Goal: Task Accomplishment & Management: Use online tool/utility

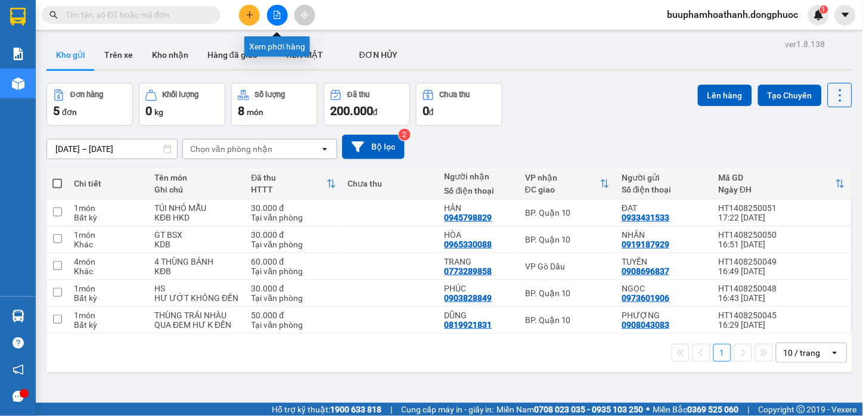
click at [279, 13] on icon "file-add" at bounding box center [277, 15] width 7 height 8
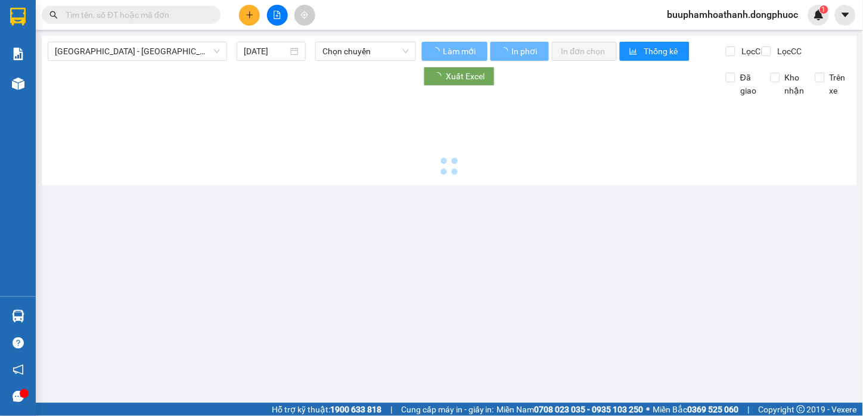
click at [159, 61] on div "[GEOGRAPHIC_DATA] - [GEOGRAPHIC_DATA] (vip) [DATE] Chọn chuyến" at bounding box center [232, 51] width 368 height 19
click at [168, 48] on span "[GEOGRAPHIC_DATA] - [GEOGRAPHIC_DATA] (vip)" at bounding box center [137, 51] width 165 height 18
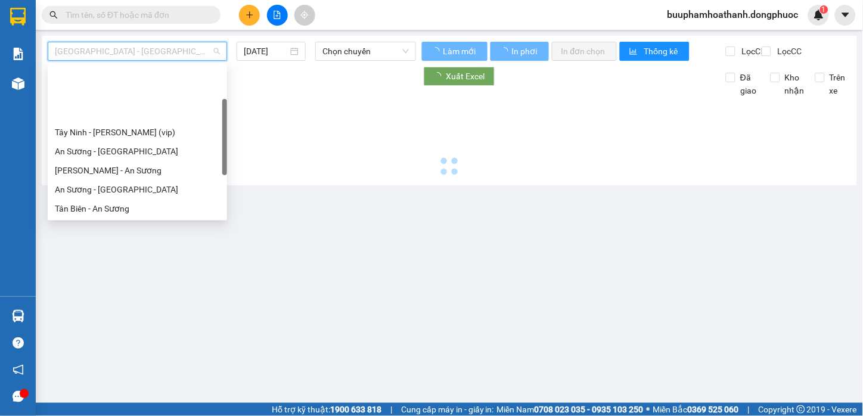
scroll to position [171, 0]
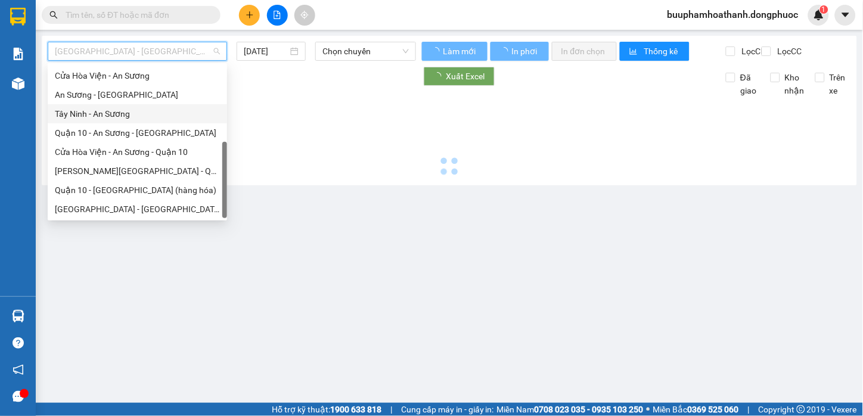
click at [111, 114] on div "Tây Ninh - An Sương" at bounding box center [137, 113] width 165 height 13
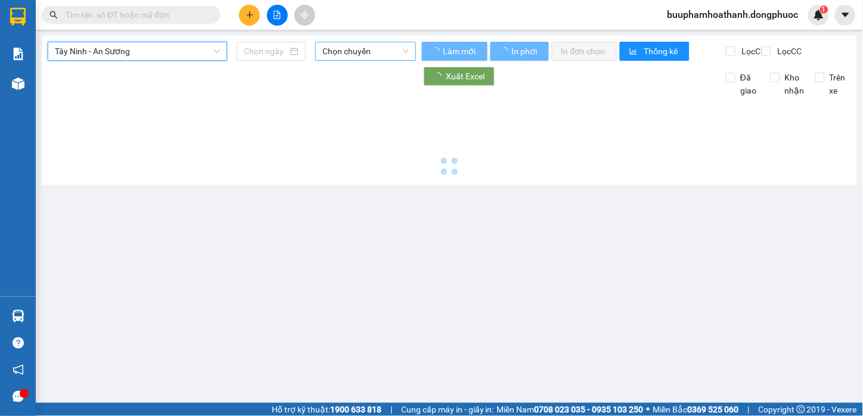
type input "15/08/2025"
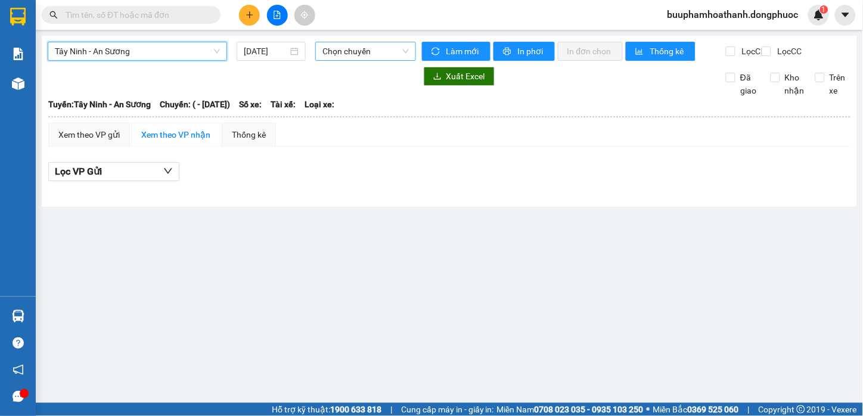
click at [329, 48] on span "Chọn chuyến" at bounding box center [366, 51] width 86 height 18
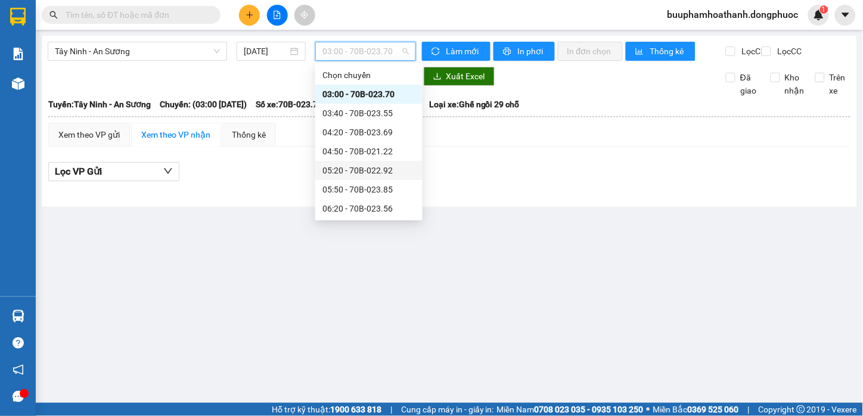
scroll to position [66, 0]
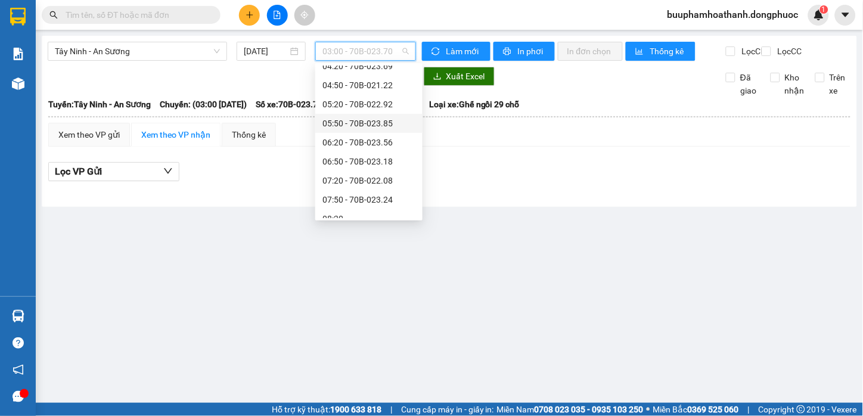
click at [391, 126] on div "05:50 - 70B-023.85" at bounding box center [369, 123] width 93 height 13
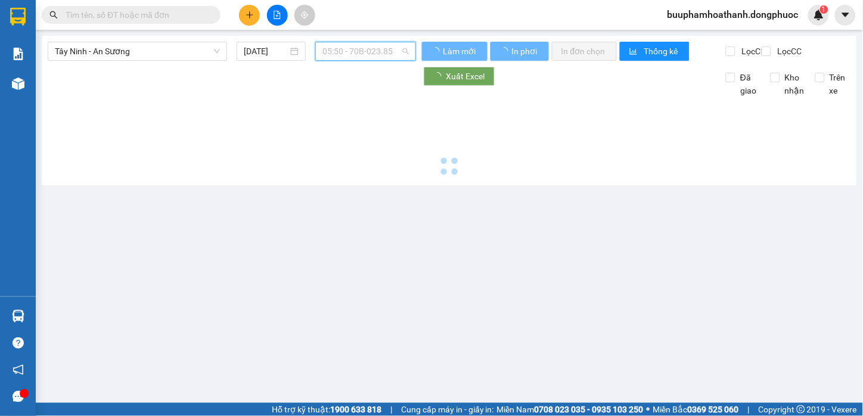
click at [391, 45] on span "05:50 - 70B-023.85" at bounding box center [366, 51] width 86 height 18
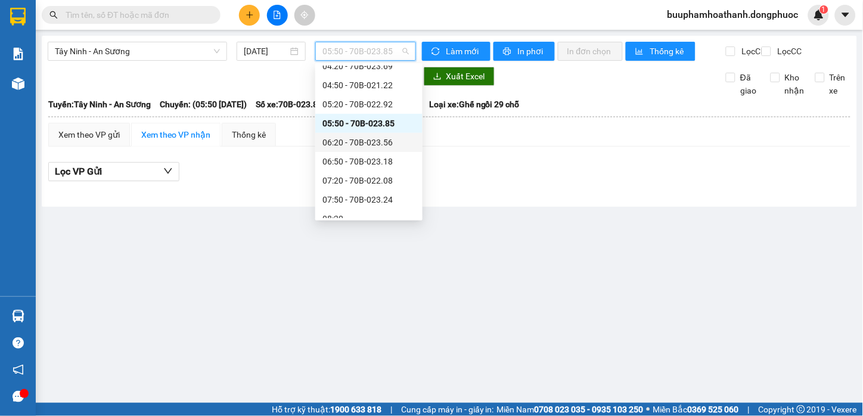
click at [406, 142] on div "06:20 - 70B-023.56" at bounding box center [368, 142] width 107 height 19
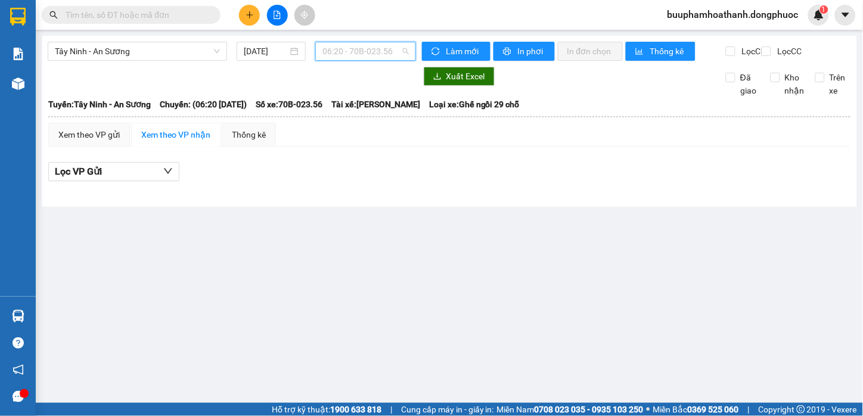
click at [378, 45] on span "06:20 - 70B-023.56" at bounding box center [366, 51] width 86 height 18
click at [85, 19] on input "text" at bounding box center [136, 14] width 141 height 13
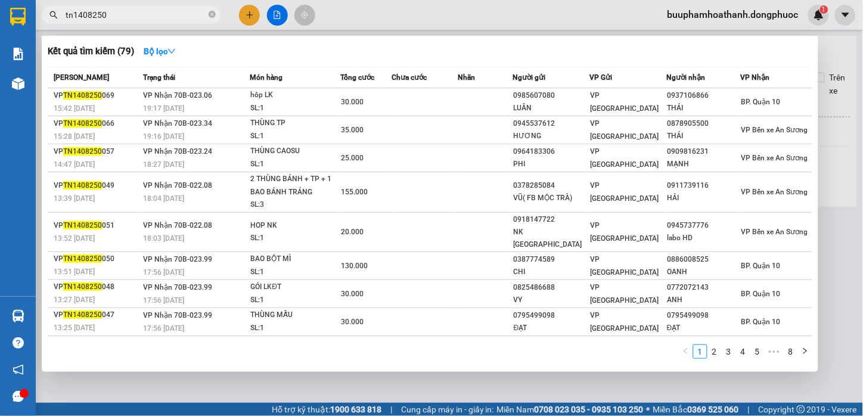
scroll to position [45, 0]
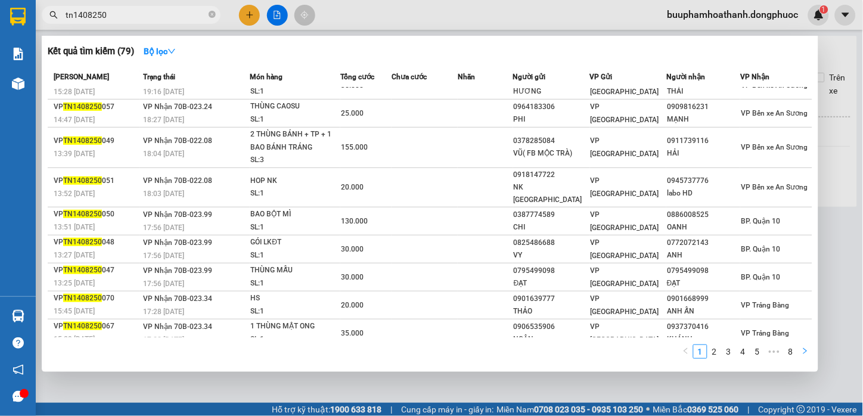
click at [810, 348] on button "button" at bounding box center [805, 352] width 14 height 14
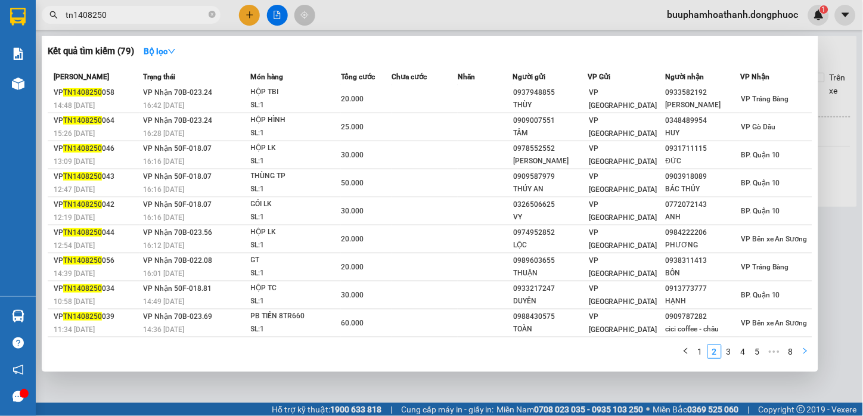
click at [810, 348] on button "button" at bounding box center [805, 352] width 14 height 14
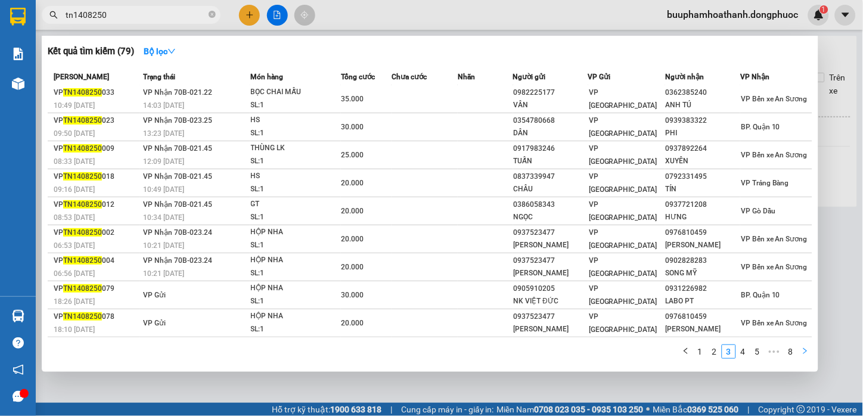
scroll to position [32, 0]
click at [810, 348] on button "button" at bounding box center [805, 352] width 14 height 14
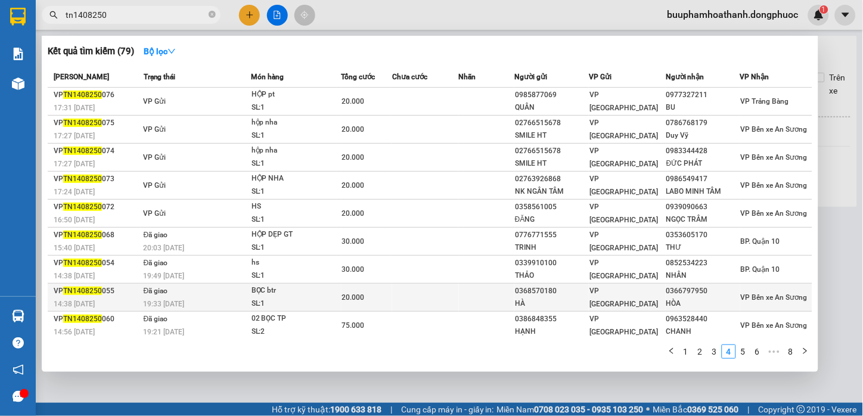
scroll to position [0, 0]
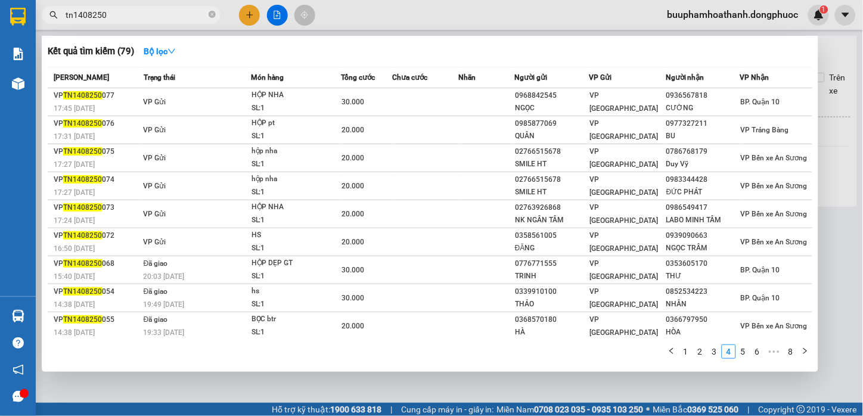
click at [311, 396] on div at bounding box center [431, 208] width 863 height 416
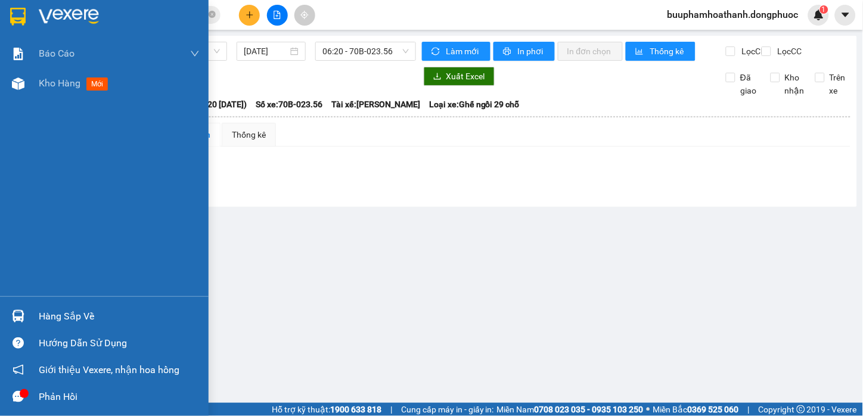
click at [66, 308] on div "Hàng sắp về" at bounding box center [119, 317] width 161 height 18
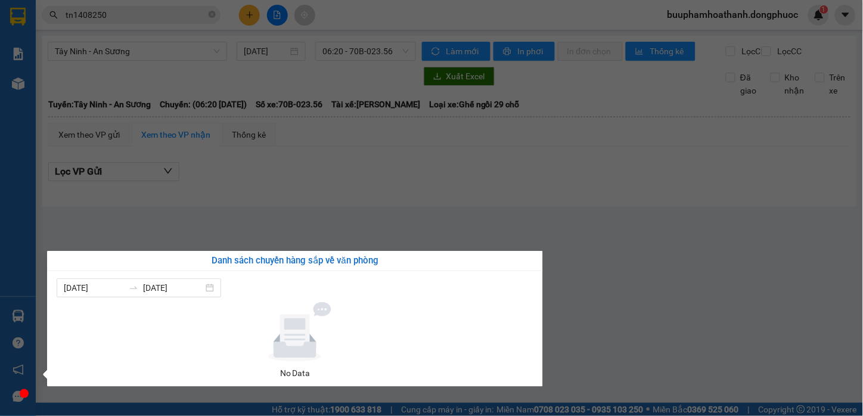
click at [545, 210] on section "Kết quả tìm kiếm ( 79 ) Bộ lọc Mã ĐH Trạng thái Món hàng Tổng cước Chưa cước Nh…" at bounding box center [431, 208] width 863 height 416
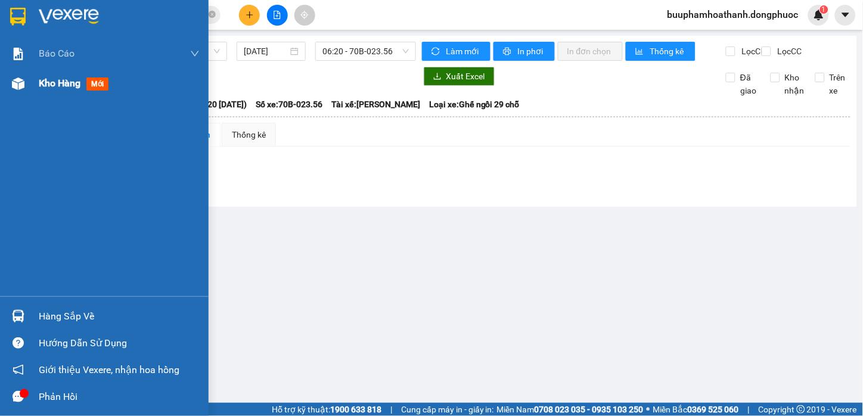
click at [36, 82] on div "Kho hàng mới" at bounding box center [104, 84] width 209 height 30
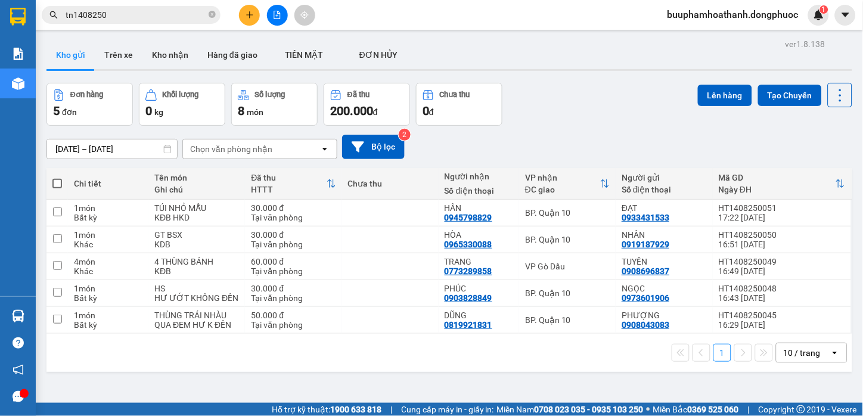
click at [131, 16] on input "tn1408250" at bounding box center [136, 14] width 141 height 13
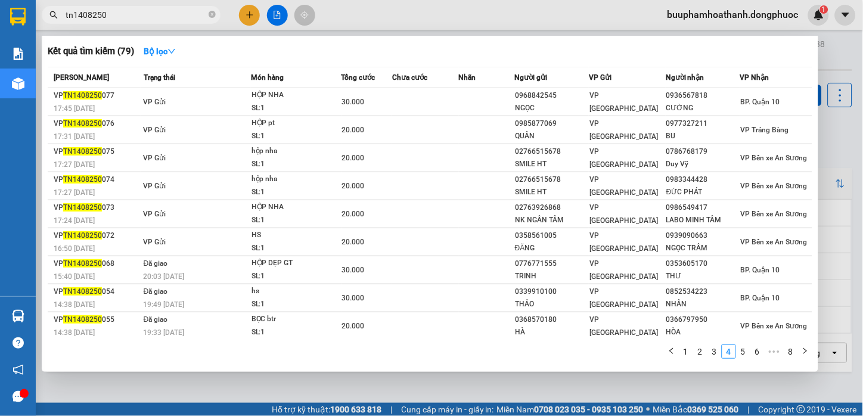
click at [131, 16] on input "tn1408250" at bounding box center [136, 14] width 141 height 13
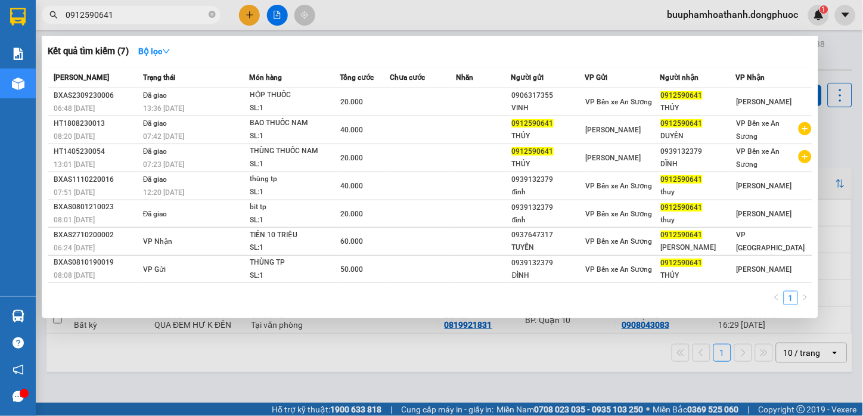
click at [236, 366] on div at bounding box center [431, 208] width 863 height 416
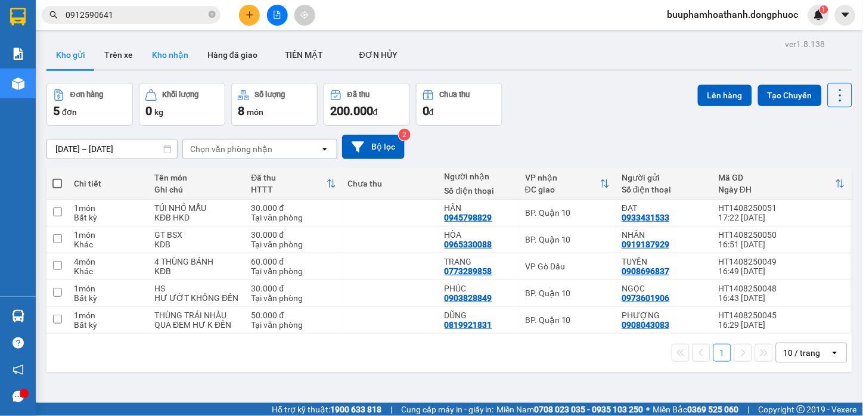
click at [167, 42] on button "Kho nhận" at bounding box center [169, 55] width 55 height 29
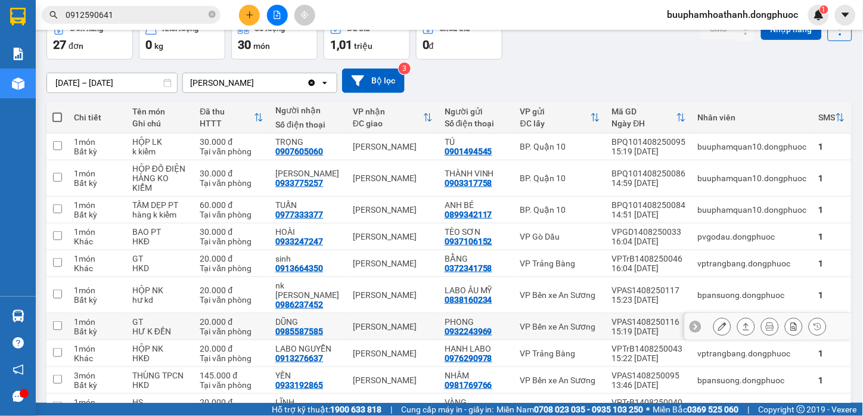
scroll to position [123, 0]
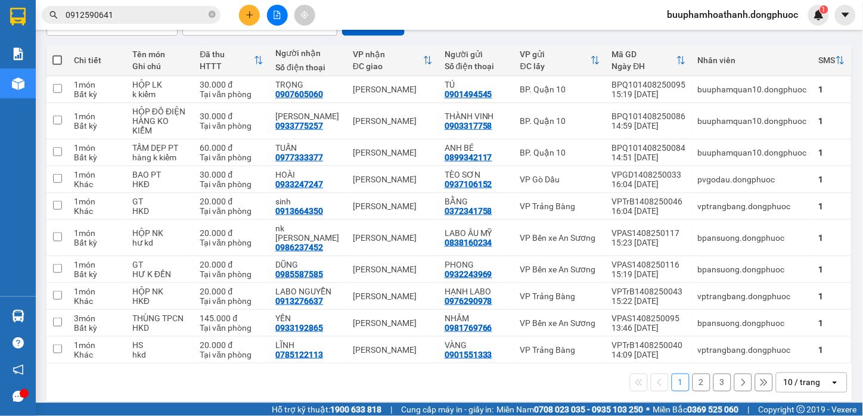
click at [694, 377] on button "2" at bounding box center [702, 383] width 18 height 18
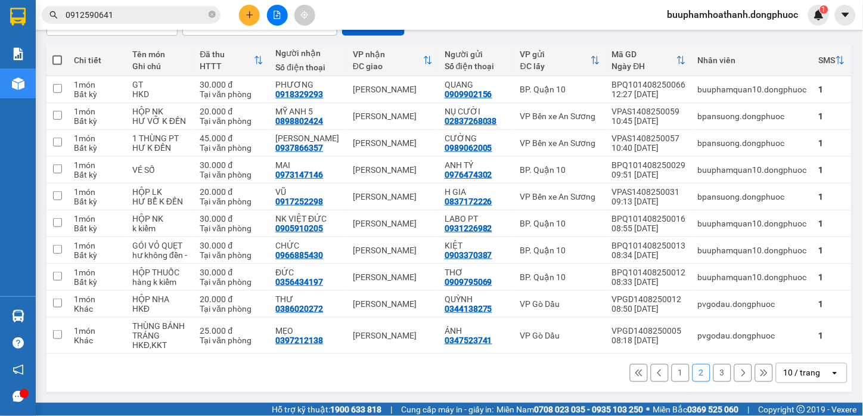
click at [714, 380] on button "3" at bounding box center [723, 373] width 18 height 18
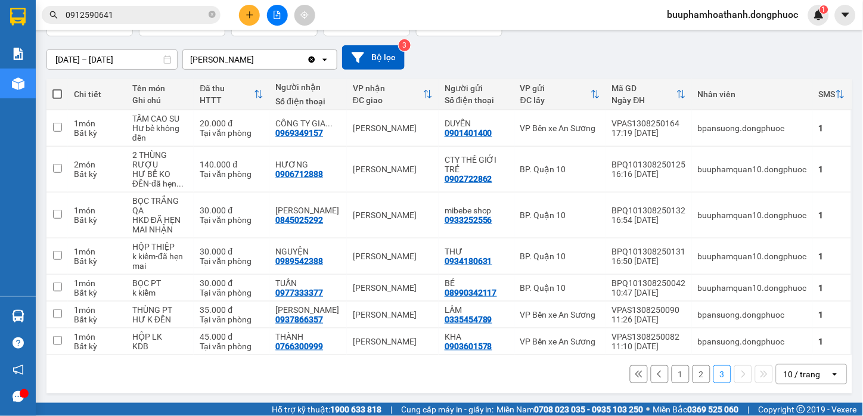
scroll to position [91, 0]
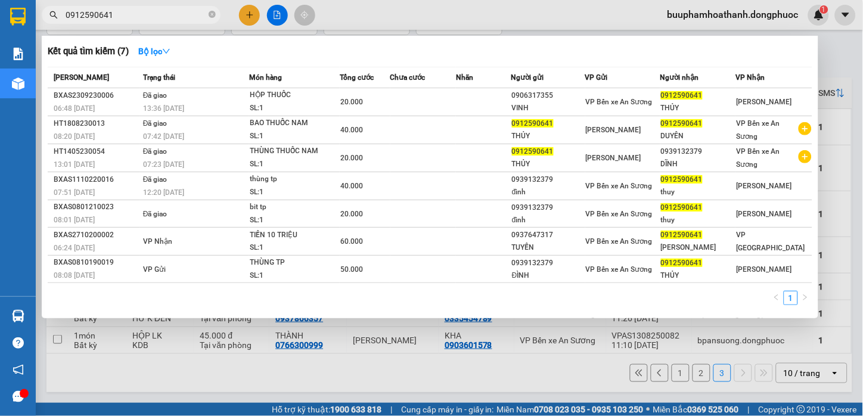
click at [132, 14] on input "0912590641" at bounding box center [136, 14] width 141 height 13
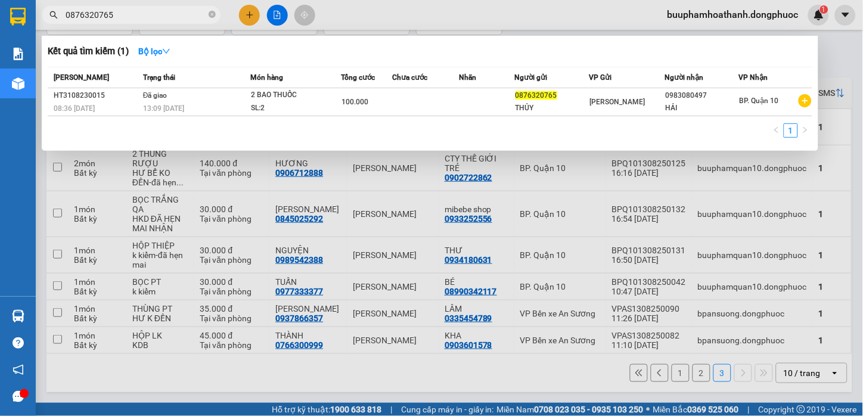
type input "0876320765"
click at [342, 374] on div at bounding box center [431, 208] width 863 height 416
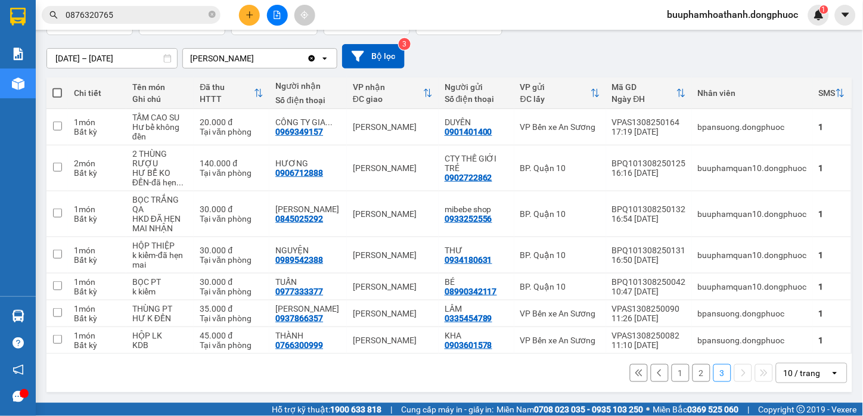
click at [672, 373] on button "1" at bounding box center [681, 373] width 18 height 18
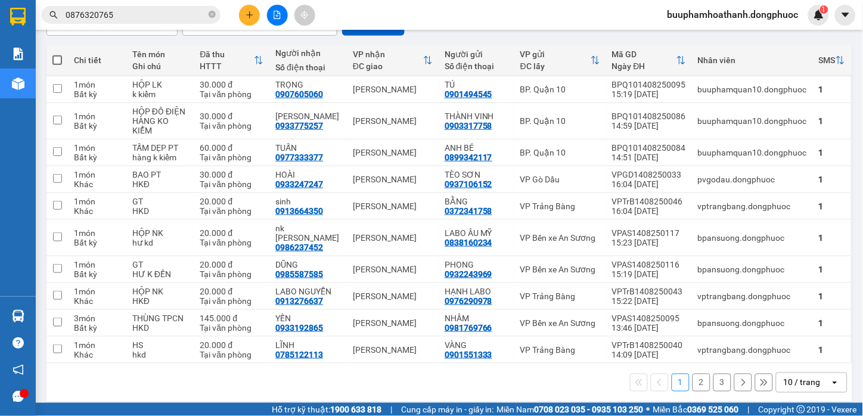
scroll to position [0, 0]
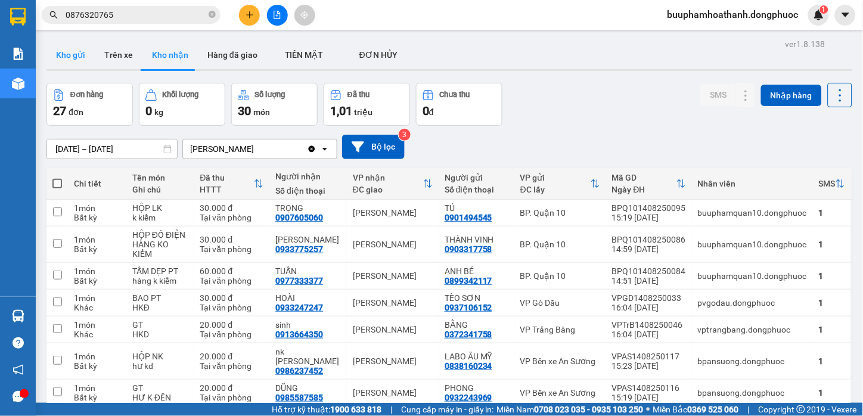
click at [79, 57] on button "Kho gửi" at bounding box center [70, 55] width 48 height 29
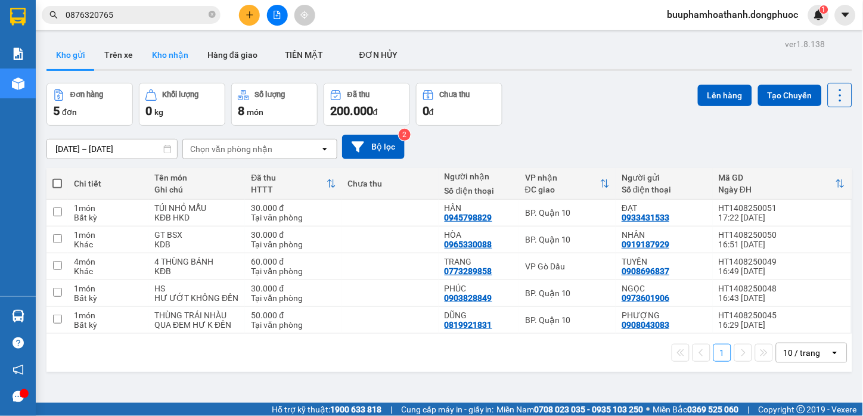
click at [176, 63] on button "Kho nhận" at bounding box center [169, 55] width 55 height 29
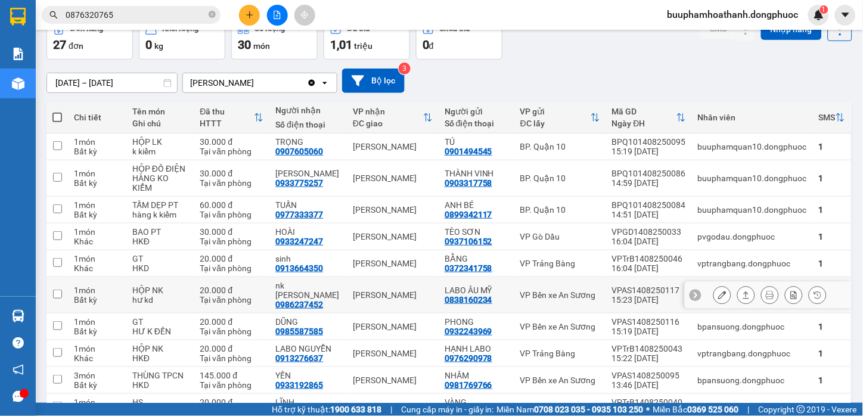
scroll to position [123, 0]
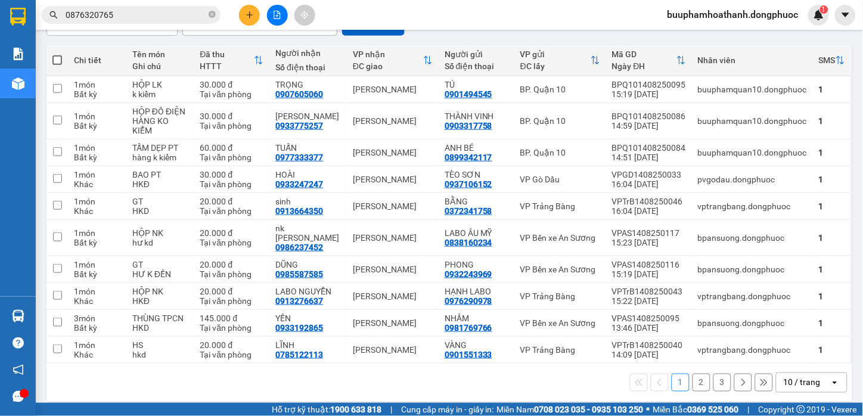
click at [693, 374] on button "2" at bounding box center [702, 383] width 18 height 18
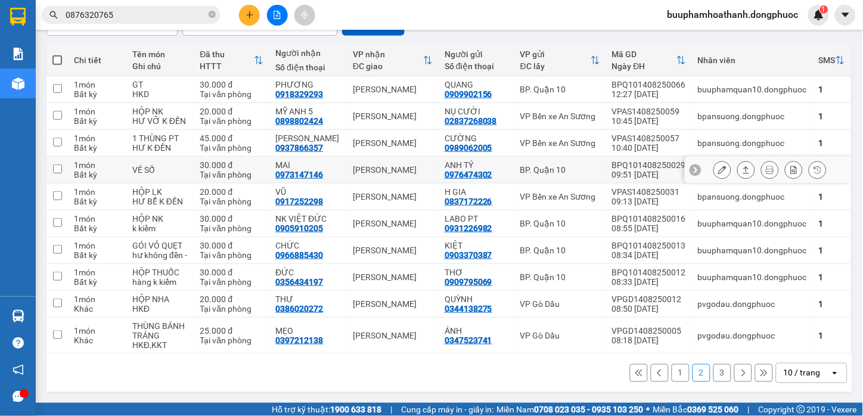
scroll to position [0, 0]
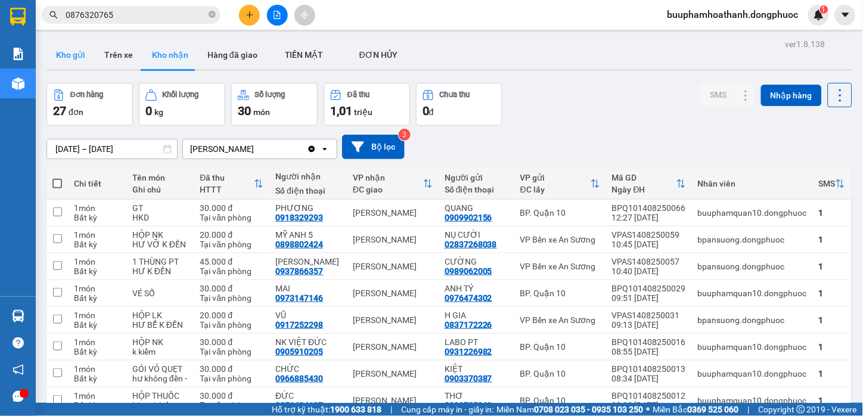
click at [78, 60] on button "Kho gửi" at bounding box center [70, 55] width 48 height 29
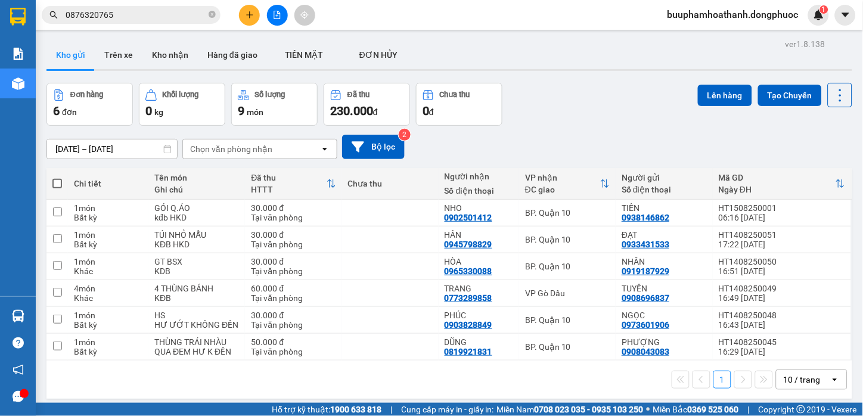
scroll to position [55, 0]
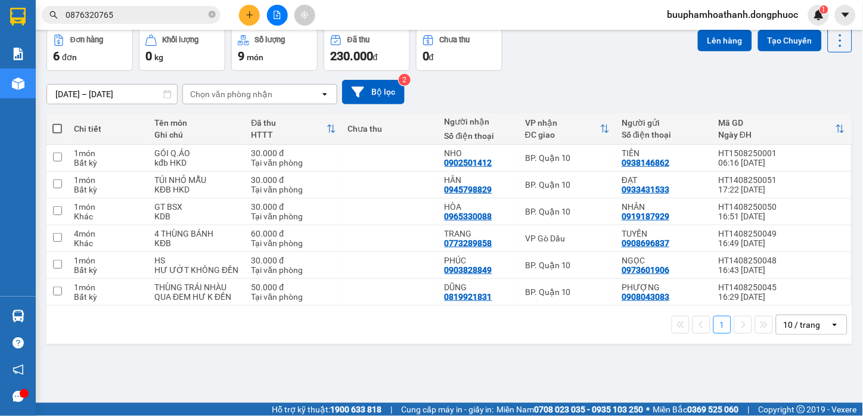
click at [492, 383] on div "ver 1.8.138 Kho gửi Trên xe Kho nhận Hàng đã giao TIỀN MẶT ĐƠN HỦY Đơn hàng 6…" at bounding box center [450, 189] width 816 height 416
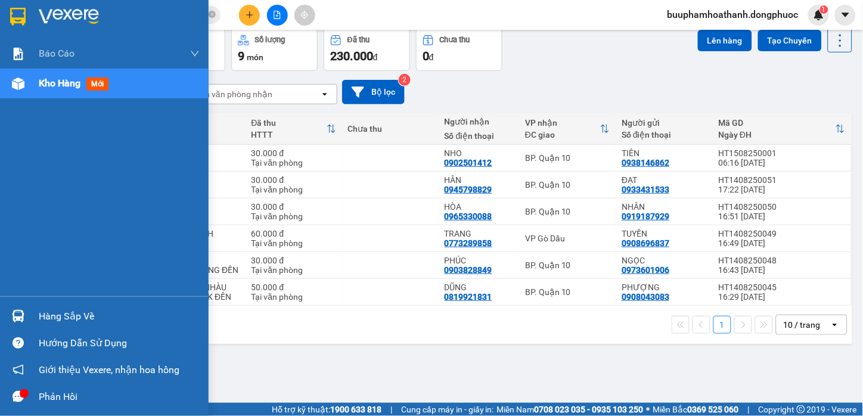
click at [14, 316] on img at bounding box center [18, 316] width 13 height 13
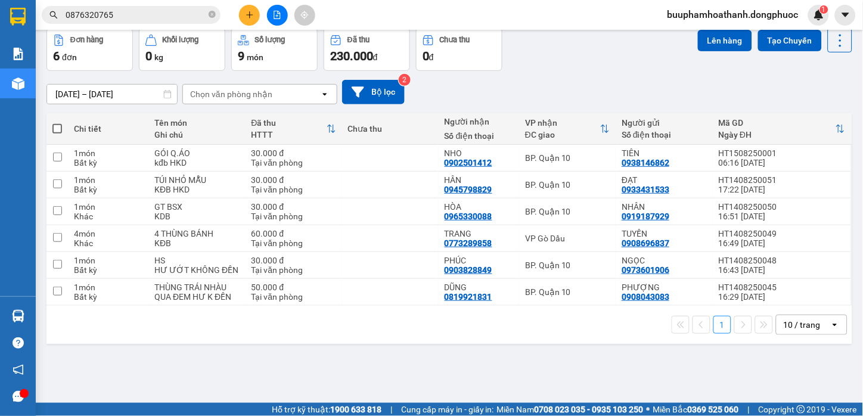
click at [596, 354] on section "Kết quả tìm kiếm ( 1 ) Bộ lọc Mã ĐH Trạng thái Món hàng Tổng cước Chưa cước Nhã…" at bounding box center [431, 208] width 863 height 416
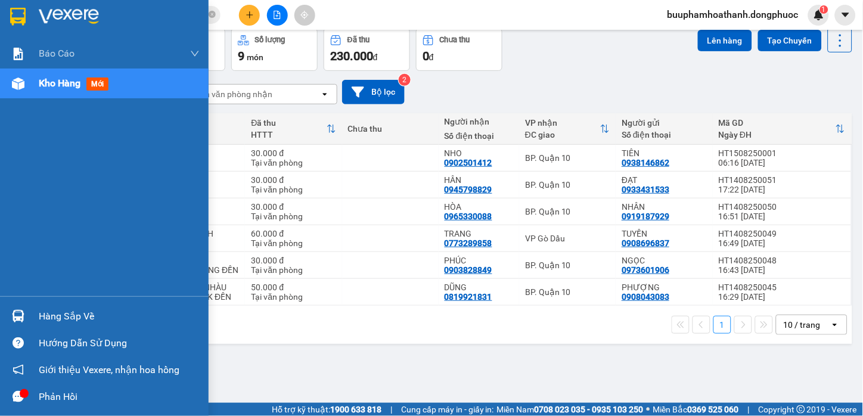
click at [28, 313] on div "Hàng sắp về" at bounding box center [104, 316] width 209 height 27
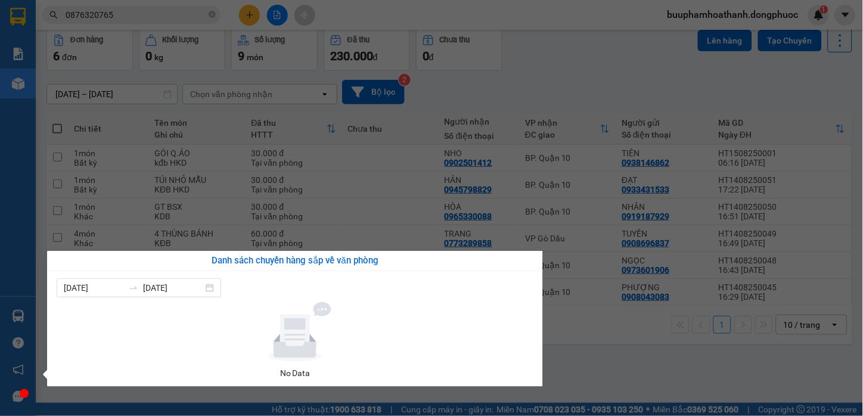
click at [644, 362] on section "Kết quả tìm kiếm ( 1 ) Bộ lọc Mã ĐH Trạng thái Món hàng Tổng cước Chưa cước Nhã…" at bounding box center [431, 208] width 863 height 416
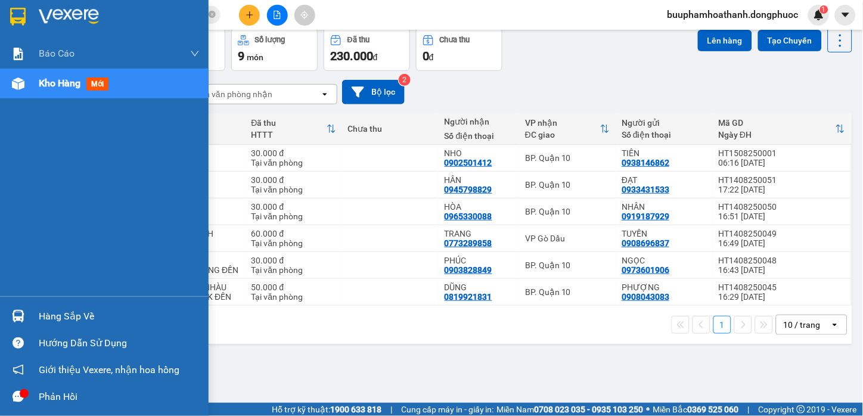
click at [48, 320] on div "Hàng sắp về" at bounding box center [119, 317] width 161 height 18
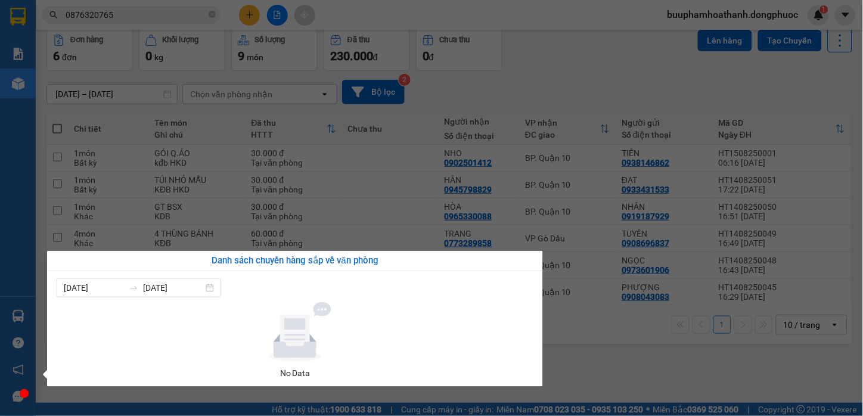
click at [221, 120] on section "Kết quả tìm kiếm ( 1 ) Bộ lọc Mã ĐH Trạng thái Món hàng Tổng cước Chưa cước Nhã…" at bounding box center [431, 208] width 863 height 416
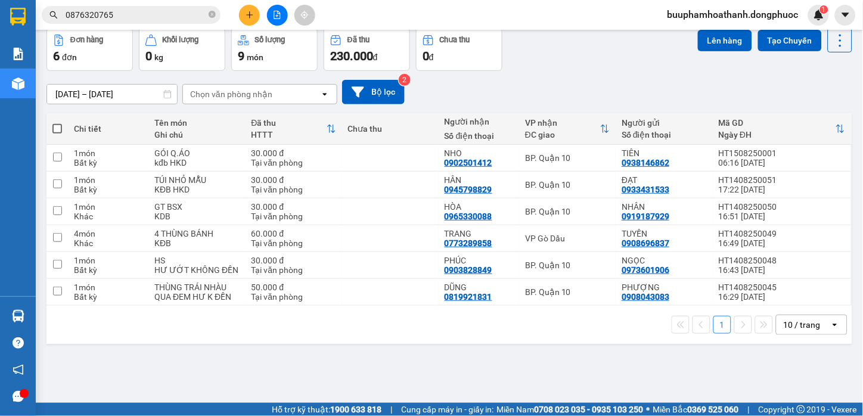
scroll to position [0, 0]
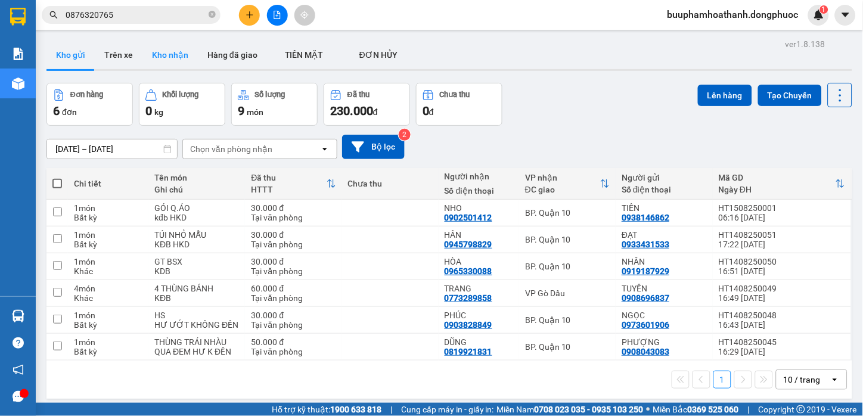
click at [173, 44] on button "Kho nhận" at bounding box center [169, 55] width 55 height 29
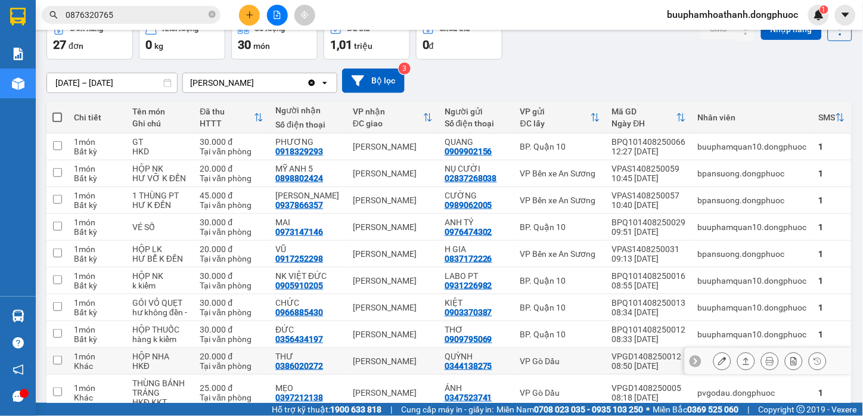
scroll to position [134, 0]
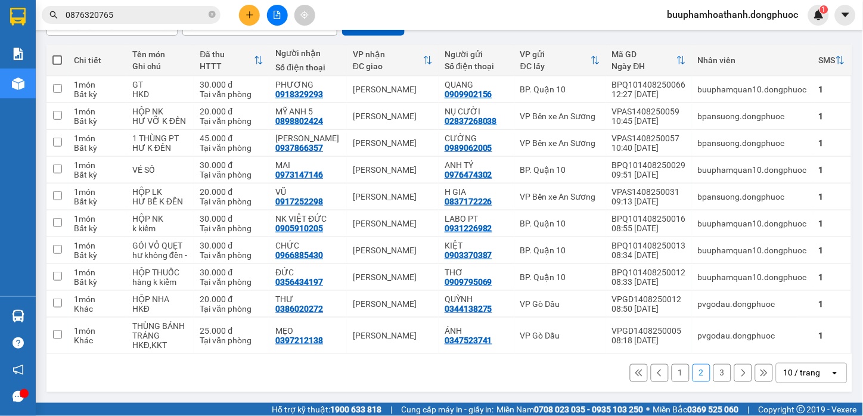
click at [672, 378] on button "1" at bounding box center [681, 373] width 18 height 18
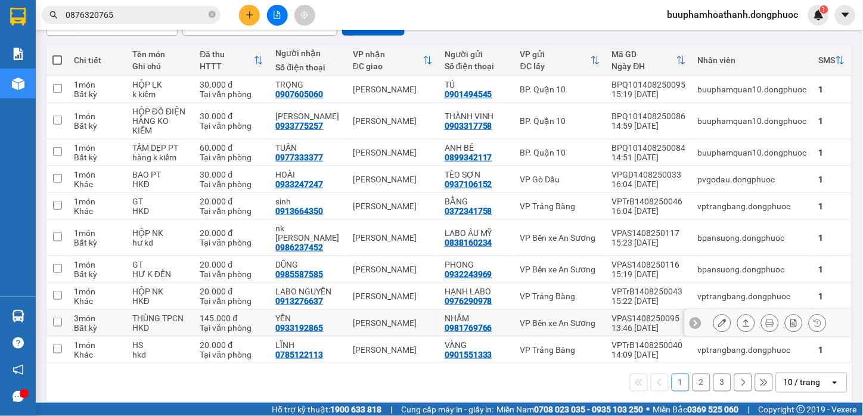
scroll to position [0, 0]
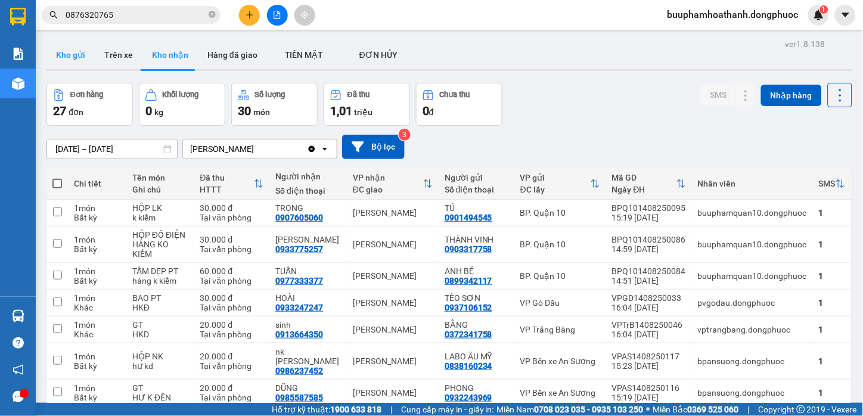
click at [75, 66] on button "Kho gửi" at bounding box center [70, 55] width 48 height 29
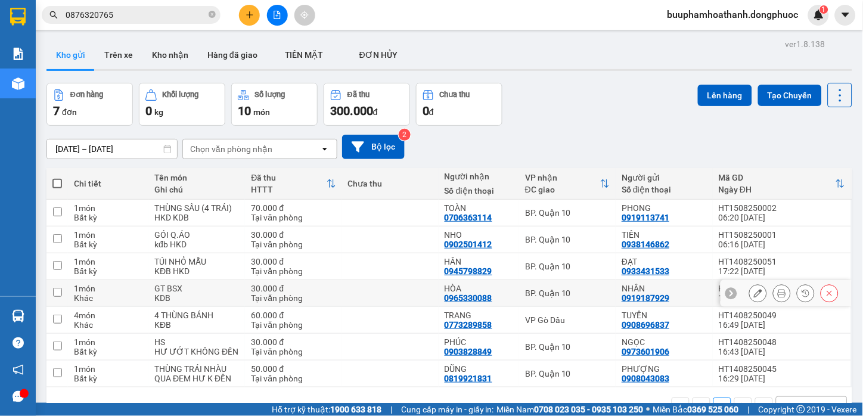
scroll to position [55, 0]
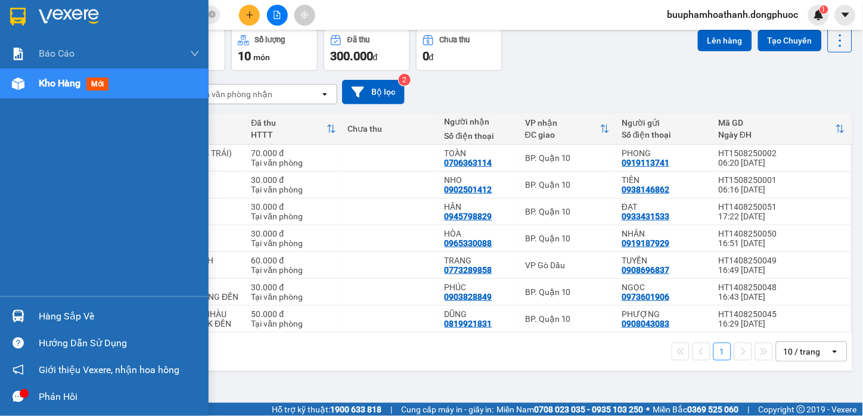
click at [29, 314] on div "Hàng sắp về" at bounding box center [104, 316] width 209 height 27
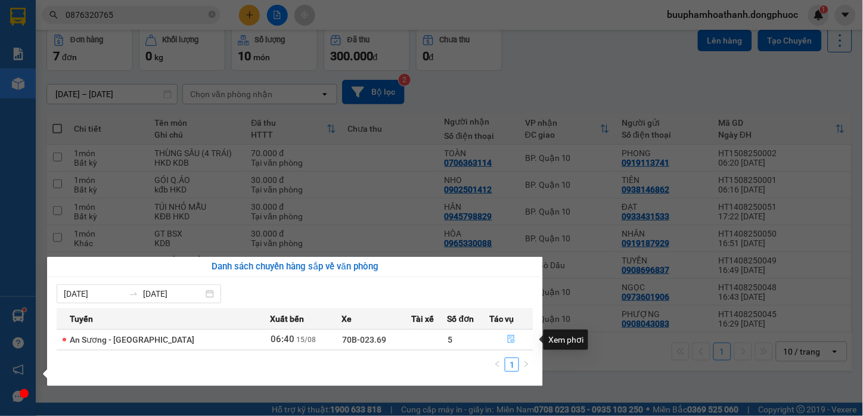
click at [511, 340] on icon "file-done" at bounding box center [511, 339] width 8 height 8
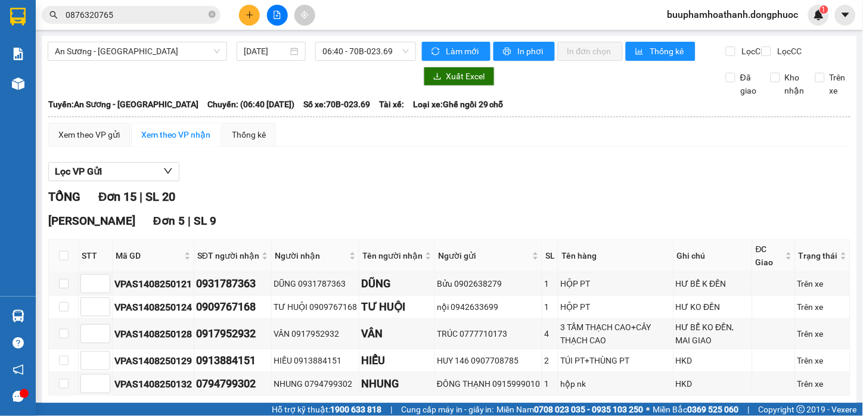
scroll to position [66, 0]
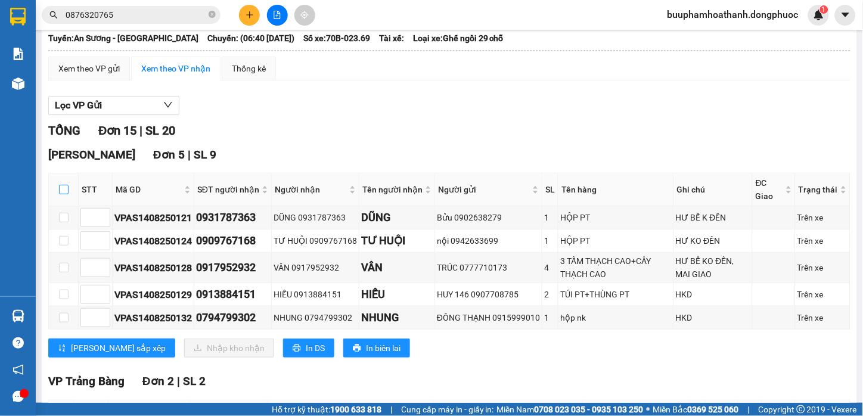
click at [66, 194] on input "checkbox" at bounding box center [64, 190] width 10 height 10
checkbox input "true"
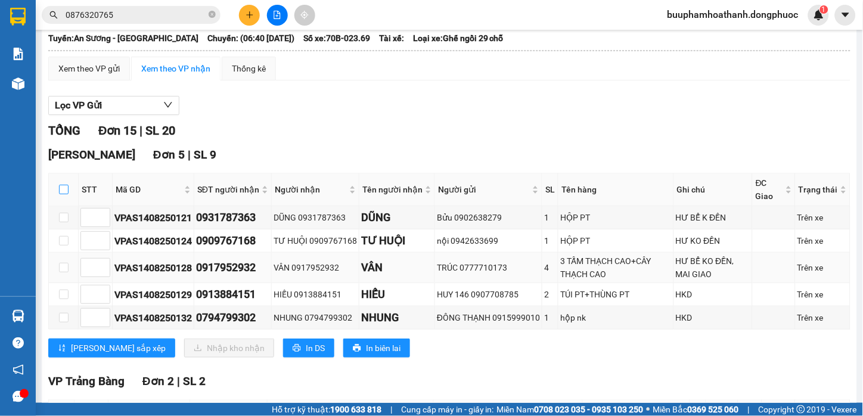
checkbox input "true"
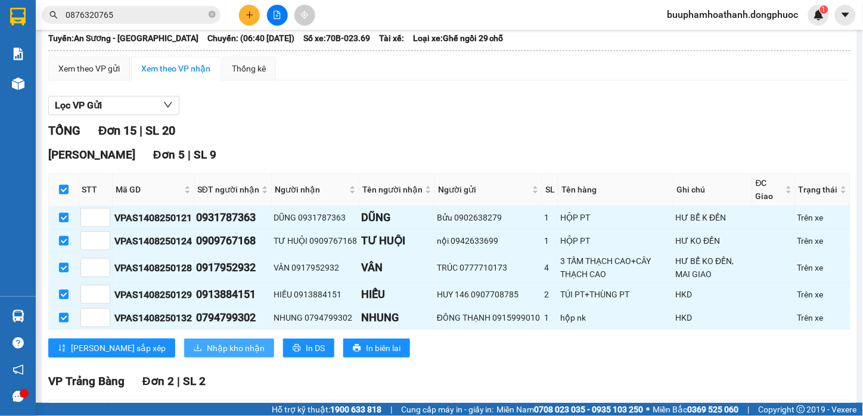
click at [194, 352] on icon "download" at bounding box center [198, 348] width 8 height 8
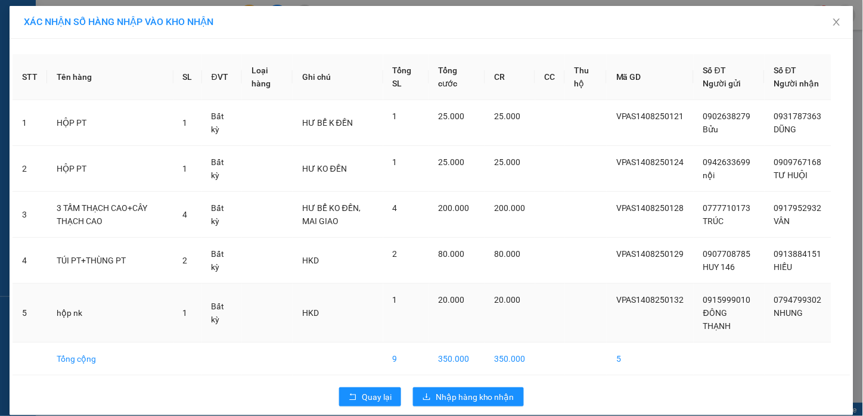
scroll to position [26, 0]
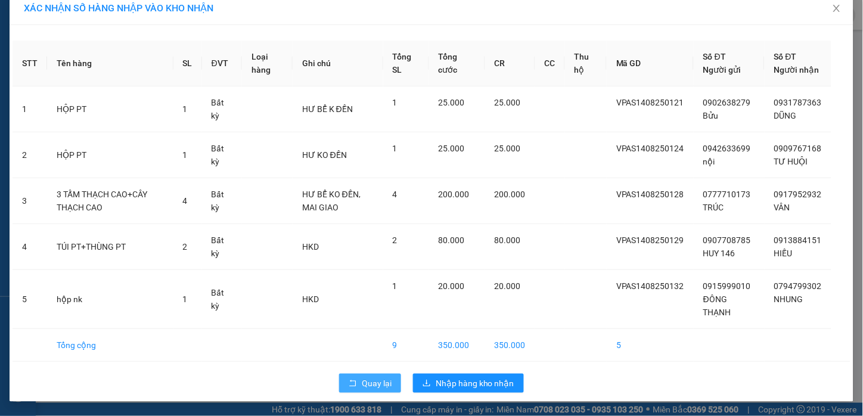
click at [366, 390] on button "Quay lại" at bounding box center [370, 383] width 62 height 19
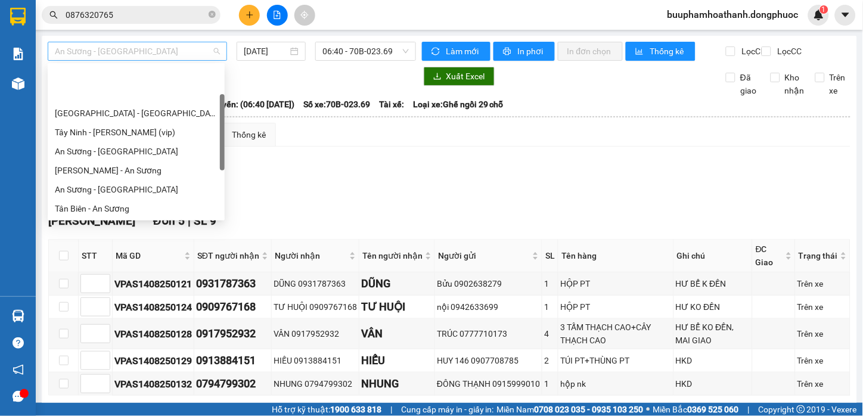
click at [149, 49] on span "An Sương - [GEOGRAPHIC_DATA]" at bounding box center [137, 51] width 165 height 18
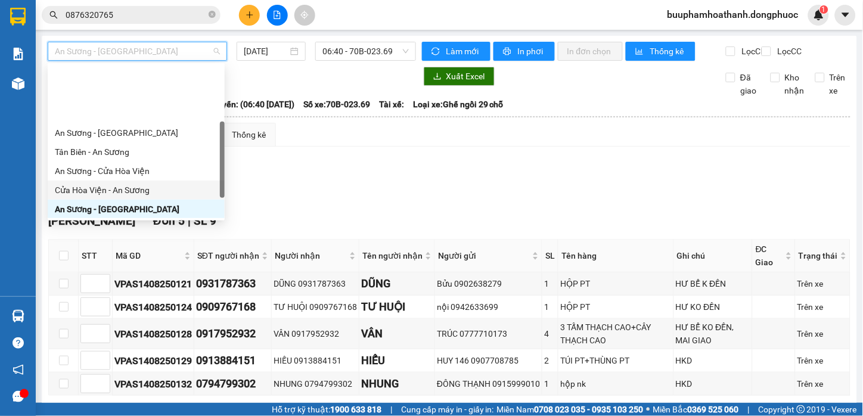
scroll to position [123, 0]
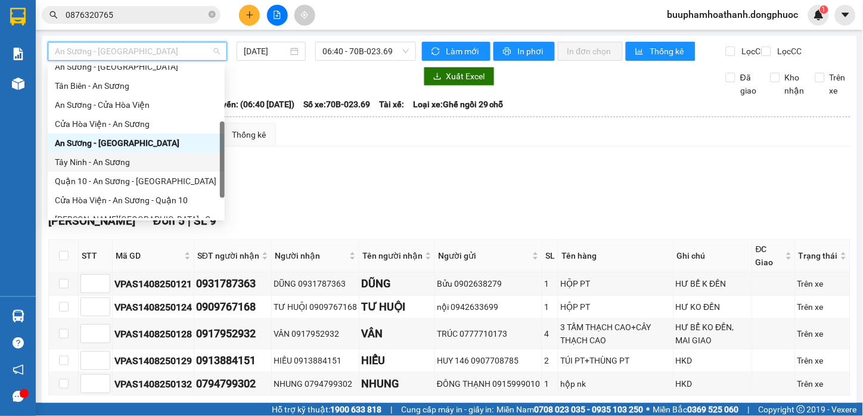
click at [119, 163] on div "Tây Ninh - An Sương" at bounding box center [136, 162] width 163 height 13
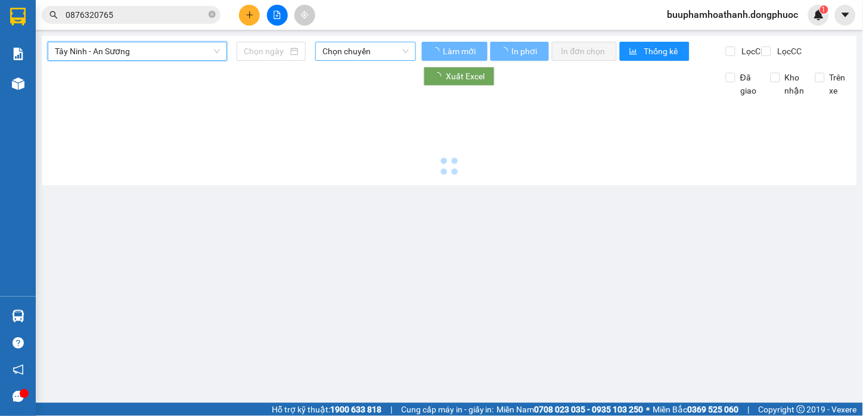
type input "[DATE]"
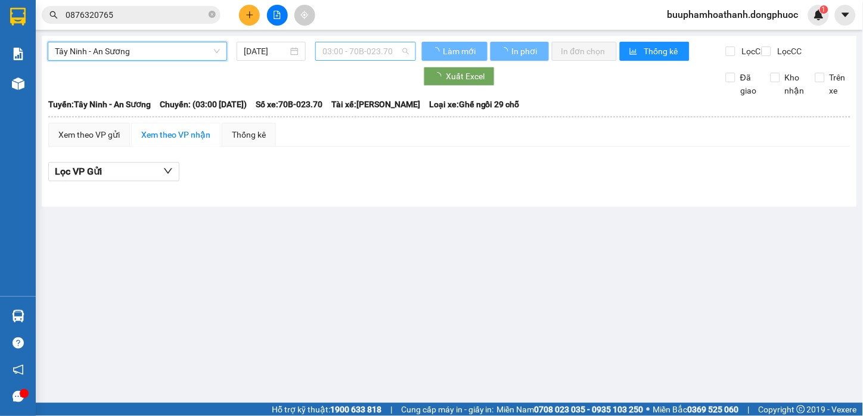
click at [353, 49] on span "03:00 - 70B-023.70" at bounding box center [366, 51] width 86 height 18
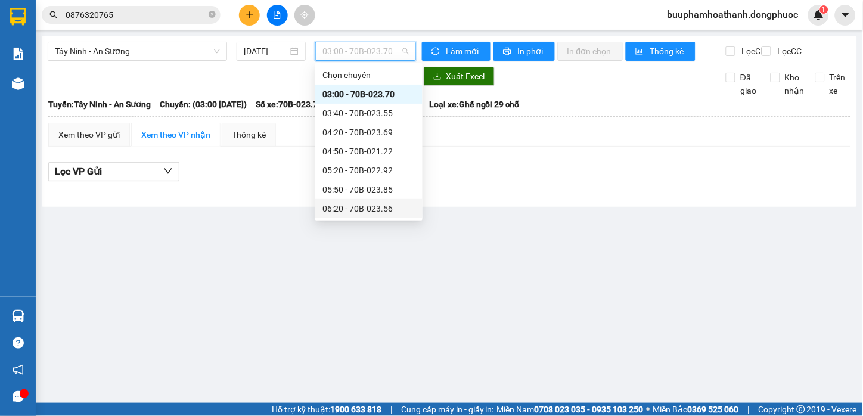
click at [368, 207] on div "06:20 - 70B-023.56" at bounding box center [369, 208] width 93 height 13
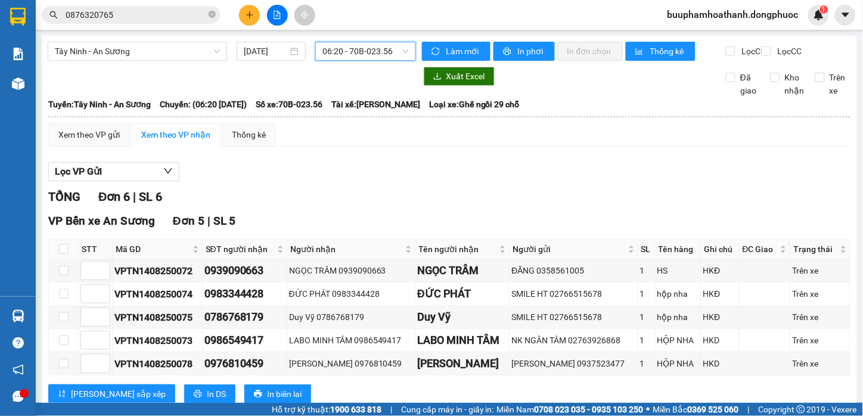
click at [359, 206] on div "TỔNG Đơn 6 | SL 6" at bounding box center [449, 197] width 802 height 18
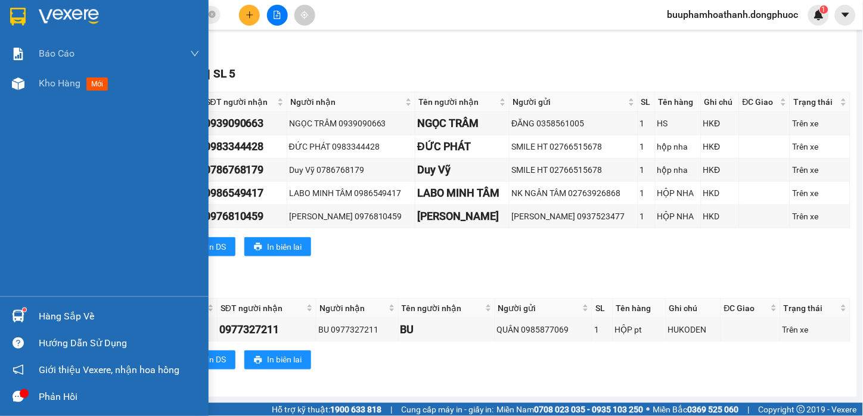
click at [14, 312] on img at bounding box center [18, 316] width 13 height 13
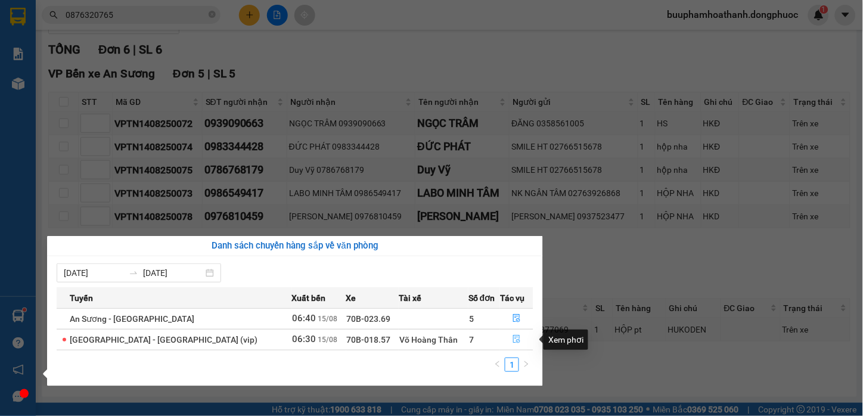
click at [513, 337] on icon "file-done" at bounding box center [517, 339] width 8 height 8
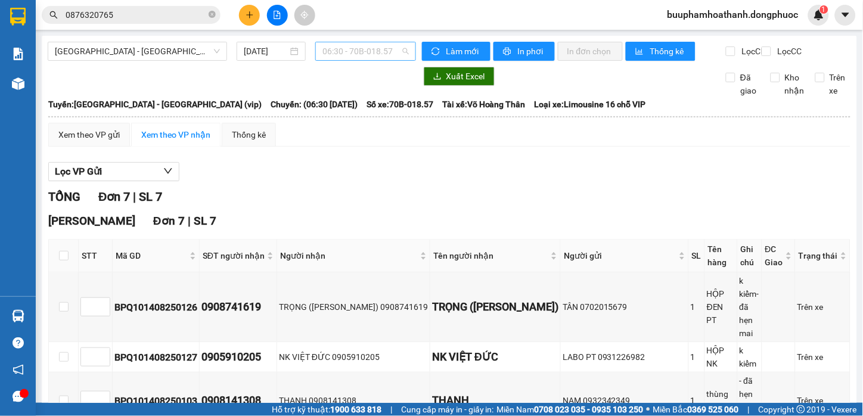
click at [355, 52] on span "06:30 - 70B-018.57" at bounding box center [366, 51] width 86 height 18
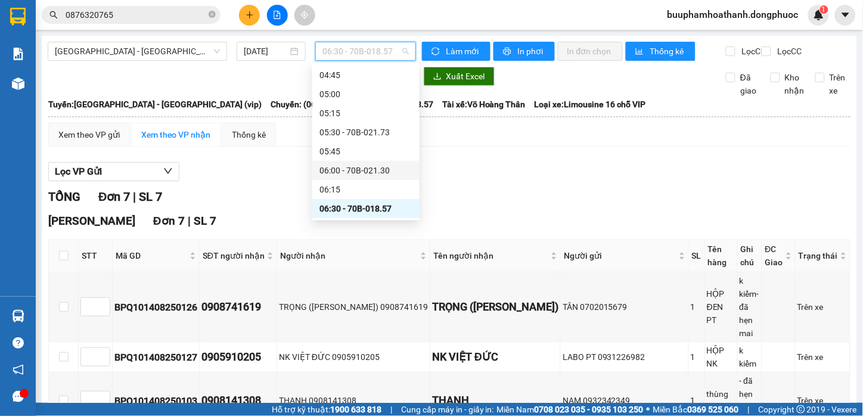
click at [395, 170] on div "06:00 - 70B-021.30" at bounding box center [366, 170] width 93 height 13
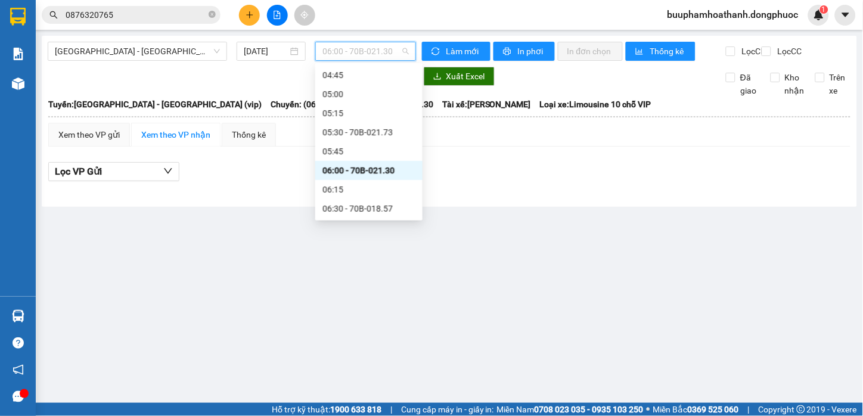
click at [392, 48] on span "06:00 - 70B-021.30" at bounding box center [366, 51] width 86 height 18
click at [385, 137] on div "05:30 - 70B-021.73" at bounding box center [369, 132] width 93 height 13
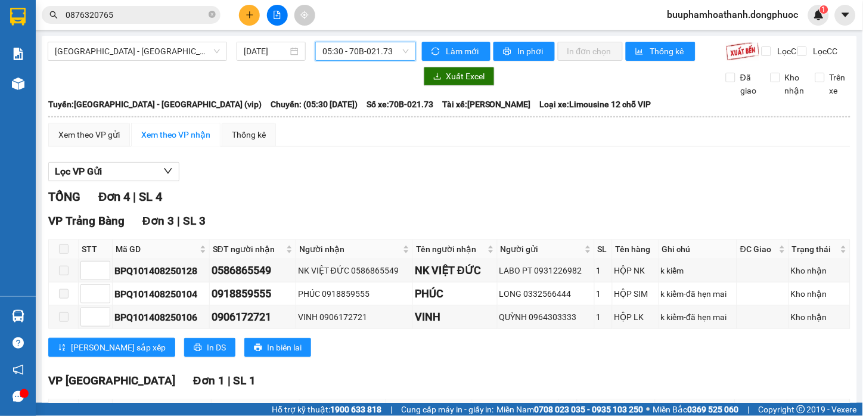
click at [395, 58] on span "05:30 - 70B-021.73" at bounding box center [366, 51] width 86 height 18
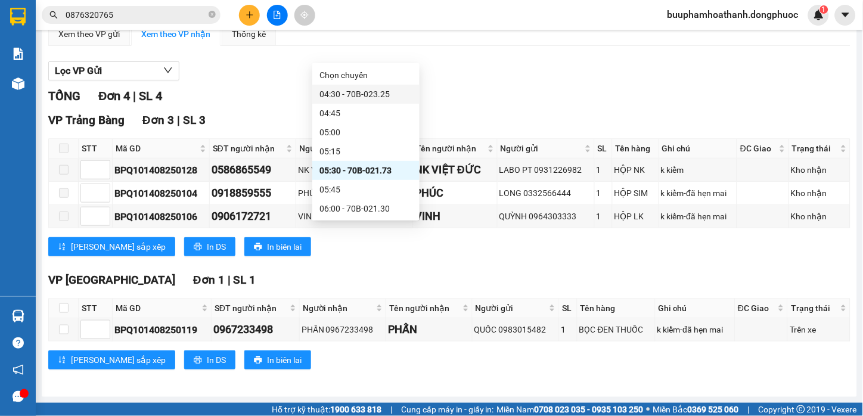
click at [340, 91] on div "04:30 - 70B-023.25" at bounding box center [366, 94] width 93 height 13
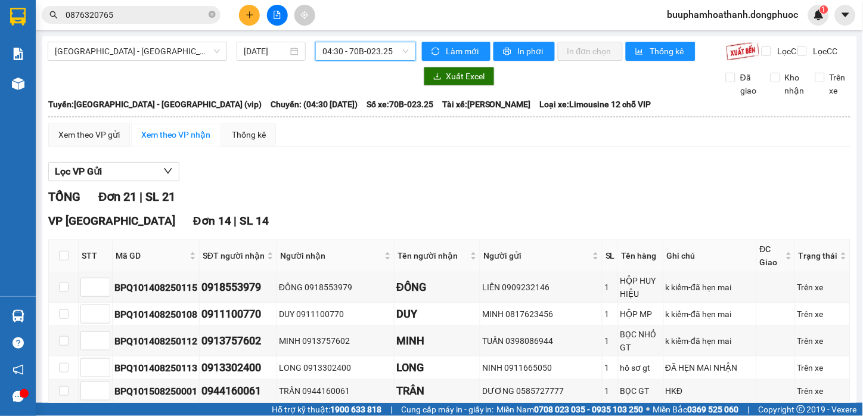
click at [373, 54] on span "04:30 - 70B-023.25" at bounding box center [366, 51] width 86 height 18
click at [504, 199] on div "TỔNG Đơn 21 | SL 21" at bounding box center [449, 197] width 802 height 18
click at [122, 49] on span "[GEOGRAPHIC_DATA] - [GEOGRAPHIC_DATA] (vip)" at bounding box center [137, 51] width 165 height 18
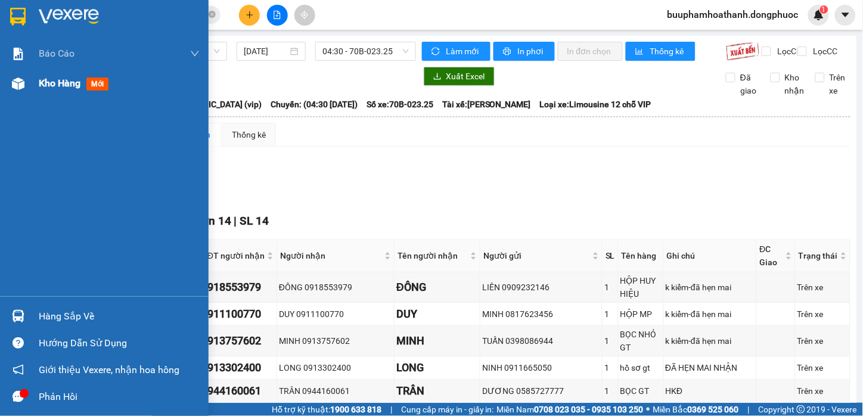
click at [26, 78] on div at bounding box center [18, 83] width 21 height 21
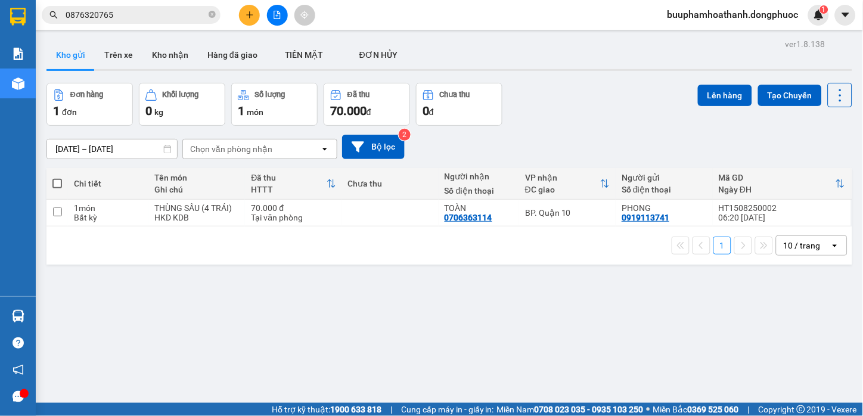
click at [578, 310] on div "ver 1.8.138 Kho gửi Trên xe Kho nhận Hàng đã giao TIỀN MẶT ĐƠN HỦY Đơn hàng 1…" at bounding box center [450, 244] width 816 height 416
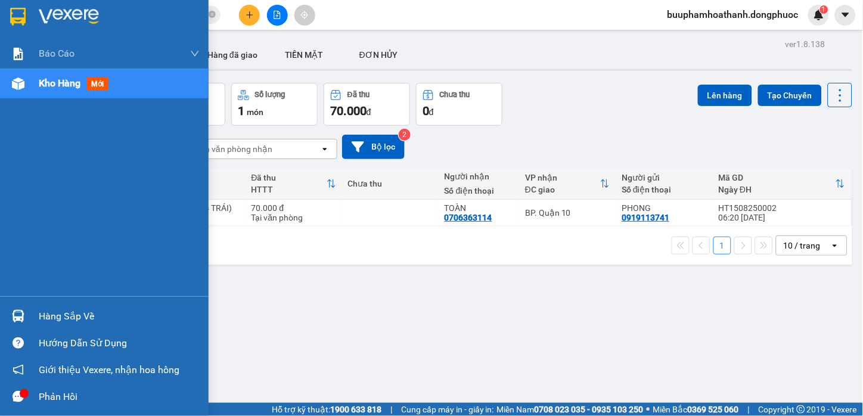
click at [32, 320] on div "Hàng sắp về" at bounding box center [104, 316] width 209 height 27
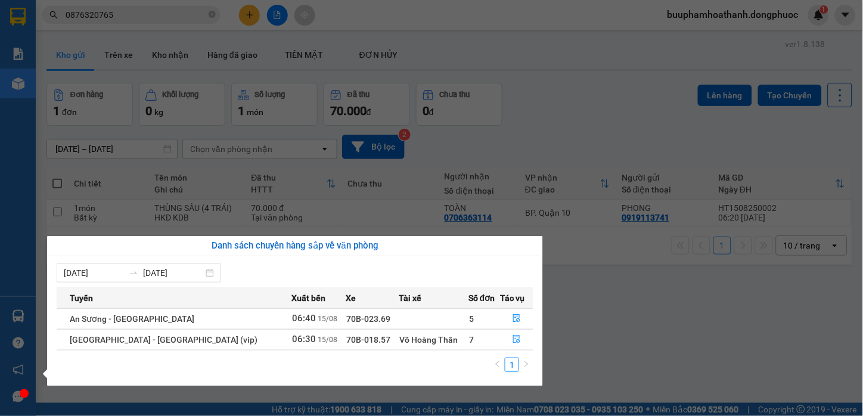
click at [661, 358] on section "Kết quả tìm kiếm ( 1 ) Bộ lọc Mã ĐH Trạng thái Món hàng Tổng cước Chưa cước Nhã…" at bounding box center [431, 208] width 863 height 416
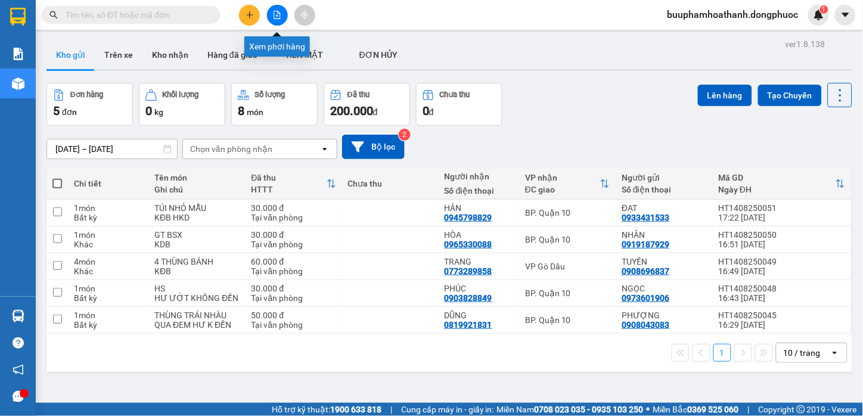
drag, startPoint x: 275, startPoint y: 21, endPoint x: 271, endPoint y: 30, distance: 10.4
click at [274, 21] on button at bounding box center [277, 15] width 21 height 21
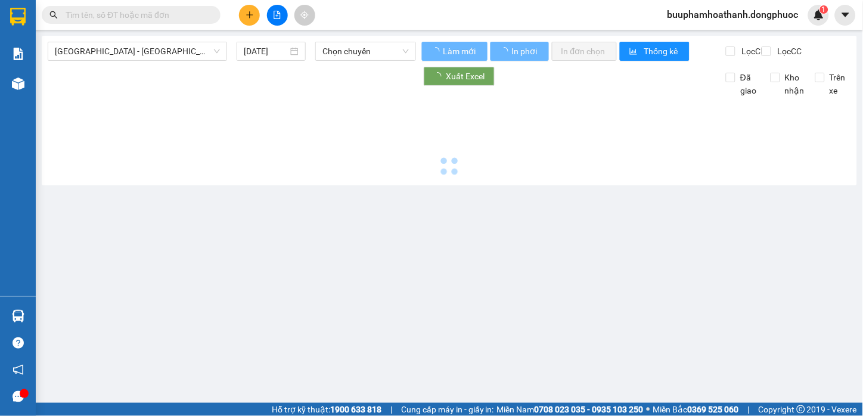
click at [162, 49] on span "[GEOGRAPHIC_DATA] - [GEOGRAPHIC_DATA] (vip)" at bounding box center [137, 51] width 165 height 18
type input "[DATE]"
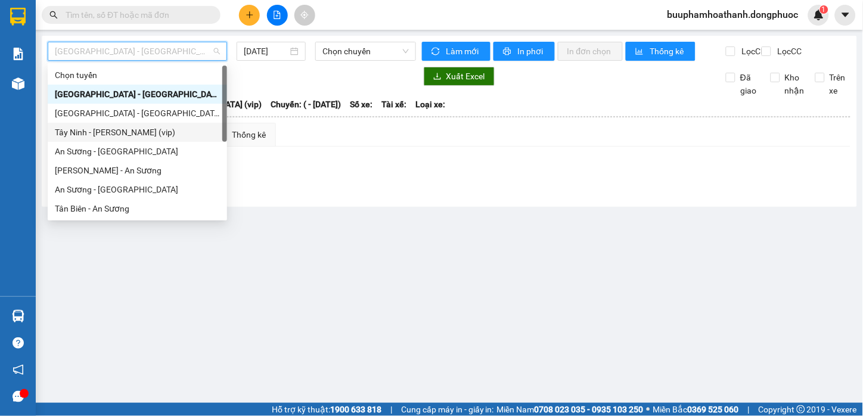
click at [150, 134] on div "Tây Ninh - [PERSON_NAME] (vip)" at bounding box center [137, 132] width 165 height 13
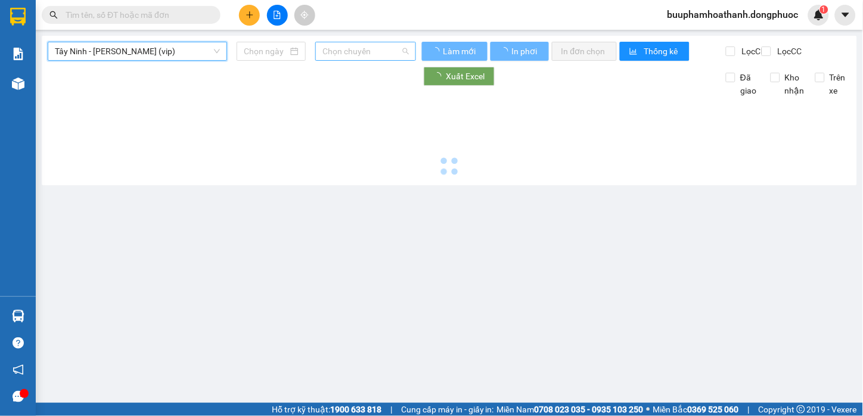
click at [361, 51] on span "Chọn chuyến" at bounding box center [366, 51] width 86 height 18
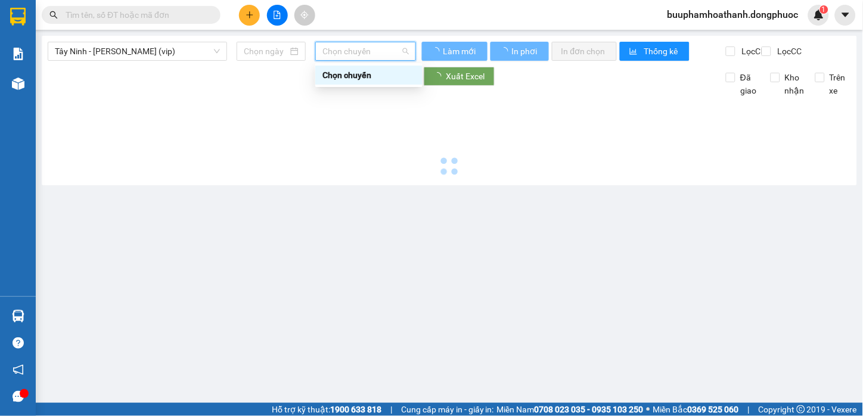
type input "15/08/2025"
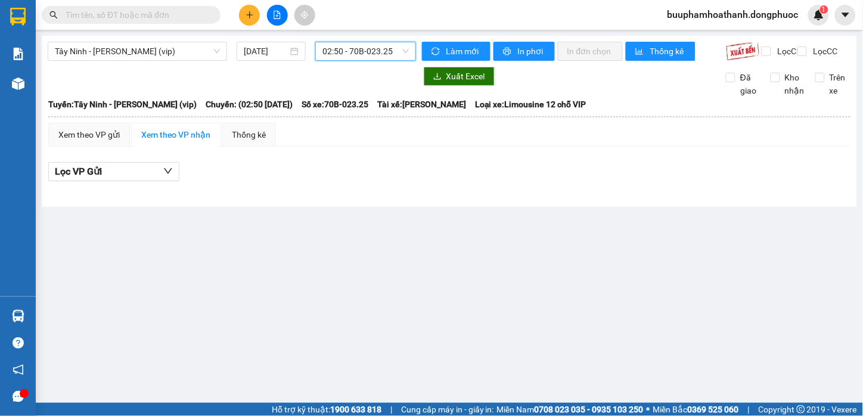
click at [179, 14] on input "text" at bounding box center [136, 14] width 141 height 13
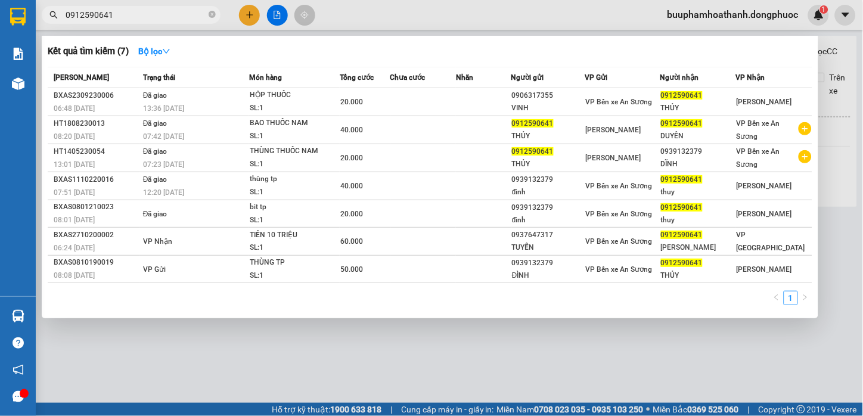
type input "0912590641"
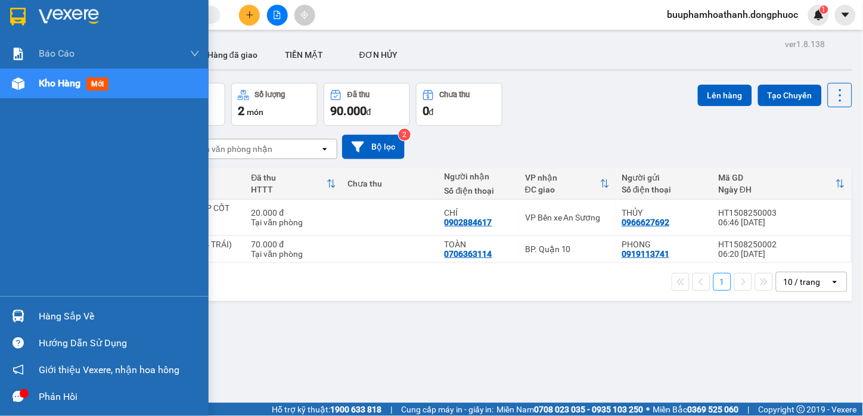
click at [32, 311] on div "Hàng sắp về" at bounding box center [104, 316] width 209 height 27
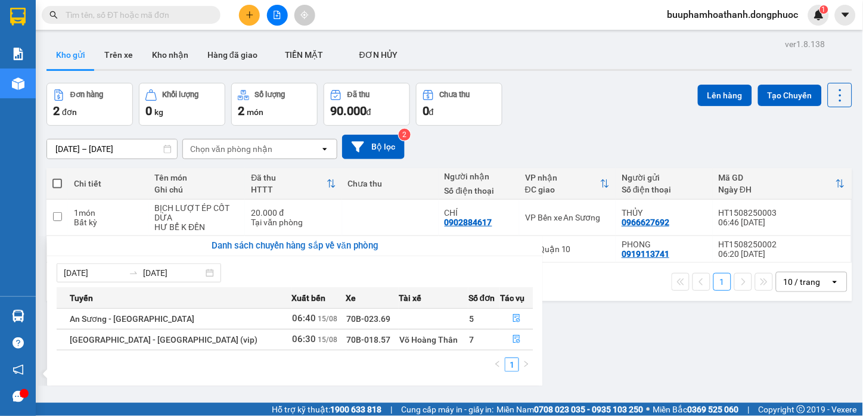
click at [755, 368] on section "Kết quả tìm kiếm ( 0 ) Bộ lọc No Data buuphamhoathanh.dongphuoc 1 Báo cáo Mẫu 1…" at bounding box center [431, 208] width 863 height 416
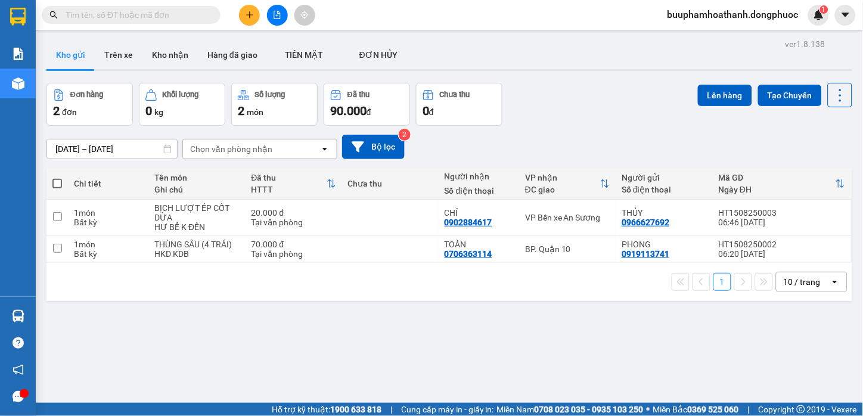
scroll to position [55, 0]
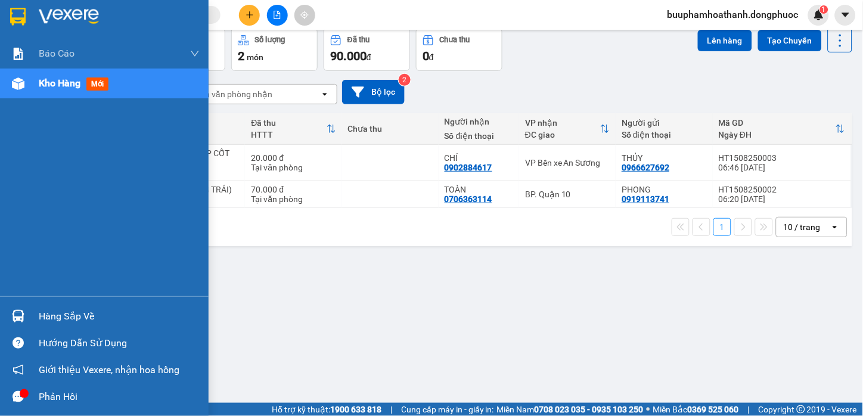
click at [26, 318] on div at bounding box center [18, 316] width 21 height 21
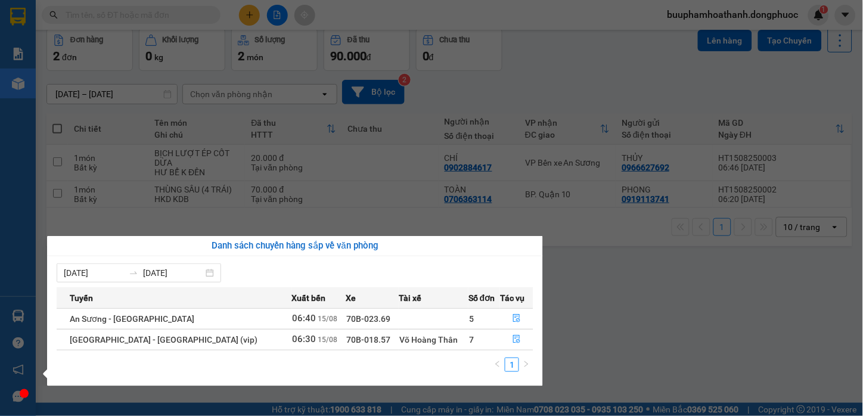
click at [575, 323] on section "Kết quả tìm kiếm ( 0 ) Bộ lọc No Data buuphamhoathanh.dongphuoc 1 Báo cáo Mẫu 1…" at bounding box center [431, 208] width 863 height 416
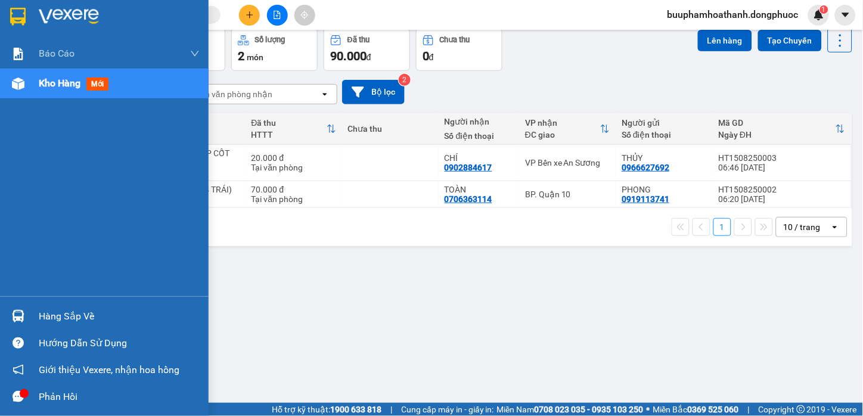
click at [26, 317] on div at bounding box center [18, 316] width 21 height 21
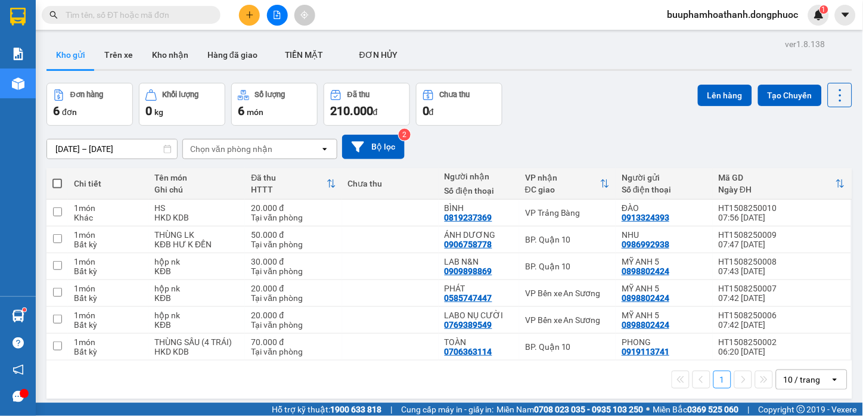
click at [577, 92] on div "Đơn hàng 6 đơn Khối lượng 0 kg Số lượng 6 món Đã thu 210.000 đ Chưa thu 0 đ Lên…" at bounding box center [449, 104] width 806 height 43
click at [577, 94] on div "Đơn hàng 6 đơn Khối lượng 0 kg Số lượng 6 món Đã thu 210.000 đ Chưa thu 0 đ Lên…" at bounding box center [449, 104] width 806 height 43
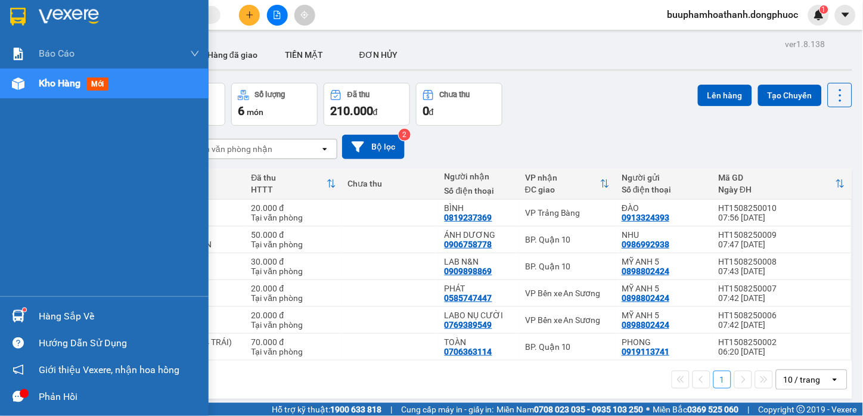
click at [39, 310] on div "Hàng sắp về" at bounding box center [119, 317] width 161 height 18
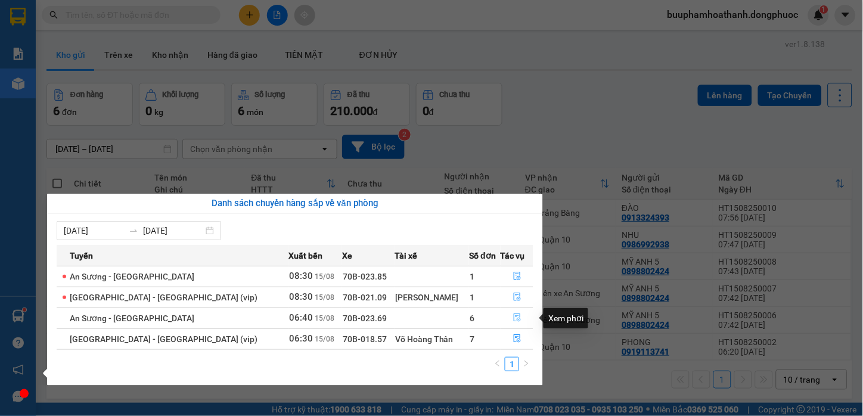
click at [507, 315] on button "button" at bounding box center [517, 318] width 32 height 19
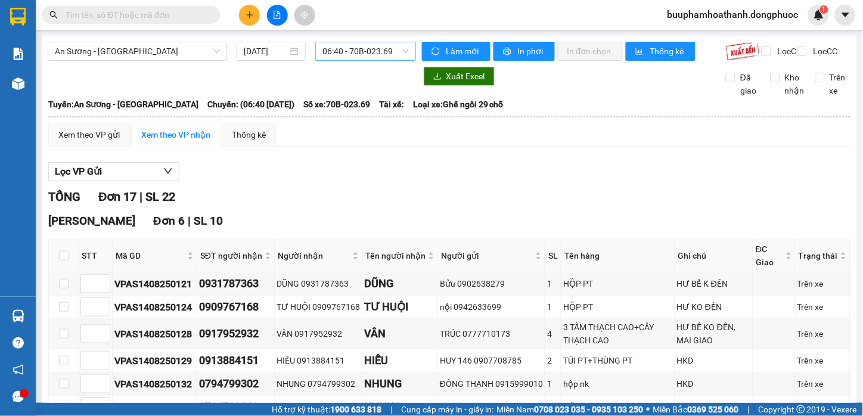
click at [368, 54] on span "06:40 - 70B-023.69" at bounding box center [366, 51] width 86 height 18
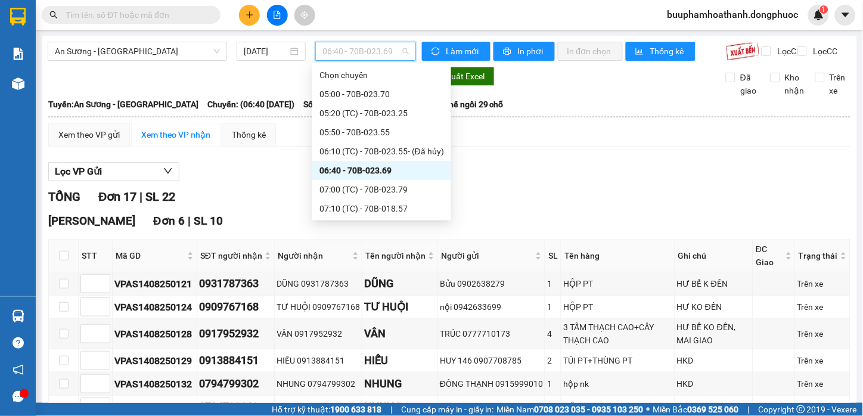
scroll to position [66, 0]
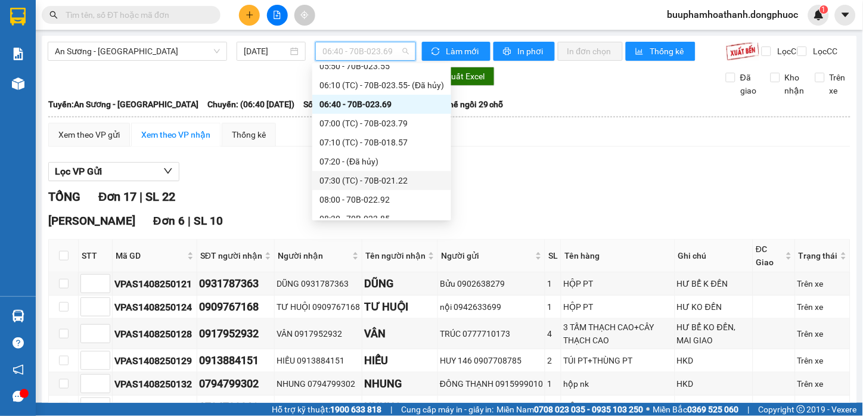
click at [412, 182] on div "07:30 (TC) - 70B-021.22" at bounding box center [382, 180] width 125 height 13
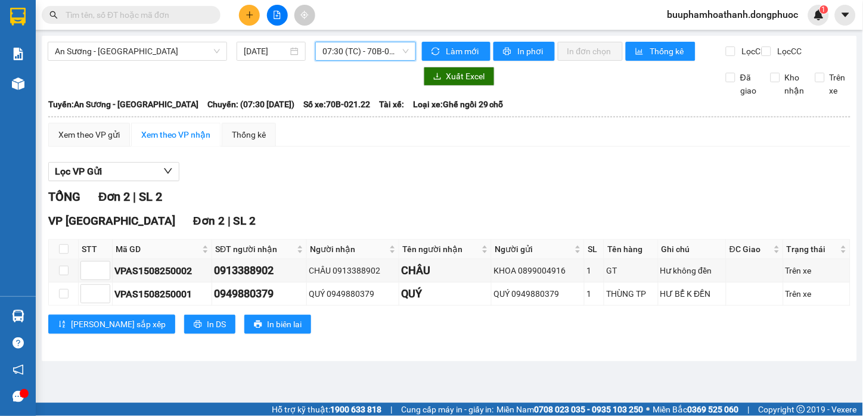
click at [408, 56] on span "07:30 (TC) - 70B-021.22" at bounding box center [366, 51] width 86 height 18
click at [496, 349] on div "TỔNG Đơn 2 | SL 2 VP Tây Ninh Đơn 2 | SL 2 STT Mã GD SĐT người nhận Người nhận …" at bounding box center [449, 268] width 802 height 161
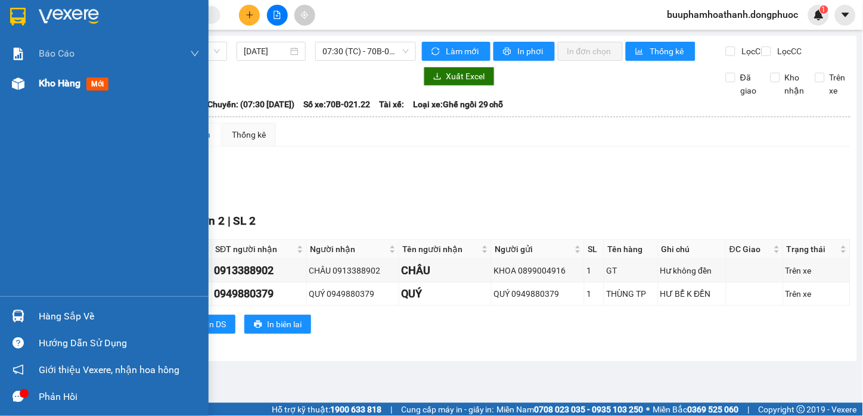
click at [40, 77] on span "Kho hàng" at bounding box center [60, 82] width 42 height 11
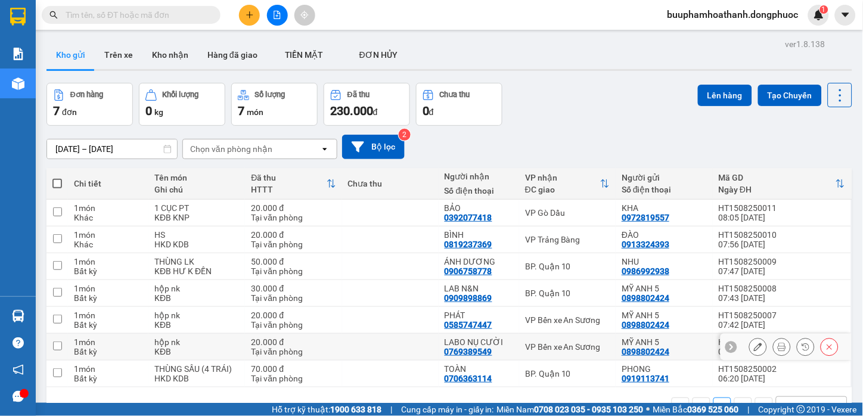
scroll to position [55, 0]
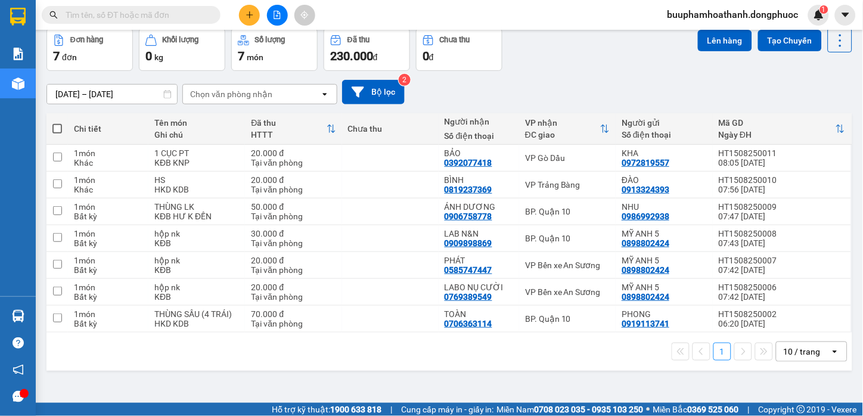
click at [559, 365] on div "1 10 / trang open" at bounding box center [449, 352] width 806 height 38
click at [280, 15] on icon "file-add" at bounding box center [277, 15] width 7 height 8
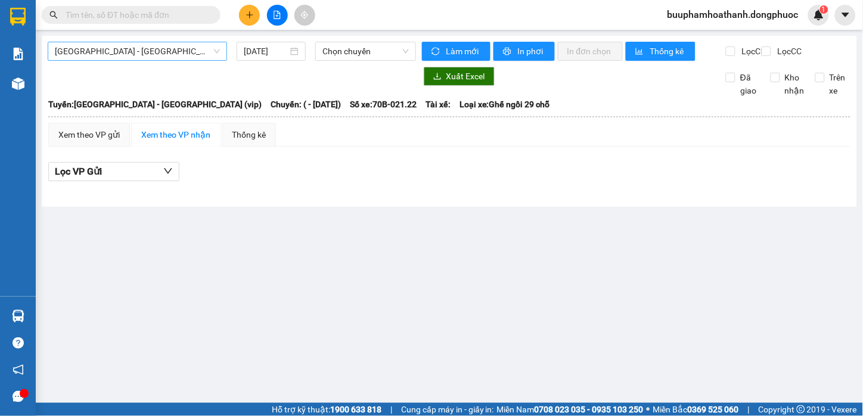
click at [198, 46] on span "[GEOGRAPHIC_DATA][PERSON_NAME][GEOGRAPHIC_DATA] (vip)" at bounding box center [137, 51] width 165 height 18
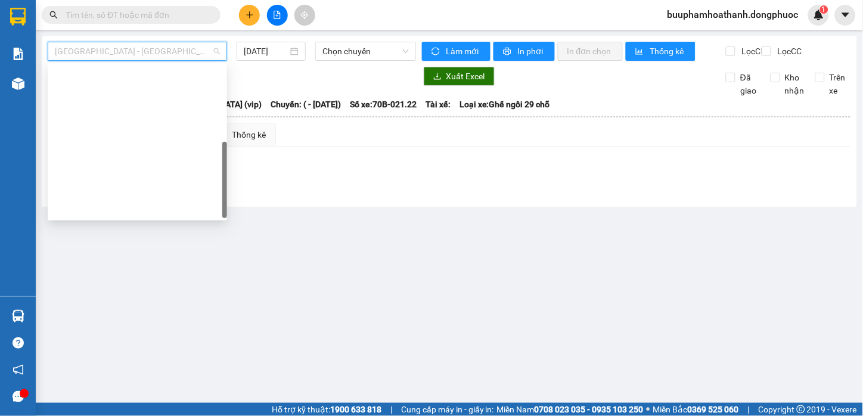
scroll to position [171, 0]
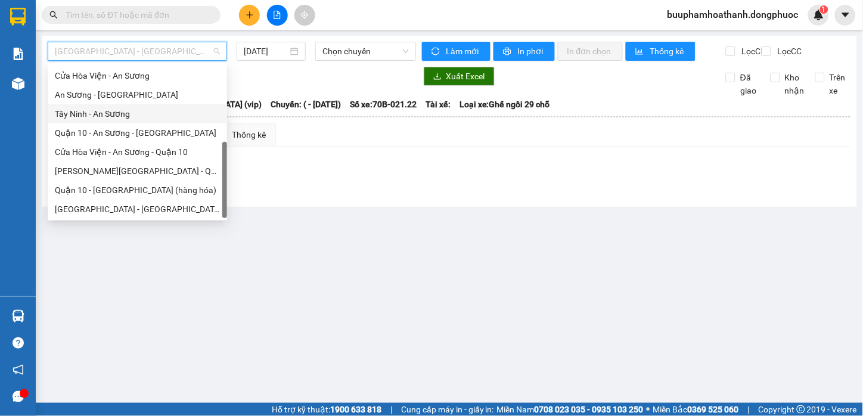
click at [141, 112] on div "Tây Ninh - An Sương" at bounding box center [137, 113] width 165 height 13
type input "[DATE]"
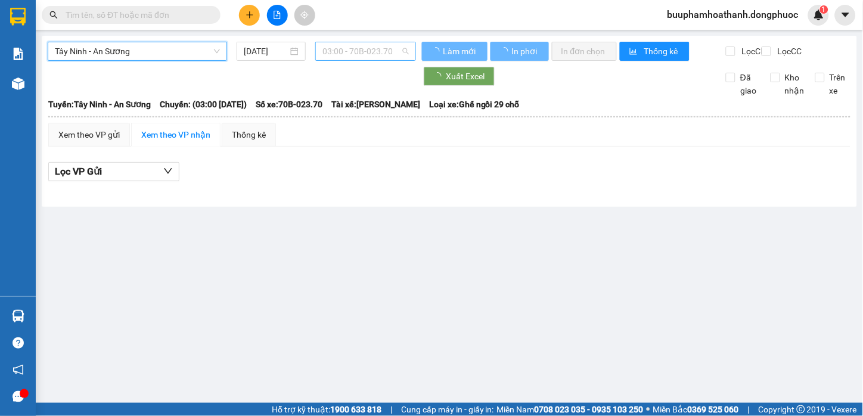
click at [361, 44] on span "03:00 - 70B-023.70" at bounding box center [366, 51] width 86 height 18
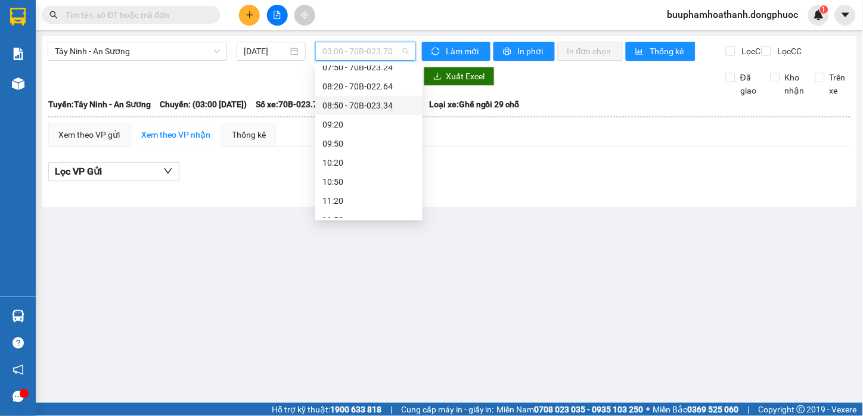
scroll to position [132, 0]
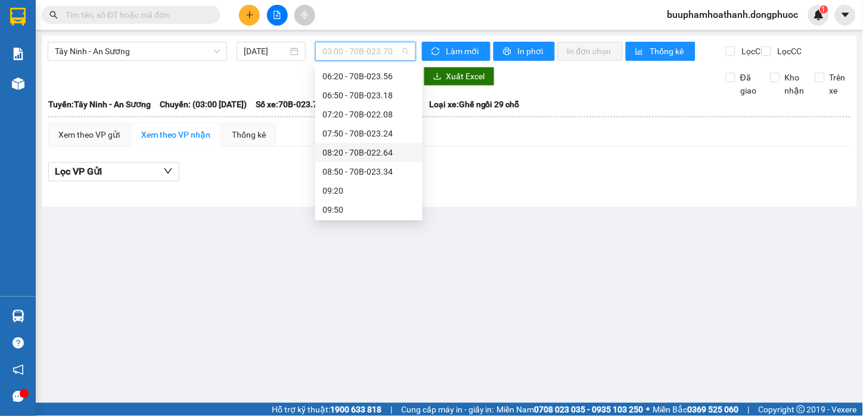
click at [372, 156] on div "08:20 - 70B-022.64" at bounding box center [369, 152] width 93 height 13
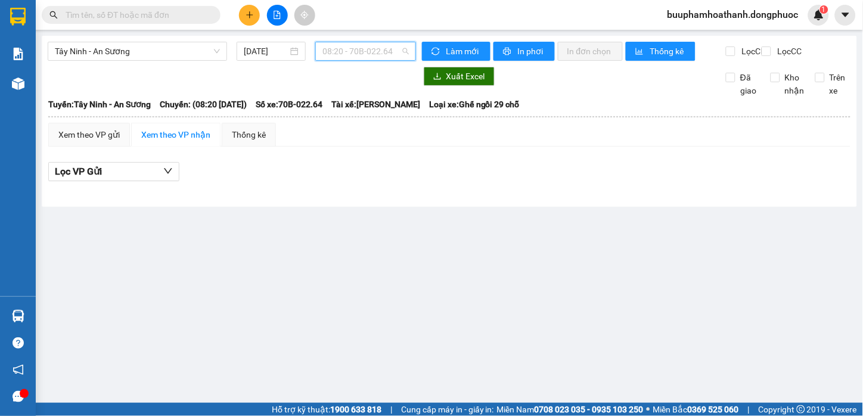
click at [407, 49] on span "08:20 - 70B-022.64" at bounding box center [366, 51] width 86 height 18
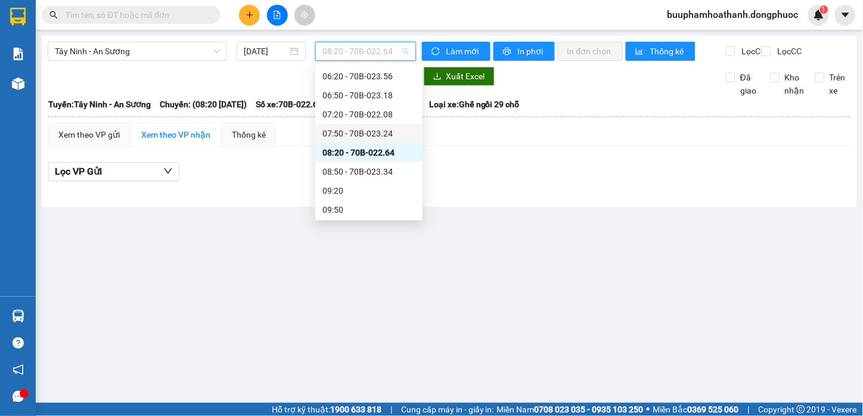
click at [396, 135] on div "07:50 - 70B-023.24" at bounding box center [369, 133] width 93 height 13
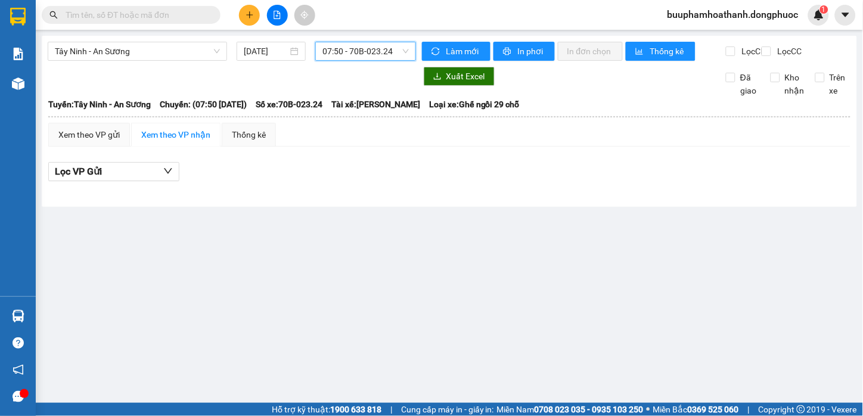
drag, startPoint x: 396, startPoint y: 51, endPoint x: 395, endPoint y: 64, distance: 12.6
click at [395, 58] on span "07:50 - 70B-023.24" at bounding box center [366, 51] width 86 height 18
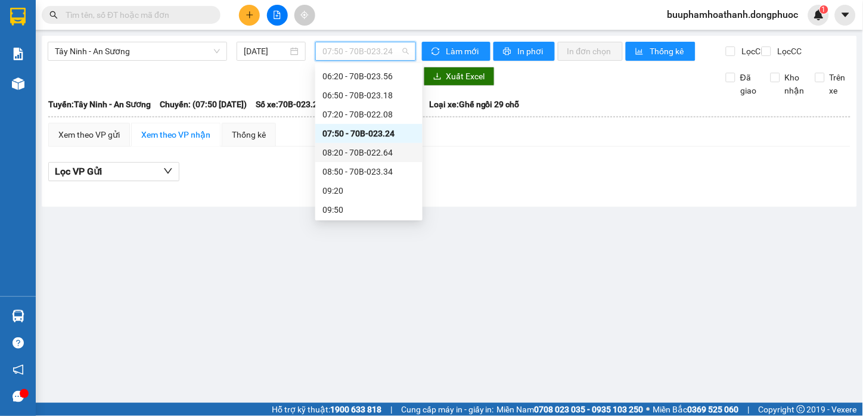
click at [395, 156] on div "08:20 - 70B-022.64" at bounding box center [369, 152] width 93 height 13
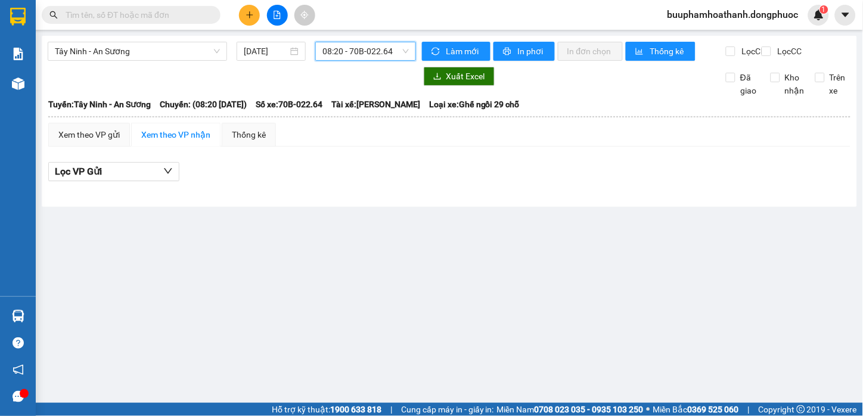
click at [396, 38] on div "Tây Ninh - An Sương 15/08/2025 08:20 08:20 - 70B-022.64 Làm mới In phơi In đơn …" at bounding box center [450, 121] width 816 height 171
click at [401, 50] on span "08:20 - 70B-022.64" at bounding box center [366, 51] width 86 height 18
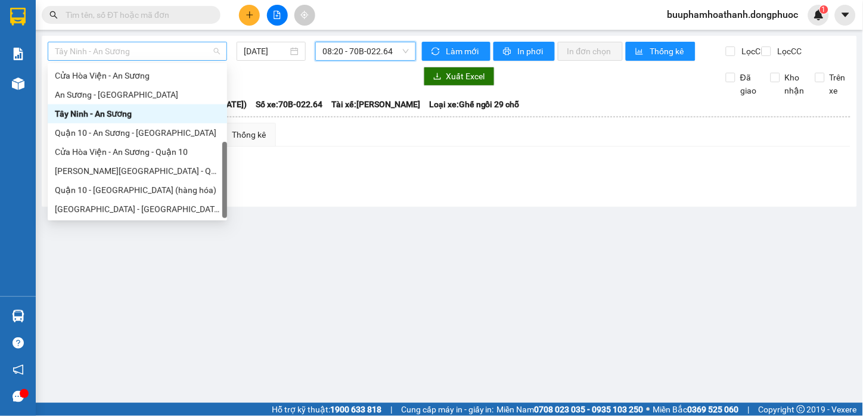
click at [110, 55] on span "Tây Ninh - An Sương" at bounding box center [137, 51] width 165 height 18
drag, startPoint x: 374, startPoint y: 49, endPoint x: 395, endPoint y: 95, distance: 50.2
click at [374, 51] on span "08:20 - 70B-022.64" at bounding box center [366, 51] width 86 height 18
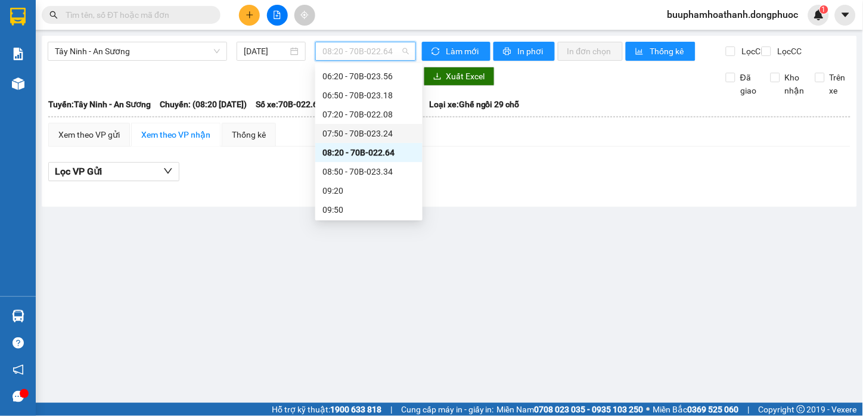
click at [392, 131] on div "07:50 - 70B-023.24" at bounding box center [369, 133] width 93 height 13
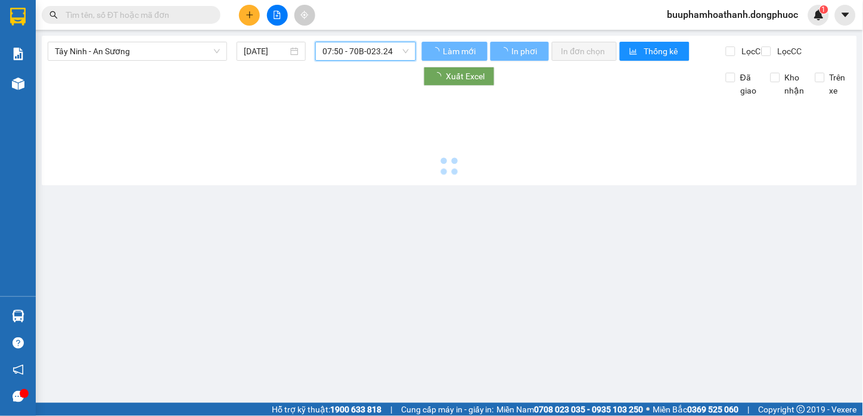
click at [378, 49] on span "07:50 - 70B-023.24" at bounding box center [366, 51] width 86 height 18
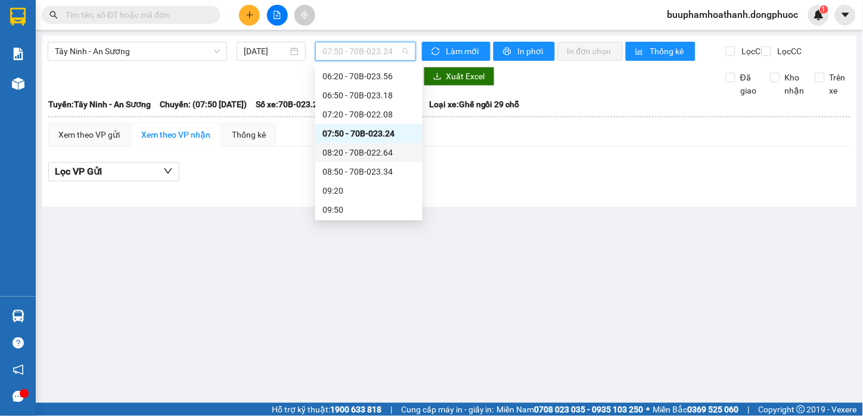
click at [392, 147] on div "08:20 - 70B-022.64" at bounding box center [369, 152] width 93 height 13
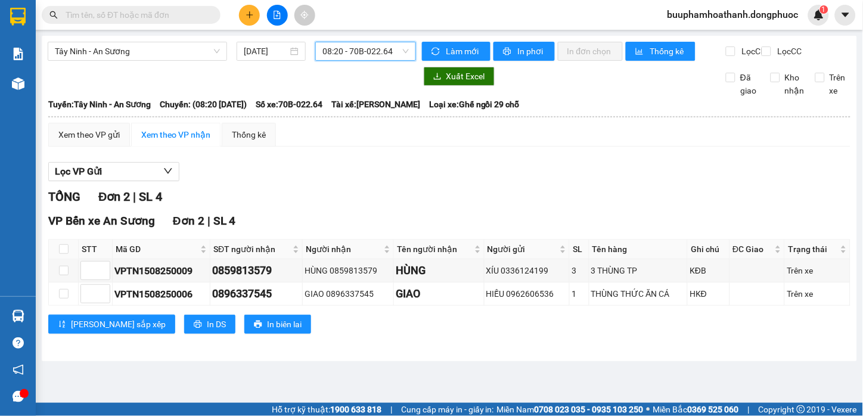
click at [398, 55] on span "08:20 - 70B-022.64" at bounding box center [366, 51] width 86 height 18
click at [652, 182] on div "Lọc VP Gửi" at bounding box center [449, 172] width 802 height 20
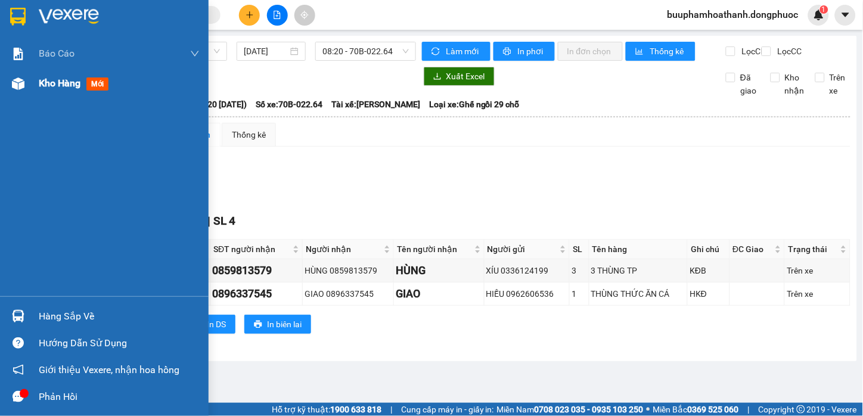
click at [26, 81] on div at bounding box center [18, 83] width 21 height 21
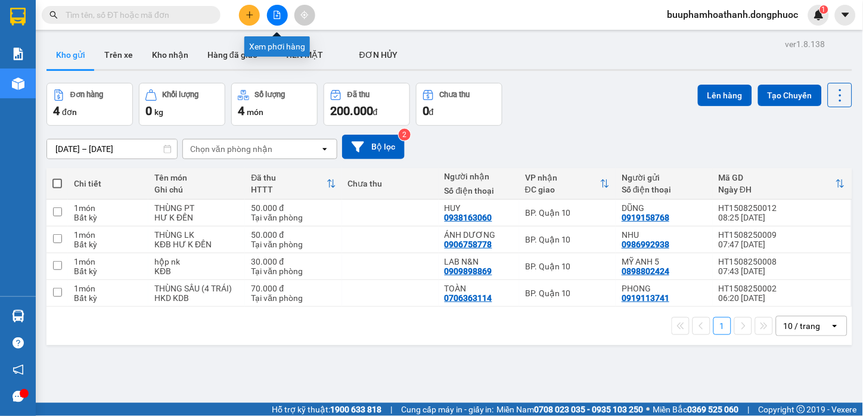
click at [281, 18] on button at bounding box center [277, 15] width 21 height 21
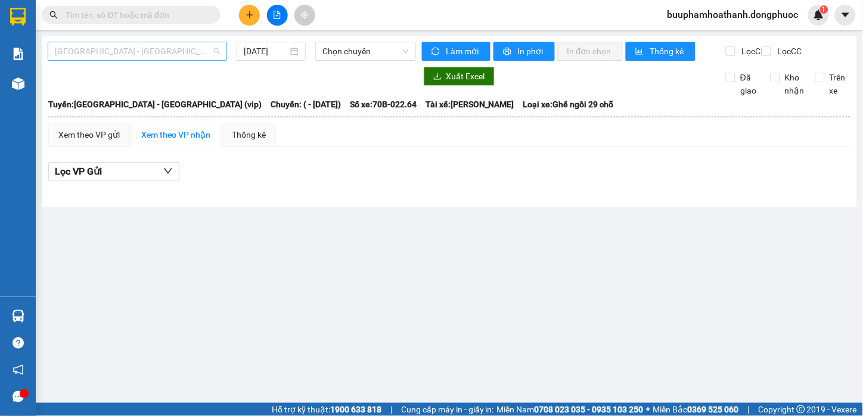
click at [154, 54] on span "[GEOGRAPHIC_DATA][PERSON_NAME][GEOGRAPHIC_DATA] (vip)" at bounding box center [137, 51] width 165 height 18
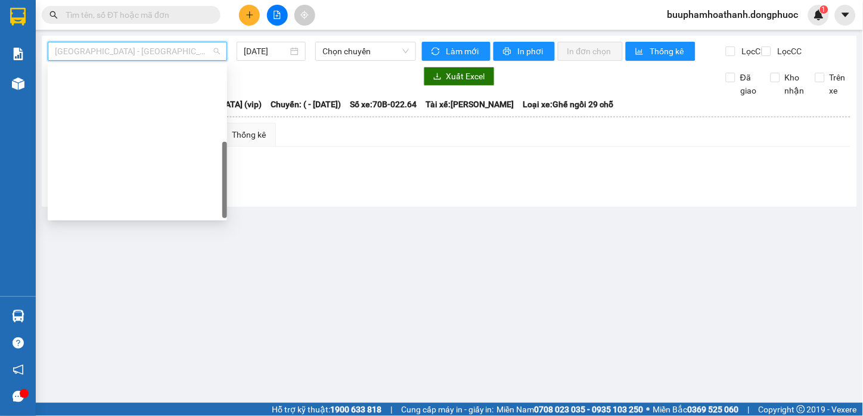
scroll to position [171, 0]
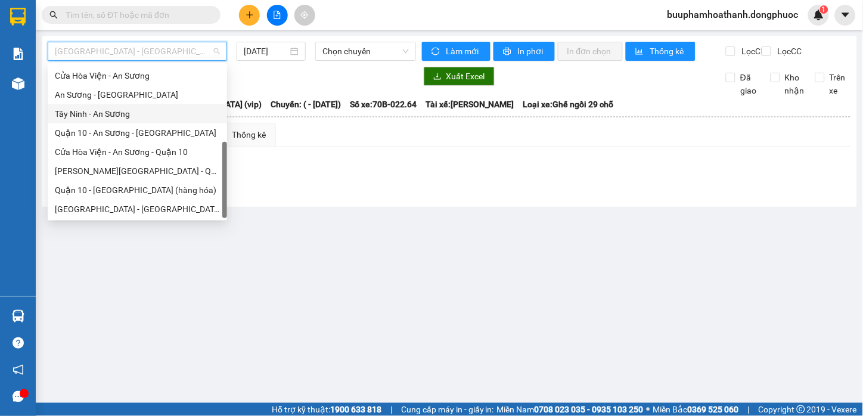
click at [124, 113] on div "Tây Ninh - An Sương" at bounding box center [137, 113] width 165 height 13
type input "[DATE]"
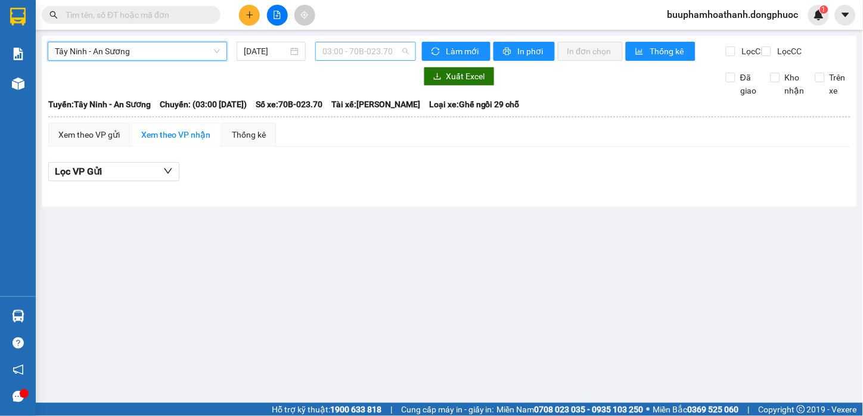
click at [352, 55] on span "03:00 - 70B-023.70" at bounding box center [366, 51] width 86 height 18
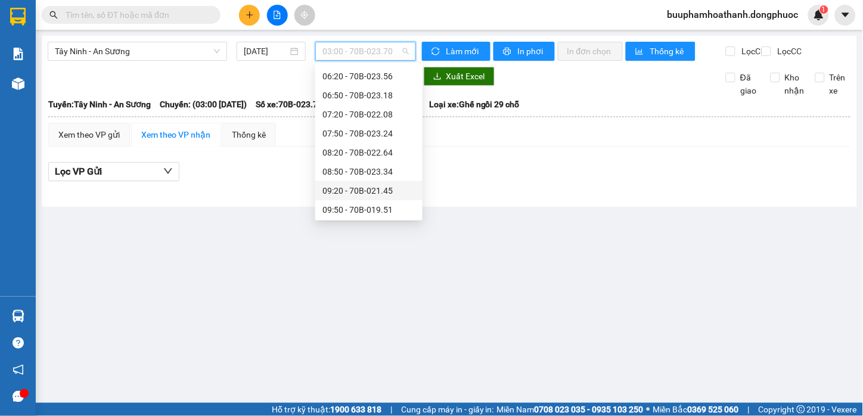
scroll to position [199, 0]
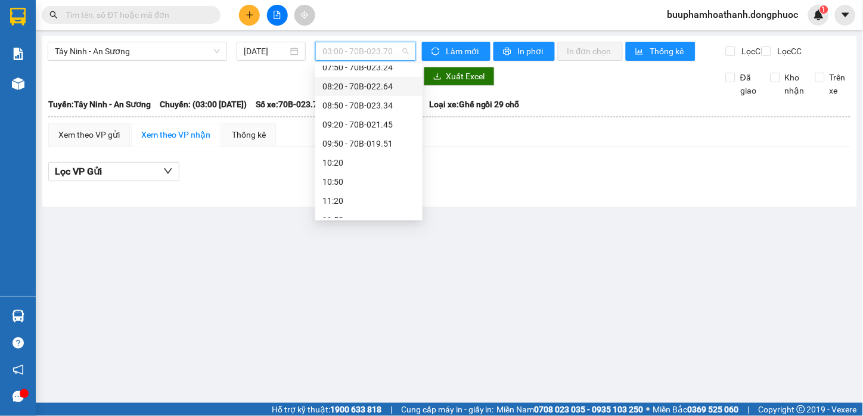
click at [385, 77] on div "08:20 - 70B-022.64" at bounding box center [368, 86] width 107 height 19
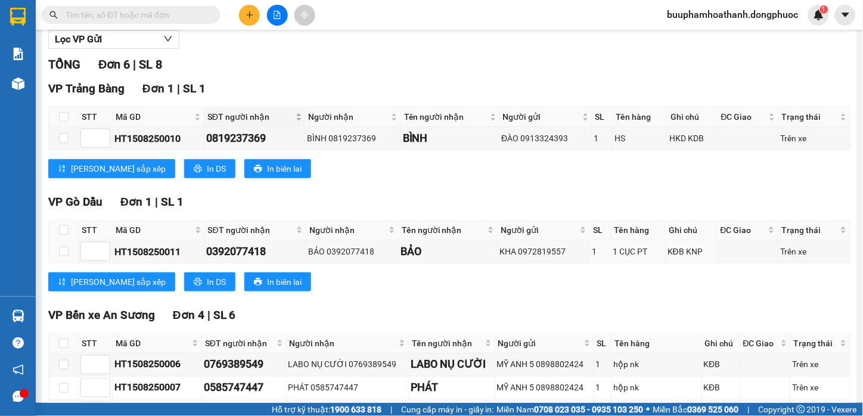
scroll to position [199, 0]
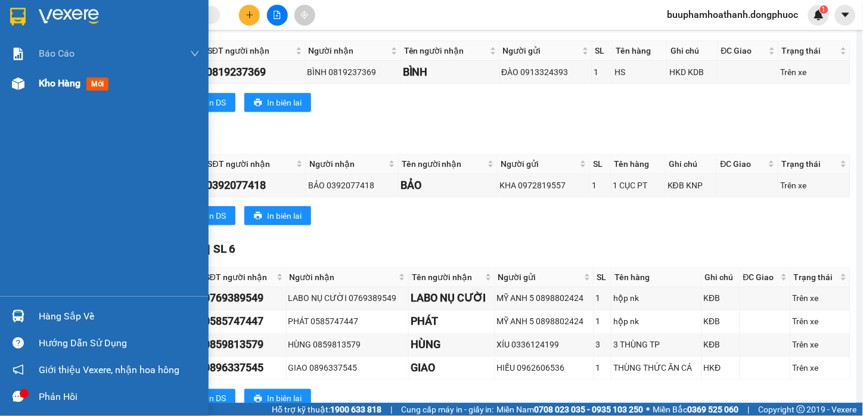
click at [39, 87] on span "Kho hàng" at bounding box center [60, 82] width 42 height 11
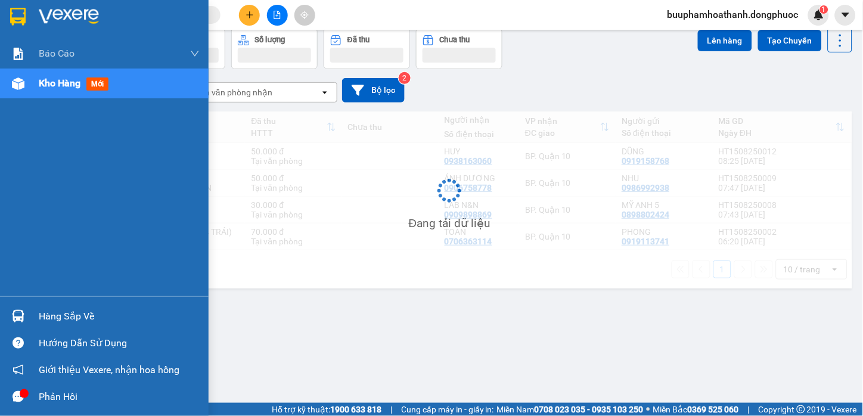
scroll to position [55, 0]
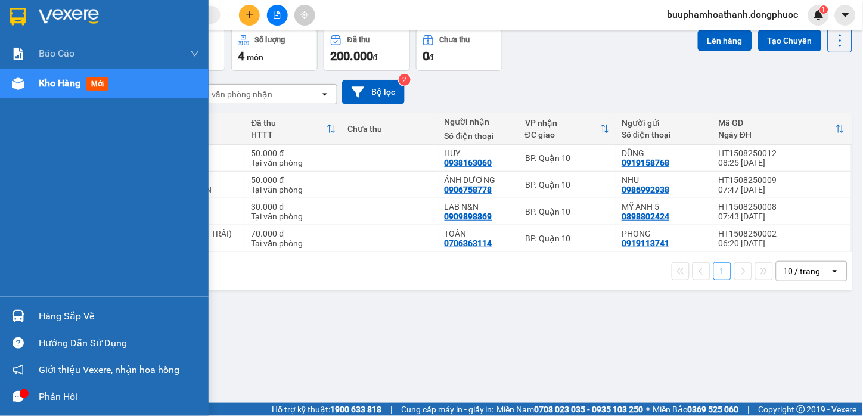
click at [20, 321] on img at bounding box center [18, 316] width 13 height 13
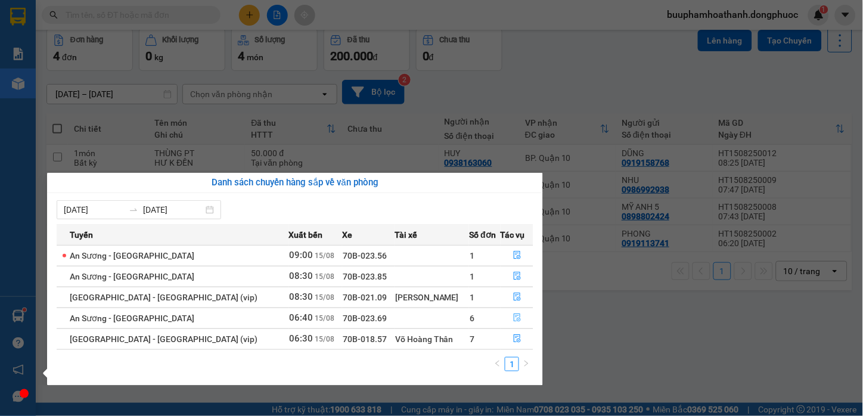
click at [513, 314] on icon "file-done" at bounding box center [517, 318] width 8 height 8
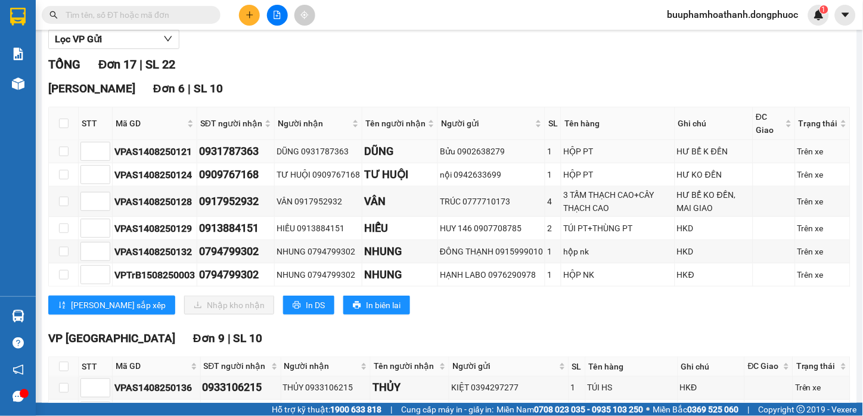
scroll to position [199, 0]
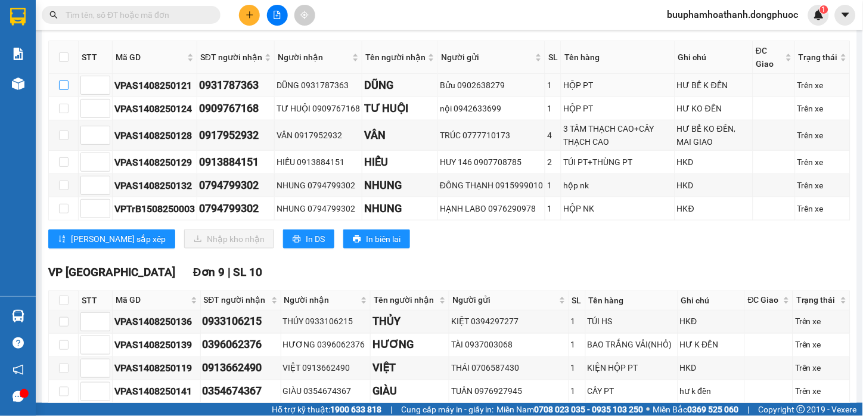
click at [64, 88] on label at bounding box center [64, 85] width 10 height 13
click at [64, 88] on input "checkbox" at bounding box center [64, 85] width 10 height 10
checkbox input "true"
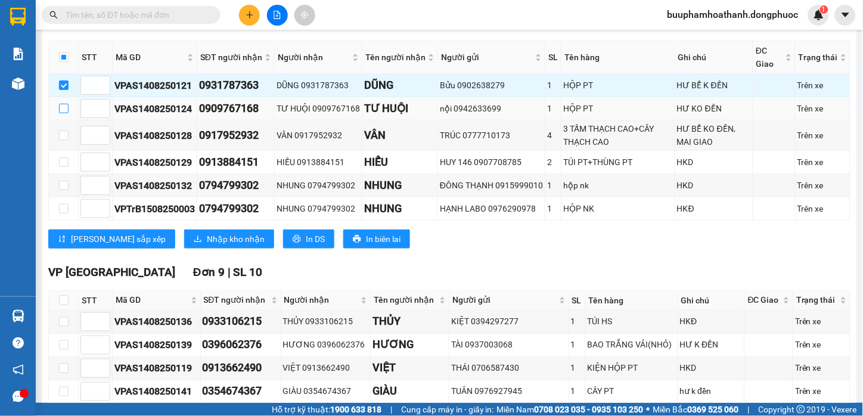
click at [61, 113] on input "checkbox" at bounding box center [64, 109] width 10 height 10
checkbox input "true"
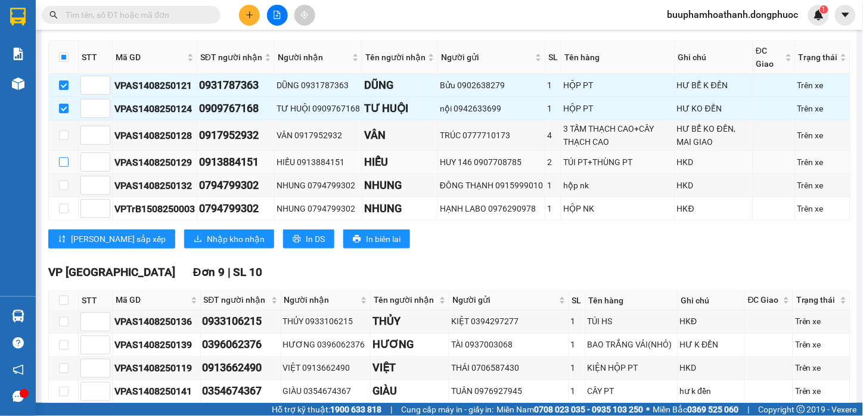
click at [63, 167] on input "checkbox" at bounding box center [64, 162] width 10 height 10
checkbox input "true"
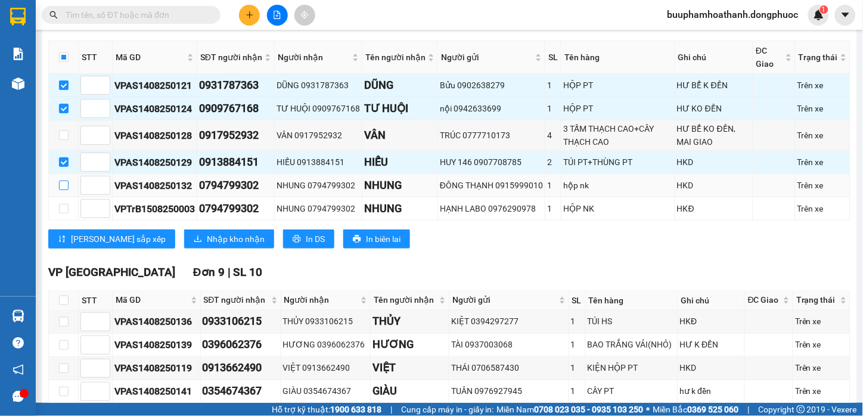
click at [62, 190] on input "checkbox" at bounding box center [64, 186] width 10 height 10
checkbox input "true"
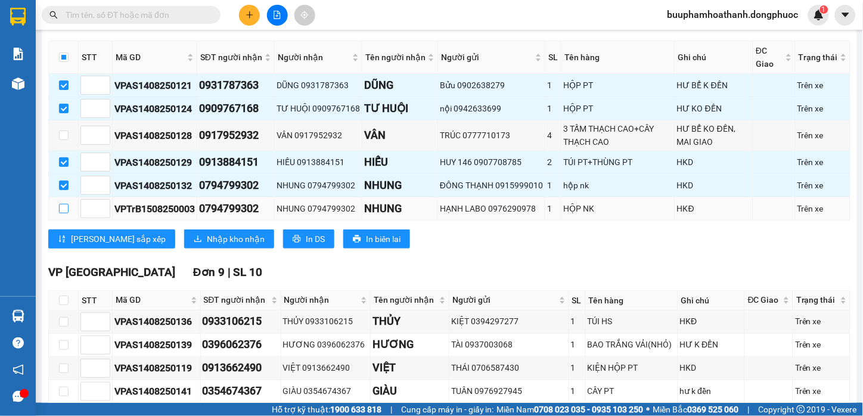
click at [61, 213] on input "checkbox" at bounding box center [64, 209] width 10 height 10
checkbox input "true"
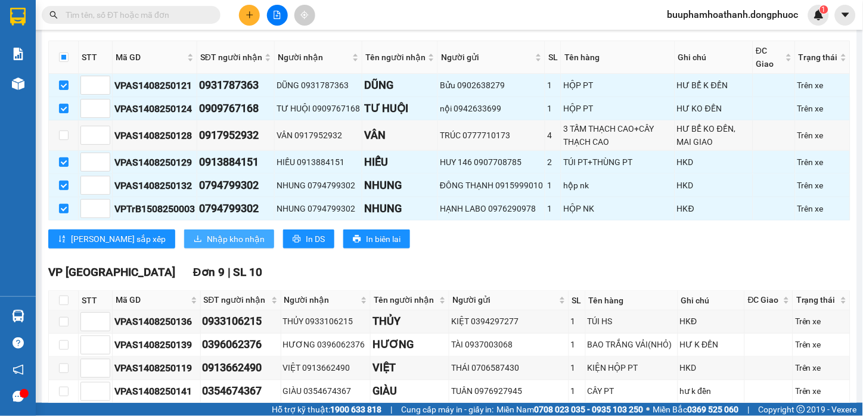
click at [207, 246] on span "Nhập kho nhận" at bounding box center [236, 238] width 58 height 13
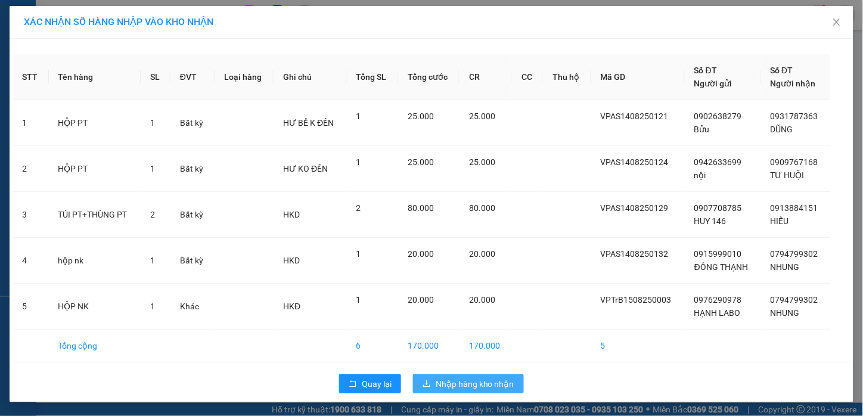
click at [478, 374] on button "Nhập hàng kho nhận" at bounding box center [468, 383] width 111 height 19
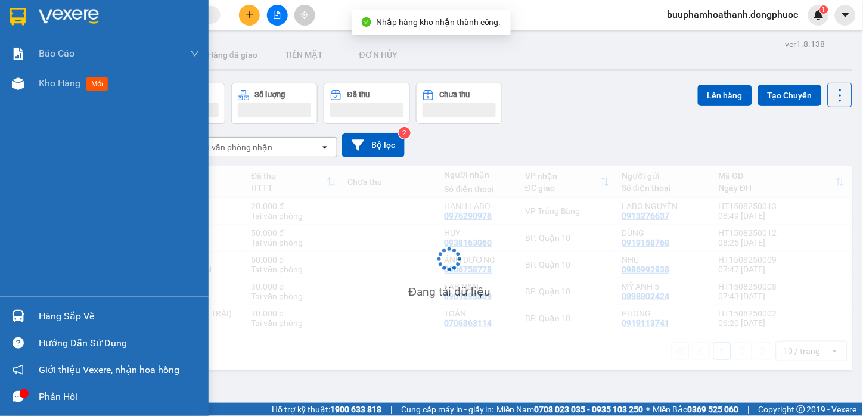
click at [67, 318] on div "Hàng sắp về" at bounding box center [119, 317] width 161 height 18
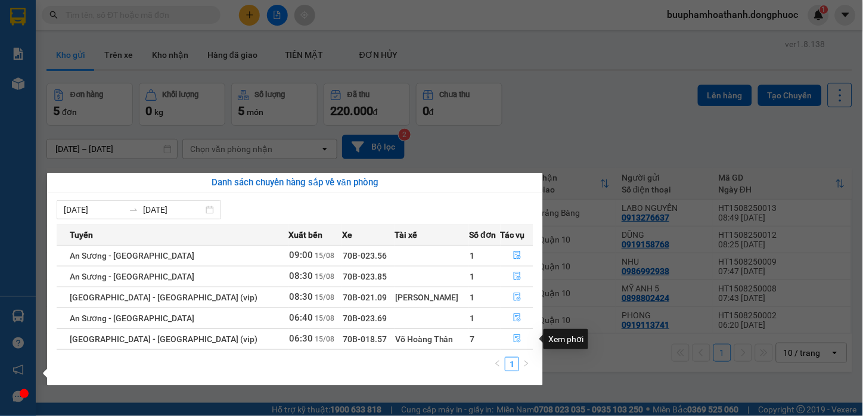
click at [513, 339] on icon "file-done" at bounding box center [517, 338] width 8 height 8
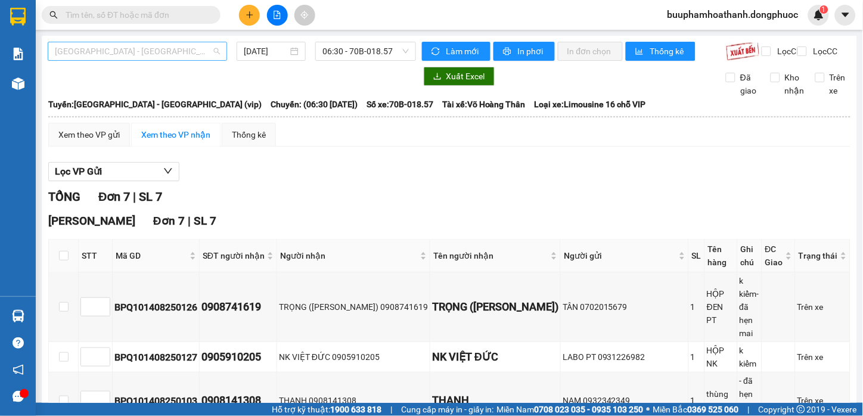
click at [153, 54] on span "[GEOGRAPHIC_DATA] - [GEOGRAPHIC_DATA] (vip)" at bounding box center [137, 51] width 165 height 18
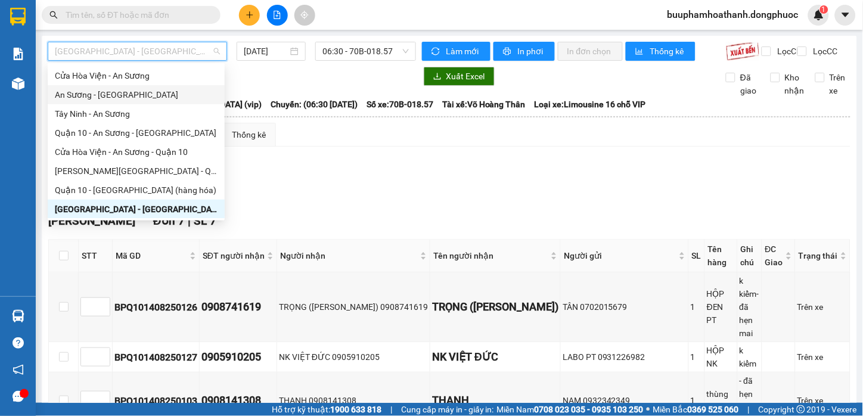
click at [101, 92] on div "An Sương - [GEOGRAPHIC_DATA]" at bounding box center [136, 94] width 163 height 13
type input "[DATE]"
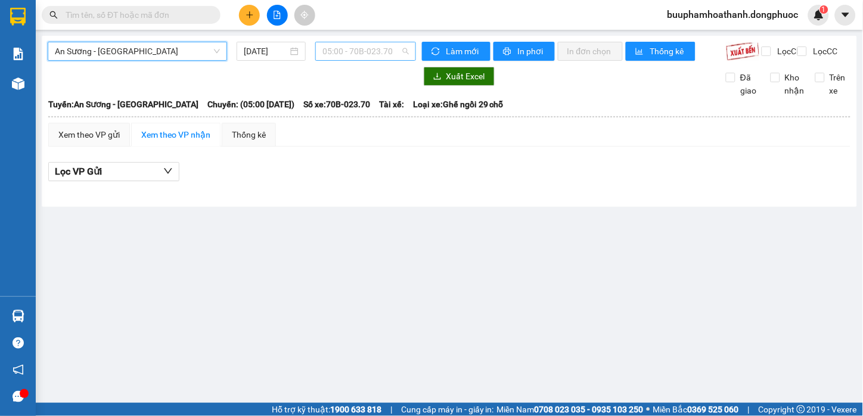
click at [397, 54] on span "05:00 - 70B-023.70" at bounding box center [366, 51] width 86 height 18
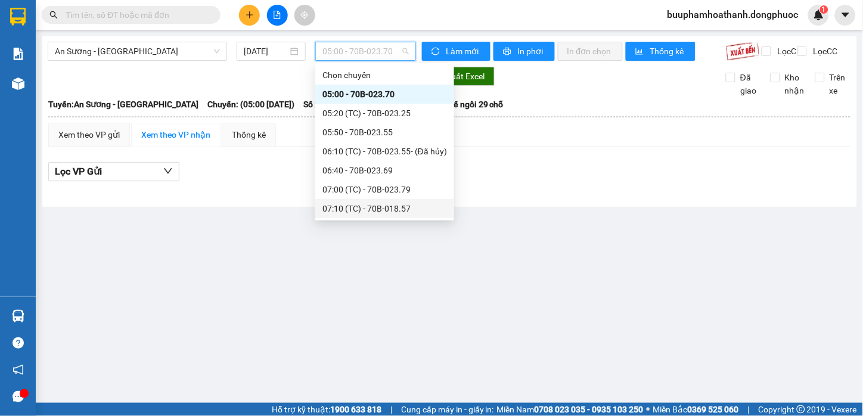
click at [379, 206] on div "07:10 (TC) - 70B-018.57" at bounding box center [385, 208] width 125 height 13
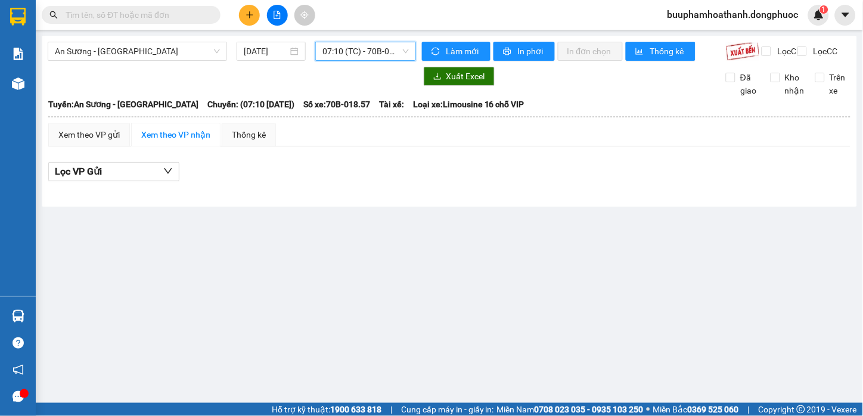
click at [404, 60] on span "07:10 (TC) - 70B-018.57" at bounding box center [366, 51] width 86 height 18
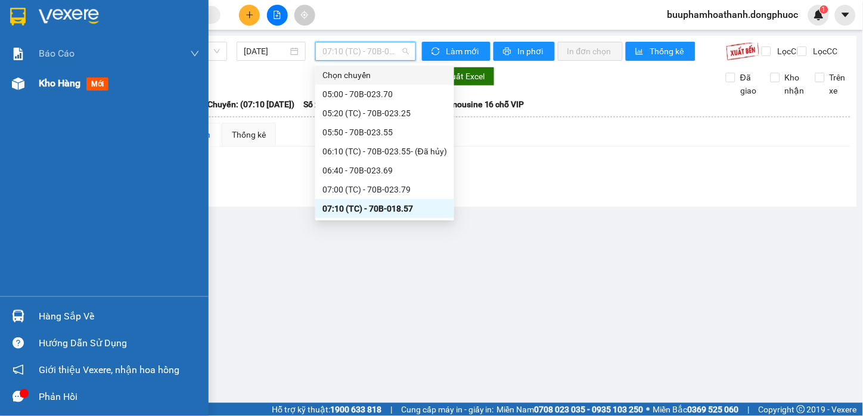
click at [24, 79] on img at bounding box center [18, 83] width 13 height 13
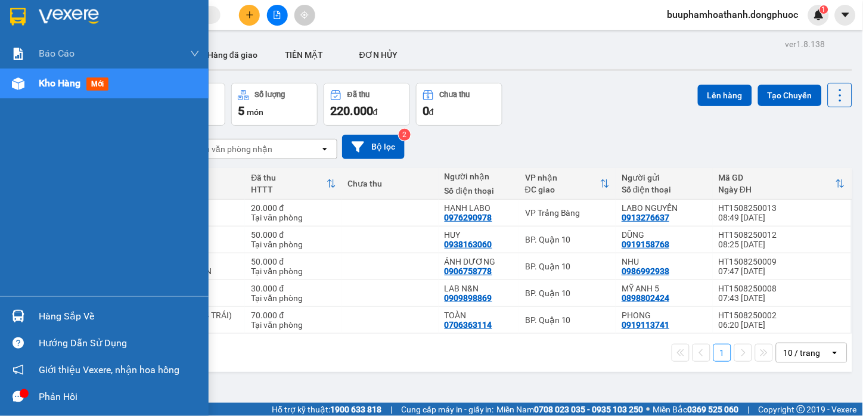
click at [27, 316] on div at bounding box center [18, 316] width 21 height 21
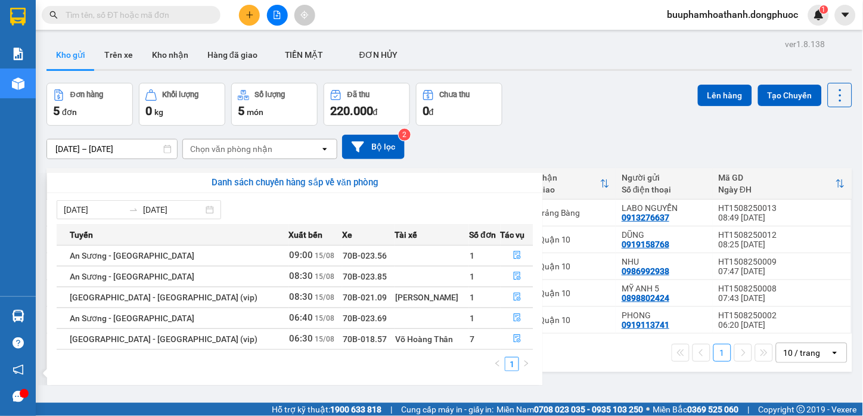
click at [118, 80] on section "Kết quả tìm kiếm ( 0 ) Bộ lọc No Data buuphamhoathanh.dongphuoc 1 Báo cáo Mẫu 1…" at bounding box center [431, 208] width 863 height 416
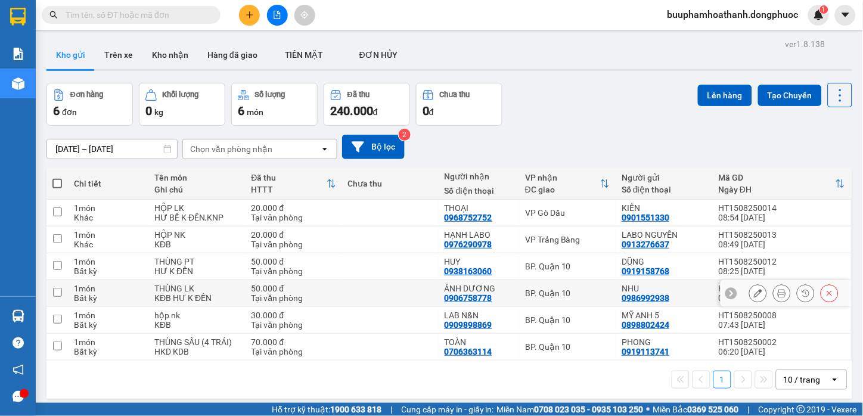
scroll to position [55, 0]
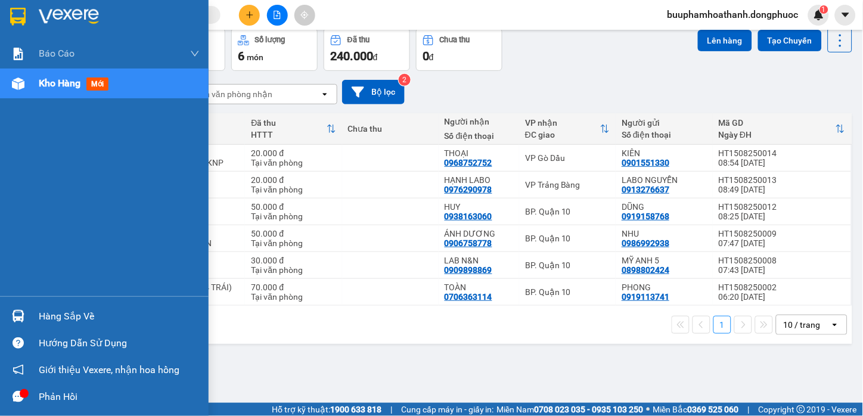
click at [13, 320] on img at bounding box center [18, 316] width 13 height 13
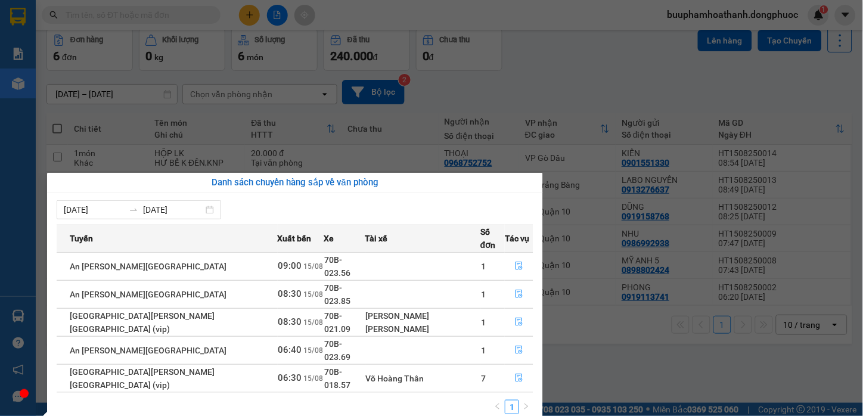
click at [573, 365] on section "Kết quả [PERSON_NAME] ( 0 ) Bộ lọc No Data buuphamhoathanh.dongphuoc 1 [PERSON_…" at bounding box center [431, 208] width 863 height 416
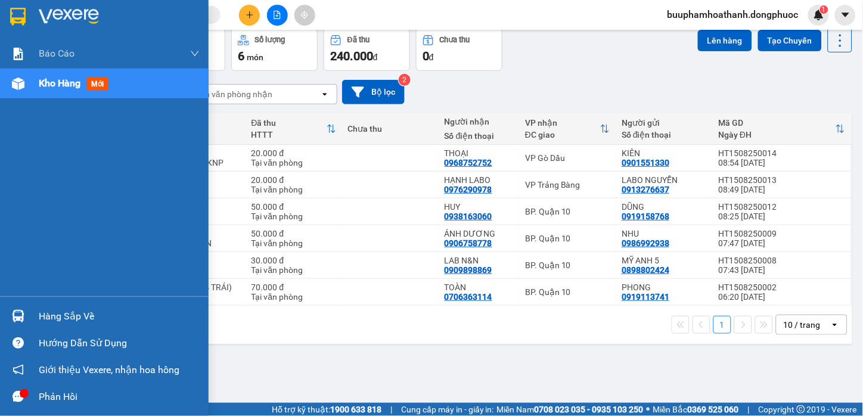
click at [49, 314] on div "Hàng sắp về" at bounding box center [119, 317] width 161 height 18
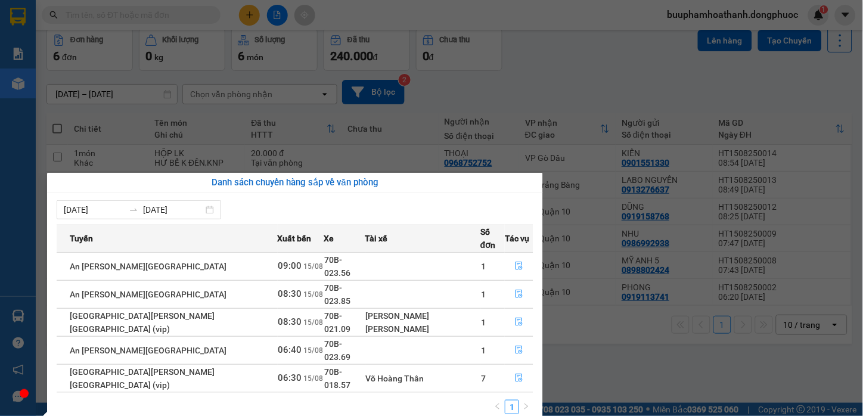
click at [606, 370] on section "Kết quả [PERSON_NAME] ( 0 ) Bộ lọc No Data buuphamhoathanh.dongphuoc 1 [PERSON_…" at bounding box center [431, 208] width 863 height 416
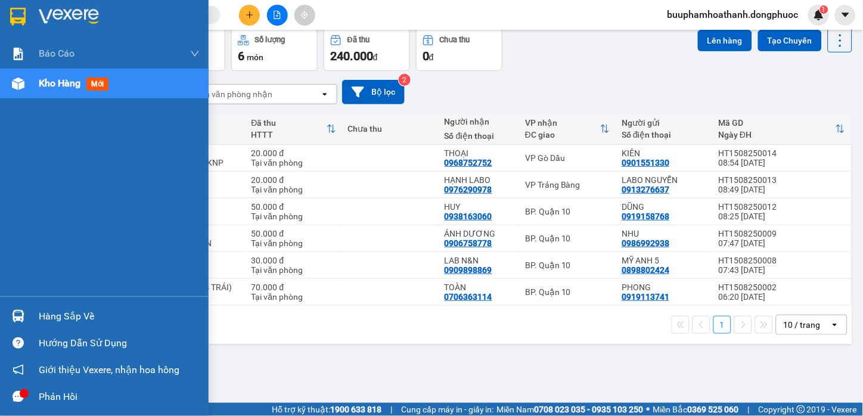
click at [40, 306] on div "Hàng sắp về" at bounding box center [104, 316] width 209 height 27
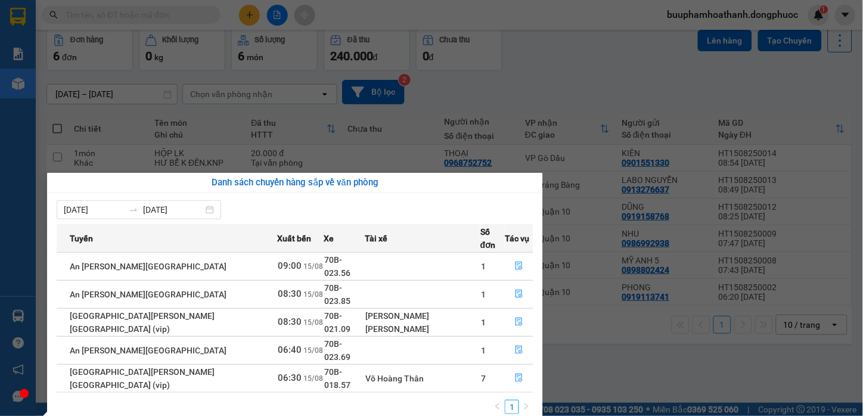
click at [656, 366] on section "Kết quả [PERSON_NAME] ( 0 ) Bộ lọc No Data buuphamhoathanh.dongphuoc 1 [PERSON_…" at bounding box center [431, 208] width 863 height 416
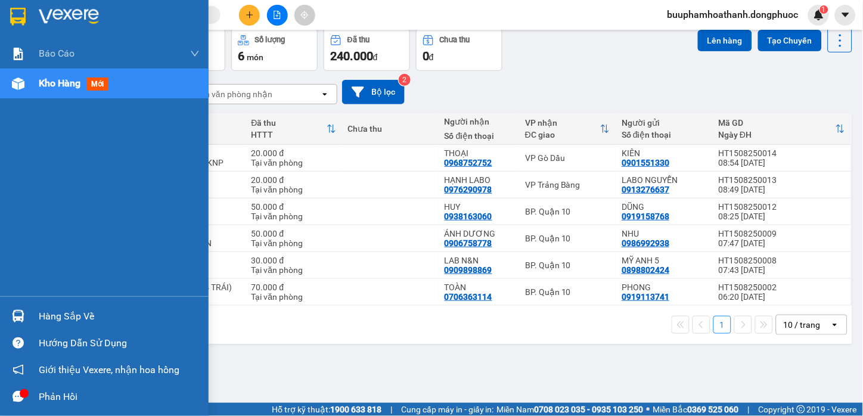
click at [27, 307] on div at bounding box center [18, 316] width 21 height 21
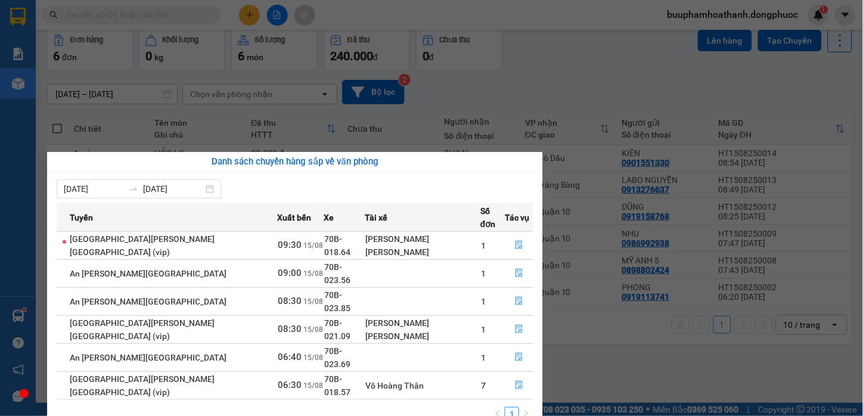
click at [660, 380] on section "Kết quả [PERSON_NAME] ( 0 ) Bộ lọc No Data buuphamhoathanh.dongphuoc 1 [PERSON_…" at bounding box center [431, 208] width 863 height 416
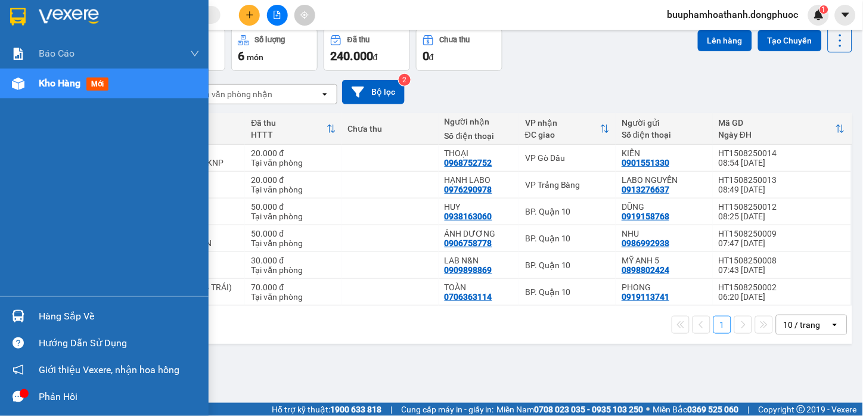
click at [39, 312] on div "Hàng sắp về" at bounding box center [119, 317] width 161 height 18
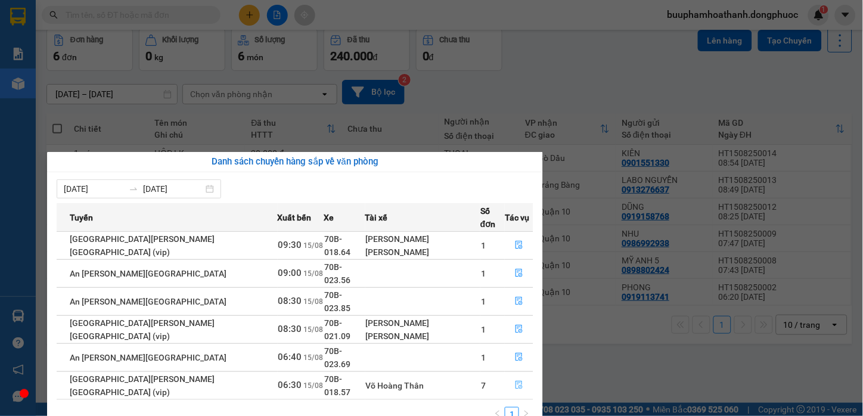
click at [508, 376] on button "button" at bounding box center [519, 385] width 27 height 19
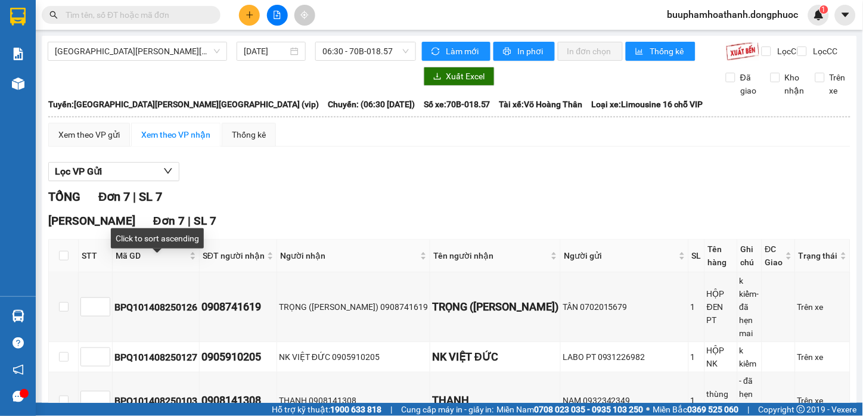
click at [141, 262] on span "Mã GD" at bounding box center [152, 255] width 72 height 13
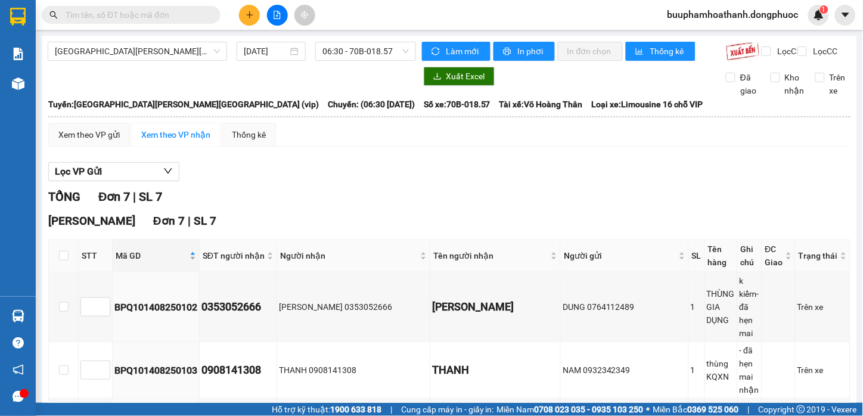
drag, startPoint x: 261, startPoint y: 210, endPoint x: 191, endPoint y: 277, distance: 97.4
click at [262, 206] on div "TỔNG Đơn 7 | SL 7" at bounding box center [449, 197] width 802 height 18
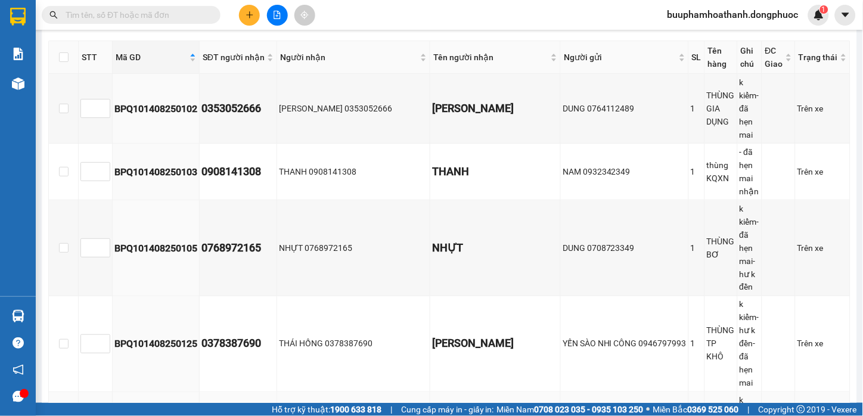
scroll to position [231, 0]
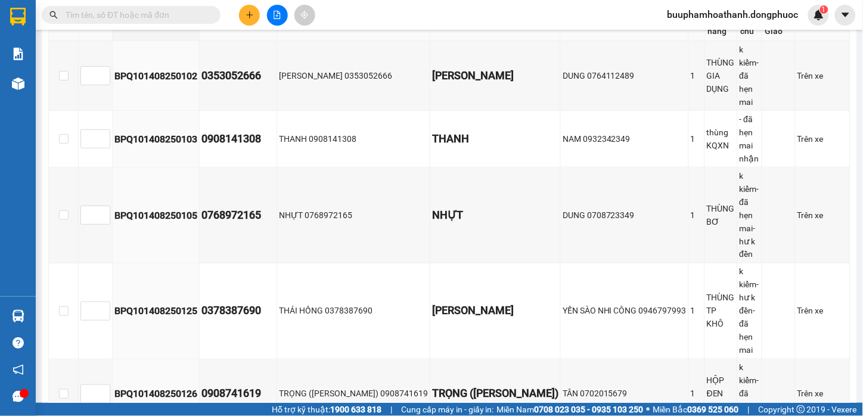
click at [59, 29] on input "checkbox" at bounding box center [64, 25] width 10 height 10
checkbox input "true"
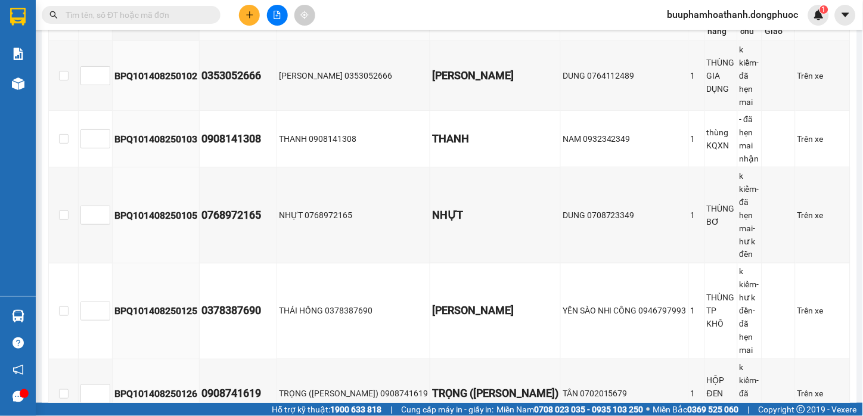
checkbox input "true"
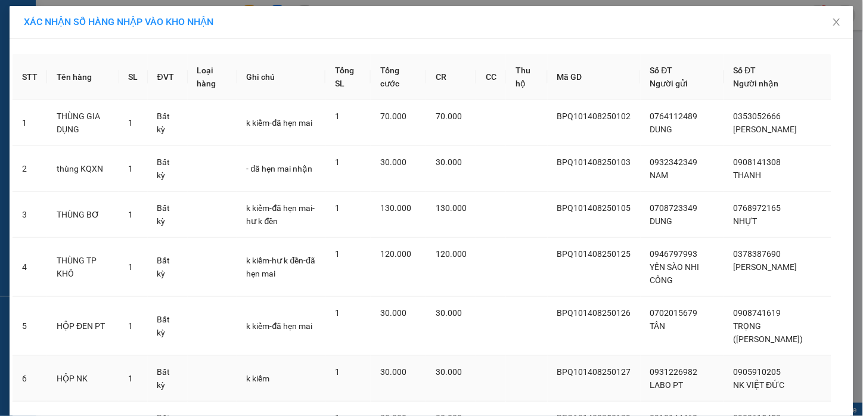
scroll to position [118, 0]
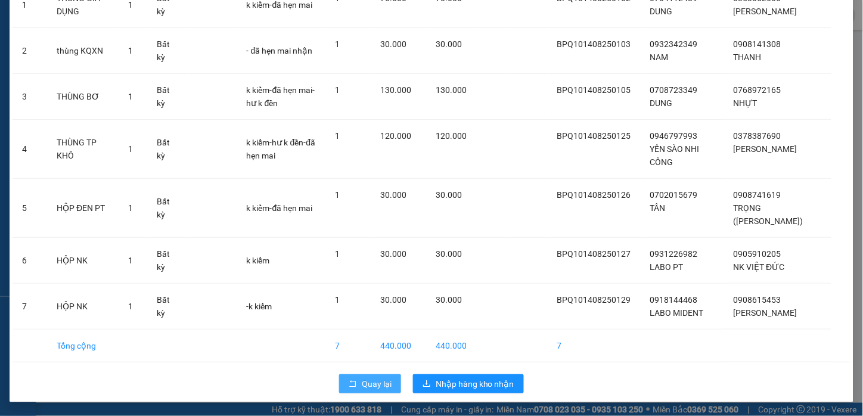
click at [342, 387] on button "Quay lại" at bounding box center [370, 383] width 62 height 19
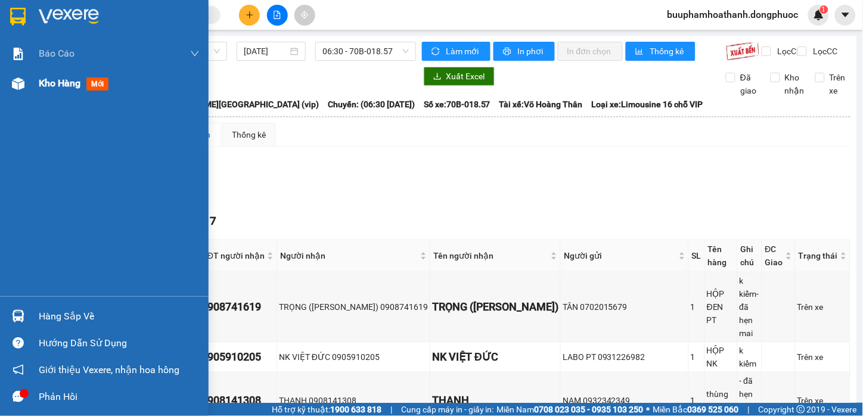
click at [17, 90] on div at bounding box center [18, 83] width 21 height 21
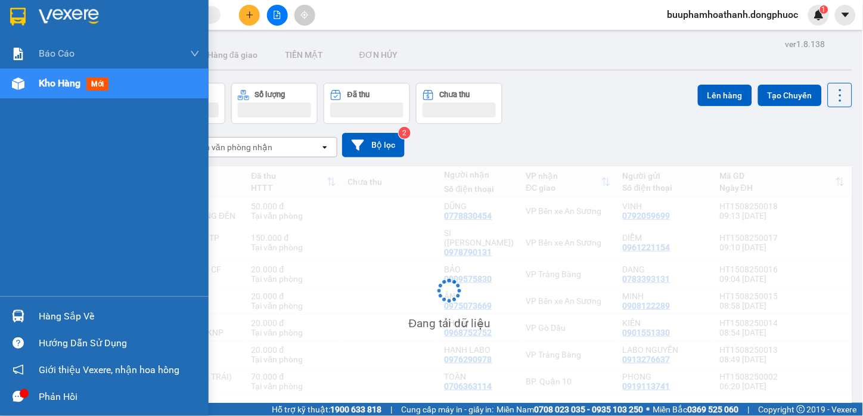
click at [88, 312] on div "Hàng sắp về" at bounding box center [119, 317] width 161 height 18
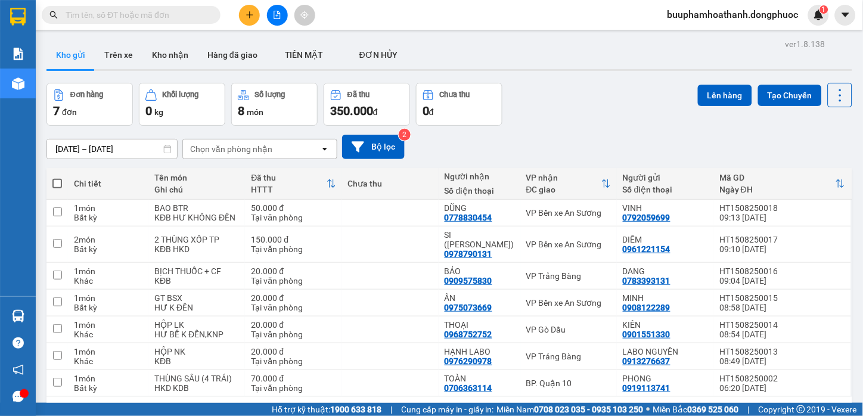
click at [569, 49] on section "Kết quả [PERSON_NAME] ( 0 ) Bộ lọc No Data buuphamhoathanh.dongphuoc 1 [PERSON_…" at bounding box center [431, 208] width 863 height 416
click at [278, 10] on button at bounding box center [277, 15] width 21 height 21
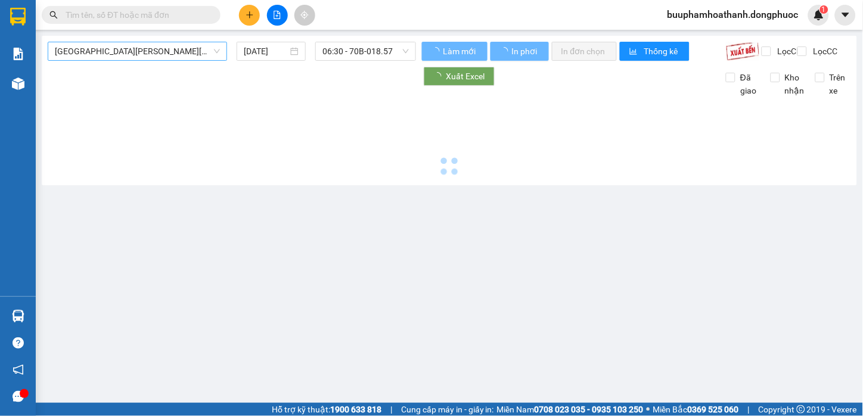
click at [186, 52] on span "[GEOGRAPHIC_DATA][PERSON_NAME][GEOGRAPHIC_DATA] (vip)" at bounding box center [137, 51] width 165 height 18
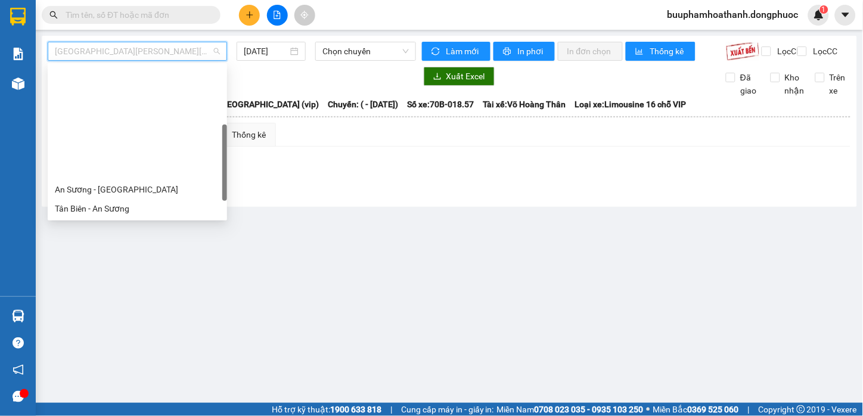
scroll to position [171, 0]
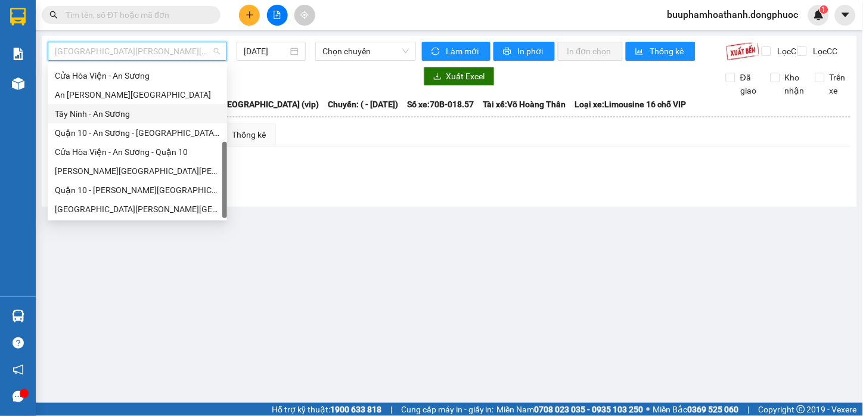
click at [177, 108] on div "Tây Ninh - An Sương" at bounding box center [137, 113] width 165 height 13
type input "[DATE]"
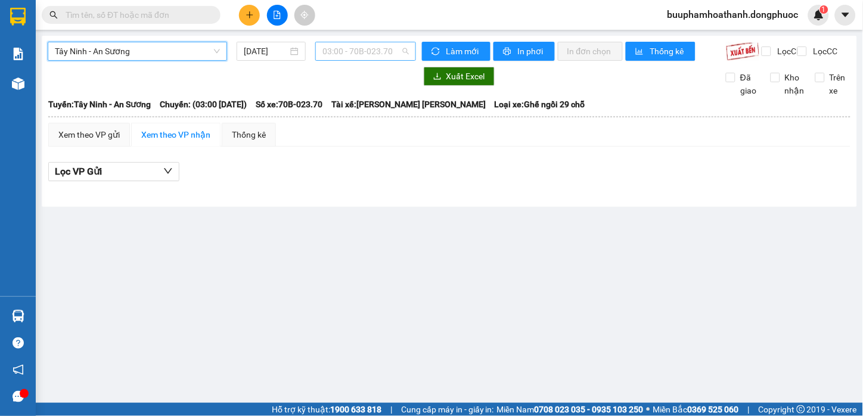
click at [391, 56] on span "03:00 - 70B-023.70" at bounding box center [366, 51] width 86 height 18
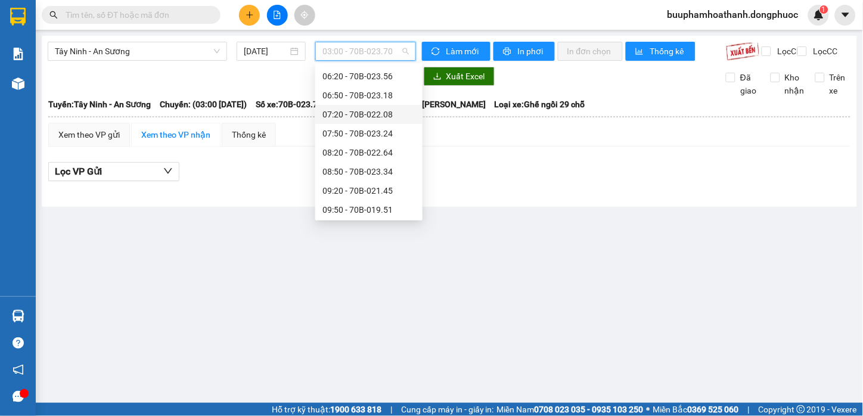
scroll to position [199, 0]
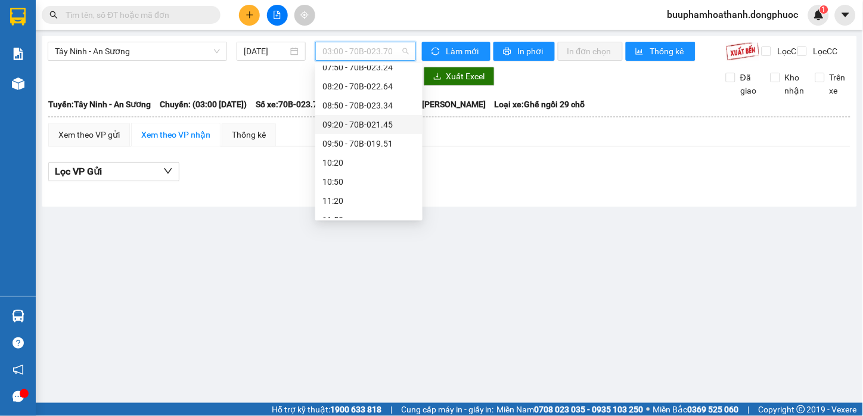
click at [403, 122] on div "09:20 - 70B-021.45" at bounding box center [369, 124] width 93 height 13
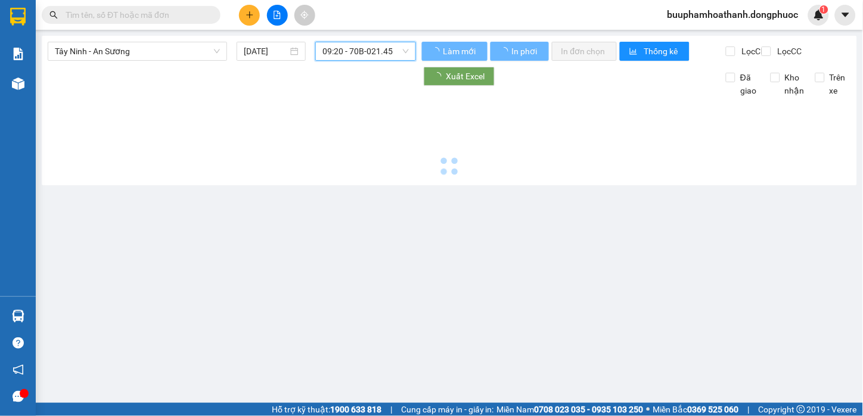
click at [376, 51] on span "09:20 - 70B-021.45" at bounding box center [366, 51] width 86 height 18
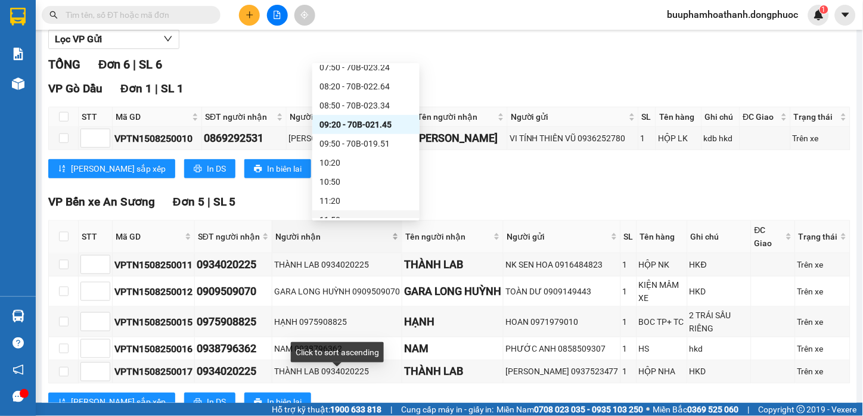
scroll to position [185, 0]
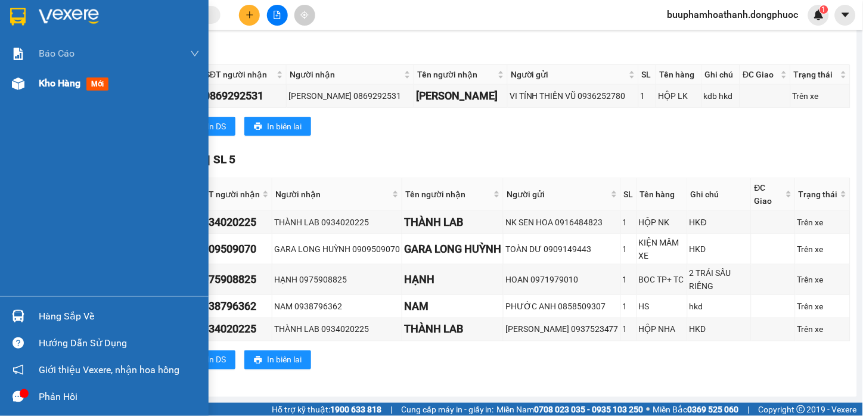
click at [31, 83] on div "Kho hàng mới" at bounding box center [104, 84] width 209 height 30
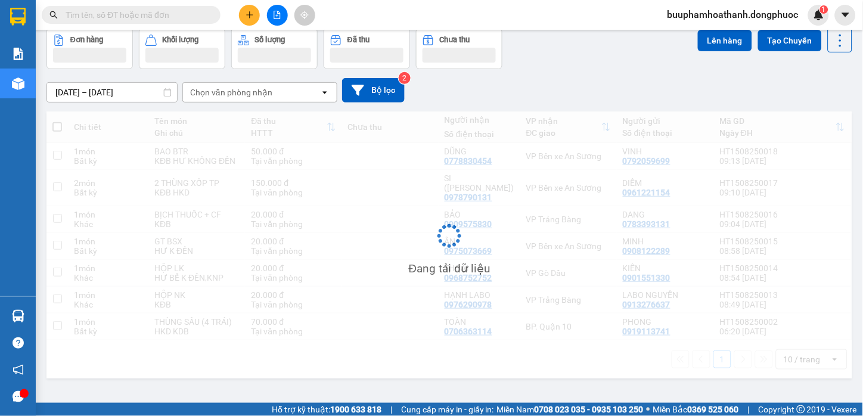
scroll to position [55, 0]
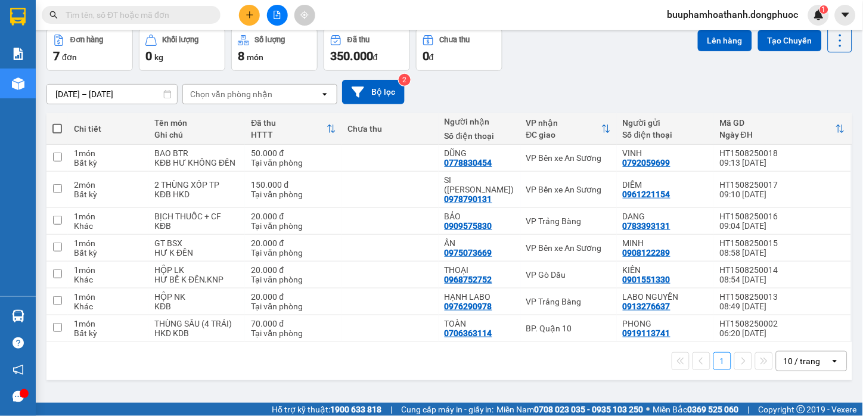
click at [568, 361] on div "1 10 / trang open" at bounding box center [449, 361] width 796 height 20
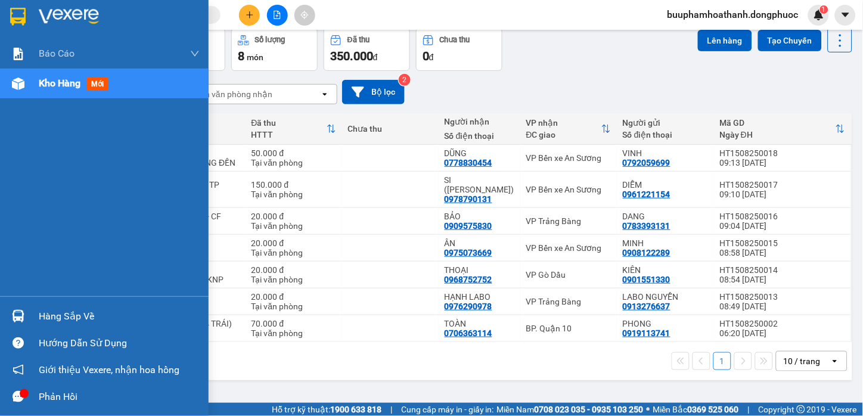
click at [32, 327] on div "Hàng sắp về" at bounding box center [104, 316] width 209 height 27
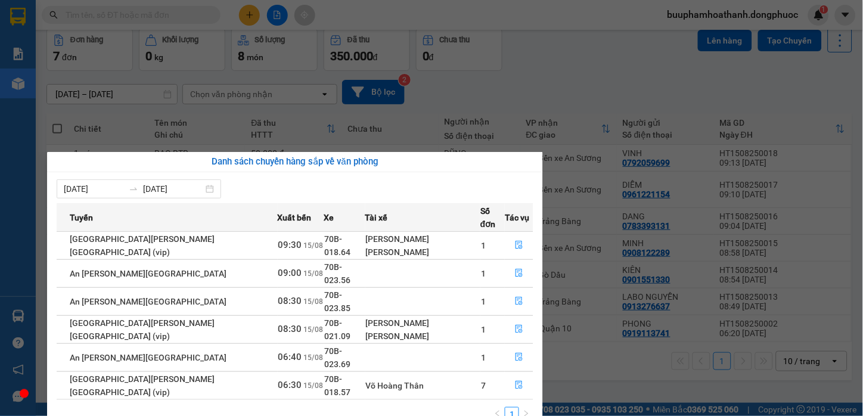
click at [612, 368] on section "Kết quả [PERSON_NAME] ( 0 ) Bộ lọc No Data buuphamhoathanh.dongphuoc 1 [PERSON_…" at bounding box center [431, 208] width 863 height 416
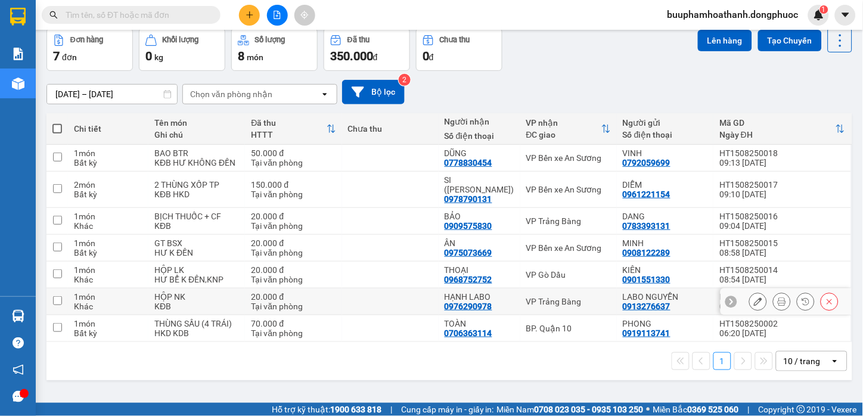
scroll to position [0, 0]
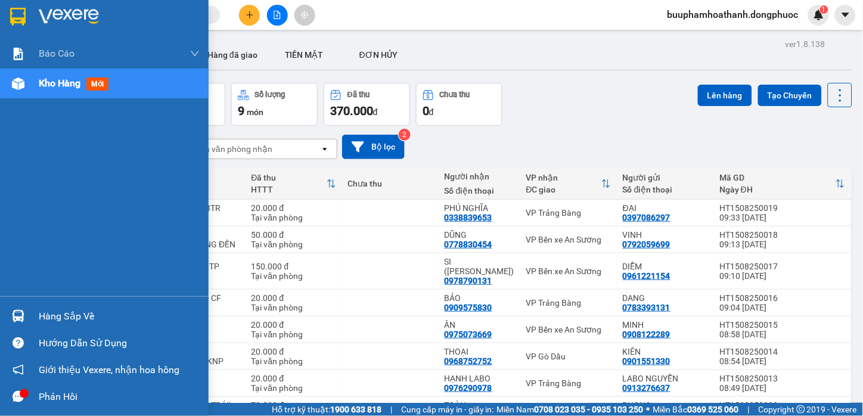
click at [22, 317] on img at bounding box center [18, 316] width 13 height 13
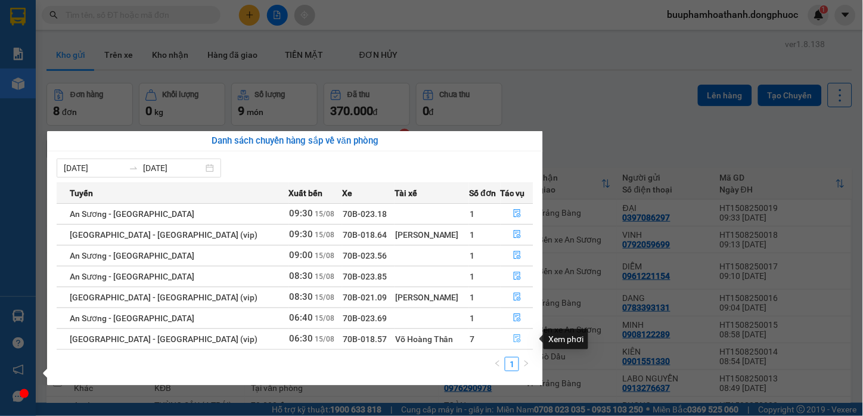
click at [513, 340] on icon "file-done" at bounding box center [517, 338] width 8 height 8
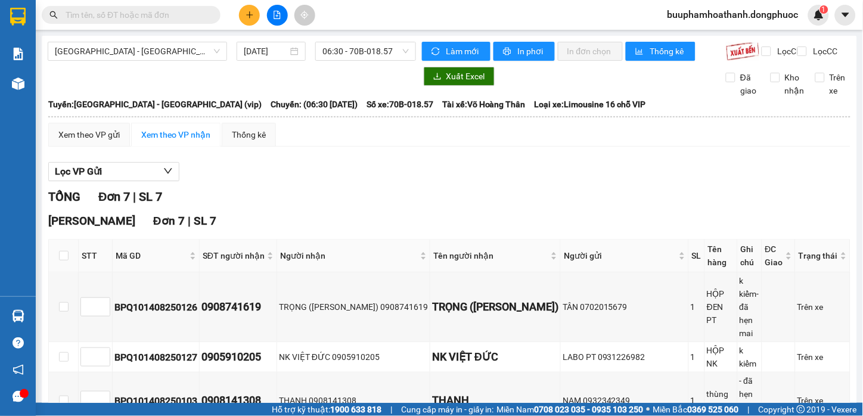
click at [414, 206] on div "TỔNG Đơn 7 | SL 7" at bounding box center [449, 197] width 802 height 18
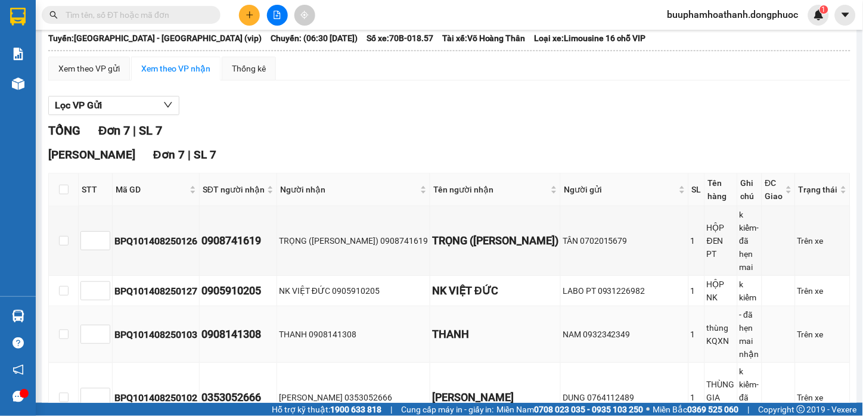
scroll to position [132, 0]
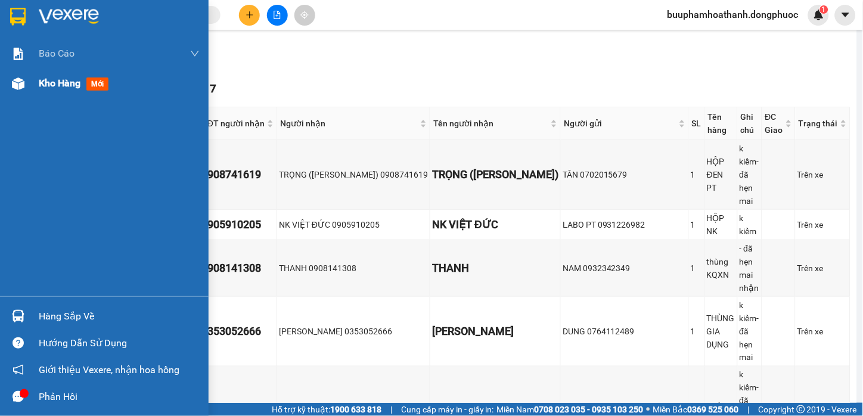
click at [28, 80] on div "Kho hàng mới" at bounding box center [104, 84] width 209 height 30
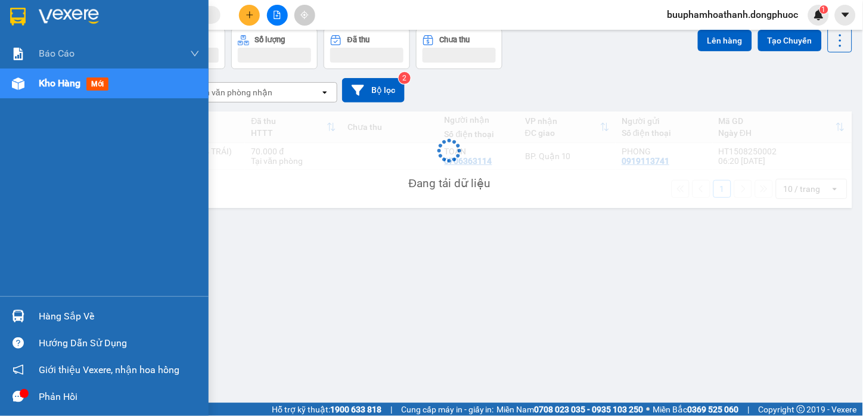
scroll to position [55, 0]
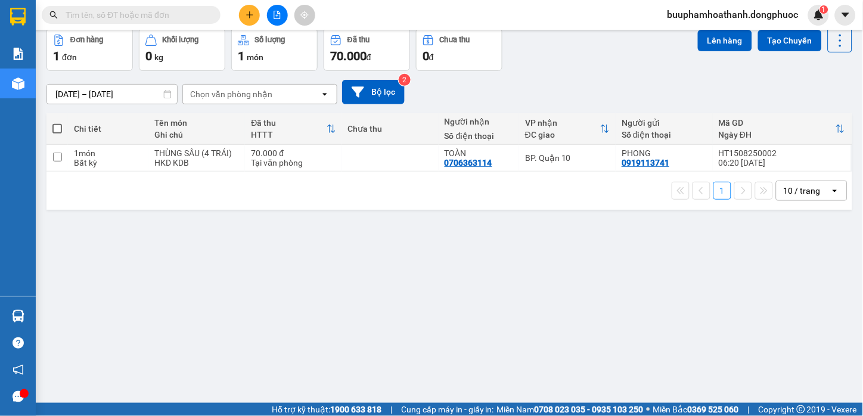
click at [283, 15] on button at bounding box center [277, 15] width 21 height 21
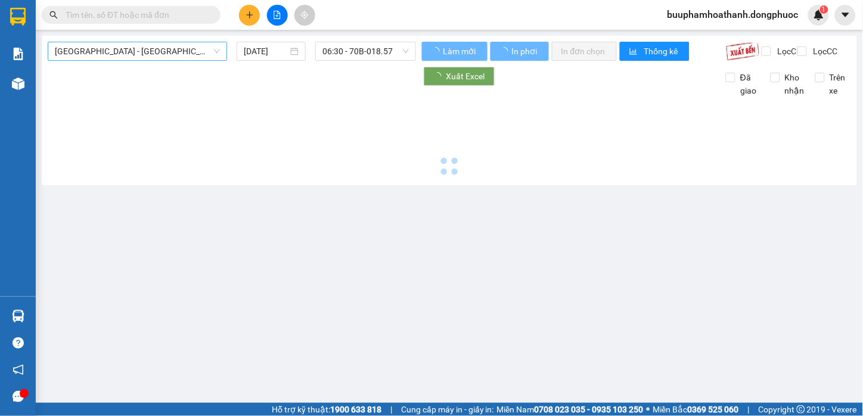
click at [175, 42] on div "[GEOGRAPHIC_DATA] - [GEOGRAPHIC_DATA] (vip)" at bounding box center [137, 51] width 179 height 19
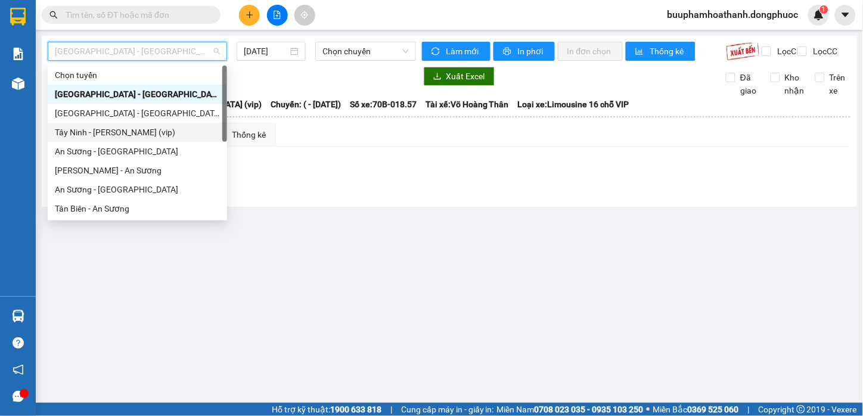
scroll to position [171, 0]
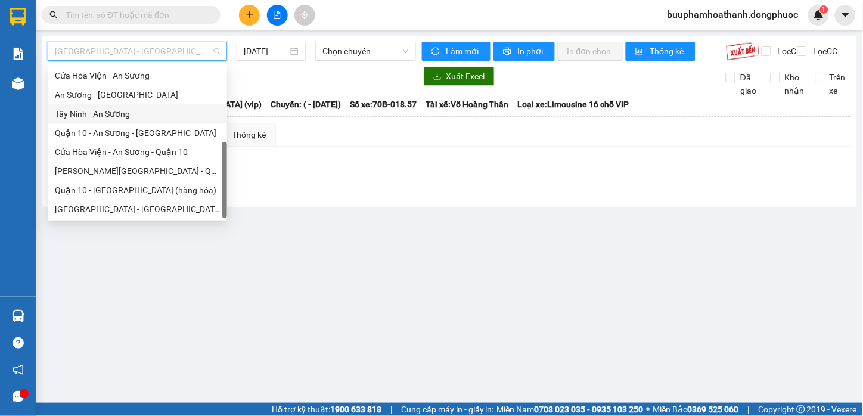
click at [157, 115] on div "Tây Ninh - An Sương" at bounding box center [137, 113] width 165 height 13
type input "[DATE]"
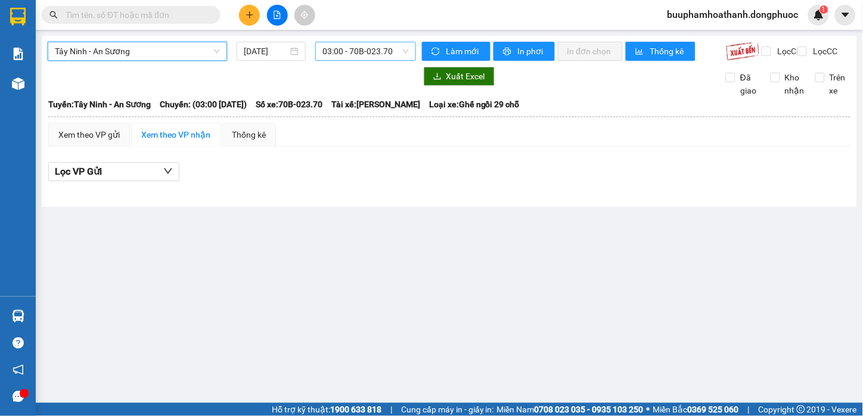
drag, startPoint x: 354, startPoint y: 48, endPoint x: 354, endPoint y: 54, distance: 6.0
click at [354, 48] on span "03:00 - 70B-023.70" at bounding box center [366, 51] width 86 height 18
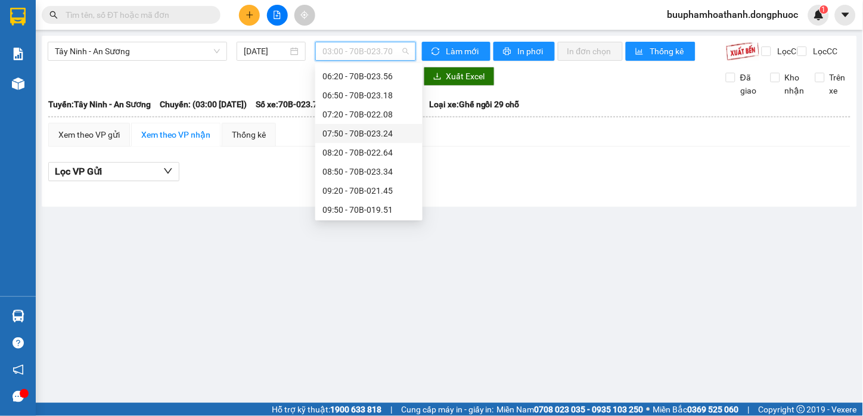
scroll to position [199, 0]
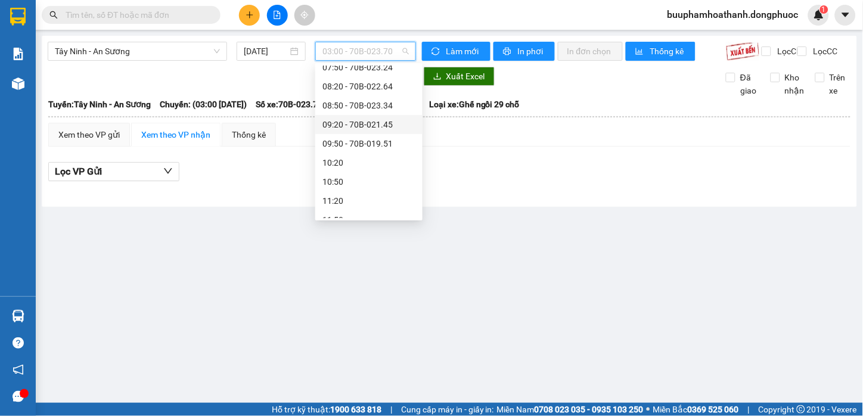
click at [389, 128] on div "09:20 - 70B-021.45" at bounding box center [369, 124] width 93 height 13
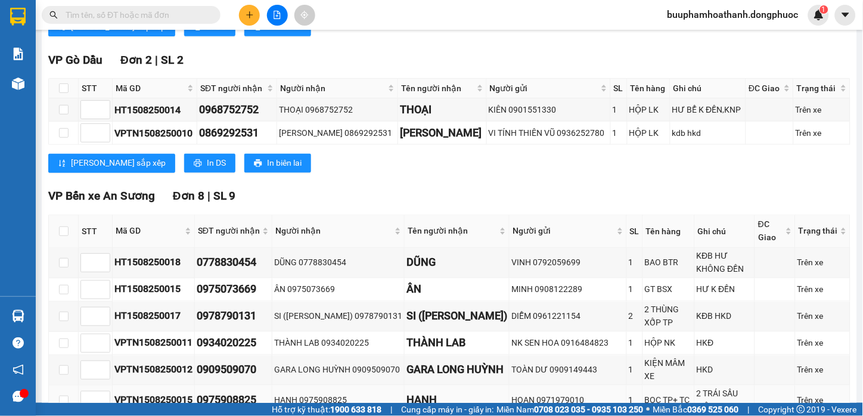
scroll to position [188, 0]
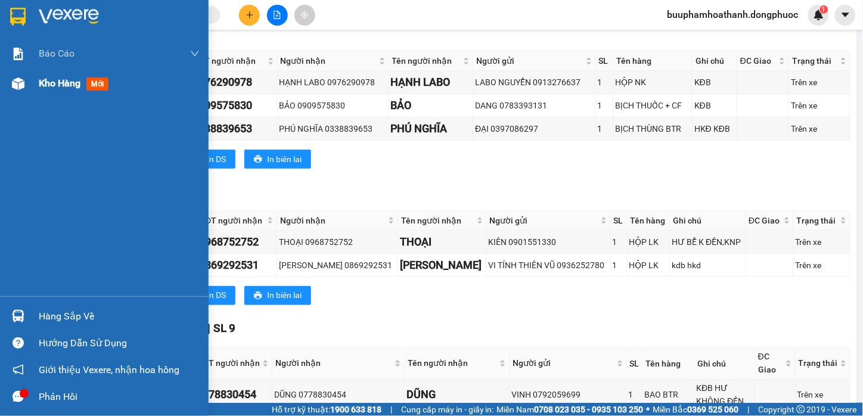
click at [41, 82] on span "Kho hàng" at bounding box center [60, 82] width 42 height 11
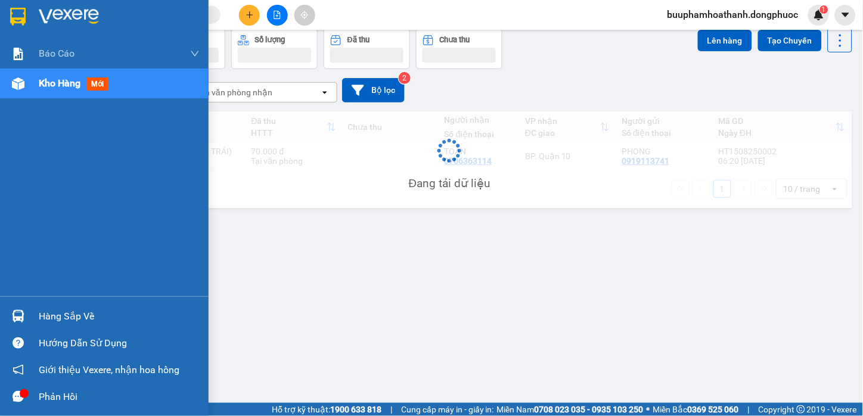
scroll to position [55, 0]
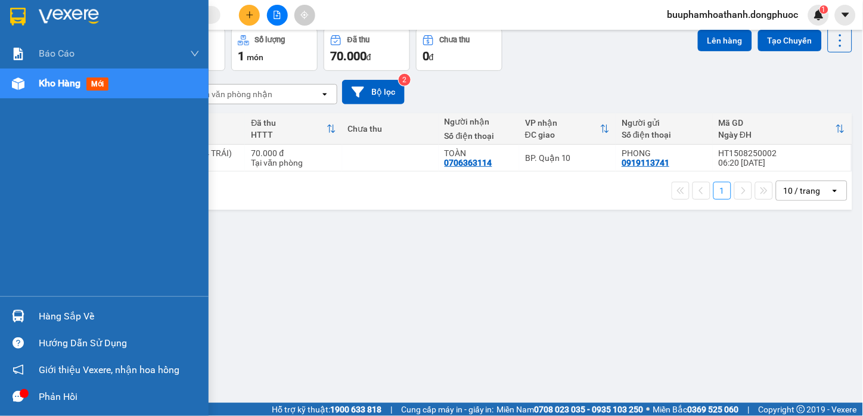
click at [25, 312] on div at bounding box center [18, 316] width 21 height 21
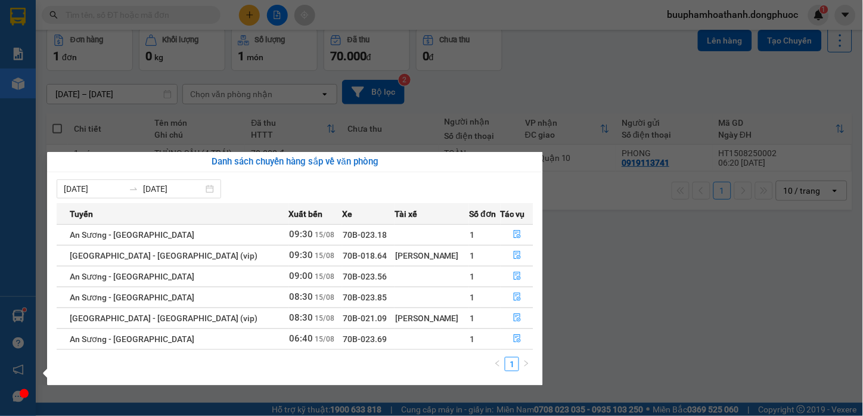
click at [649, 289] on section "Kết quả tìm kiếm ( 0 ) Bộ lọc No Data buuphamhoathanh.dongphuoc 1 Báo cáo Mẫu 1…" at bounding box center [431, 208] width 863 height 416
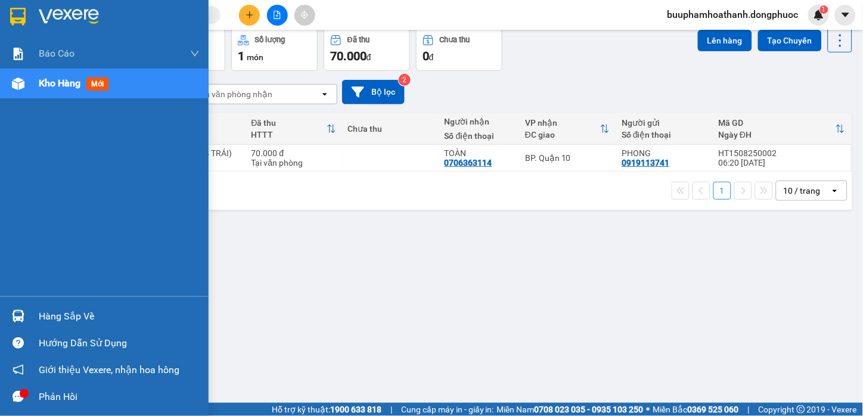
click at [50, 316] on div "Hàng sắp về" at bounding box center [119, 317] width 161 height 18
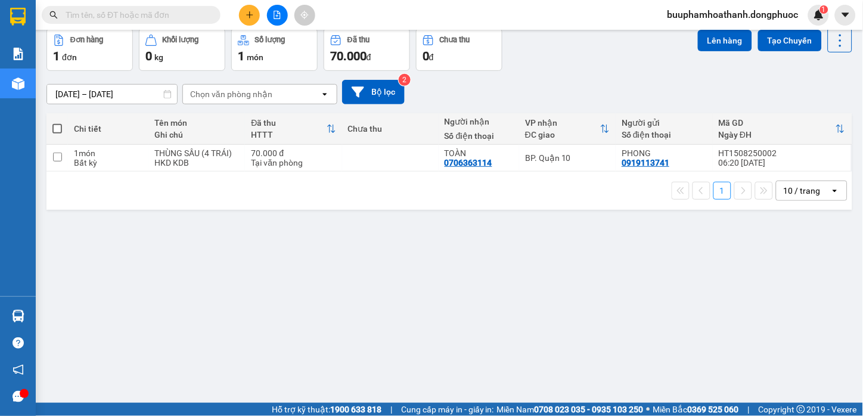
click at [636, 313] on section "Kết quả tìm kiếm ( 0 ) Bộ lọc No Data buuphamhoathanh.dongphuoc 1 Báo cáo Mẫu 1…" at bounding box center [431, 208] width 863 height 416
click at [641, 272] on div "ver 1.8.138 Kho gửi Trên xe Kho nhận Hàng đã giao TIỀN MẶT ĐƠN HỦY Đơn hàng 1…" at bounding box center [450, 189] width 816 height 416
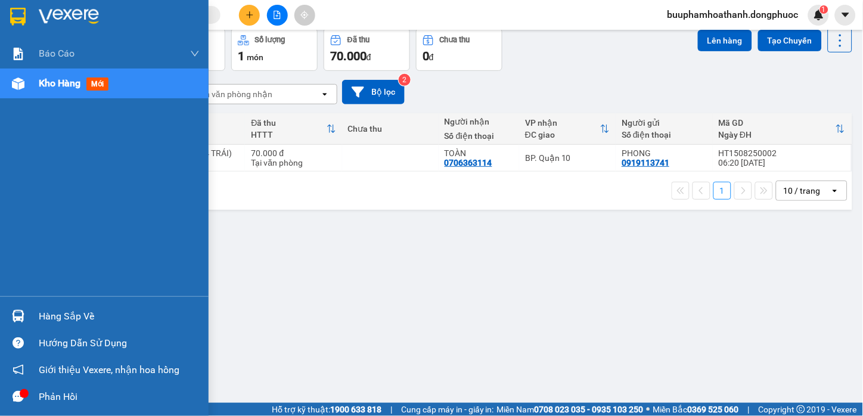
click at [24, 321] on img at bounding box center [18, 316] width 13 height 13
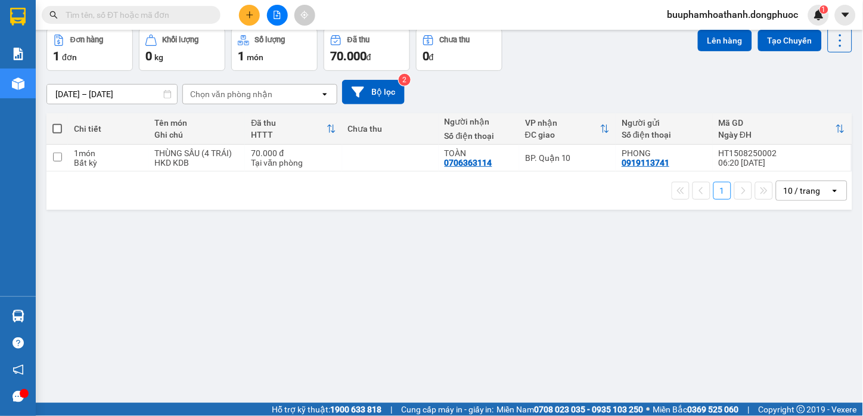
click at [663, 313] on section "Kết quả tìm kiếm ( 0 ) Bộ lọc No Data buuphamhoathanh.dongphuoc 1 Báo cáo Mẫu 1…" at bounding box center [431, 208] width 863 height 416
drag, startPoint x: 193, startPoint y: 64, endPoint x: 187, endPoint y: 1, distance: 63.5
click at [186, 6] on section "Kết quả tìm kiếm ( 0 ) Bộ lọc No Data buuphamhoathanh.dongphuoc 1 Báo cáo Mẫu 1…" at bounding box center [431, 208] width 863 height 416
click at [273, 18] on icon "file-add" at bounding box center [277, 15] width 8 height 8
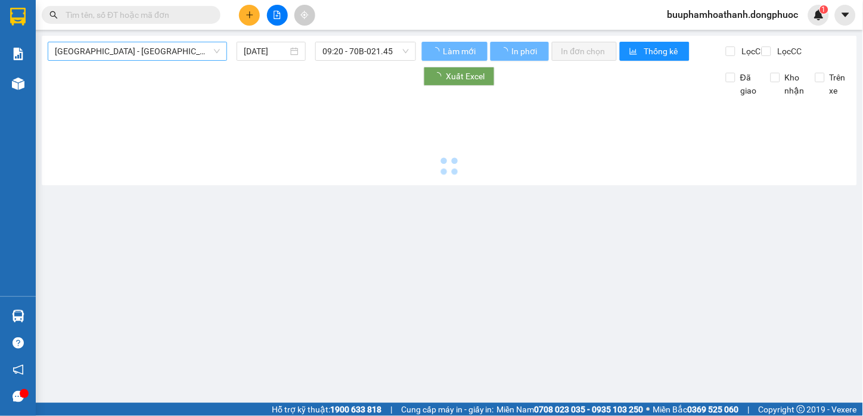
click at [176, 44] on span "[GEOGRAPHIC_DATA] - [GEOGRAPHIC_DATA] (vip)" at bounding box center [137, 51] width 165 height 18
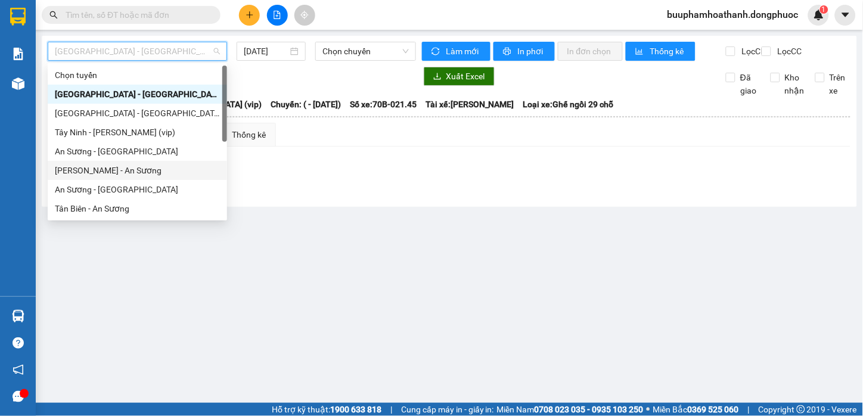
scroll to position [171, 0]
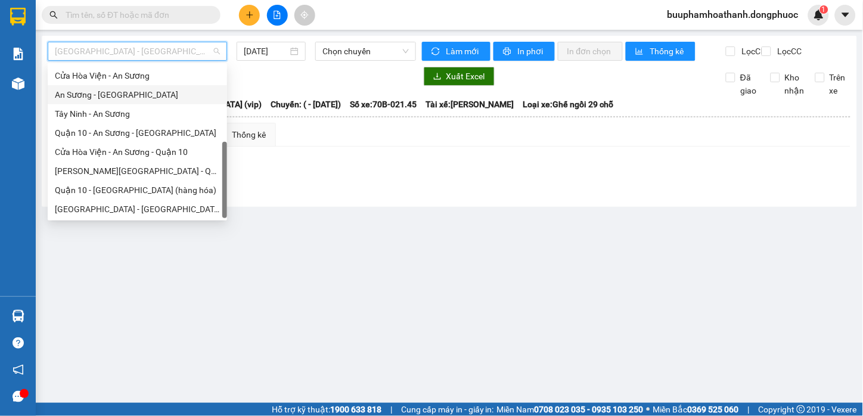
click at [177, 91] on div "An Sương - [GEOGRAPHIC_DATA]" at bounding box center [137, 94] width 165 height 13
type input "[DATE]"
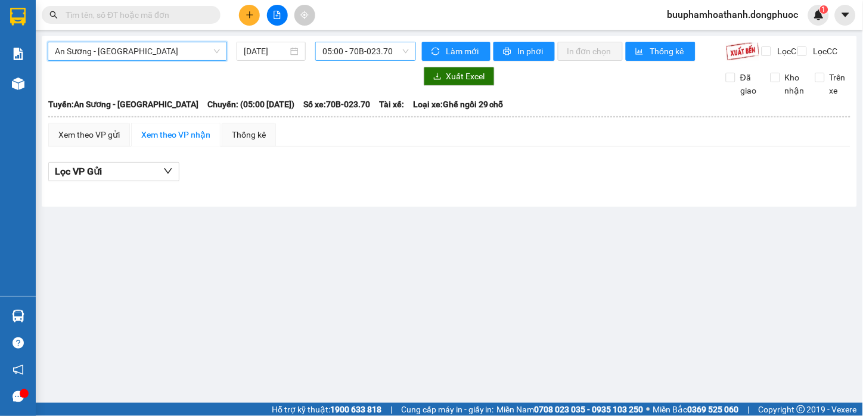
click at [348, 54] on span "05:00 - 70B-023.70" at bounding box center [366, 51] width 86 height 18
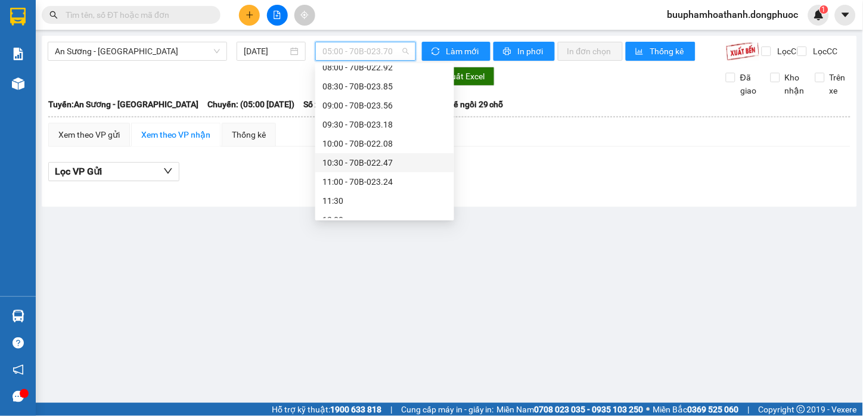
scroll to position [132, 0]
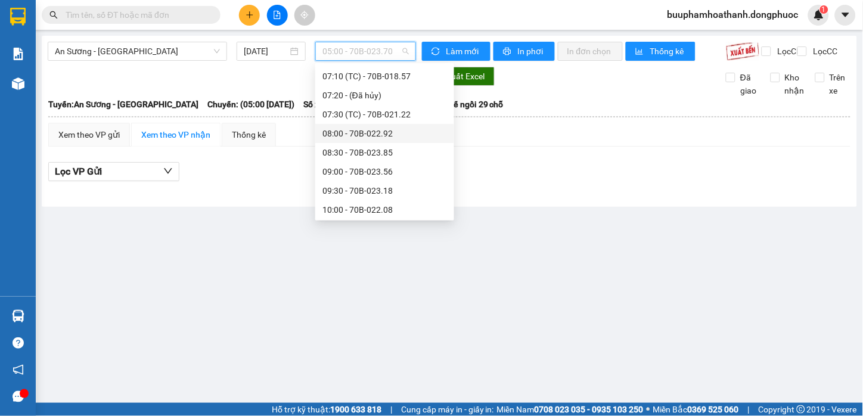
click at [407, 111] on div "07:30 (TC) - 70B-021.22" at bounding box center [385, 114] width 125 height 13
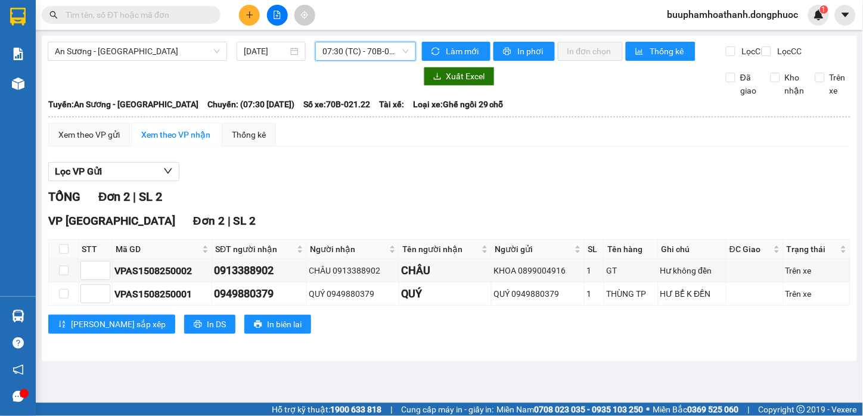
click at [635, 361] on div "An Sương - Tây Ninh 15/08/2025 07:30 07:30 (TC) - 70B-021.22 Làm mới In phơi In…" at bounding box center [450, 198] width 816 height 325
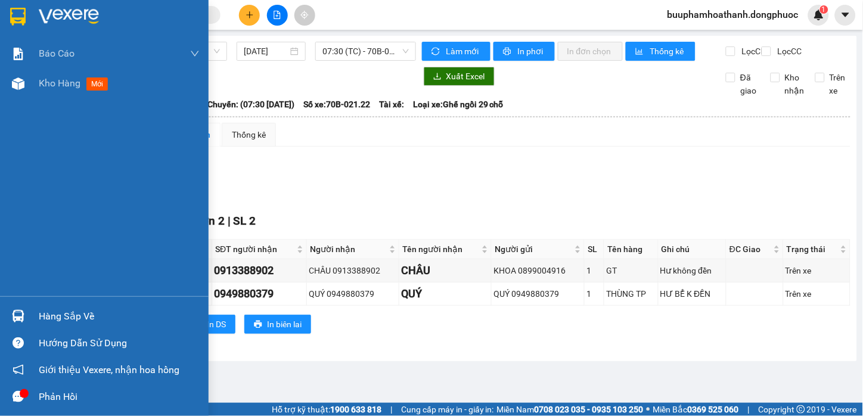
click at [35, 98] on div "Báo cáo Mẫu 1: Báo cáo dòng tiền Mẫu 1: Báo cáo dòng tiền theo nhân viên Mẫu 1:…" at bounding box center [104, 168] width 209 height 258
click at [57, 87] on span "Kho hàng" at bounding box center [60, 82] width 42 height 11
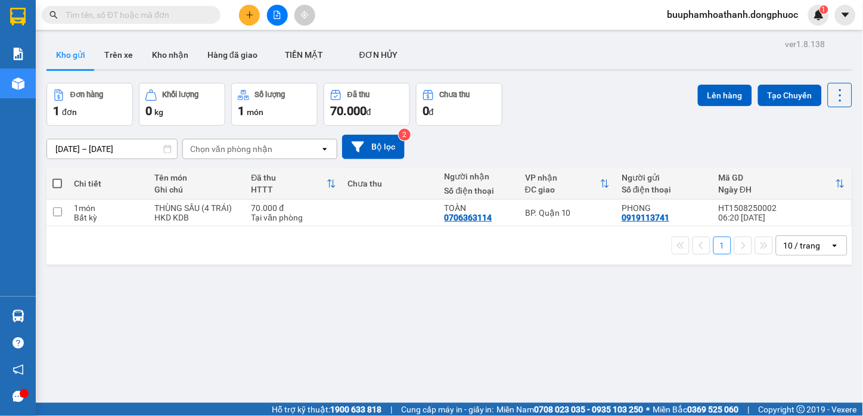
click at [279, 13] on icon "file-add" at bounding box center [277, 15] width 7 height 8
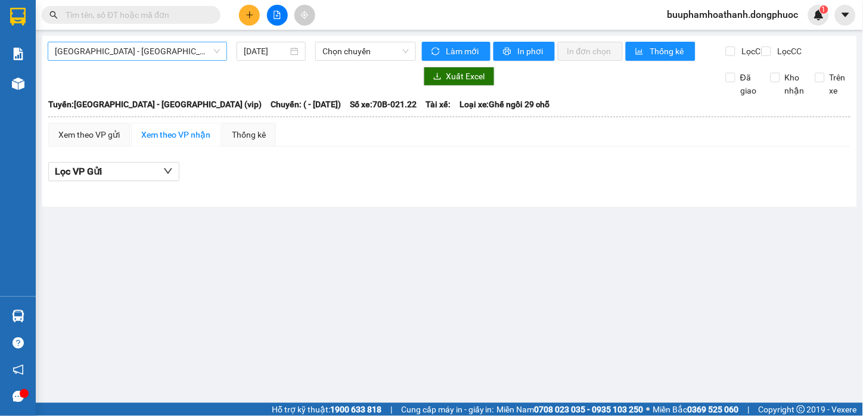
click at [193, 52] on span "[GEOGRAPHIC_DATA] - [GEOGRAPHIC_DATA] (vip)" at bounding box center [137, 51] width 165 height 18
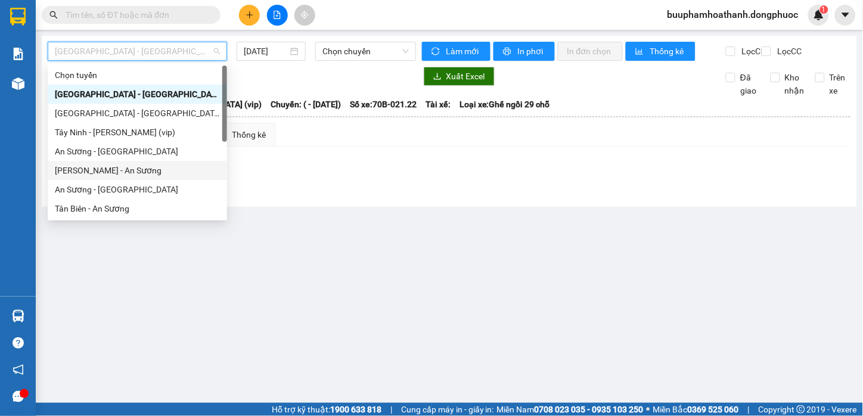
scroll to position [66, 0]
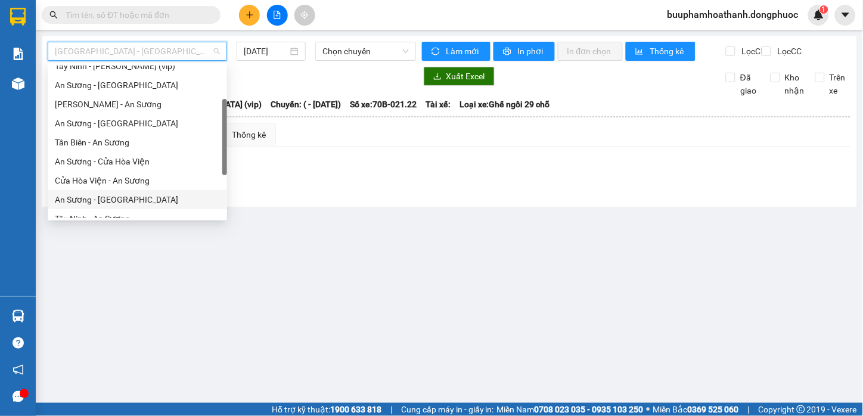
click at [141, 197] on div "An Sương - [GEOGRAPHIC_DATA]" at bounding box center [137, 199] width 165 height 13
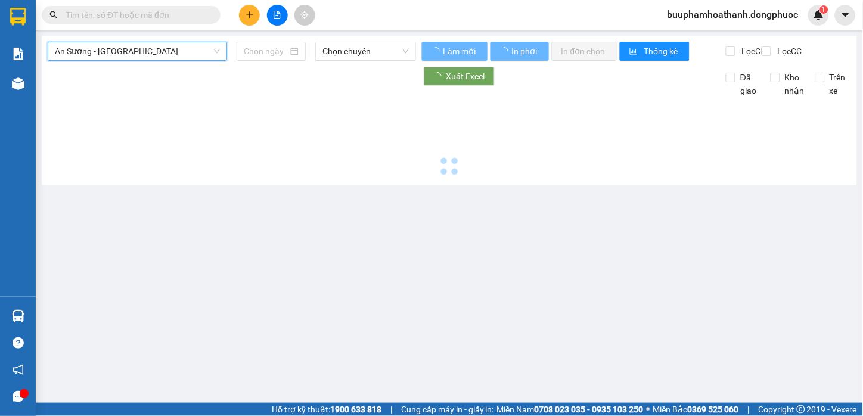
type input "[DATE]"
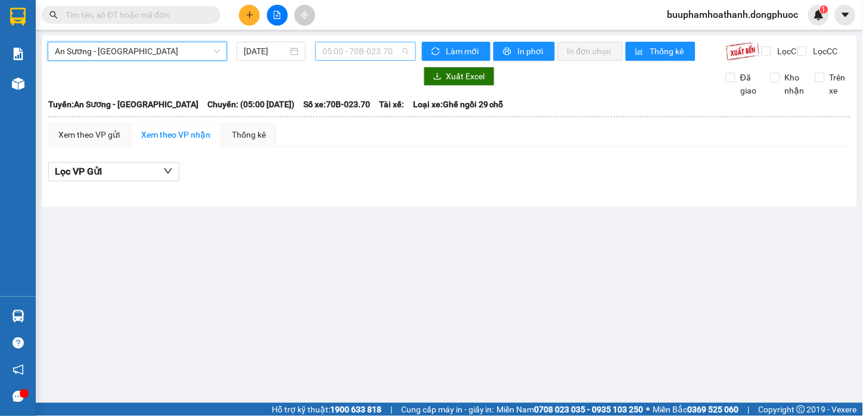
click at [368, 52] on span "05:00 - 70B-023.70" at bounding box center [366, 51] width 86 height 18
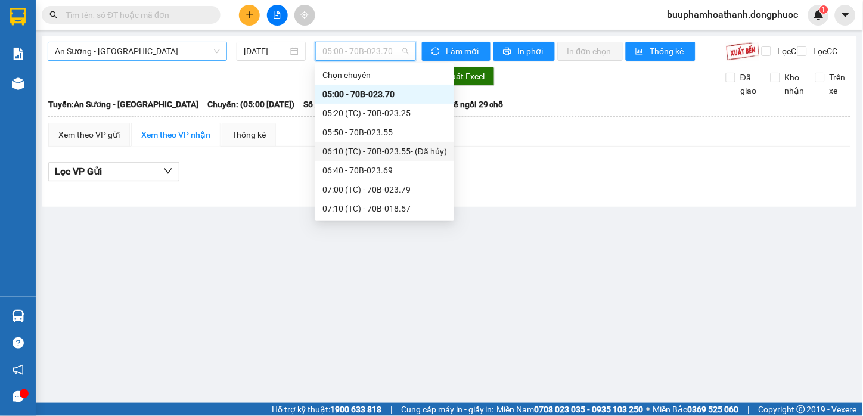
click at [193, 48] on span "An Sương - [GEOGRAPHIC_DATA]" at bounding box center [137, 51] width 165 height 18
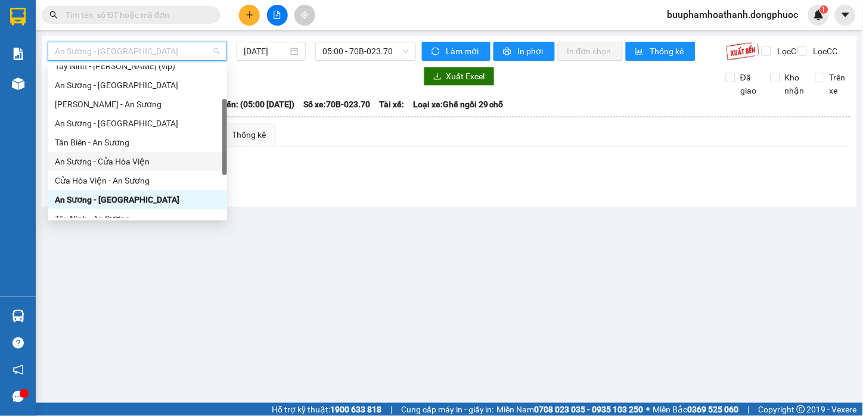
scroll to position [132, 0]
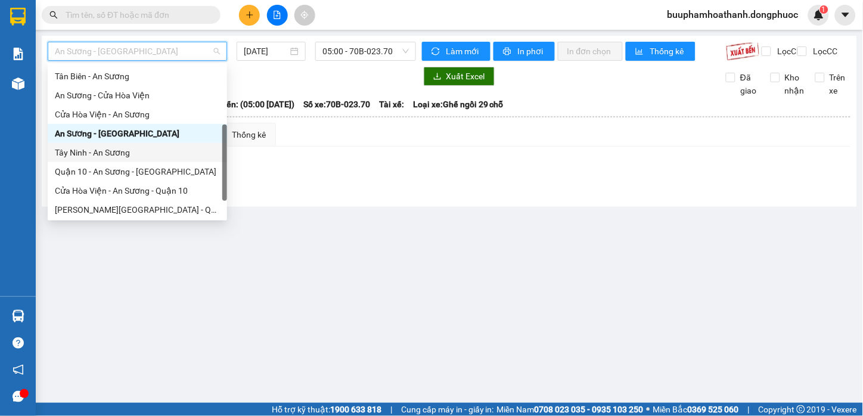
click at [143, 159] on div "Tây Ninh - An Sương" at bounding box center [137, 152] width 179 height 19
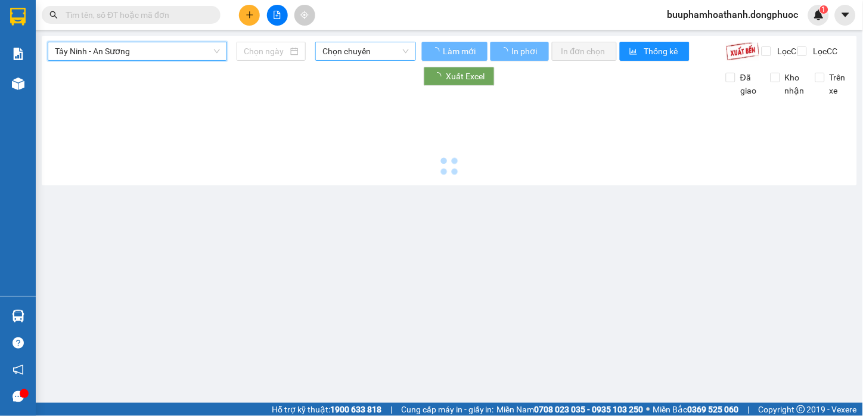
type input "[DATE]"
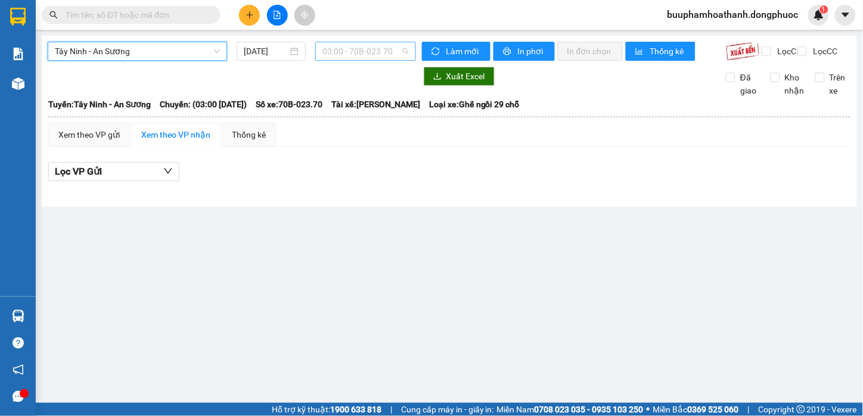
click at [367, 51] on span "03:00 - 70B-023.70" at bounding box center [366, 51] width 86 height 18
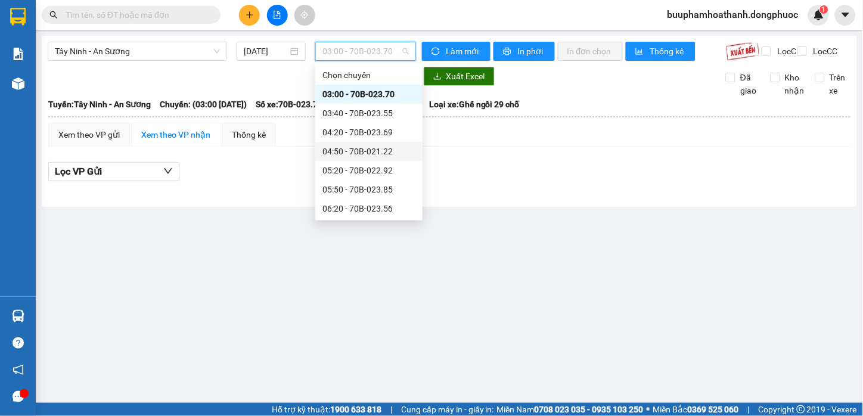
click at [397, 153] on div "04:50 - 70B-021.22" at bounding box center [369, 151] width 93 height 13
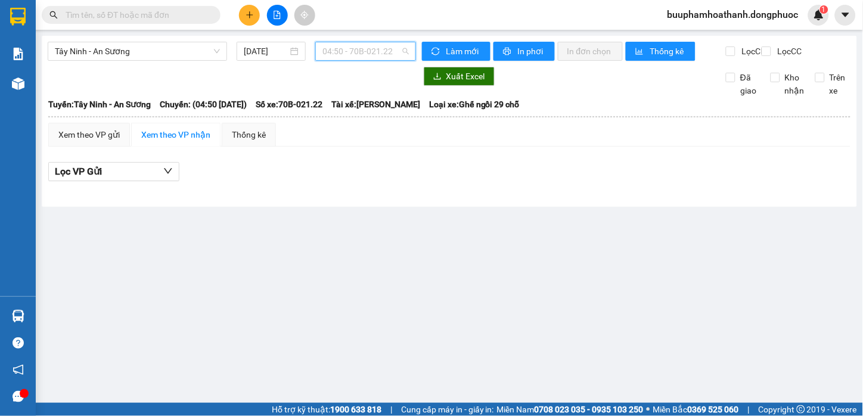
drag, startPoint x: 404, startPoint y: 51, endPoint x: 386, endPoint y: 139, distance: 89.9
click at [404, 50] on span "04:50 - 70B-021.22" at bounding box center [366, 51] width 86 height 18
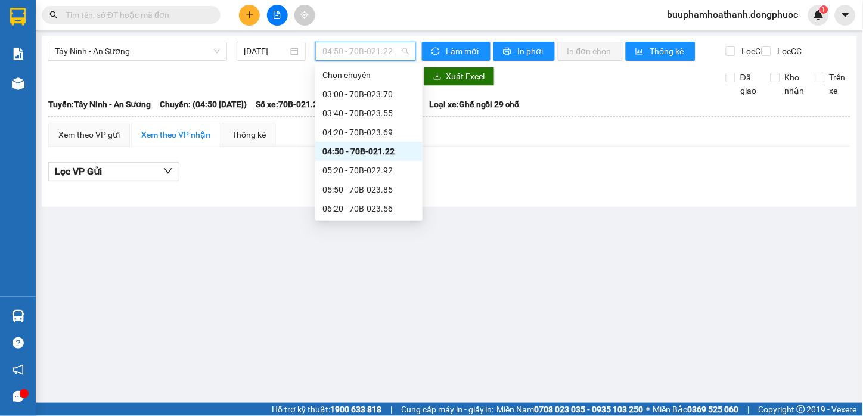
scroll to position [66, 0]
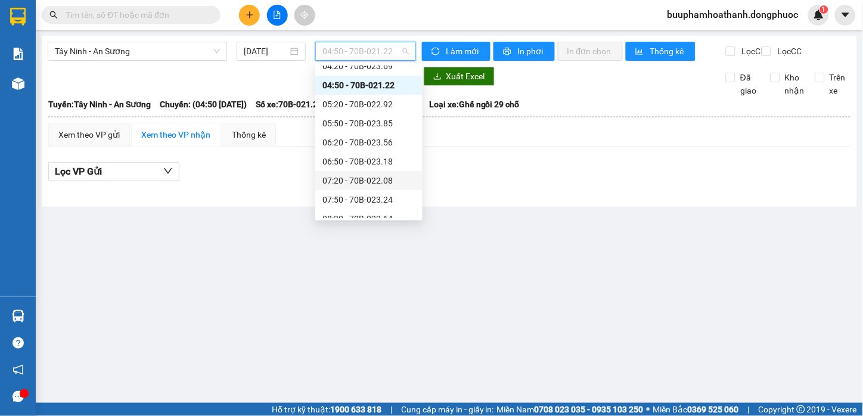
click at [389, 181] on div "07:20 - 70B-022.08" at bounding box center [369, 180] width 93 height 13
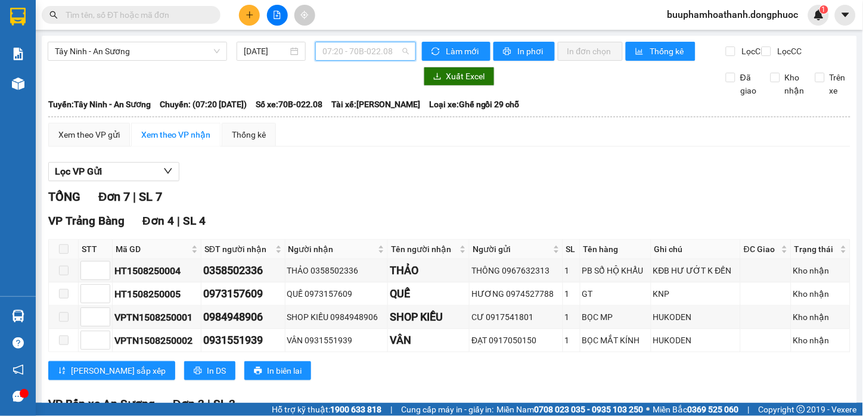
click at [362, 50] on span "07:20 - 70B-022.08" at bounding box center [366, 51] width 86 height 18
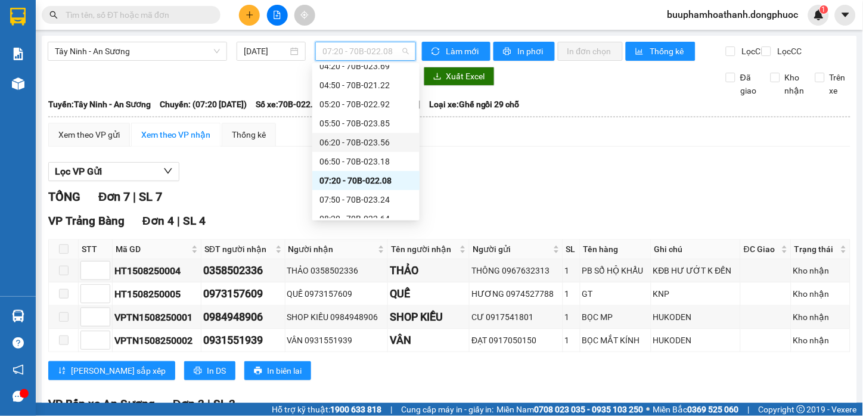
scroll to position [132, 0]
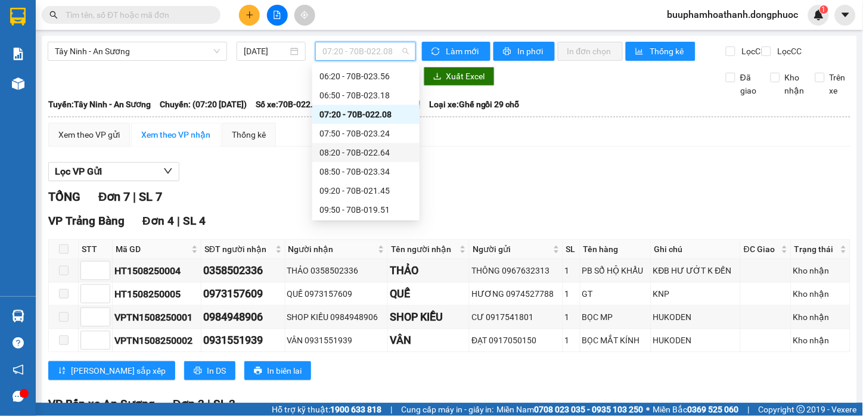
click at [367, 155] on div "08:20 - 70B-022.64" at bounding box center [366, 152] width 93 height 13
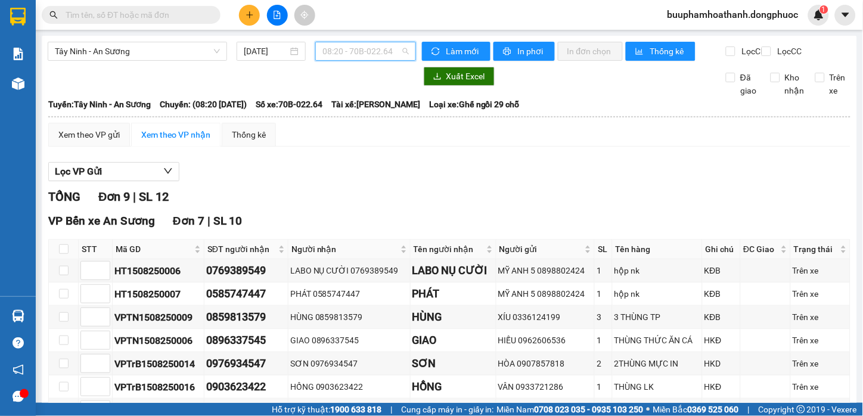
click at [352, 58] on span "08:20 - 70B-022.64" at bounding box center [366, 51] width 86 height 18
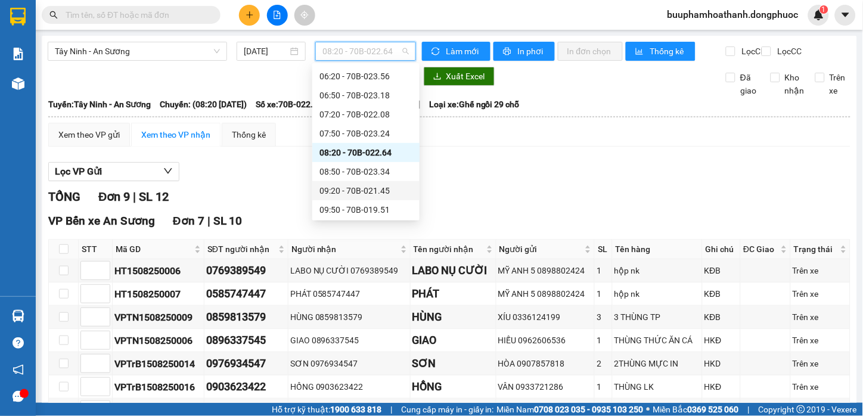
click at [384, 191] on div "09:20 - 70B-021.45" at bounding box center [366, 190] width 93 height 13
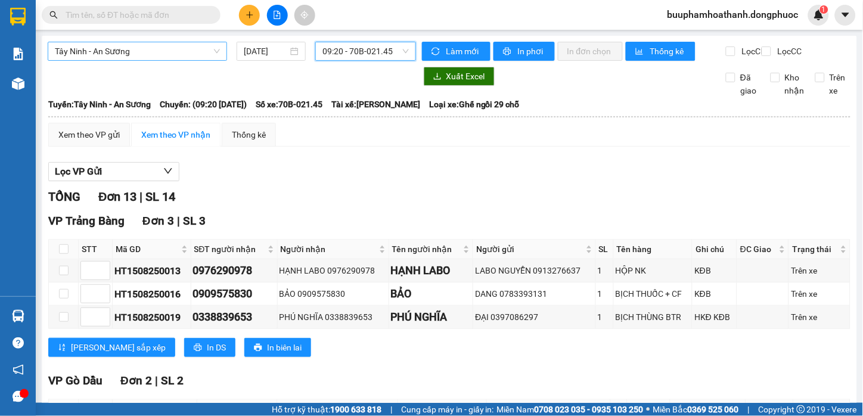
click at [175, 52] on span "Tây Ninh - An Sương" at bounding box center [137, 51] width 165 height 18
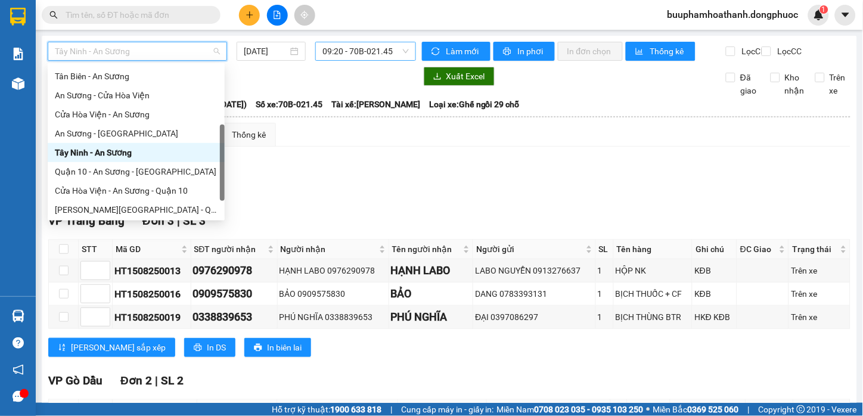
click at [373, 50] on span "09:20 - 70B-021.45" at bounding box center [366, 51] width 86 height 18
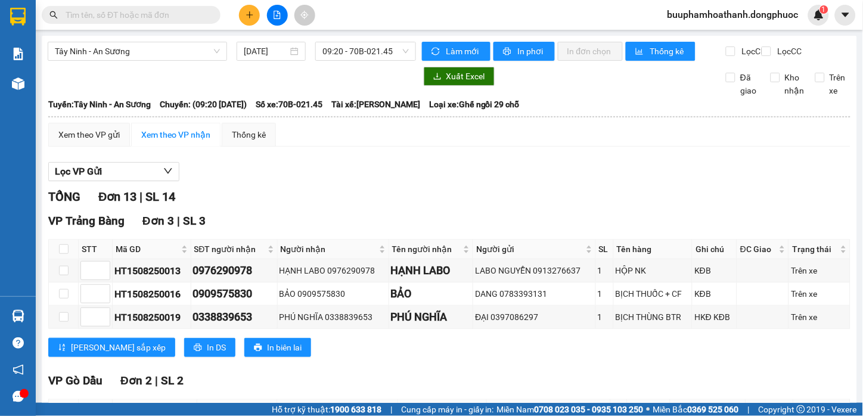
click at [186, 61] on div "Tây Ninh - An Sương 15/08/2025 09:20 - 70B-021.45" at bounding box center [232, 51] width 368 height 19
click at [187, 60] on div "Tây Ninh - An Sương" at bounding box center [137, 51] width 179 height 19
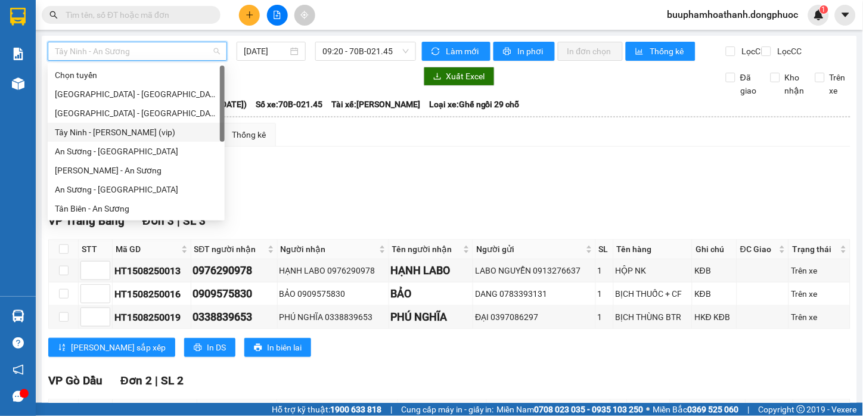
click at [165, 133] on div "Tây Ninh - [PERSON_NAME] (vip)" at bounding box center [136, 132] width 163 height 13
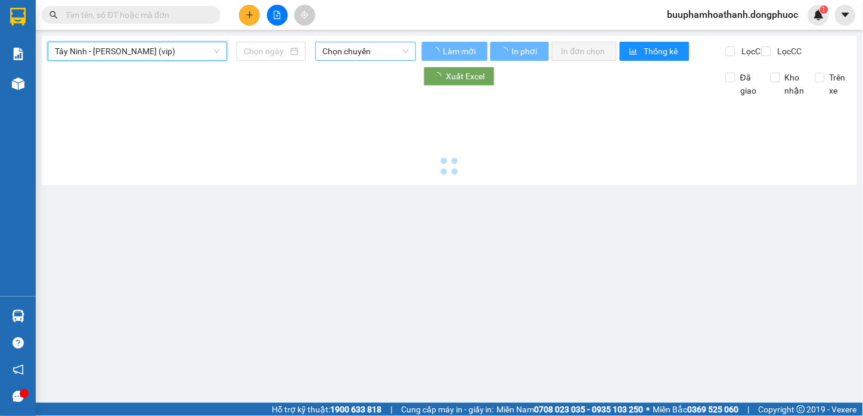
type input "[DATE]"
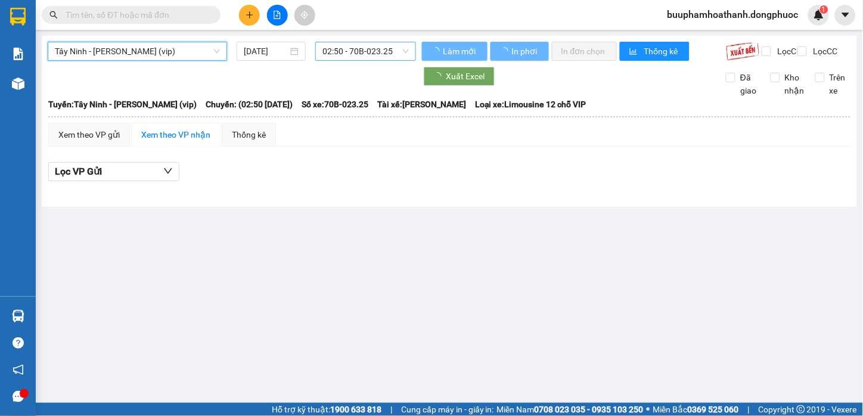
click at [371, 50] on span "02:50 - 70B-023.25" at bounding box center [366, 51] width 86 height 18
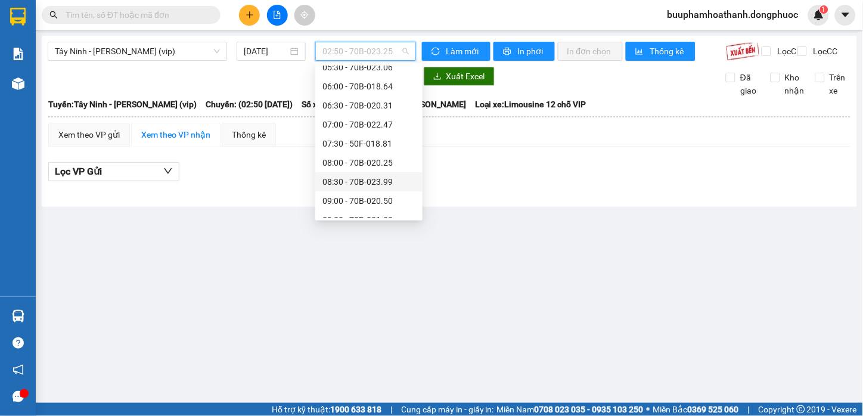
scroll to position [284, 0]
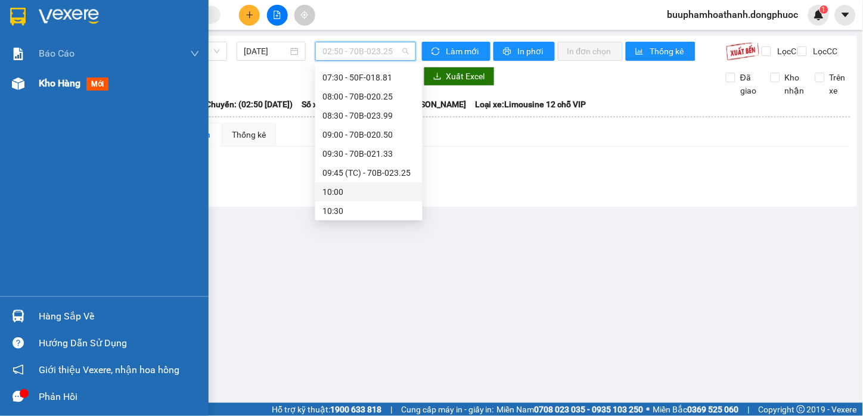
click at [36, 78] on div "Kho hàng mới" at bounding box center [104, 84] width 209 height 30
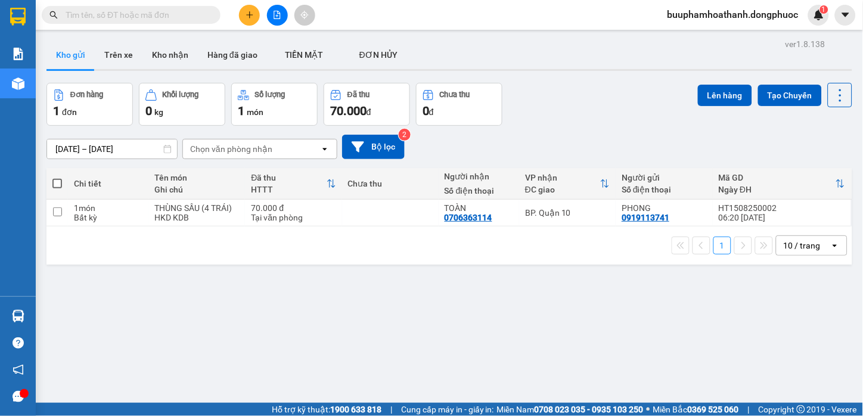
click at [275, 18] on icon "file-add" at bounding box center [277, 15] width 7 height 8
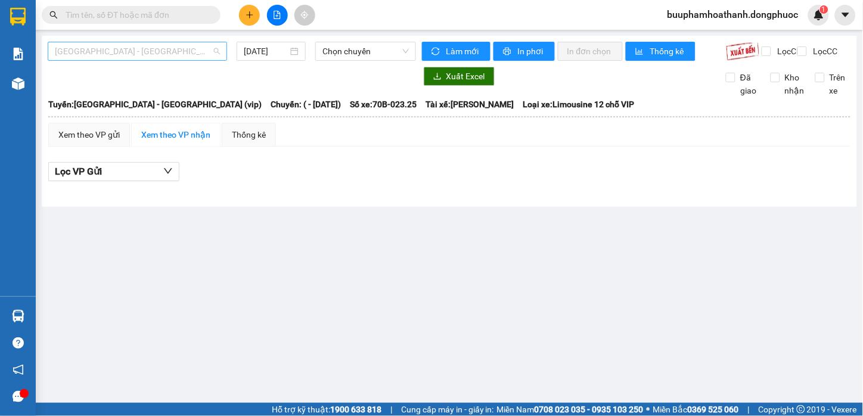
click at [170, 57] on span "[GEOGRAPHIC_DATA] - [GEOGRAPHIC_DATA] (vip)" at bounding box center [137, 51] width 165 height 18
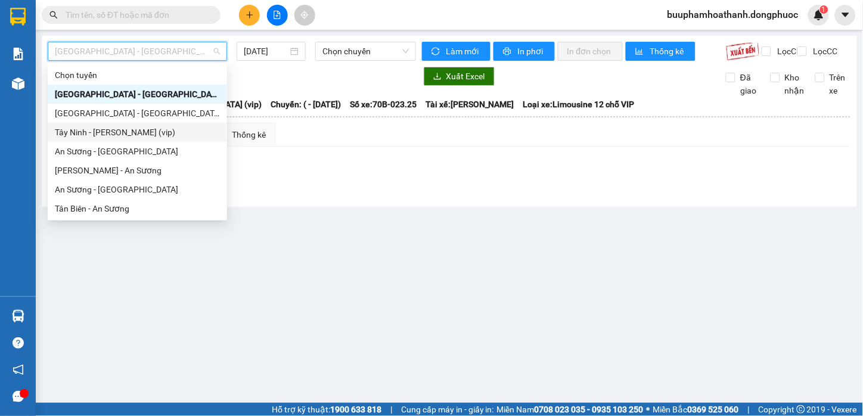
click at [151, 130] on div "Tây Ninh - [PERSON_NAME] (vip)" at bounding box center [137, 132] width 165 height 13
type input "[DATE]"
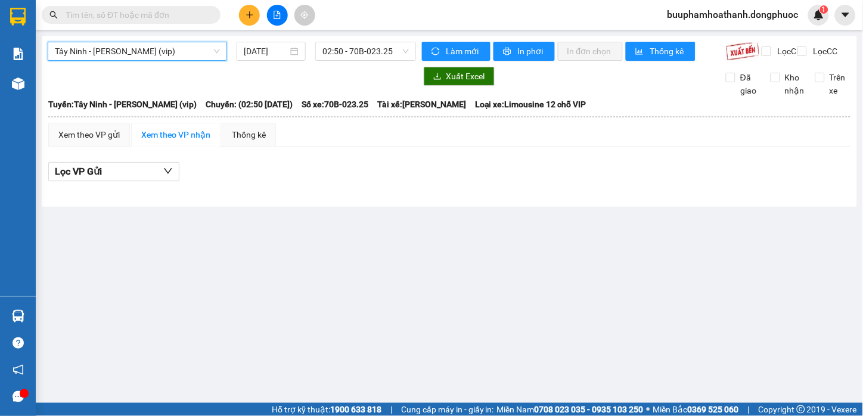
click at [163, 52] on span "Tây Ninh - [PERSON_NAME] (vip)" at bounding box center [137, 51] width 165 height 18
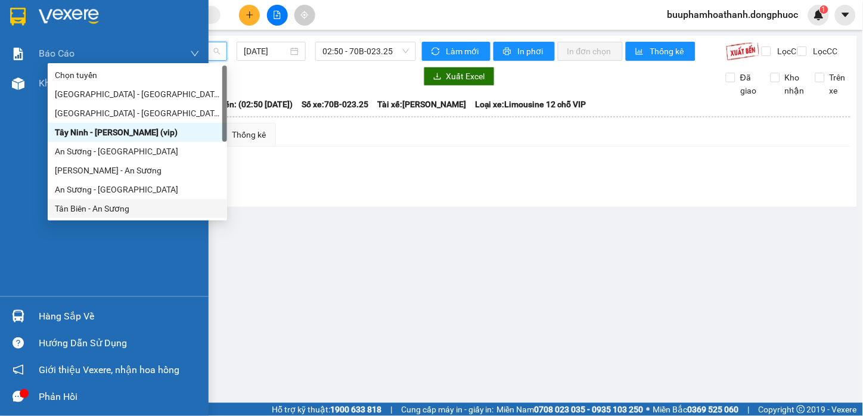
click at [30, 311] on div "Hàng sắp về" at bounding box center [104, 316] width 209 height 27
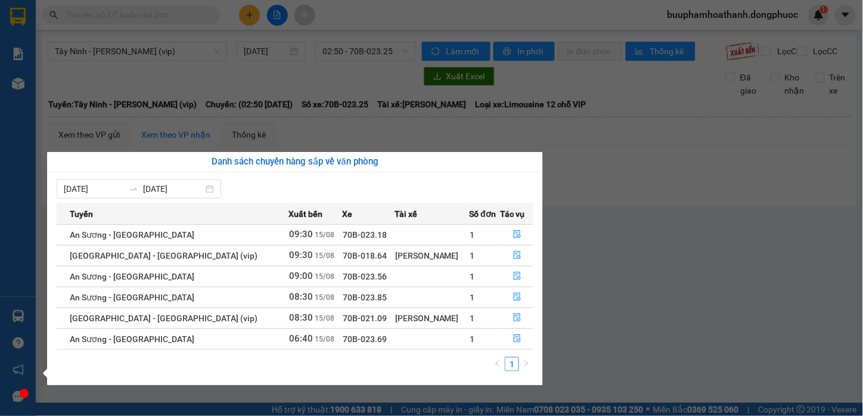
click at [700, 292] on section "Kết quả tìm kiếm ( 0 ) Bộ lọc No Data buuphamhoathanh.dongphuoc 1 Báo cáo Mẫu 1…" at bounding box center [431, 208] width 863 height 416
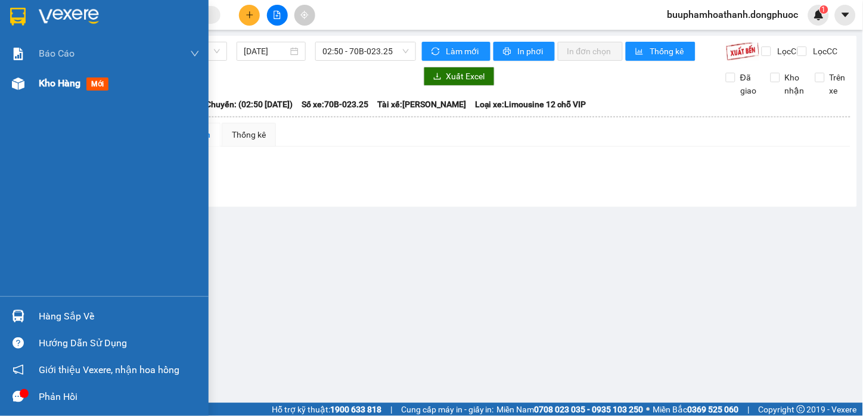
click at [22, 90] on div at bounding box center [18, 83] width 21 height 21
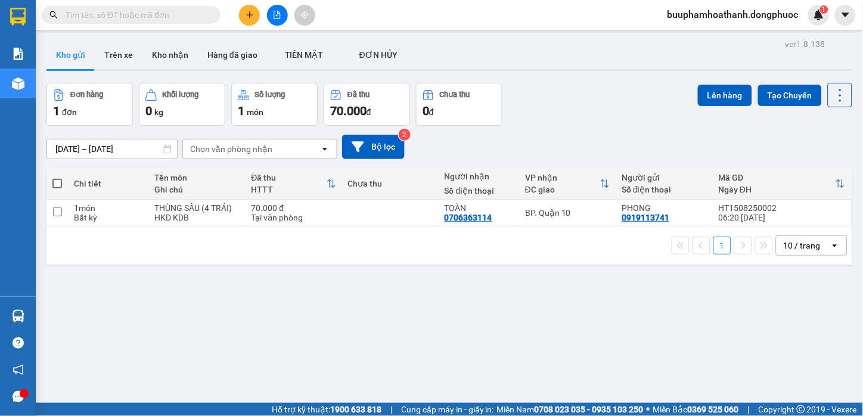
click at [379, 335] on div "ver 1.8.138 Kho gửi Trên xe Kho nhận Hàng đã giao TIỀN MẶT ĐƠN HỦY Đơn hàng 1…" at bounding box center [450, 244] width 816 height 416
click at [287, 15] on button at bounding box center [277, 15] width 21 height 21
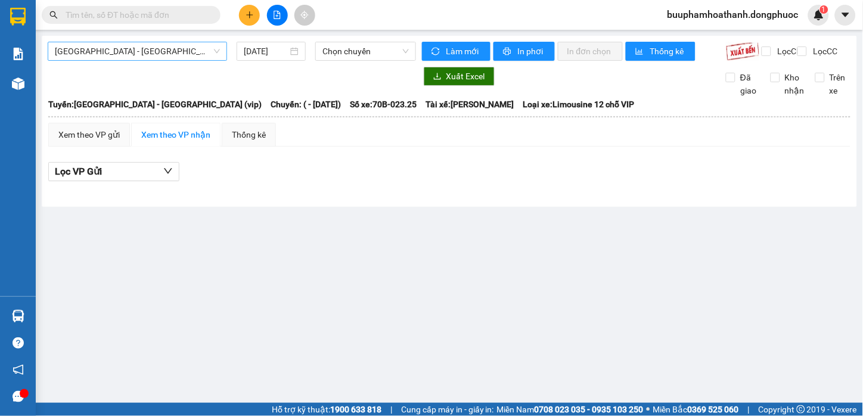
click at [196, 42] on div "[GEOGRAPHIC_DATA] - [GEOGRAPHIC_DATA] (vip)" at bounding box center [137, 51] width 179 height 19
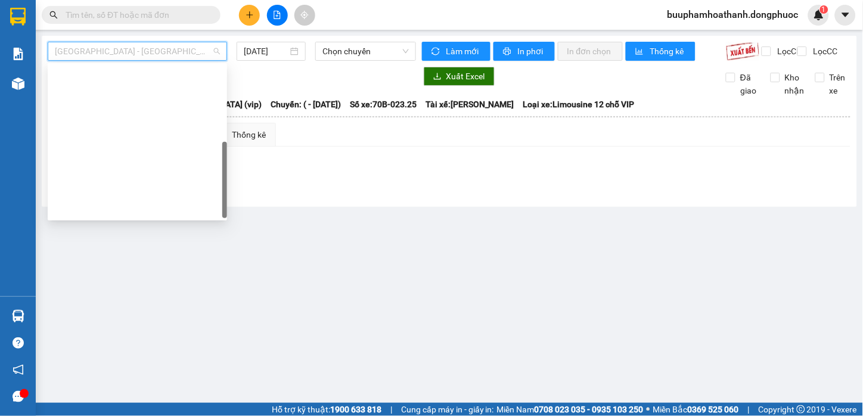
scroll to position [171, 0]
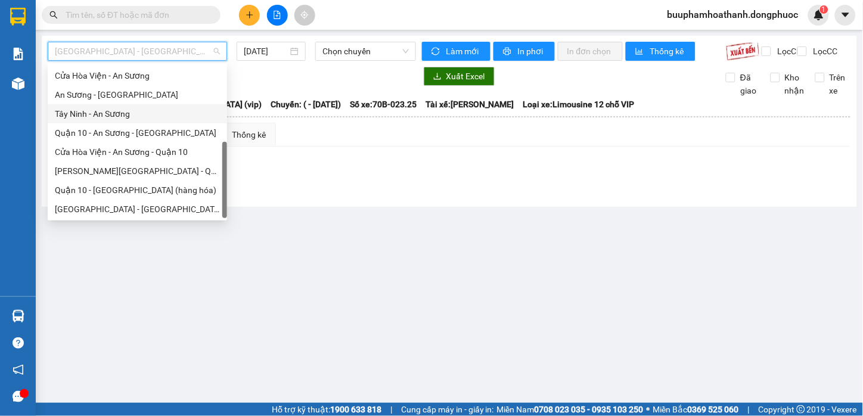
click at [151, 107] on div "Tây Ninh - An Sương" at bounding box center [137, 113] width 165 height 13
type input "[DATE]"
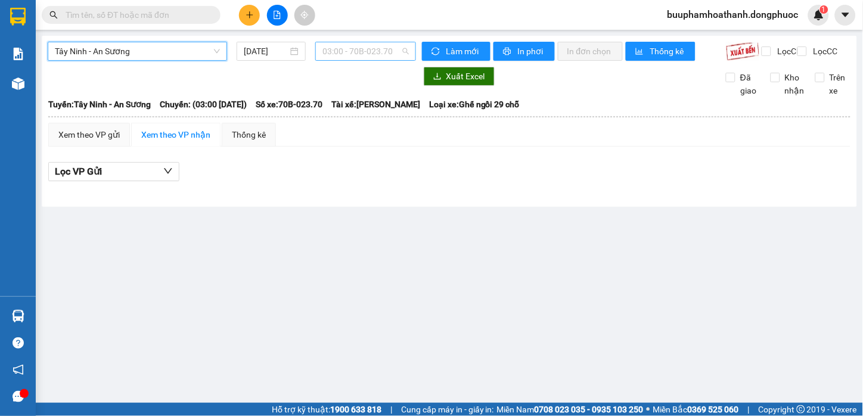
click at [348, 55] on span "03:00 - 70B-023.70" at bounding box center [366, 51] width 86 height 18
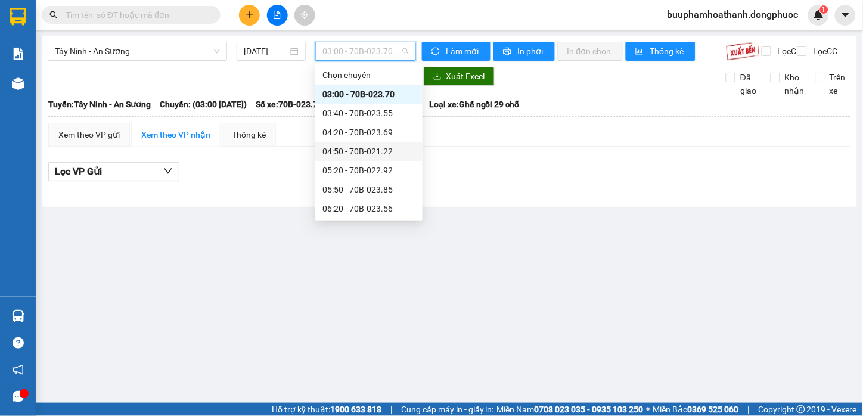
click at [377, 150] on div "04:50 - 70B-021.22" at bounding box center [369, 151] width 93 height 13
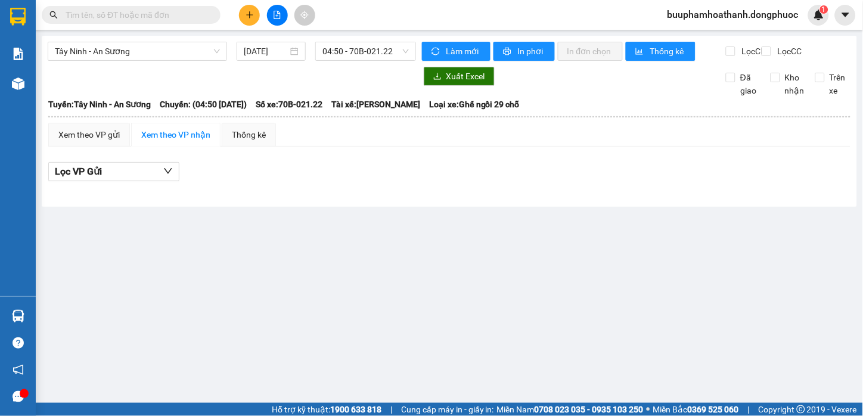
click at [398, 182] on div "Lọc VP Gửi" at bounding box center [449, 172] width 802 height 20
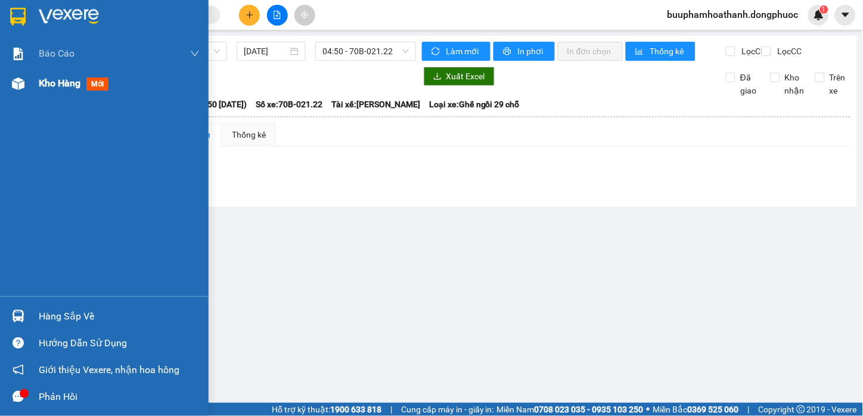
click at [27, 83] on div at bounding box center [18, 83] width 21 height 21
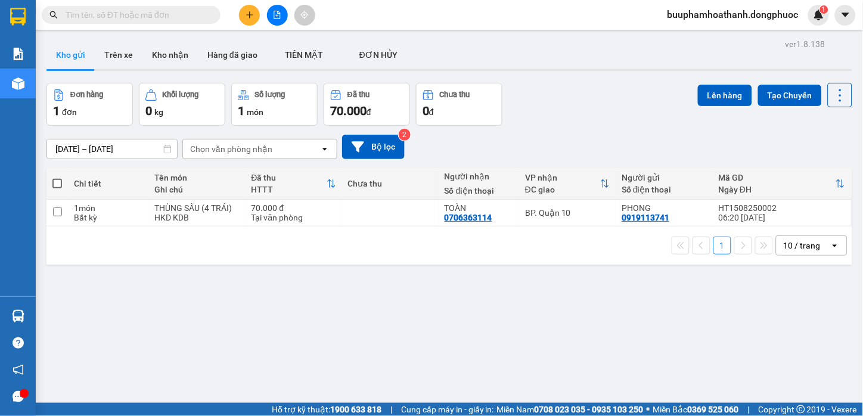
click at [587, 311] on div "ver 1.8.138 Kho gửi Trên xe Kho nhận Hàng đã giao TIỀN MẶT ĐƠN HỦY Đơn hàng 1…" at bounding box center [450, 244] width 816 height 416
click at [283, 15] on button at bounding box center [277, 15] width 21 height 21
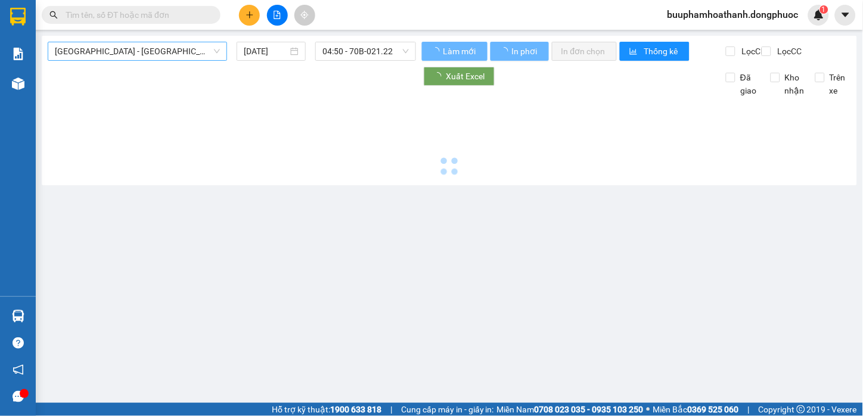
click at [171, 54] on span "[GEOGRAPHIC_DATA] - [GEOGRAPHIC_DATA] (vip)" at bounding box center [137, 51] width 165 height 18
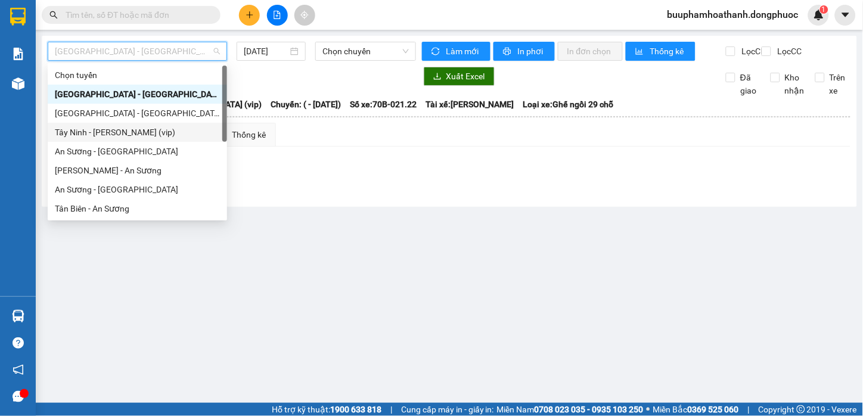
scroll to position [171, 0]
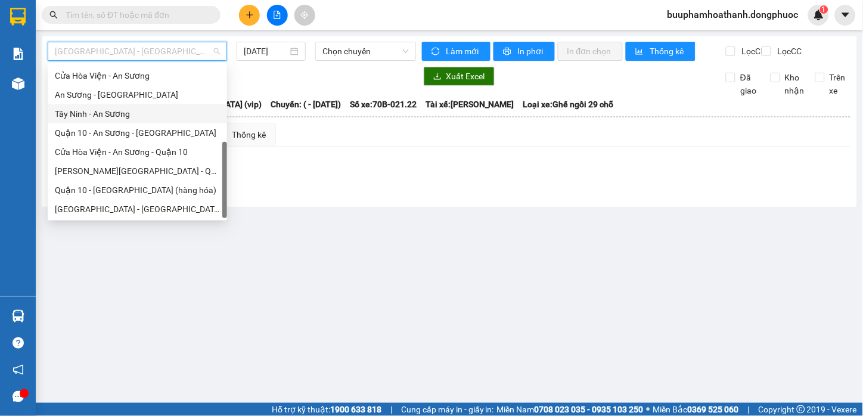
click at [111, 109] on div "Tây Ninh - An Sương" at bounding box center [137, 113] width 165 height 13
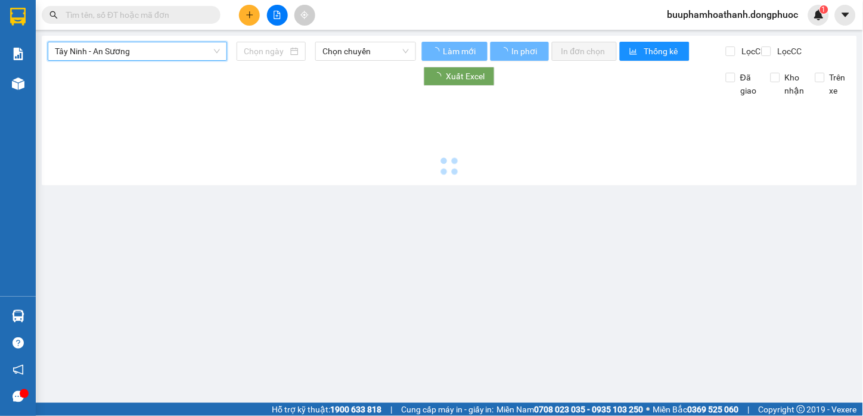
type input "[DATE]"
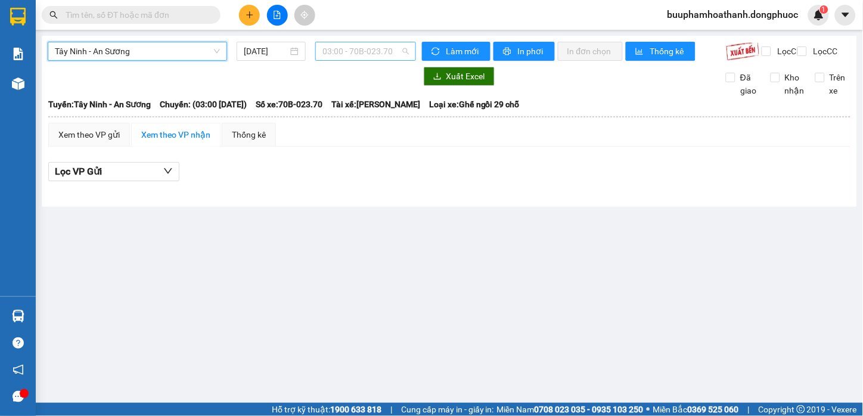
click at [355, 54] on span "03:00 - 70B-023.70" at bounding box center [366, 51] width 86 height 18
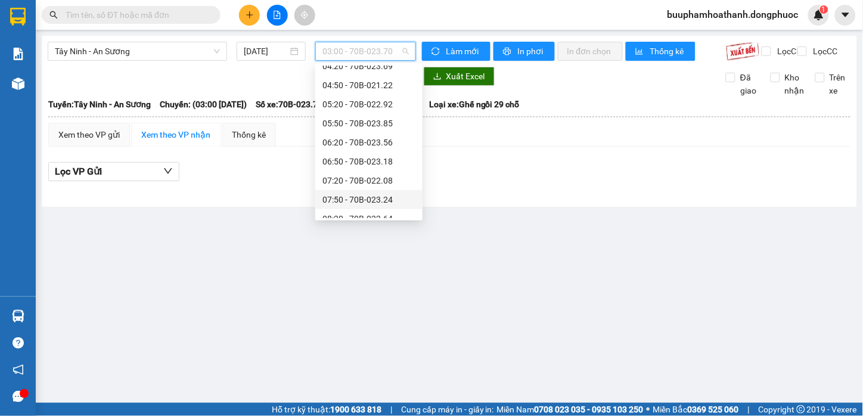
scroll to position [199, 0]
click at [386, 159] on div "10:20 - 70B-023.55" at bounding box center [369, 162] width 93 height 13
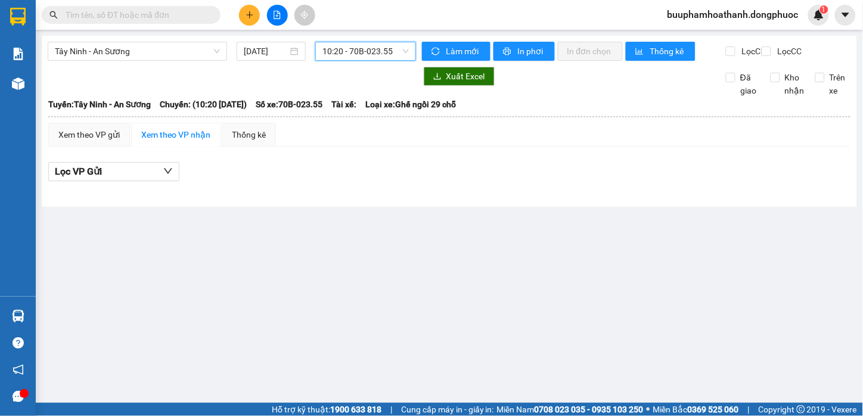
click at [391, 52] on span "10:20 - 70B-023.55" at bounding box center [366, 51] width 86 height 18
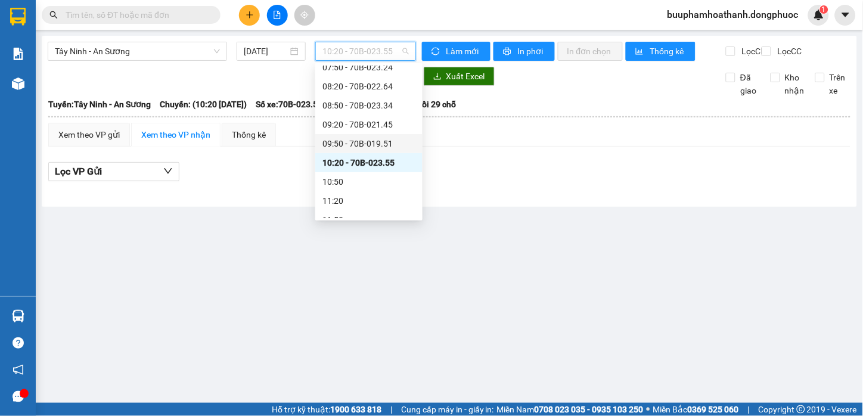
click at [388, 139] on div "09:50 - 70B-019.51" at bounding box center [369, 143] width 93 height 13
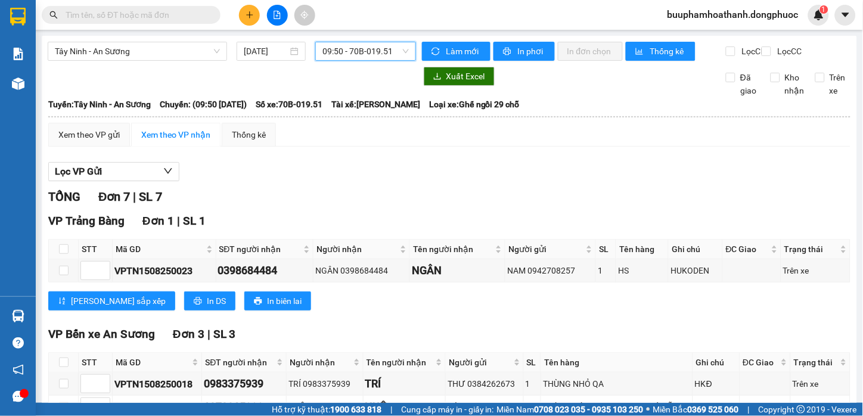
click at [377, 51] on span "09:50 - 70B-019.51" at bounding box center [366, 51] width 86 height 18
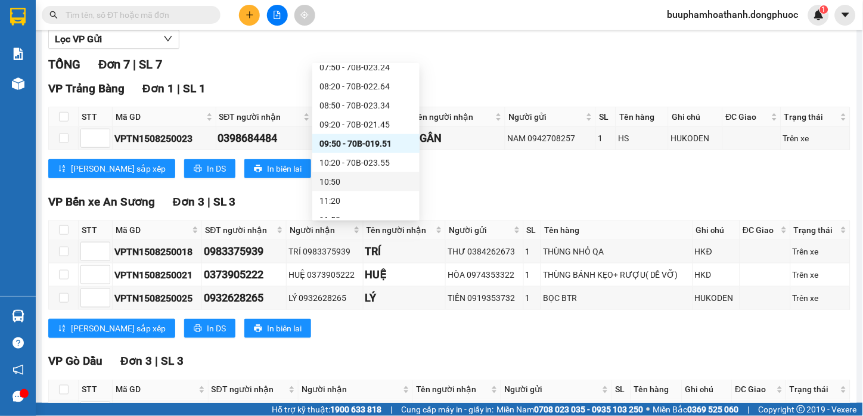
scroll to position [199, 0]
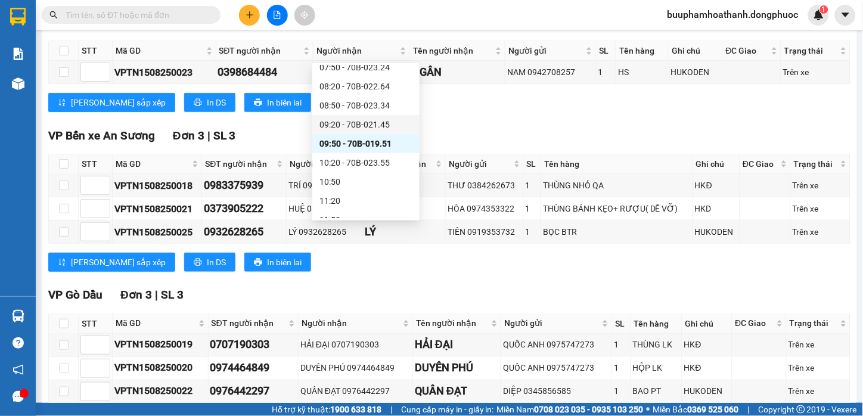
click at [377, 118] on div "09:20 - 70B-021.45" at bounding box center [366, 124] width 93 height 13
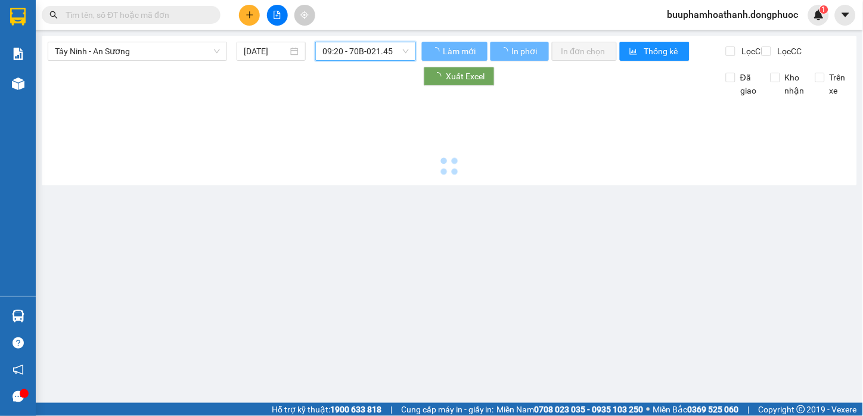
scroll to position [0, 0]
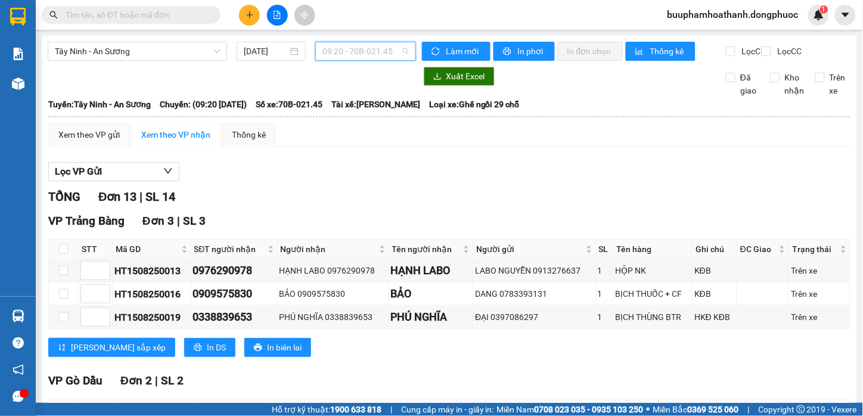
click at [378, 57] on span "09:20 - 70B-021.45" at bounding box center [366, 51] width 86 height 18
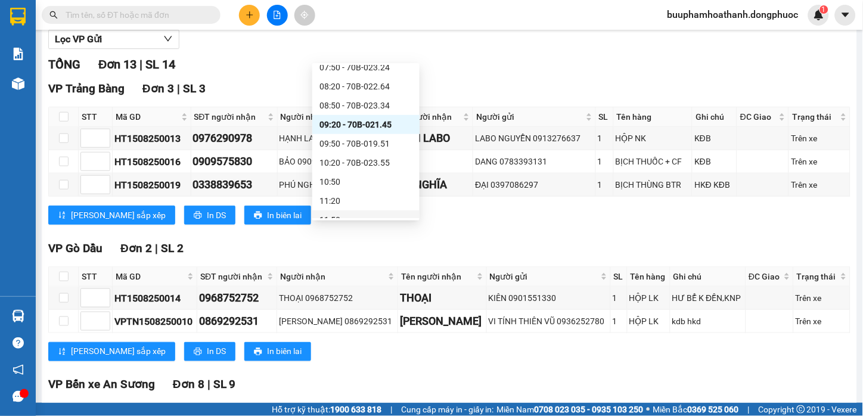
scroll to position [199, 0]
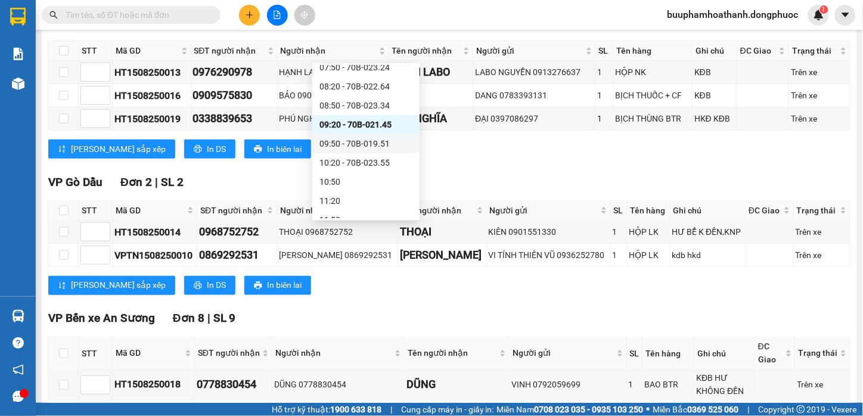
click at [346, 148] on div "09:50 - 70B-019.51" at bounding box center [366, 143] width 93 height 13
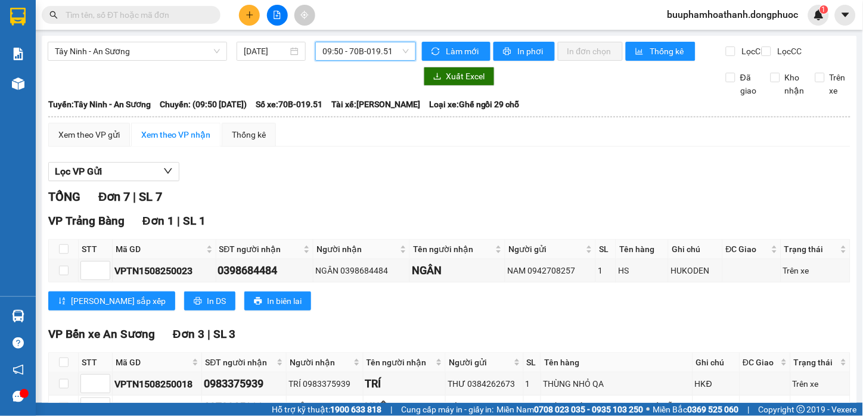
click at [323, 49] on span "09:50 - 70B-019.51" at bounding box center [366, 51] width 86 height 18
click at [545, 163] on div "Xem theo VP gửi Xem theo VP nhận Thống kê Lọc VP Gửi TỔNG Đơn 7 | SL 7 VP Trản…" at bounding box center [449, 384] width 802 height 522
click at [367, 48] on span "09:50 - 70B-019.51" at bounding box center [366, 51] width 86 height 18
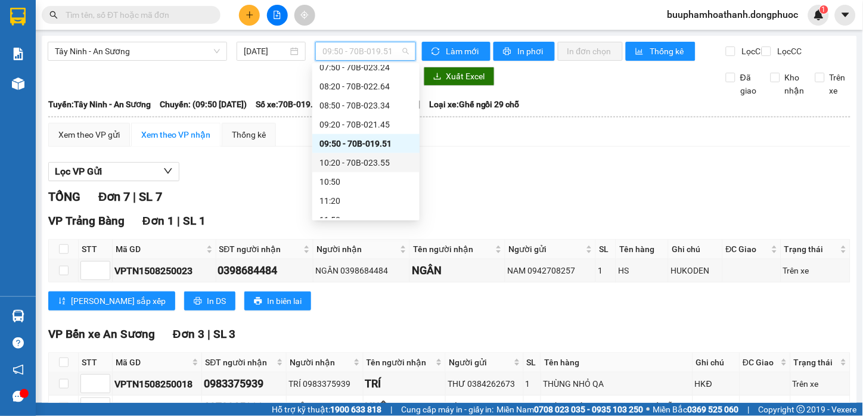
click at [392, 159] on div "10:20 - 70B-023.55" at bounding box center [366, 162] width 93 height 13
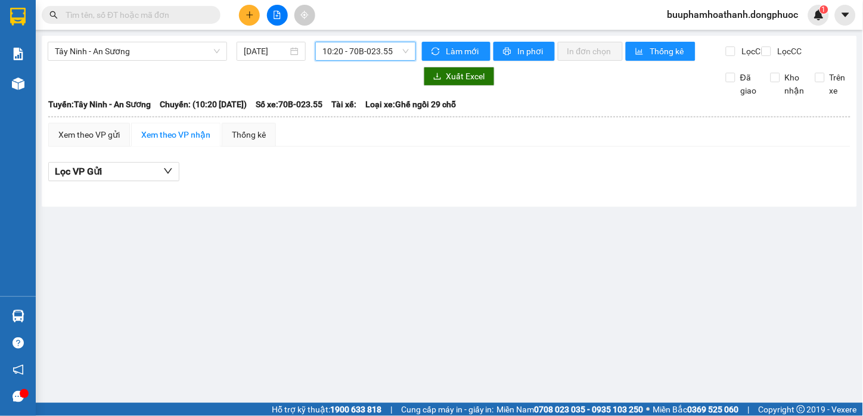
click at [374, 54] on span "10:20 - 70B-023.55" at bounding box center [366, 51] width 86 height 18
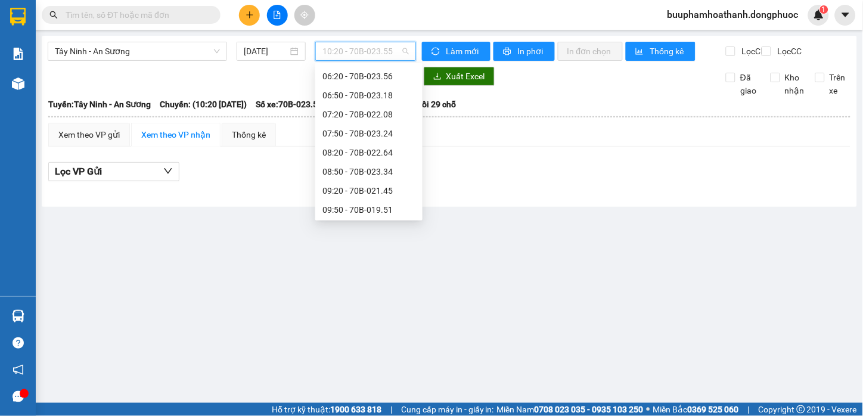
scroll to position [199, 0]
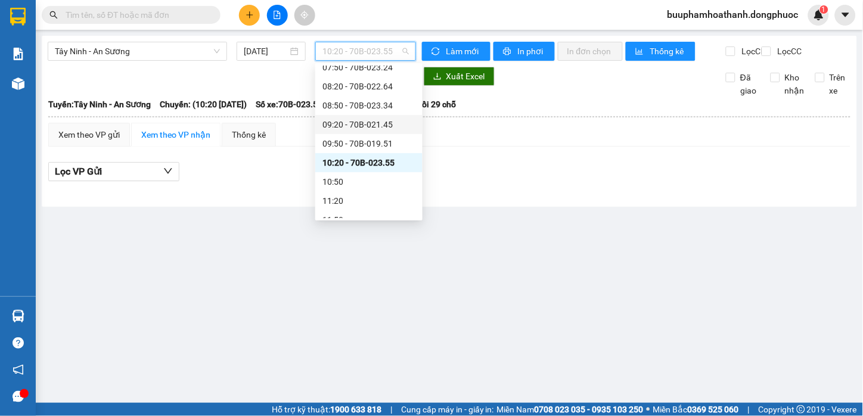
drag, startPoint x: 401, startPoint y: 124, endPoint x: 376, endPoint y: 144, distance: 31.4
click at [401, 124] on div "Chọn chuyến 03:00 - 70B-023.70 03:40 - 70B-023.55 04:20 - 70B-023.69 04:50 - 70…" at bounding box center [368, 162] width 107 height 591
click at [382, 145] on div "09:50 - 70B-019.51" at bounding box center [369, 143] width 93 height 13
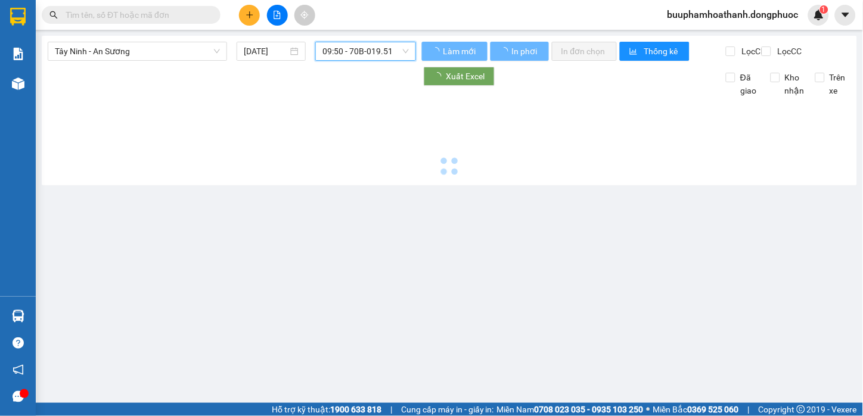
click at [377, 49] on span "09:50 - 70B-019.51" at bounding box center [366, 51] width 86 height 18
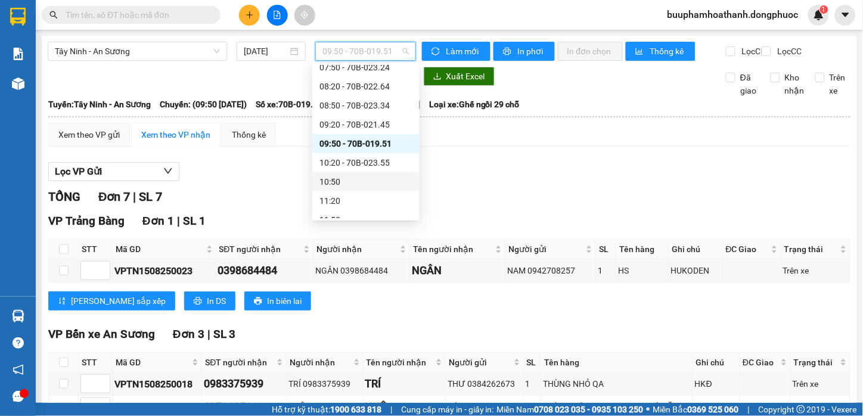
click at [376, 172] on div "10:50" at bounding box center [365, 181] width 107 height 19
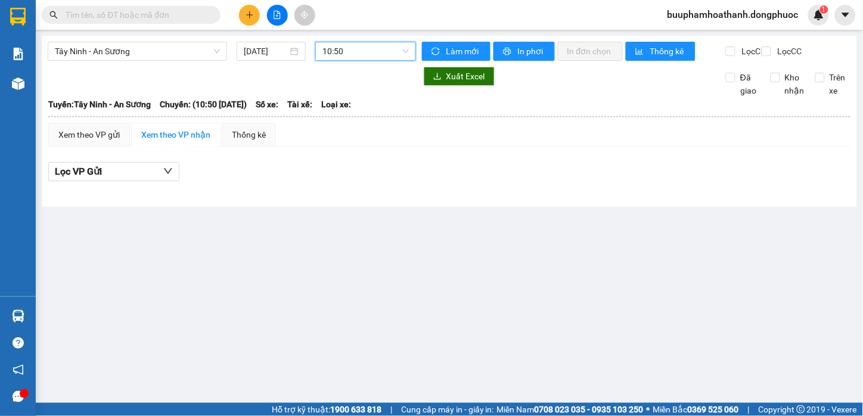
click at [355, 51] on span "10:50" at bounding box center [366, 51] width 86 height 18
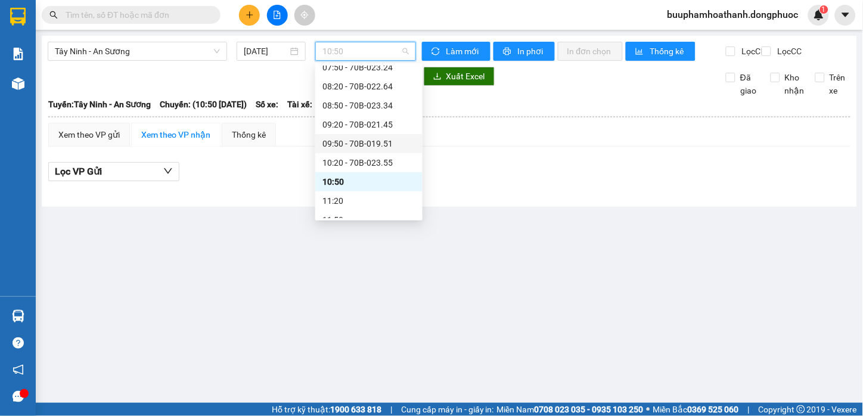
click at [379, 148] on div "09:50 - 70B-019.51" at bounding box center [369, 143] width 93 height 13
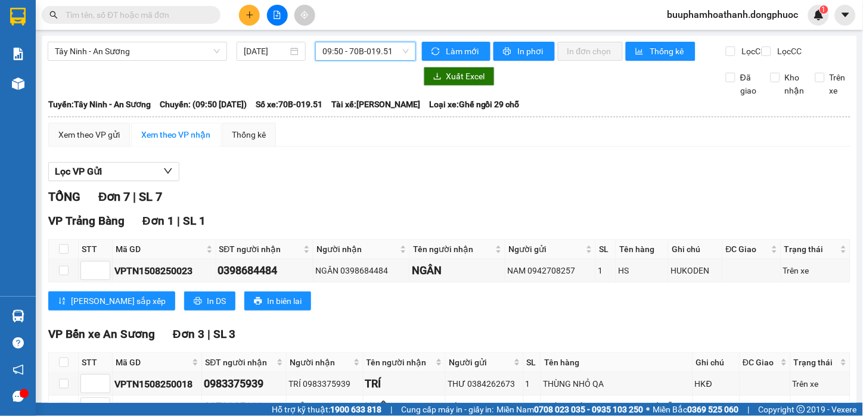
click at [365, 51] on span "09:50 - 70B-019.51" at bounding box center [366, 51] width 86 height 18
click at [389, 58] on span "09:50 - 70B-019.51" at bounding box center [366, 51] width 86 height 18
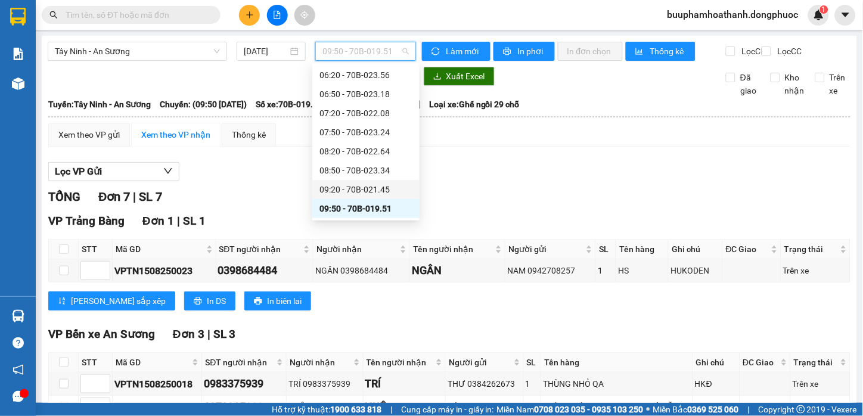
click at [379, 189] on div "09:20 - 70B-021.45" at bounding box center [366, 189] width 93 height 13
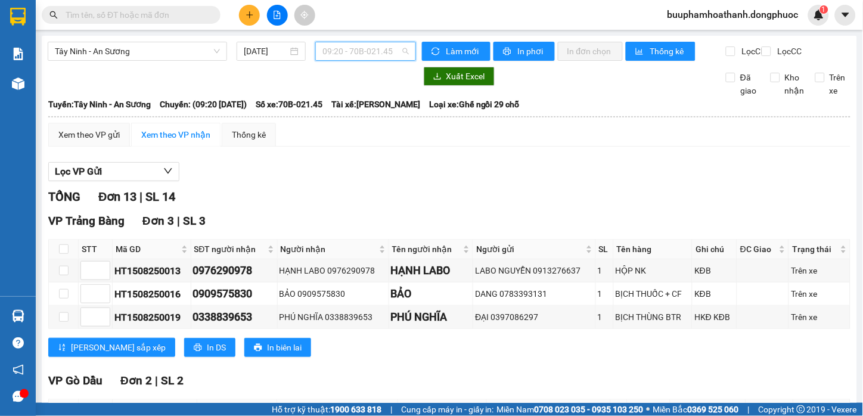
click at [374, 43] on span "09:20 - 70B-021.45" at bounding box center [366, 51] width 86 height 18
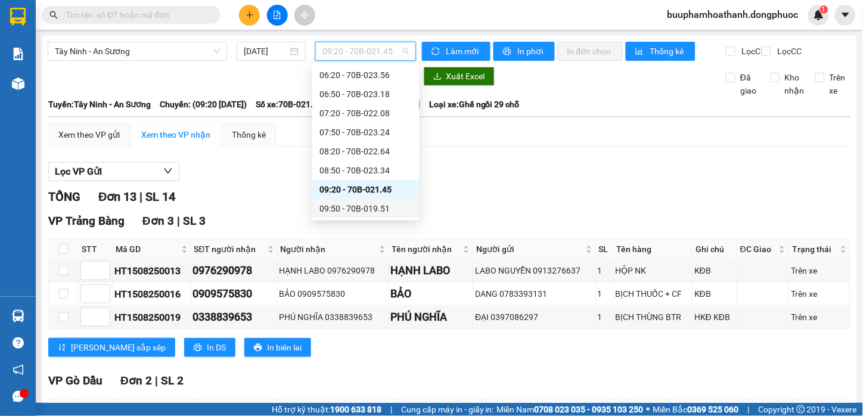
click at [354, 204] on div "09:50 - 70B-019.51" at bounding box center [366, 208] width 93 height 13
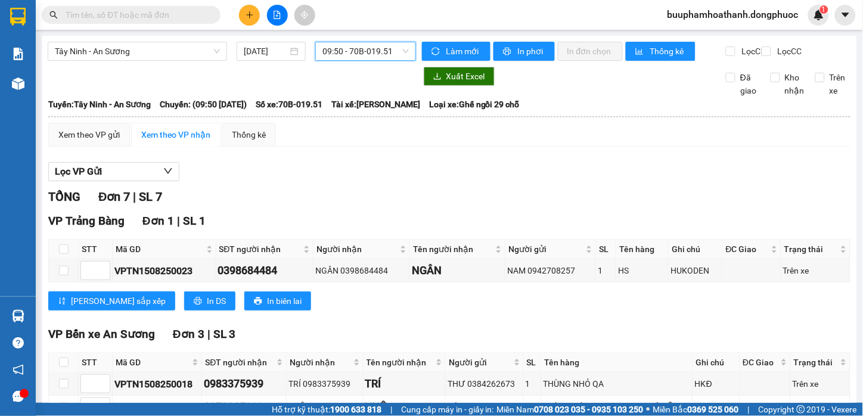
click at [365, 49] on span "09:50 - 70B-019.51" at bounding box center [366, 51] width 86 height 18
click at [551, 182] on div "Lọc VP Gửi" at bounding box center [449, 172] width 802 height 20
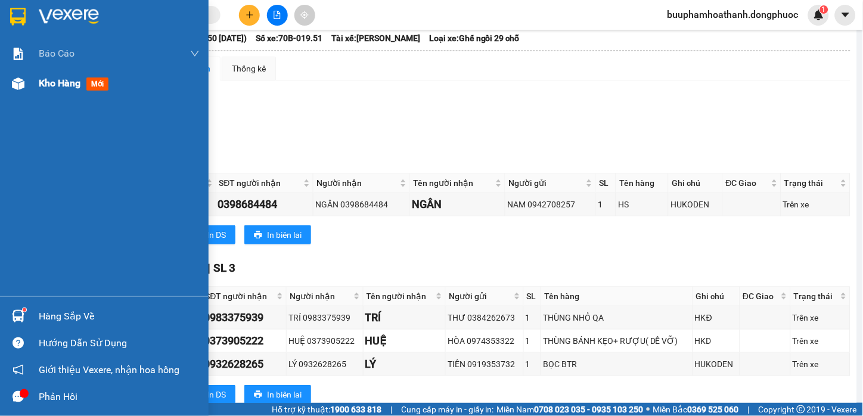
click at [21, 85] on img at bounding box center [18, 83] width 13 height 13
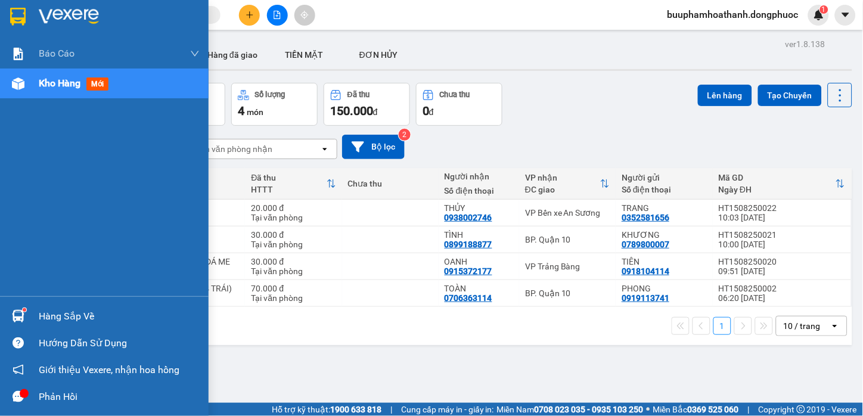
click at [27, 318] on div at bounding box center [18, 316] width 21 height 21
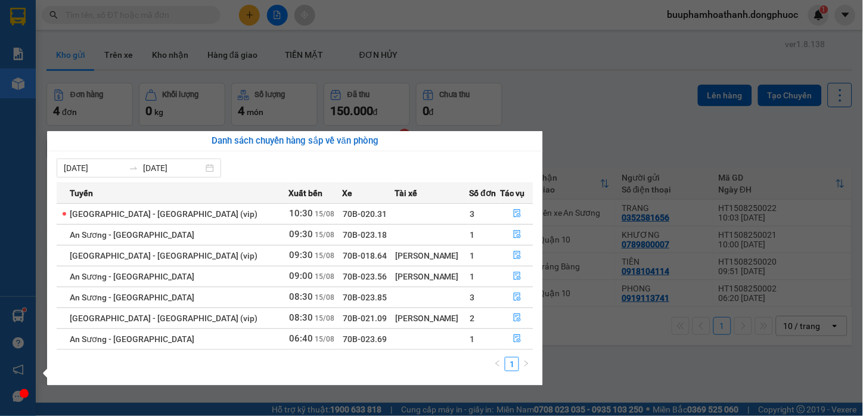
click at [652, 379] on section "Kết quả tìm kiếm ( 0 ) Bộ lọc No Data buuphamhoathanh.dongphuoc 1 Báo cáo Mẫu 1…" at bounding box center [431, 208] width 863 height 416
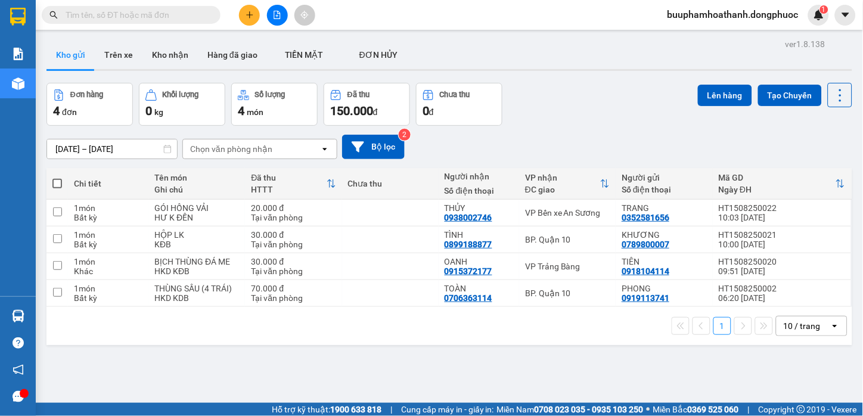
click at [277, 17] on icon "file-add" at bounding box center [277, 15] width 8 height 8
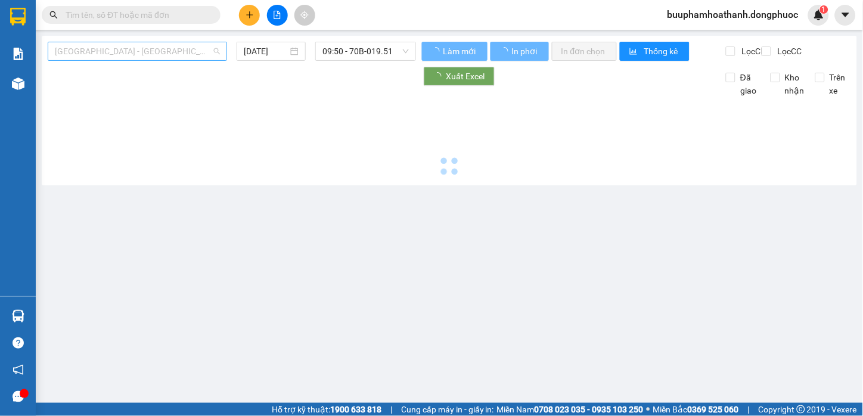
click at [167, 54] on span "[GEOGRAPHIC_DATA] - [GEOGRAPHIC_DATA] (vip)" at bounding box center [137, 51] width 165 height 18
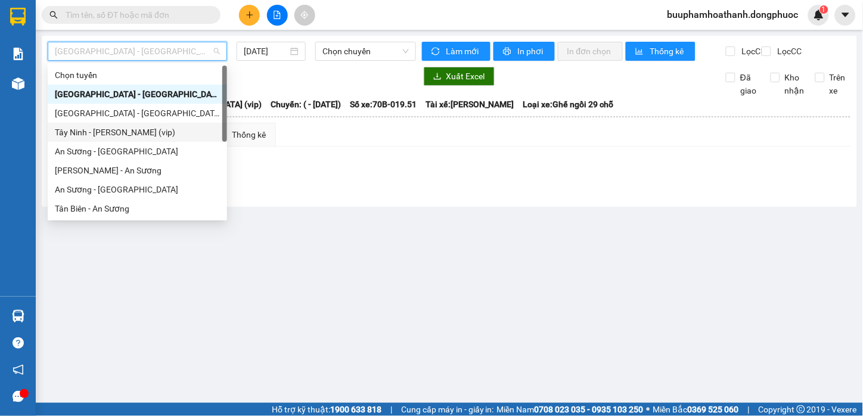
click at [158, 133] on div "Tây Ninh - [PERSON_NAME] (vip)" at bounding box center [137, 132] width 165 height 13
type input "[DATE]"
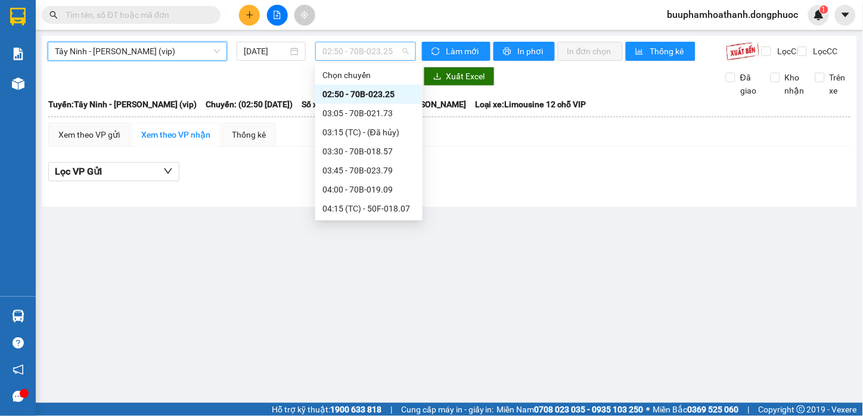
click at [343, 46] on span "02:50 - 70B-023.25" at bounding box center [366, 51] width 86 height 18
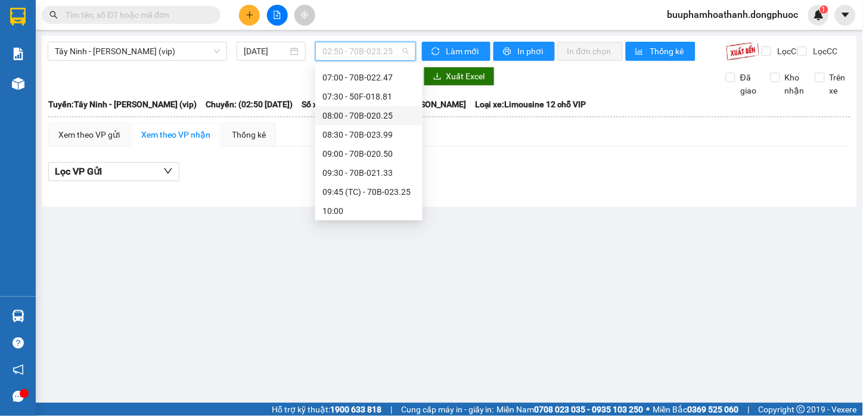
scroll to position [331, 0]
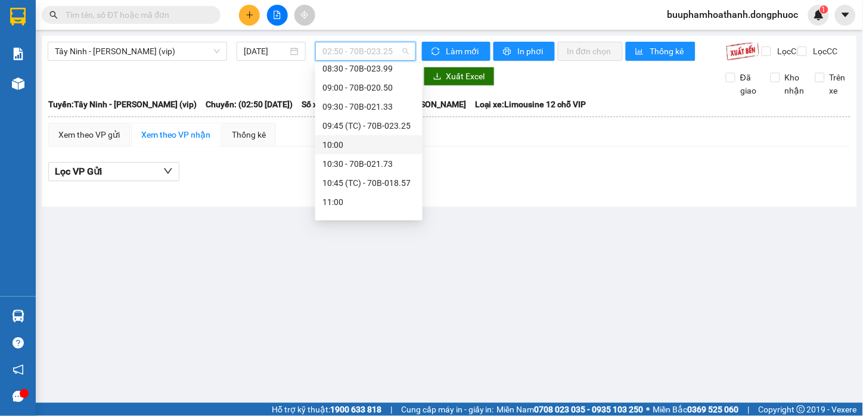
click at [377, 142] on div "10:00" at bounding box center [369, 144] width 93 height 13
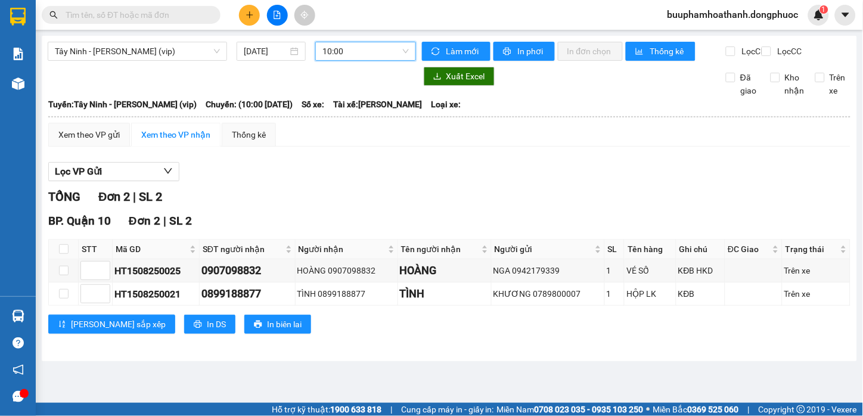
click at [403, 48] on span "10:00" at bounding box center [366, 51] width 86 height 18
click at [522, 182] on div "Lọc VP Gửi" at bounding box center [449, 172] width 802 height 20
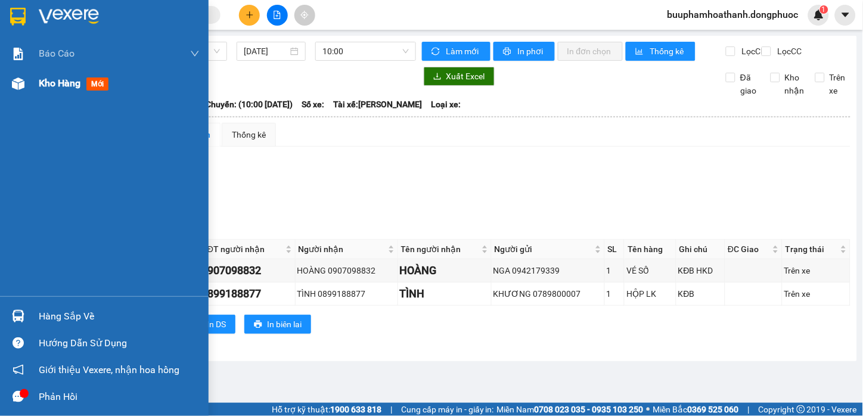
click at [36, 74] on div "Kho hàng mới" at bounding box center [104, 84] width 209 height 30
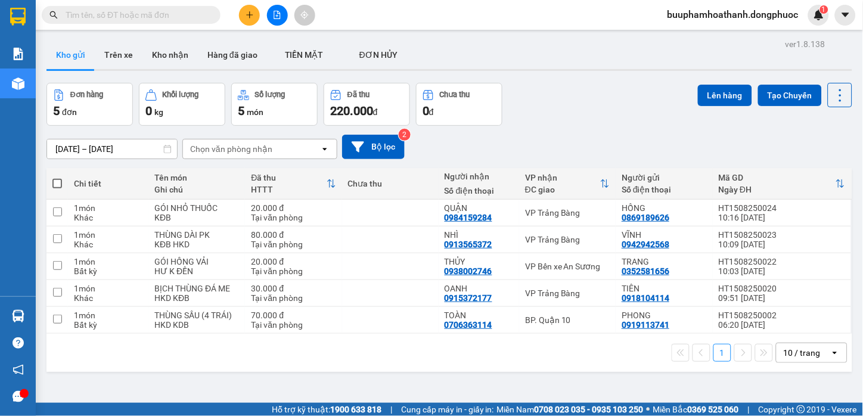
click at [560, 135] on div "13/08/2025 – 15/08/2025 Press the down arrow key to interact with the calendar …" at bounding box center [449, 147] width 806 height 24
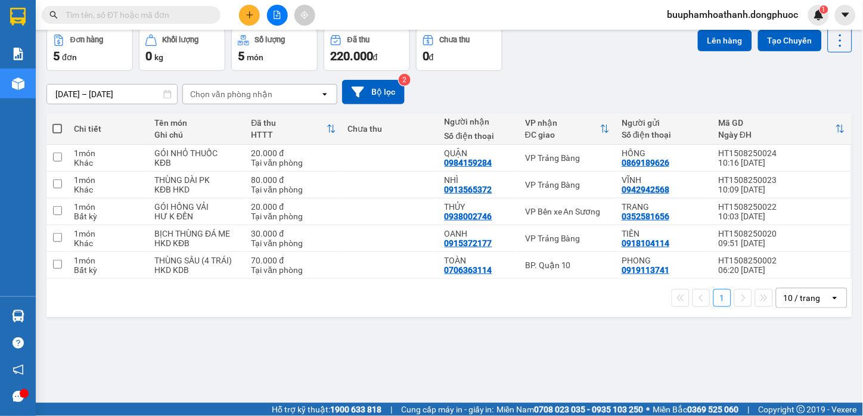
click at [283, 20] on button at bounding box center [277, 15] width 21 height 21
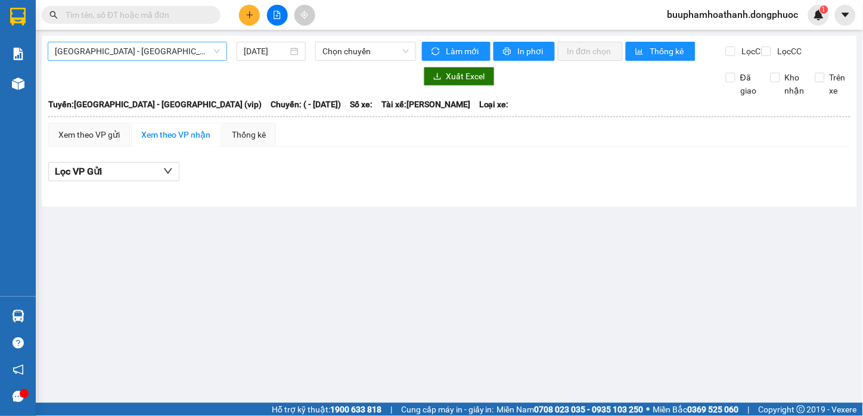
click at [212, 54] on span "[GEOGRAPHIC_DATA] - [GEOGRAPHIC_DATA] (vip)" at bounding box center [137, 51] width 165 height 18
click at [388, 299] on main "Hồ Chí Minh - Tây Ninh (vip) 15/08/2025 Chọn chuyến Làm mới In phơi In đơn chọn…" at bounding box center [431, 201] width 863 height 403
click at [204, 54] on span "[GEOGRAPHIC_DATA] - [GEOGRAPHIC_DATA] (vip)" at bounding box center [137, 51] width 165 height 18
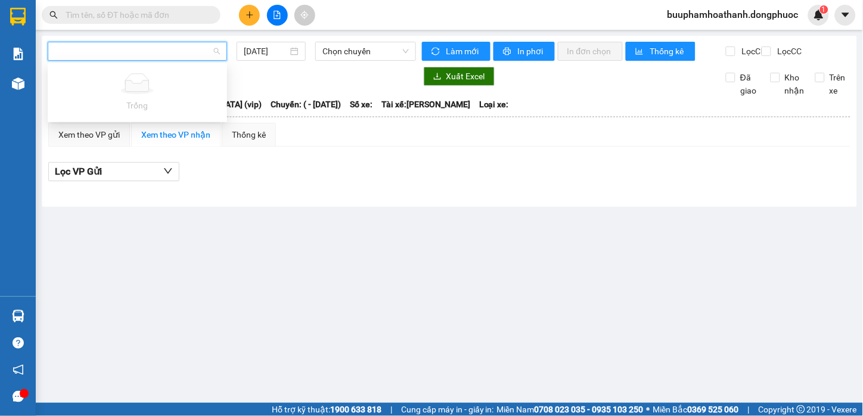
click at [354, 300] on main "15/08/2025 Chọn chuyến Làm mới In phơi In đơn chọn Thống kê Lọc CR Lọc CC Xuất …" at bounding box center [431, 201] width 863 height 403
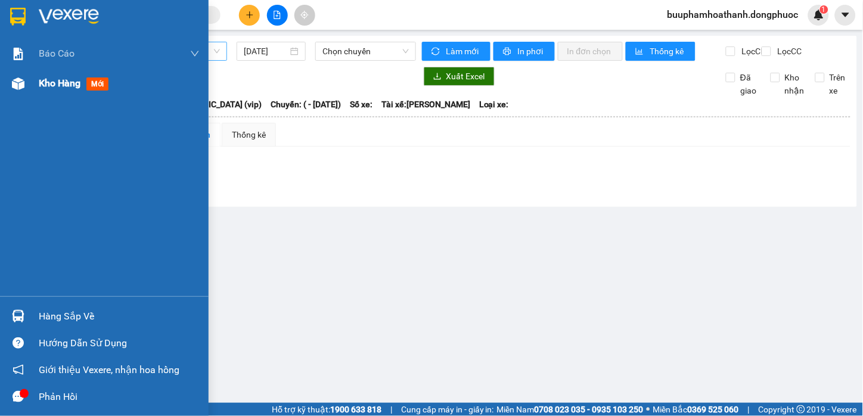
click at [37, 96] on div "Kho hàng mới" at bounding box center [104, 84] width 209 height 30
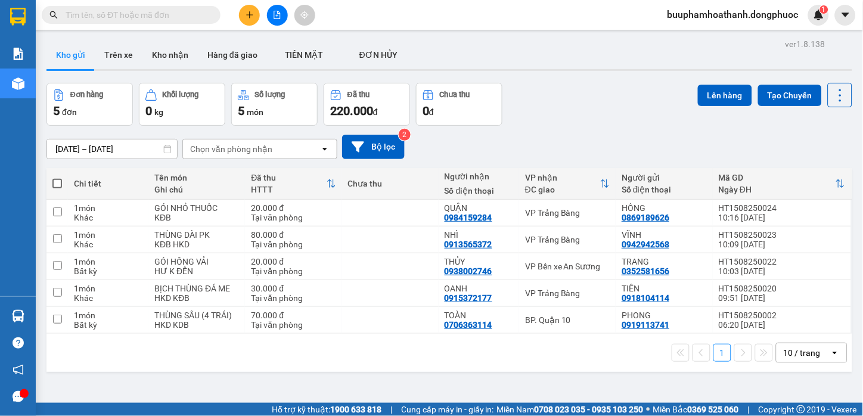
scroll to position [55, 0]
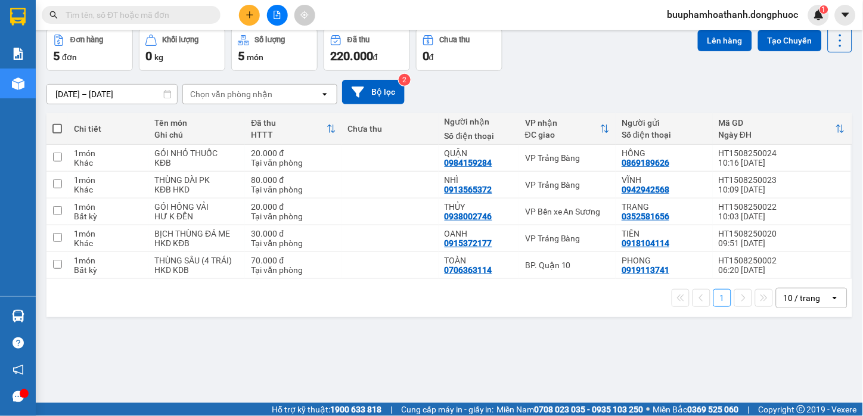
click at [461, 334] on div "ver 1.8.138 Kho gửi Trên xe Kho nhận Hàng đã giao TIỀN MẶT ĐƠN HỦY Đơn hàng 5…" at bounding box center [450, 189] width 816 height 416
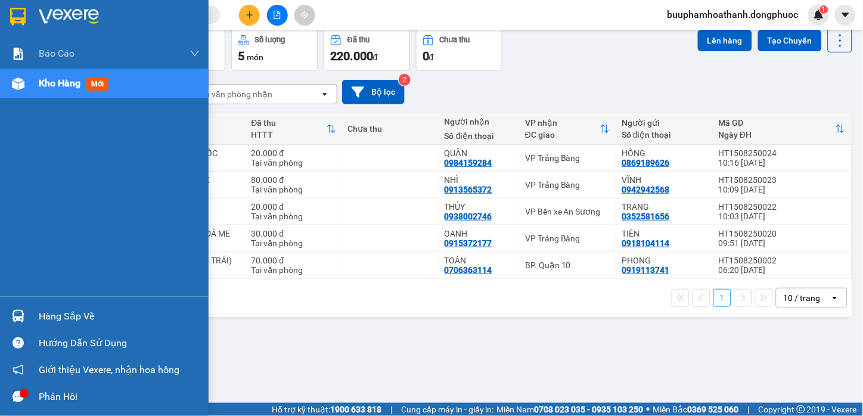
click at [42, 320] on div "Hàng sắp về" at bounding box center [119, 317] width 161 height 18
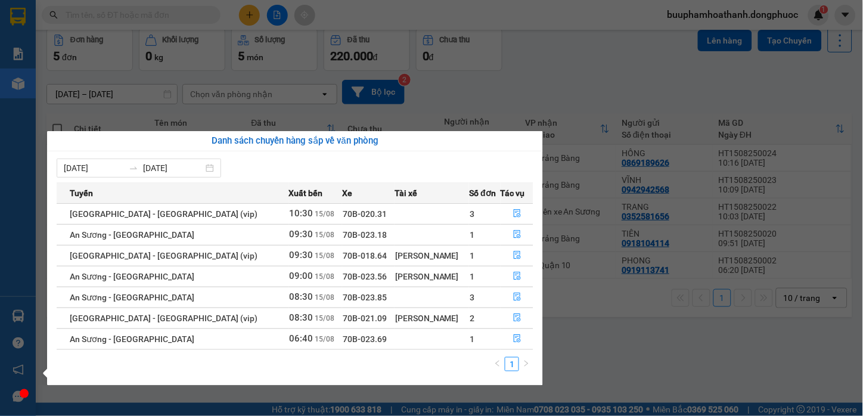
click at [610, 342] on section "Kết quả tìm kiếm ( 0 ) Bộ lọc No Data buuphamhoathanh.dongphuoc 1 Báo cáo Mẫu 1…" at bounding box center [431, 208] width 863 height 416
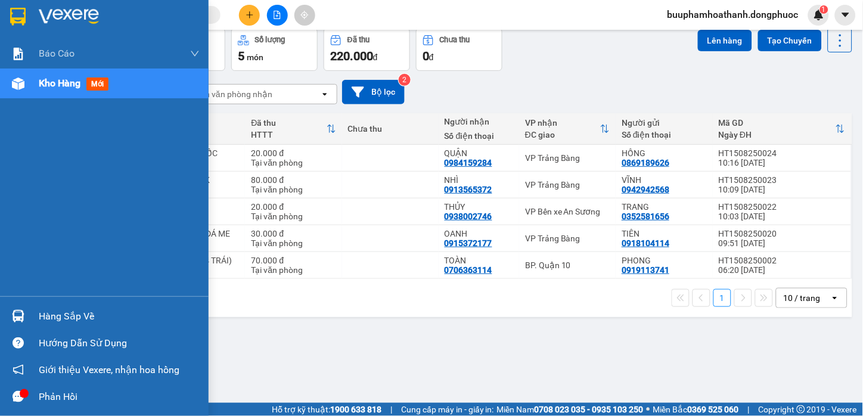
click at [33, 314] on div "Hàng sắp về" at bounding box center [104, 316] width 209 height 27
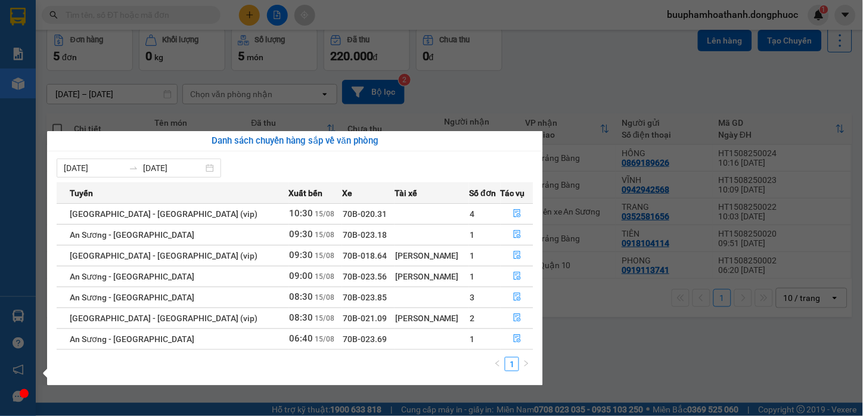
click at [625, 346] on section "Kết quả tìm kiếm ( 0 ) Bộ lọc No Data buuphamhoathanh.dongphuoc 1 Báo cáo Mẫu 1…" at bounding box center [431, 208] width 863 height 416
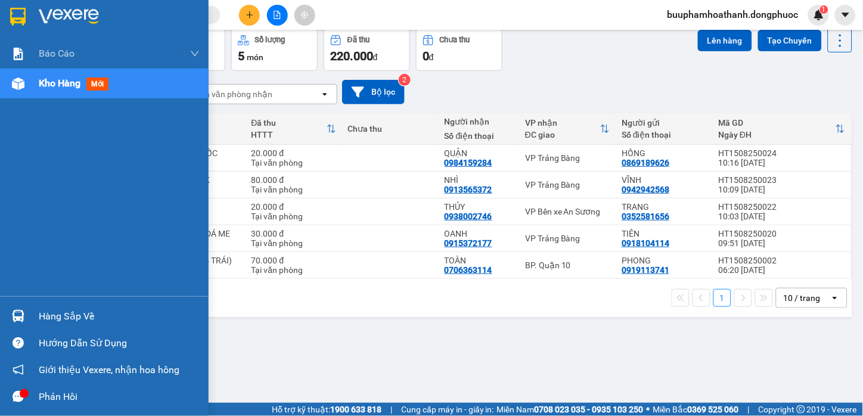
click at [25, 320] on div at bounding box center [18, 316] width 21 height 21
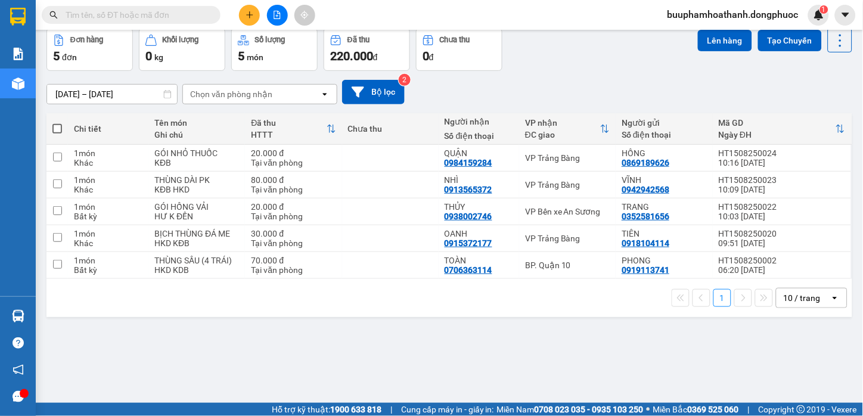
click at [689, 380] on section "Kết quả tìm kiếm ( 0 ) Bộ lọc No Data buuphamhoathanh.dongphuoc 1 Báo cáo Mẫu 1…" at bounding box center [431, 208] width 863 height 416
click at [650, 376] on div "ver 1.8.138 Kho gửi Trên xe Kho nhận Hàng đã giao TIỀN MẶT ĐƠN HỦY Đơn hàng 5…" at bounding box center [450, 189] width 816 height 416
click at [426, 350] on div "ver 1.8.138 Kho gửi Trên xe Kho nhận Hàng đã giao TIỀN MẶT ĐƠN HỦY Đơn hàng 5…" at bounding box center [450, 189] width 816 height 416
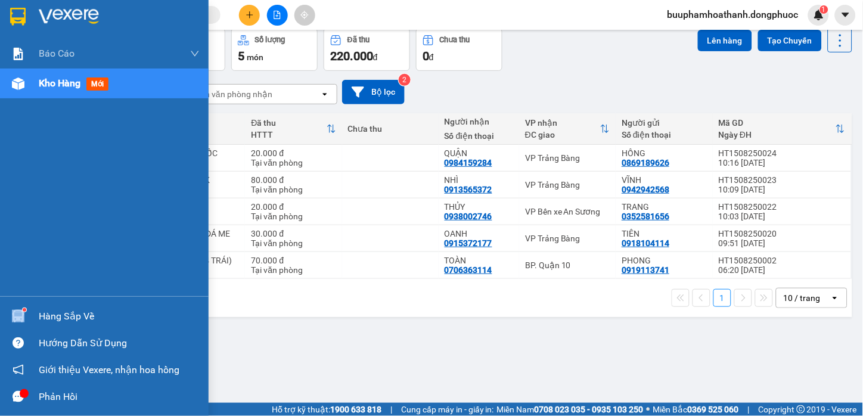
click at [25, 312] on div at bounding box center [18, 316] width 21 height 21
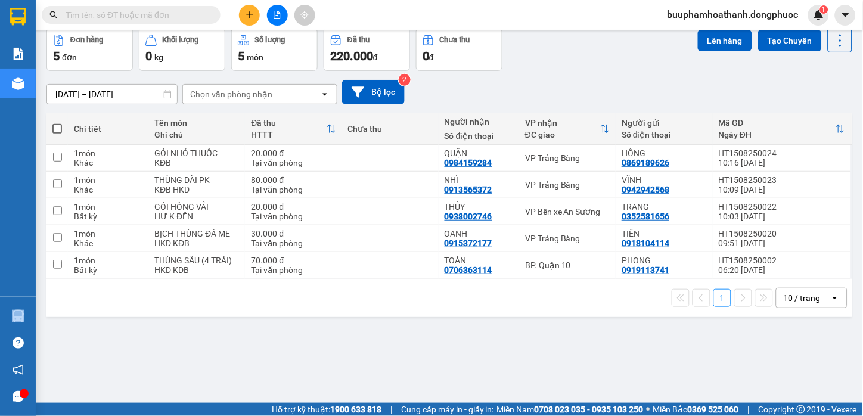
click at [641, 373] on section "Kết quả tìm kiếm ( 0 ) Bộ lọc No Data buuphamhoathanh.dongphuoc 1 Báo cáo Mẫu 1…" at bounding box center [431, 208] width 863 height 416
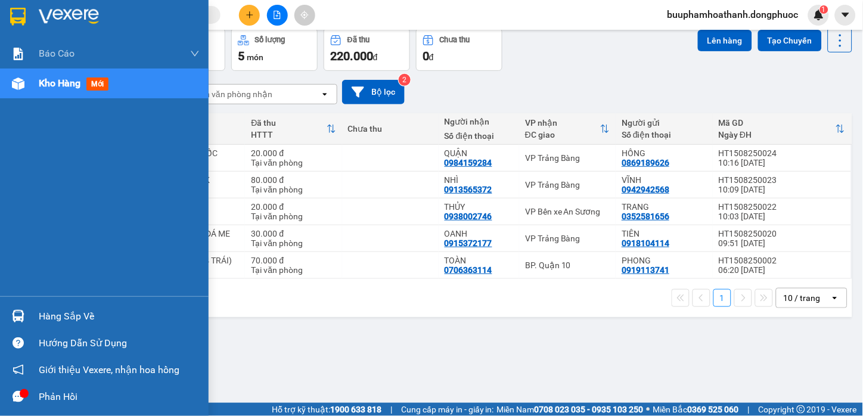
click at [33, 319] on div "Hàng sắp về" at bounding box center [104, 316] width 209 height 27
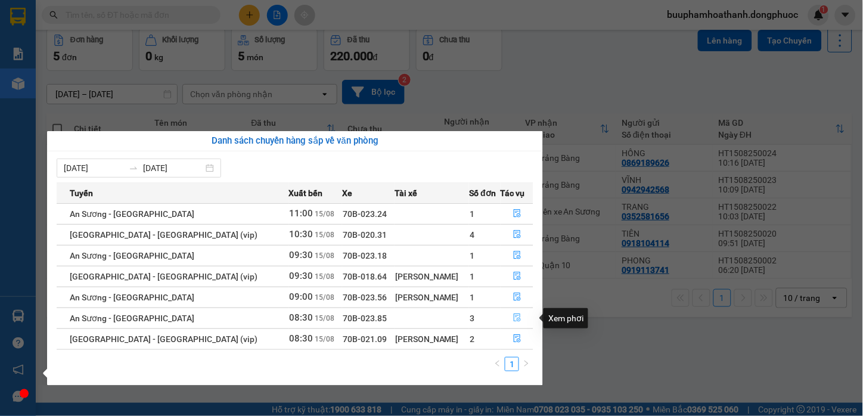
click at [514, 314] on button "button" at bounding box center [517, 318] width 32 height 19
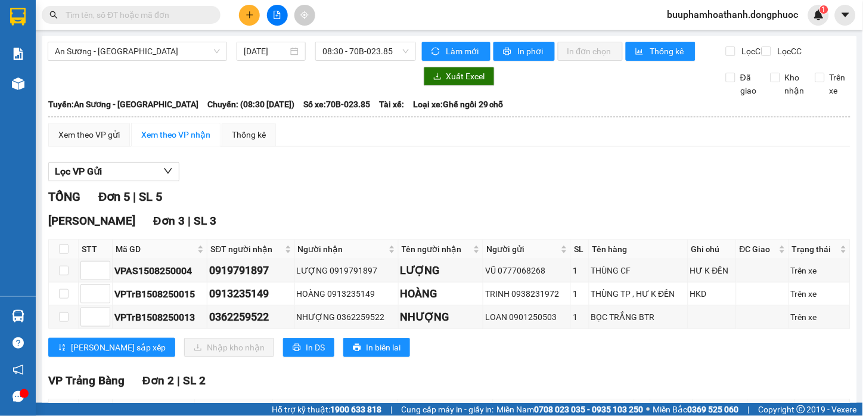
click at [571, 182] on div "Lọc VP Gửi" at bounding box center [449, 172] width 802 height 20
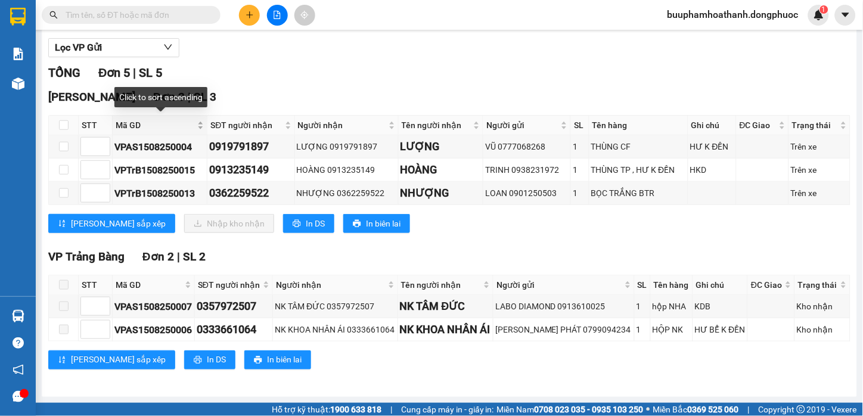
click at [132, 119] on div "Mã GD" at bounding box center [160, 125] width 88 height 13
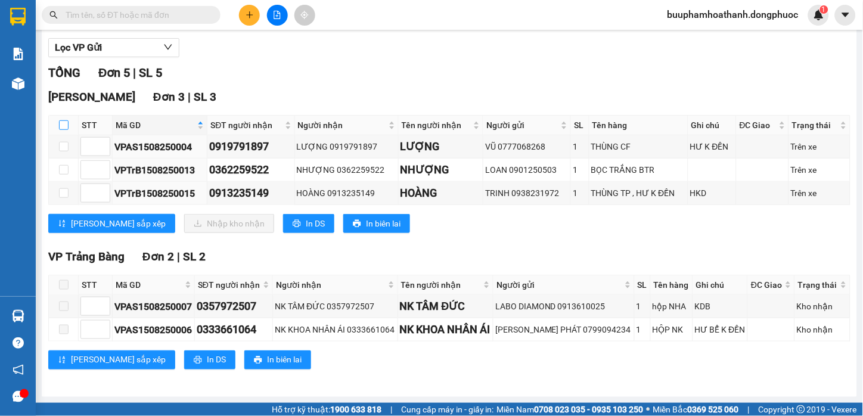
click at [63, 128] on input "checkbox" at bounding box center [64, 125] width 10 height 10
checkbox input "true"
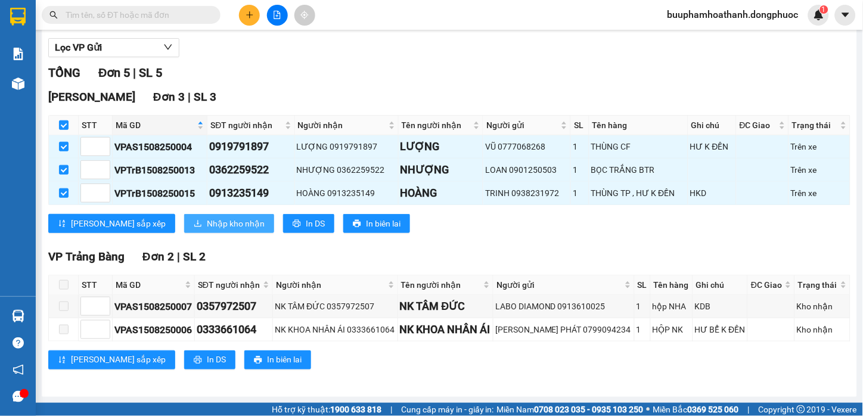
click at [207, 224] on span "Nhập kho nhận" at bounding box center [236, 223] width 58 height 13
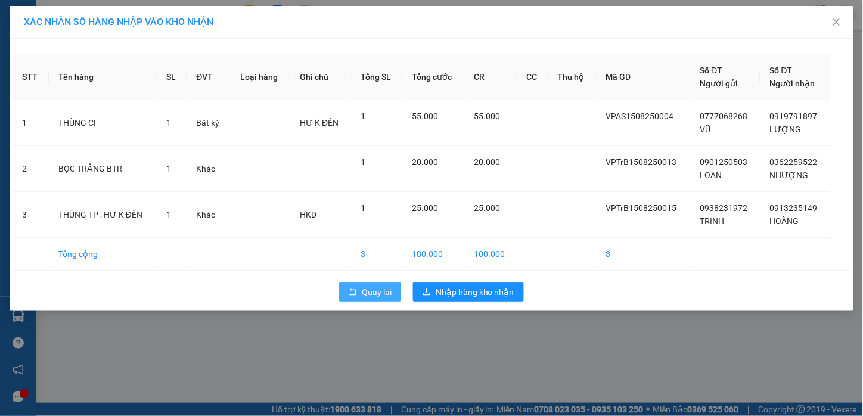
click at [380, 299] on span "Quay lại" at bounding box center [377, 292] width 30 height 13
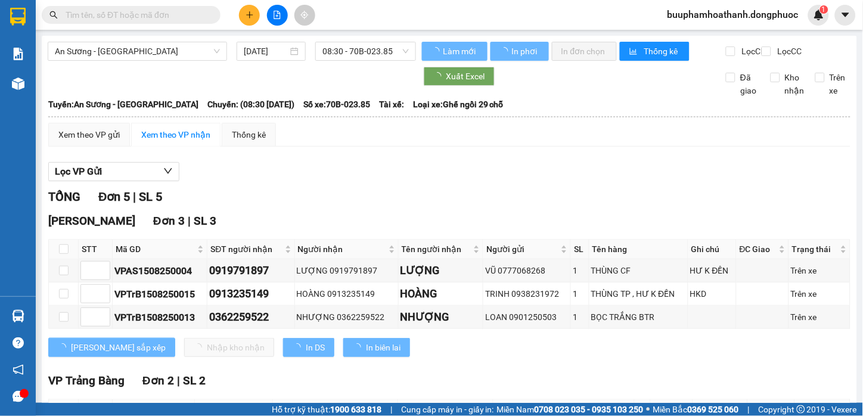
click at [532, 147] on div "Xem theo VP gửi Xem theo VP nhận Thống kê" at bounding box center [449, 135] width 802 height 24
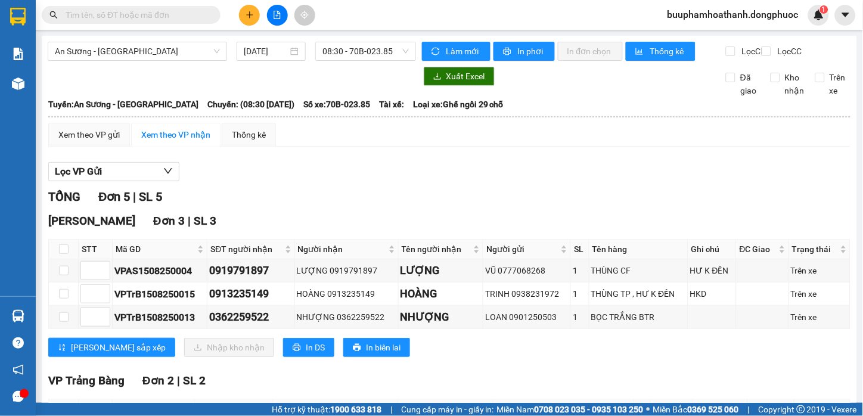
scroll to position [135, 0]
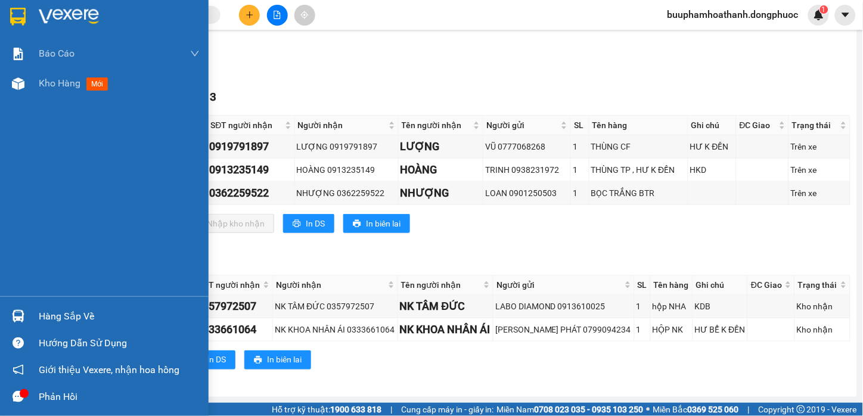
click at [19, 318] on img at bounding box center [18, 316] width 13 height 13
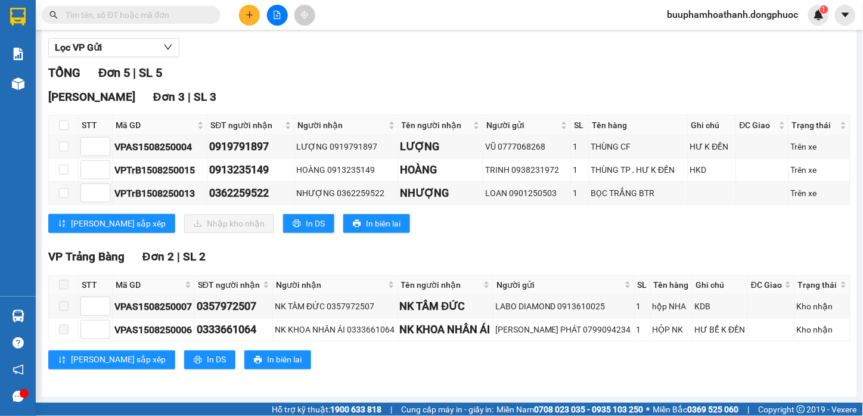
click at [644, 237] on section "Kết quả tìm kiếm ( 0 ) Bộ lọc No Data buuphamhoathanh.dongphuoc 1 Báo cáo Mẫu 1…" at bounding box center [431, 208] width 863 height 416
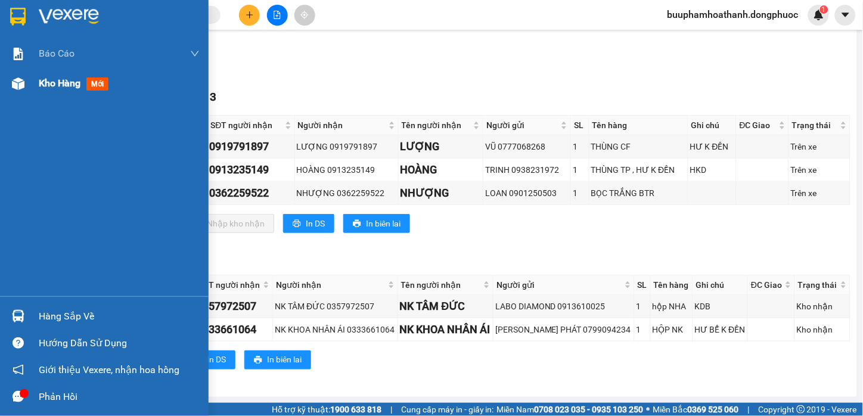
click at [52, 70] on div "Kho hàng mới" at bounding box center [119, 84] width 161 height 30
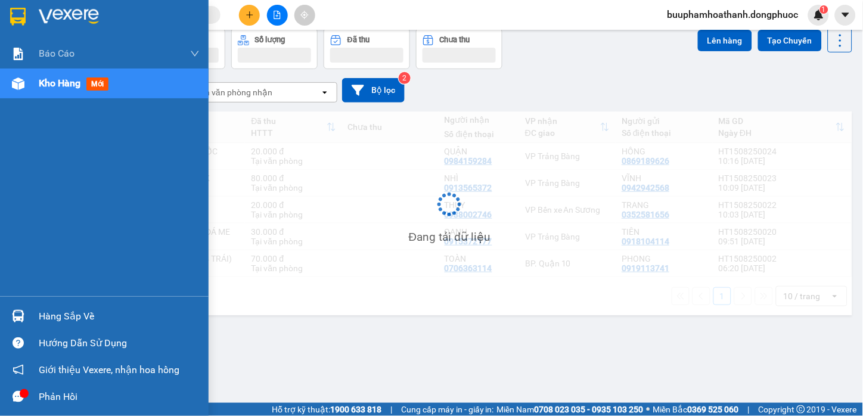
scroll to position [55, 0]
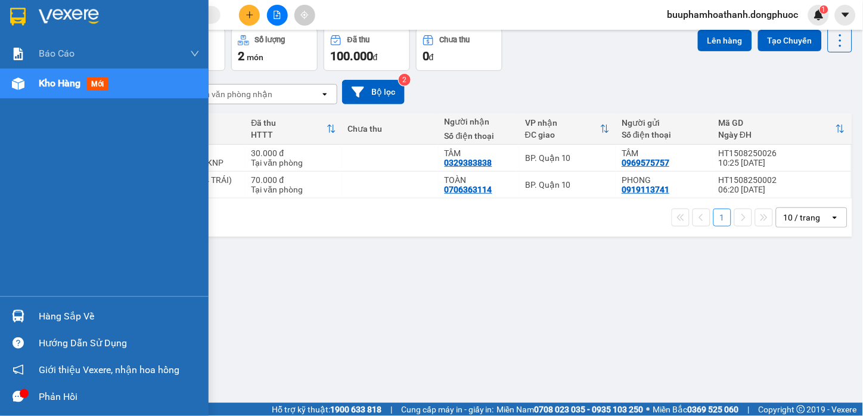
click at [26, 316] on div at bounding box center [18, 316] width 21 height 21
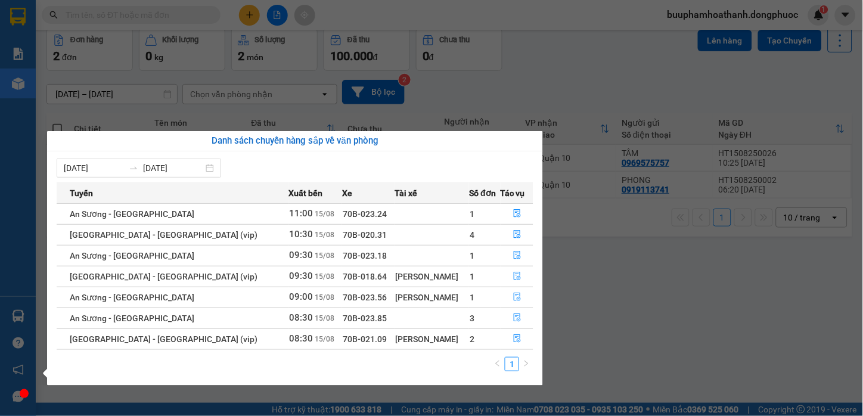
click at [690, 349] on section "Kết quả tìm kiếm ( 0 ) Bộ lọc No Data buuphamhoathanh.dongphuoc 1 Báo cáo Mẫu 1…" at bounding box center [431, 208] width 863 height 416
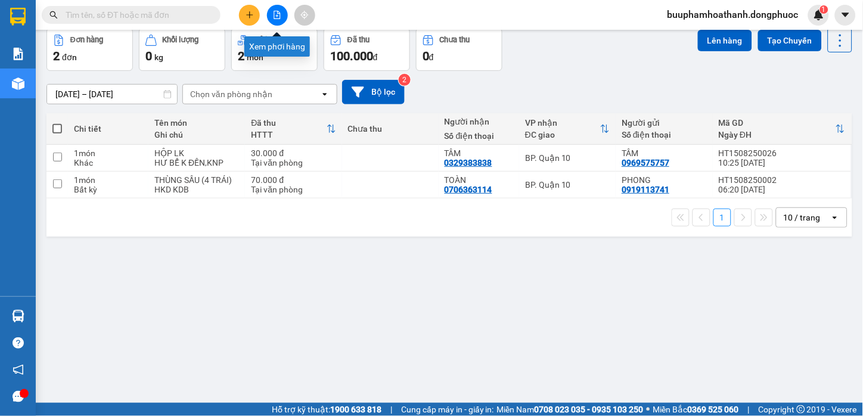
click at [274, 14] on icon "file-add" at bounding box center [277, 15] width 7 height 8
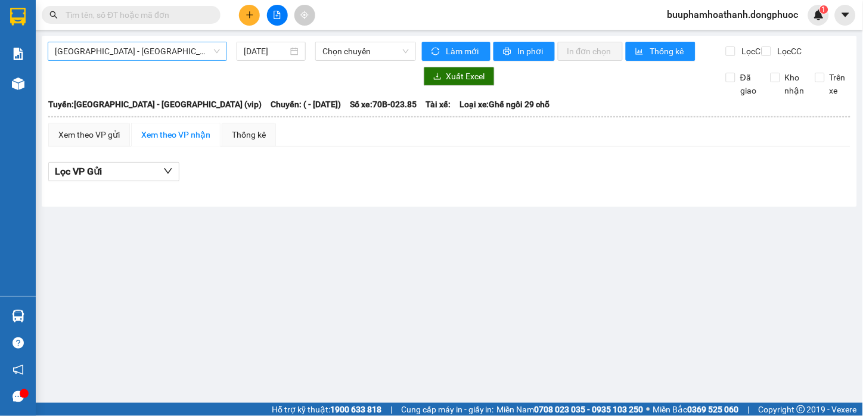
click at [213, 57] on span "[GEOGRAPHIC_DATA] - [GEOGRAPHIC_DATA] (vip)" at bounding box center [137, 51] width 165 height 18
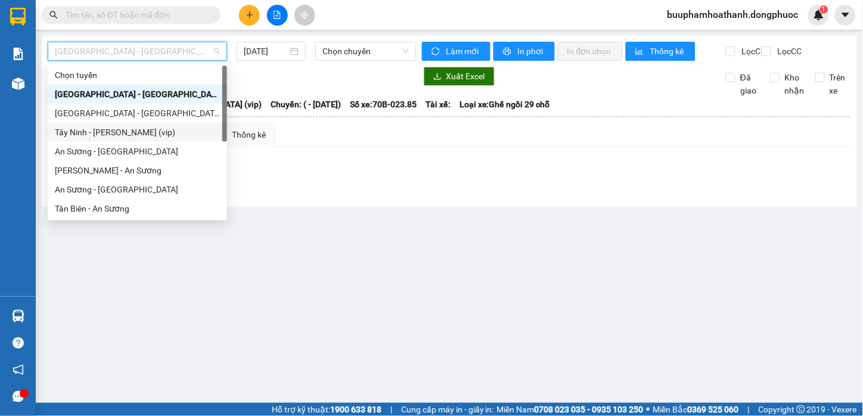
click at [179, 132] on div "Tây Ninh - Hồ Chí Minh (vip)" at bounding box center [137, 132] width 165 height 13
type input "[DATE]"
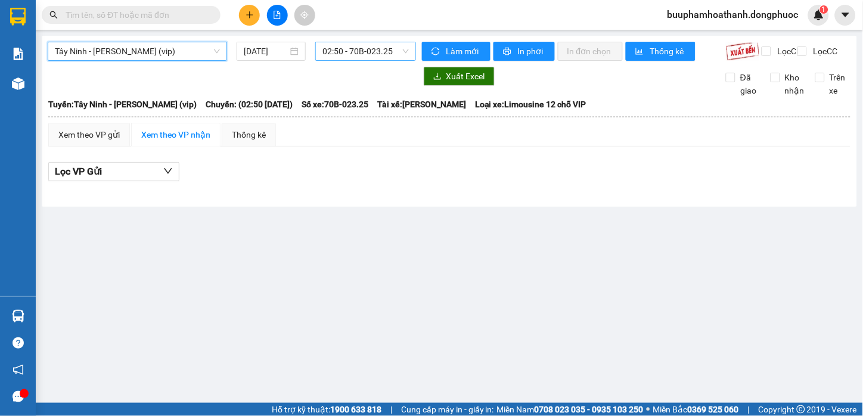
click at [343, 54] on span "02:50 - 70B-023.25" at bounding box center [366, 51] width 86 height 18
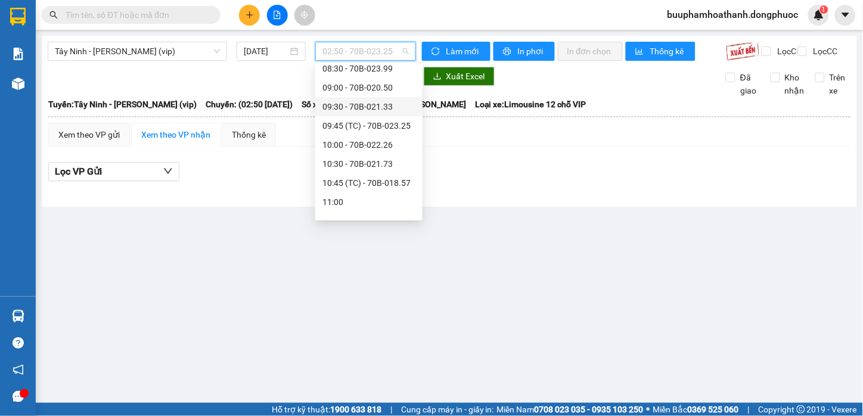
scroll to position [397, 0]
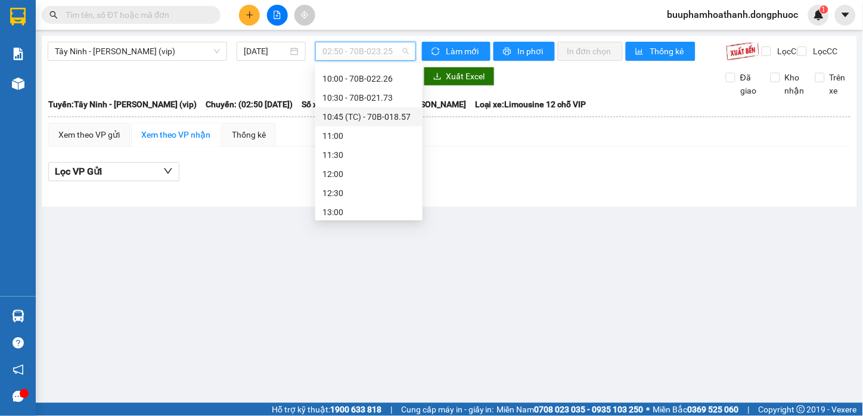
click at [403, 122] on div "10:45 (TC) - 70B-018.57" at bounding box center [369, 116] width 93 height 13
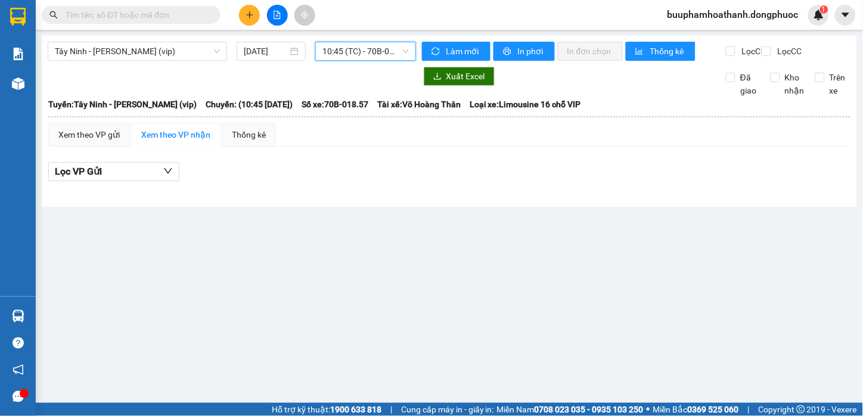
click at [379, 61] on div "Tây Ninh - Hồ Chí Minh (vip) 15/08/2025 10:45 10:45 (TC) - 70B-018.57" at bounding box center [232, 51] width 368 height 19
click at [379, 61] on div "Tây Ninh - Hồ Chí Minh (vip) 15/08/2025 10:45 (TC) - 70B-018.57" at bounding box center [232, 51] width 368 height 19
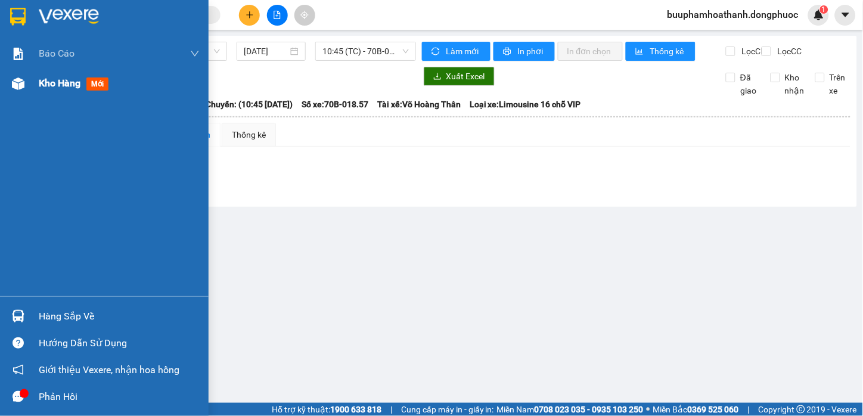
click at [22, 91] on div at bounding box center [18, 83] width 21 height 21
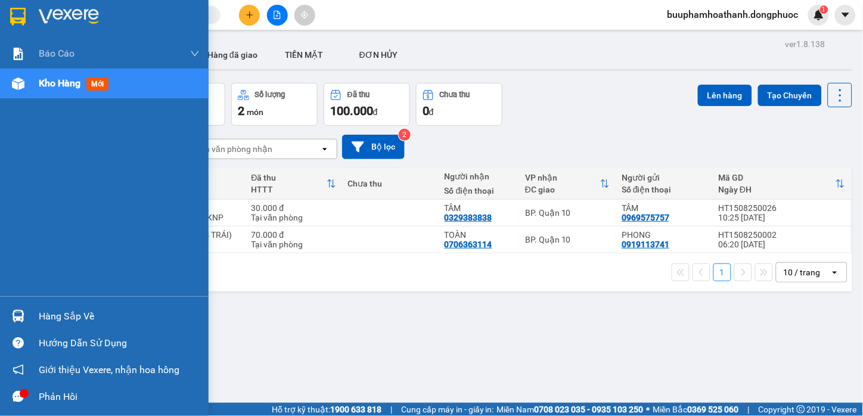
click at [27, 311] on div at bounding box center [18, 316] width 21 height 21
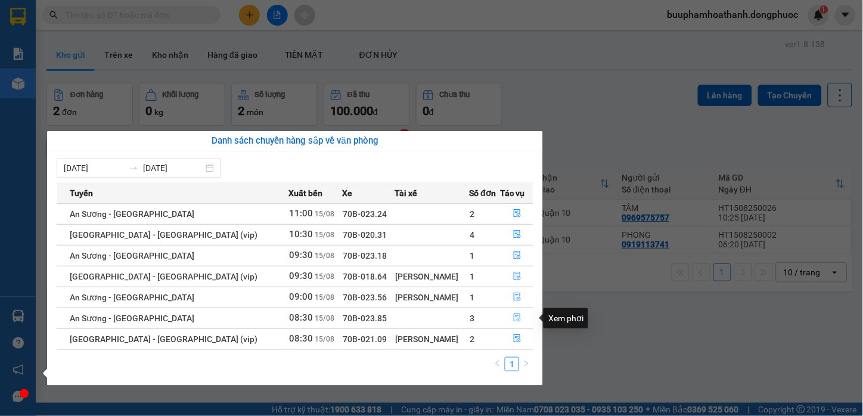
click at [513, 316] on icon "file-done" at bounding box center [517, 318] width 8 height 8
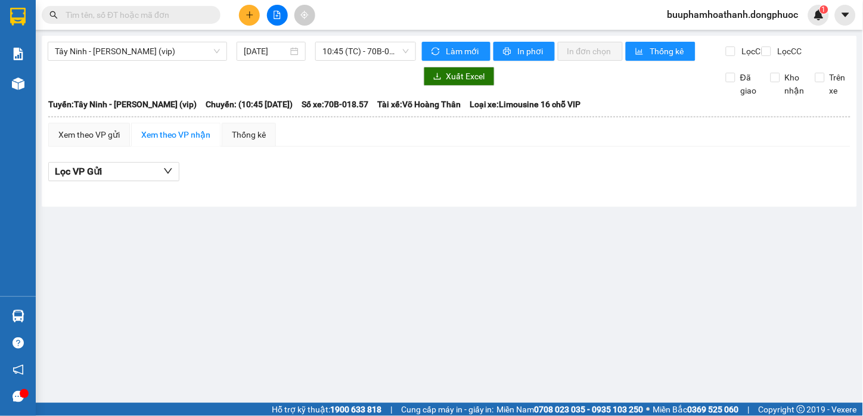
click at [448, 175] on div "Lọc VP Gửi" at bounding box center [449, 172] width 802 height 20
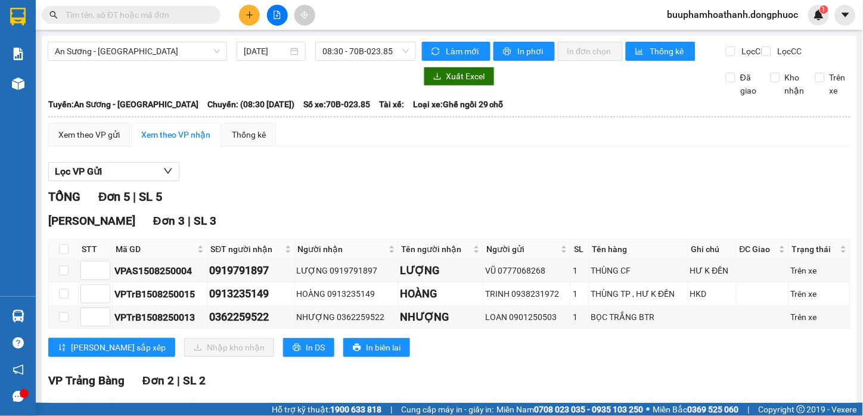
scroll to position [132, 0]
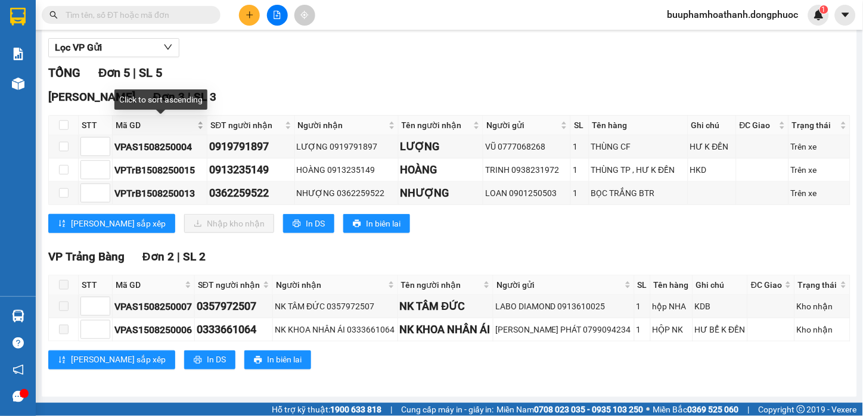
click at [124, 126] on span "Mã GD" at bounding box center [155, 125] width 79 height 13
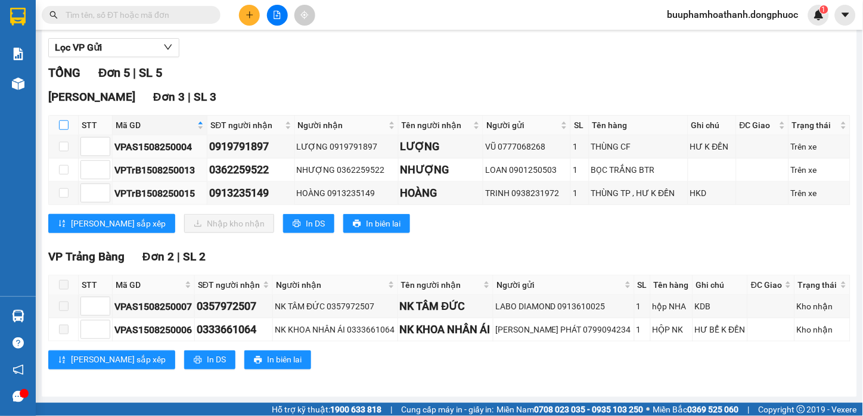
click at [63, 126] on input "checkbox" at bounding box center [64, 125] width 10 height 10
checkbox input "true"
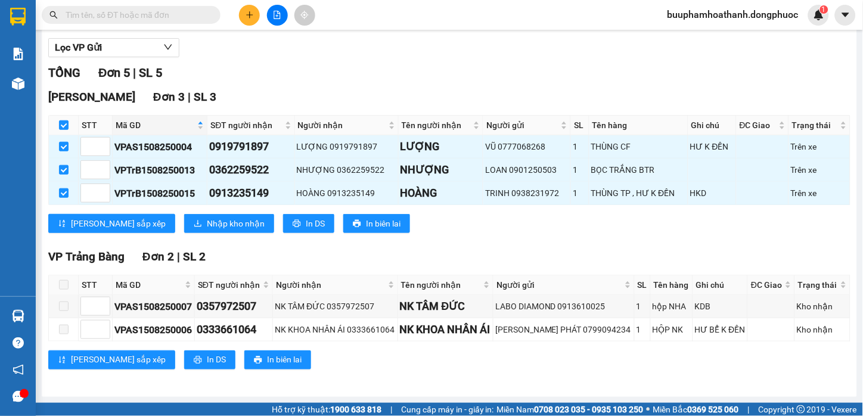
click at [200, 236] on div "Hòa Thành Đơn 3 | SL 3 STT Mã GD SĐT người nhận Người nhận Tên người nhận Người…" at bounding box center [449, 165] width 802 height 154
click at [207, 222] on span "Nhập kho nhận" at bounding box center [236, 223] width 58 height 13
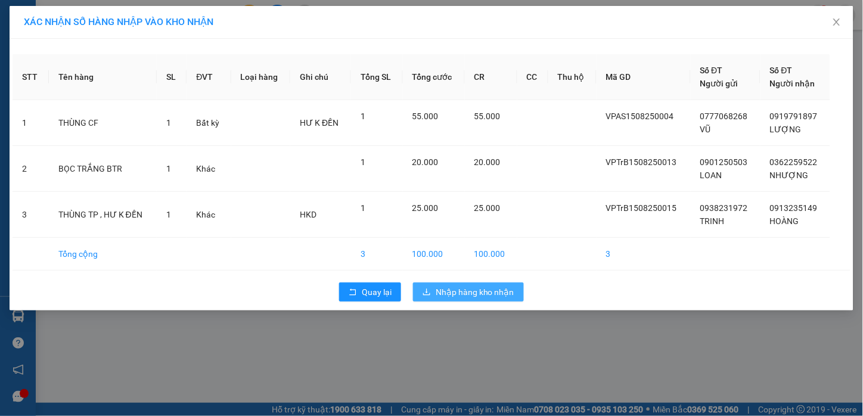
click at [467, 300] on button "Nhập hàng kho nhận" at bounding box center [468, 292] width 111 height 19
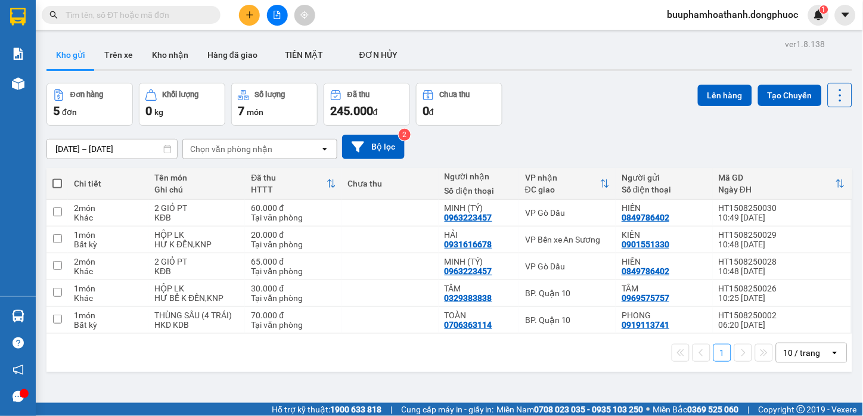
click at [237, 373] on div "ver 1.8.138 Kho gửi Trên xe Kho nhận Hàng đã giao TIỀN MẶT ĐƠN HỦY Đơn hàng 5…" at bounding box center [450, 244] width 816 height 416
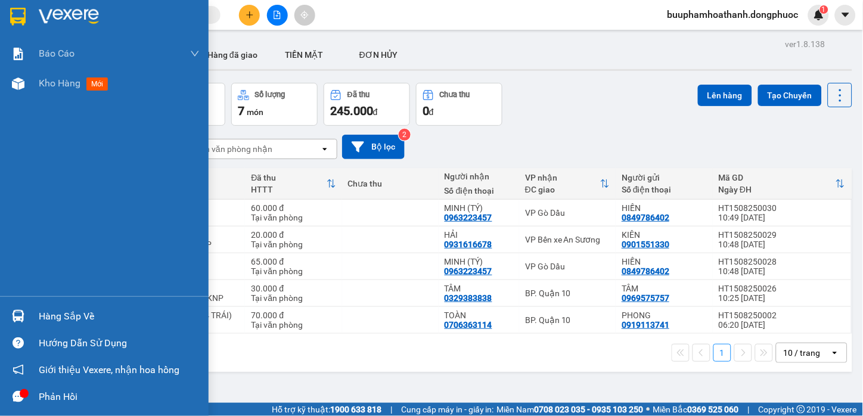
click at [28, 309] on div "Hàng sắp về" at bounding box center [104, 316] width 209 height 27
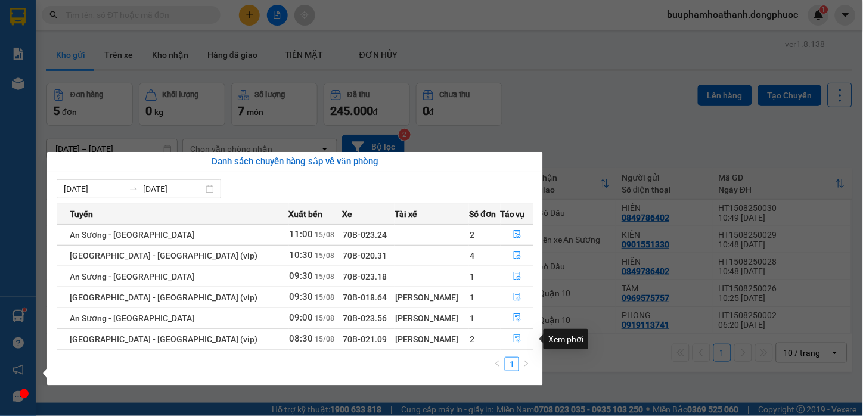
click at [511, 334] on button "button" at bounding box center [517, 339] width 32 height 19
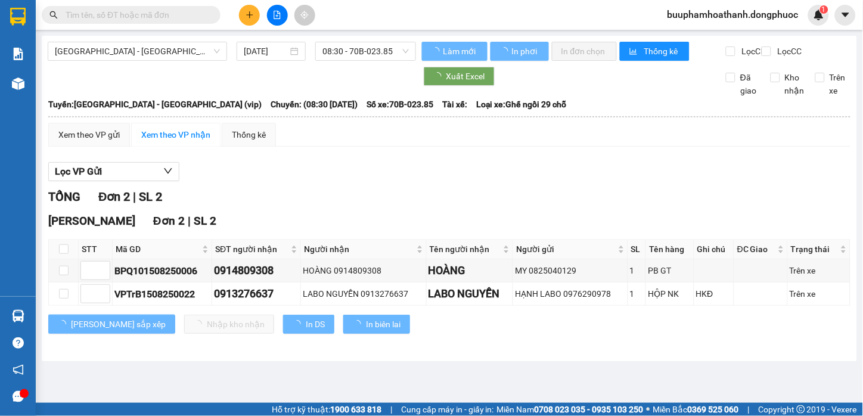
drag, startPoint x: 519, startPoint y: 191, endPoint x: 516, endPoint y: 209, distance: 18.8
click at [519, 193] on div "Lọc VP Gửi TỔNG Đơn 2 | SL 2 Hòa Thành Đơn 2 | SL 2 STT Mã GD SĐT người nhận N…" at bounding box center [449, 252] width 802 height 193
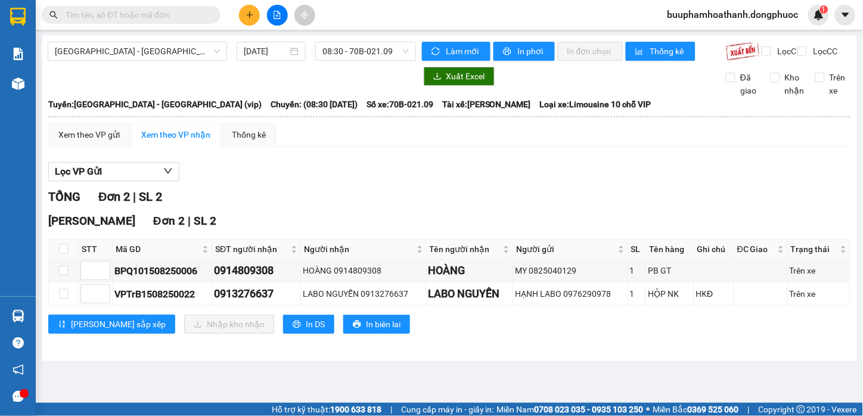
click at [509, 334] on div "[PERSON_NAME] sắp xếp Nhập kho nhận In DS In biên lai" at bounding box center [449, 324] width 802 height 19
click at [133, 256] on span "Mã GD" at bounding box center [158, 249] width 84 height 13
click at [194, 228] on span "SL 2" at bounding box center [205, 221] width 23 height 14
click at [63, 254] on input "checkbox" at bounding box center [64, 249] width 10 height 10
checkbox input "true"
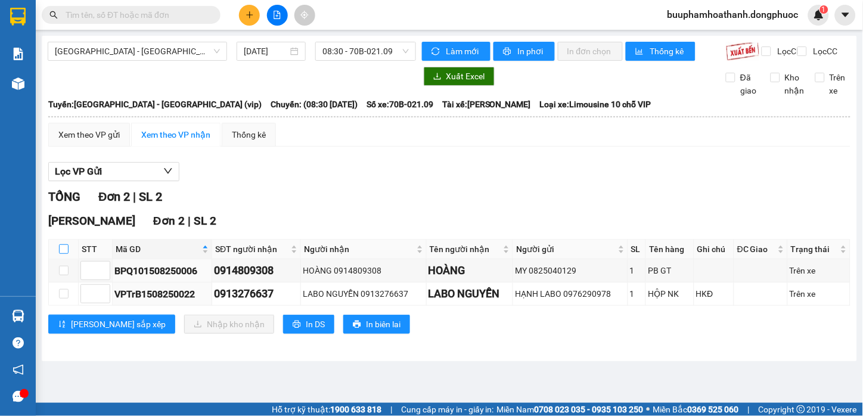
checkbox input "true"
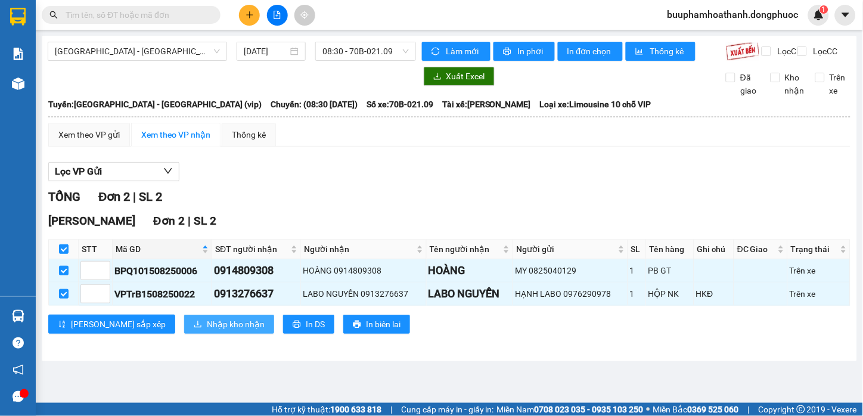
click at [207, 331] on span "Nhập kho nhận" at bounding box center [236, 324] width 58 height 13
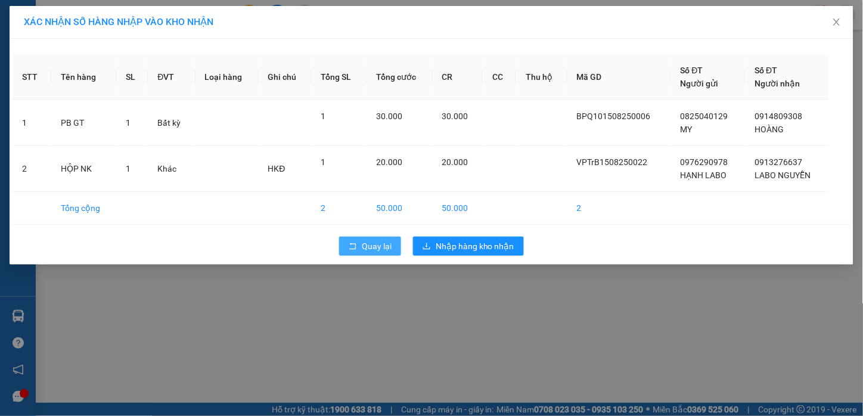
click at [371, 246] on span "Quay lại" at bounding box center [377, 246] width 30 height 13
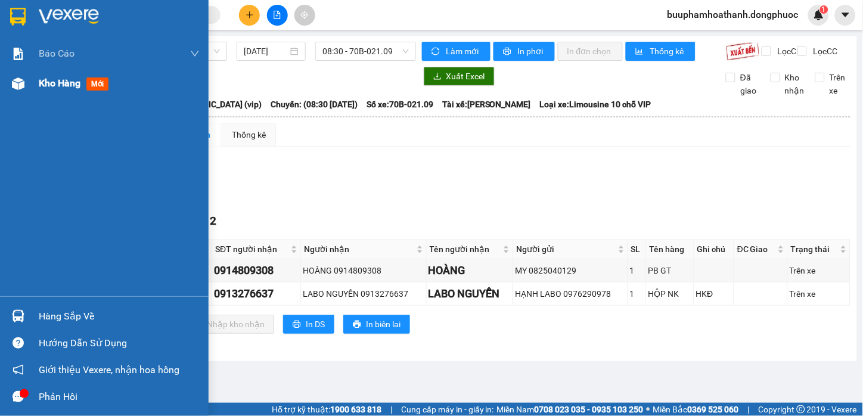
click at [8, 85] on div at bounding box center [18, 83] width 21 height 21
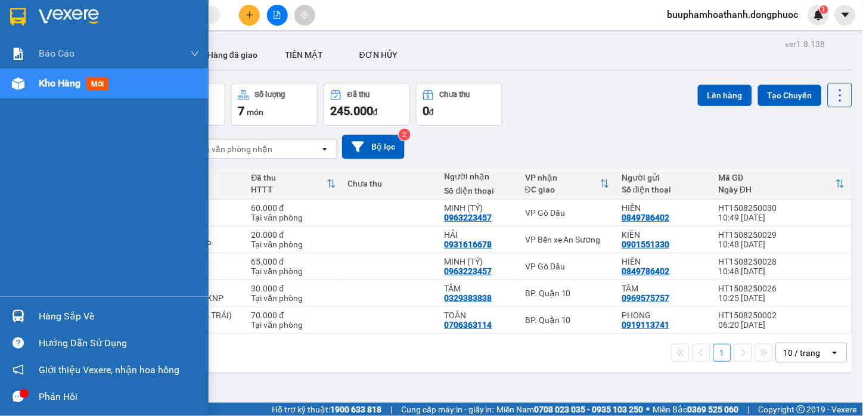
click at [26, 314] on div at bounding box center [18, 316] width 21 height 21
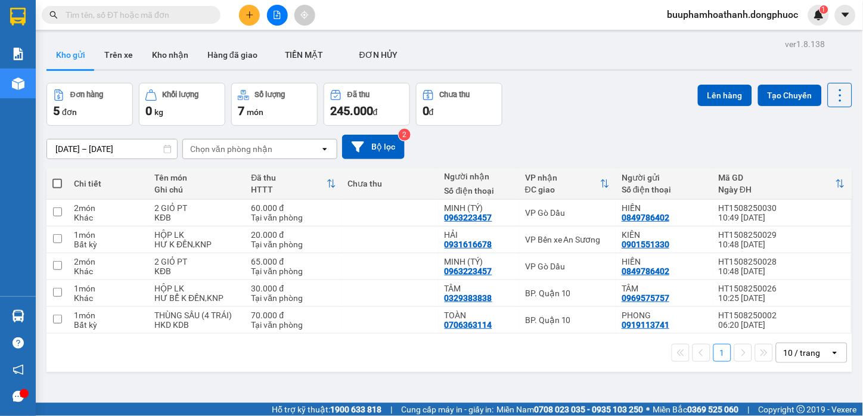
click at [618, 372] on section "Kết quả tìm kiếm ( 0 ) Bộ lọc No Data buuphamhoathanh.dongphuoc 1 Báo cáo Mẫu 1…" at bounding box center [431, 208] width 863 height 416
click at [267, 17] on button at bounding box center [277, 15] width 21 height 21
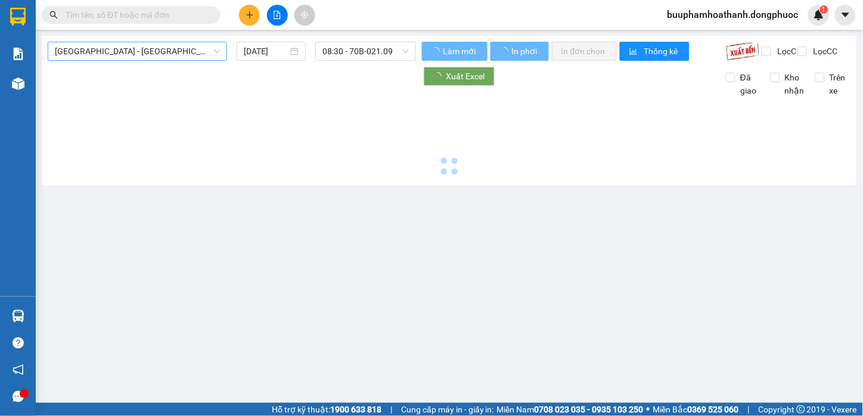
click at [175, 52] on span "[GEOGRAPHIC_DATA] - [GEOGRAPHIC_DATA] (vip)" at bounding box center [137, 51] width 165 height 18
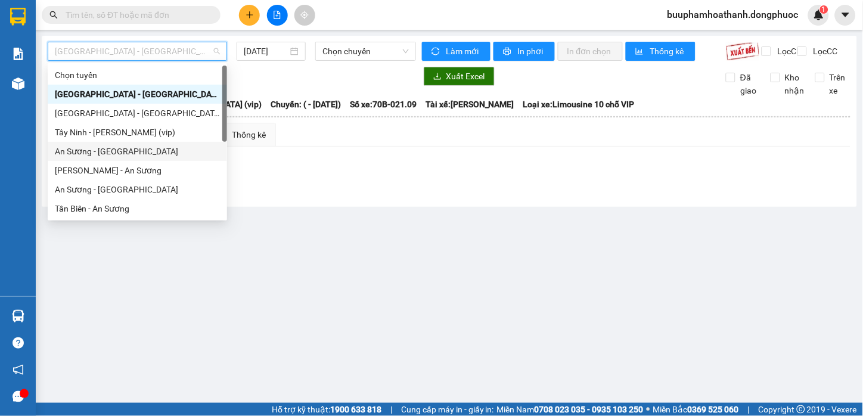
click at [165, 147] on div "An Sương - [GEOGRAPHIC_DATA]" at bounding box center [137, 151] width 165 height 13
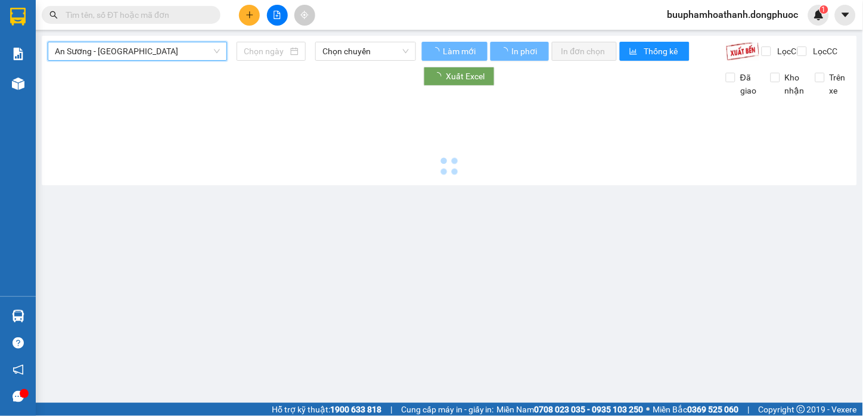
type input "[DATE]"
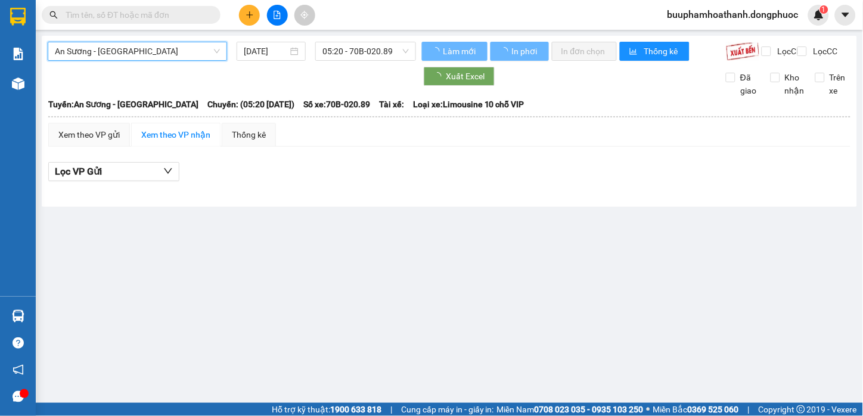
click at [180, 39] on section "Kết quả tìm kiếm ( 0 ) Bộ lọc No Data buuphamhoathanh.dongphuoc 1 Báo cáo Mẫu 1…" at bounding box center [431, 208] width 863 height 416
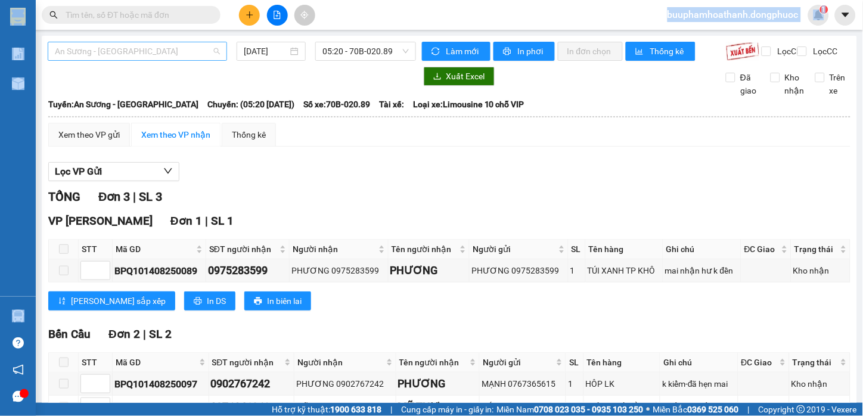
click at [181, 48] on span "An Sương - [GEOGRAPHIC_DATA]" at bounding box center [137, 51] width 165 height 18
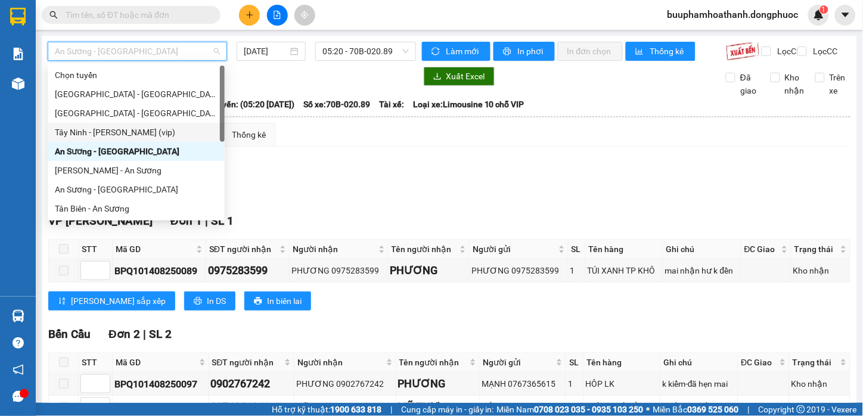
click at [171, 131] on div "Tây Ninh - [PERSON_NAME] (vip)" at bounding box center [136, 132] width 163 height 13
type input "[DATE]"
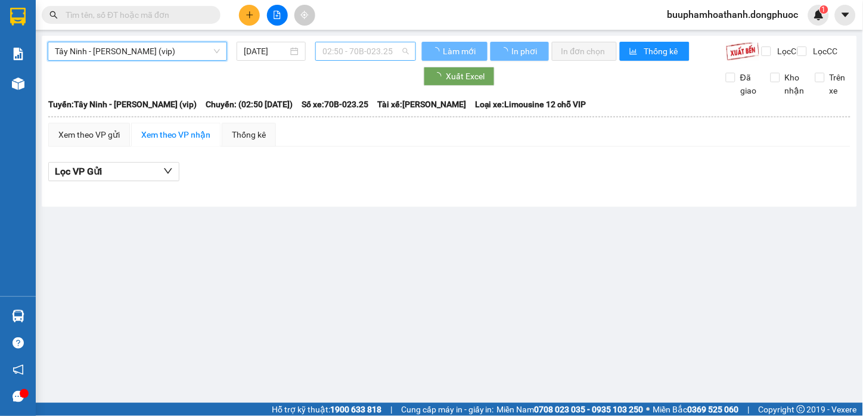
click at [365, 44] on span "02:50 - 70B-023.25" at bounding box center [366, 51] width 86 height 18
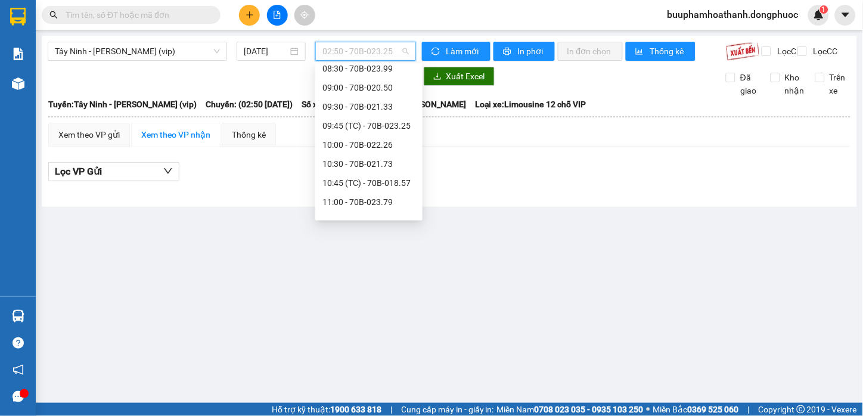
scroll to position [397, 0]
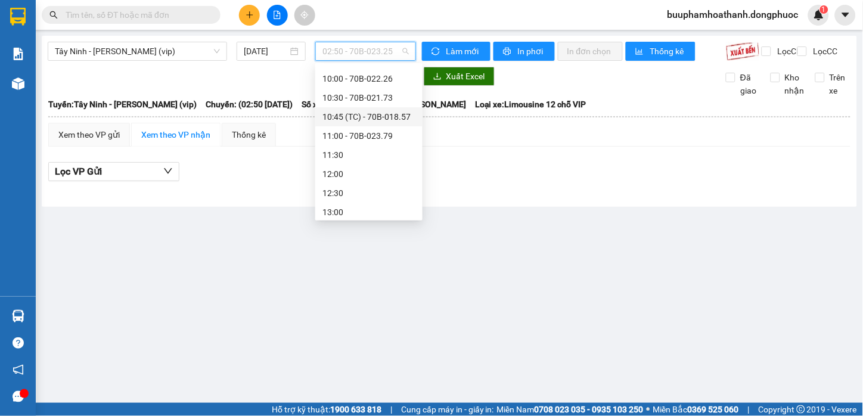
click at [398, 117] on div "10:45 (TC) - 70B-018.57" at bounding box center [369, 116] width 93 height 13
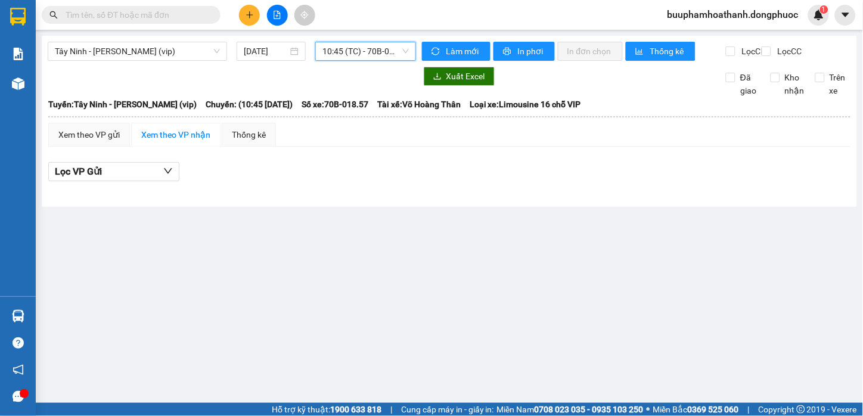
click at [391, 52] on span "10:45 (TC) - 70B-018.57" at bounding box center [366, 51] width 86 height 18
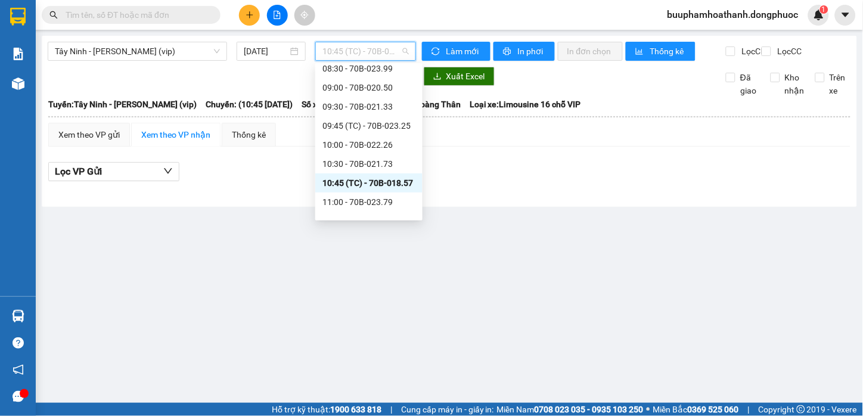
scroll to position [397, 0]
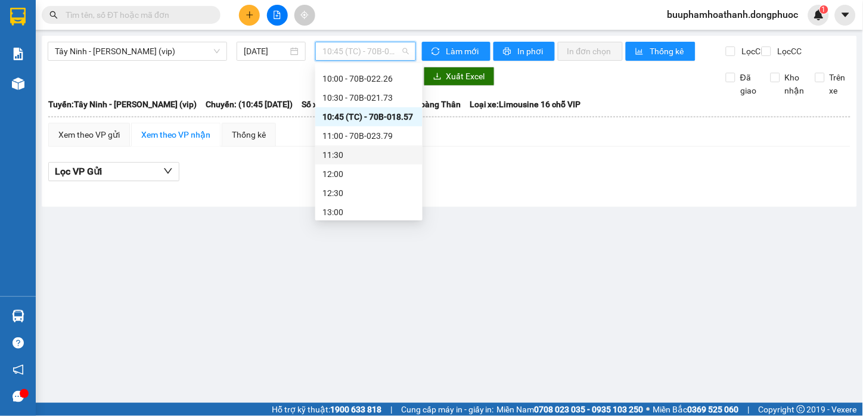
click at [386, 154] on div "11:30" at bounding box center [369, 154] width 93 height 13
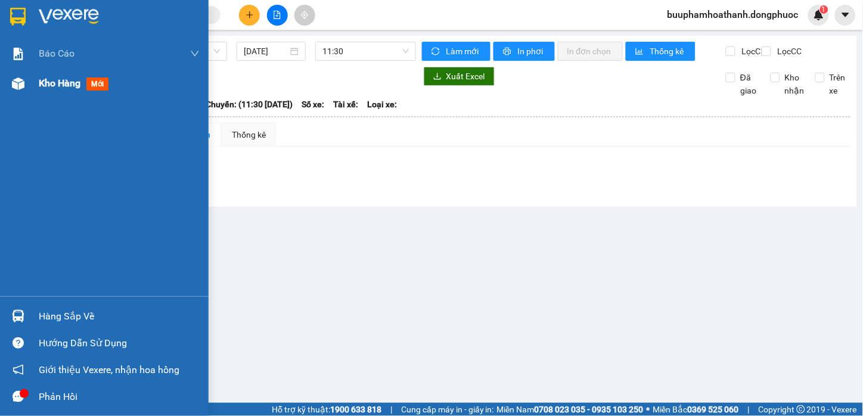
click at [24, 97] on div "Kho hàng mới" at bounding box center [104, 84] width 209 height 30
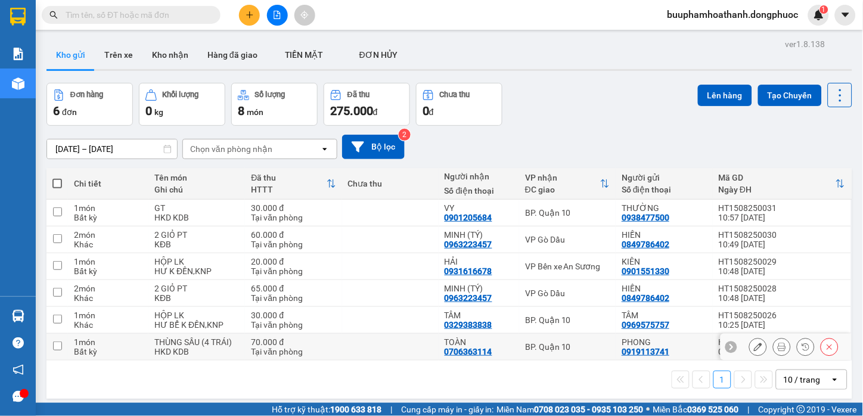
scroll to position [55, 0]
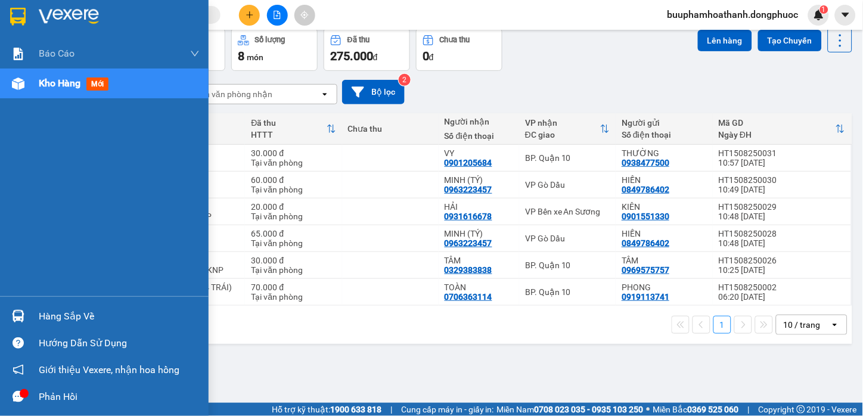
click at [19, 309] on div at bounding box center [18, 316] width 21 height 21
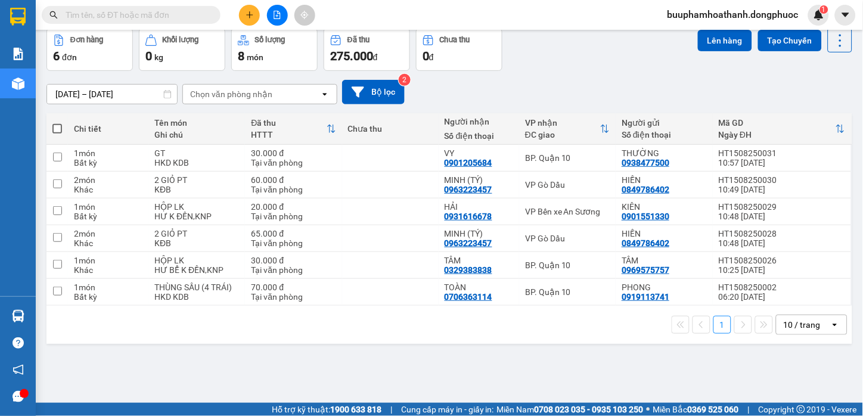
drag, startPoint x: 599, startPoint y: 364, endPoint x: 565, endPoint y: 278, distance: 92.3
click at [599, 364] on section "Kết quả tìm kiếm ( 0 ) Bộ lọc No Data buuphamhoathanh.dongphuoc 1 Báo cáo Mẫu 1…" at bounding box center [431, 208] width 863 height 416
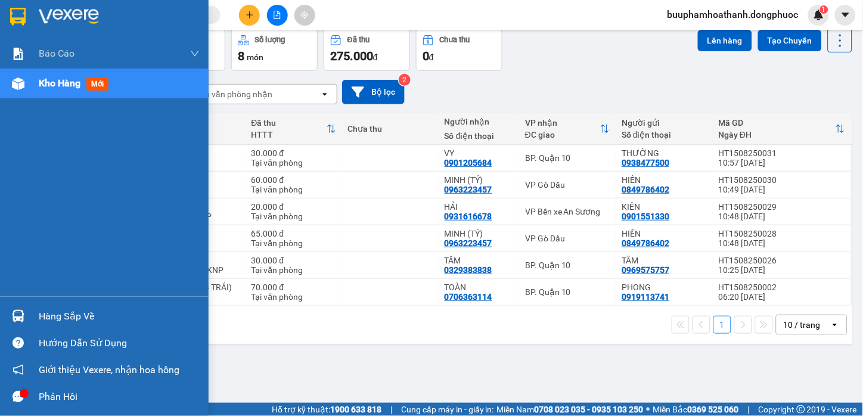
click at [27, 311] on div at bounding box center [18, 316] width 21 height 21
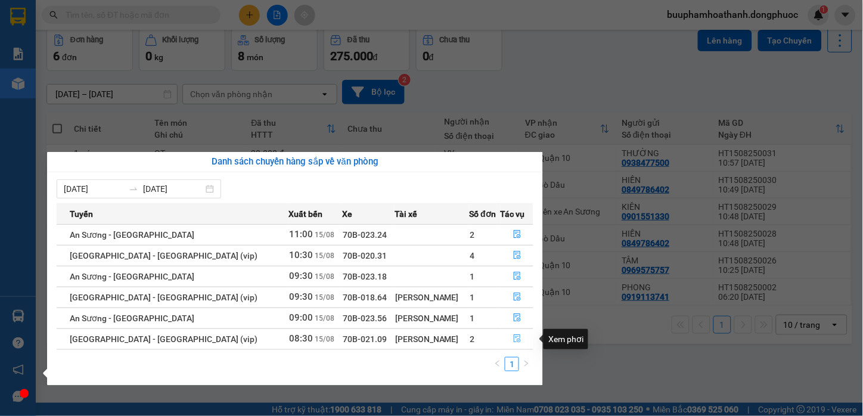
click at [502, 337] on button "button" at bounding box center [517, 339] width 32 height 19
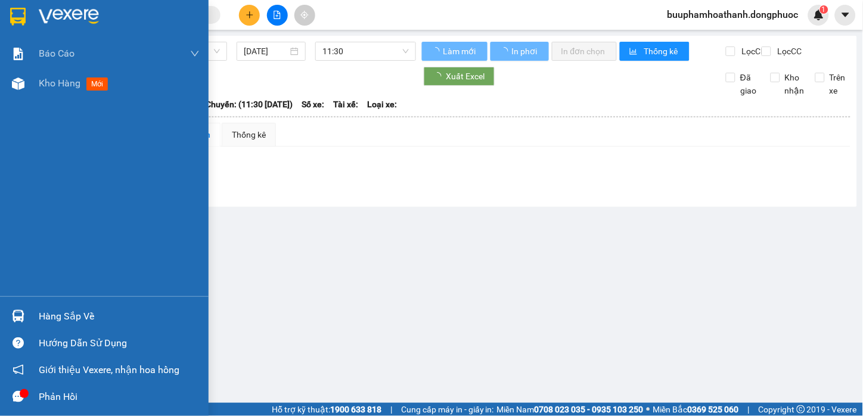
click at [26, 317] on div at bounding box center [18, 316] width 21 height 21
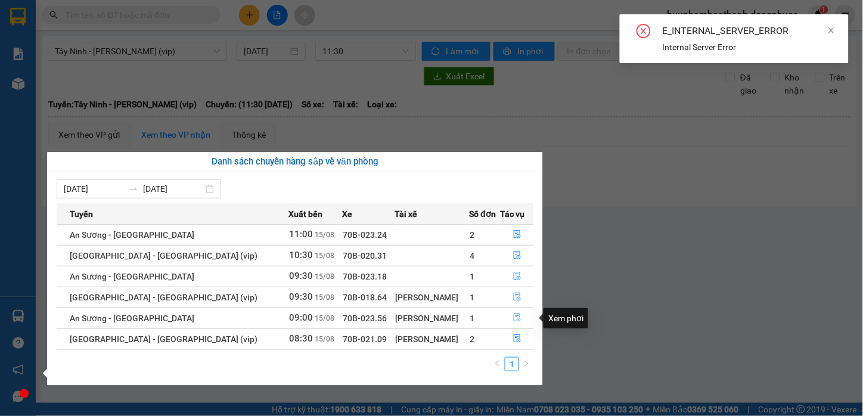
click at [513, 315] on icon "file-done" at bounding box center [517, 318] width 8 height 8
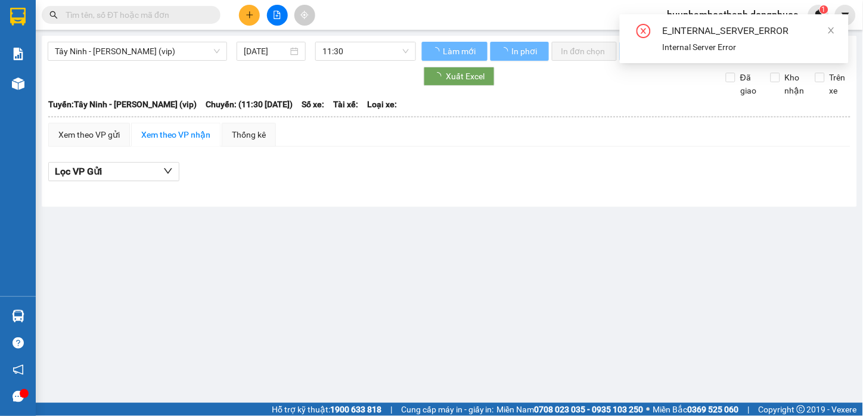
click at [626, 219] on main "Tây Ninh - Hồ Chí Minh (vip) 15/08/2025 11:30 Làm mới In phơi In đơn chọn Thống…" at bounding box center [431, 201] width 863 height 403
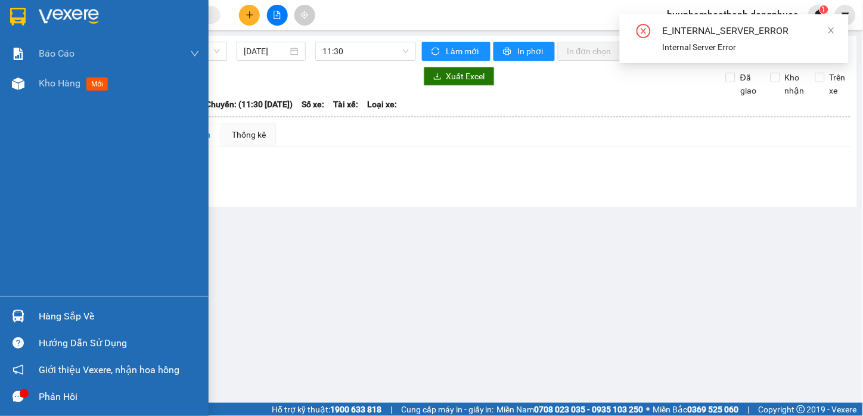
click at [28, 323] on div "Hàng sắp về" at bounding box center [104, 316] width 209 height 27
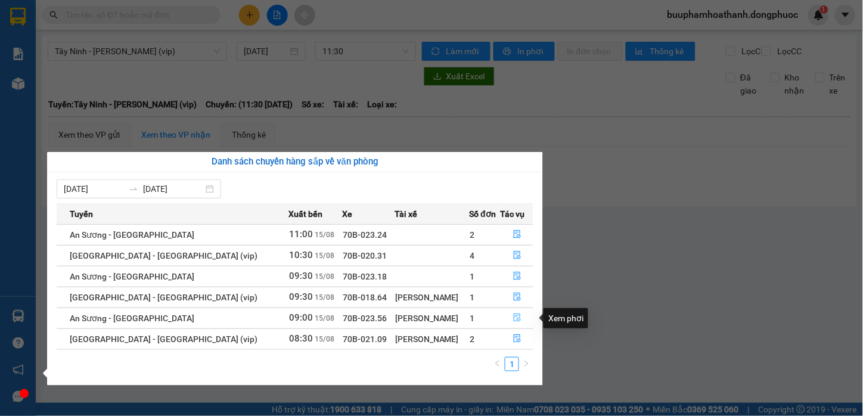
click at [506, 317] on button "button" at bounding box center [517, 318] width 32 height 19
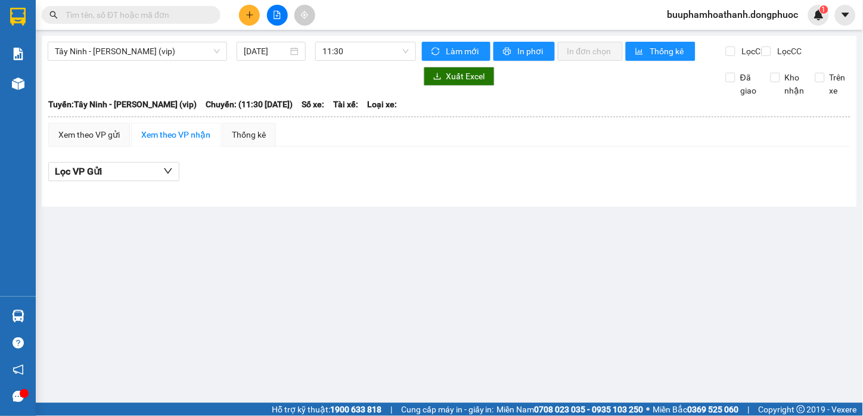
click at [613, 222] on main "Tây Ninh - Hồ Chí Minh (vip) 15/08/2025 11:30 Làm mới In phơi In đơn chọn Thống…" at bounding box center [431, 201] width 863 height 403
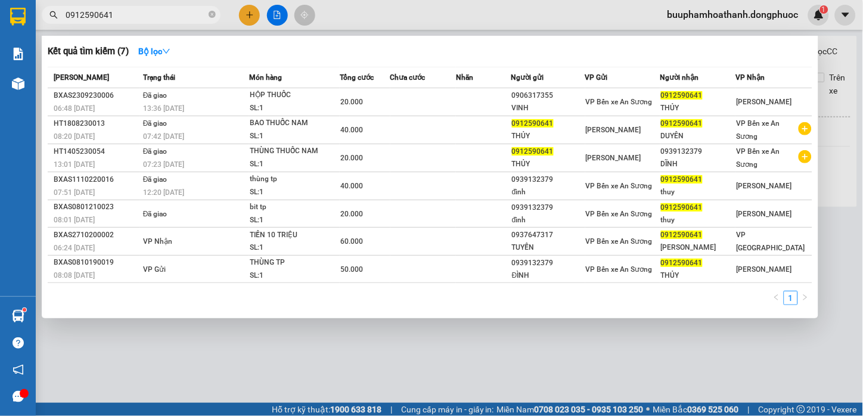
click at [404, 345] on div at bounding box center [431, 208] width 863 height 416
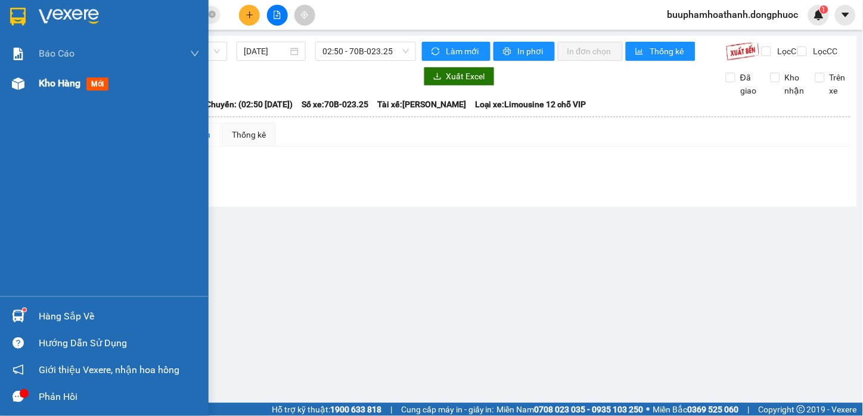
click at [54, 85] on span "Kho hàng" at bounding box center [60, 82] width 42 height 11
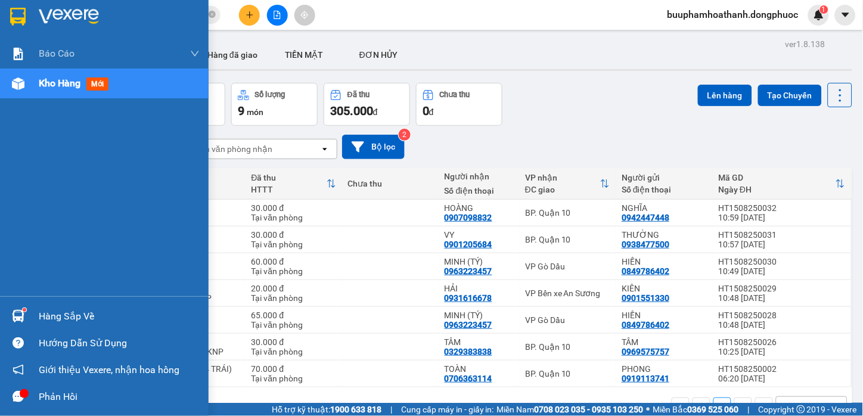
click at [110, 317] on div "Hàng sắp về" at bounding box center [119, 317] width 161 height 18
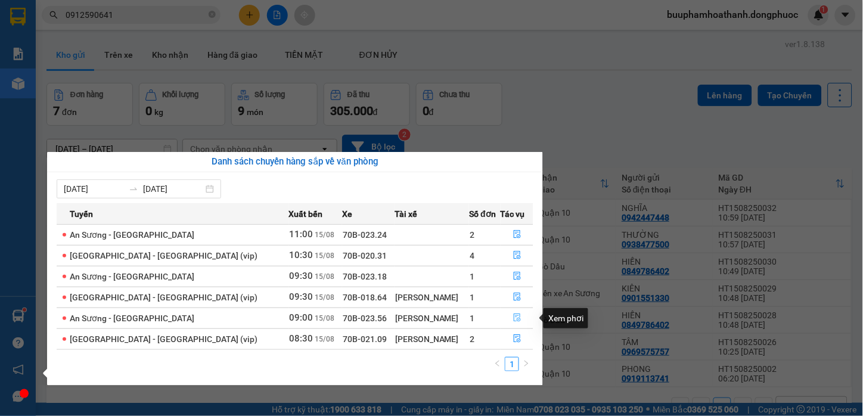
click at [514, 317] on icon "file-done" at bounding box center [517, 318] width 7 height 8
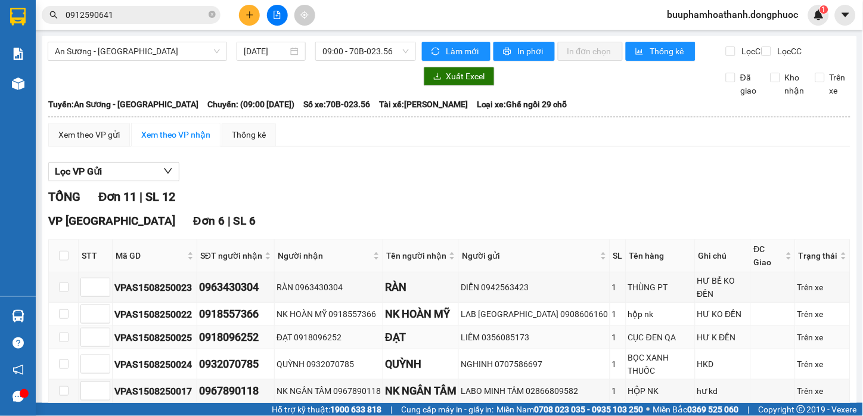
scroll to position [199, 0]
click at [145, 58] on span "An Sương - [GEOGRAPHIC_DATA]" at bounding box center [137, 51] width 165 height 18
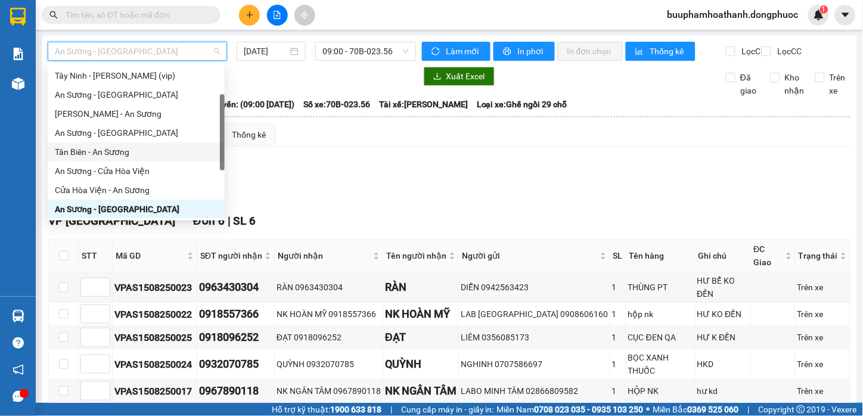
scroll to position [171, 0]
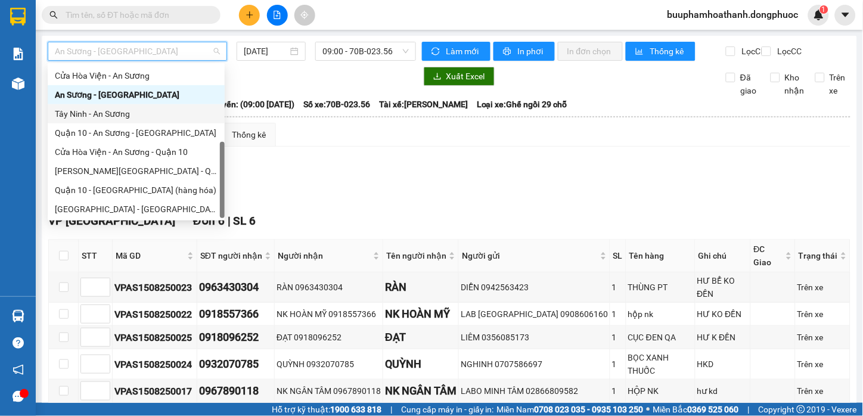
click at [129, 109] on div "Tây Ninh - An Sương" at bounding box center [136, 113] width 163 height 13
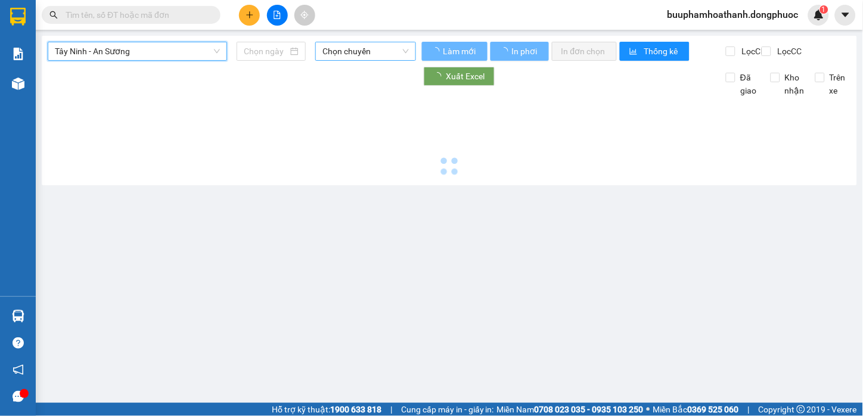
click at [360, 58] on span "Chọn chuyến" at bounding box center [366, 51] width 86 height 18
type input "[DATE]"
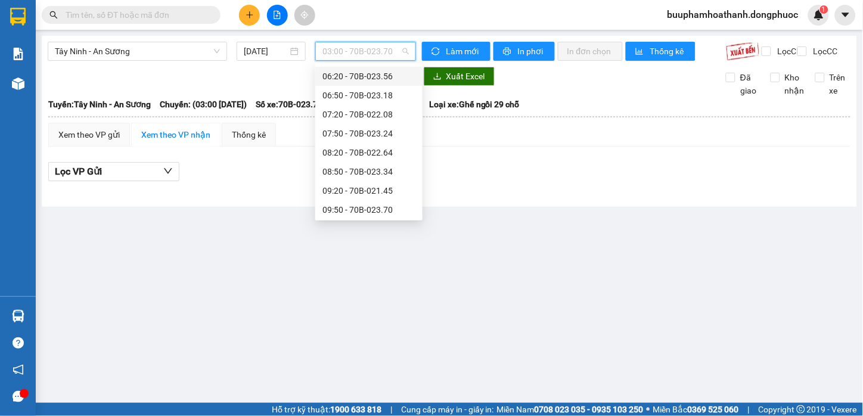
scroll to position [199, 0]
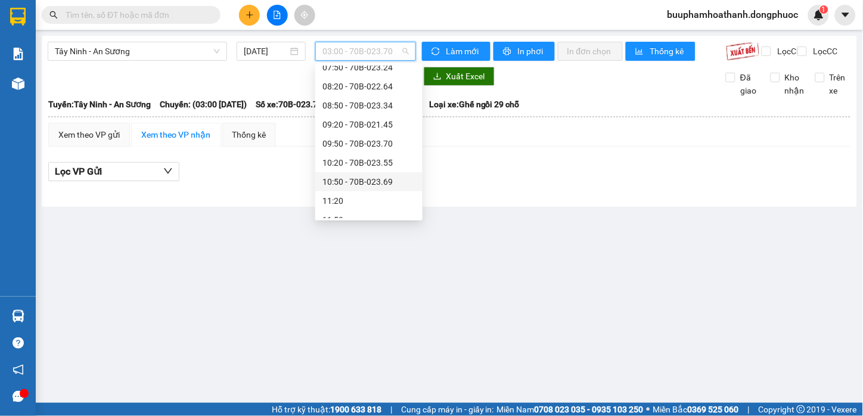
click at [390, 179] on div "10:50 - 70B-023.69" at bounding box center [369, 181] width 93 height 13
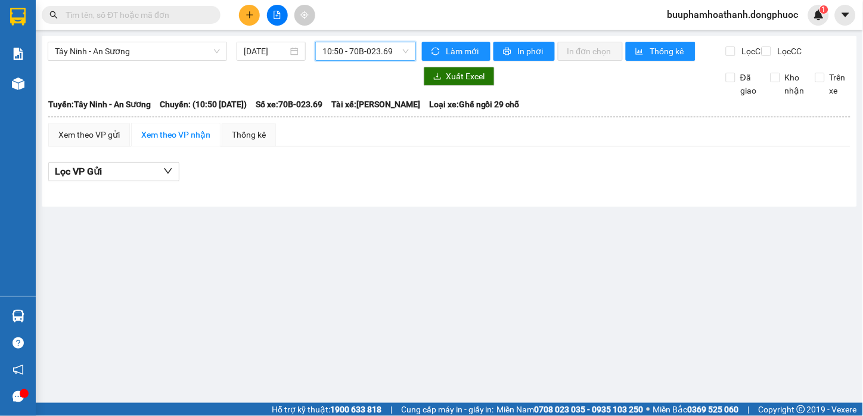
click at [380, 49] on span "10:50 - 70B-023.69" at bounding box center [366, 51] width 86 height 18
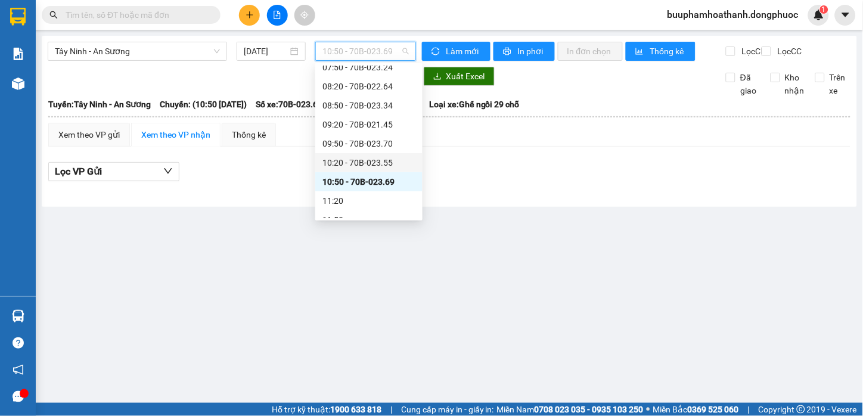
click at [405, 164] on div "10:20 - 70B-023.55" at bounding box center [369, 162] width 93 height 13
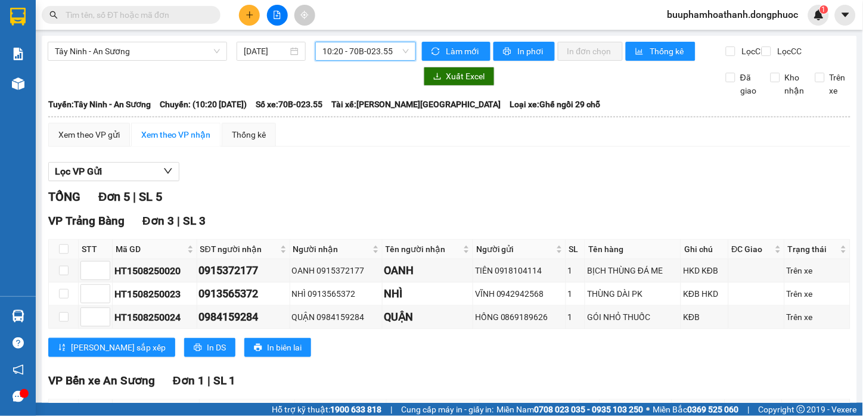
click at [376, 51] on span "10:20 - 70B-023.55" at bounding box center [366, 51] width 86 height 18
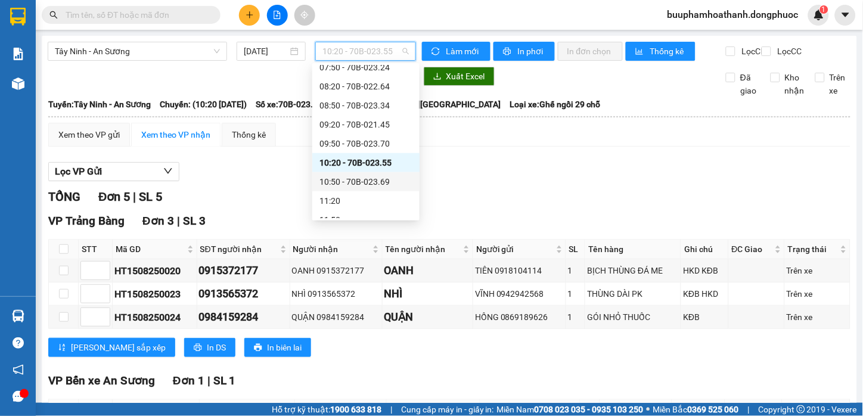
click at [384, 183] on div "10:50 - 70B-023.69" at bounding box center [366, 181] width 93 height 13
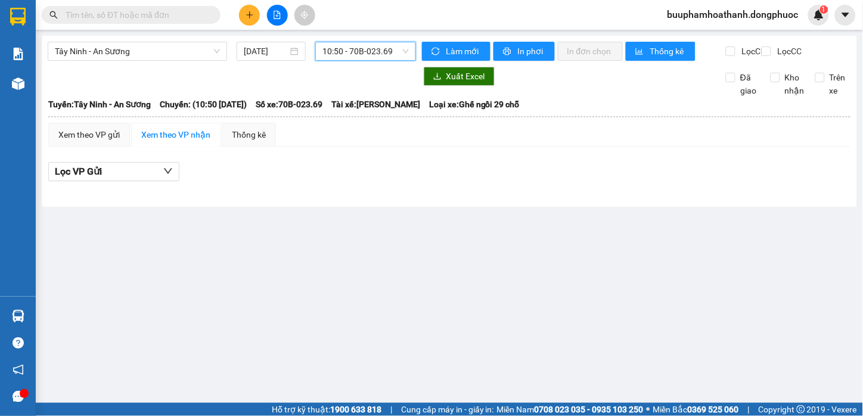
click at [383, 56] on span "10:50 - 70B-023.69" at bounding box center [366, 51] width 86 height 18
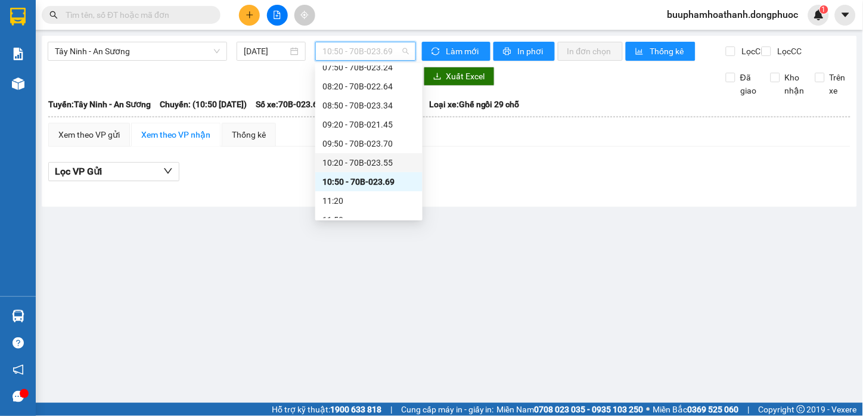
click at [392, 159] on div "10:20 - 70B-023.55" at bounding box center [369, 162] width 93 height 13
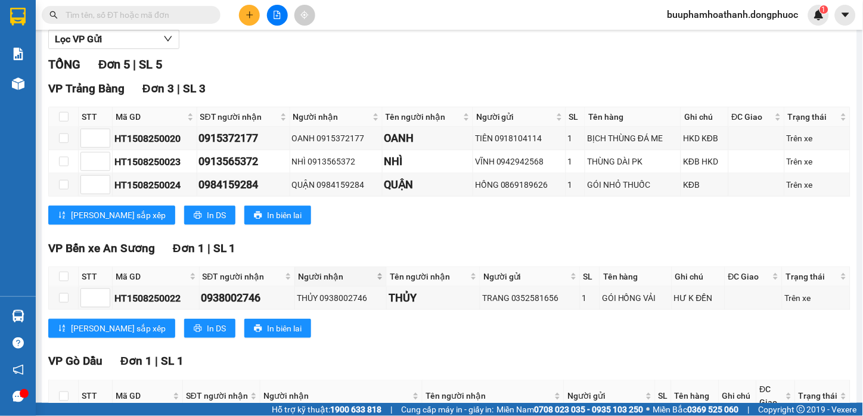
scroll to position [245, 0]
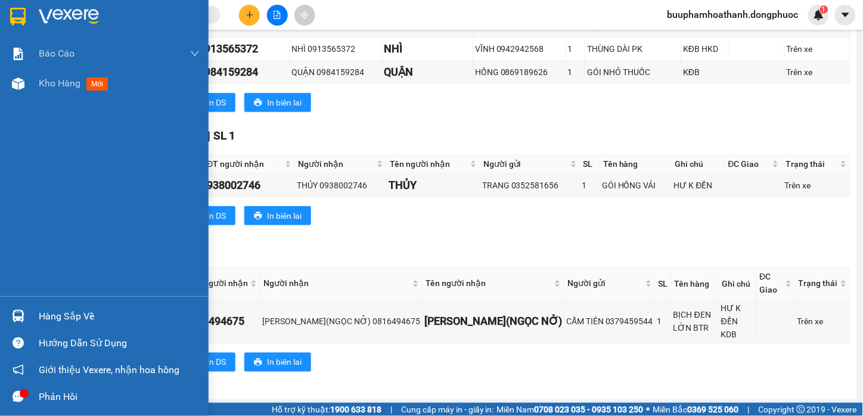
click at [32, 314] on div "Hàng sắp về" at bounding box center [104, 316] width 209 height 27
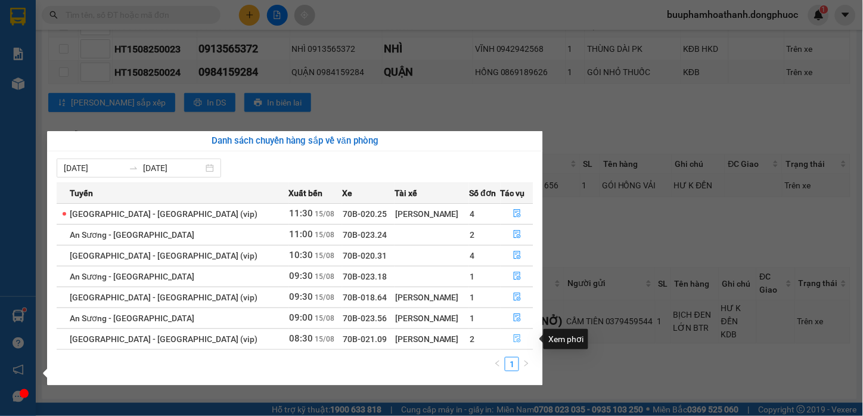
click at [514, 339] on icon "file-done" at bounding box center [517, 338] width 7 height 8
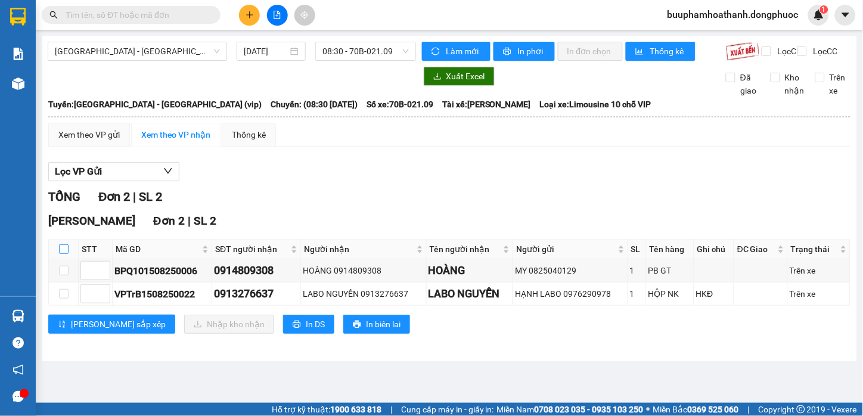
click at [64, 254] on input "checkbox" at bounding box center [64, 249] width 10 height 10
checkbox input "true"
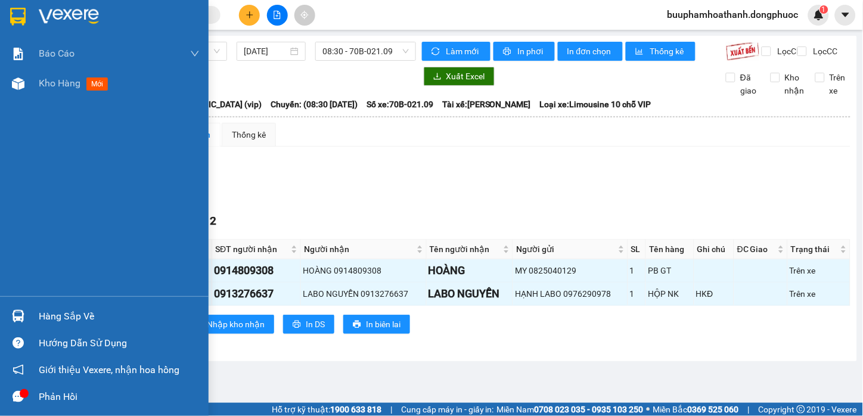
click at [16, 323] on div at bounding box center [18, 316] width 21 height 21
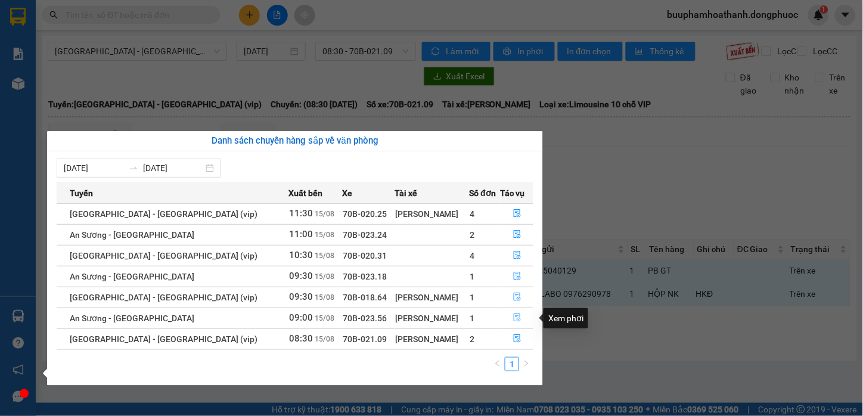
click at [513, 316] on icon "file-done" at bounding box center [517, 318] width 8 height 8
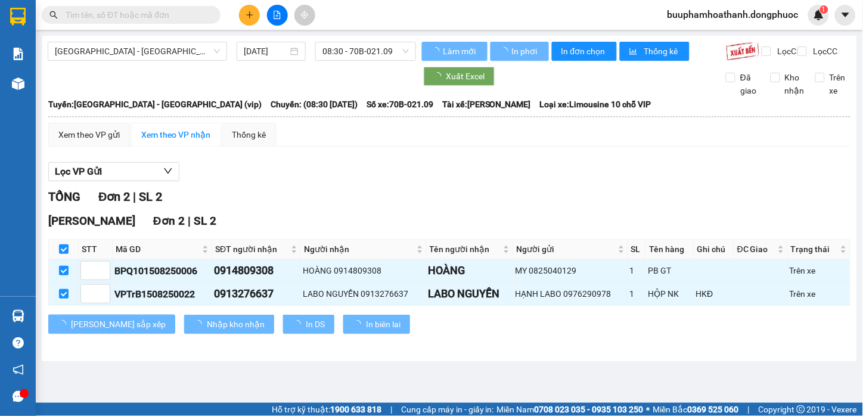
click at [585, 206] on div "TỔNG Đơn 2 | SL 2" at bounding box center [449, 197] width 802 height 18
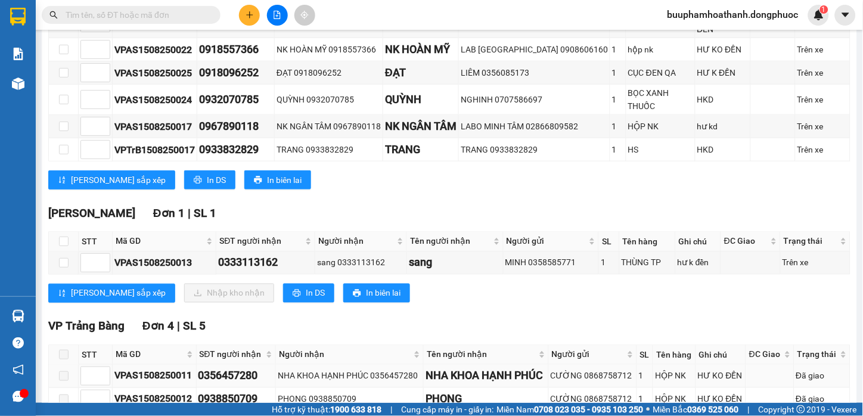
scroll to position [331, 0]
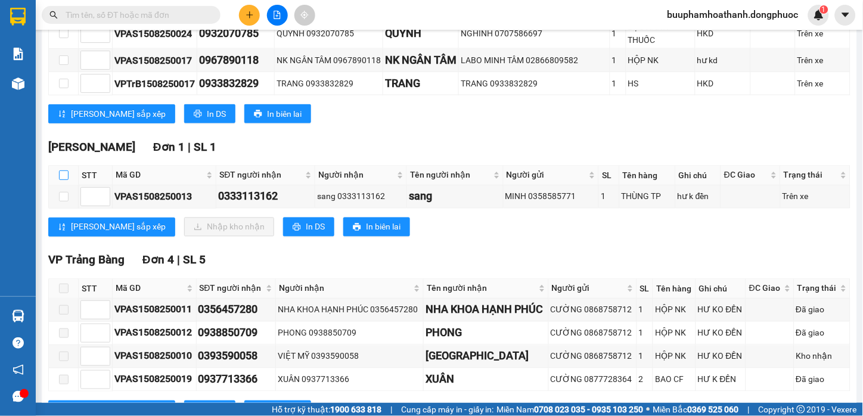
click at [63, 170] on input "checkbox" at bounding box center [64, 175] width 10 height 10
checkbox input "true"
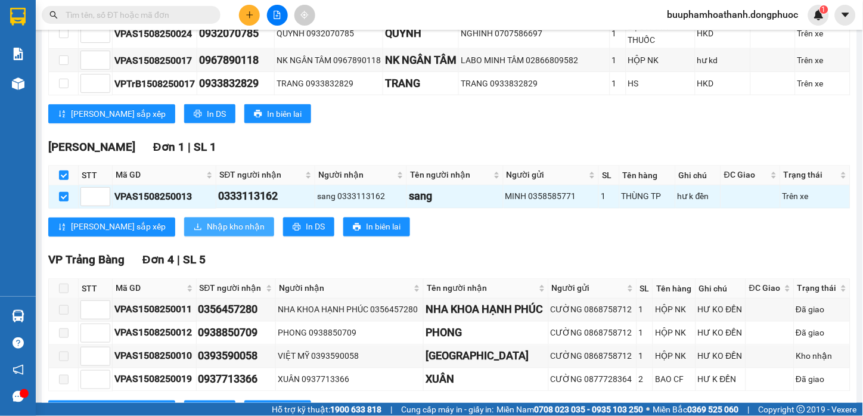
click at [207, 221] on span "Nhập kho nhận" at bounding box center [236, 227] width 58 height 13
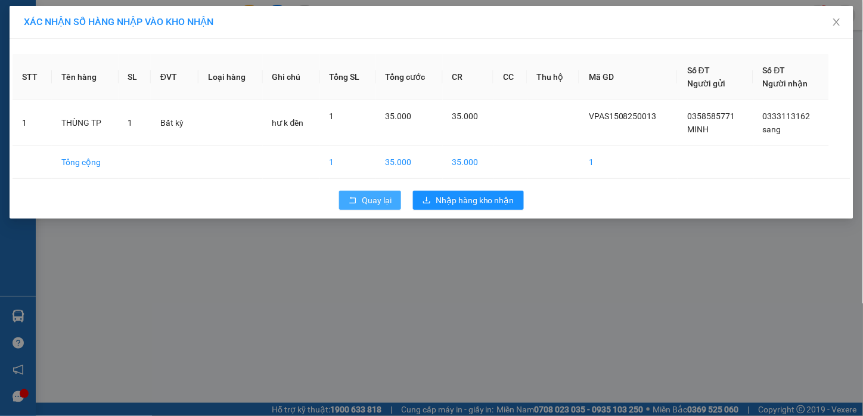
click at [364, 207] on button "Quay lại" at bounding box center [370, 200] width 62 height 19
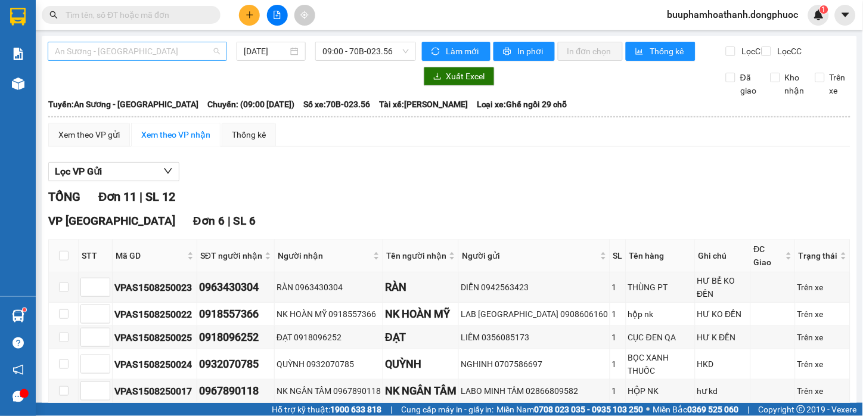
click at [196, 49] on span "An Sương - [GEOGRAPHIC_DATA]" at bounding box center [137, 51] width 165 height 18
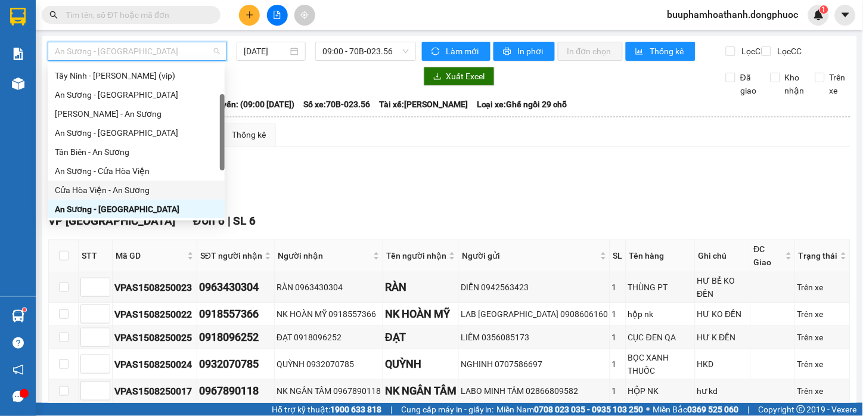
scroll to position [171, 0]
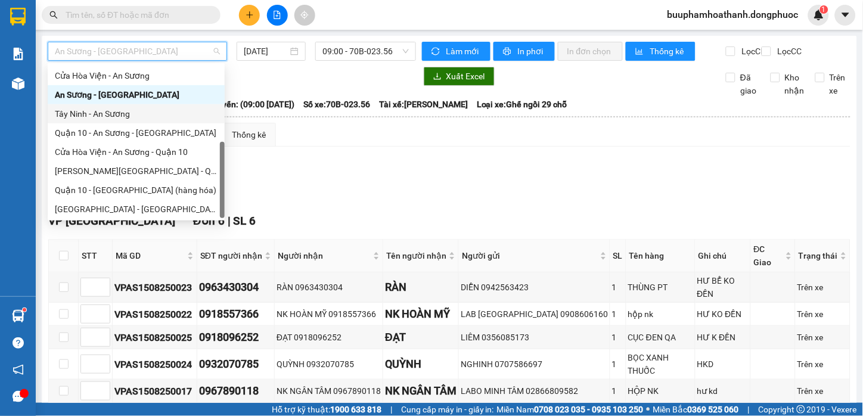
drag, startPoint x: 116, startPoint y: 111, endPoint x: 249, endPoint y: 97, distance: 134.3
click at [116, 112] on div "Tây Ninh - An Sương" at bounding box center [136, 113] width 163 height 13
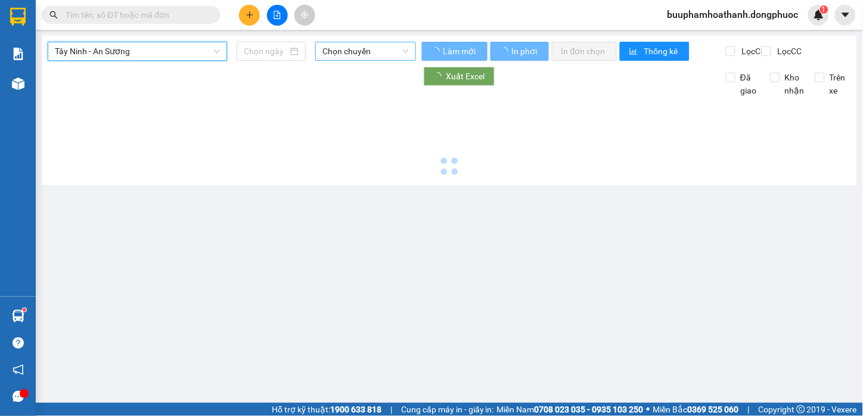
type input "[DATE]"
click at [336, 51] on span "Chọn chuyến" at bounding box center [366, 51] width 86 height 18
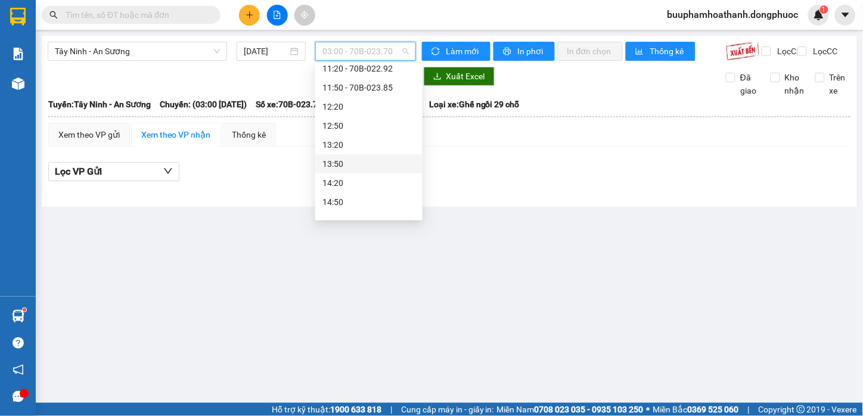
scroll to position [265, 0]
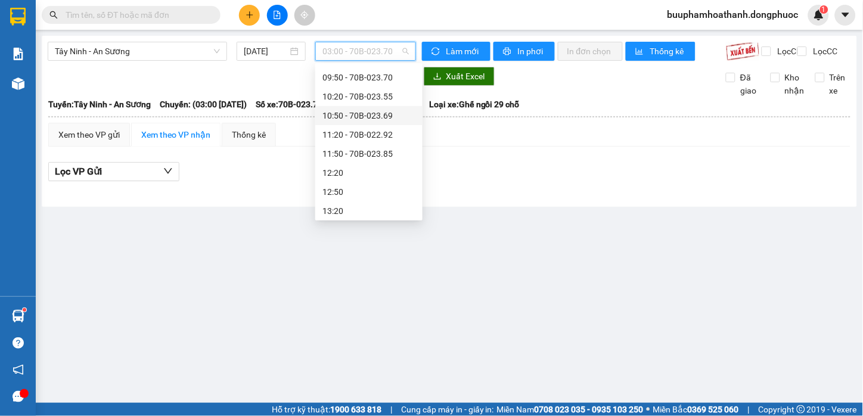
click at [394, 116] on div "10:50 - 70B-023.69" at bounding box center [369, 115] width 93 height 13
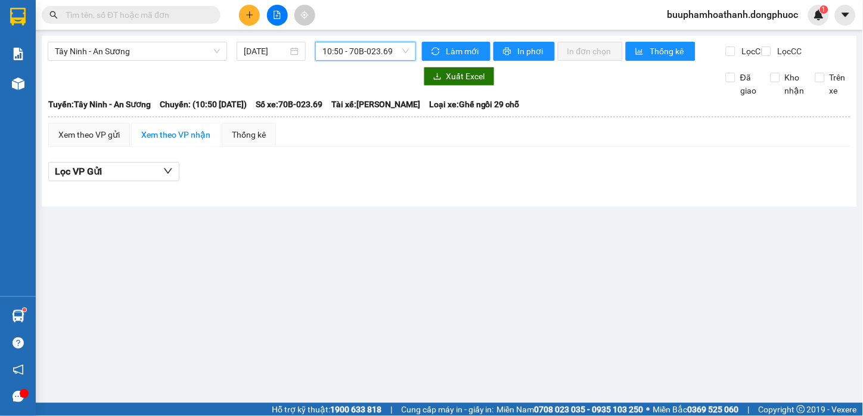
click at [401, 60] on div "10:50 - 70B-023.69" at bounding box center [365, 51] width 101 height 19
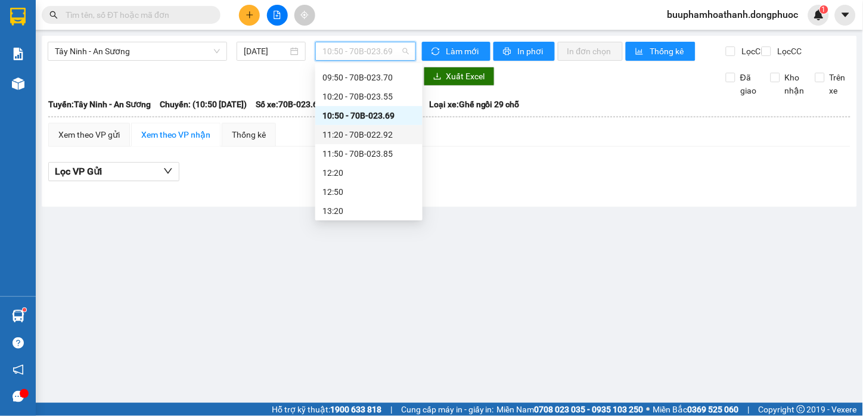
click at [394, 127] on div "11:20 - 70B-022.92" at bounding box center [368, 134] width 107 height 19
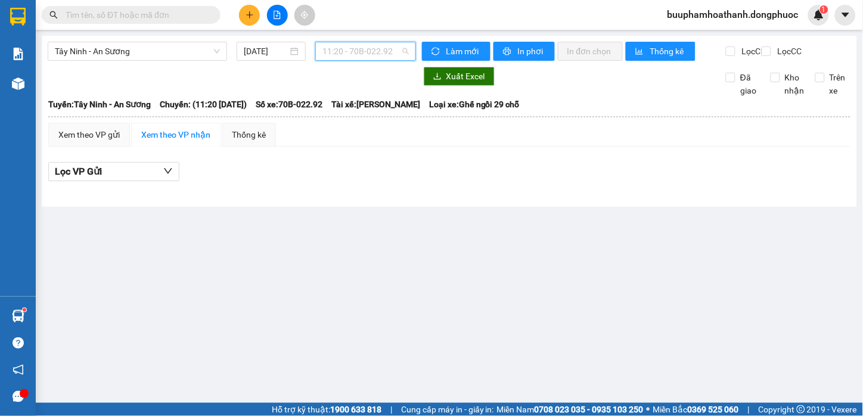
click at [395, 55] on span "11:20 - 70B-022.92" at bounding box center [366, 51] width 86 height 18
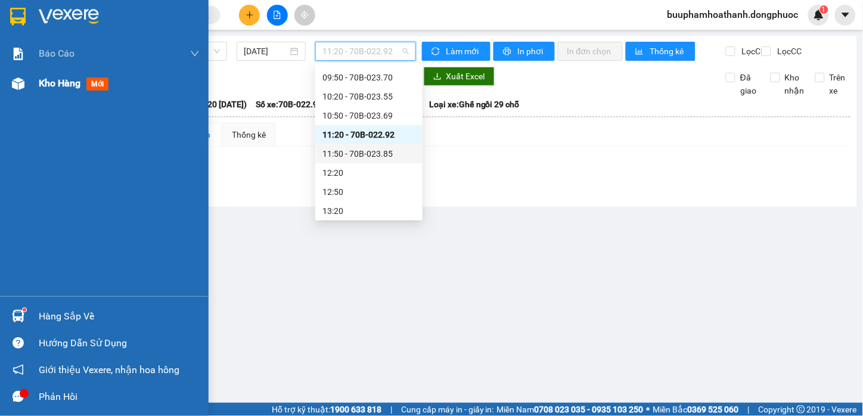
click at [9, 86] on div at bounding box center [18, 83] width 21 height 21
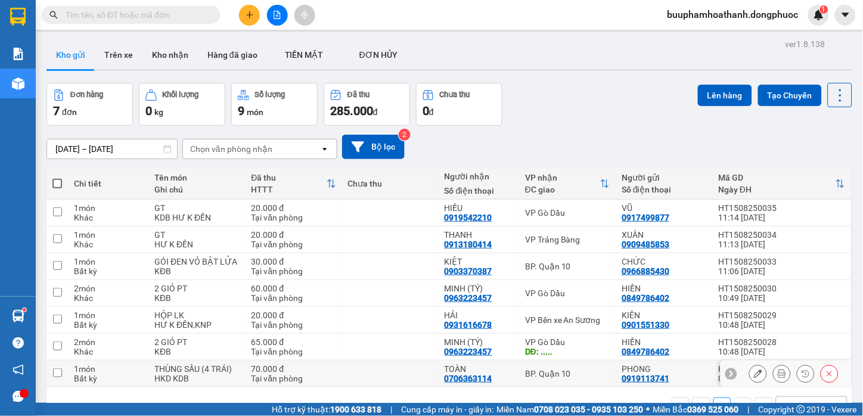
scroll to position [55, 0]
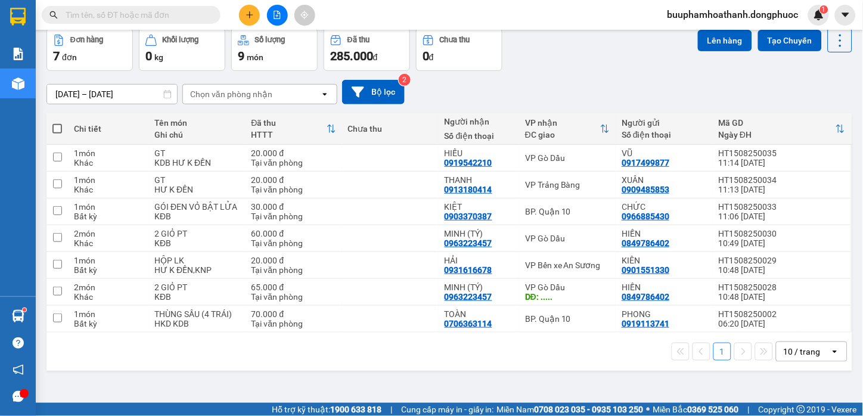
click at [438, 362] on div "1 10 / trang open" at bounding box center [449, 352] width 806 height 38
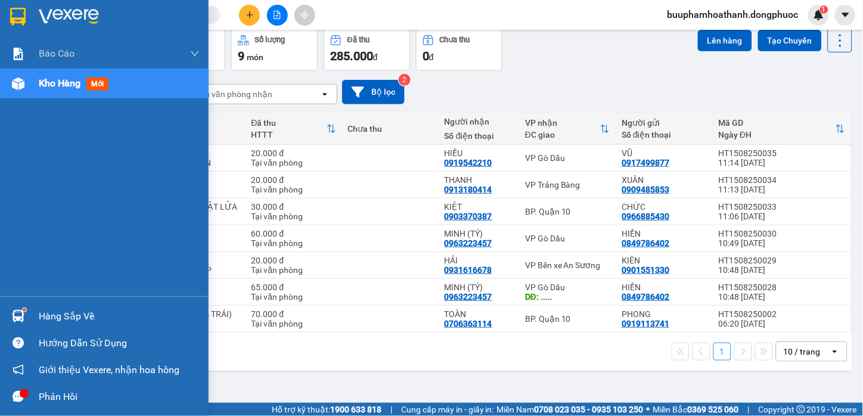
click at [27, 320] on div at bounding box center [18, 316] width 21 height 21
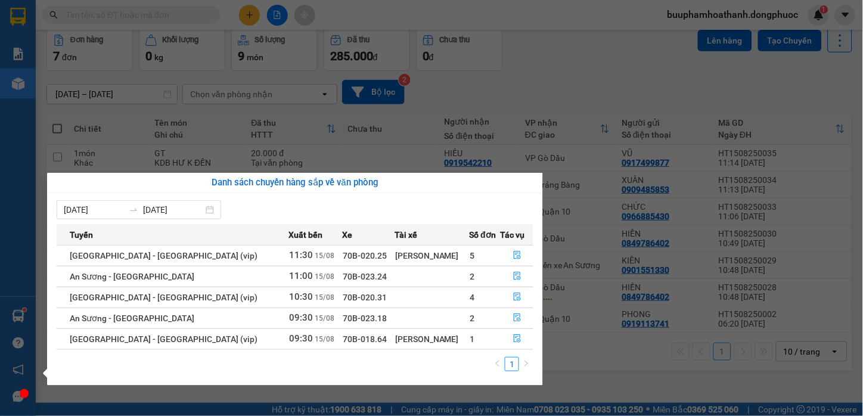
click at [230, 29] on section "Kết quả tìm kiếm ( 0 ) Bộ lọc No Data buuphamhoathanh.dongphuoc 1 Báo cáo Mẫu 1…" at bounding box center [431, 208] width 863 height 416
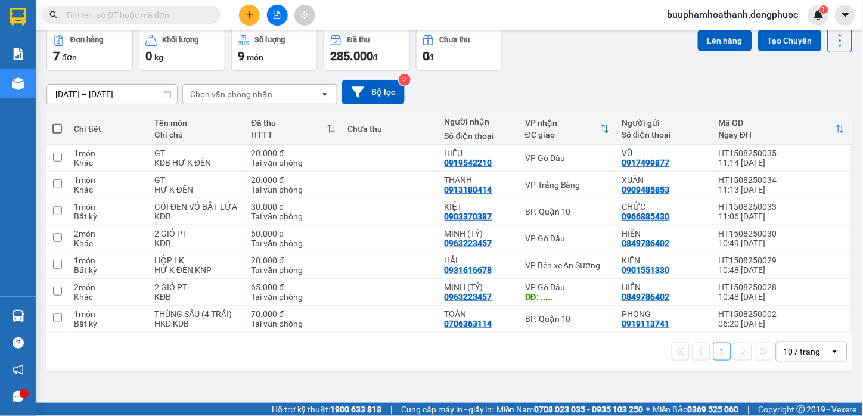
click at [269, 21] on button at bounding box center [277, 15] width 21 height 21
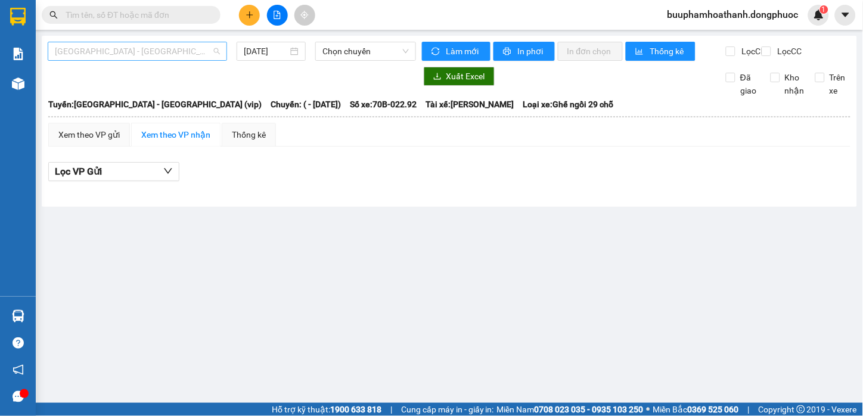
click at [168, 51] on span "[GEOGRAPHIC_DATA] - [GEOGRAPHIC_DATA] (vip)" at bounding box center [137, 51] width 165 height 18
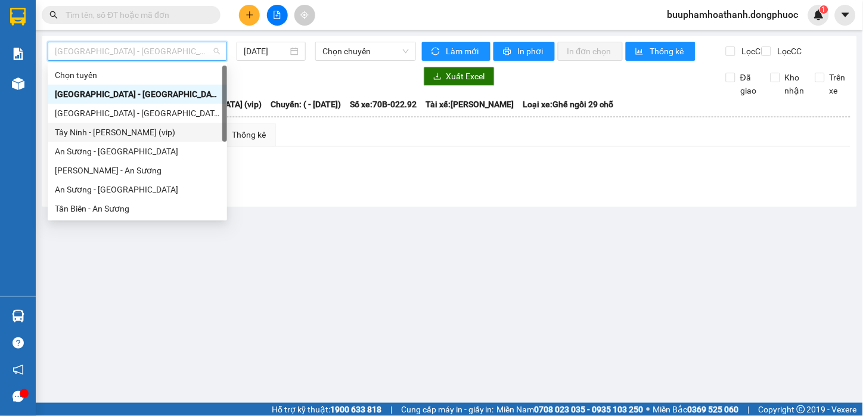
scroll to position [171, 0]
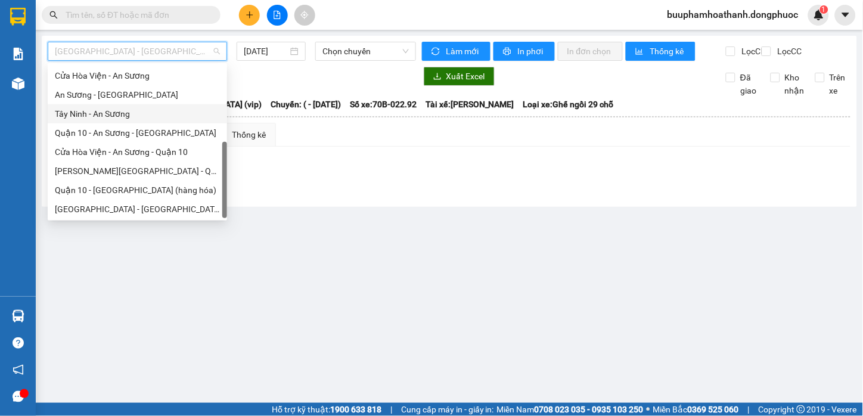
click at [146, 116] on div "Tây Ninh - An Sương" at bounding box center [137, 113] width 165 height 13
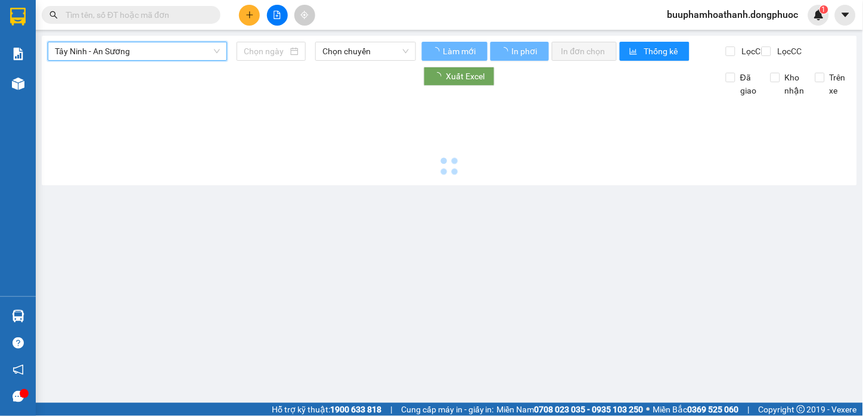
type input "[DATE]"
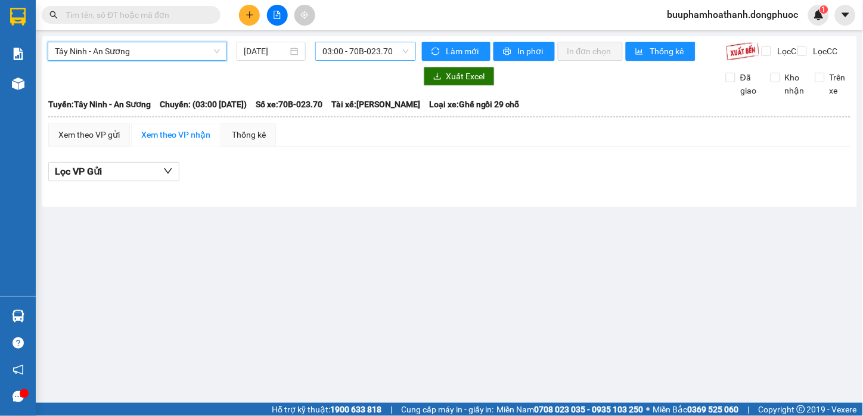
click at [377, 49] on span "03:00 - 70B-023.70" at bounding box center [366, 51] width 86 height 18
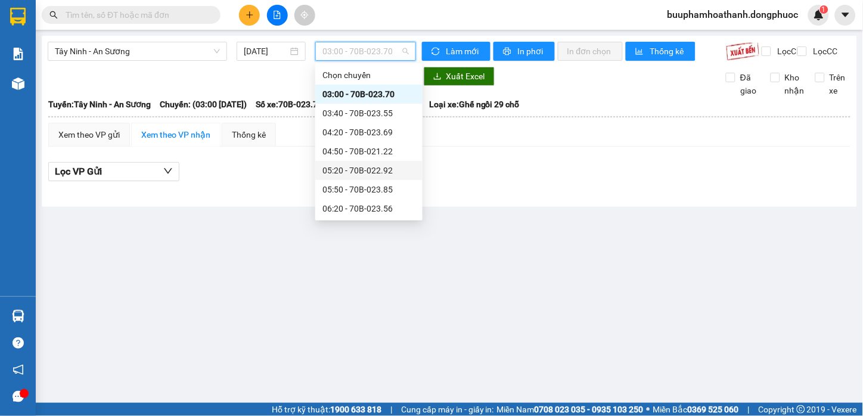
scroll to position [199, 0]
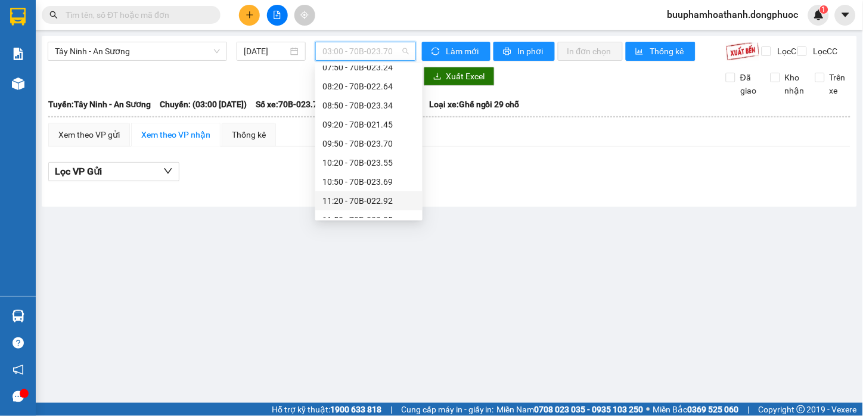
click at [402, 201] on div "11:20 - 70B-022.92" at bounding box center [369, 200] width 93 height 13
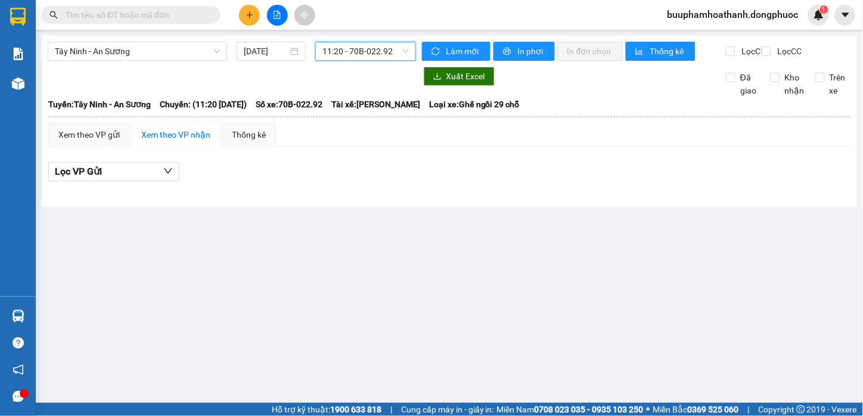
click at [447, 194] on div at bounding box center [449, 191] width 802 height 7
click at [365, 45] on span "11:20 - 70B-022.92" at bounding box center [366, 51] width 86 height 18
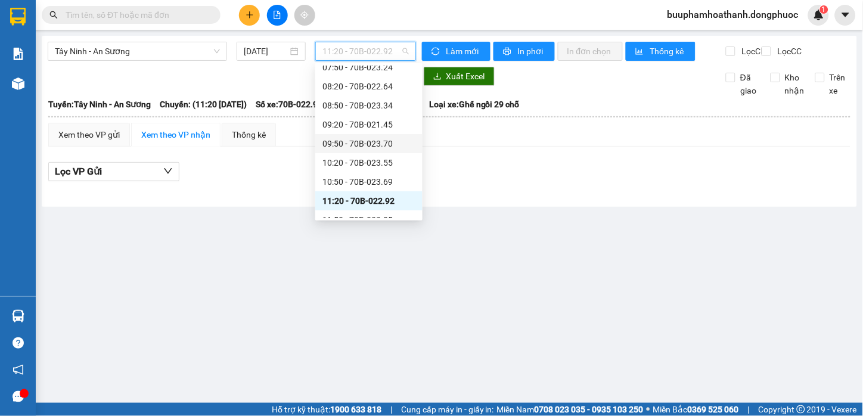
scroll to position [265, 0]
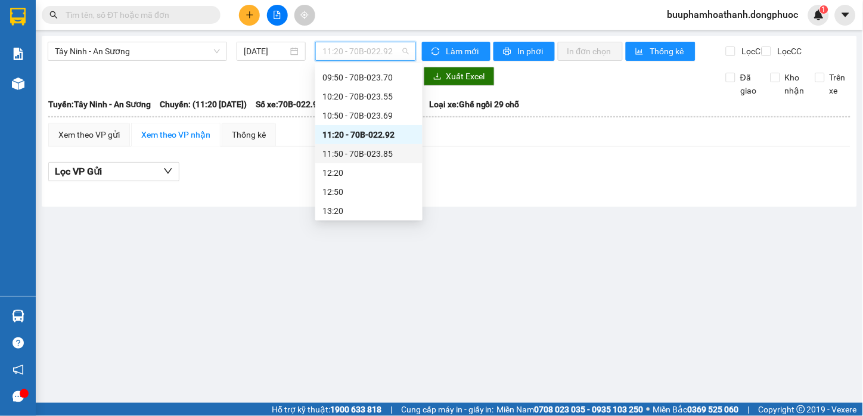
click at [364, 153] on div "11:50 - 70B-023.85" at bounding box center [369, 153] width 93 height 13
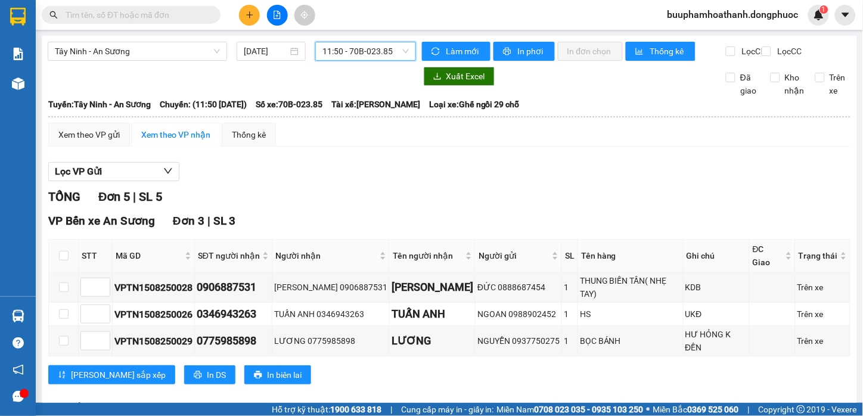
click at [383, 61] on div "Tây Ninh - An Sương 15/08/2025 11:50 11:50 - 70B-023.85" at bounding box center [232, 51] width 368 height 19
click at [371, 44] on span "11:50 - 70B-023.85" at bounding box center [366, 51] width 86 height 18
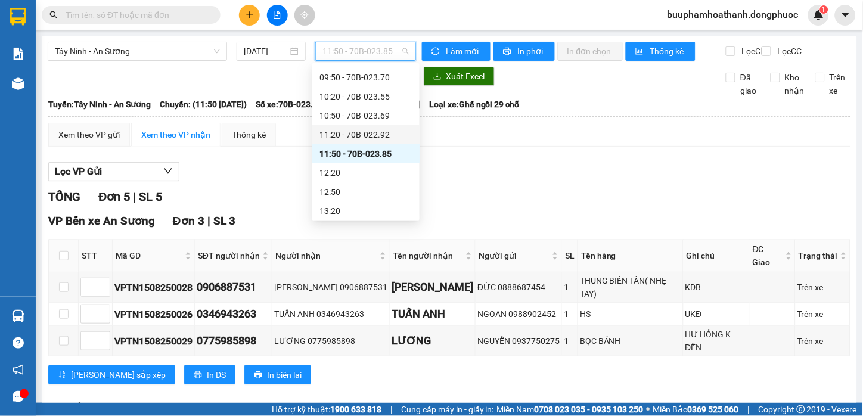
click at [390, 138] on div "11:20 - 70B-022.92" at bounding box center [366, 134] width 93 height 13
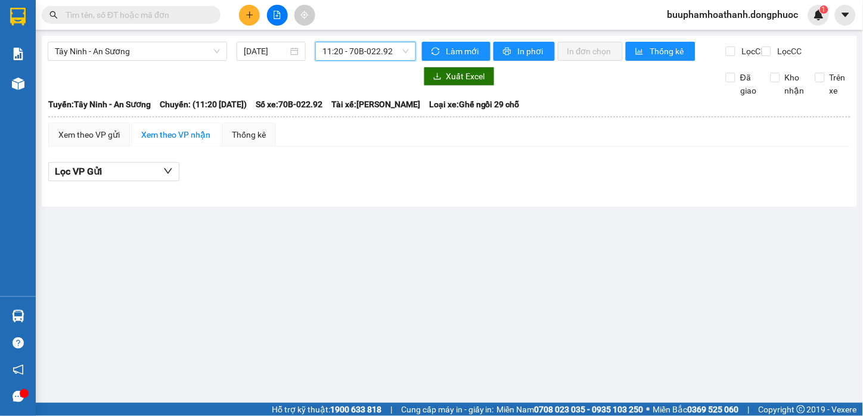
click at [385, 61] on div "Tây Ninh - An Sương 15/08/2025 11:20 11:20 - 70B-022.92" at bounding box center [232, 51] width 368 height 19
click at [386, 43] on span "11:20 - 70B-022.92" at bounding box center [366, 51] width 86 height 18
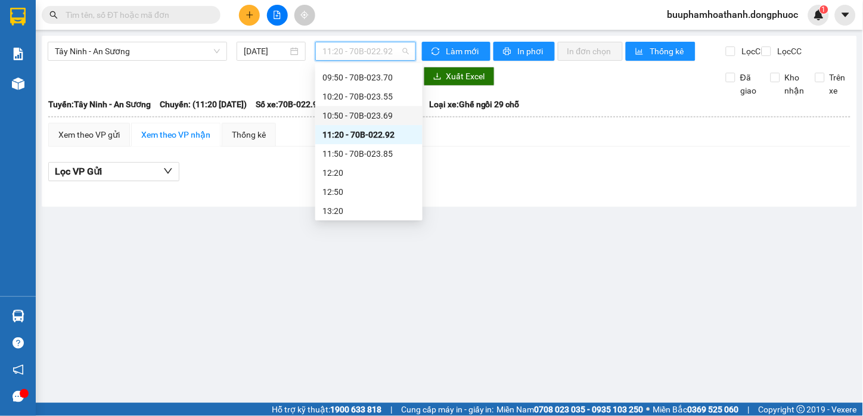
click at [396, 120] on div "10:50 - 70B-023.69" at bounding box center [369, 115] width 93 height 13
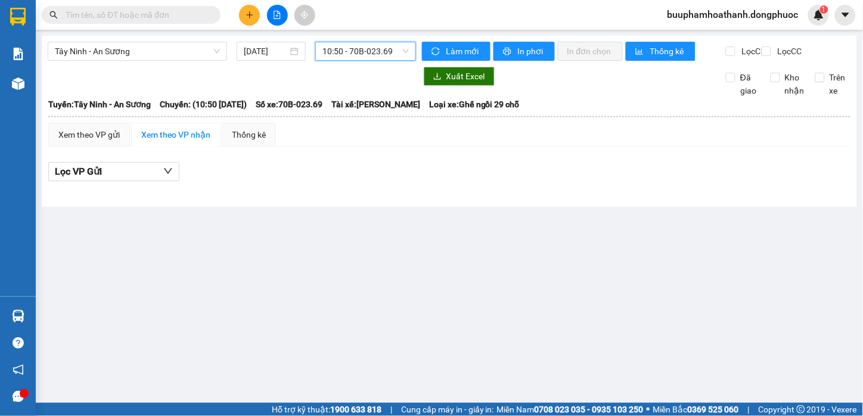
click at [390, 49] on span "10:50 - 70B-023.69" at bounding box center [366, 51] width 86 height 18
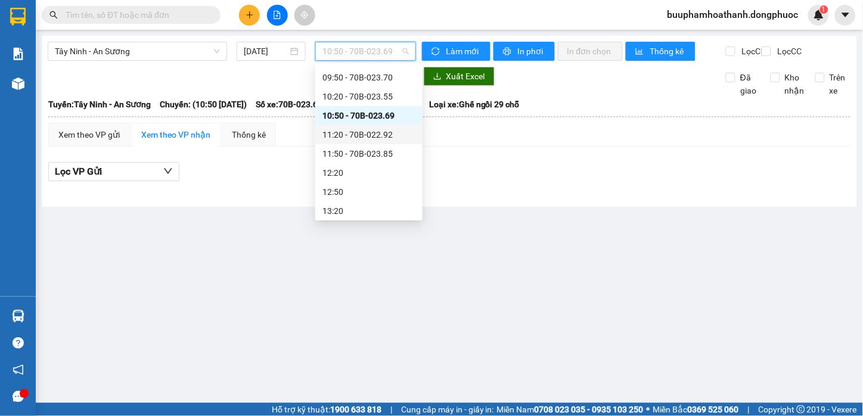
click at [400, 139] on div "11:20 - 70B-022.92" at bounding box center [369, 134] width 93 height 13
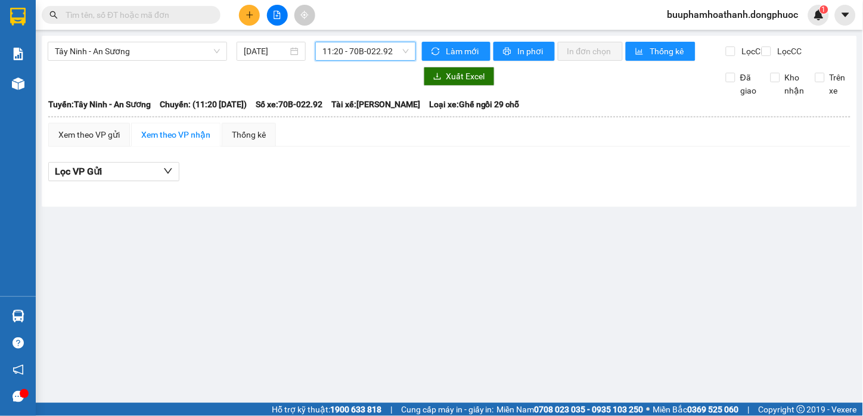
click at [390, 54] on span "11:20 - 70B-022.92" at bounding box center [366, 51] width 86 height 18
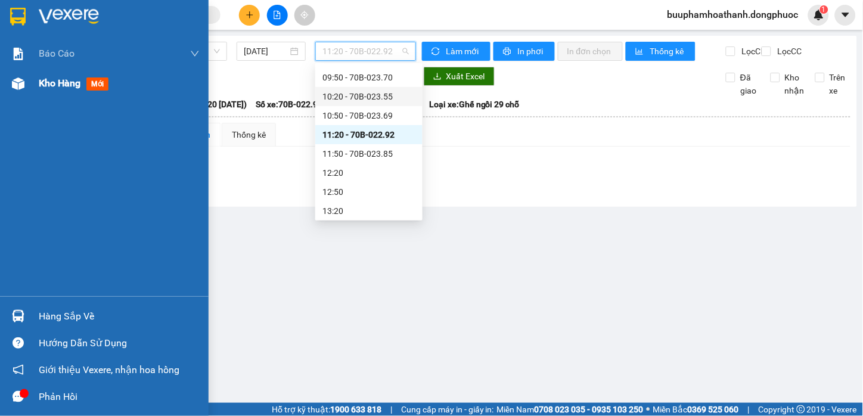
click at [8, 80] on div at bounding box center [18, 83] width 21 height 21
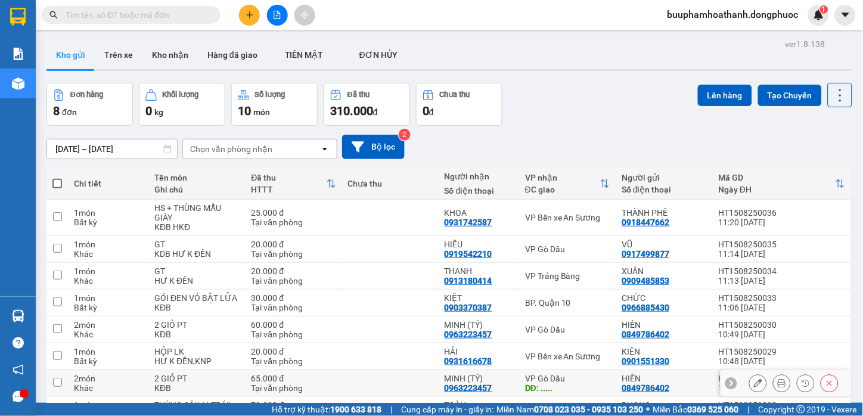
scroll to position [70, 0]
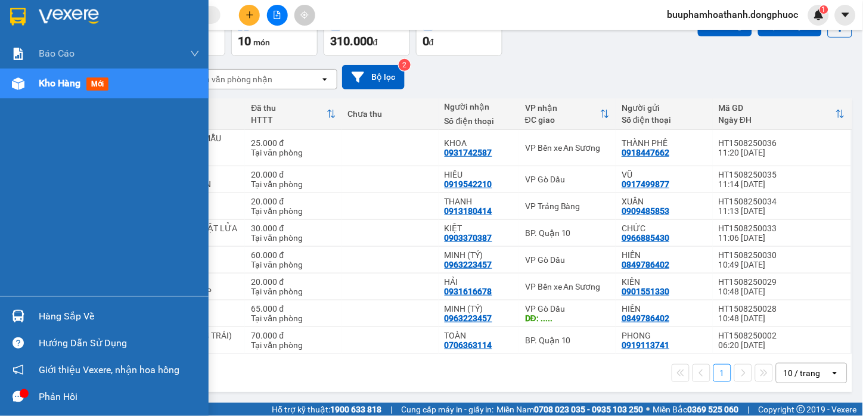
click at [20, 308] on div at bounding box center [18, 316] width 21 height 21
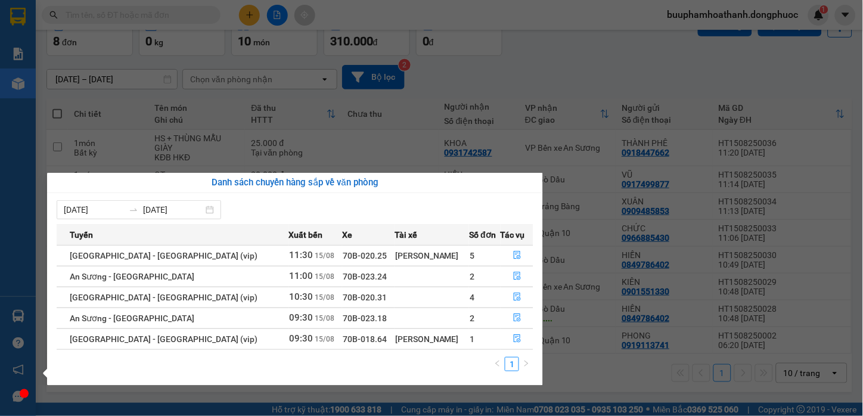
click at [585, 72] on section "Kết quả tìm kiếm ( 0 ) Bộ lọc No Data buuphamhoathanh.dongphuoc 1 Báo cáo Mẫu 1…" at bounding box center [431, 208] width 863 height 416
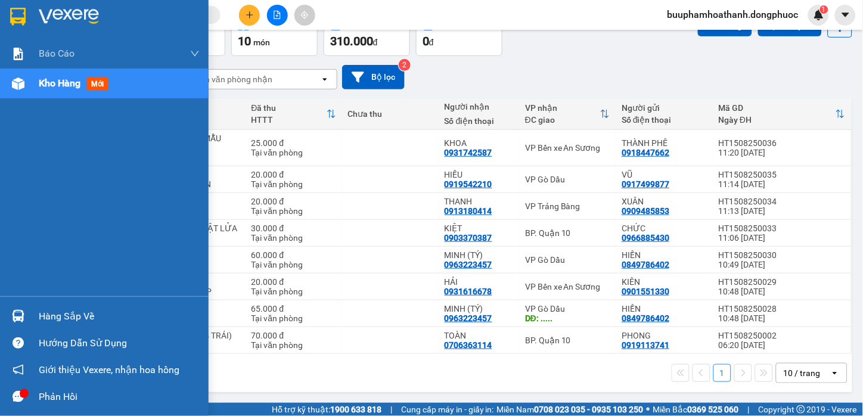
click at [48, 306] on div "Hàng sắp về" at bounding box center [104, 316] width 209 height 27
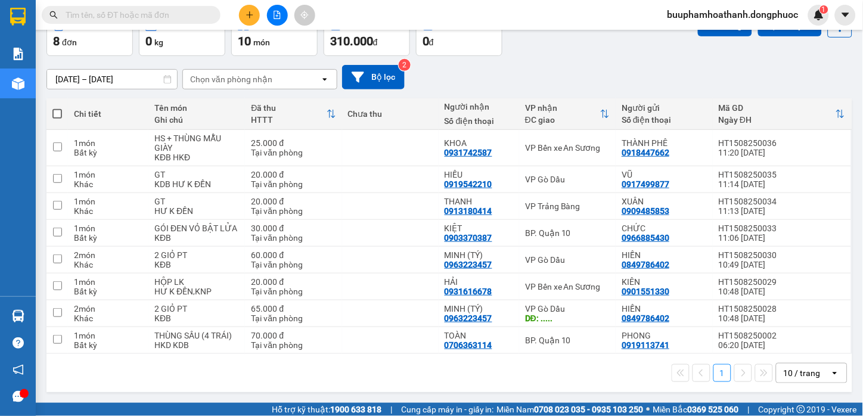
click at [612, 364] on section "Kết quả tìm kiếm ( 0 ) Bộ lọc No Data buuphamhoathanh.dongphuoc 1 Báo cáo Mẫu 1…" at bounding box center [431, 208] width 863 height 416
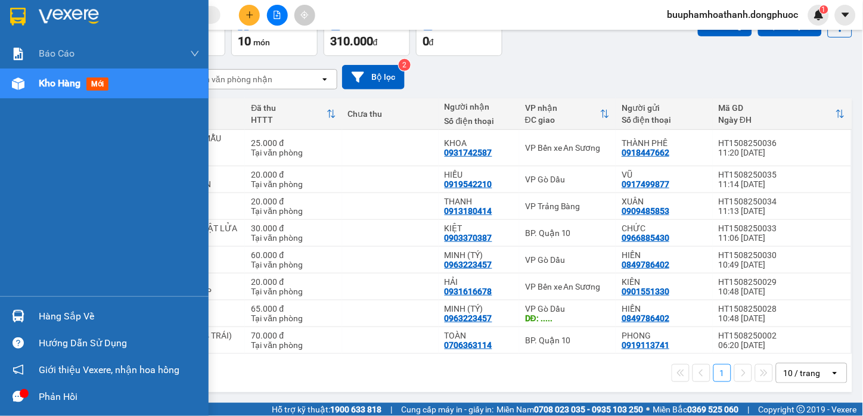
click at [36, 320] on div "Hàng sắp về" at bounding box center [104, 316] width 209 height 27
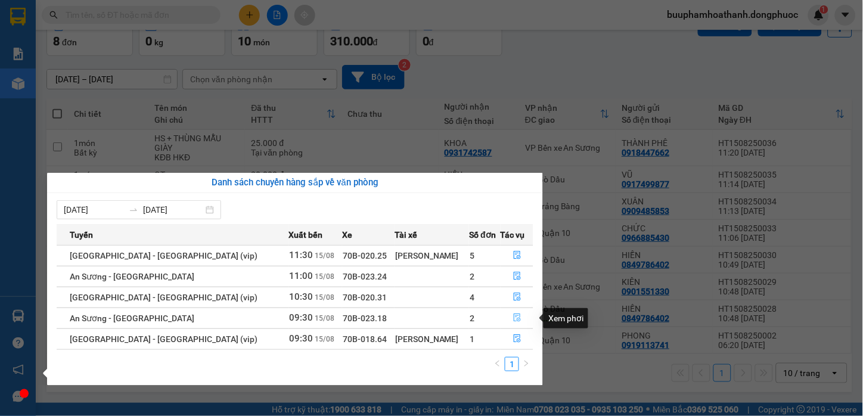
click at [514, 318] on icon "file-done" at bounding box center [517, 318] width 7 height 8
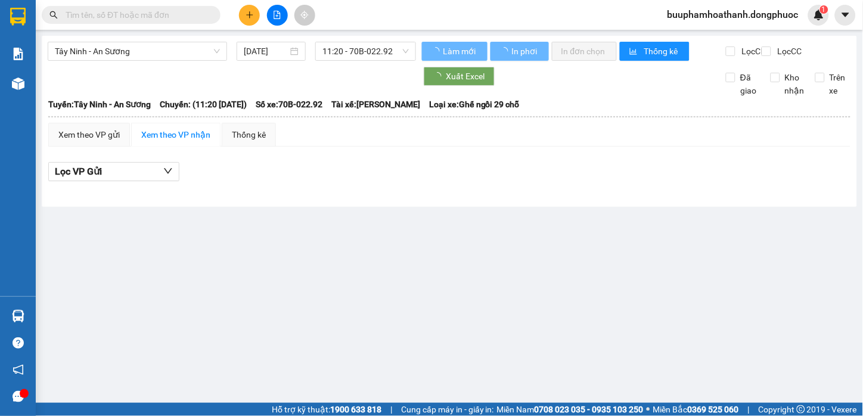
click at [421, 192] on div "Lọc VP Gửi" at bounding box center [449, 175] width 802 height 38
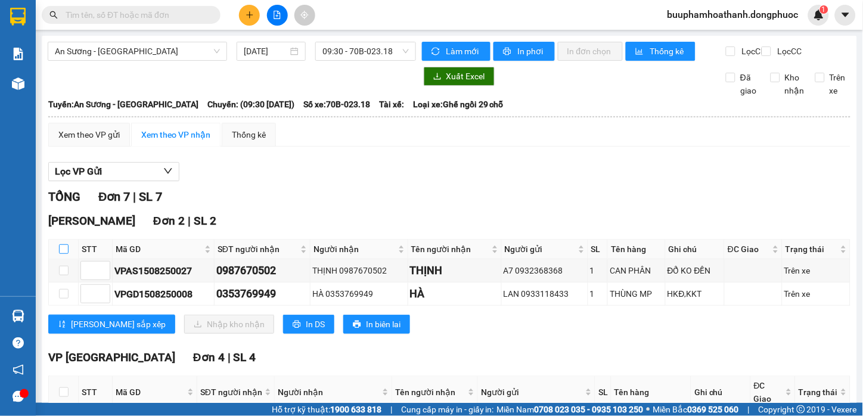
click at [60, 254] on input "checkbox" at bounding box center [64, 249] width 10 height 10
checkbox input "true"
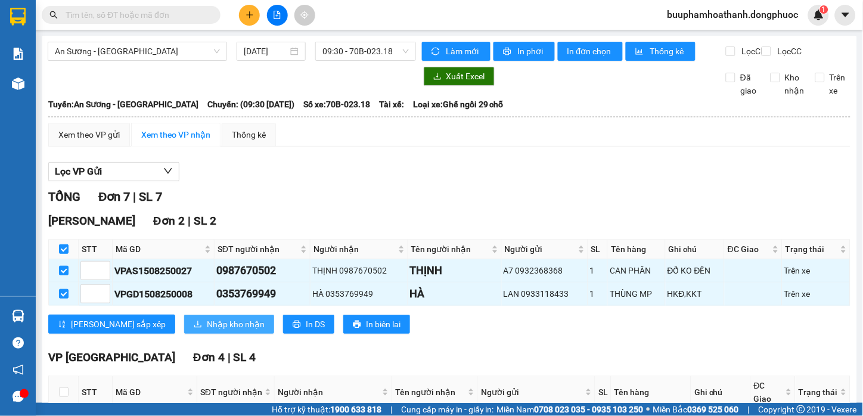
click at [207, 331] on span "Nhập kho nhận" at bounding box center [236, 324] width 58 height 13
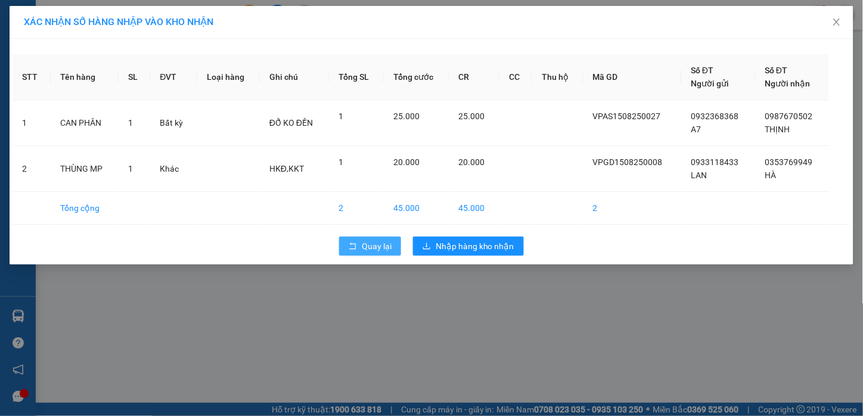
click at [365, 243] on span "Quay lại" at bounding box center [377, 246] width 30 height 13
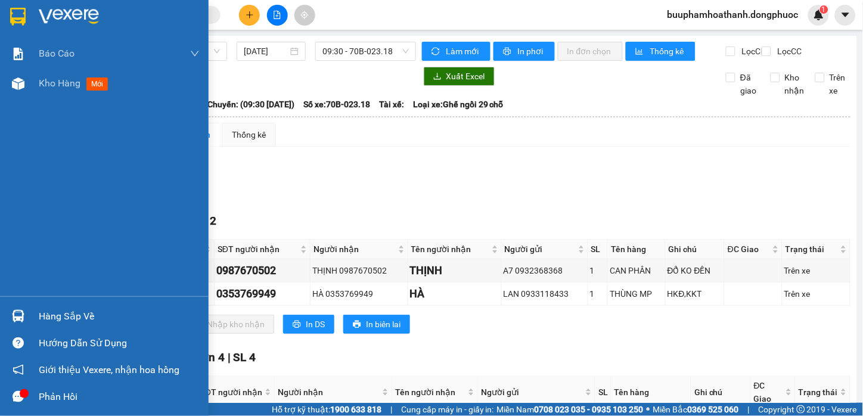
click at [27, 314] on div at bounding box center [18, 316] width 21 height 21
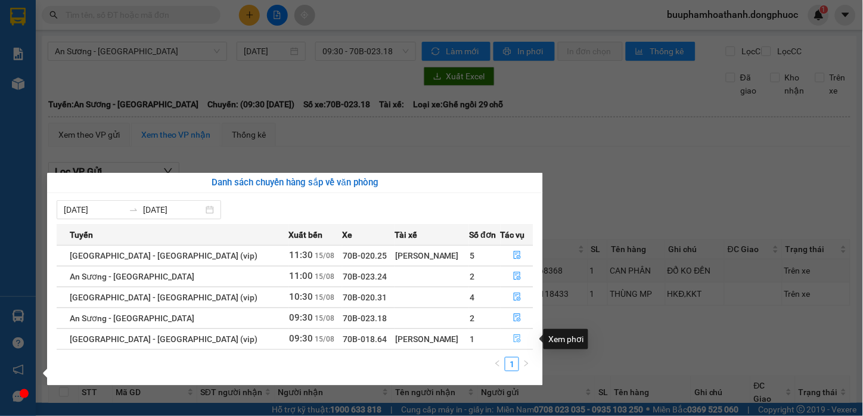
click at [514, 337] on icon "file-done" at bounding box center [517, 338] width 7 height 8
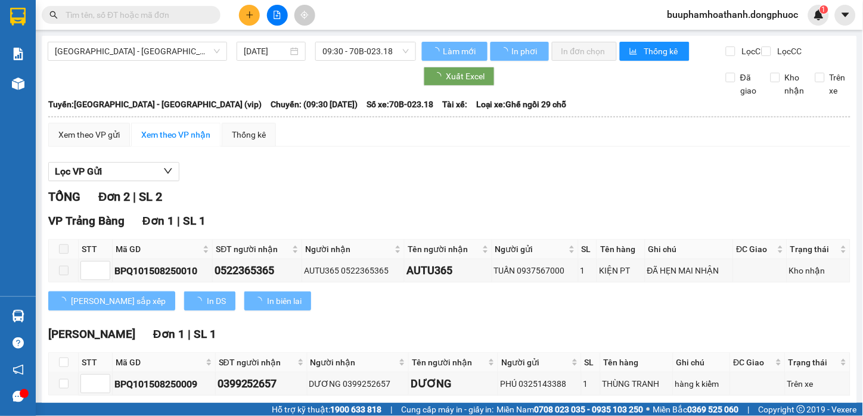
click at [645, 227] on div "VP Trảng Bàng Đơn 1 | SL 1" at bounding box center [449, 221] width 802 height 18
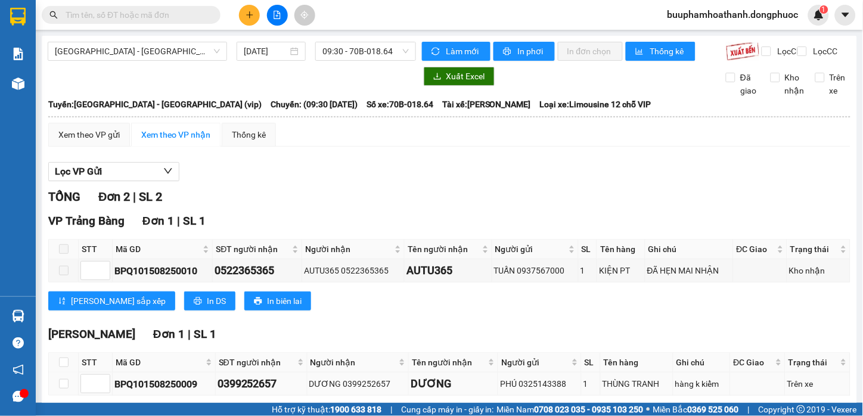
scroll to position [64, 0]
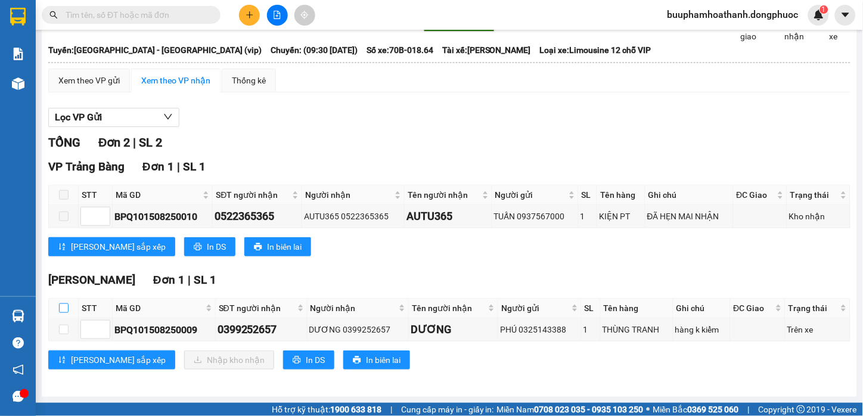
click at [59, 307] on input "checkbox" at bounding box center [64, 308] width 10 height 10
checkbox input "true"
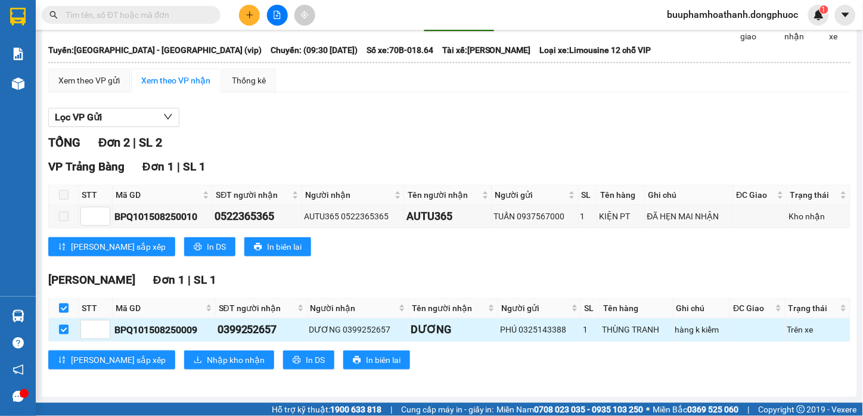
checkbox input "true"
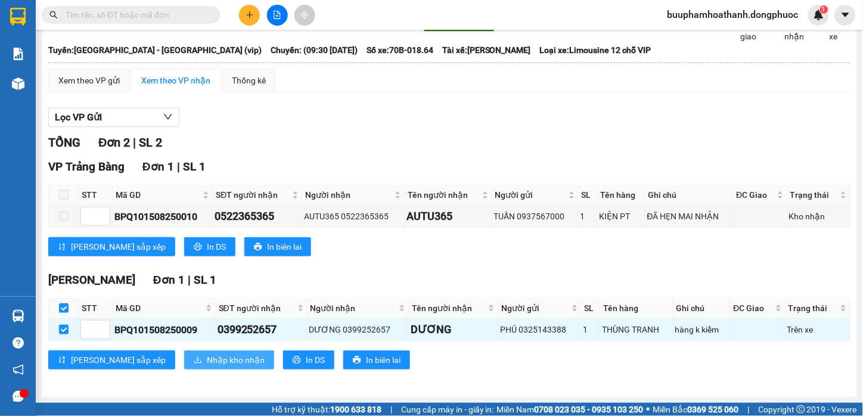
click at [184, 355] on button "Nhập kho nhận" at bounding box center [229, 360] width 90 height 19
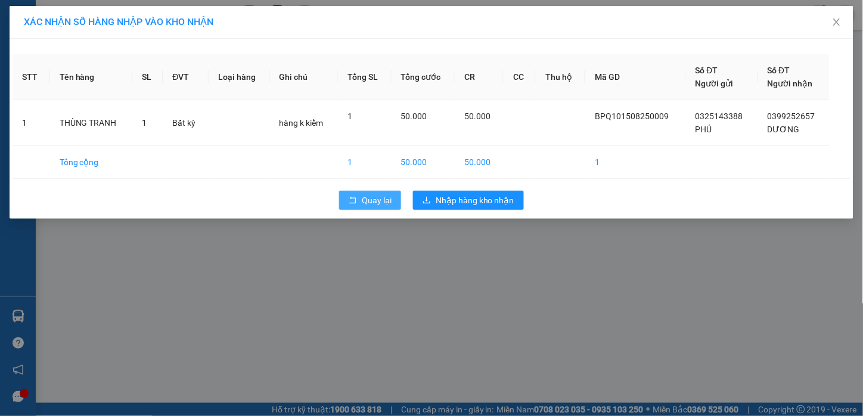
click at [373, 201] on span "Quay lại" at bounding box center [377, 200] width 30 height 13
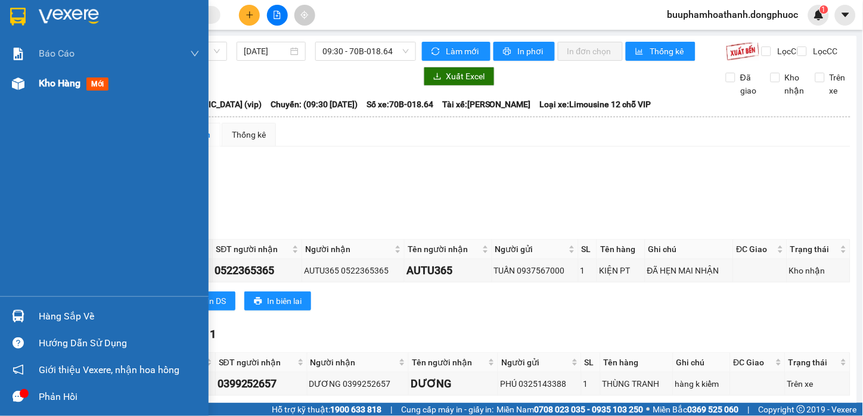
click at [16, 85] on img at bounding box center [18, 83] width 13 height 13
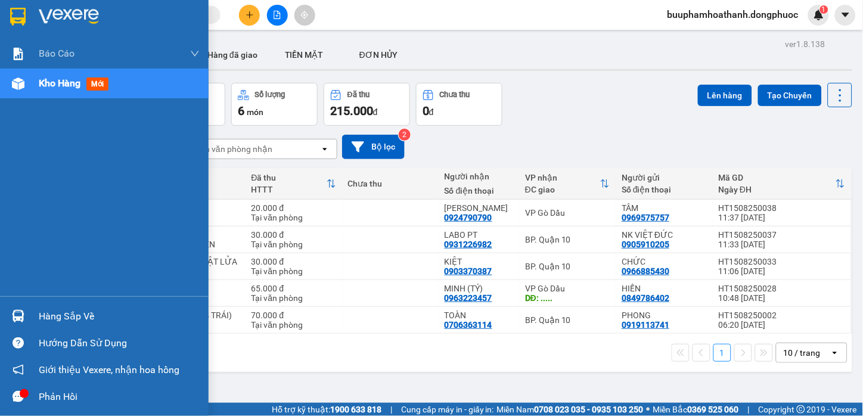
click at [12, 308] on div at bounding box center [18, 316] width 21 height 21
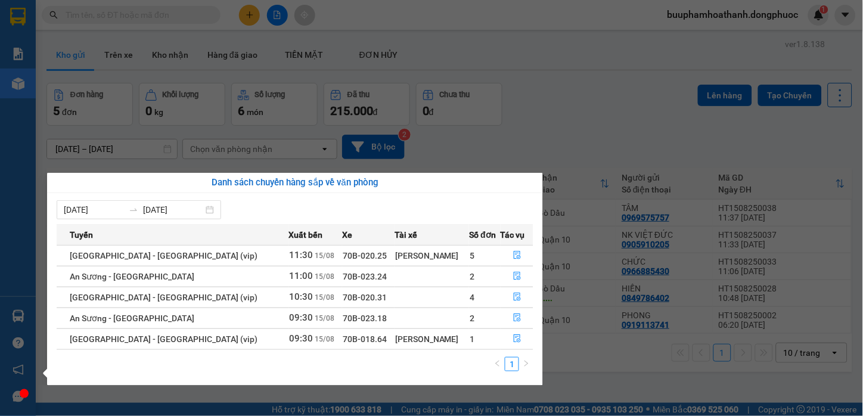
click at [626, 385] on section "Kết quả tìm kiếm ( 0 ) Bộ lọc No Data buuphamhoathanh.dongphuoc 1 Báo cáo Mẫu 1…" at bounding box center [431, 208] width 863 height 416
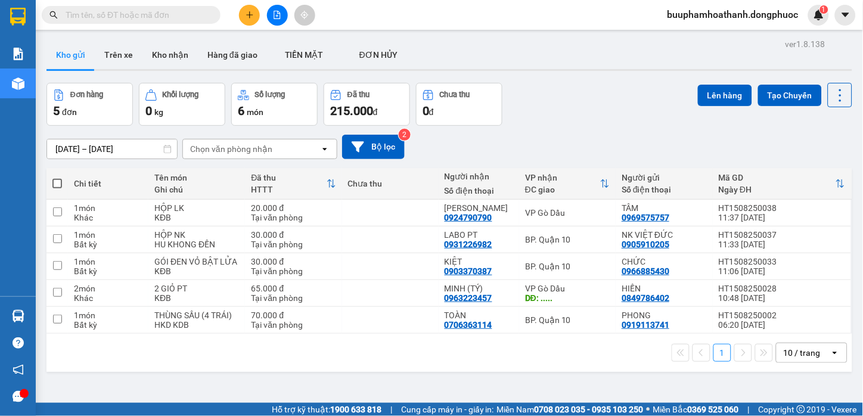
scroll to position [55, 0]
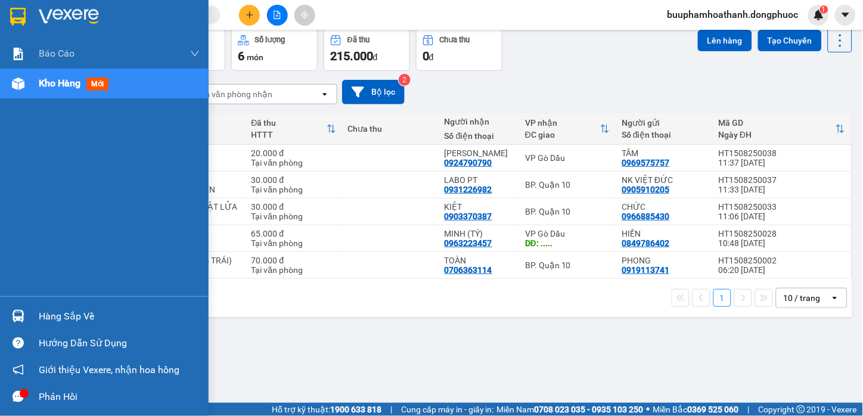
click at [30, 318] on div "Hàng sắp về" at bounding box center [104, 316] width 209 height 27
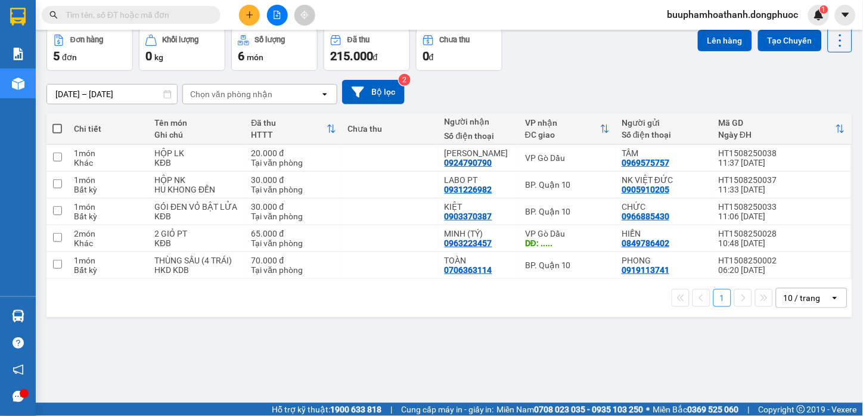
click at [672, 331] on section "Kết quả tìm kiếm ( 0 ) Bộ lọc No Data buuphamhoathanh.dongphuoc 1 Báo cáo Mẫu 1…" at bounding box center [431, 208] width 863 height 416
click at [255, 18] on button at bounding box center [249, 15] width 21 height 21
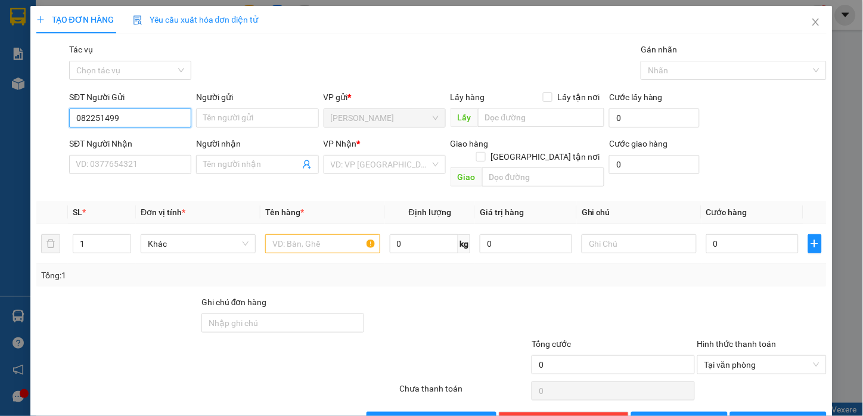
type input "0822514999"
click at [147, 147] on div "0822514999 - NGA" at bounding box center [143, 141] width 134 height 13
type input "NGA"
type input "0978281540"
type input "NGUYÊN"
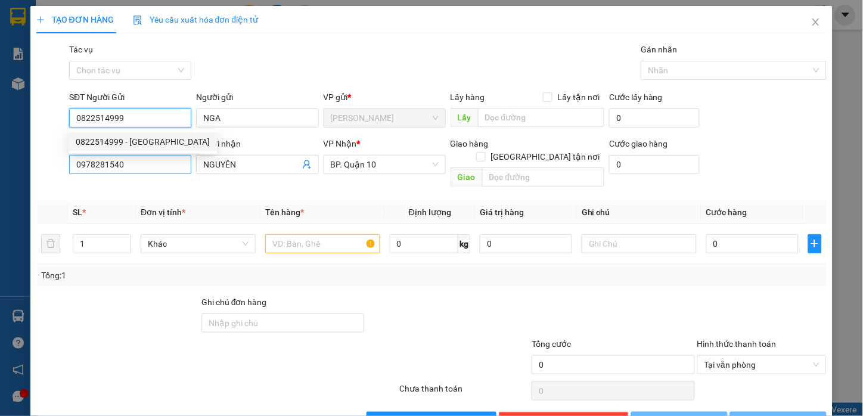
type input "30.000"
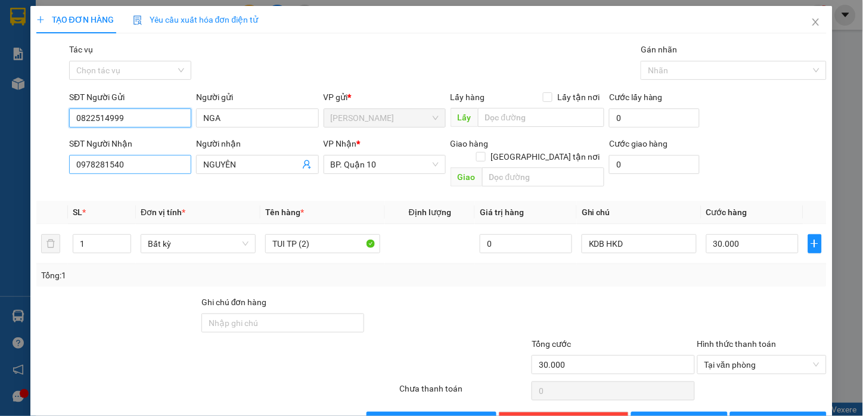
type input "0822514999"
click at [146, 166] on input "0978281540" at bounding box center [130, 164] width 122 height 19
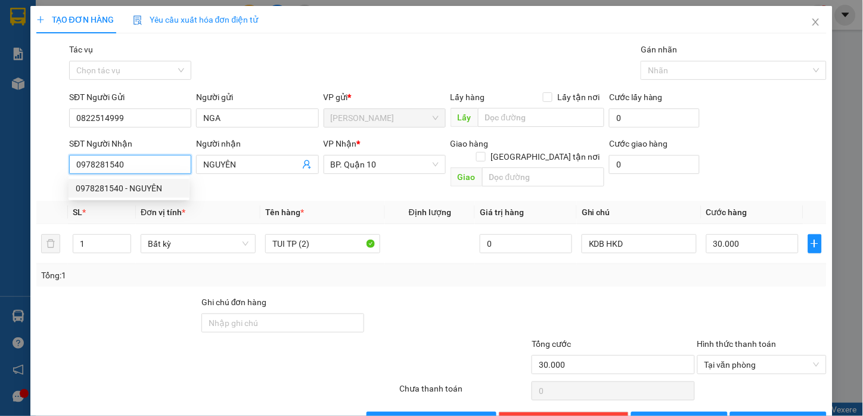
click at [135, 162] on input "0978281540" at bounding box center [130, 164] width 122 height 19
click at [111, 159] on input "0" at bounding box center [130, 164] width 122 height 19
click at [134, 187] on div "0947214282 - LINH" at bounding box center [129, 188] width 107 height 13
type input "0947214282"
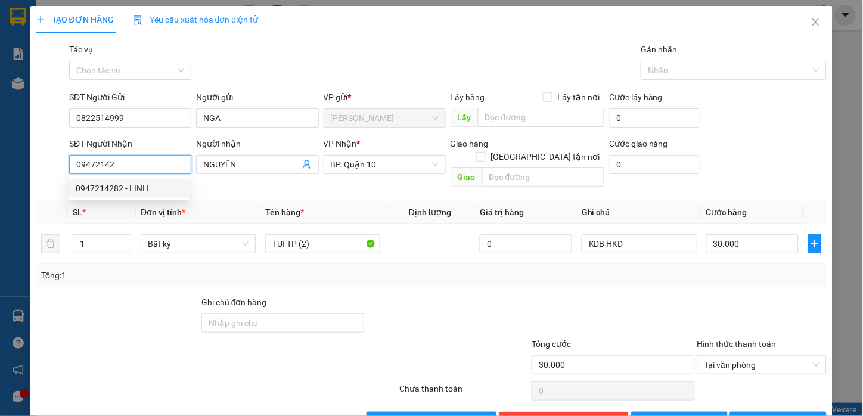
type input "LINH"
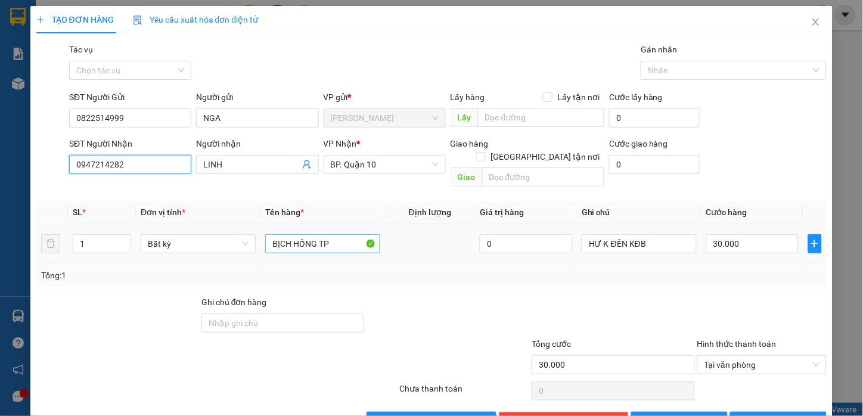
type input "0947214282"
click at [344, 234] on input "BỊCH HỒNG TP" at bounding box center [322, 243] width 115 height 19
click at [333, 235] on input "BỊCH HỒNG TP" at bounding box center [322, 243] width 115 height 19
drag, startPoint x: 316, startPoint y: 231, endPoint x: 292, endPoint y: 233, distance: 24.0
click at [292, 234] on input "BỊCH HỒNG TP" at bounding box center [322, 243] width 115 height 19
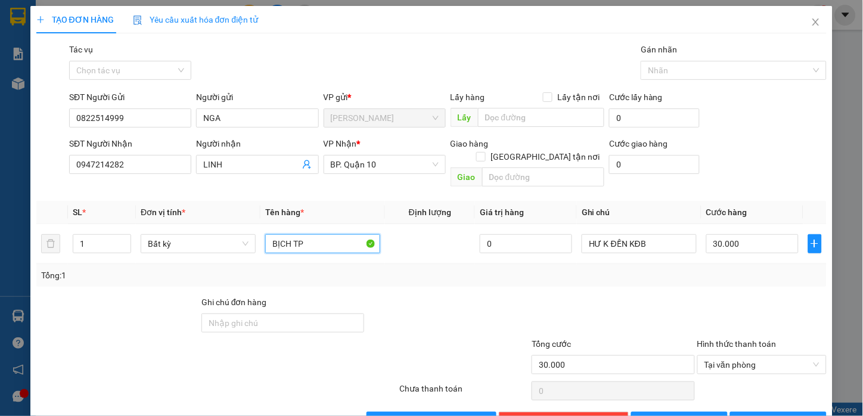
scroll to position [24, 0]
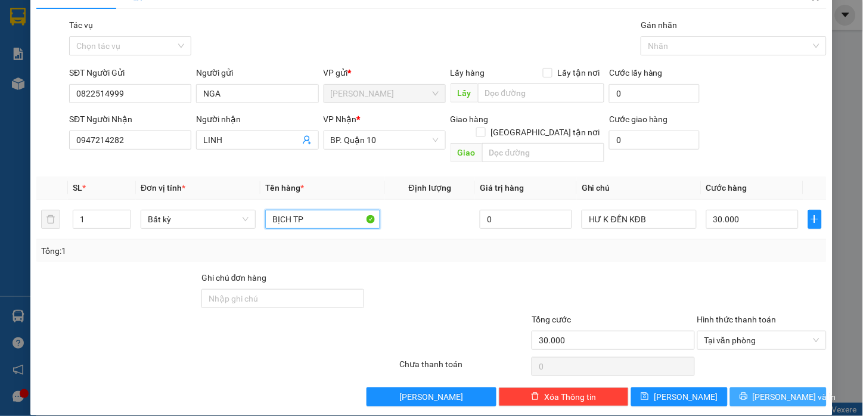
type input "BỊCH TP"
click at [748, 392] on icon "printer" at bounding box center [744, 396] width 8 height 8
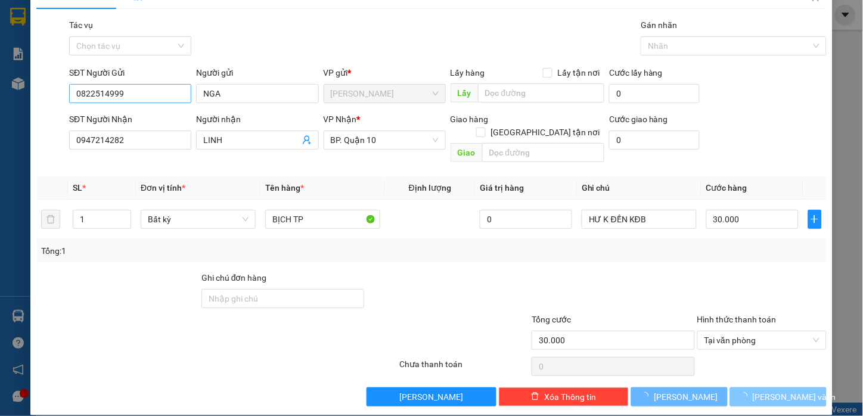
scroll to position [0, 0]
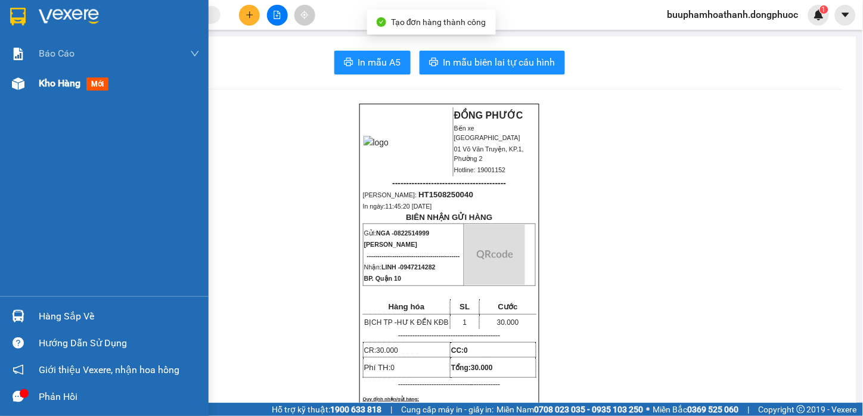
click at [20, 86] on img at bounding box center [18, 83] width 13 height 13
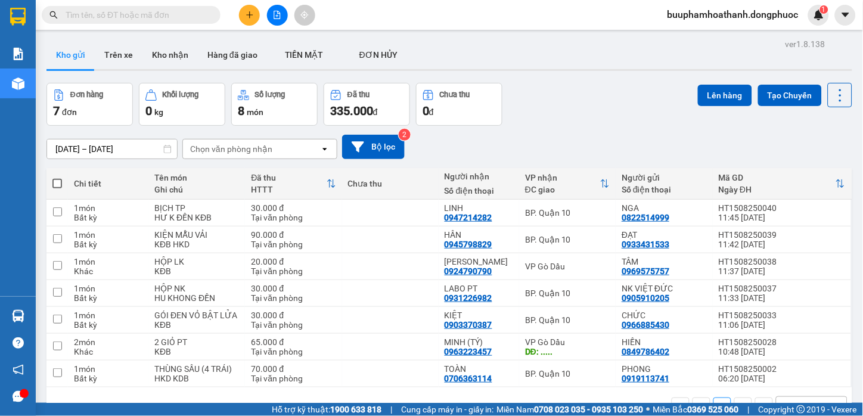
click at [121, 20] on input "text" at bounding box center [136, 14] width 141 height 13
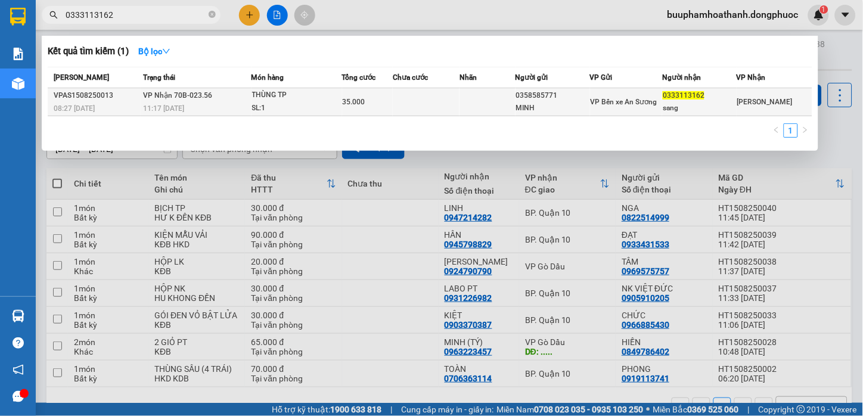
type input "0333113162"
click at [716, 102] on div "sang" at bounding box center [699, 108] width 73 height 13
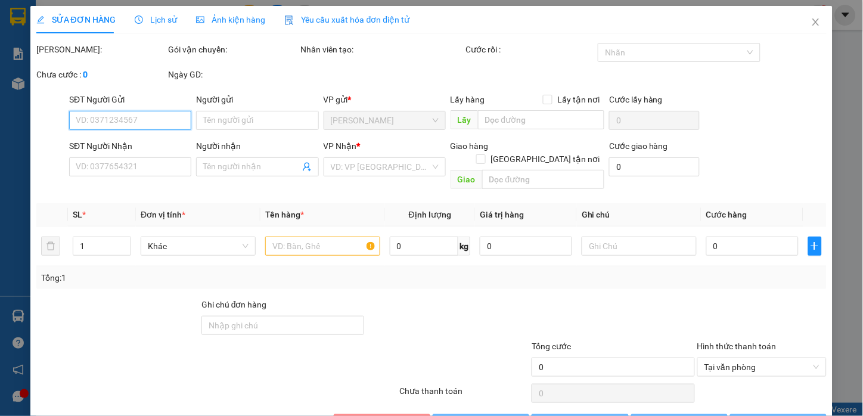
type input "0358585771"
type input "MINH"
type input "0333113162"
type input "sang"
type input "35.000"
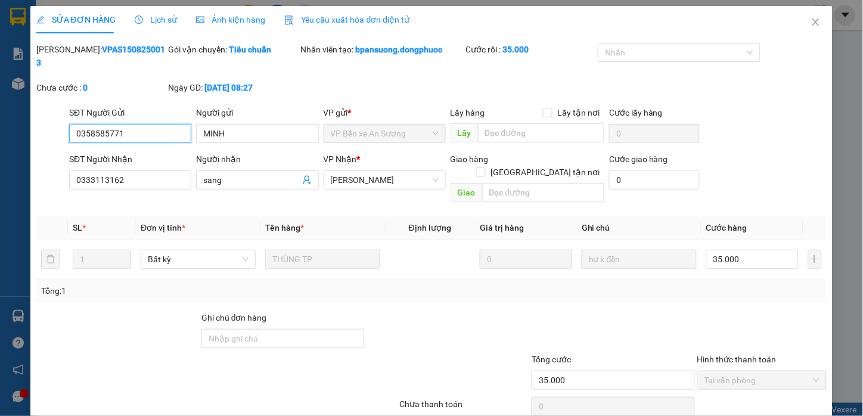
scroll to position [27, 0]
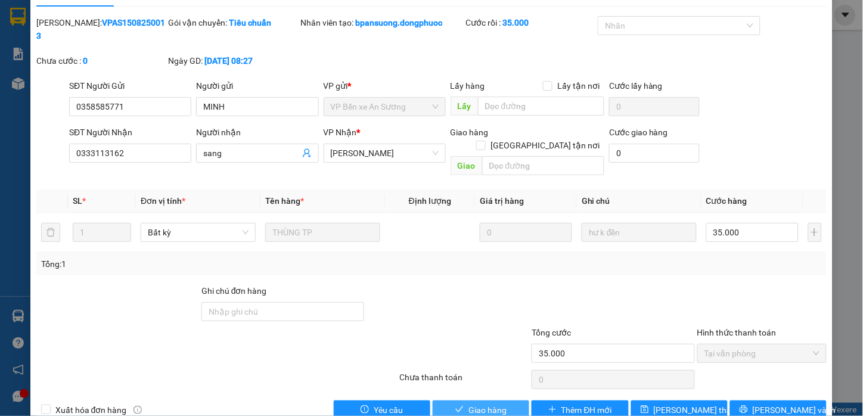
click at [501, 401] on button "Giao hàng" at bounding box center [481, 410] width 97 height 19
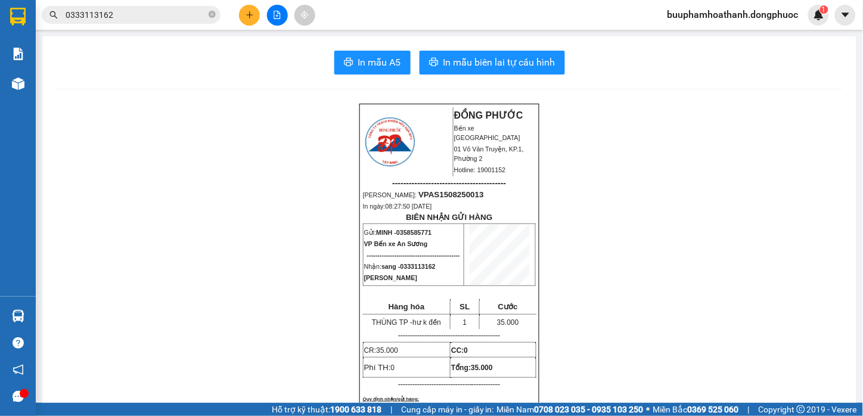
click at [134, 17] on input "0333113162" at bounding box center [136, 14] width 141 height 13
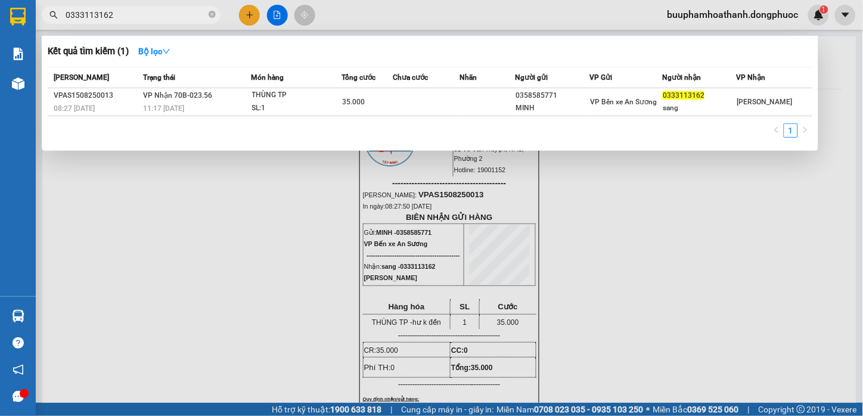
click at [144, 14] on input "0333113162" at bounding box center [136, 14] width 141 height 13
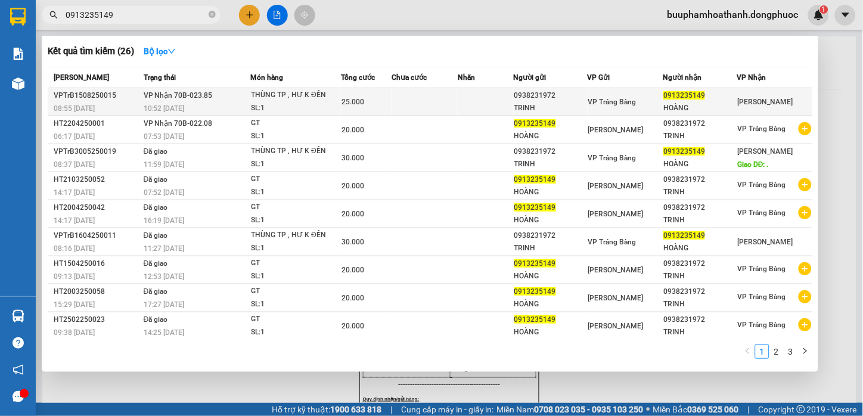
type input "0913235149"
click at [647, 100] on div "VP Trảng Bàng" at bounding box center [625, 101] width 75 height 13
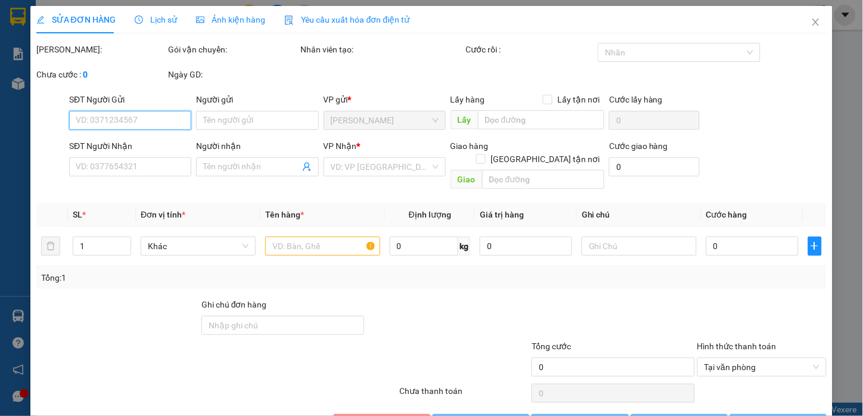
type input "0938231972"
type input "TRINH"
type input "0913235149"
type input "HOÀNG"
type input "25.000"
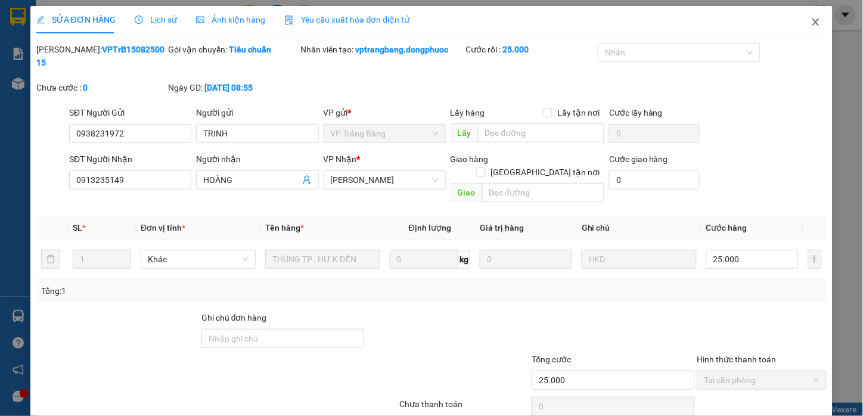
click at [813, 22] on icon "close" at bounding box center [816, 21] width 7 height 7
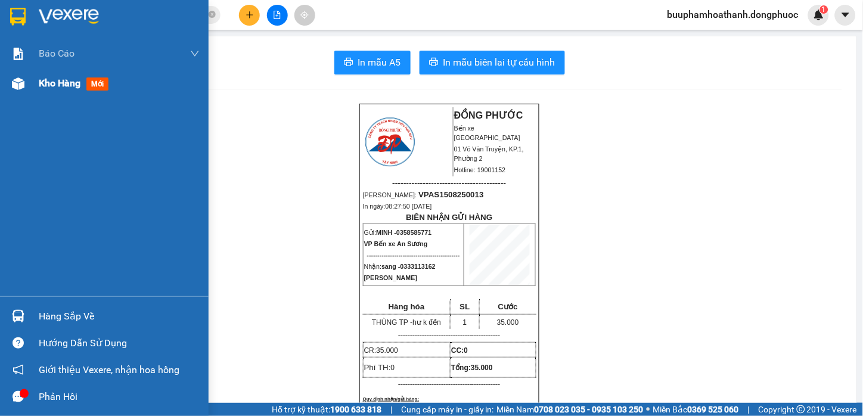
click at [38, 78] on div "Kho hàng mới" at bounding box center [104, 84] width 209 height 30
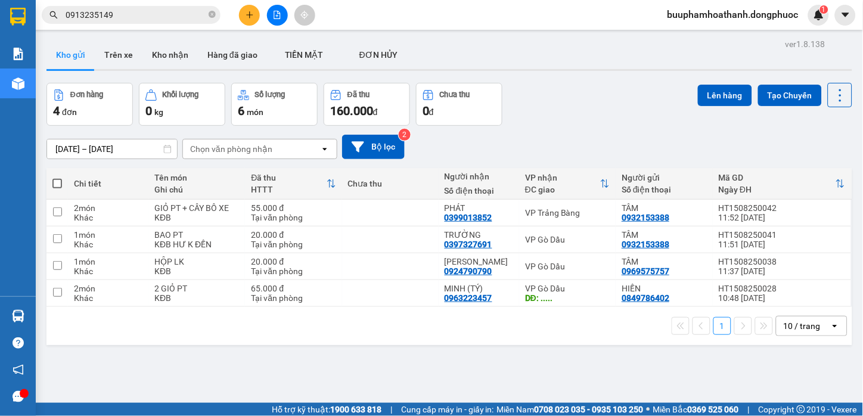
scroll to position [55, 0]
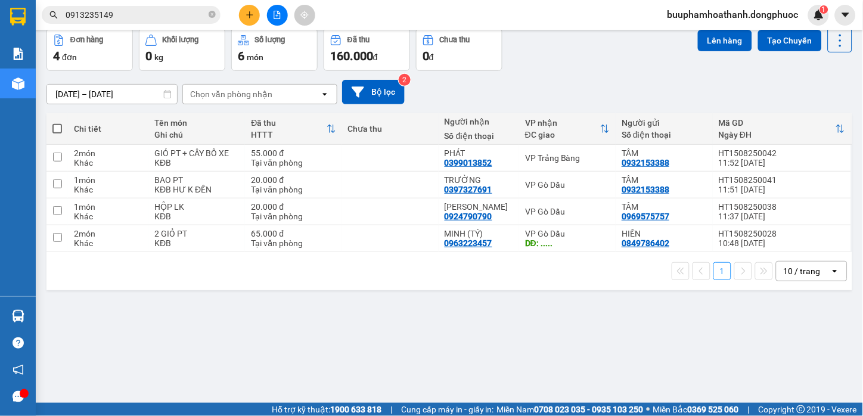
click at [539, 354] on div "ver 1.8.138 Kho gửi Trên xe Kho nhận Hàng đã giao TIỀN MẶT ĐƠN HỦY Đơn hàng 4…" at bounding box center [450, 189] width 816 height 416
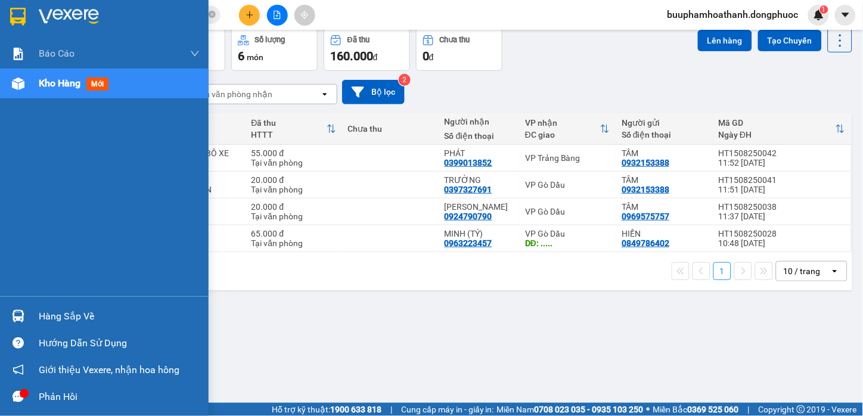
click at [33, 313] on div "Hàng sắp về" at bounding box center [104, 316] width 209 height 27
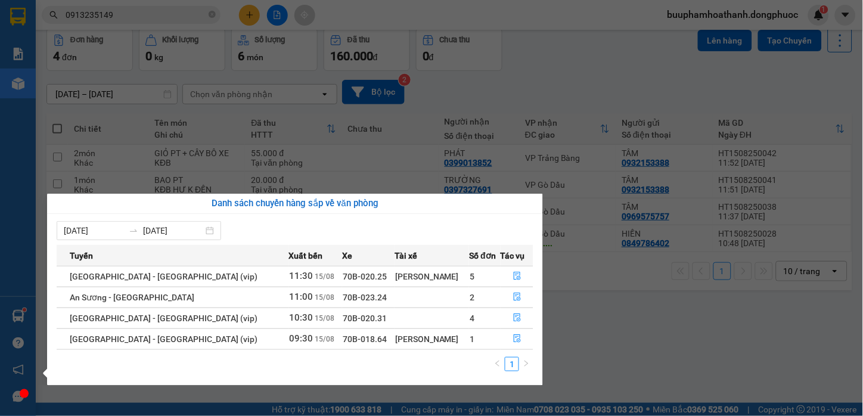
click at [602, 311] on section "Kết quả tìm kiếm ( 26 ) Bộ lọc Mã ĐH Trạng thái Món hàng Tổng cước Chưa cước Nh…" at bounding box center [431, 208] width 863 height 416
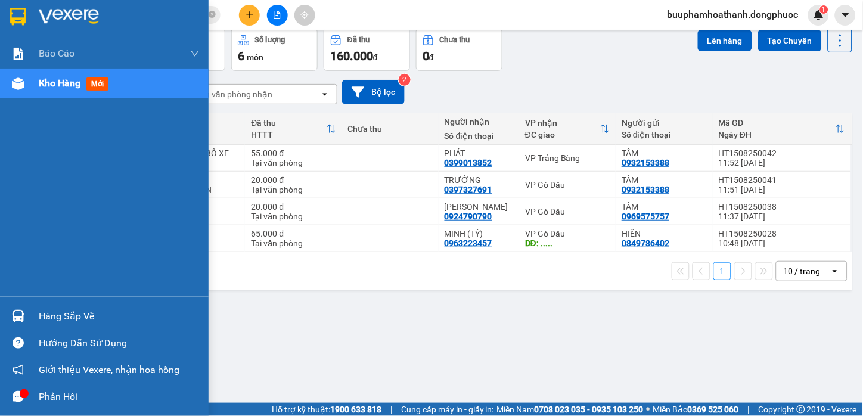
click at [33, 312] on div "Hàng sắp về" at bounding box center [104, 316] width 209 height 27
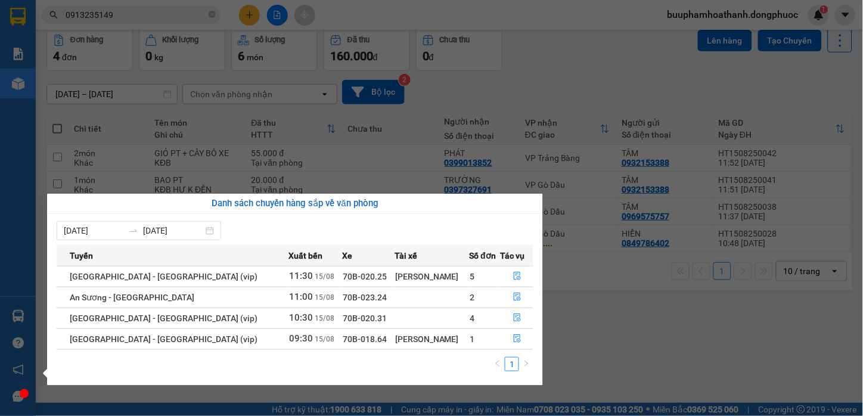
click at [641, 376] on section "Kết quả tìm kiếm ( 26 ) Bộ lọc Mã ĐH Trạng thái Món hàng Tổng cước Chưa cước Nh…" at bounding box center [431, 208] width 863 height 416
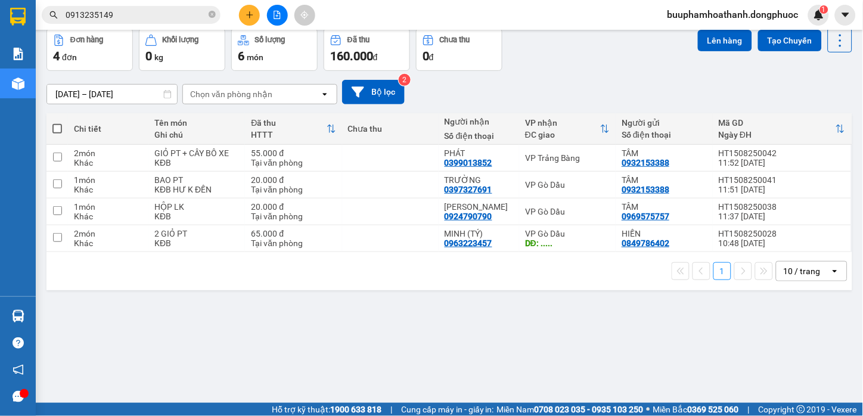
scroll to position [0, 0]
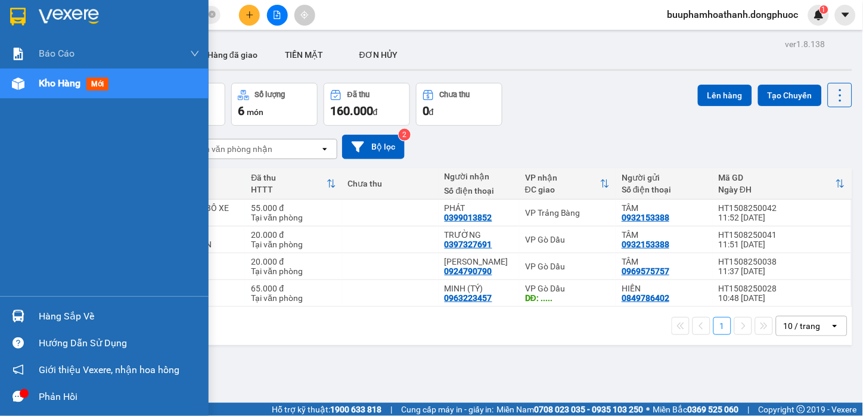
click at [33, 315] on div "Hàng sắp về" at bounding box center [104, 316] width 209 height 27
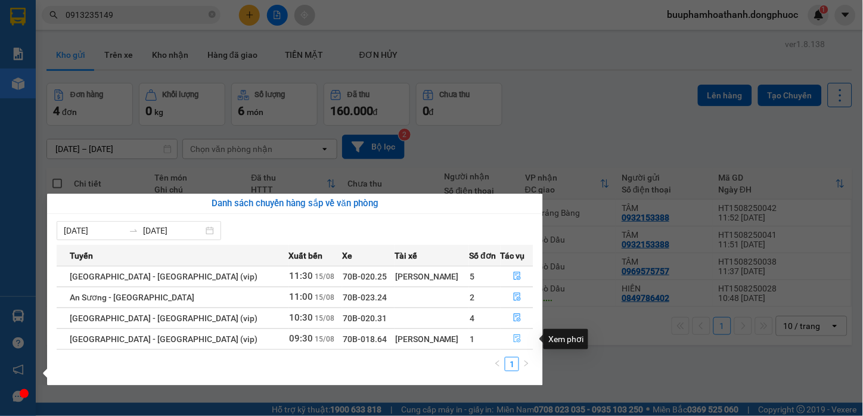
click at [519, 337] on button "button" at bounding box center [517, 339] width 32 height 19
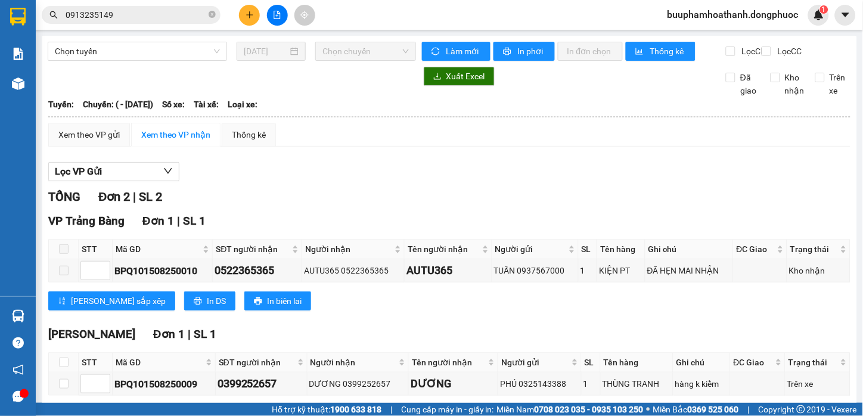
click at [578, 182] on div "Lọc VP Gửi" at bounding box center [449, 172] width 802 height 20
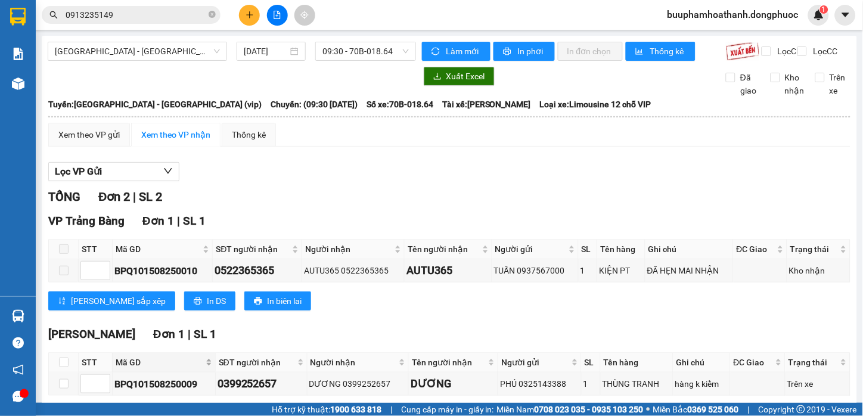
scroll to position [64, 0]
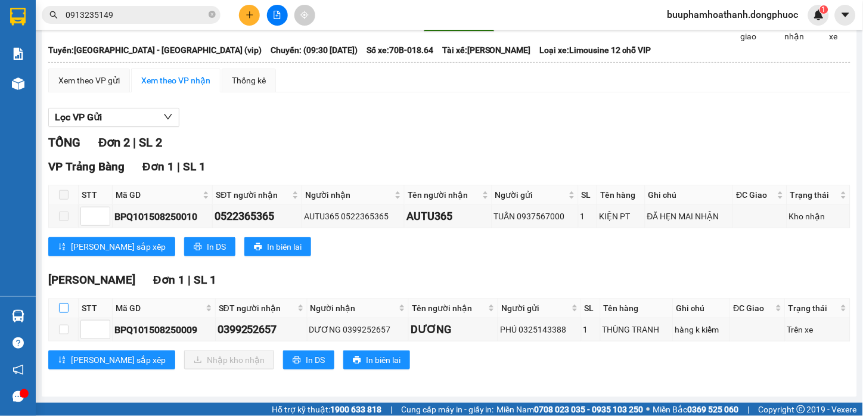
click at [61, 306] on input "checkbox" at bounding box center [64, 308] width 10 height 10
checkbox input "true"
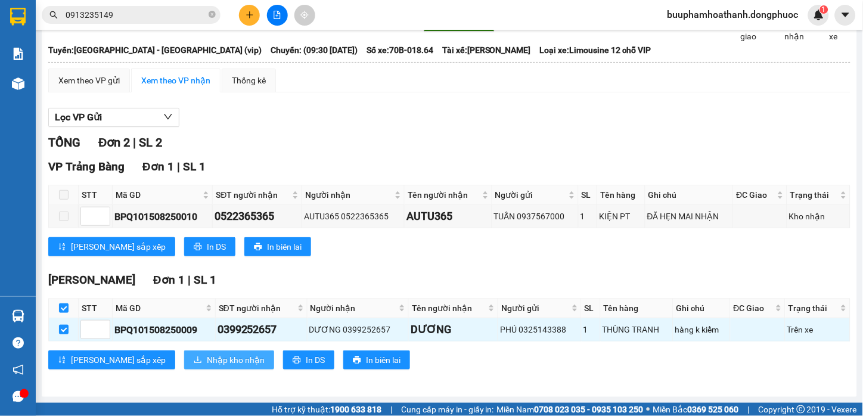
click at [207, 360] on span "Nhập kho nhận" at bounding box center [236, 360] width 58 height 13
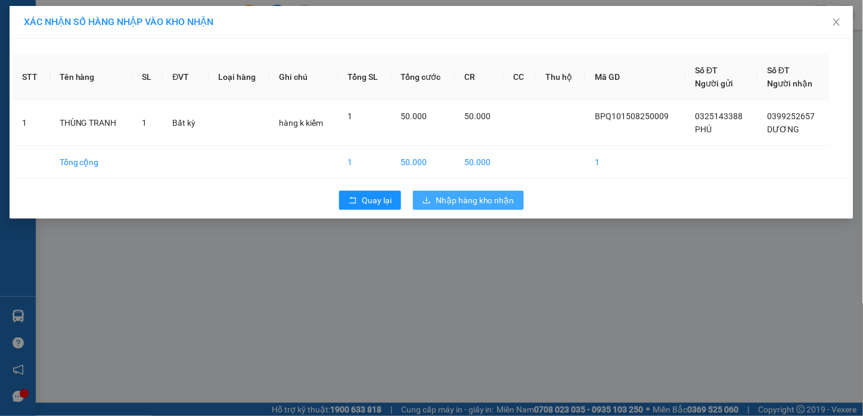
click at [445, 198] on span "Nhập hàng kho nhận" at bounding box center [475, 200] width 79 height 13
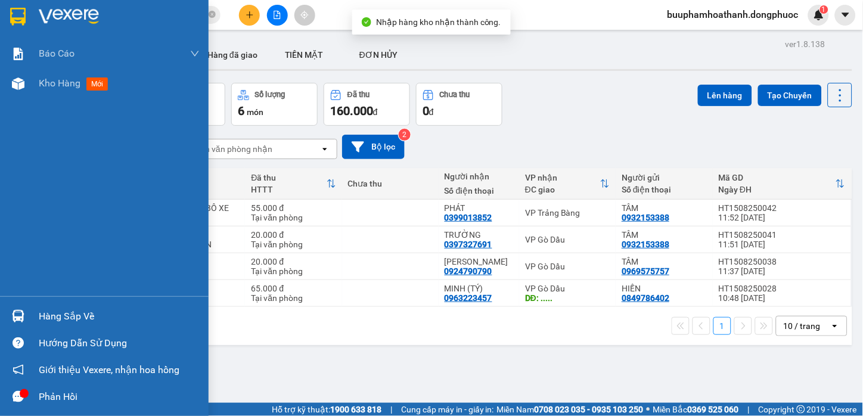
click at [33, 306] on div "Hàng sắp về" at bounding box center [104, 316] width 209 height 27
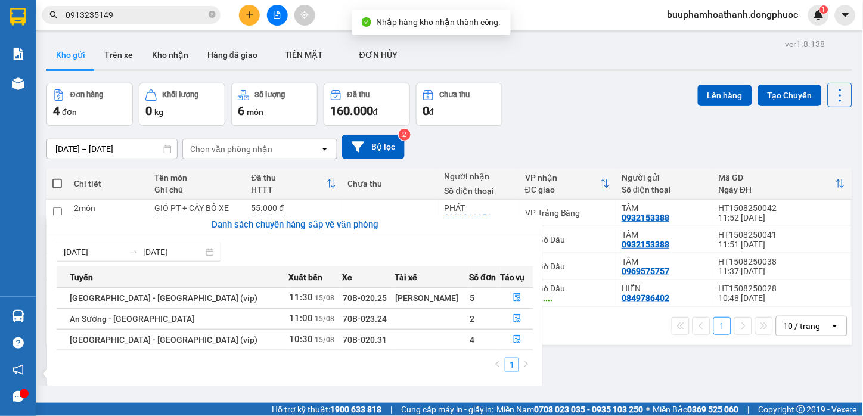
click at [591, 344] on section "Kết quả tìm kiếm ( 26 ) Bộ lọc Mã ĐH Trạng thái Món hàng Tổng cước Chưa cước Nh…" at bounding box center [431, 208] width 863 height 416
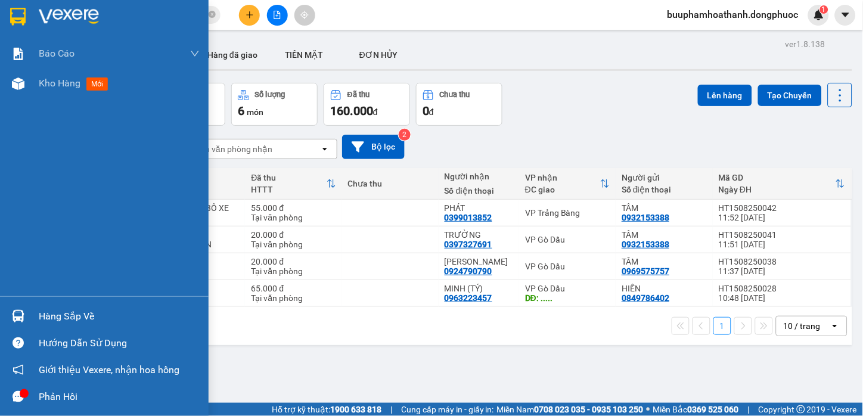
click at [57, 312] on div "Hàng sắp về" at bounding box center [119, 317] width 161 height 18
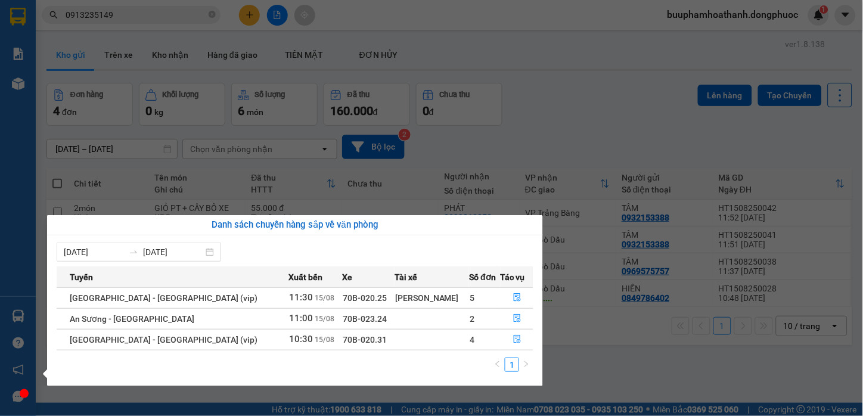
click at [565, 362] on section "Kết quả tìm kiếm ( 26 ) Bộ lọc Mã ĐH Trạng thái Món hàng Tổng cước Chưa cước Nh…" at bounding box center [431, 208] width 863 height 416
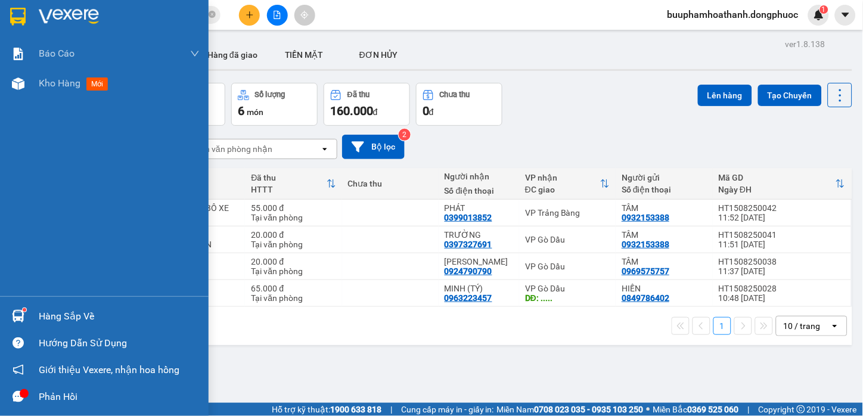
click at [34, 312] on div "Hàng sắp về" at bounding box center [104, 316] width 209 height 27
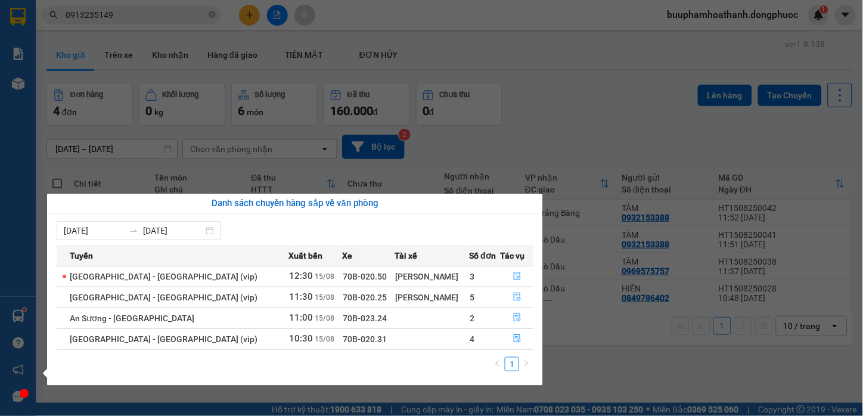
click at [520, 137] on section "Kết quả tìm kiếm ( 26 ) Bộ lọc Mã ĐH Trạng thái Món hàng Tổng cước Chưa cước Nh…" at bounding box center [431, 208] width 863 height 416
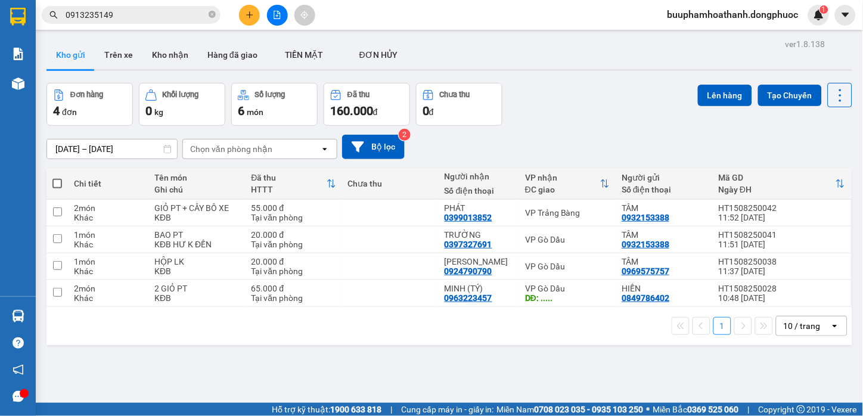
click at [123, 13] on input "0913235149" at bounding box center [136, 14] width 141 height 13
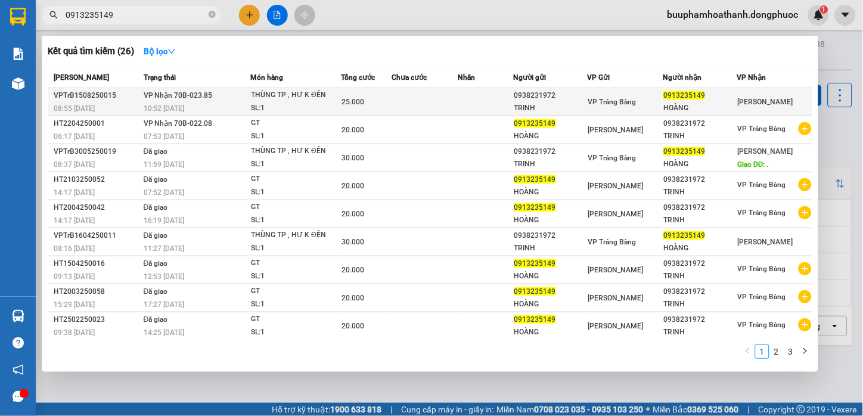
click at [336, 110] on div "SL: 1" at bounding box center [295, 108] width 89 height 13
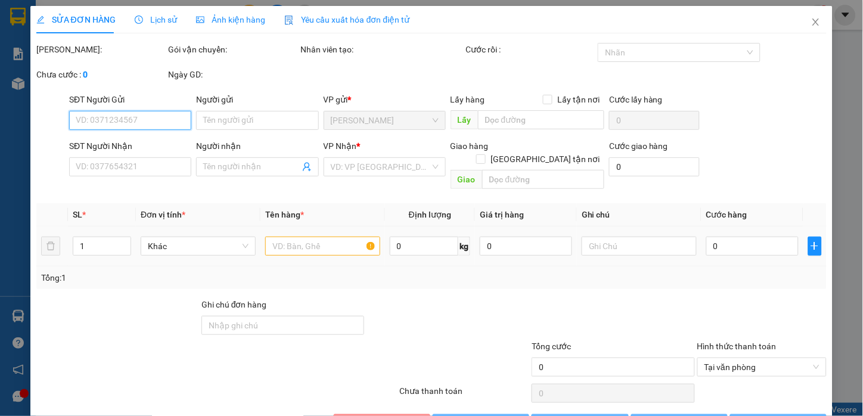
type input "0938231972"
type input "TRINH"
type input "0913235149"
type input "HOÀNG"
type input "25.000"
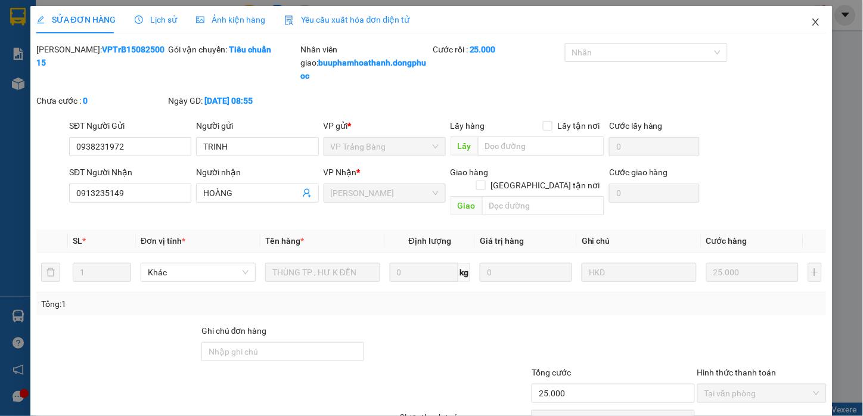
click at [811, 18] on icon "close" at bounding box center [816, 22] width 10 height 10
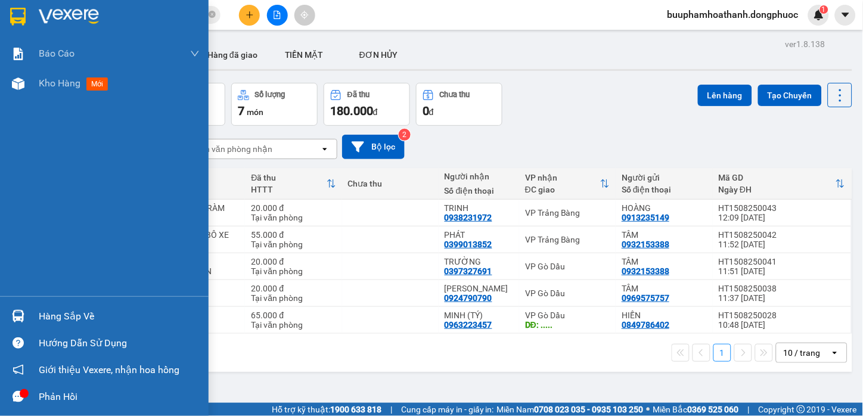
click at [21, 308] on div at bounding box center [18, 316] width 21 height 21
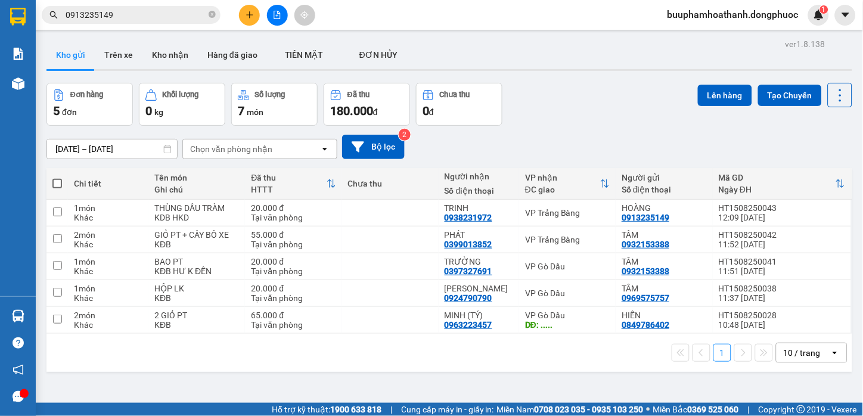
click at [275, 18] on section "Kết quả tìm kiếm ( 26 ) Bộ lọc Mã ĐH Trạng thái Món hàng Tổng cước Chưa cước Nh…" at bounding box center [431, 208] width 863 height 416
click at [277, 18] on icon "file-add" at bounding box center [277, 15] width 8 height 8
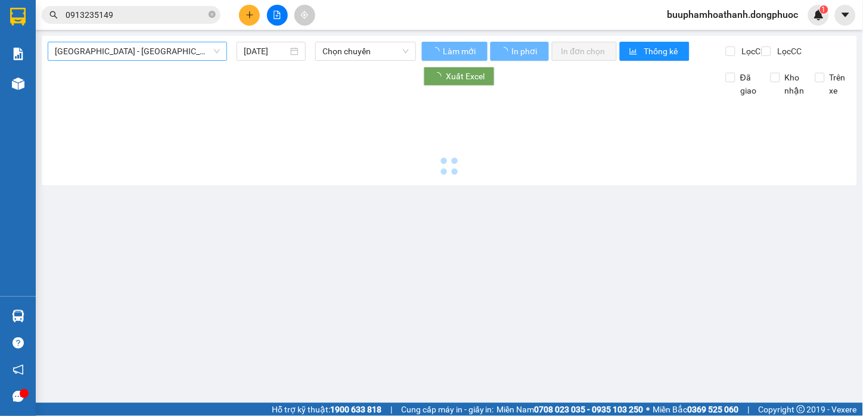
click at [117, 45] on span "[GEOGRAPHIC_DATA] - [GEOGRAPHIC_DATA] (vip)" at bounding box center [137, 51] width 165 height 18
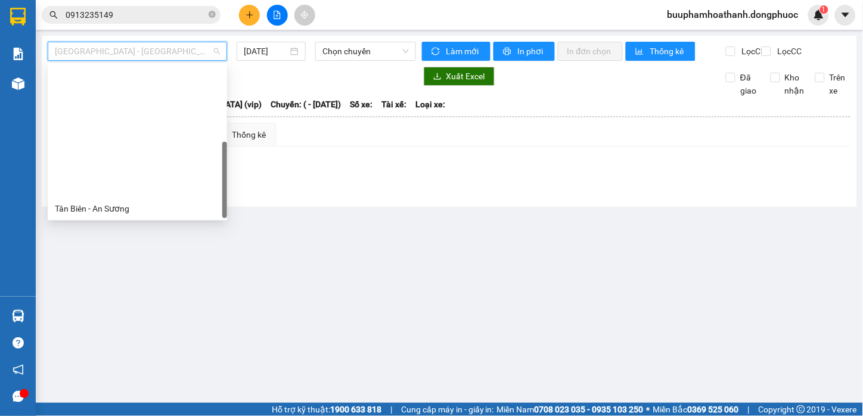
scroll to position [152, 0]
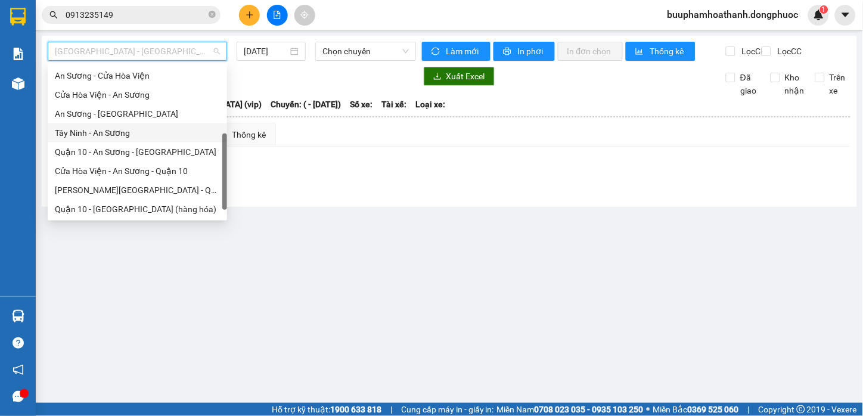
click at [136, 135] on div "Tây Ninh - An Sương" at bounding box center [137, 132] width 165 height 13
type input "[DATE]"
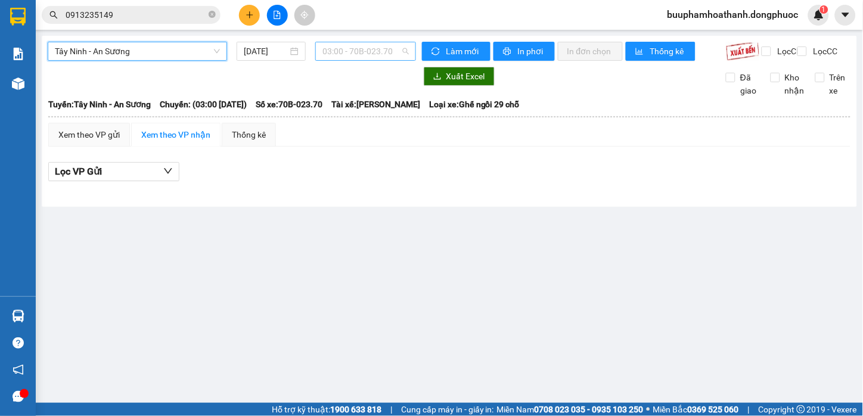
click at [335, 57] on span "03:00 - 70B-023.70" at bounding box center [366, 51] width 86 height 18
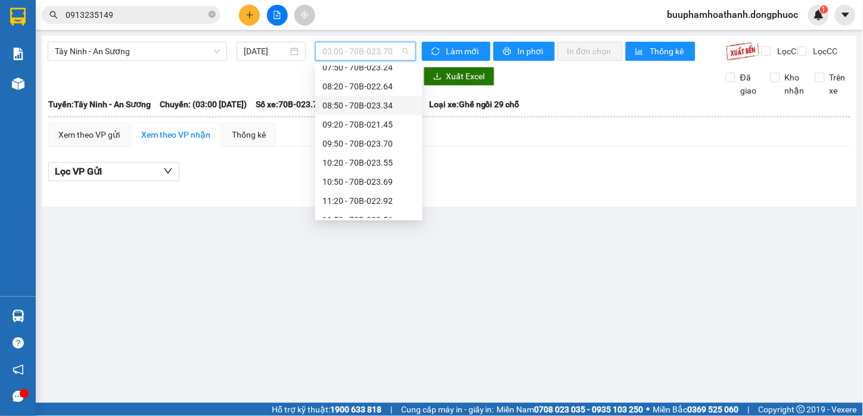
scroll to position [265, 0]
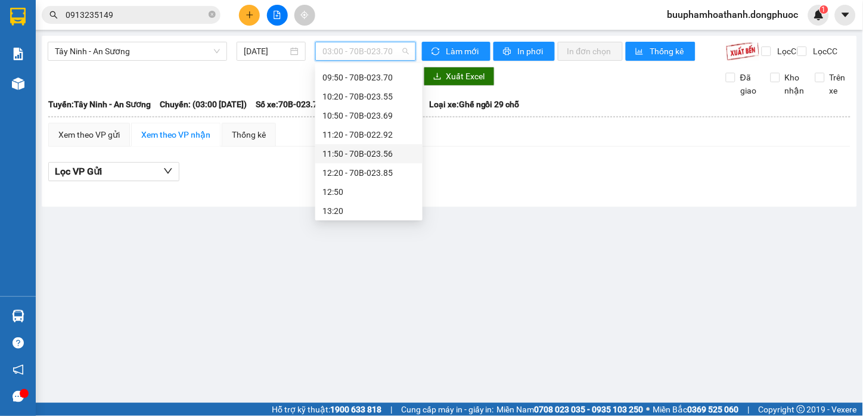
click at [391, 156] on div "11:50 - 70B-023.56" at bounding box center [369, 153] width 93 height 13
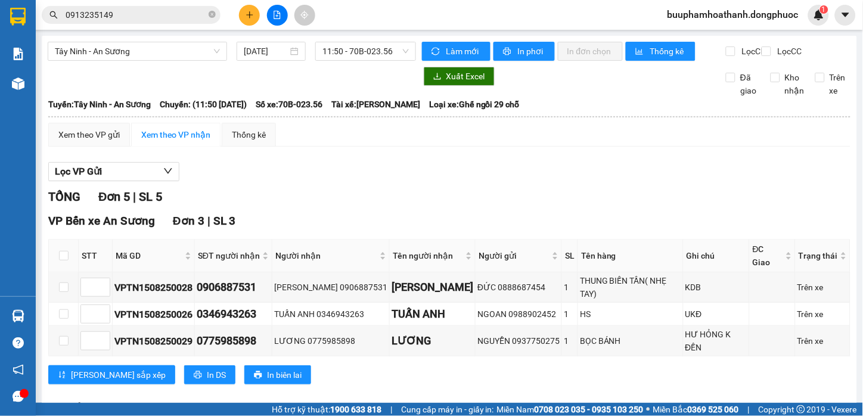
drag, startPoint x: 534, startPoint y: 166, endPoint x: 460, endPoint y: 200, distance: 81.6
click at [534, 168] on div "Lọc VP Gửi TỔNG Đơn 5 | SL 5 VP Bến xe An Sương Đơn 3 | SL 3 STT Mã GD SĐT ngư…" at bounding box center [449, 346] width 802 height 380
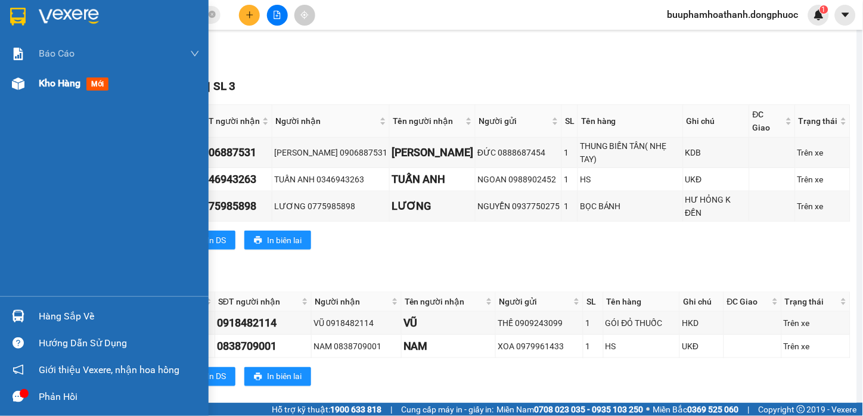
click at [21, 77] on img at bounding box center [18, 83] width 13 height 13
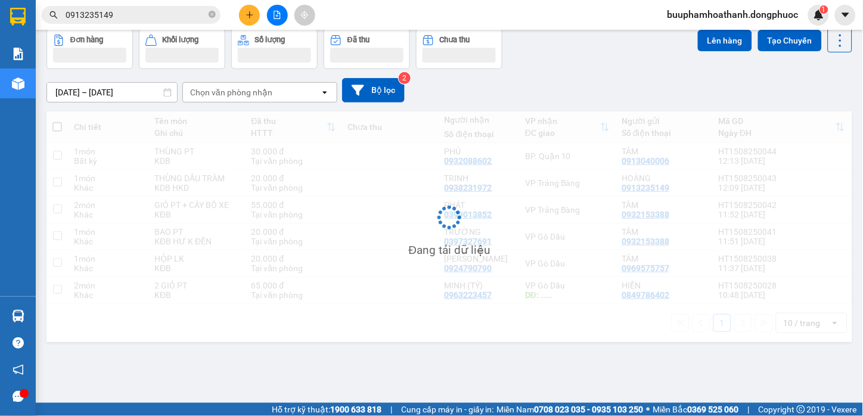
scroll to position [55, 0]
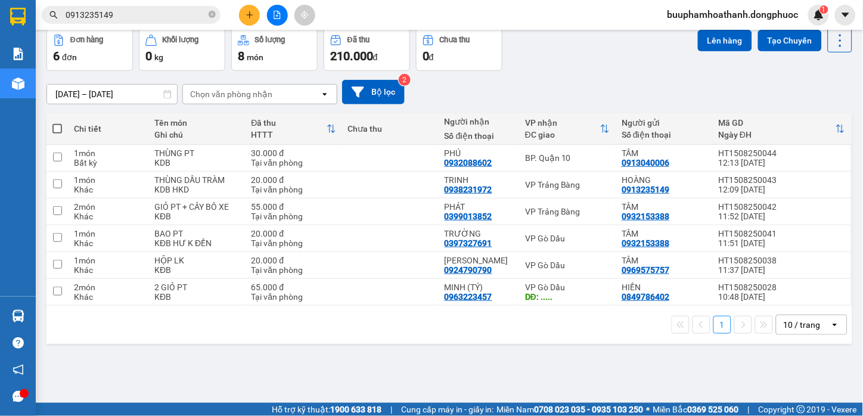
click at [534, 309] on div "1 10 / trang open" at bounding box center [449, 325] width 806 height 38
click at [318, 182] on div "20.000 đ" at bounding box center [293, 180] width 85 height 10
checkbox input "true"
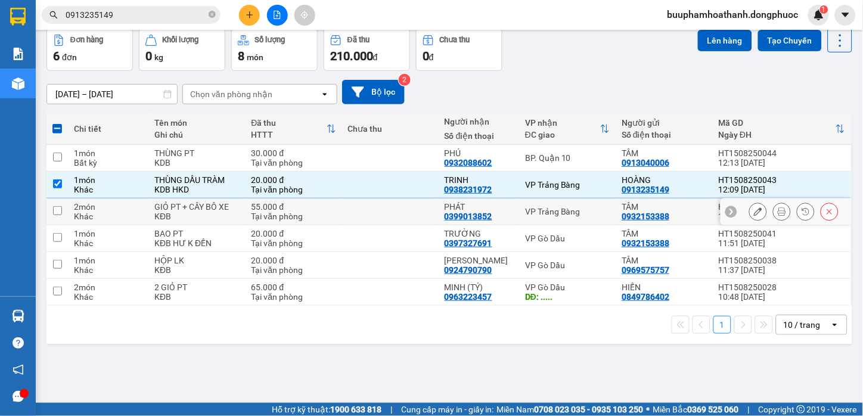
click at [511, 209] on td "PHÁT 0399013852" at bounding box center [479, 212] width 80 height 27
checkbox input "true"
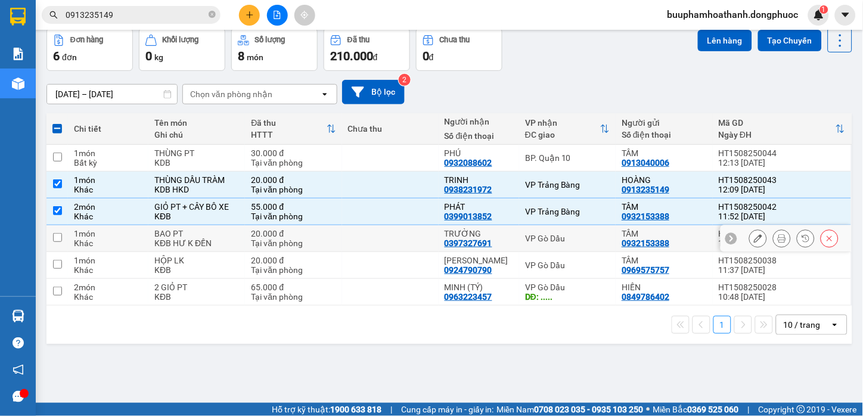
click at [519, 235] on td "VP Gò Dầu" at bounding box center [567, 238] width 97 height 27
checkbox input "true"
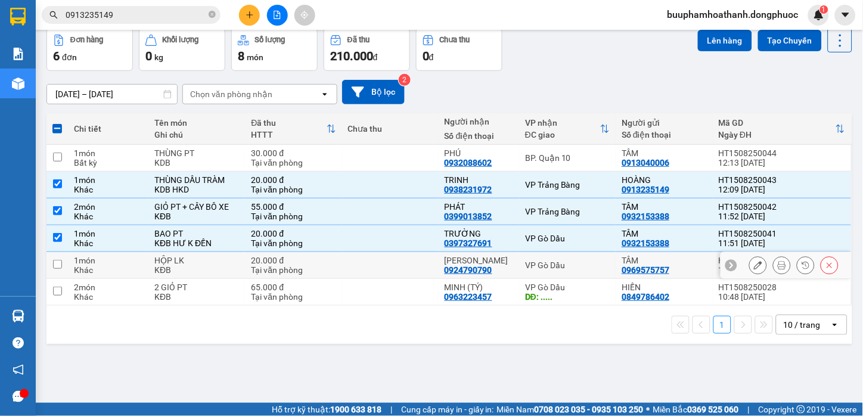
click at [510, 262] on td "LÊ ANH 0924790790" at bounding box center [479, 265] width 80 height 27
checkbox input "true"
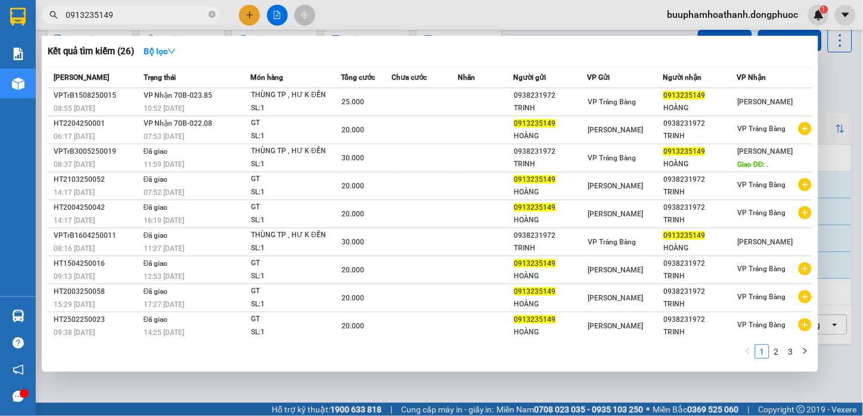
click at [120, 18] on input "0913235149" at bounding box center [136, 14] width 141 height 13
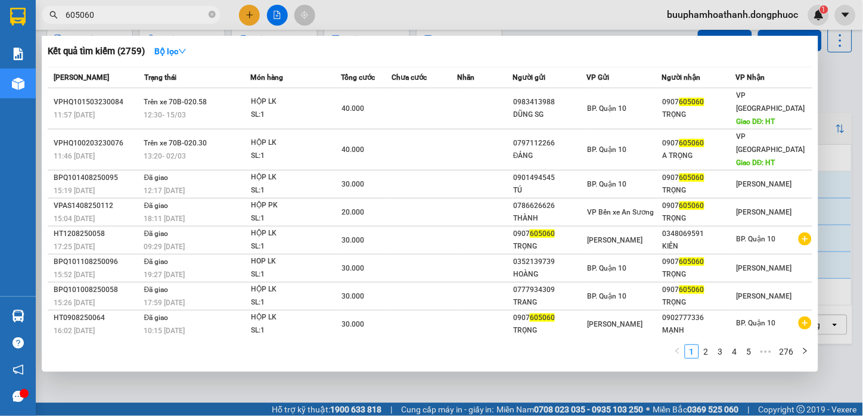
type input "605060"
click at [644, 386] on div at bounding box center [431, 208] width 863 height 416
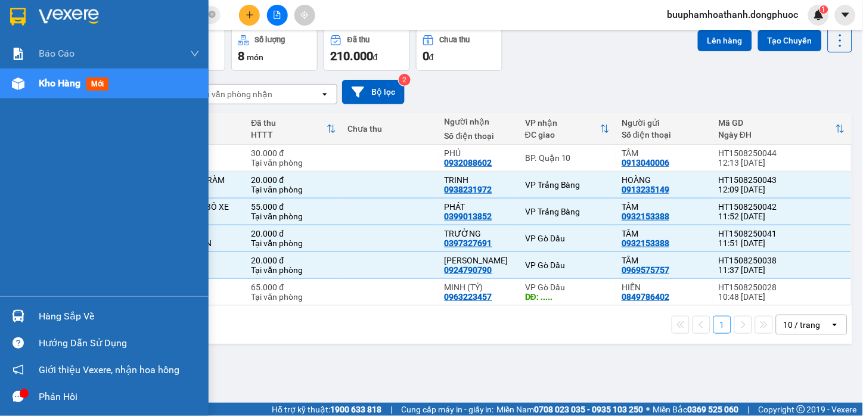
click at [46, 320] on div "Hàng sắp về" at bounding box center [119, 317] width 161 height 18
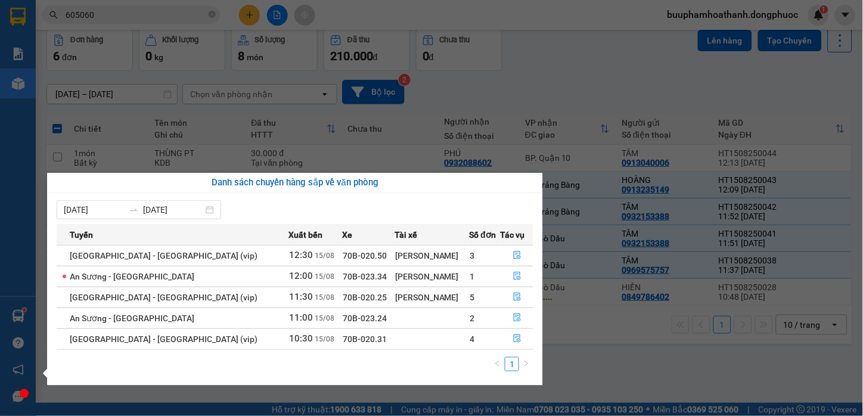
click at [609, 368] on section "Kết quả tìm kiếm ( 2759 ) Bộ lọc Mã ĐH Trạng thái Món hàng Tổng cước Chưa cước …" at bounding box center [431, 208] width 863 height 416
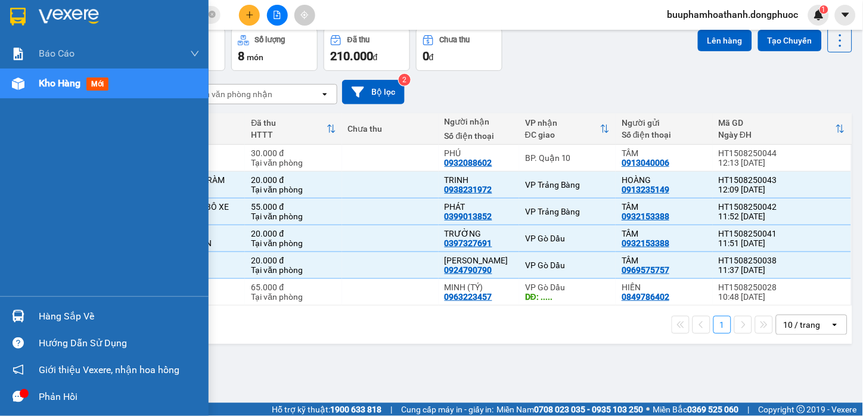
click at [33, 322] on div "Hàng sắp về" at bounding box center [104, 316] width 209 height 27
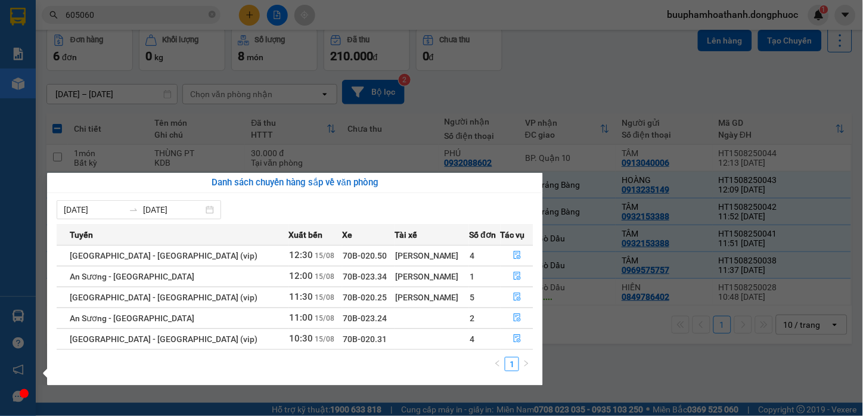
click at [610, 352] on section "Kết quả tìm kiếm ( 2759 ) Bộ lọc Mã ĐH Trạng thái Món hàng Tổng cước Chưa cước …" at bounding box center [431, 208] width 863 height 416
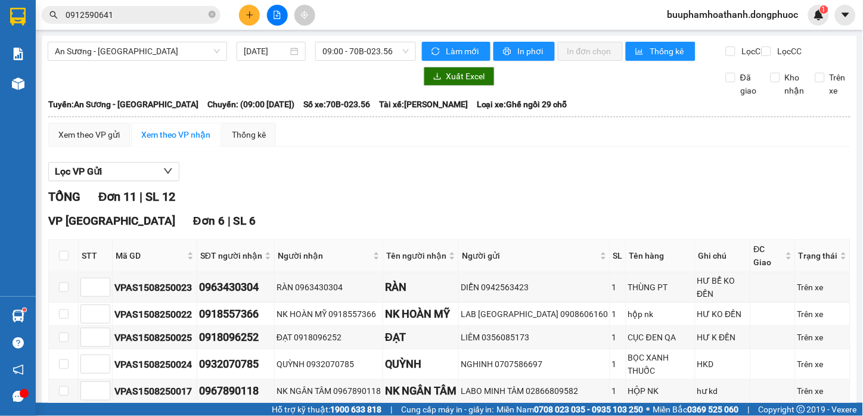
scroll to position [199, 0]
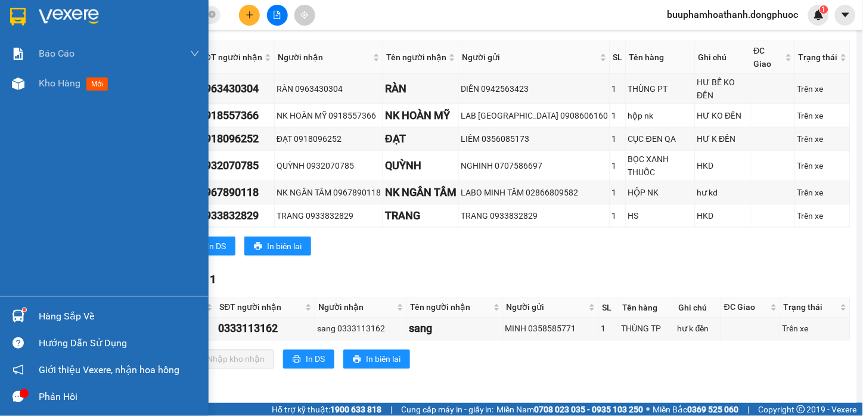
click at [51, 314] on div "Hàng sắp về" at bounding box center [119, 317] width 161 height 18
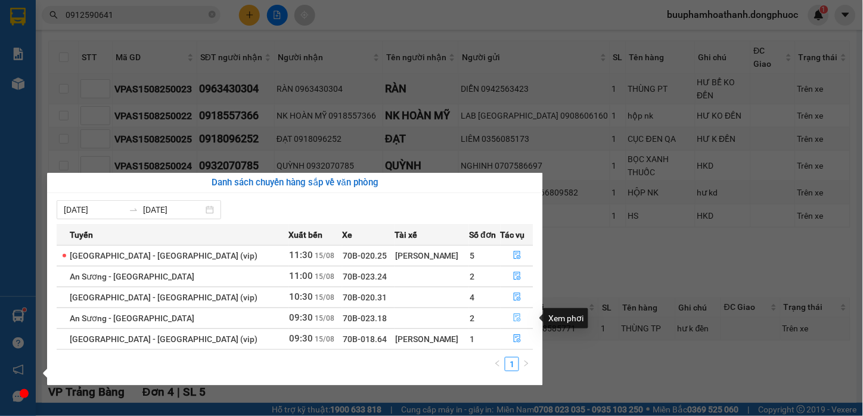
click at [504, 320] on button "button" at bounding box center [517, 318] width 32 height 19
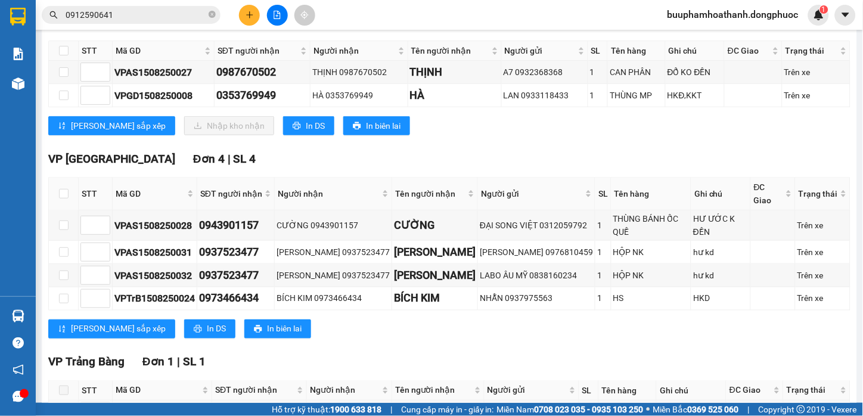
drag, startPoint x: 129, startPoint y: 57, endPoint x: 49, endPoint y: 69, distance: 81.4
click at [126, 57] on span "Mã GD" at bounding box center [159, 50] width 86 height 13
click at [61, 55] on input "checkbox" at bounding box center [64, 51] width 10 height 10
checkbox input "true"
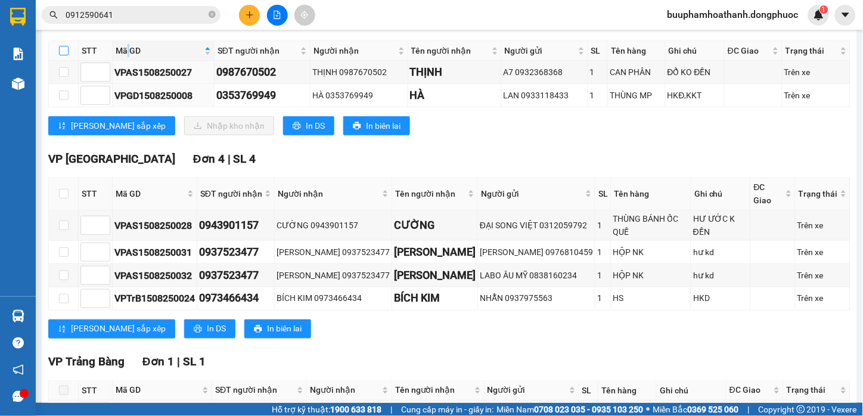
checkbox input "true"
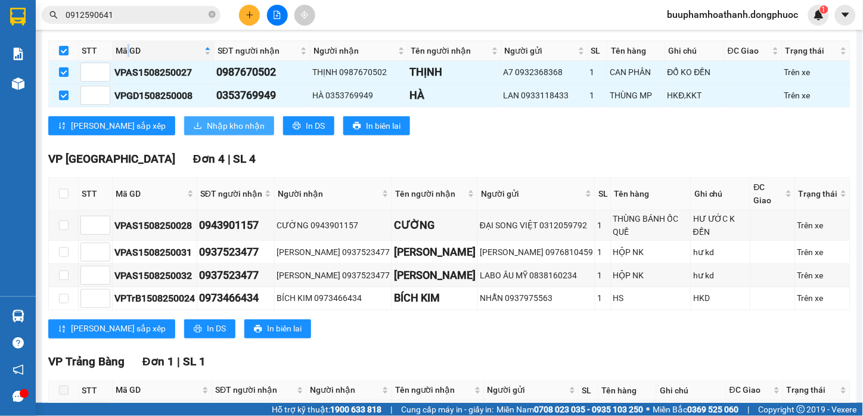
click at [207, 132] on span "Nhập kho nhận" at bounding box center [236, 125] width 58 height 13
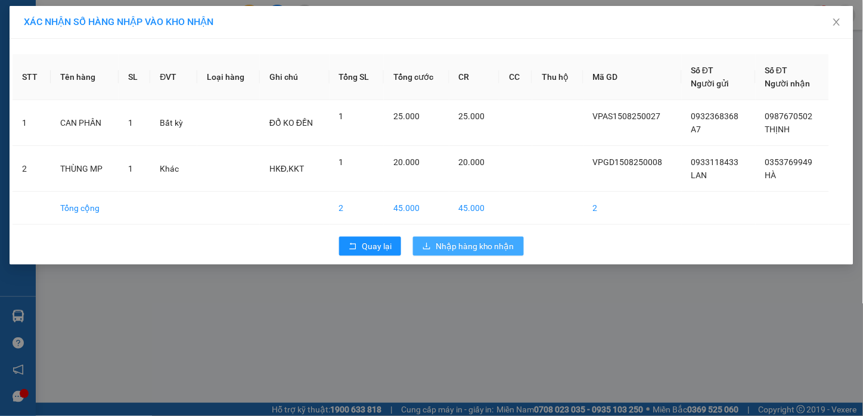
click at [449, 247] on span "Nhập hàng kho nhận" at bounding box center [475, 246] width 79 height 13
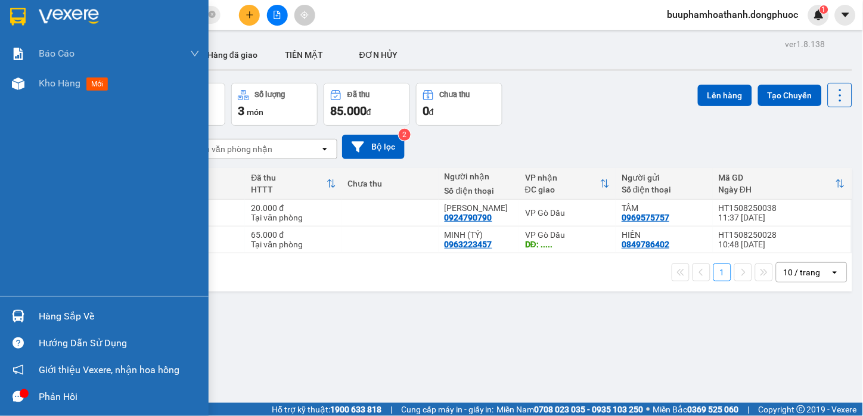
click at [27, 319] on div at bounding box center [18, 316] width 21 height 21
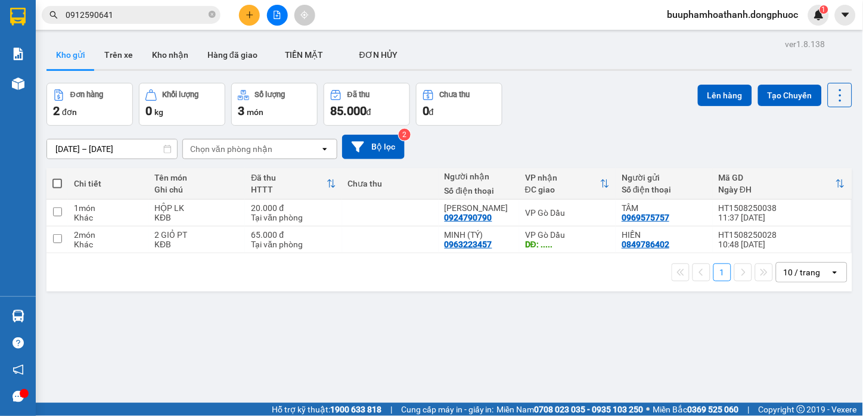
click at [610, 335] on section "Kết quả tìm kiếm ( 7 ) Bộ lọc Mã ĐH Trạng thái Món hàng Tổng cước Chưa cước Nhã…" at bounding box center [431, 208] width 863 height 416
click at [283, 14] on button at bounding box center [277, 15] width 21 height 21
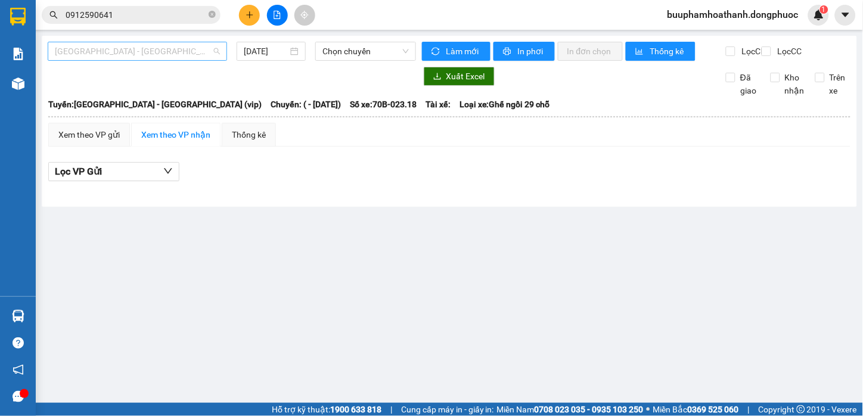
click at [210, 46] on span "[GEOGRAPHIC_DATA] - [GEOGRAPHIC_DATA] (vip)" at bounding box center [137, 51] width 165 height 18
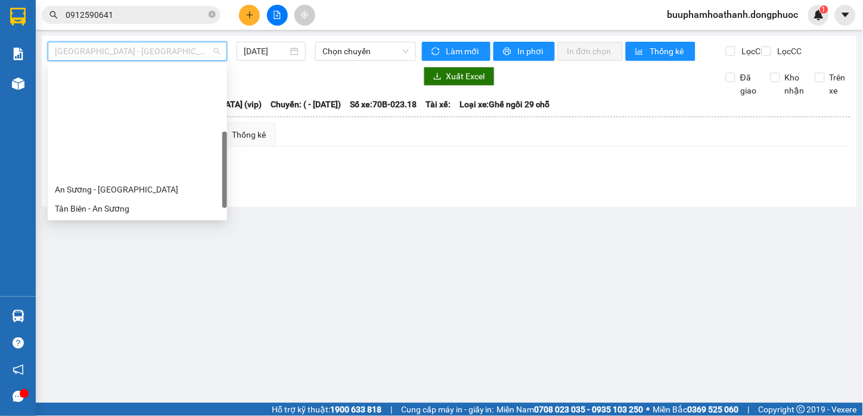
scroll to position [171, 0]
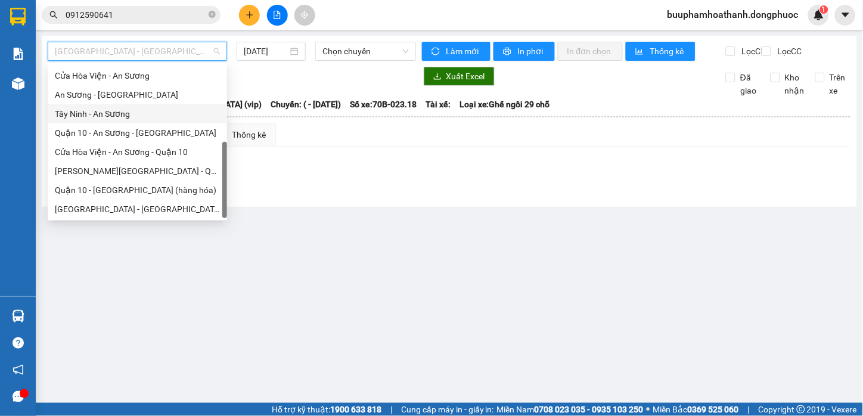
click at [137, 110] on div "Tây Ninh - An Sương" at bounding box center [137, 113] width 165 height 13
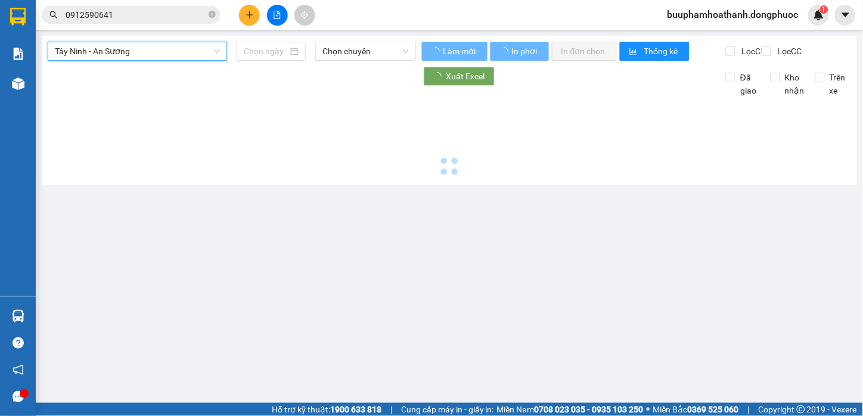
type input "[DATE]"
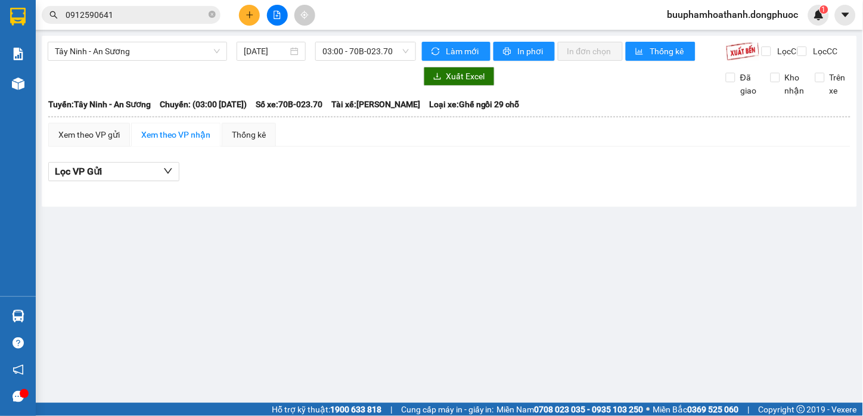
click at [380, 61] on div "Tây Ninh - An Sương 15/08/2025 03:00 - 70B-023.70" at bounding box center [232, 51] width 368 height 19
click at [380, 57] on span "03:00 - 70B-023.70" at bounding box center [366, 51] width 86 height 18
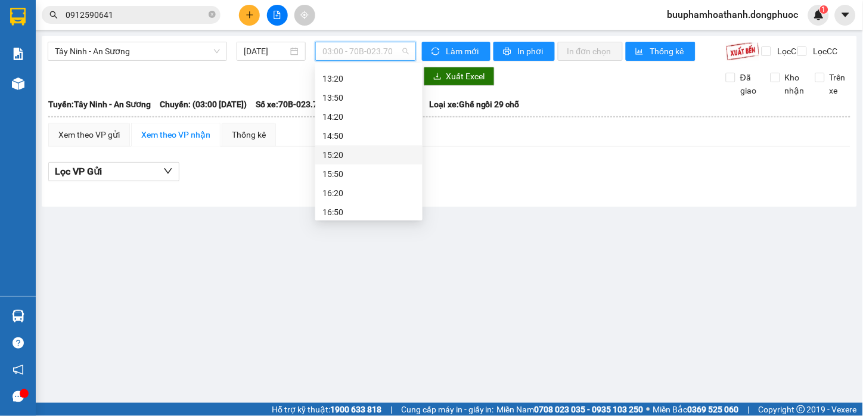
scroll to position [265, 0]
click at [377, 157] on div "11:50 - 70B-023.56" at bounding box center [369, 153] width 93 height 13
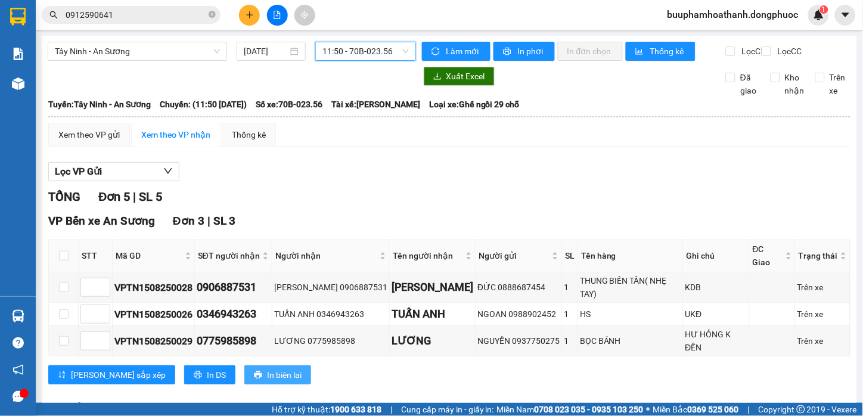
scroll to position [135, 0]
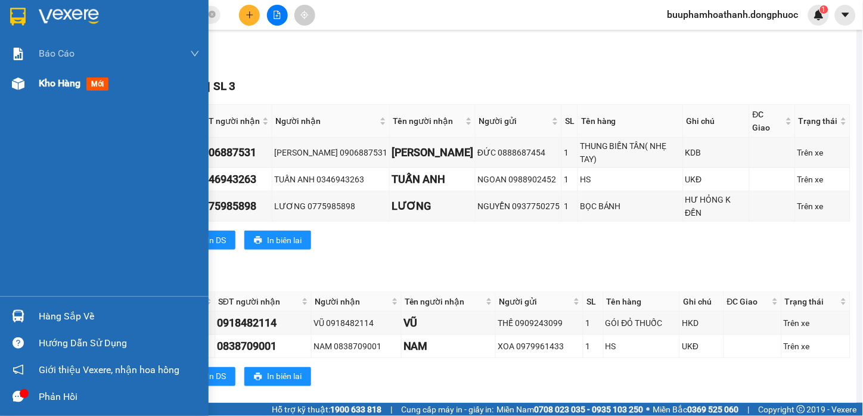
click at [30, 92] on div "Kho hàng mới" at bounding box center [104, 84] width 209 height 30
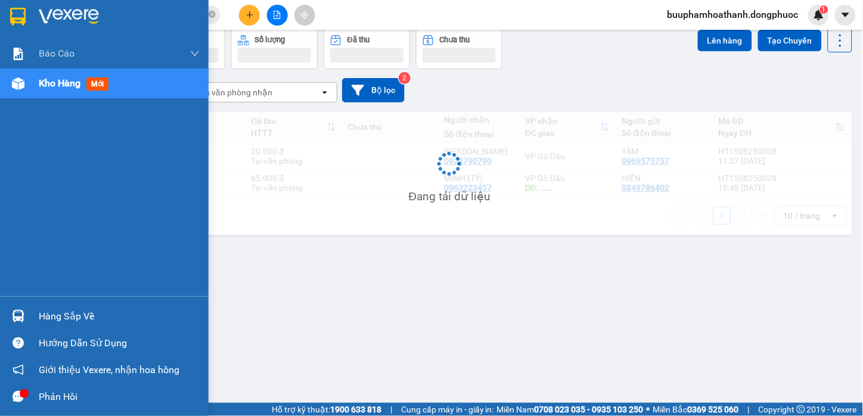
scroll to position [55, 0]
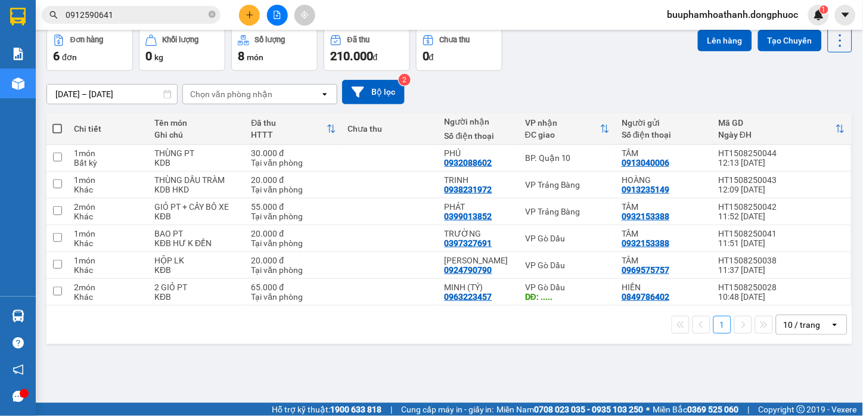
click at [525, 311] on div "1 10 / trang open" at bounding box center [449, 325] width 806 height 38
click at [345, 311] on div "1 10 / trang open" at bounding box center [449, 325] width 806 height 38
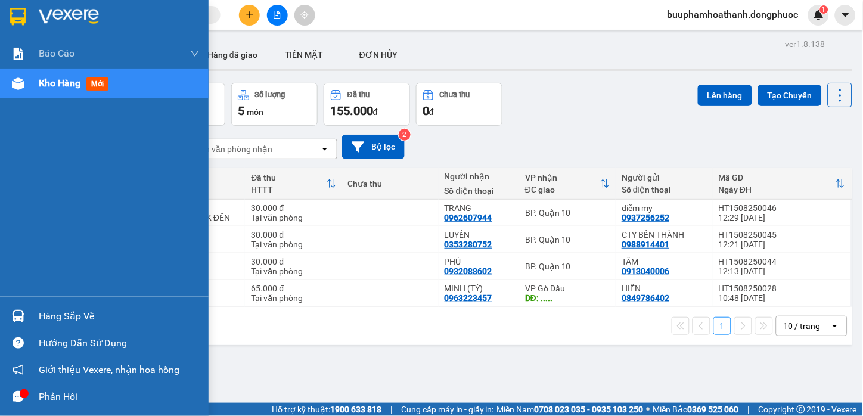
click at [16, 312] on img at bounding box center [18, 316] width 13 height 13
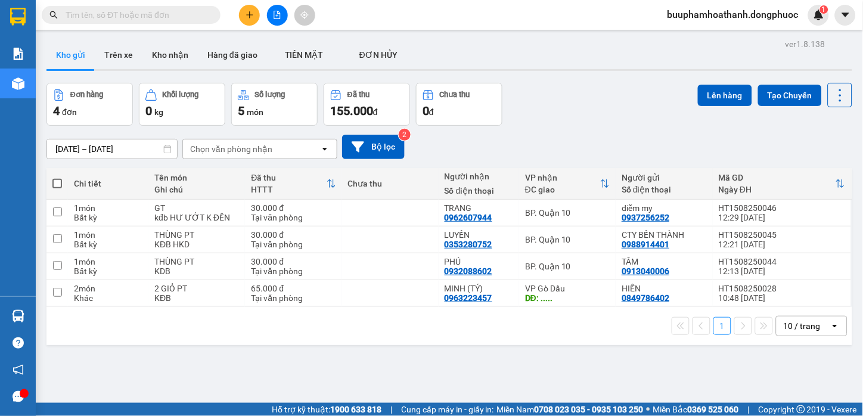
click at [656, 379] on section "Kết quả tìm kiếm ( 0 ) Bộ lọc No Data buuphamhoathanh.dongphuoc 1 Báo cáo Mẫu 1…" at bounding box center [431, 208] width 863 height 416
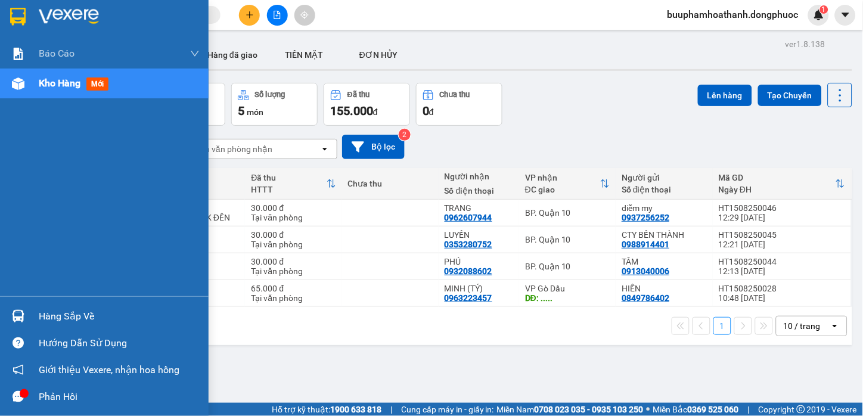
click at [20, 314] on img at bounding box center [18, 316] width 13 height 13
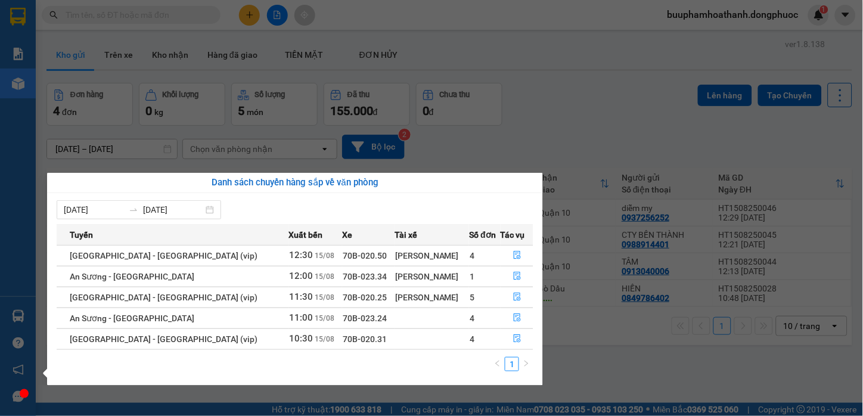
click at [640, 354] on section "Kết quả tìm kiếm ( 0 ) Bộ lọc No Data buuphamhoathanh.dongphuoc 1 Báo cáo Mẫu 1…" at bounding box center [431, 208] width 863 height 416
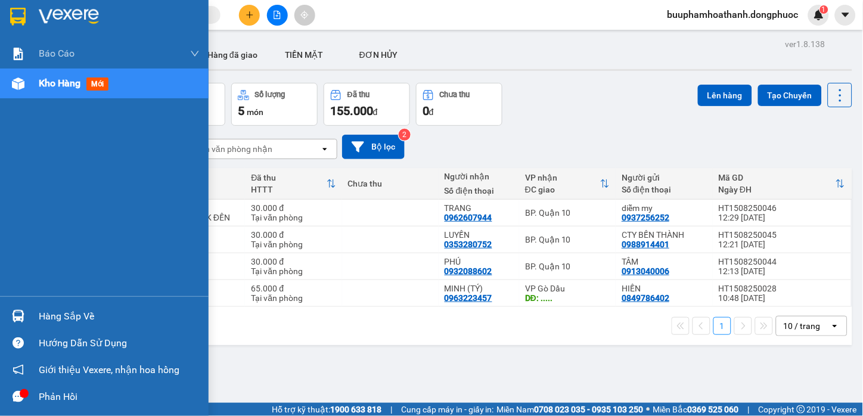
click at [37, 319] on div "Hàng sắp về" at bounding box center [104, 316] width 209 height 27
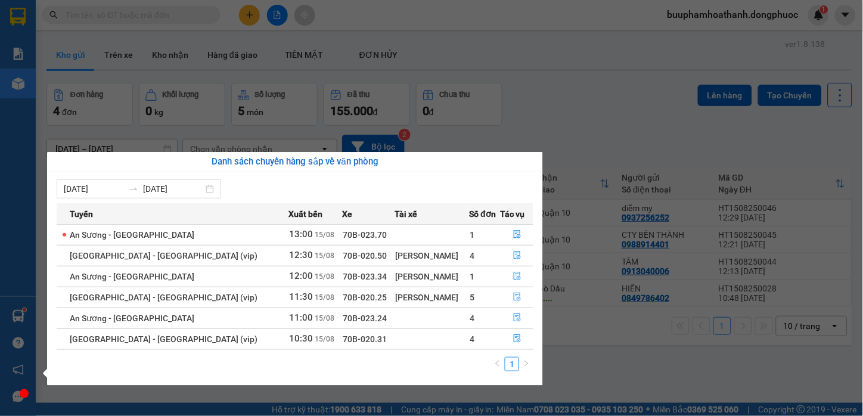
click at [613, 388] on section "Kết quả tìm kiếm ( 0 ) Bộ lọc No Data buuphamhoathanh.dongphuoc 1 Báo cáo Mẫu 1…" at bounding box center [431, 208] width 863 height 416
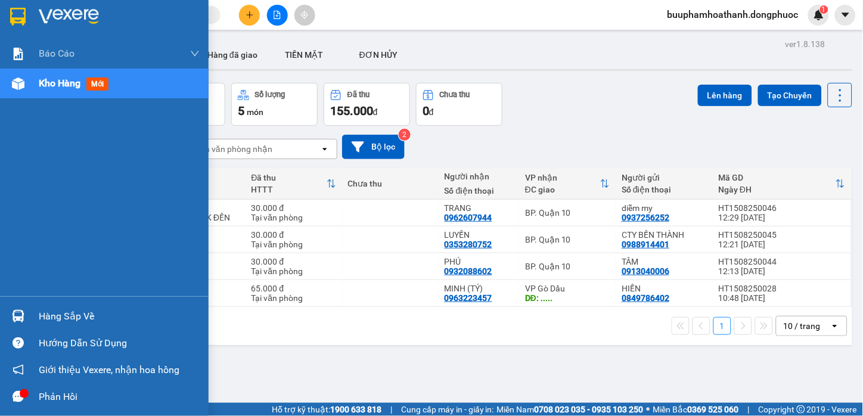
click at [75, 305] on div "Hàng sắp về" at bounding box center [104, 316] width 209 height 27
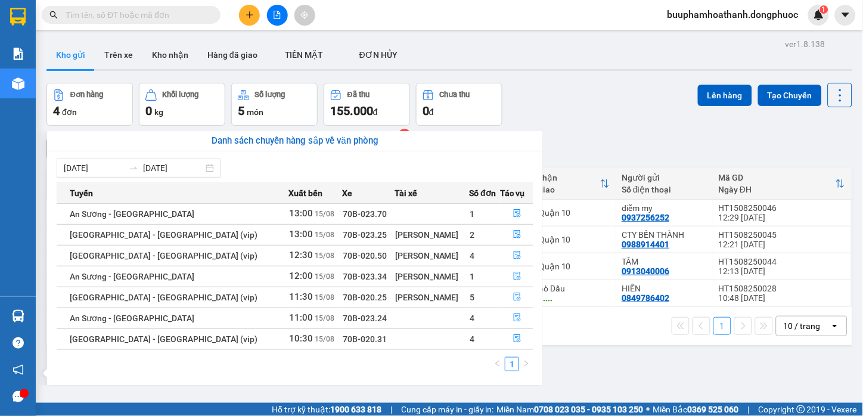
click at [593, 355] on section "Kết quả tìm kiếm ( 0 ) Bộ lọc No Data buuphamhoathanh.dongphuoc 1 Báo cáo Mẫu 1…" at bounding box center [431, 208] width 863 height 416
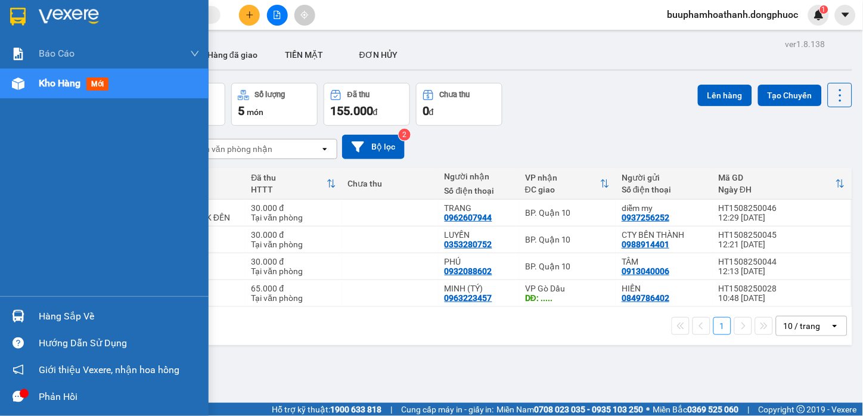
click at [33, 317] on div "Hàng sắp về" at bounding box center [104, 316] width 209 height 27
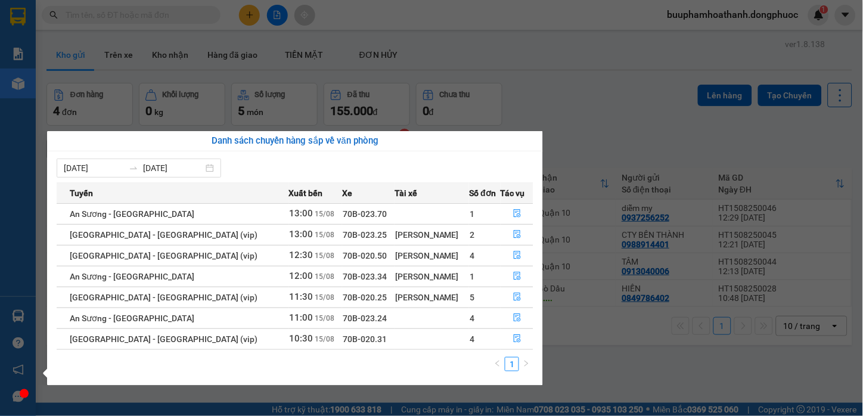
click at [658, 387] on section "Kết quả tìm kiếm ( 0 ) Bộ lọc No Data buuphamhoathanh.dongphuoc 1 Báo cáo Mẫu 1…" at bounding box center [431, 208] width 863 height 416
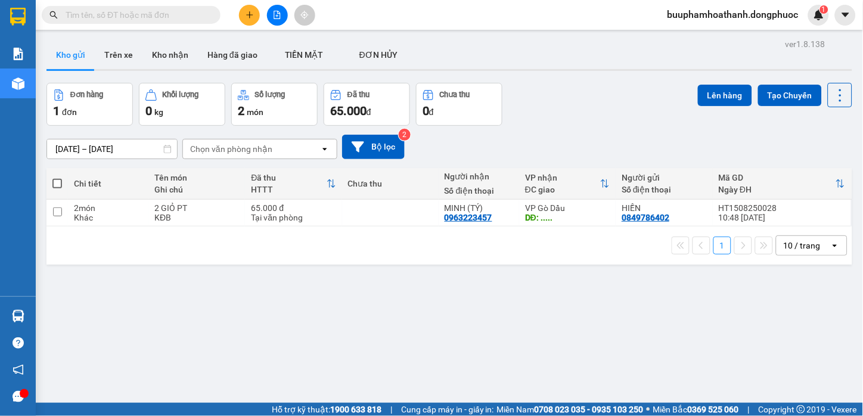
click at [329, 317] on div "ver 1.8.138 Kho gửi Trên xe Kho nhận Hàng đã giao TIỀN MẶT ĐƠN HỦY Đơn hàng 1…" at bounding box center [450, 244] width 816 height 416
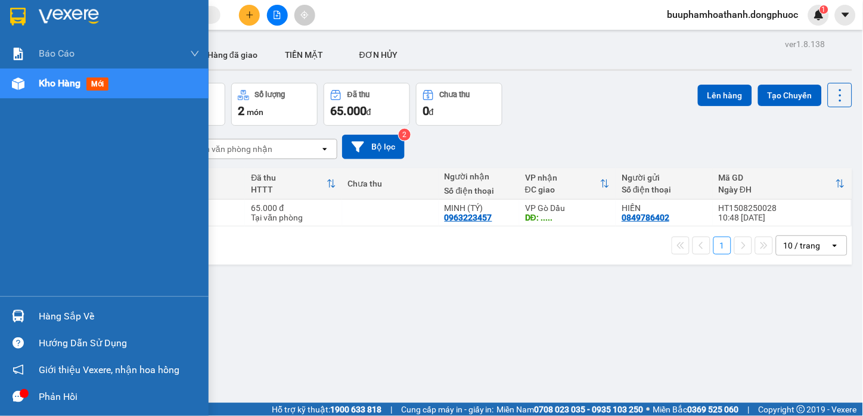
click at [24, 315] on img at bounding box center [18, 316] width 13 height 13
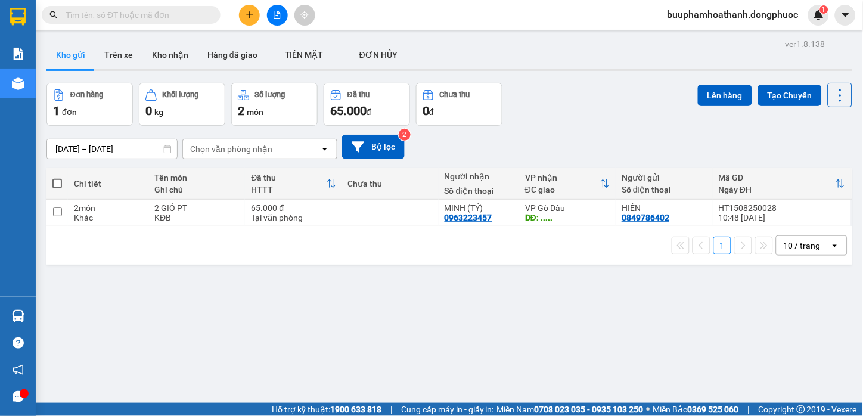
click at [705, 334] on section "Kết quả tìm kiếm ( 0 ) Bộ lọc No Data buuphamhoathanh.dongphuoc 1 Báo cáo Mẫu 1…" at bounding box center [431, 208] width 863 height 416
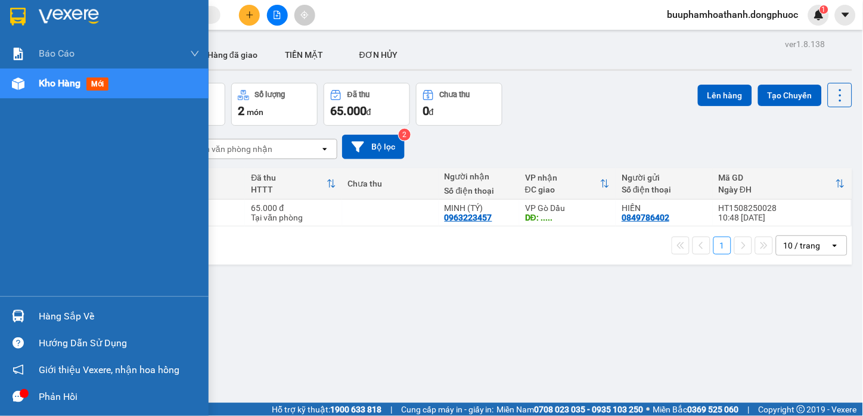
click at [24, 315] on div at bounding box center [18, 316] width 21 height 21
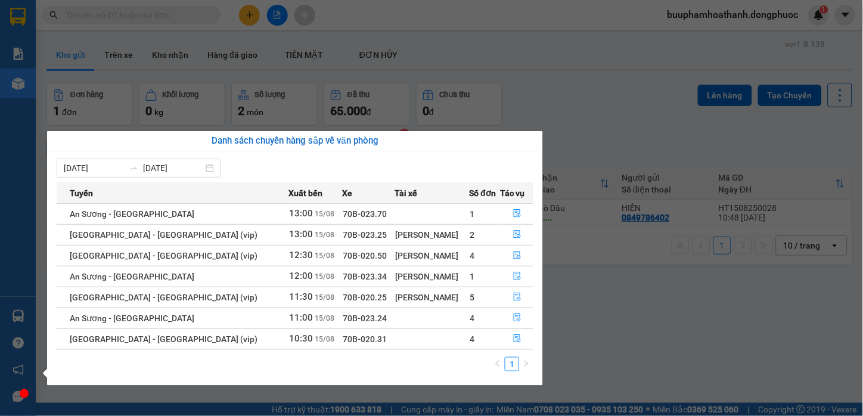
click at [598, 347] on section "Kết quả tìm kiếm ( 0 ) Bộ lọc No Data buuphamhoathanh.dongphuoc 1 Báo cáo Mẫu 1…" at bounding box center [431, 208] width 863 height 416
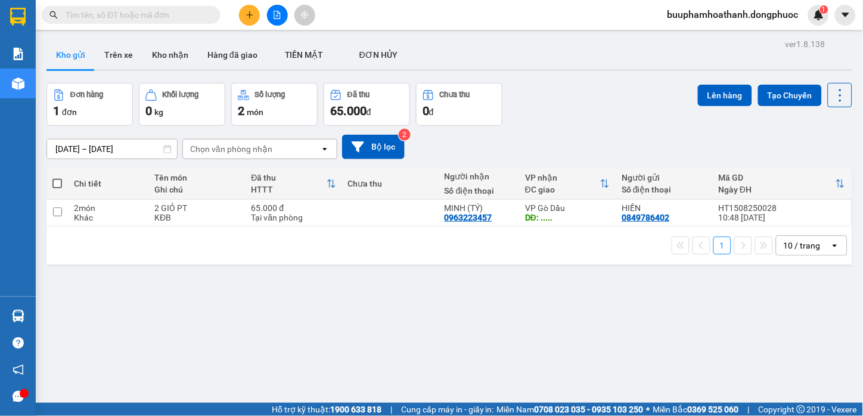
click at [271, 13] on button at bounding box center [277, 15] width 21 height 21
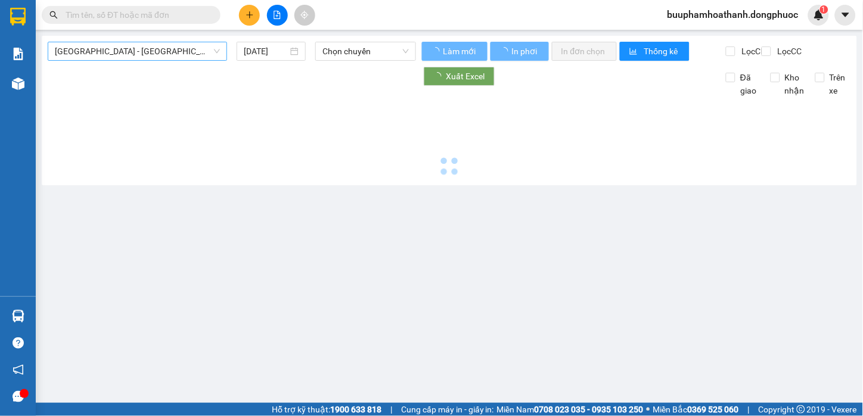
click at [135, 54] on span "[GEOGRAPHIC_DATA] - [GEOGRAPHIC_DATA] (vip)" at bounding box center [137, 51] width 165 height 18
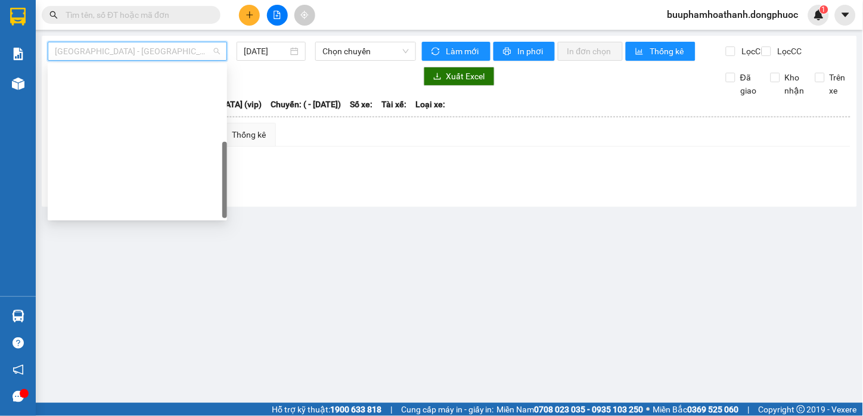
scroll to position [171, 0]
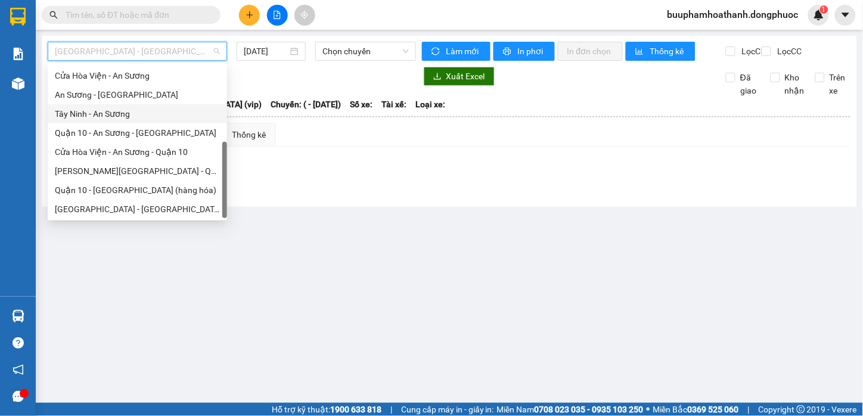
click at [120, 117] on div "Tây Ninh - An Sương" at bounding box center [137, 113] width 165 height 13
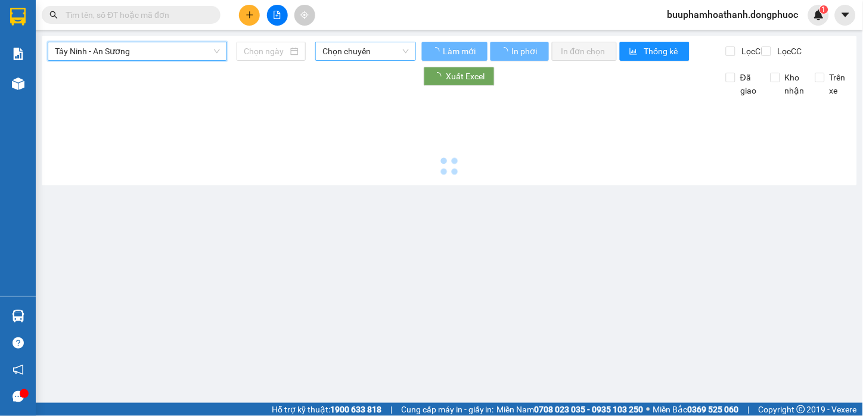
type input "[DATE]"
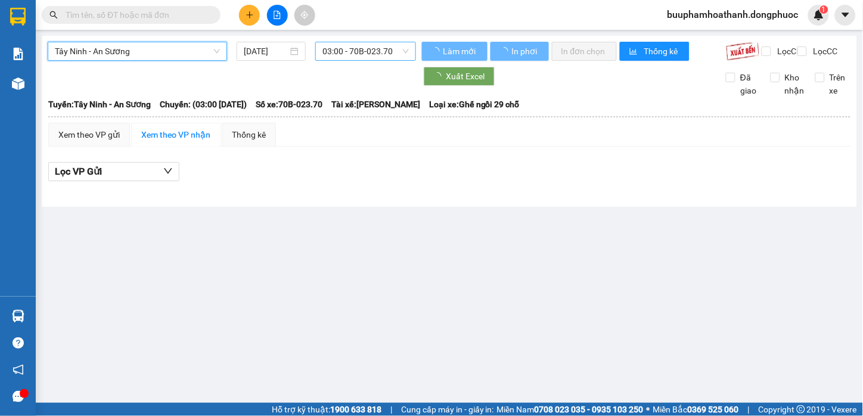
click at [342, 52] on span "03:00 - 70B-023.70" at bounding box center [366, 51] width 86 height 18
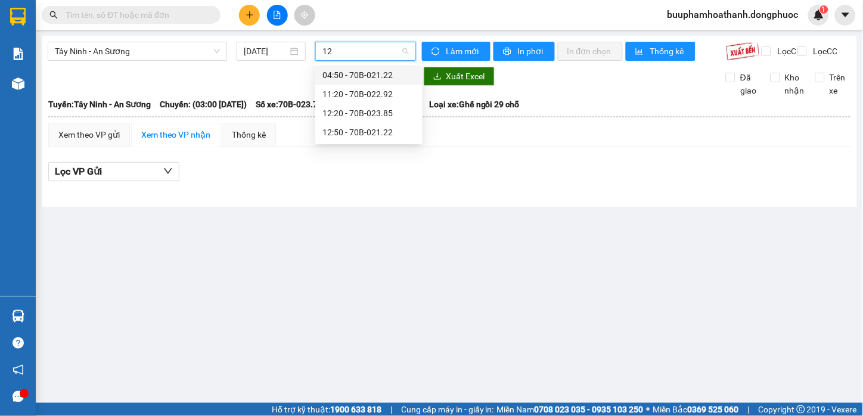
type input "125"
click at [339, 80] on div "12:50 - 70B-021.22" at bounding box center [369, 75] width 93 height 13
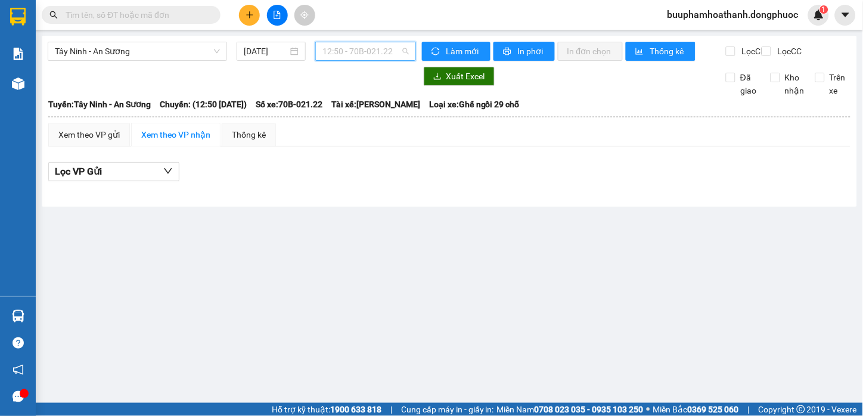
drag, startPoint x: 377, startPoint y: 51, endPoint x: 401, endPoint y: 128, distance: 80.9
click at [378, 51] on span "12:50 - 70B-021.22" at bounding box center [366, 51] width 86 height 18
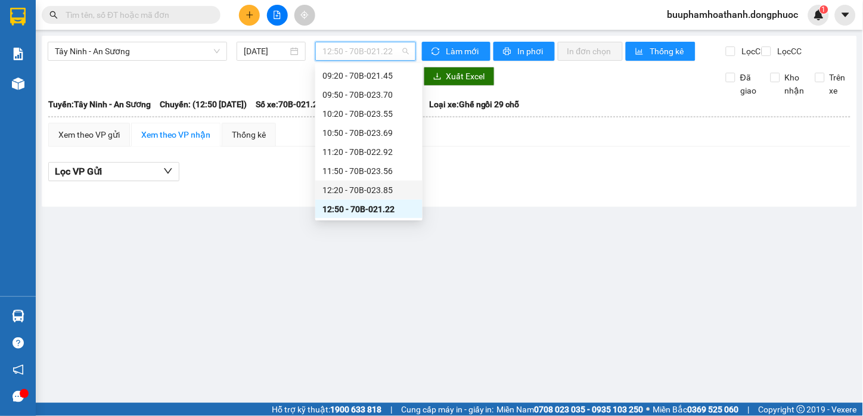
click at [394, 188] on div "12:20 - 70B-023.85" at bounding box center [369, 190] width 93 height 13
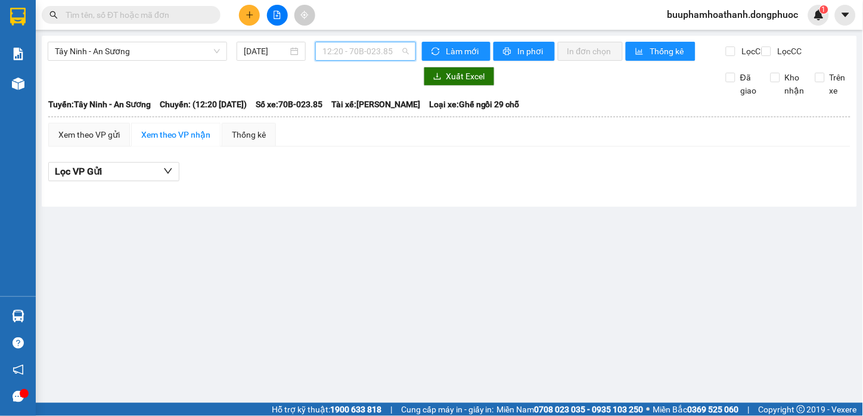
click at [387, 60] on div "12:20 - 70B-023.85" at bounding box center [365, 51] width 101 height 19
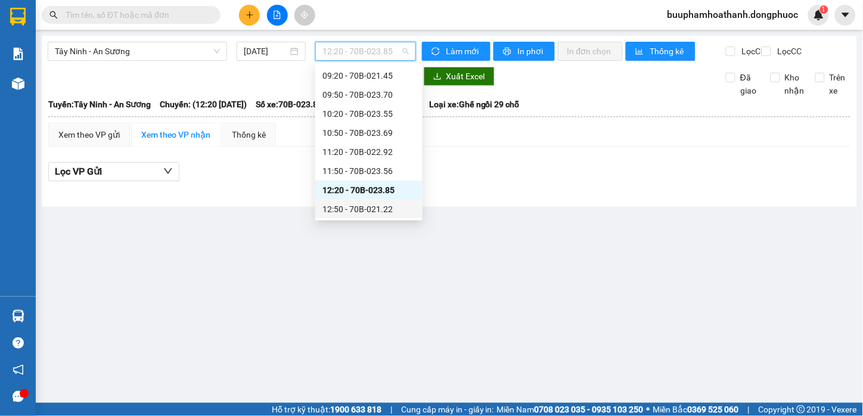
click at [398, 210] on div "12:50 - 70B-021.22" at bounding box center [369, 209] width 93 height 13
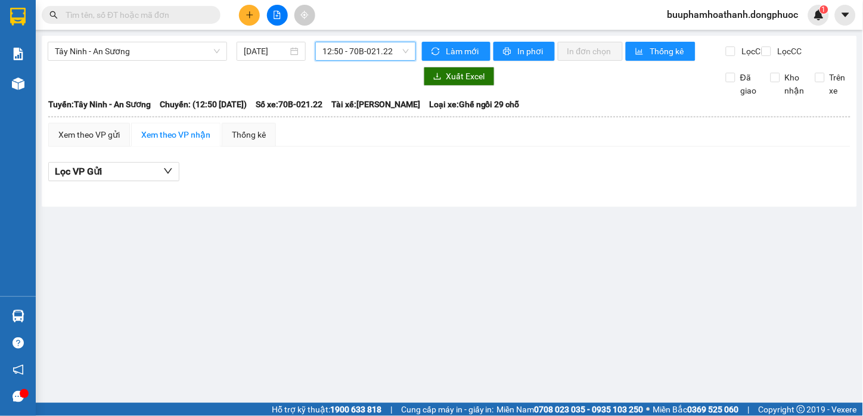
click at [404, 58] on span "12:50 - 70B-021.22" at bounding box center [366, 51] width 86 height 18
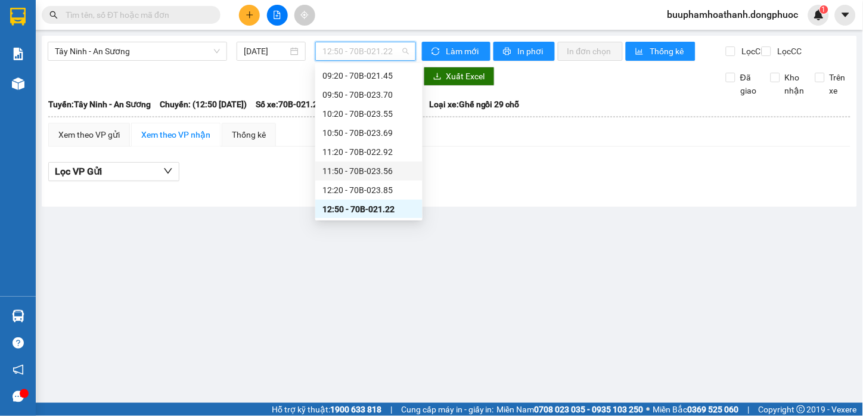
click at [393, 178] on div "11:50 - 70B-023.56" at bounding box center [368, 171] width 107 height 19
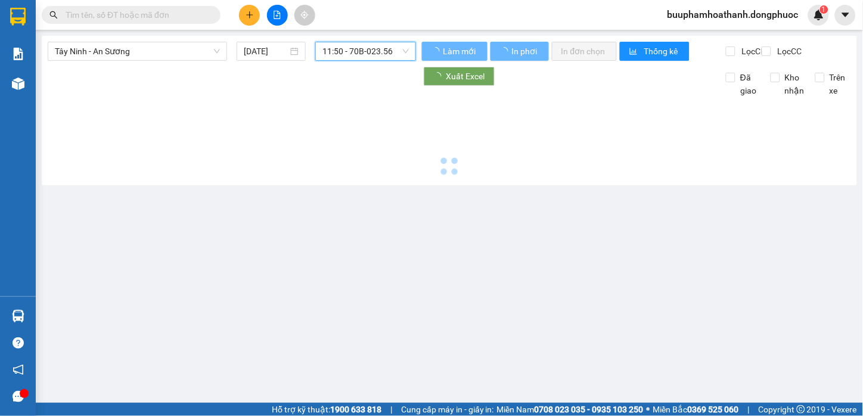
click at [390, 52] on span "11:50 - 70B-023.56" at bounding box center [366, 51] width 86 height 18
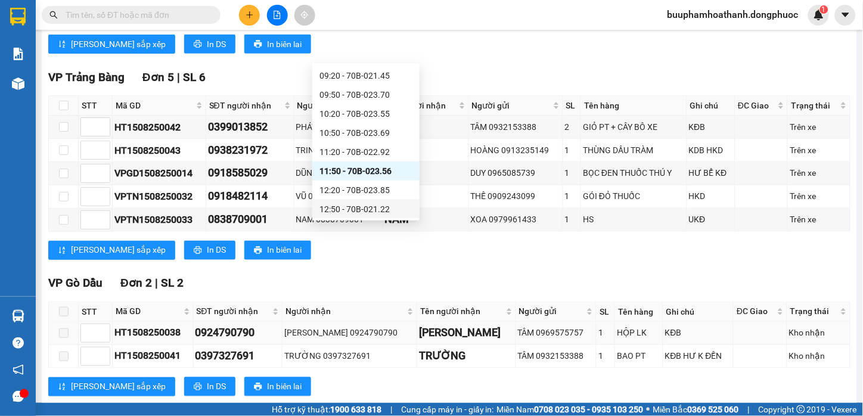
scroll to position [342, 0]
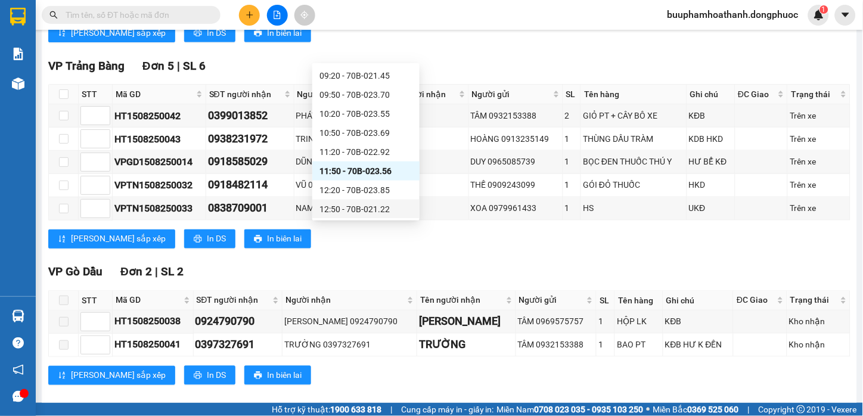
click at [405, 210] on div "12:50 - 70B-021.22" at bounding box center [365, 209] width 107 height 19
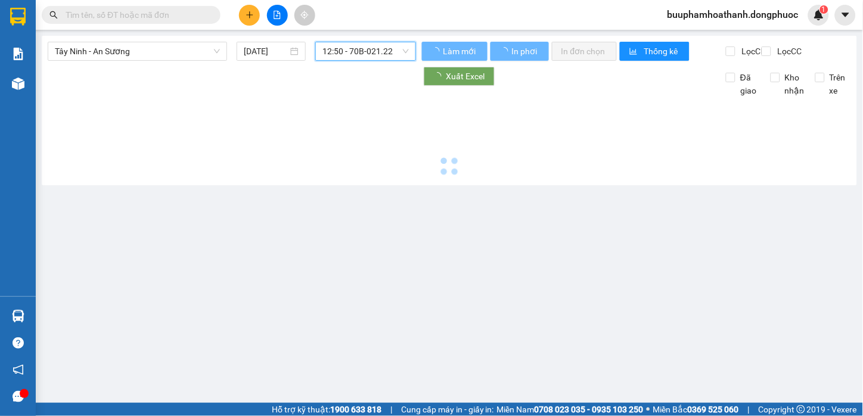
scroll to position [0, 0]
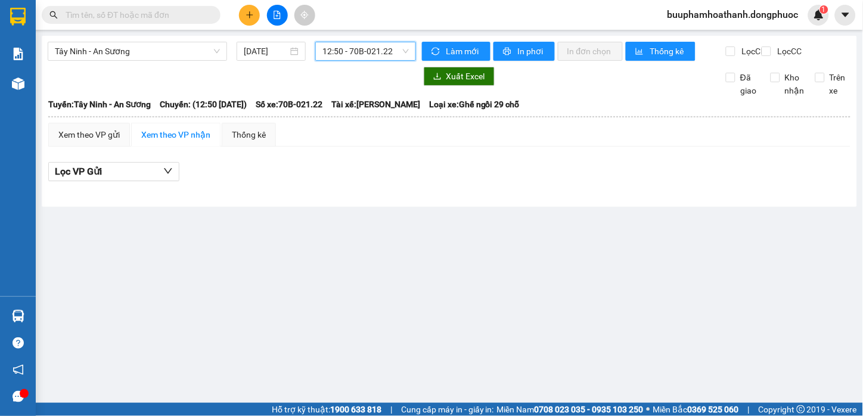
click at [395, 52] on span "12:50 - 70B-021.22" at bounding box center [366, 51] width 86 height 18
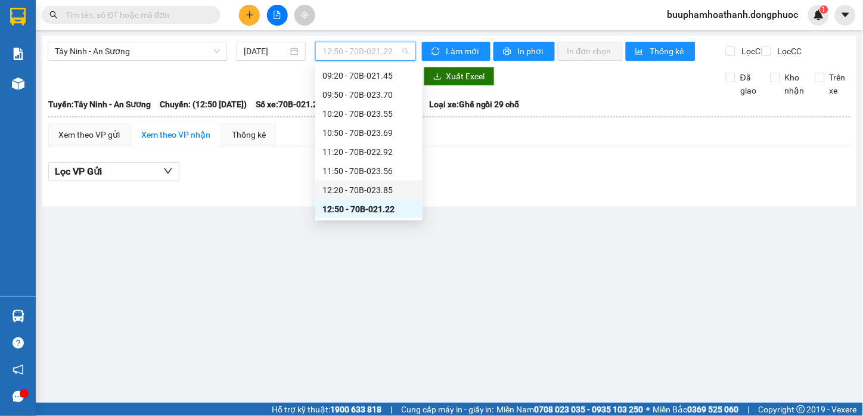
click at [394, 190] on div "12:20 - 70B-023.85" at bounding box center [369, 190] width 93 height 13
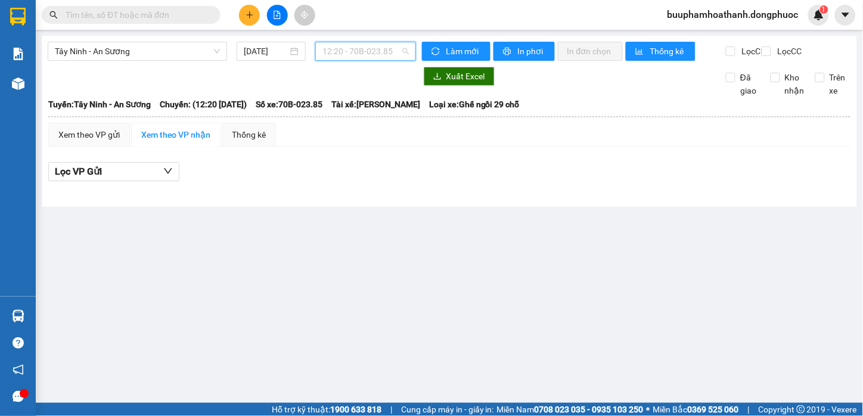
drag, startPoint x: 386, startPoint y: 55, endPoint x: 385, endPoint y: 151, distance: 96.6
click at [386, 60] on div "12:20 - 70B-023.85" at bounding box center [365, 51] width 101 height 19
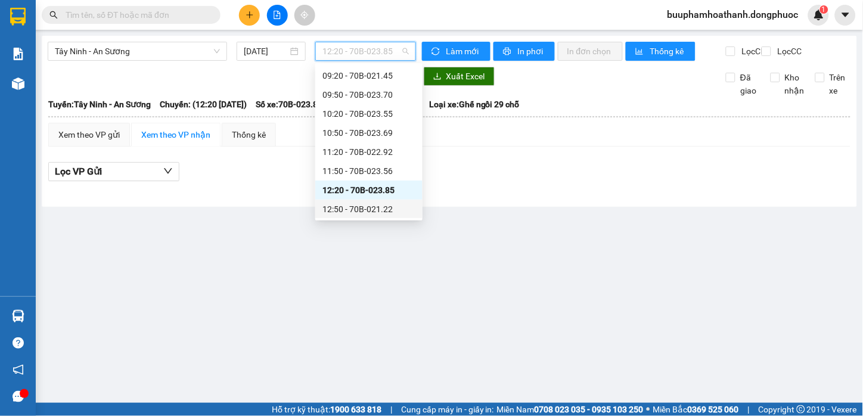
click at [374, 217] on div "12:50 - 70B-021.22" at bounding box center [368, 209] width 107 height 19
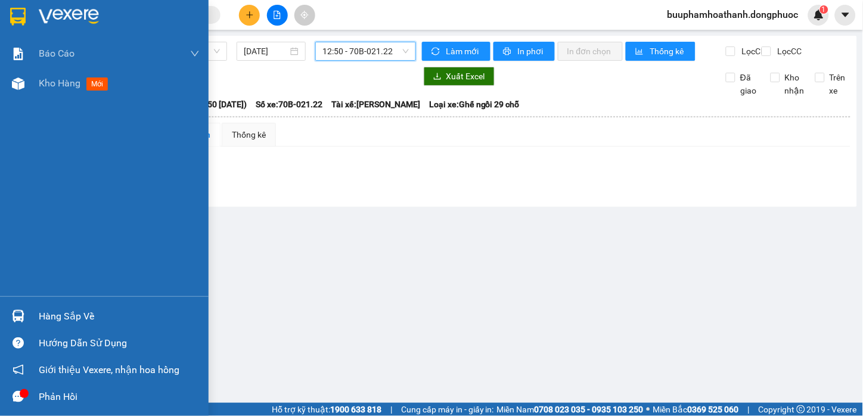
click at [26, 313] on div at bounding box center [18, 316] width 21 height 21
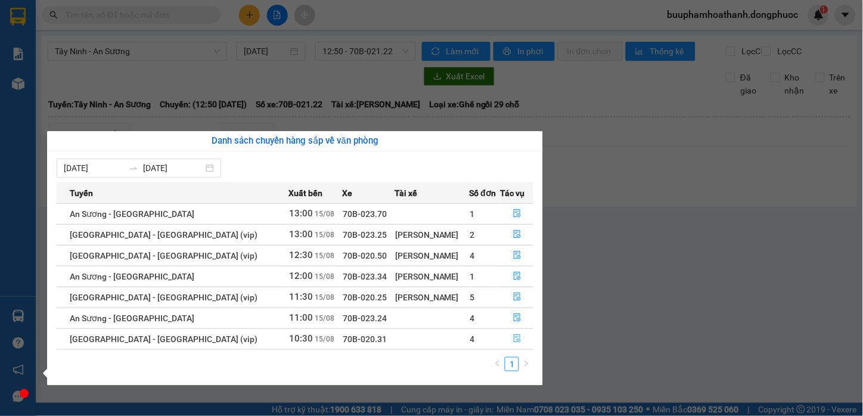
click at [514, 340] on icon "file-done" at bounding box center [517, 338] width 8 height 8
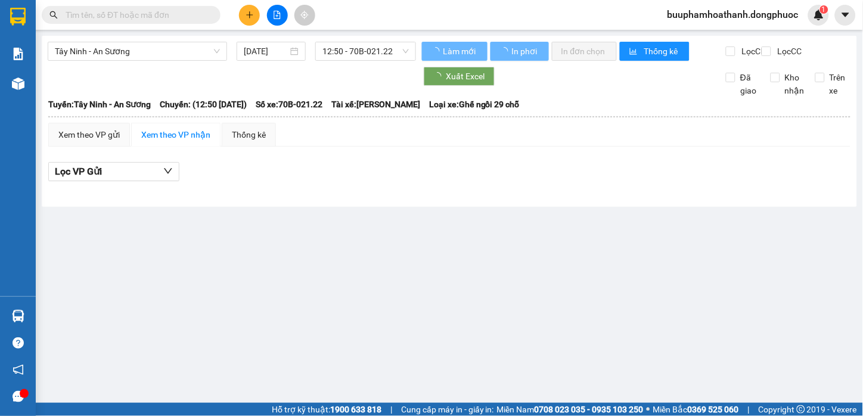
click at [699, 182] on div "Lọc VP Gửi" at bounding box center [449, 172] width 802 height 20
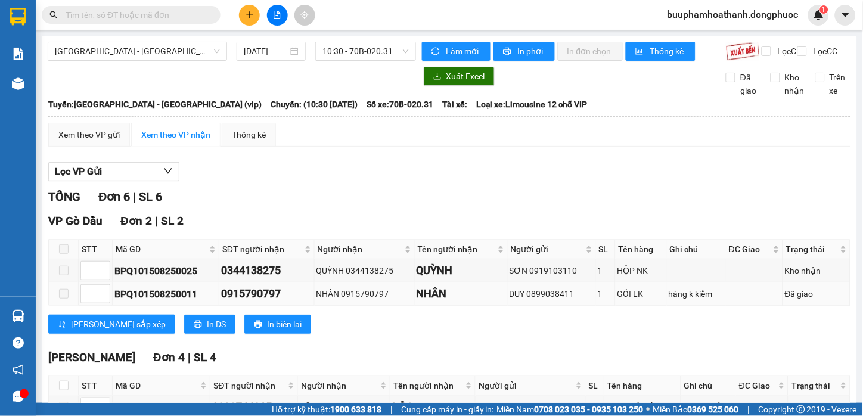
scroll to position [158, 0]
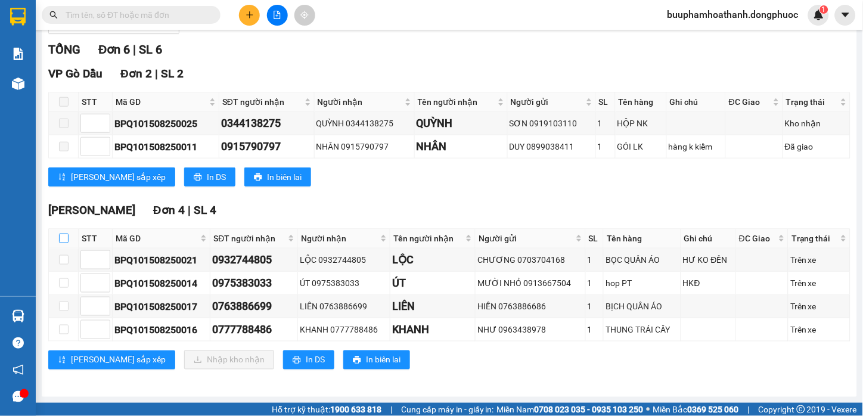
click at [64, 234] on input "checkbox" at bounding box center [64, 239] width 10 height 10
checkbox input "true"
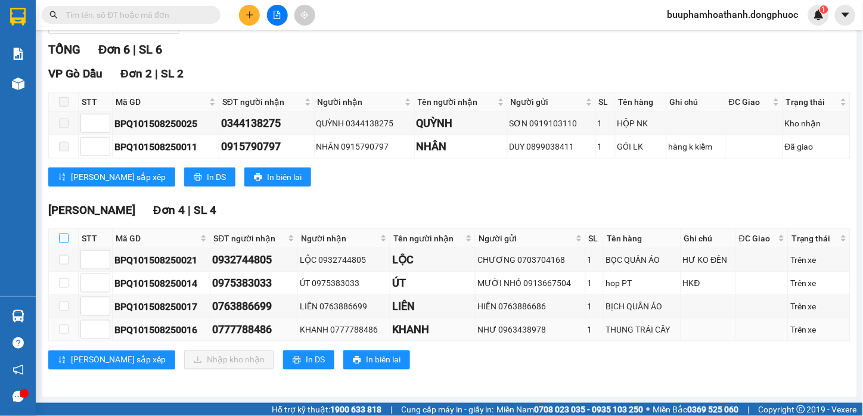
checkbox input "true"
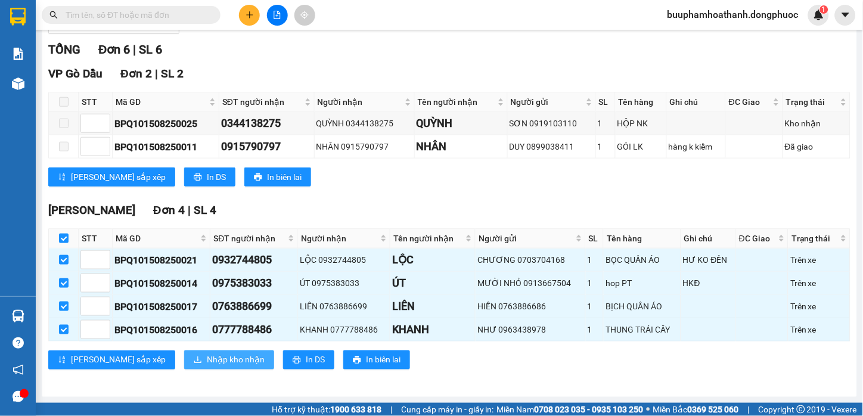
click at [207, 359] on span "Nhập kho nhận" at bounding box center [236, 360] width 58 height 13
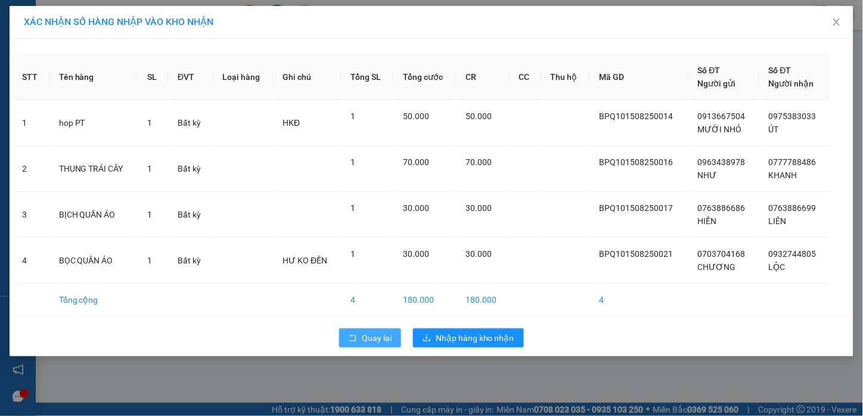
click at [365, 339] on span "Quay lại" at bounding box center [377, 337] width 30 height 13
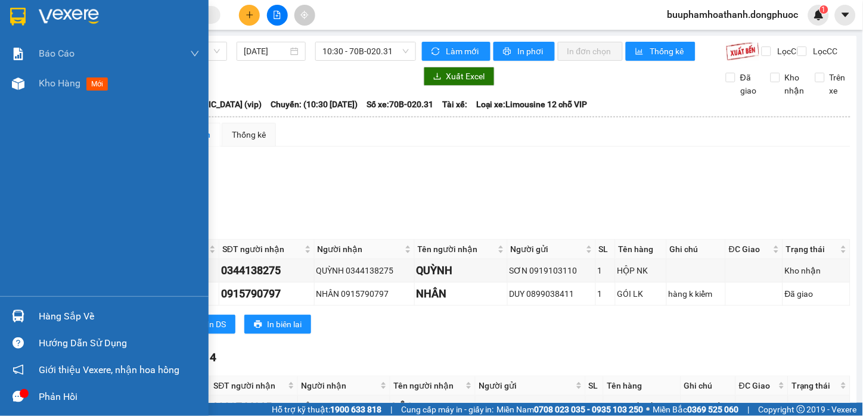
click at [30, 314] on div "Hàng sắp về" at bounding box center [104, 316] width 209 height 27
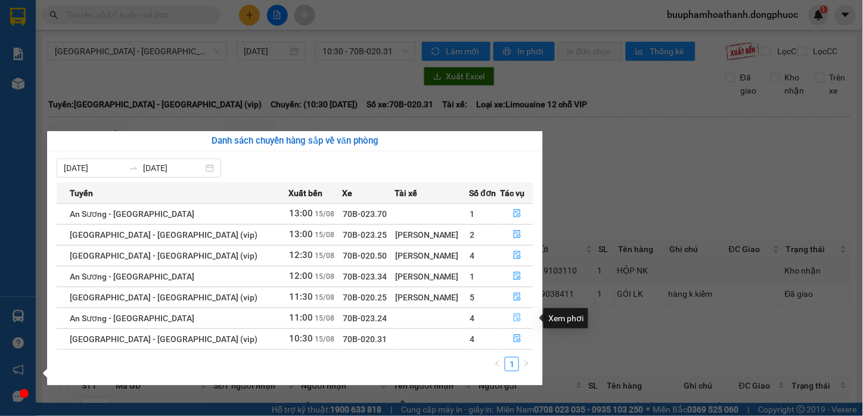
click at [501, 312] on button "button" at bounding box center [517, 318] width 32 height 19
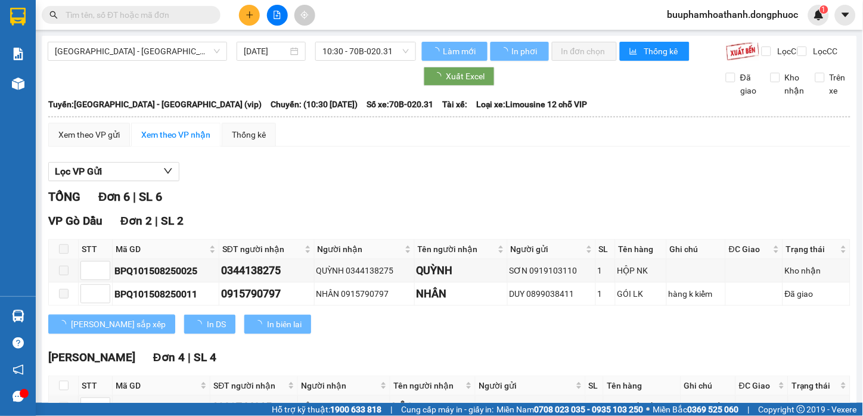
click at [600, 196] on div "Lọc VP Gửi TỔNG Đơn 6 | SL 6 VP Gò Dầu Đơn 2 | SL 2 STT Mã GD SĐT người nhận N…" at bounding box center [449, 344] width 802 height 376
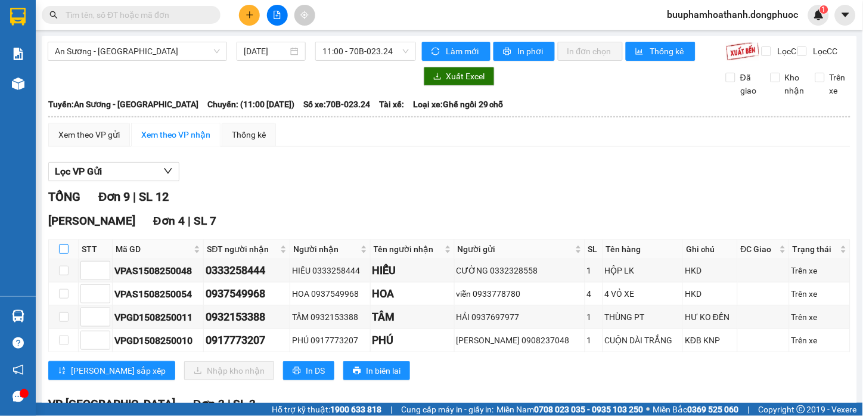
click at [66, 254] on input "checkbox" at bounding box center [64, 249] width 10 height 10
checkbox input "true"
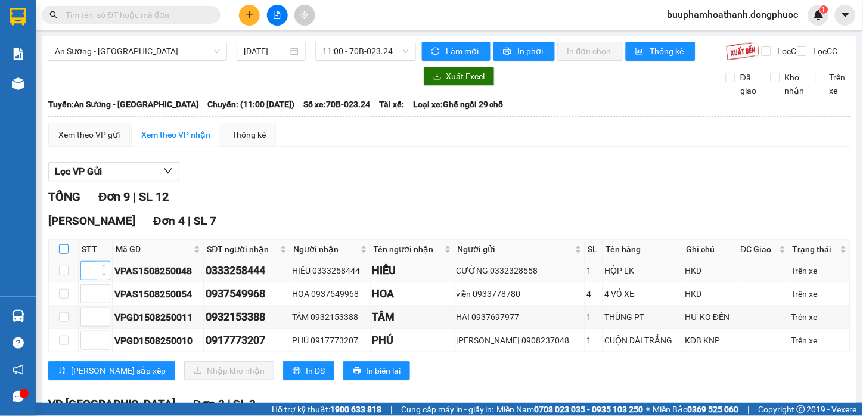
checkbox input "true"
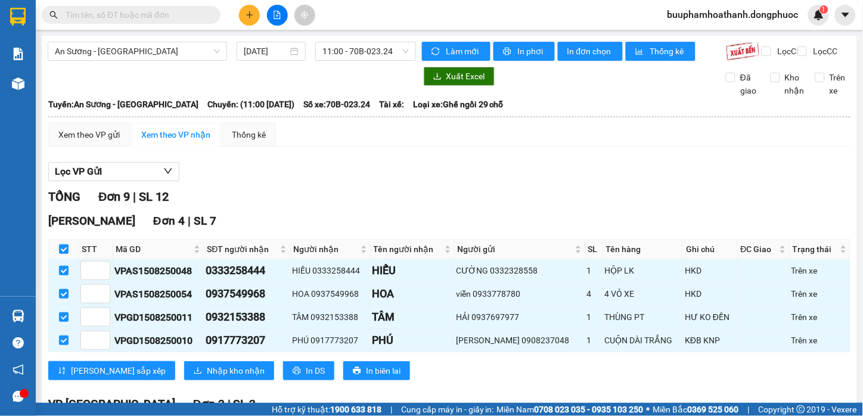
click at [162, 389] on div "Hòa Thành Đơn 4 | SL 7 STT Mã GD SĐT người nhận Người nhận Tên người nhận Người…" at bounding box center [449, 300] width 802 height 177
click at [209, 377] on span "Nhập kho nhận" at bounding box center [236, 370] width 58 height 13
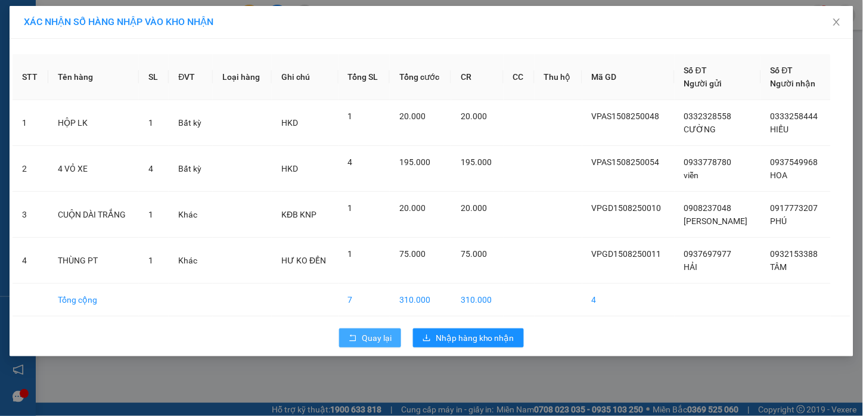
click at [362, 335] on span "Quay lại" at bounding box center [377, 337] width 30 height 13
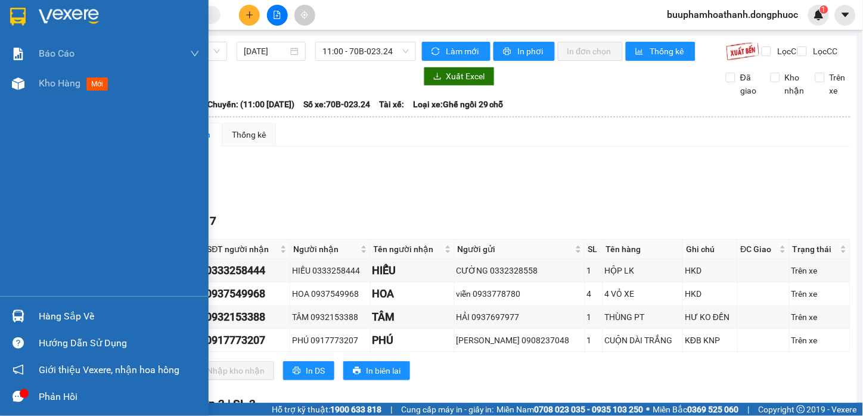
click at [6, 318] on div "Hàng sắp về" at bounding box center [104, 316] width 209 height 27
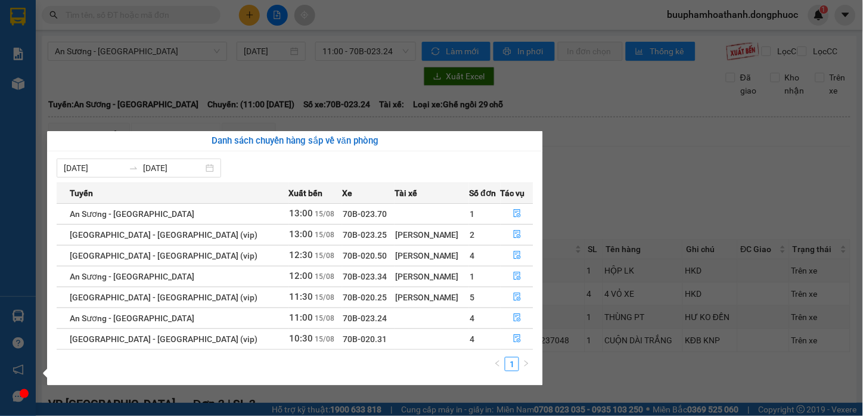
click at [676, 141] on section "Kết quả tìm kiếm ( 0 ) Bộ lọc No Data buuphamhoathanh.dongphuoc 1 Báo cáo Mẫu 1…" at bounding box center [431, 208] width 863 height 416
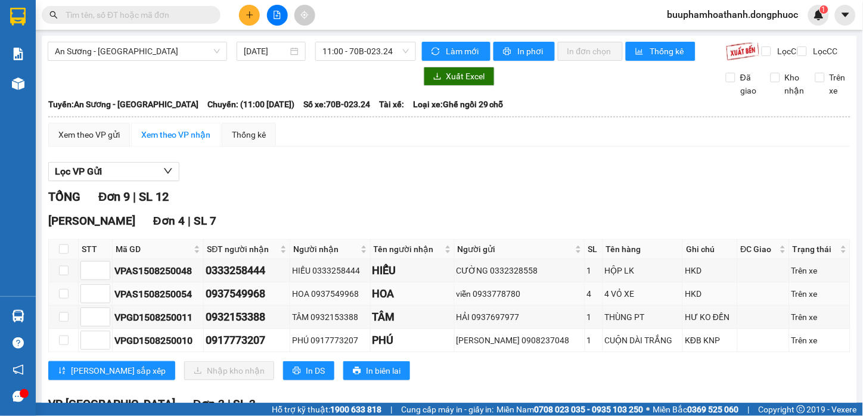
scroll to position [66, 0]
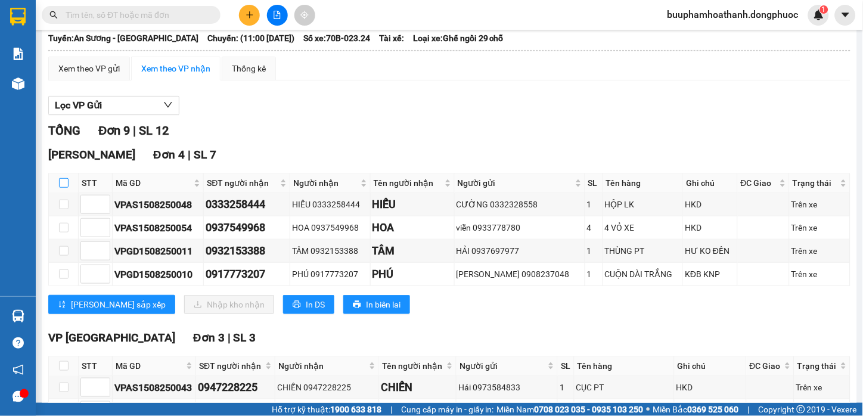
click at [66, 188] on input "checkbox" at bounding box center [64, 183] width 10 height 10
checkbox input "true"
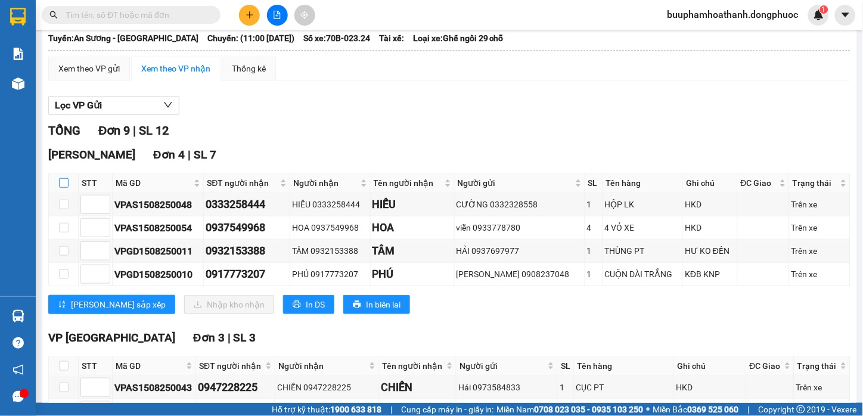
checkbox input "true"
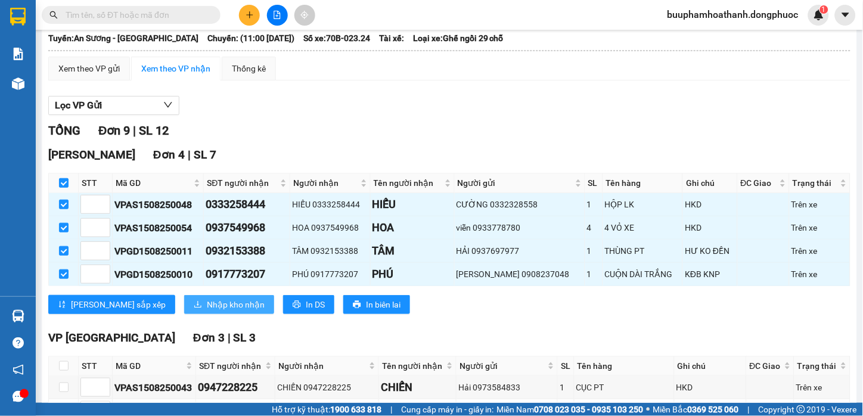
click at [207, 311] on span "Nhập kho nhận" at bounding box center [236, 304] width 58 height 13
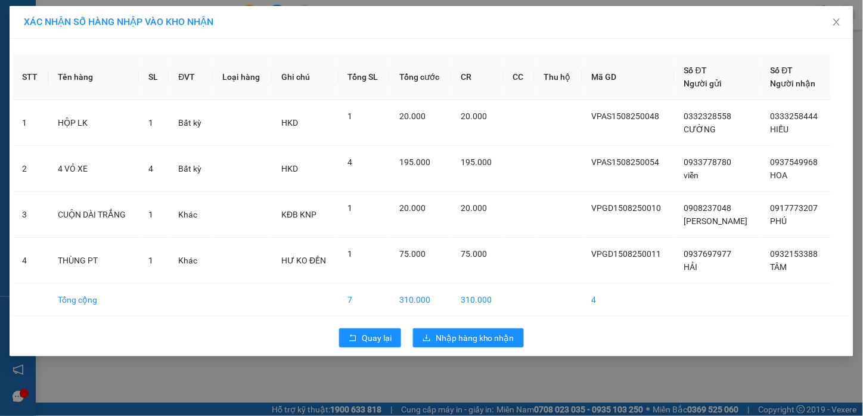
click at [365, 348] on div "Quay lại Nhập hàng kho nhận" at bounding box center [432, 338] width 838 height 31
click at [344, 341] on button "Quay lại" at bounding box center [370, 337] width 62 height 19
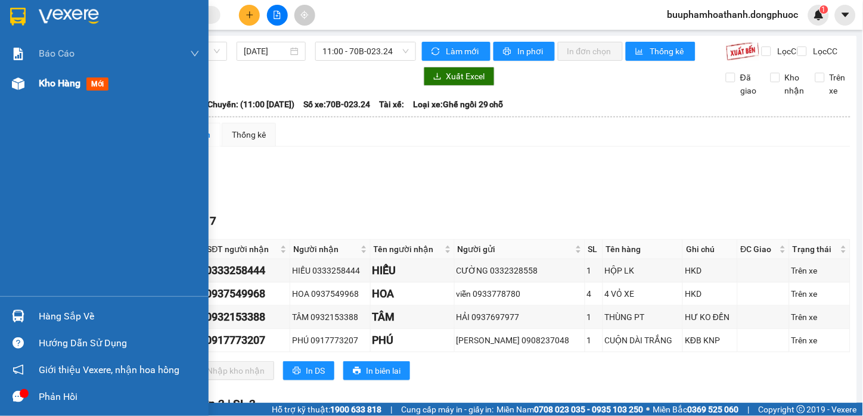
click at [64, 93] on div "Kho hàng mới" at bounding box center [119, 84] width 161 height 30
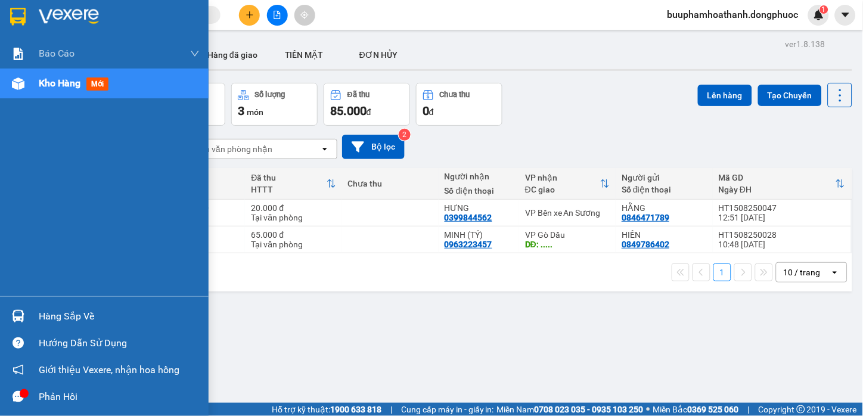
click at [81, 316] on div "Hàng sắp về" at bounding box center [119, 317] width 161 height 18
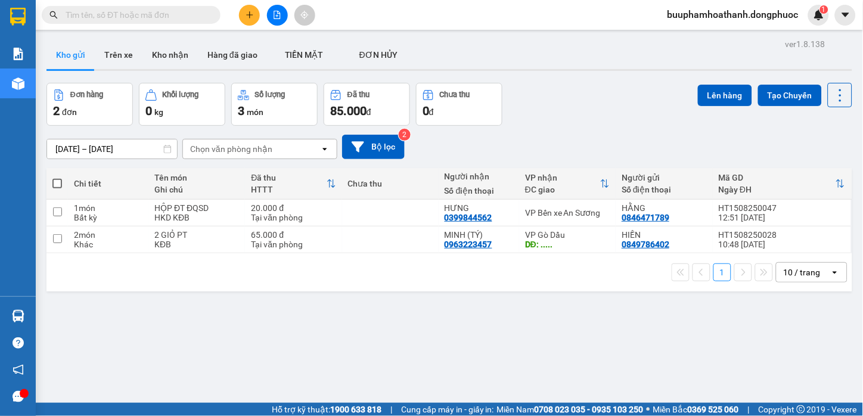
click at [807, 358] on section "Kết quả tìm kiếm ( 0 ) Bộ lọc No Data buuphamhoathanh.dongphuoc 1 Báo cáo Mẫu 1…" at bounding box center [431, 208] width 863 height 416
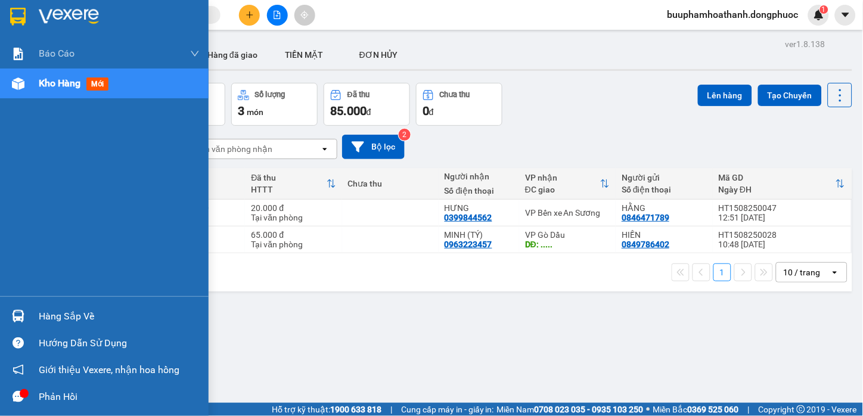
drag, startPoint x: 32, startPoint y: 308, endPoint x: 38, endPoint y: 307, distance: 6.0
click at [33, 308] on div "Hàng sắp về" at bounding box center [104, 316] width 209 height 27
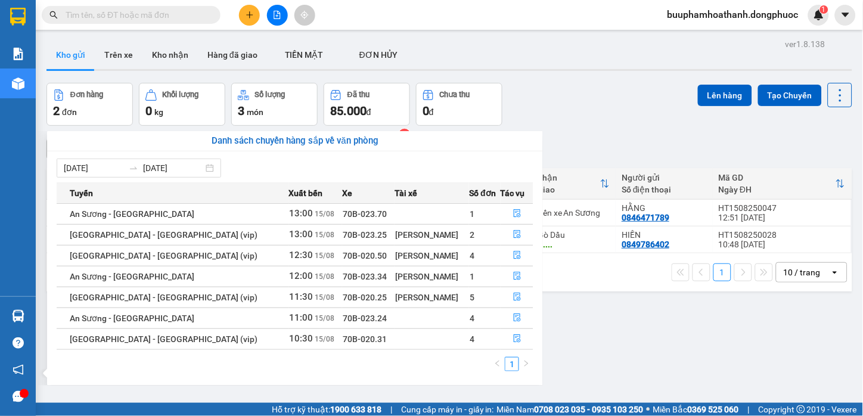
click at [603, 340] on section "Kết quả tìm kiếm ( 0 ) Bộ lọc No Data buuphamhoathanh.dongphuoc 1 Báo cáo Mẫu 1…" at bounding box center [431, 208] width 863 height 416
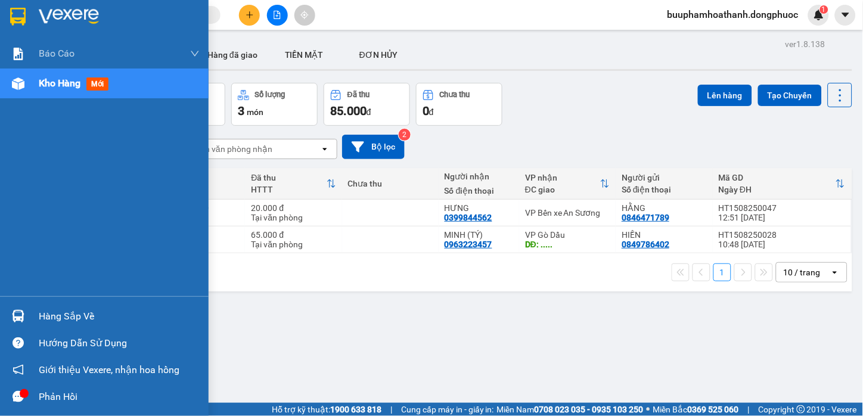
click at [14, 314] on img at bounding box center [18, 316] width 13 height 13
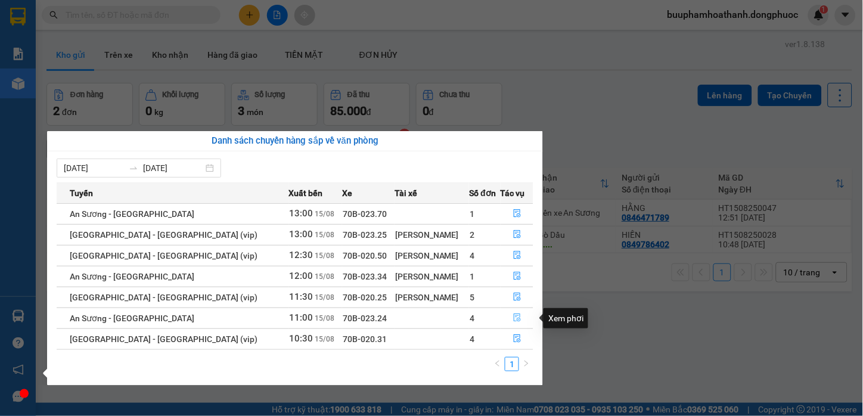
click at [514, 317] on icon "file-done" at bounding box center [517, 318] width 7 height 8
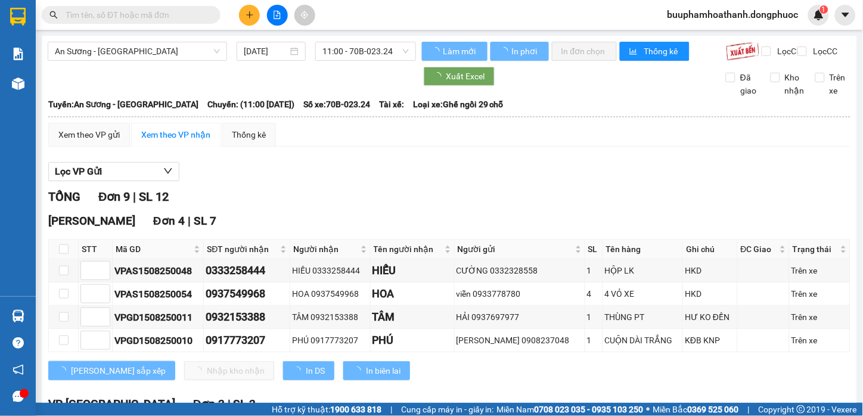
click at [482, 206] on div "TỔNG Đơn 9 | SL 12" at bounding box center [449, 197] width 802 height 18
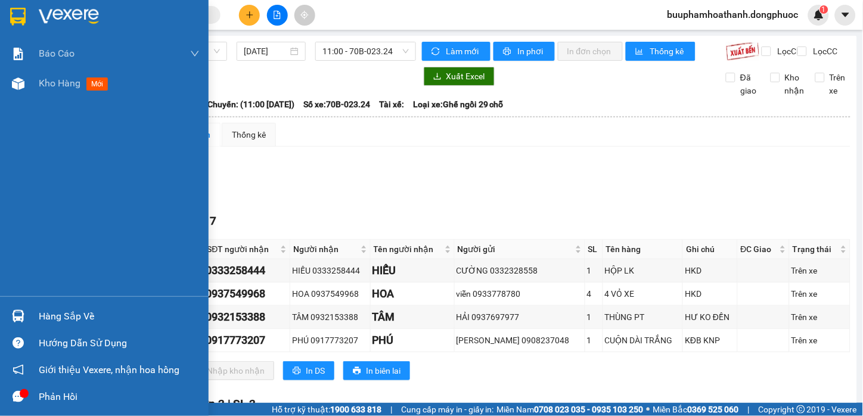
click at [27, 322] on div at bounding box center [18, 316] width 21 height 21
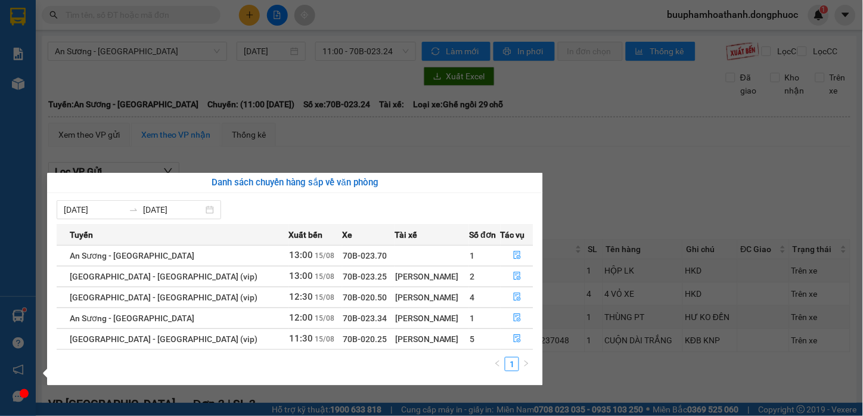
click at [618, 222] on section "Kết quả tìm kiếm ( 0 ) Bộ lọc No Data buuphamhoathanh.dongphuoc 1 Báo cáo Mẫu 1…" at bounding box center [431, 208] width 863 height 416
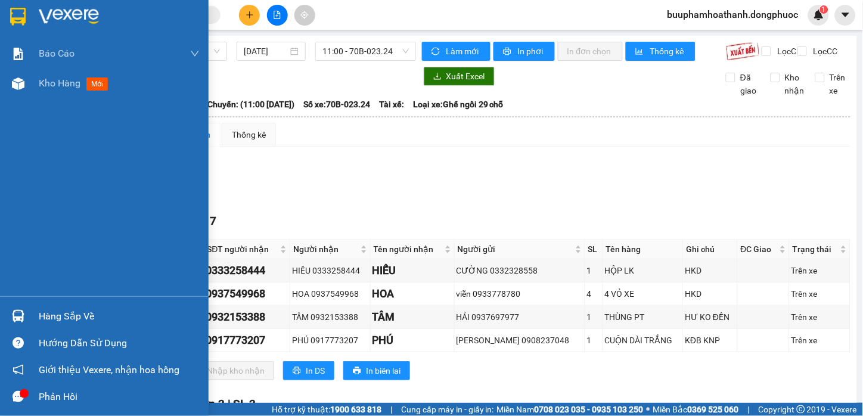
click at [60, 319] on div "Hàng sắp về" at bounding box center [119, 317] width 161 height 18
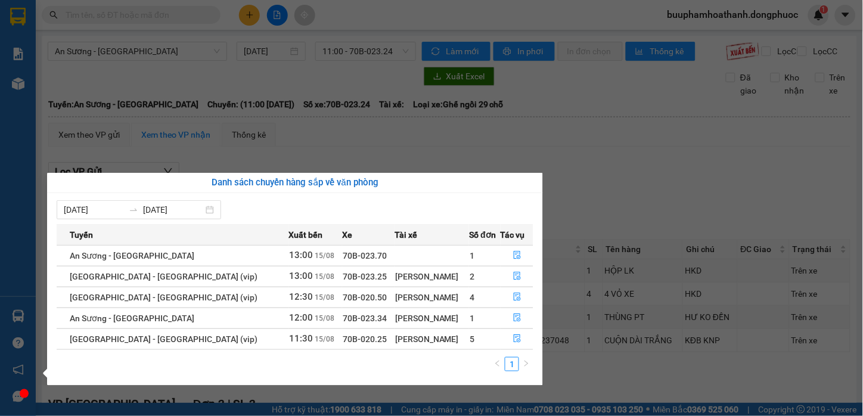
click at [694, 224] on section "Kết quả tìm kiếm ( 0 ) Bộ lọc No Data buuphamhoathanh.dongphuoc 1 Báo cáo Mẫu 1…" at bounding box center [431, 208] width 863 height 416
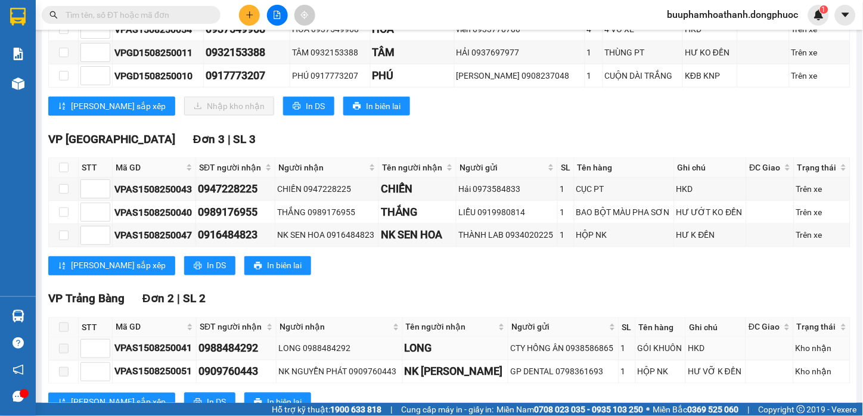
scroll to position [318, 0]
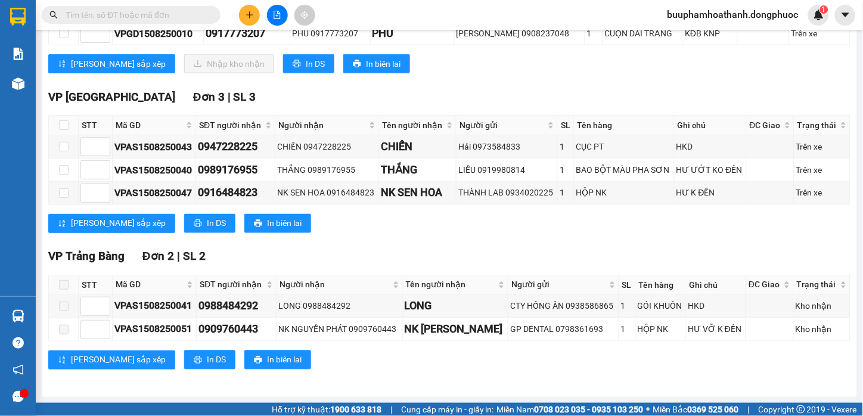
click at [467, 241] on div "VP Tây Ninh Đơn 3 | SL 3 STT Mã GD SĐT người nhận Người nhận Tên người nhận Ngư…" at bounding box center [449, 165] width 802 height 154
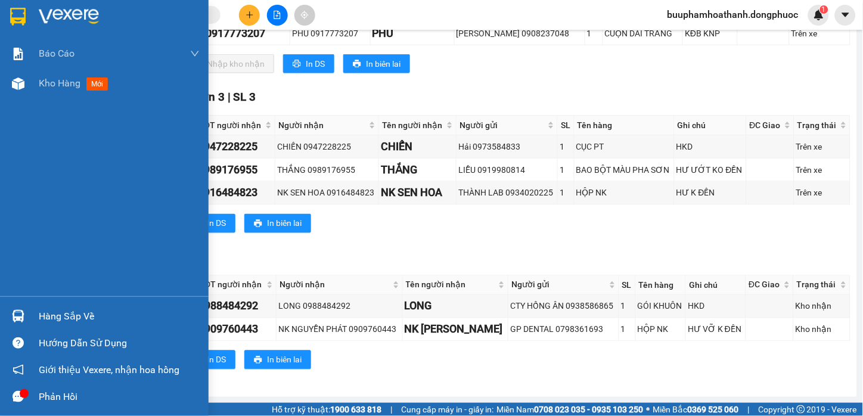
click at [39, 315] on div "Hàng sắp về" at bounding box center [119, 317] width 161 height 18
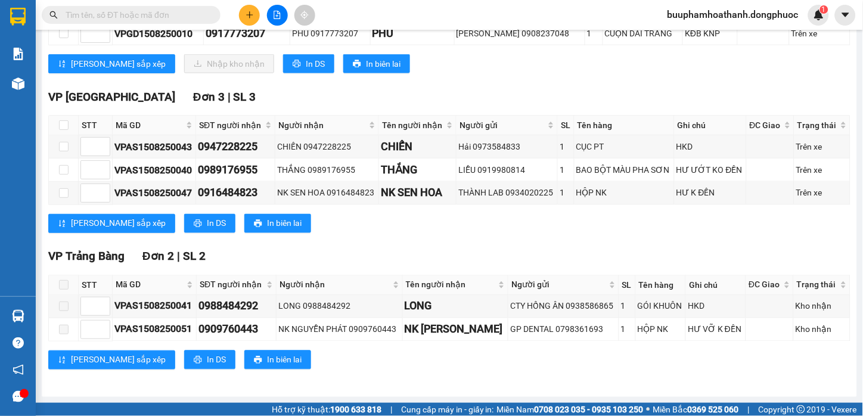
click at [624, 275] on section "Kết quả tìm kiếm ( 0 ) Bộ lọc No Data buuphamhoathanh.dongphuoc 1 Báo cáo Mẫu 1…" at bounding box center [431, 208] width 863 height 416
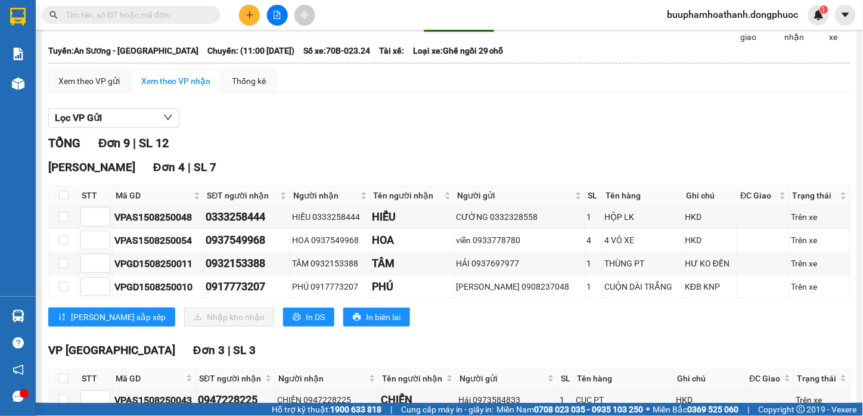
scroll to position [0, 0]
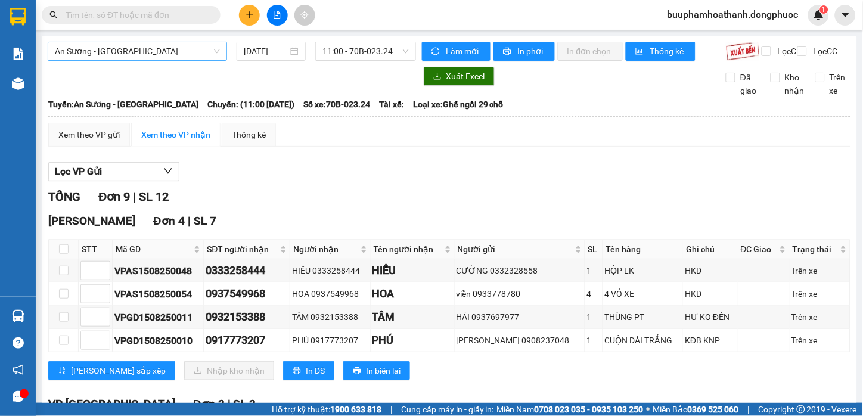
click at [165, 49] on span "An Sương - [GEOGRAPHIC_DATA]" at bounding box center [137, 51] width 165 height 18
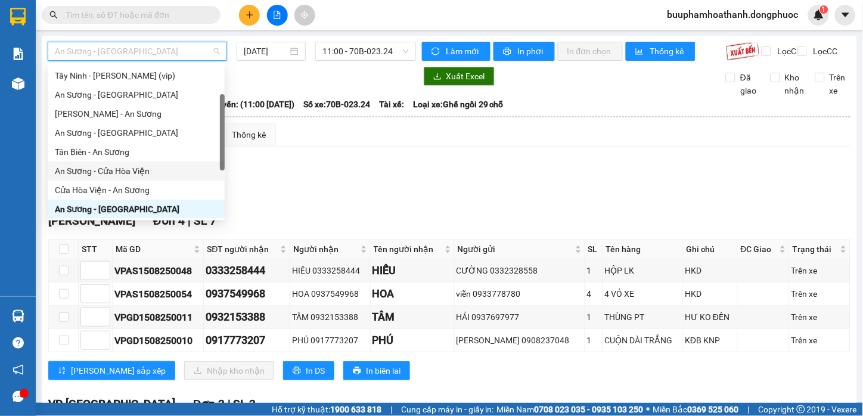
scroll to position [171, 0]
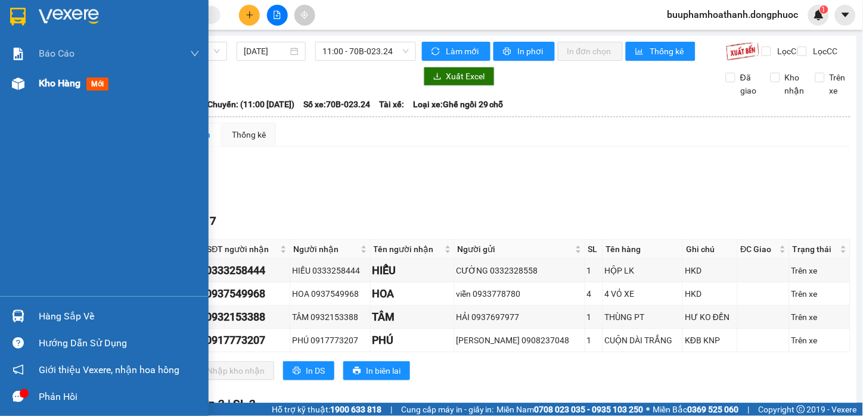
click at [13, 86] on img at bounding box center [18, 83] width 13 height 13
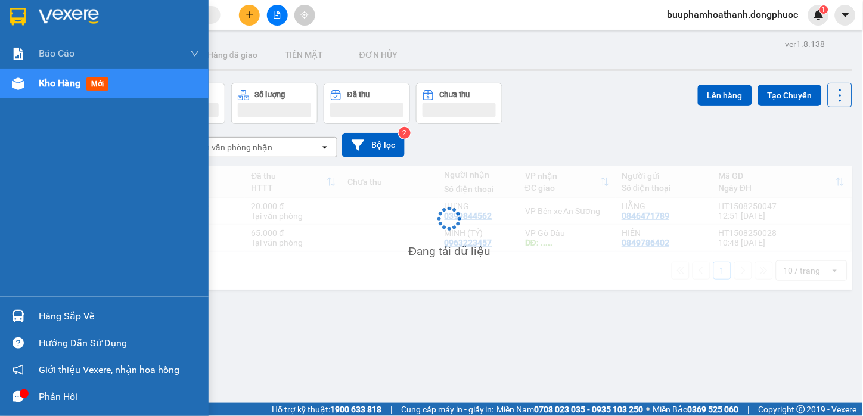
click at [89, 311] on div "Hàng sắp về" at bounding box center [119, 317] width 161 height 18
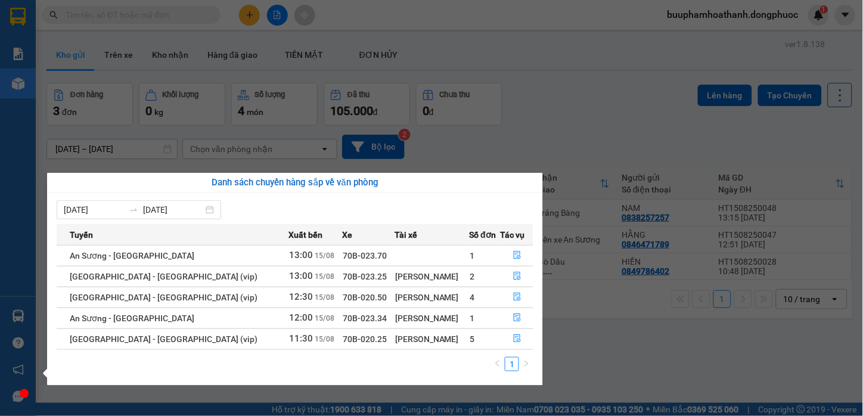
click at [566, 331] on section "Kết quả tìm kiếm ( 0 ) Bộ lọc No Data buuphamhoathanh.dongphuoc 1 Báo cáo Mẫu 1…" at bounding box center [431, 208] width 863 height 416
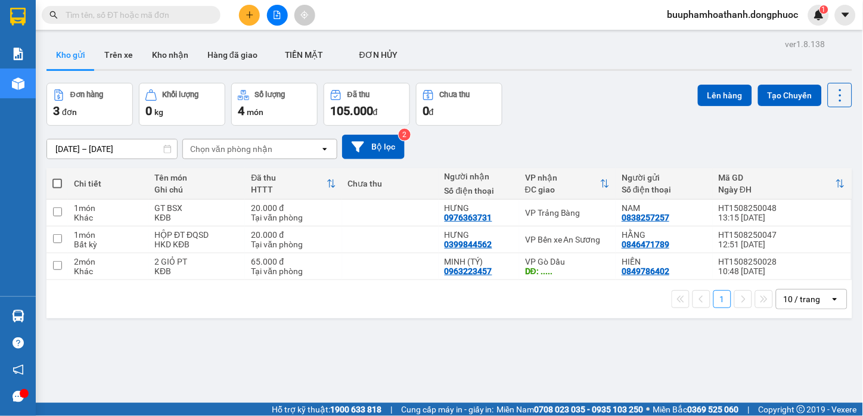
click at [265, 346] on div "ver 1.8.138 Kho gửi Trên xe Kho nhận Hàng đã giao TIỀN MẶT ĐƠN HỦY Đơn hàng 3…" at bounding box center [450, 244] width 816 height 416
click at [282, 15] on button at bounding box center [277, 15] width 21 height 21
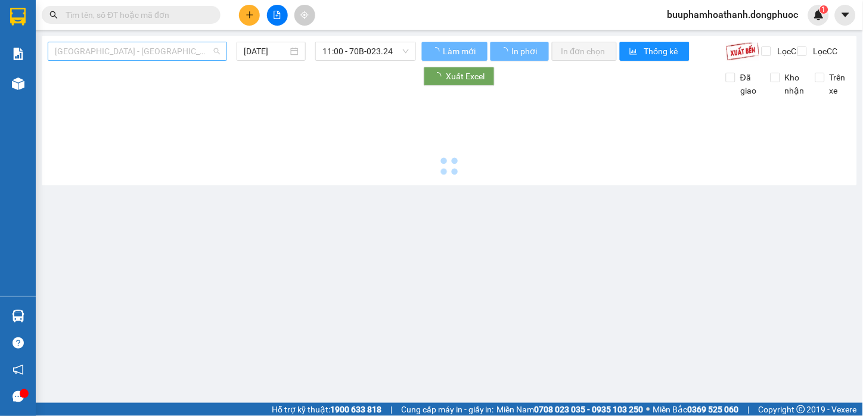
click at [191, 57] on span "[GEOGRAPHIC_DATA] - [GEOGRAPHIC_DATA] (vip)" at bounding box center [137, 51] width 165 height 18
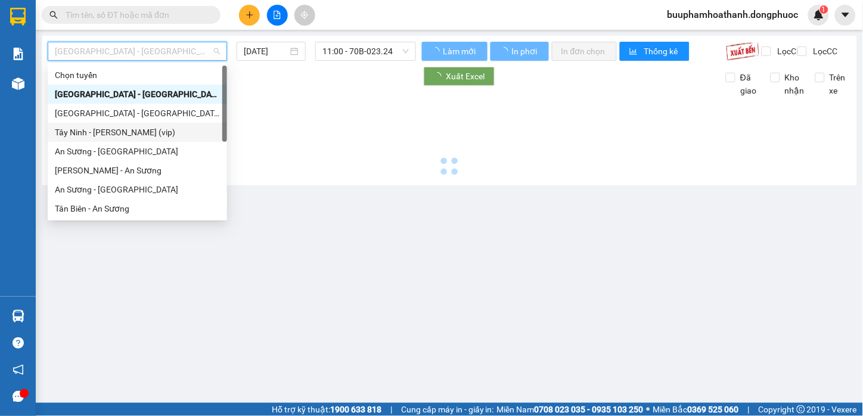
scroll to position [171, 0]
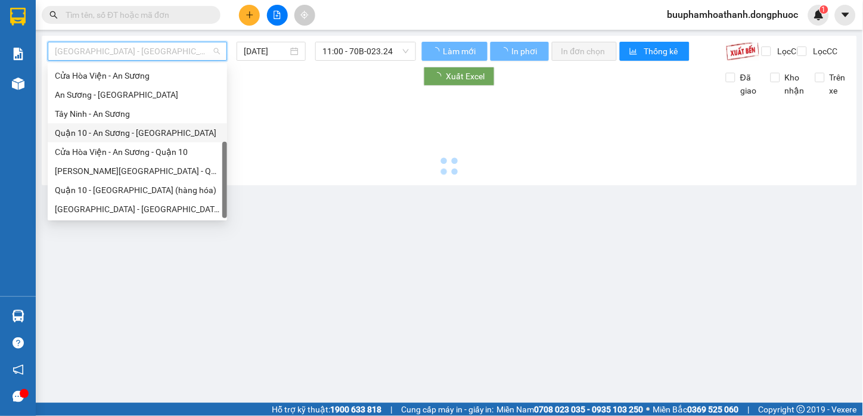
click at [147, 114] on div "Tây Ninh - An Sương" at bounding box center [137, 113] width 165 height 13
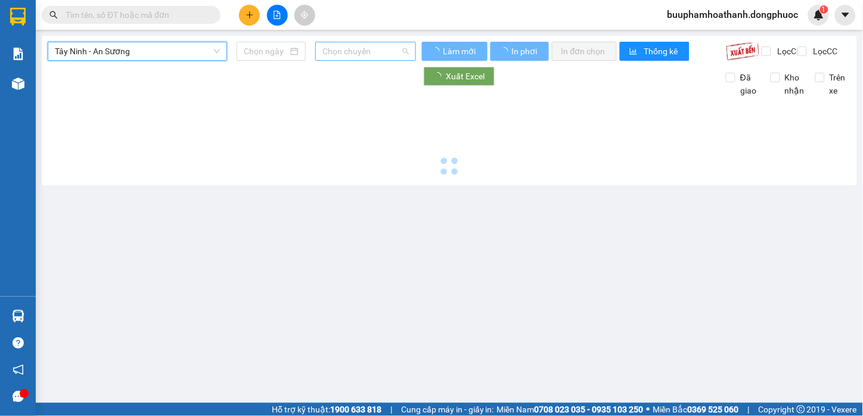
click at [354, 51] on span "Chọn chuyến" at bounding box center [366, 51] width 86 height 18
type input "[DATE]"
click at [354, 54] on span "Chọn chuyến" at bounding box center [366, 51] width 86 height 18
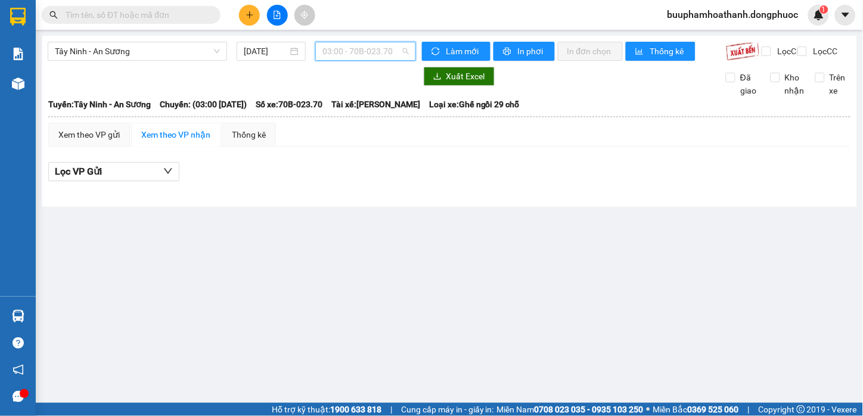
click at [354, 54] on span "03:00 - 70B-023.70" at bounding box center [366, 51] width 86 height 18
type input "132"
click at [380, 76] on div "13:20 - 70B-023.18" at bounding box center [369, 75] width 93 height 13
drag, startPoint x: 361, startPoint y: 48, endPoint x: 374, endPoint y: 88, distance: 41.5
click at [362, 48] on span "13:20 - 70B-023.18" at bounding box center [366, 51] width 86 height 18
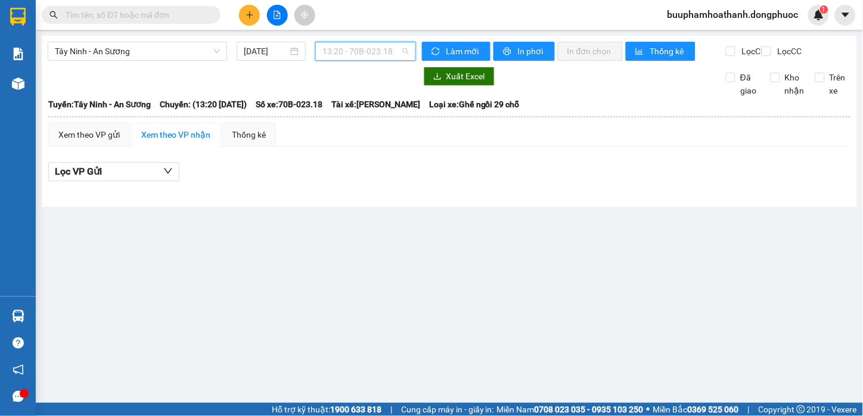
scroll to position [266, 0]
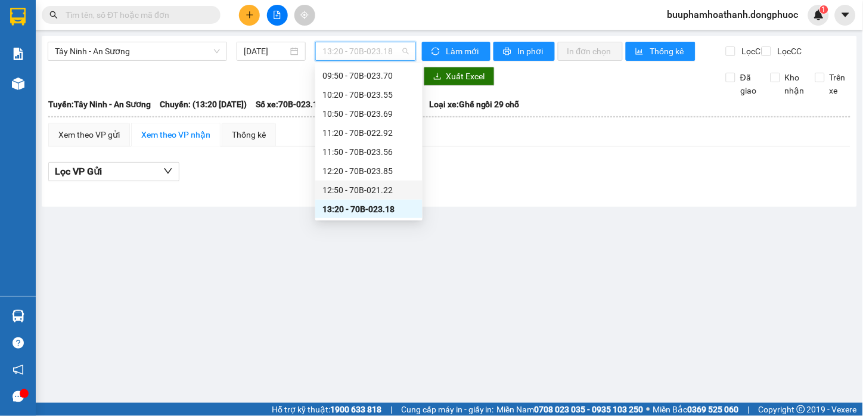
click at [382, 191] on div "12:50 - 70B-021.22" at bounding box center [369, 190] width 93 height 13
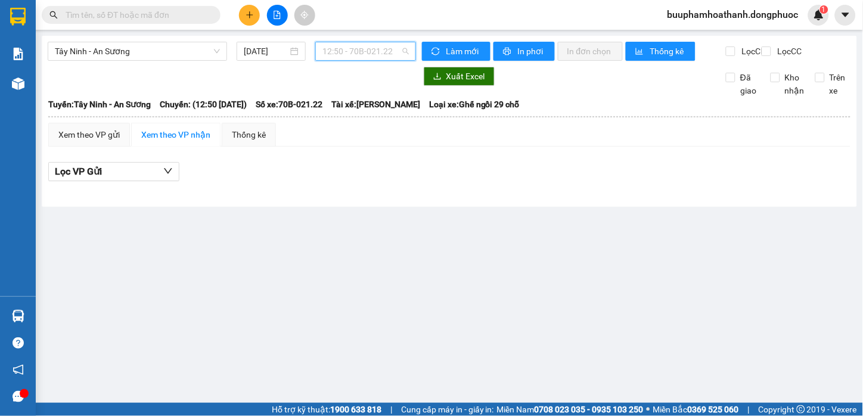
click at [388, 51] on span "12:50 - 70B-021.22" at bounding box center [366, 51] width 86 height 18
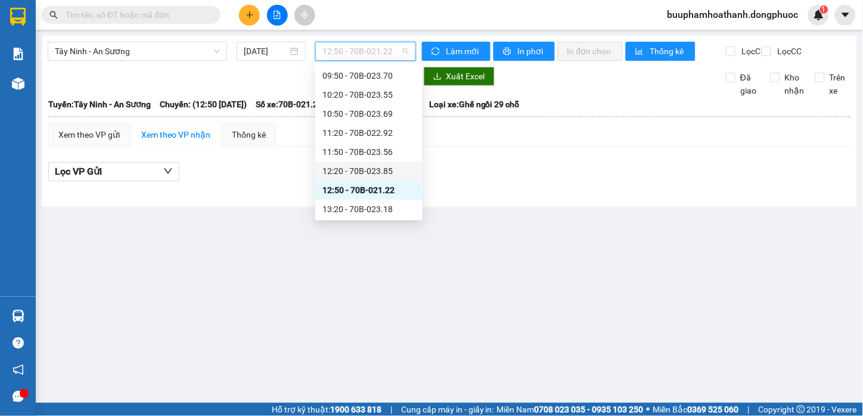
click at [382, 173] on div "12:20 - 70B-023.85" at bounding box center [369, 171] width 93 height 13
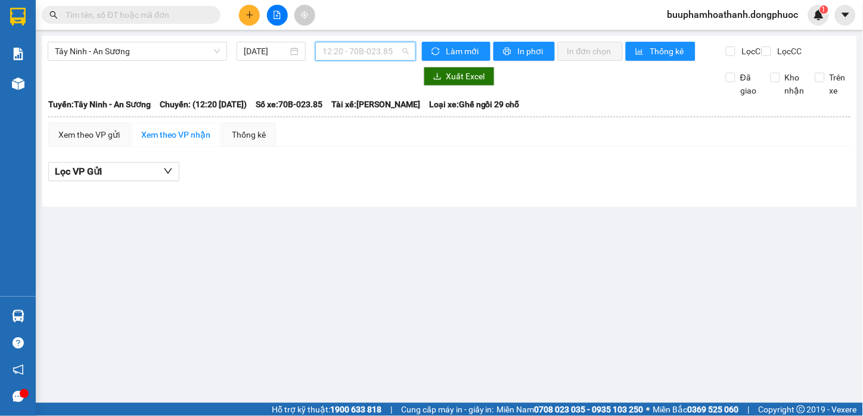
click at [396, 48] on span "12:20 - 70B-023.85" at bounding box center [366, 51] width 86 height 18
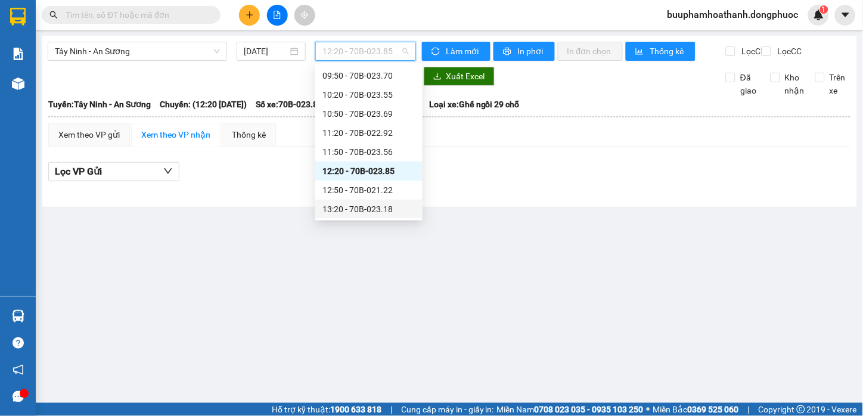
click at [393, 212] on div "13:20 - 70B-023.18" at bounding box center [369, 209] width 93 height 13
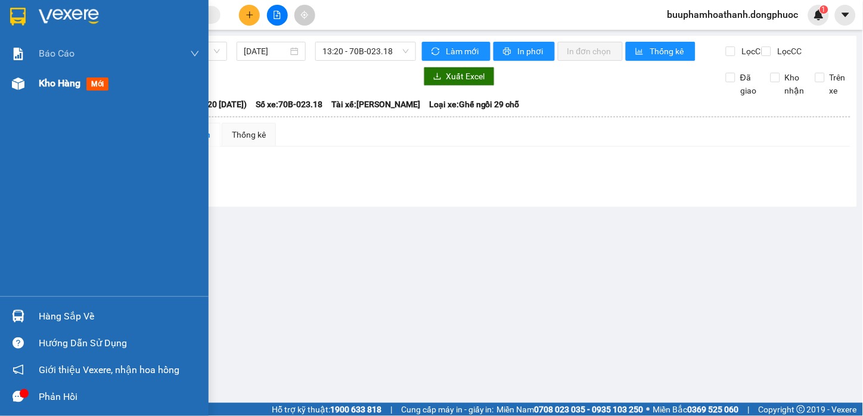
click at [22, 83] on div "Kho hàng mới" at bounding box center [104, 84] width 209 height 30
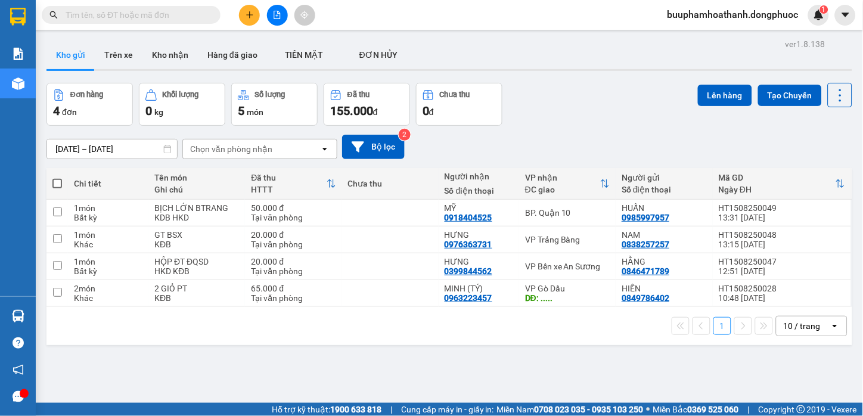
scroll to position [55, 0]
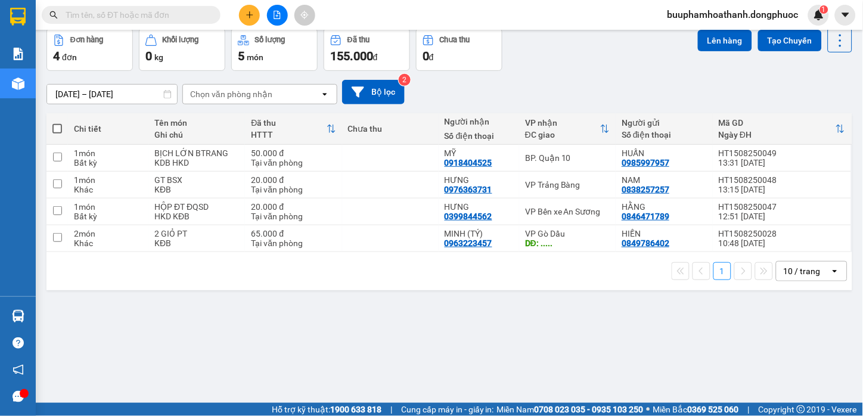
click at [549, 325] on div "ver 1.8.138 Kho gửi Trên xe Kho nhận Hàng đã giao TIỀN MẶT ĐƠN HỦY Đơn hàng 4…" at bounding box center [450, 189] width 816 height 416
click at [37, 319] on main "ver 1.8.138 Kho gửi Trên xe Kho nhận Hàng đã giao TIỀN MẶT ĐƠN HỦY Đơn hàng 4…" at bounding box center [431, 201] width 863 height 403
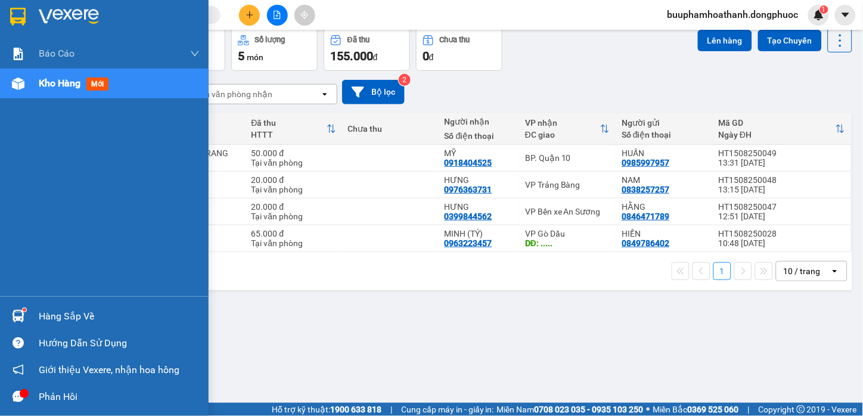
click at [33, 318] on div "Hàng sắp về" at bounding box center [104, 316] width 209 height 27
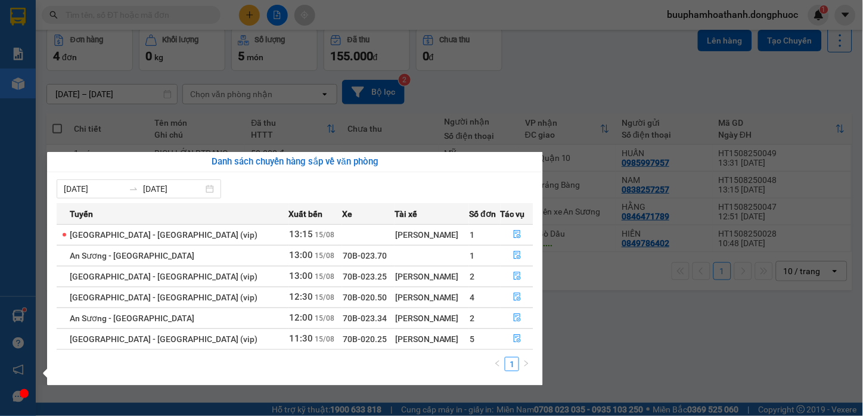
click at [705, 328] on section "Kết quả tìm kiếm ( 0 ) Bộ lọc No Data buuphamhoathanh.dongphuoc 1 Báo cáo Mẫu 1…" at bounding box center [431, 208] width 863 height 416
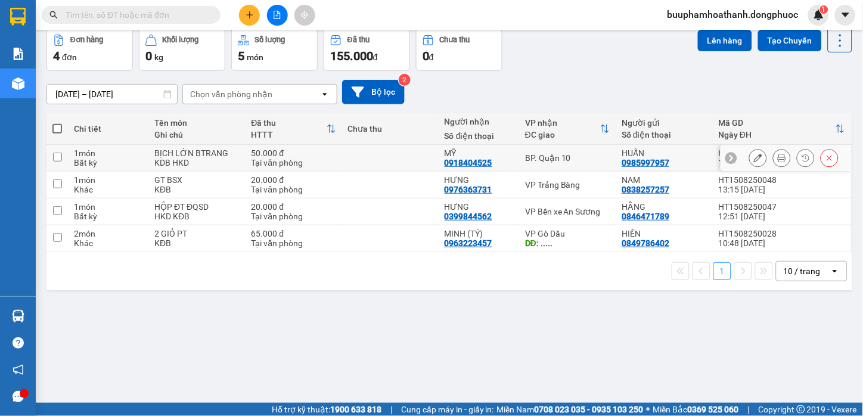
scroll to position [0, 0]
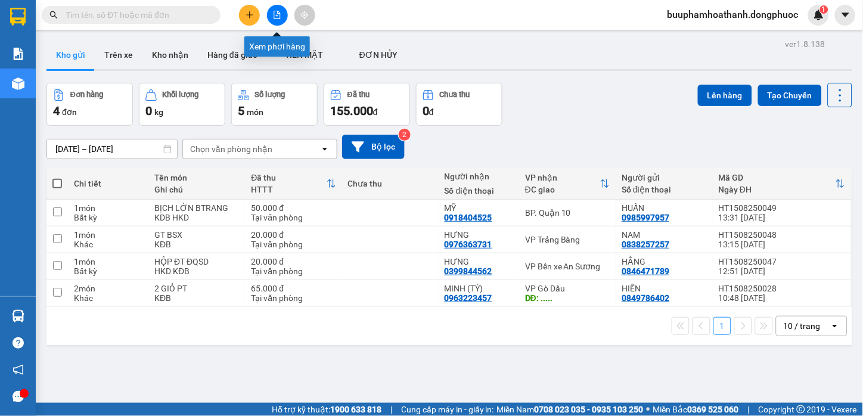
click at [279, 18] on icon "file-add" at bounding box center [277, 15] width 7 height 8
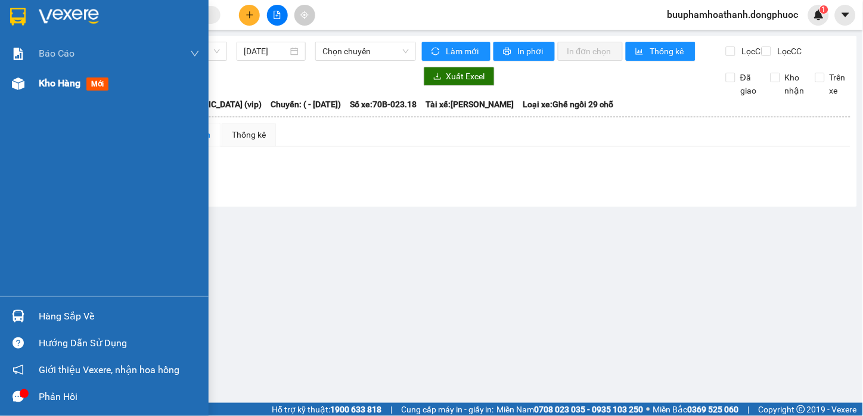
click at [30, 76] on div "Kho hàng mới" at bounding box center [104, 84] width 209 height 30
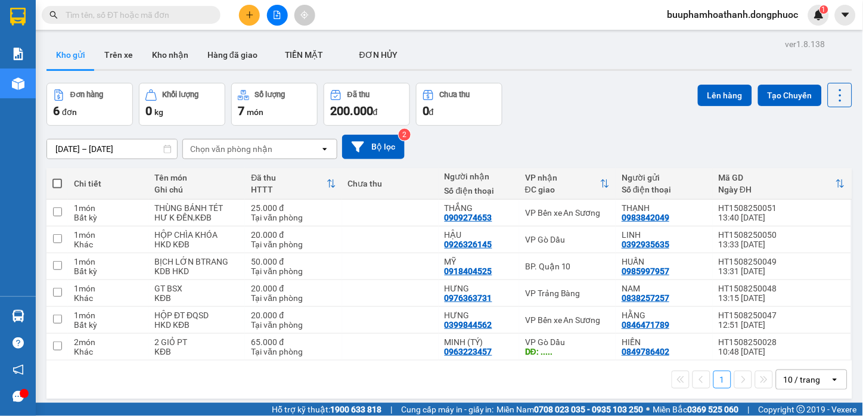
scroll to position [55, 0]
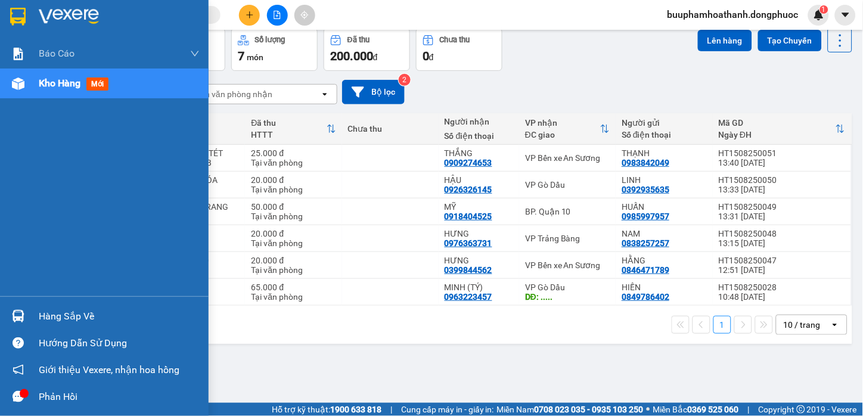
click at [33, 321] on div "Hàng sắp về" at bounding box center [104, 316] width 209 height 27
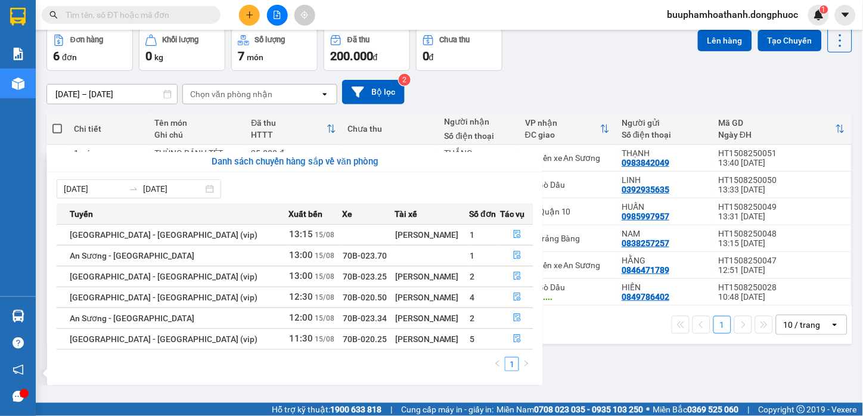
click at [642, 349] on section "Kết quả tìm kiếm ( 0 ) Bộ lọc No Data buuphamhoathanh.dongphuoc 1 Báo cáo Mẫu 1…" at bounding box center [431, 208] width 863 height 416
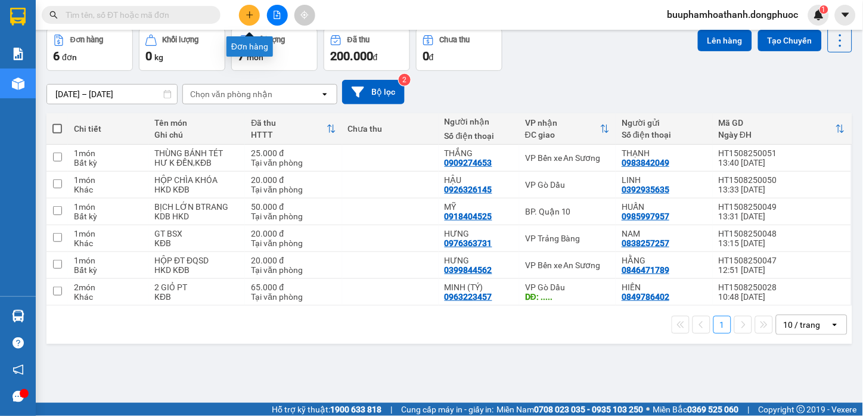
click at [270, 14] on button at bounding box center [277, 15] width 21 height 21
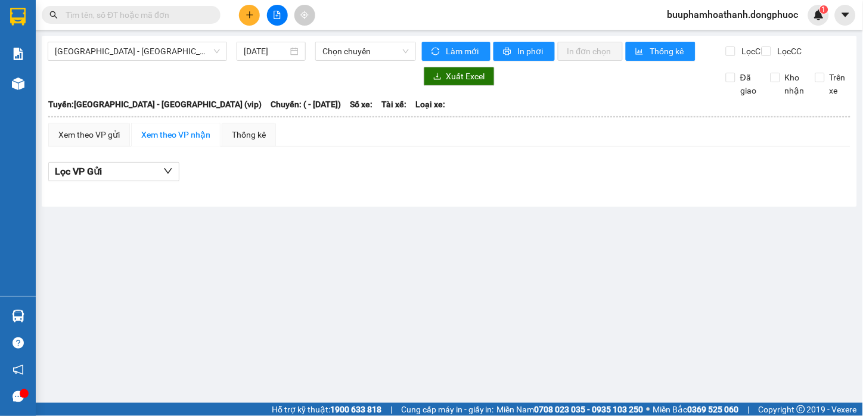
click at [200, 61] on div "Hồ Chí Minh - Tây Ninh (vip) 15/08/2025 Chọn chuyến" at bounding box center [232, 51] width 368 height 19
click at [199, 43] on span "[GEOGRAPHIC_DATA] - [GEOGRAPHIC_DATA] (vip)" at bounding box center [137, 51] width 165 height 18
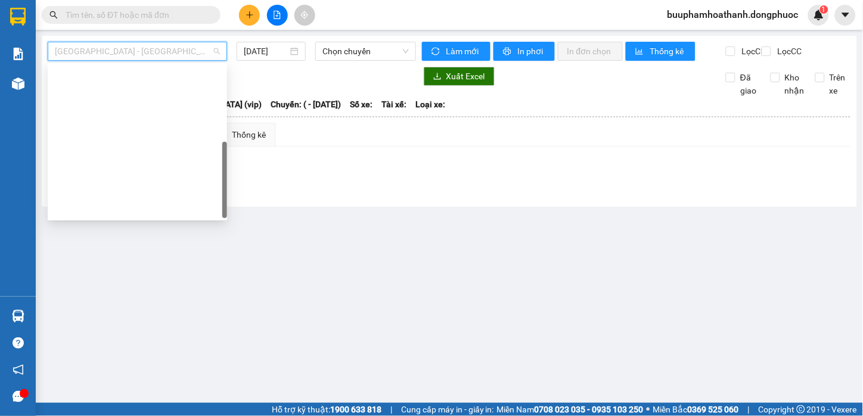
scroll to position [171, 0]
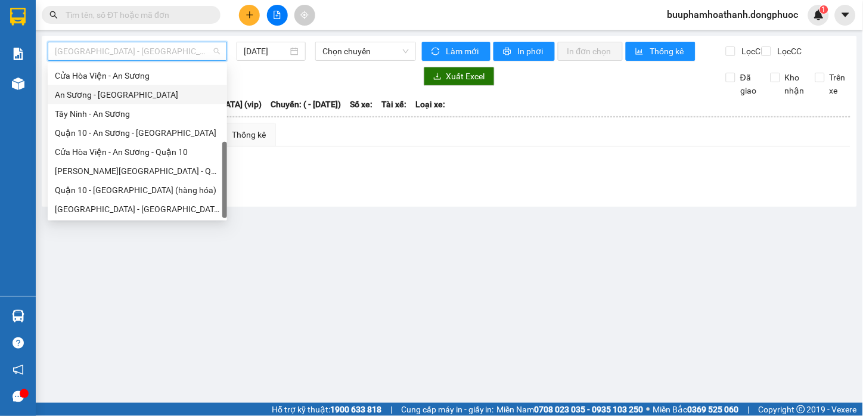
click at [159, 101] on div "An Sương - [GEOGRAPHIC_DATA]" at bounding box center [137, 94] width 179 height 19
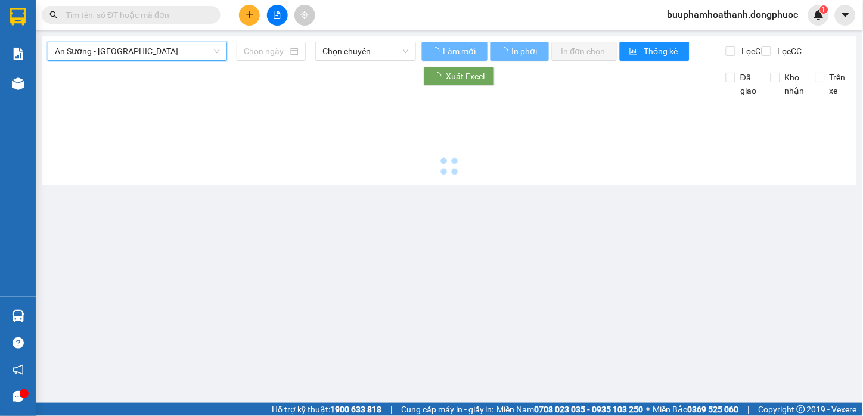
type input "[DATE]"
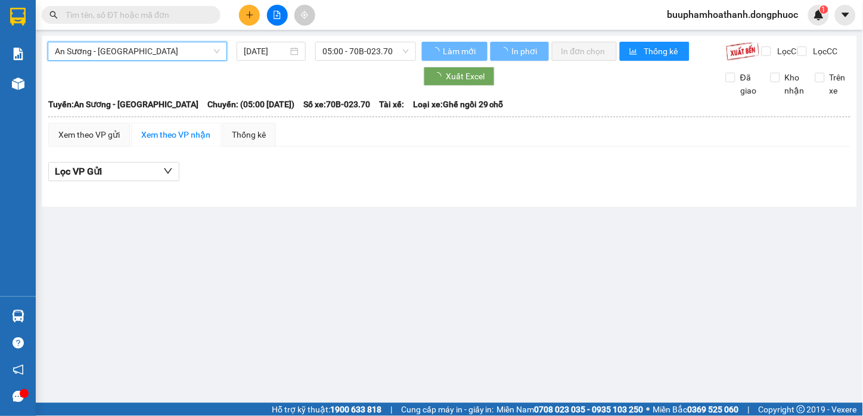
click at [182, 51] on span "An Sương - [GEOGRAPHIC_DATA]" at bounding box center [137, 51] width 165 height 18
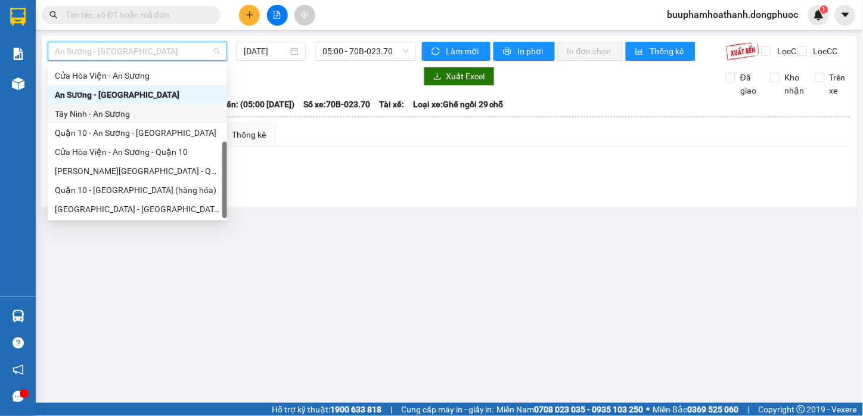
click at [159, 111] on div "Tây Ninh - An Sương" at bounding box center [137, 113] width 165 height 13
type input "[DATE]"
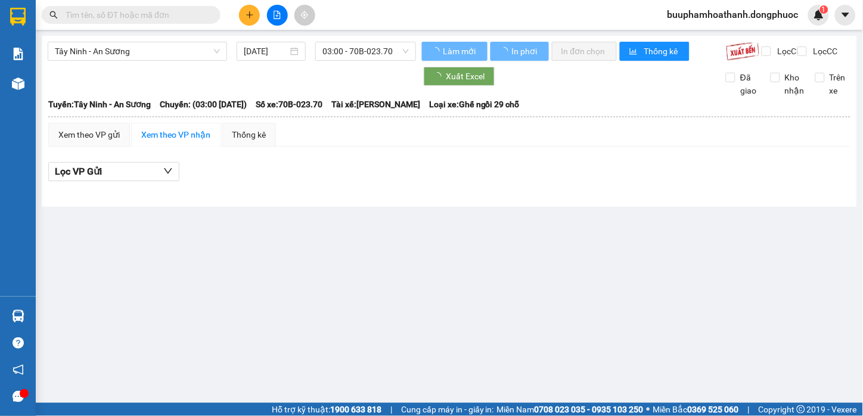
click at [352, 38] on div "Tây Ninh - An Sương 15/08/2025 03:00 - 70B-023.70 Làm mới In phơi In đơn chọn T…" at bounding box center [450, 121] width 816 height 171
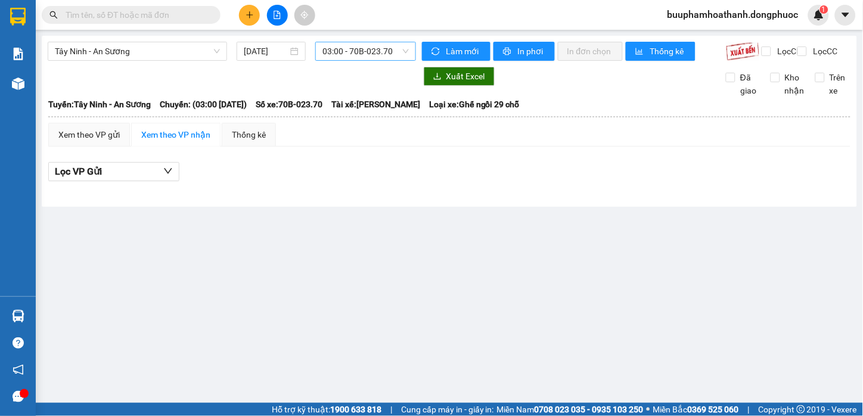
drag, startPoint x: 367, startPoint y: 42, endPoint x: 368, endPoint y: 57, distance: 14.9
click at [368, 49] on div "03:00 - 70B-023.70" at bounding box center [365, 51] width 101 height 19
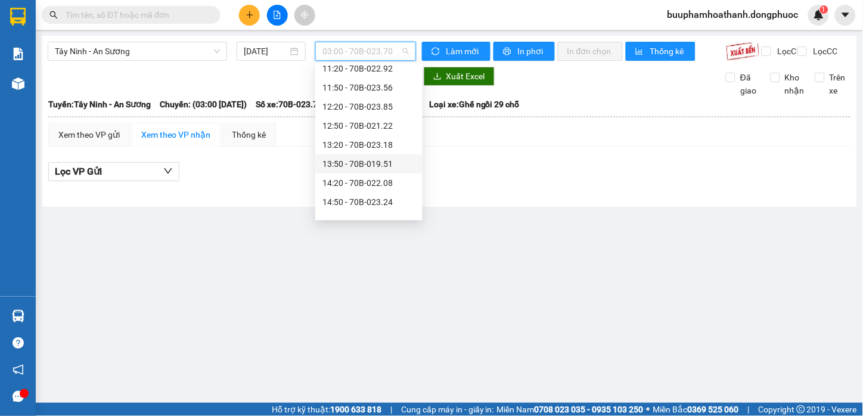
scroll to position [397, 0]
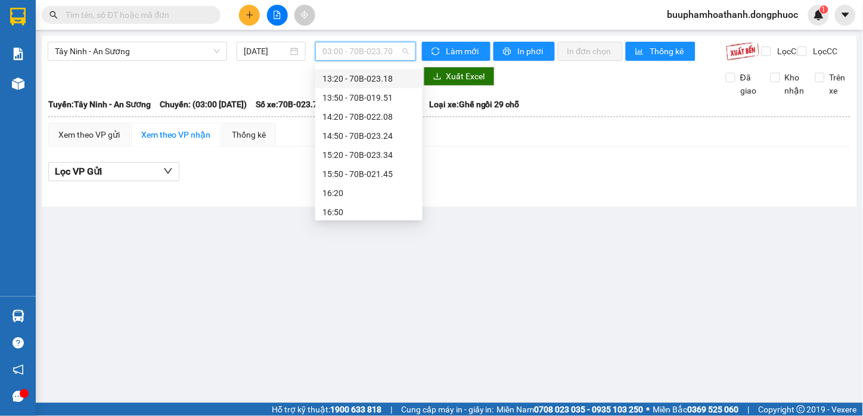
click at [389, 76] on div "13:20 - 70B-023.18" at bounding box center [369, 78] width 93 height 13
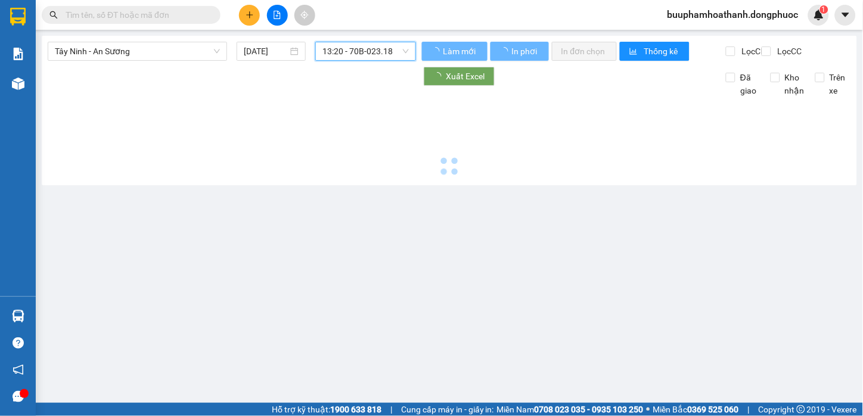
click at [390, 55] on span "13:20 - 70B-023.18" at bounding box center [366, 51] width 86 height 18
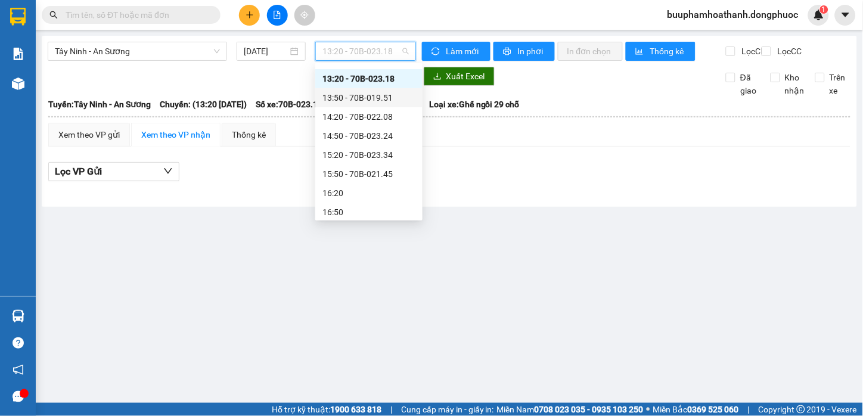
click at [389, 93] on div "13:50 - 70B-019.51" at bounding box center [369, 97] width 93 height 13
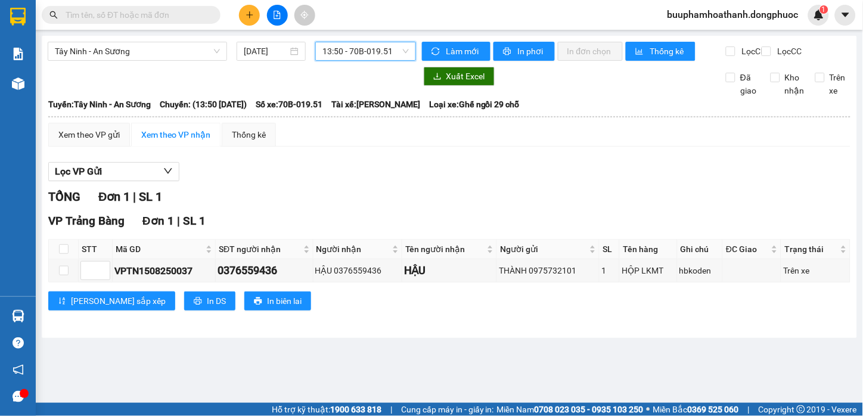
click at [384, 51] on span "13:50 - 70B-019.51" at bounding box center [366, 51] width 86 height 18
click at [573, 181] on div "Lọc VP Gửi" at bounding box center [449, 172] width 802 height 20
click at [387, 57] on span "13:50 - 70B-019.51" at bounding box center [366, 51] width 86 height 18
click at [362, 52] on span "13:50 - 70B-019.51" at bounding box center [366, 51] width 86 height 18
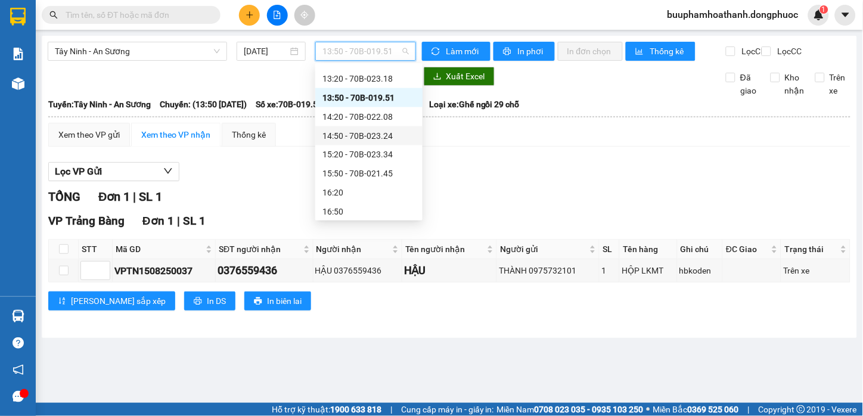
scroll to position [331, 0]
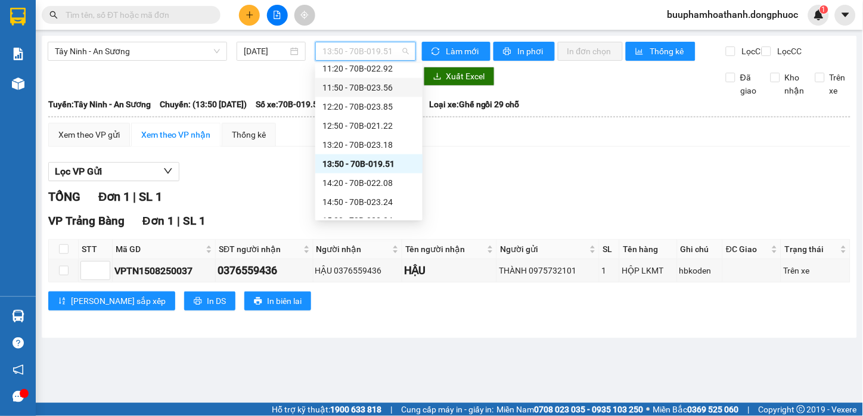
click at [391, 91] on div "11:50 - 70B-023.56" at bounding box center [369, 87] width 93 height 13
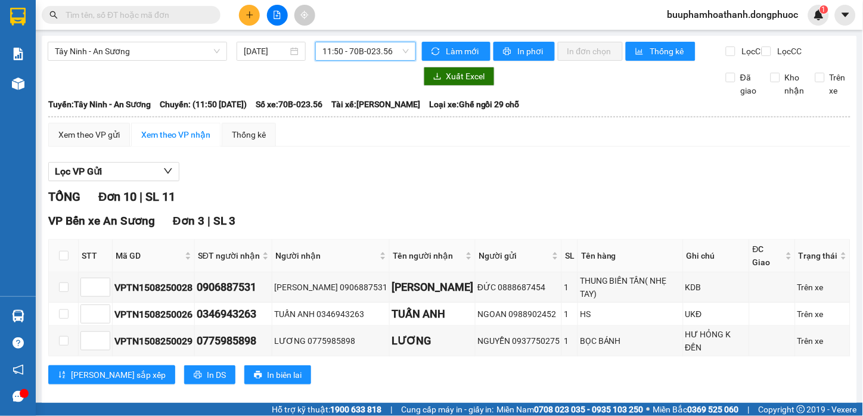
click at [377, 57] on span "11:50 - 70B-023.56" at bounding box center [366, 51] width 86 height 18
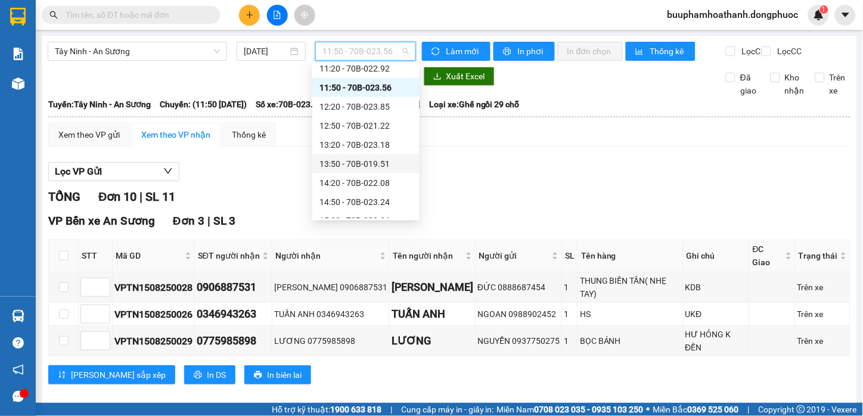
click at [380, 164] on div "13:50 - 70B-019.51" at bounding box center [366, 163] width 93 height 13
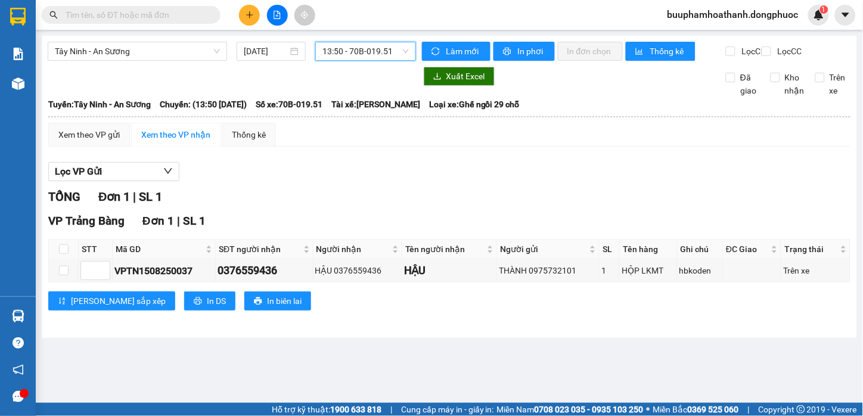
click at [354, 60] on span "13:50 - 70B-019.51" at bounding box center [366, 51] width 86 height 18
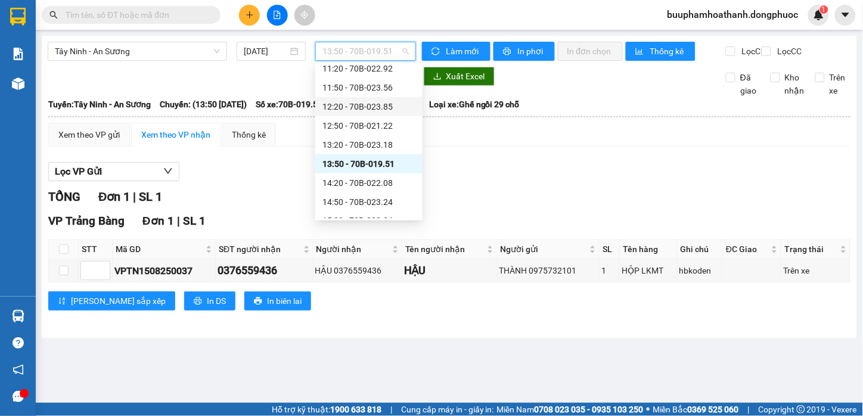
click at [400, 106] on div "12:20 - 70B-023.85" at bounding box center [369, 106] width 93 height 13
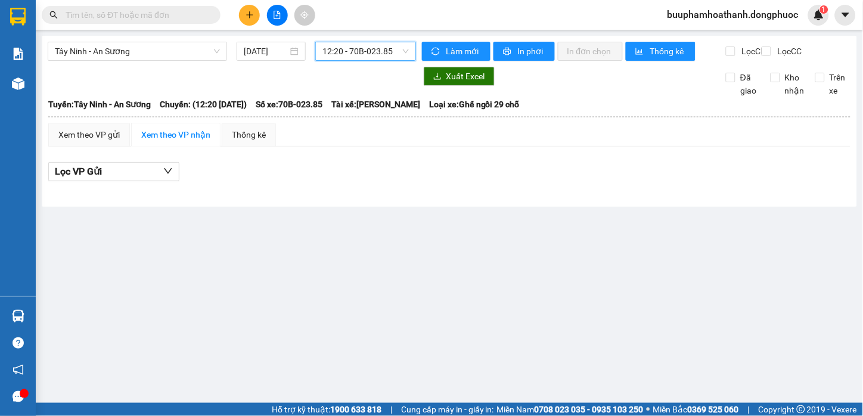
click at [402, 56] on span "12:20 - 70B-023.85" at bounding box center [366, 51] width 86 height 18
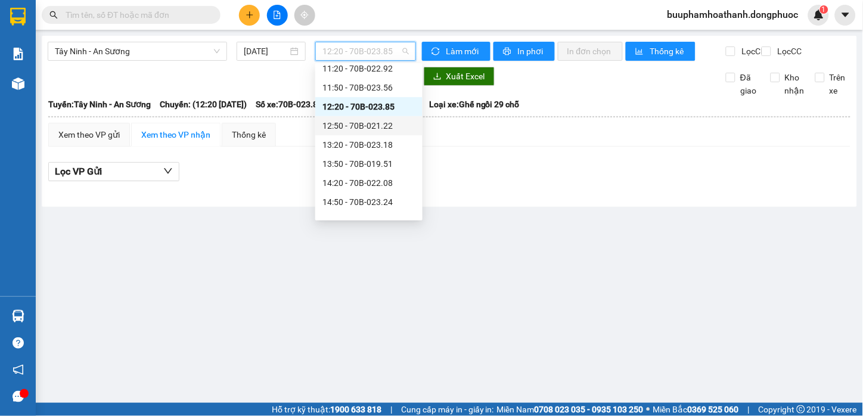
click at [396, 123] on div "12:50 - 70B-021.22" at bounding box center [369, 125] width 93 height 13
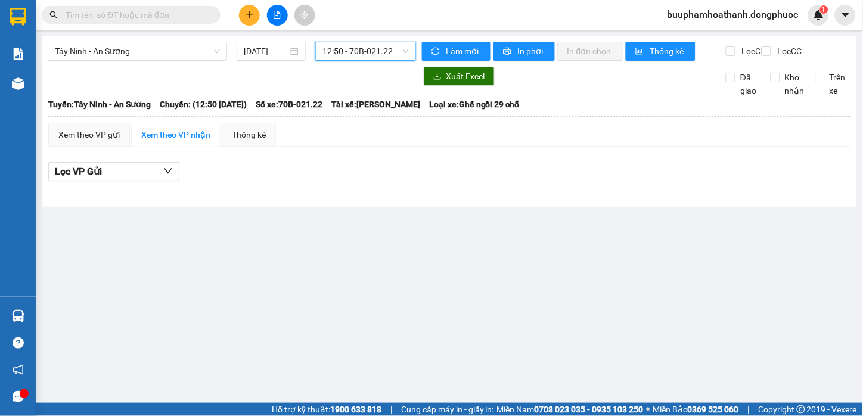
click at [402, 50] on span "12:50 - 70B-021.22" at bounding box center [366, 51] width 86 height 18
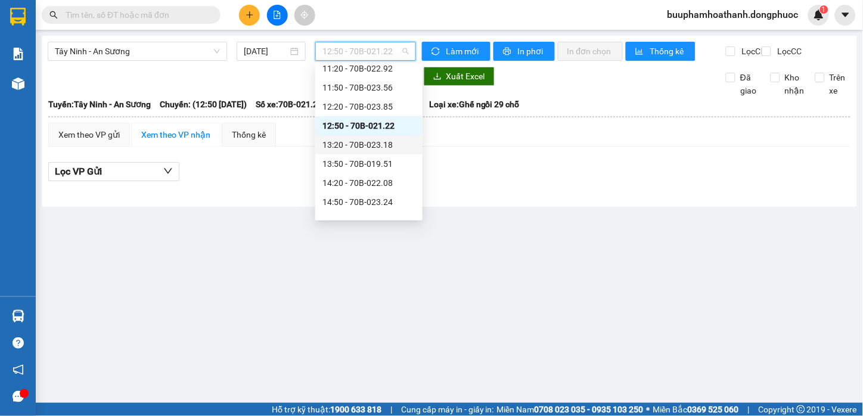
click at [392, 149] on div "13:20 - 70B-023.18" at bounding box center [369, 144] width 93 height 13
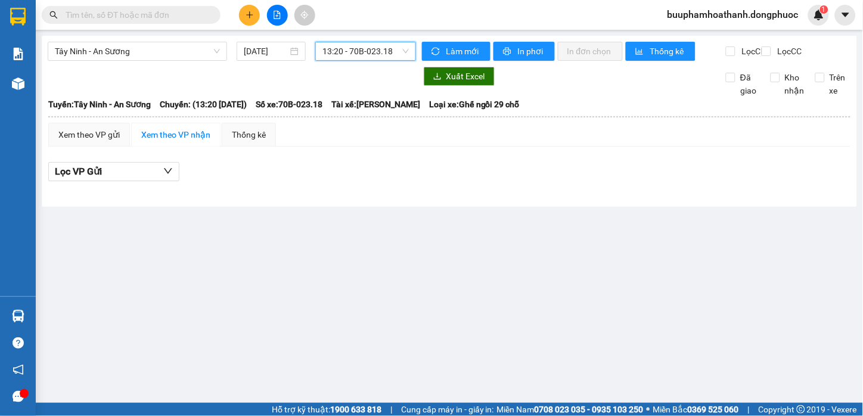
click at [396, 60] on div "13:20 - 70B-023.18" at bounding box center [365, 51] width 101 height 19
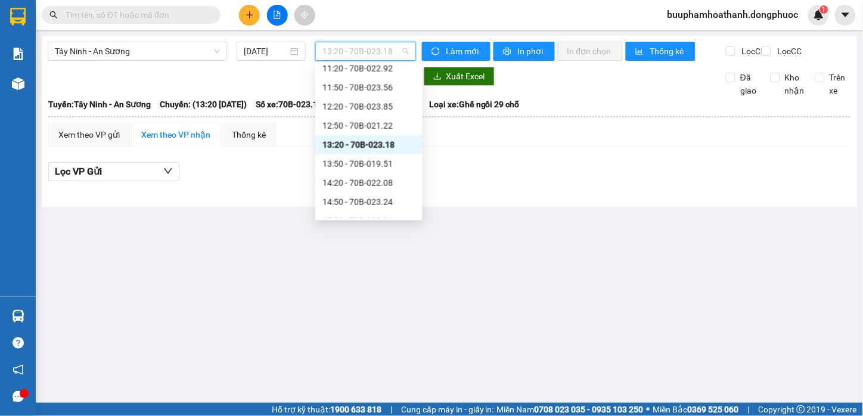
click at [394, 60] on span "13:20 - 70B-023.18" at bounding box center [366, 51] width 86 height 18
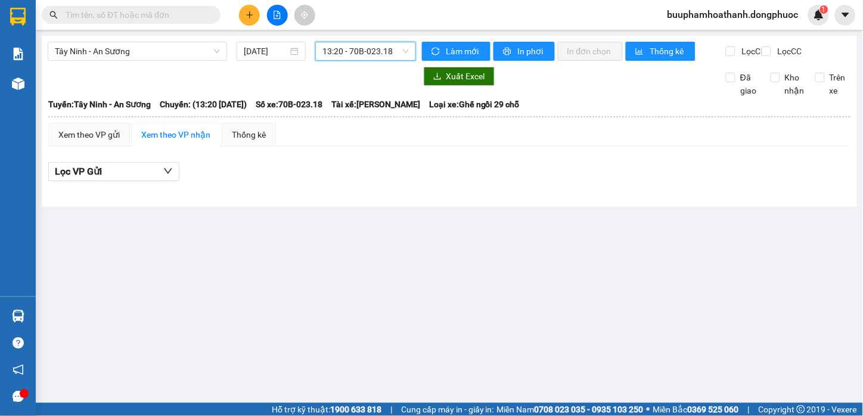
click at [376, 42] on span "13:20 - 70B-023.18" at bounding box center [366, 51] width 86 height 18
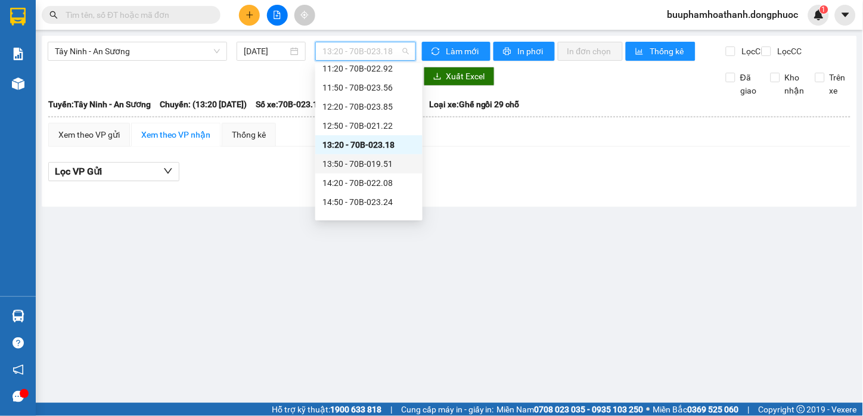
click at [389, 162] on div "13:50 - 70B-019.51" at bounding box center [369, 163] width 93 height 13
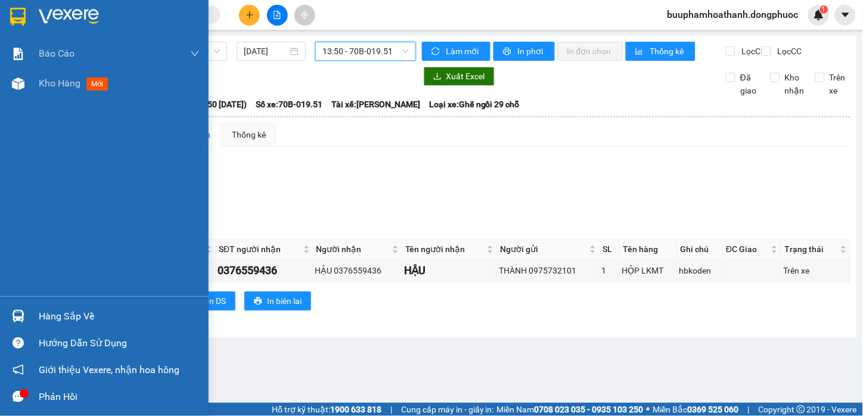
click at [38, 313] on div "Hàng sắp về" at bounding box center [104, 316] width 209 height 27
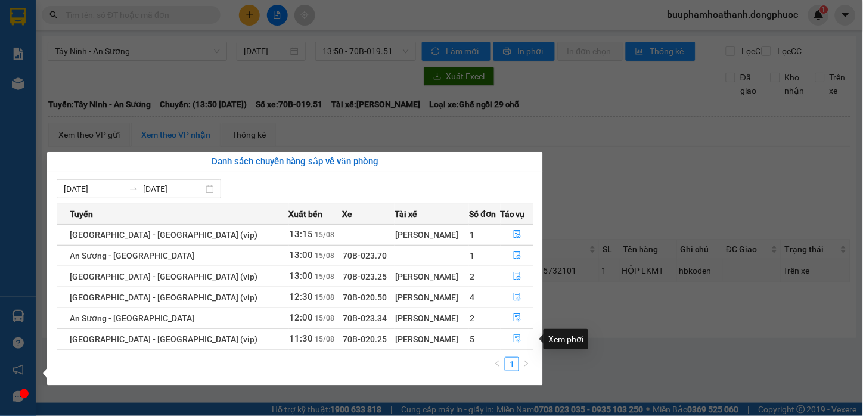
drag, startPoint x: 514, startPoint y: 338, endPoint x: 529, endPoint y: 224, distance: 114.8
click at [514, 339] on icon "file-done" at bounding box center [517, 338] width 8 height 8
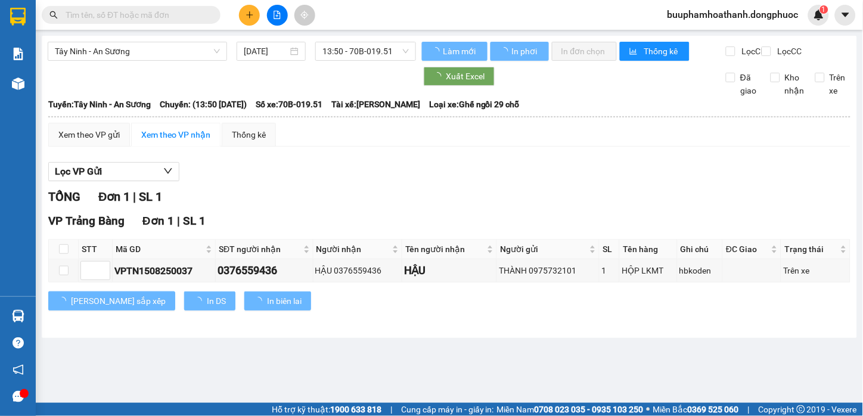
drag, startPoint x: 582, startPoint y: 203, endPoint x: 582, endPoint y: 231, distance: 28.0
click at [584, 206] on div "TỔNG Đơn 1 | SL 1" at bounding box center [449, 197] width 802 height 18
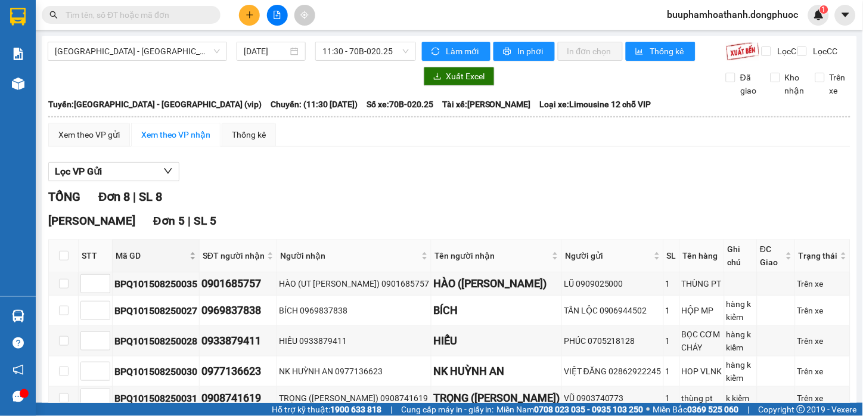
scroll to position [132, 0]
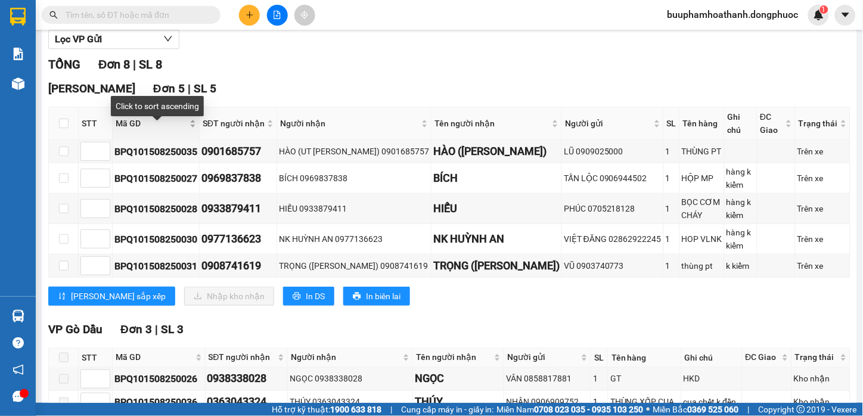
drag, startPoint x: 134, startPoint y: 129, endPoint x: 61, endPoint y: 157, distance: 77.9
click at [134, 130] on span "Mã GD" at bounding box center [152, 123] width 72 height 13
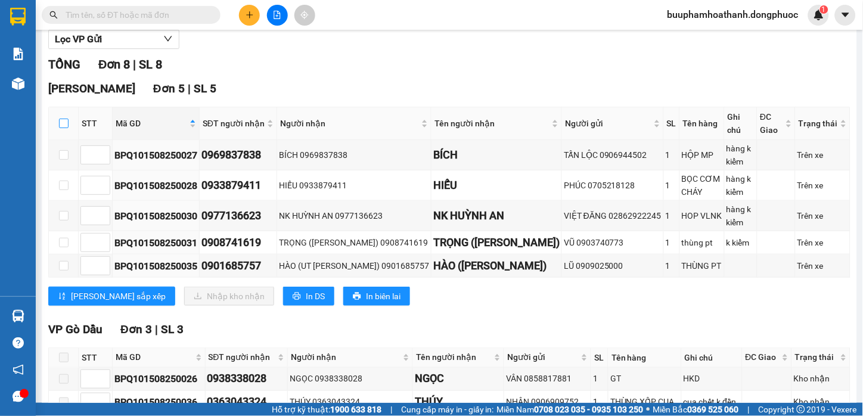
click at [64, 128] on input "checkbox" at bounding box center [64, 124] width 10 height 10
checkbox input "true"
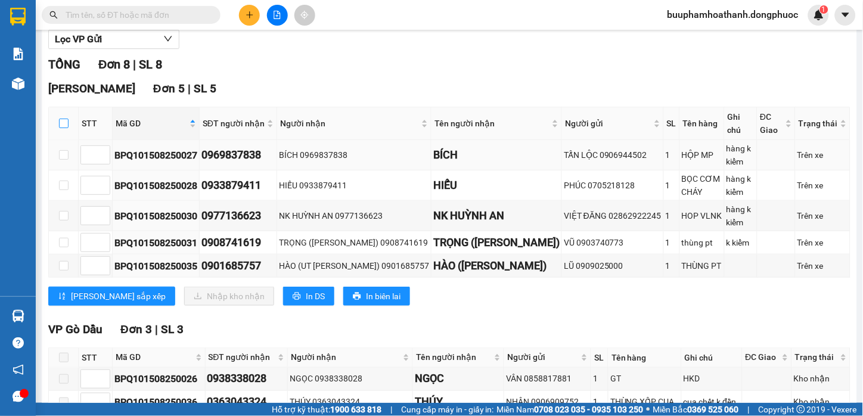
checkbox input "true"
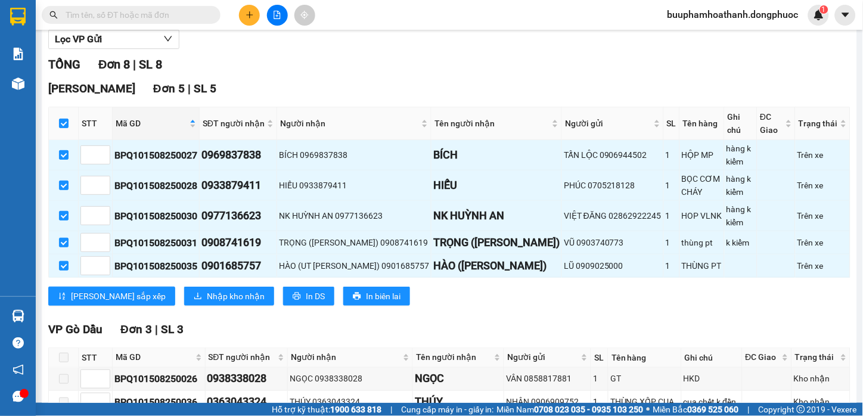
click at [189, 296] on div "Hòa Thành Đơn 5 | SL 5 STT Mã GD SĐT người nhận Người nhận Tên người nhận Người…" at bounding box center [449, 197] width 802 height 235
click at [207, 303] on span "Nhập kho nhận" at bounding box center [236, 296] width 58 height 13
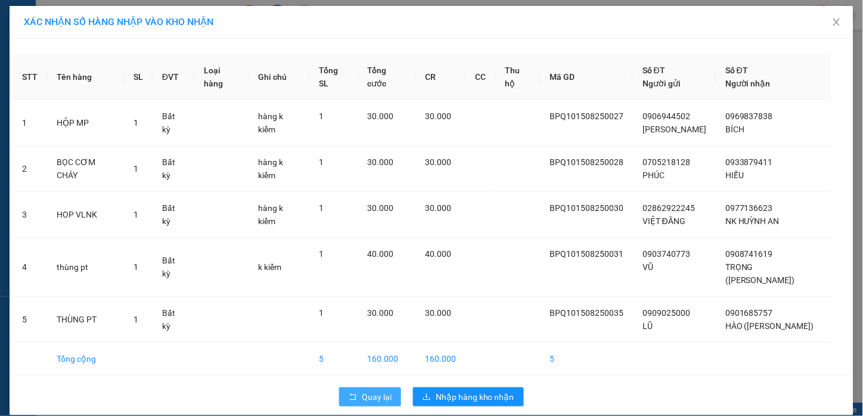
click at [366, 390] on span "Quay lại" at bounding box center [377, 396] width 30 height 13
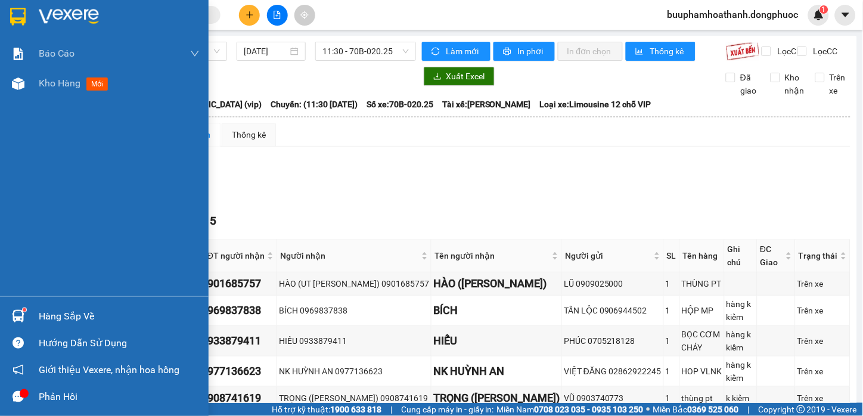
click at [23, 312] on sup at bounding box center [25, 310] width 4 height 4
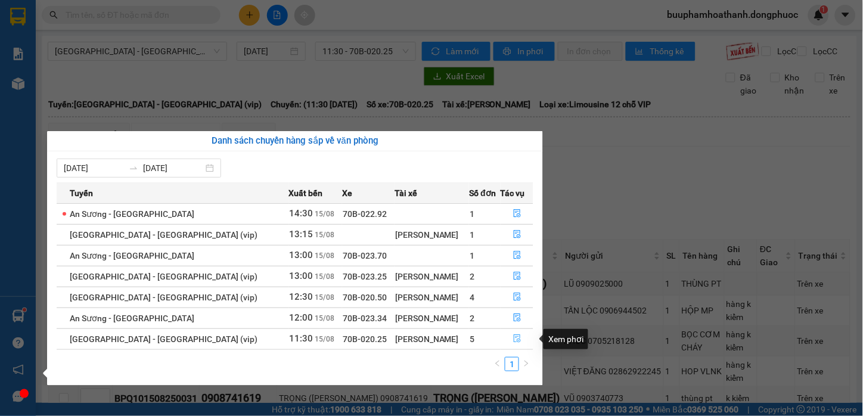
drag, startPoint x: 513, startPoint y: 342, endPoint x: 590, endPoint y: 194, distance: 167.5
click at [513, 342] on icon "file-done" at bounding box center [517, 338] width 8 height 8
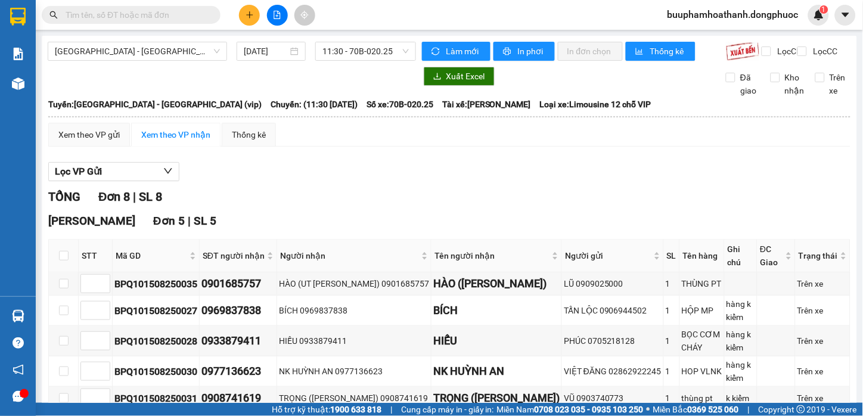
click at [651, 173] on div "Lọc VP Gửi" at bounding box center [449, 172] width 802 height 20
click at [132, 262] on span "Mã GD" at bounding box center [152, 255] width 72 height 13
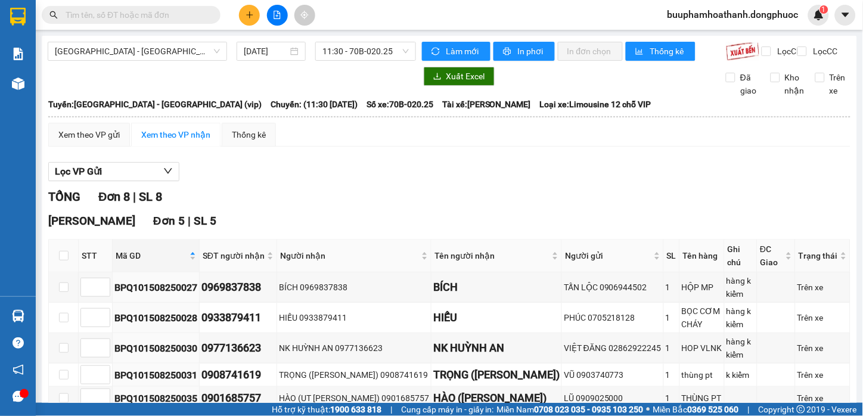
drag, startPoint x: 293, startPoint y: 212, endPoint x: 293, endPoint y: 230, distance: 18.5
click at [293, 206] on div "TỔNG Đơn 8 | SL 8" at bounding box center [449, 197] width 802 height 18
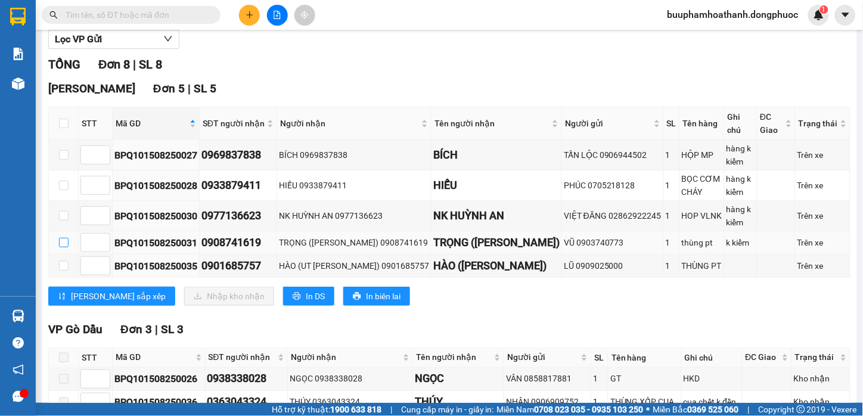
drag, startPoint x: 62, startPoint y: 256, endPoint x: 61, endPoint y: 263, distance: 6.6
click at [61, 247] on input "checkbox" at bounding box center [64, 243] width 10 height 10
checkbox input "true"
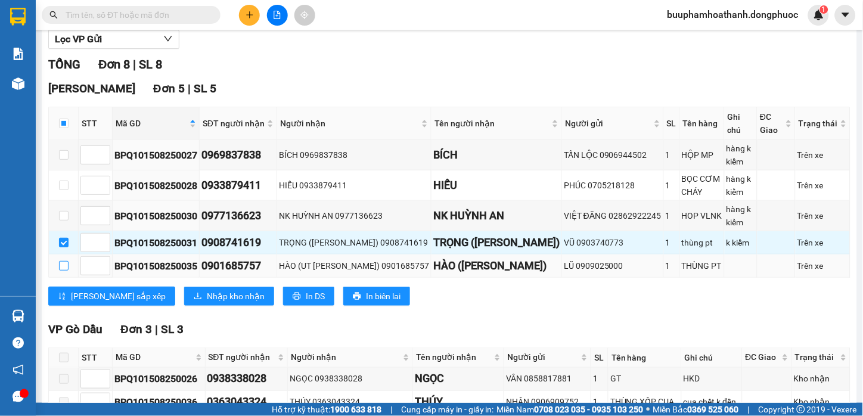
click at [59, 271] on input "checkbox" at bounding box center [64, 266] width 10 height 10
checkbox input "true"
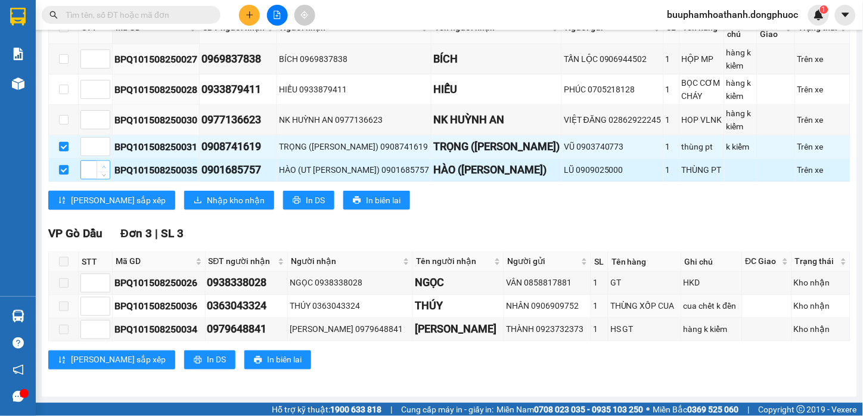
scroll to position [107, 0]
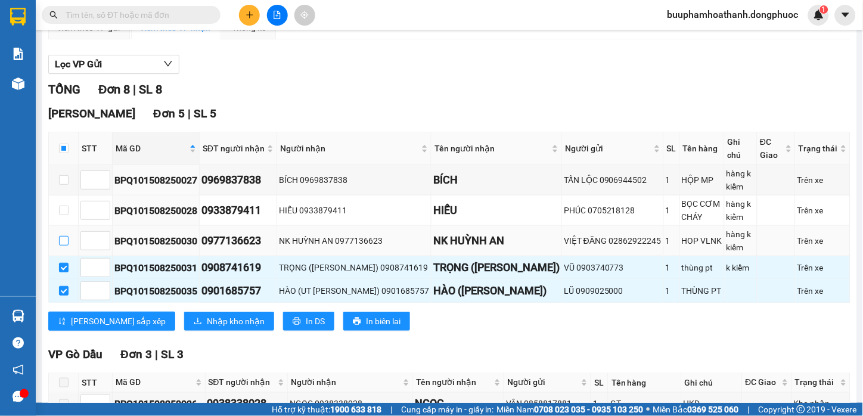
click at [64, 246] on input "checkbox" at bounding box center [64, 241] width 10 height 10
checkbox input "true"
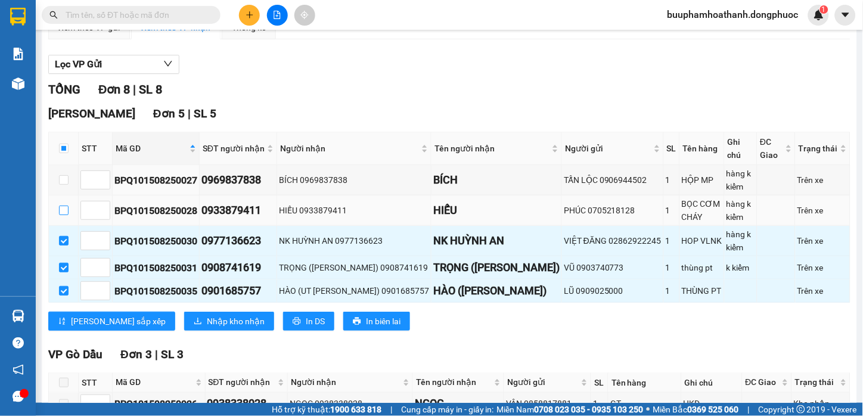
click at [66, 215] on input "checkbox" at bounding box center [64, 211] width 10 height 10
checkbox input "true"
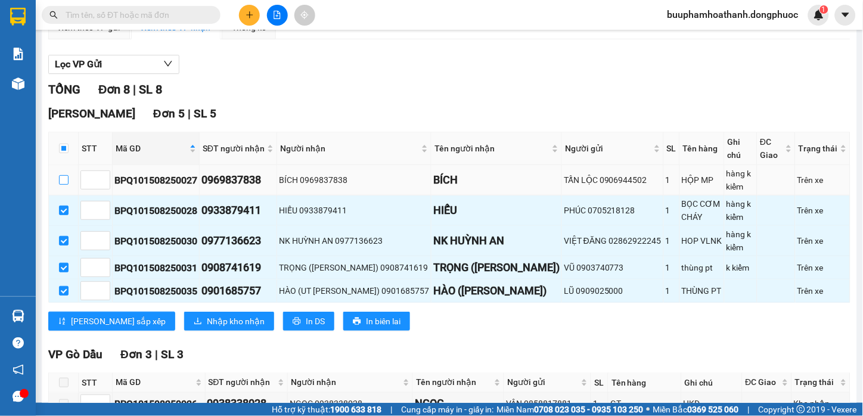
click at [60, 185] on input "checkbox" at bounding box center [64, 180] width 10 height 10
checkbox input "true"
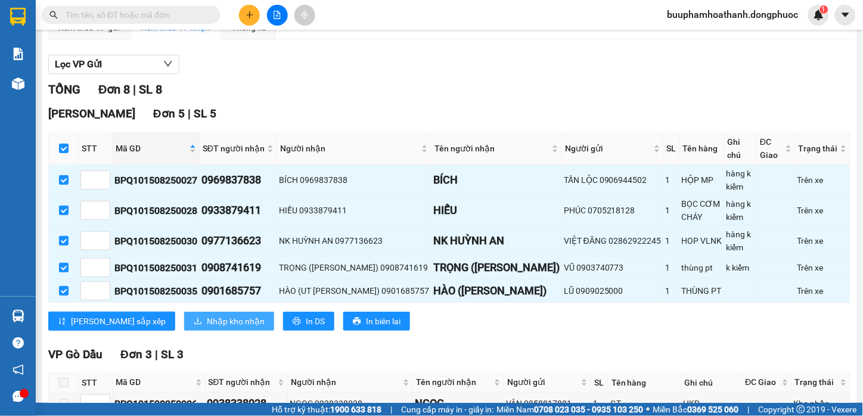
click at [207, 328] on span "Nhập kho nhận" at bounding box center [236, 321] width 58 height 13
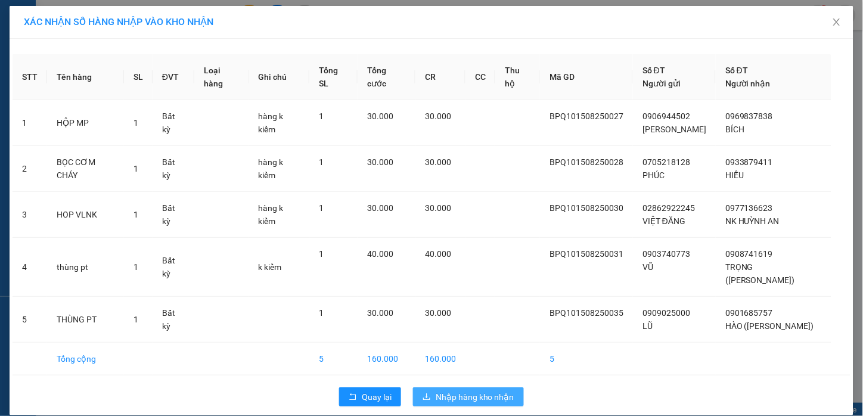
click at [428, 393] on icon "download" at bounding box center [427, 397] width 8 height 8
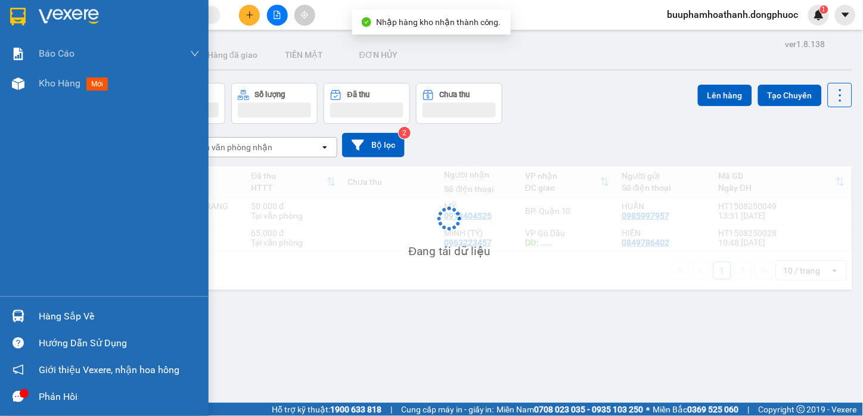
click at [18, 319] on img at bounding box center [18, 316] width 13 height 13
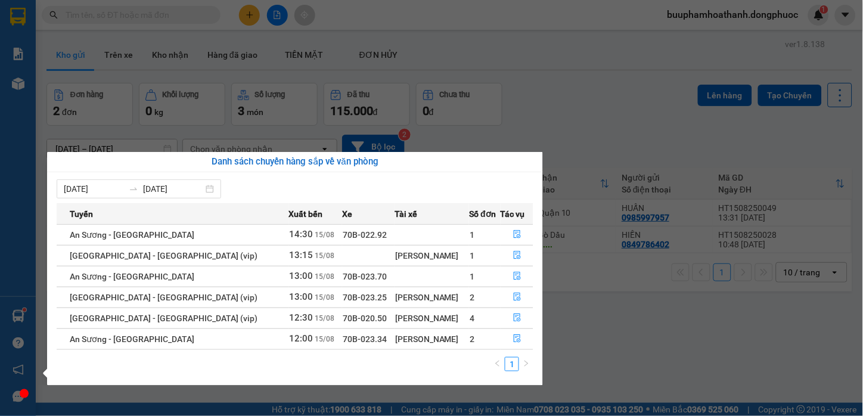
click at [640, 359] on section "Kết quả tìm kiếm ( 0 ) Bộ lọc No Data buuphamhoathanh.dongphuoc 1 Báo cáo Mẫu 1…" at bounding box center [431, 208] width 863 height 416
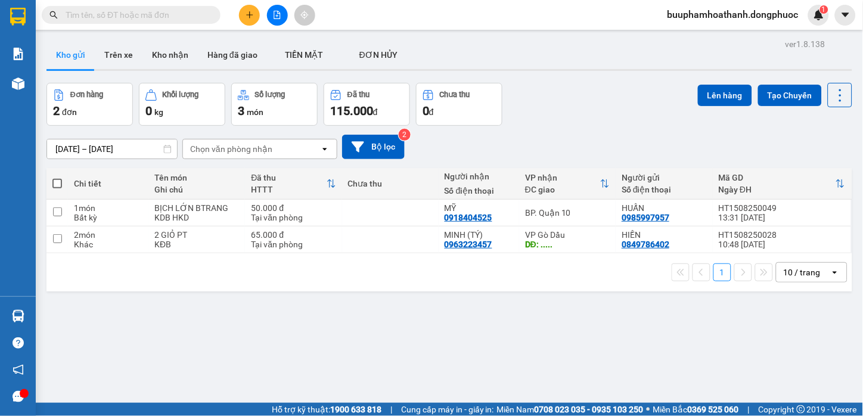
click at [271, 18] on button at bounding box center [277, 15] width 21 height 21
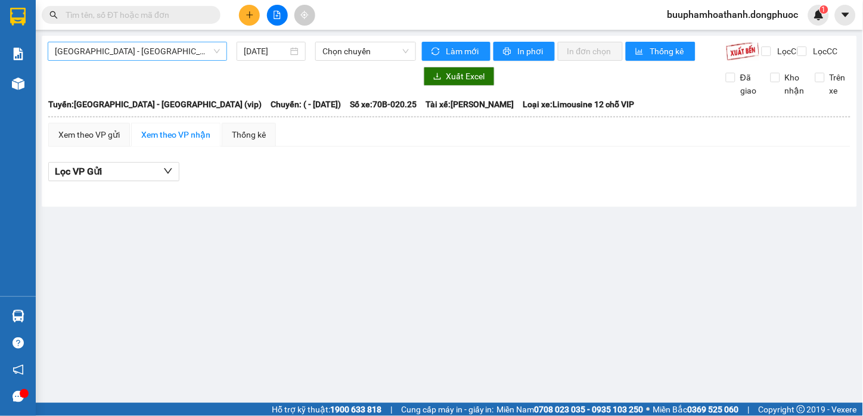
click at [196, 55] on span "[GEOGRAPHIC_DATA] - [GEOGRAPHIC_DATA] (vip)" at bounding box center [137, 51] width 165 height 18
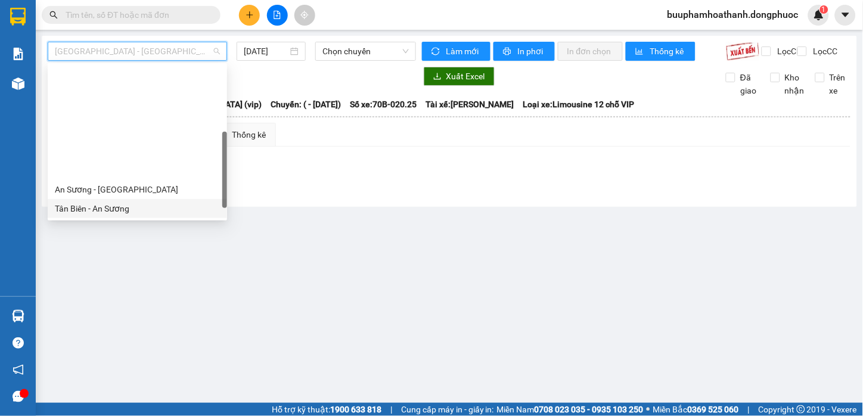
scroll to position [171, 0]
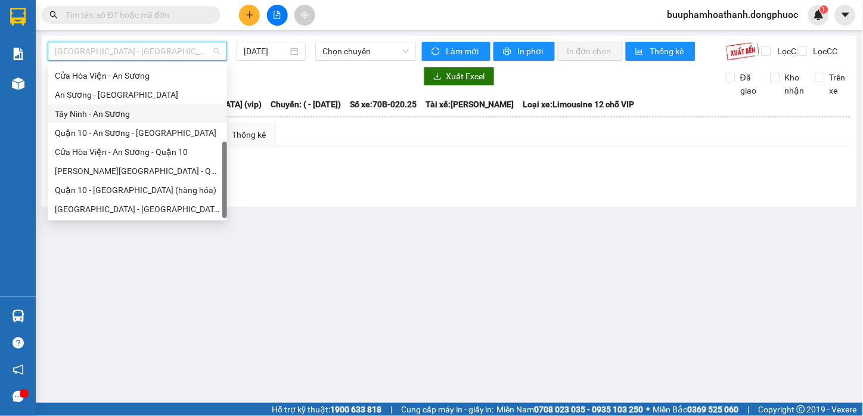
click at [181, 110] on div "Tây Ninh - An Sương" at bounding box center [137, 113] width 165 height 13
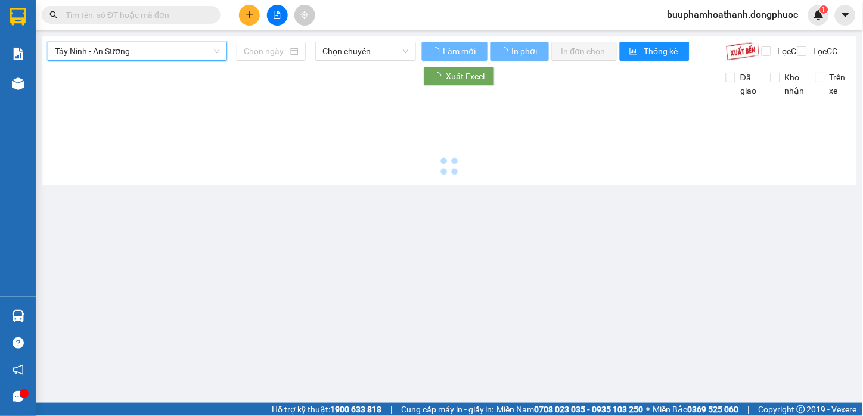
type input "[DATE]"
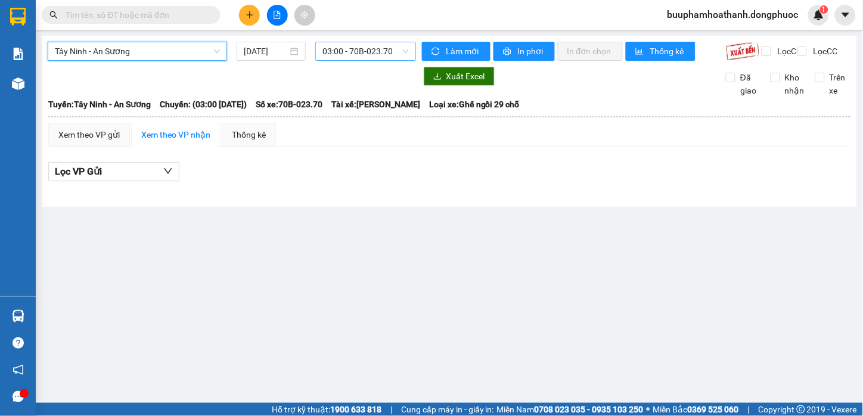
click at [359, 49] on span "03:00 - 70B-023.70" at bounding box center [366, 51] width 86 height 18
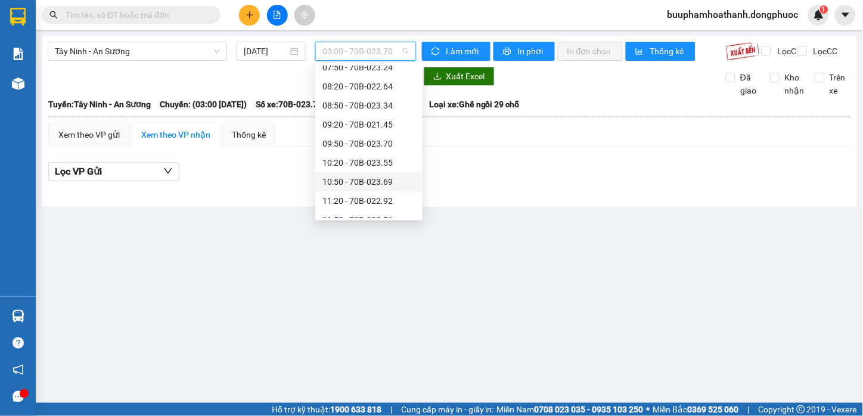
scroll to position [397, 0]
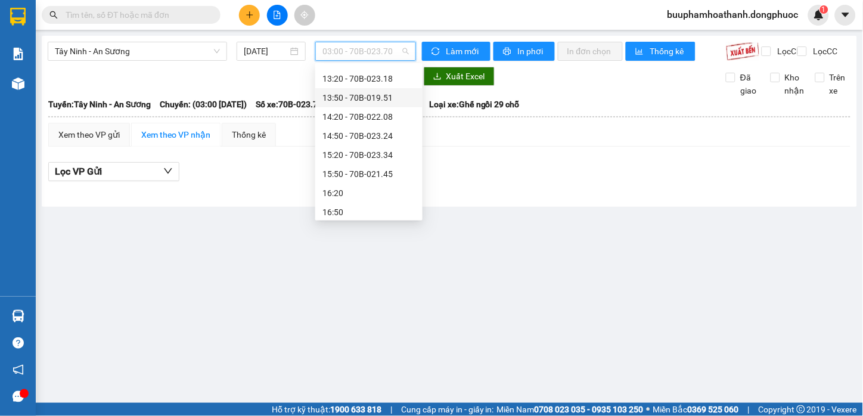
click at [391, 98] on div "13:50 - 70B-019.51" at bounding box center [369, 97] width 93 height 13
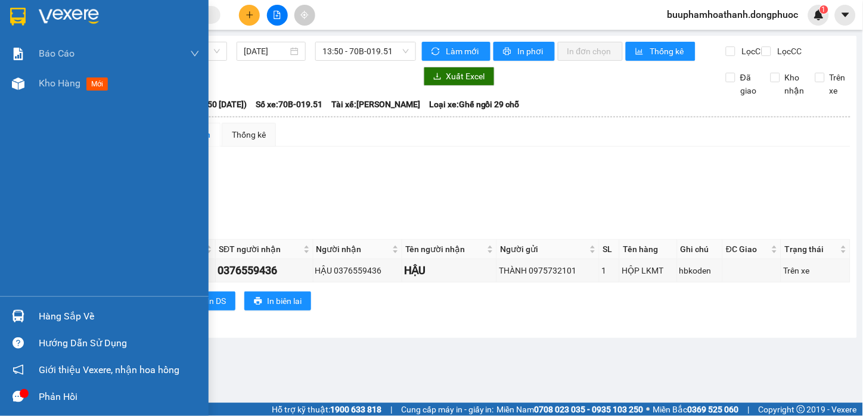
click at [31, 84] on div "Kho hàng mới" at bounding box center [104, 84] width 209 height 30
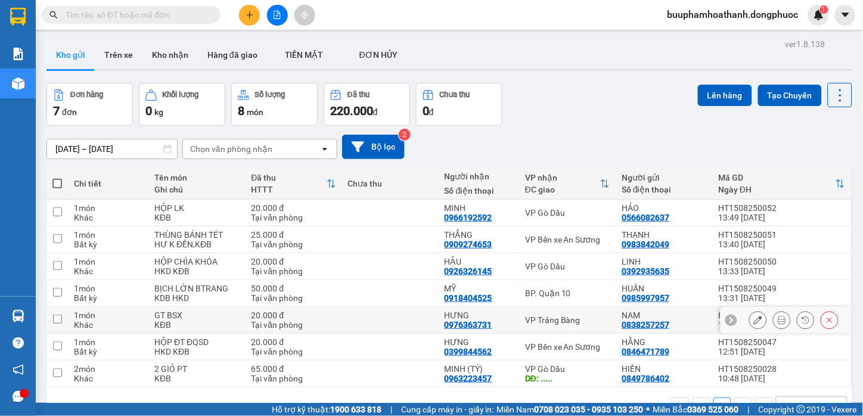
scroll to position [55, 0]
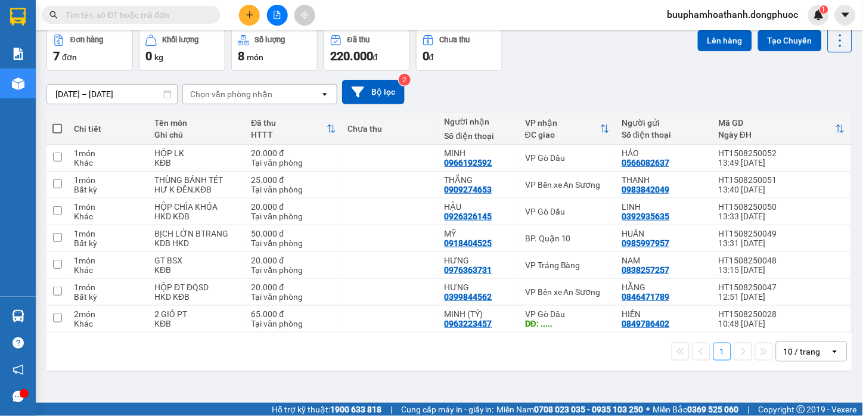
click at [517, 365] on div "1 10 / trang open" at bounding box center [449, 352] width 806 height 38
click at [279, 21] on button at bounding box center [277, 15] width 21 height 21
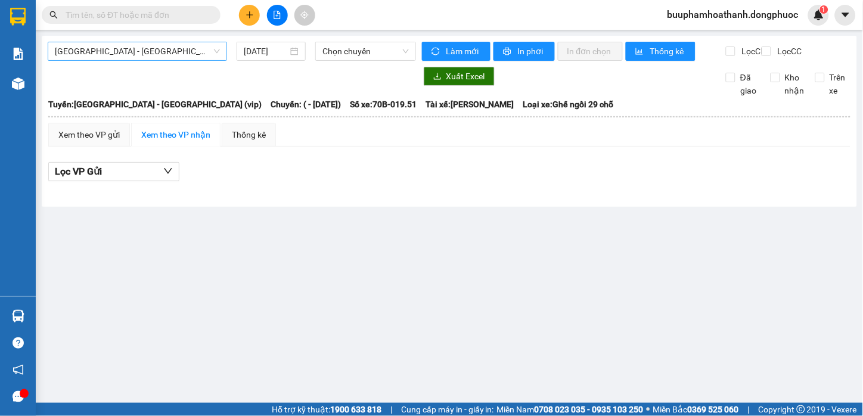
click at [164, 51] on span "[GEOGRAPHIC_DATA][PERSON_NAME][GEOGRAPHIC_DATA] (vip)" at bounding box center [137, 51] width 165 height 18
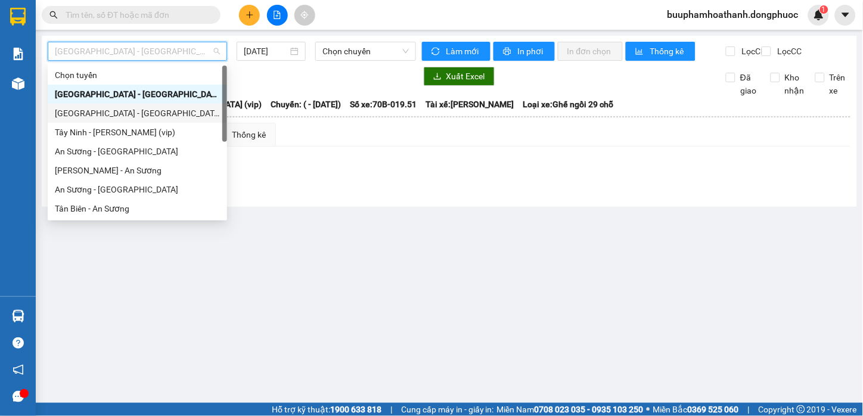
scroll to position [171, 0]
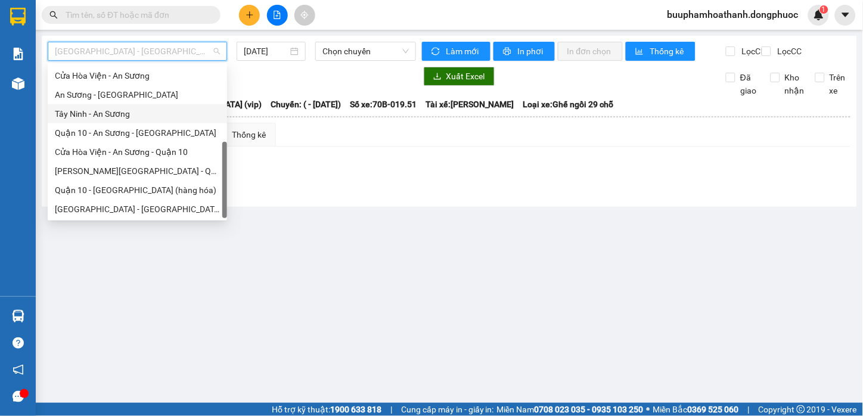
click at [141, 111] on div "Tây Ninh - An Sương" at bounding box center [137, 113] width 165 height 13
type input "[DATE]"
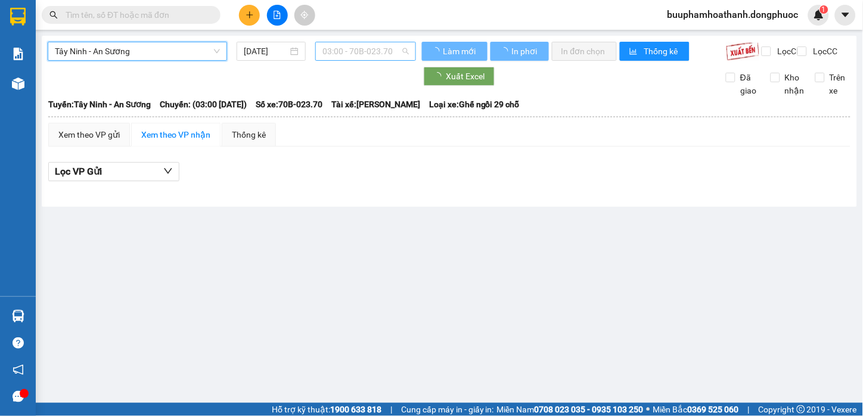
click at [356, 52] on span "03:00 - 70B-023.70" at bounding box center [366, 51] width 86 height 18
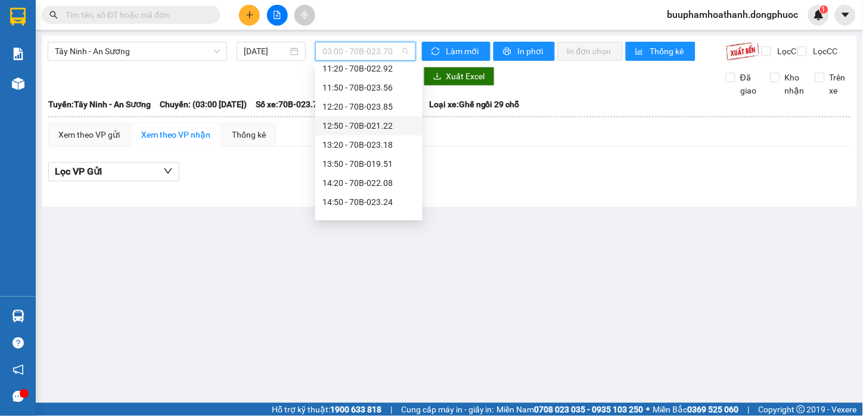
scroll to position [397, 0]
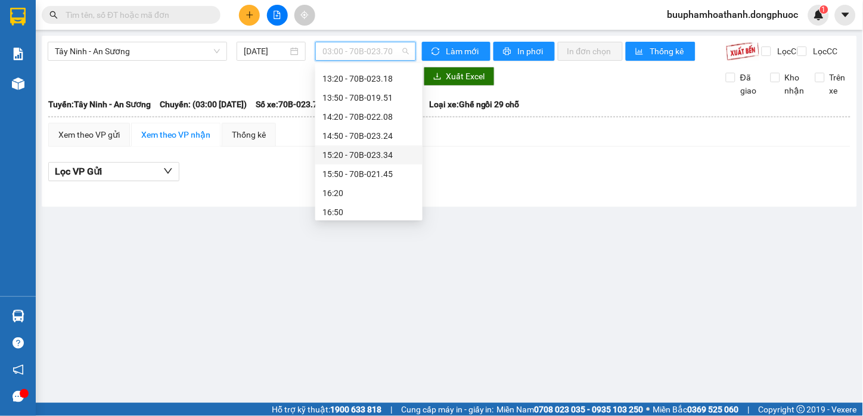
click at [373, 151] on div "15:20 - 70B-023.34" at bounding box center [369, 154] width 93 height 13
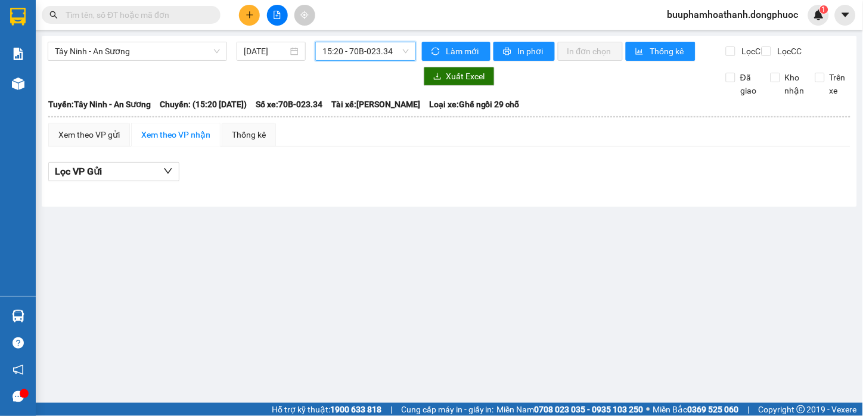
click at [391, 57] on span "15:20 - 70B-023.34" at bounding box center [366, 51] width 86 height 18
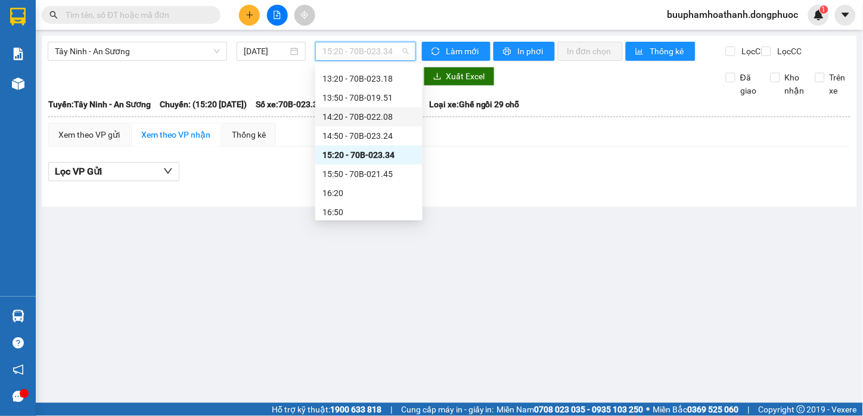
click at [391, 114] on div "14:20 - 70B-022.08" at bounding box center [369, 116] width 93 height 13
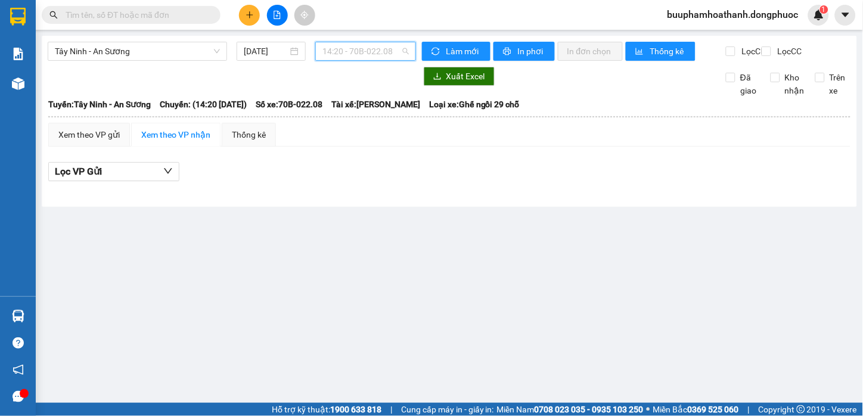
click at [383, 50] on span "14:20 - 70B-022.08" at bounding box center [366, 51] width 86 height 18
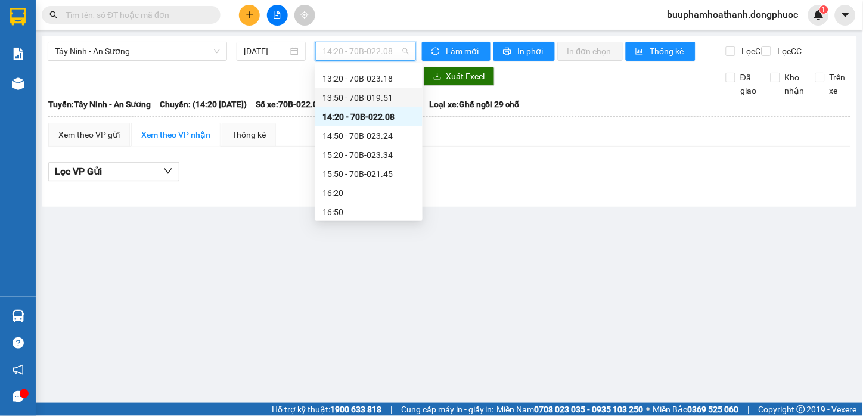
click at [378, 97] on div "13:50 - 70B-019.51" at bounding box center [369, 97] width 93 height 13
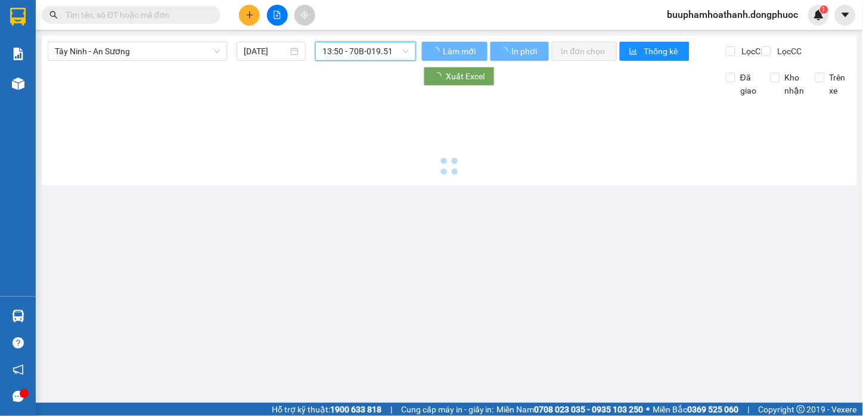
click at [377, 55] on span "13:50 - 70B-019.51" at bounding box center [366, 51] width 86 height 18
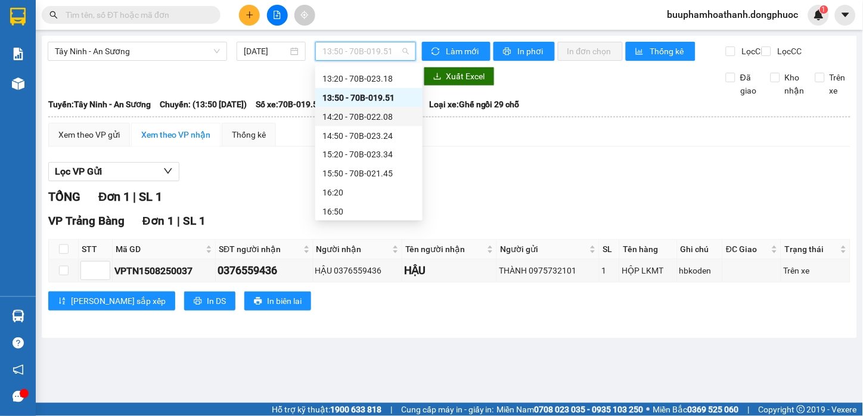
click at [373, 115] on div "14:20 - 70B-022.08" at bounding box center [369, 116] width 93 height 13
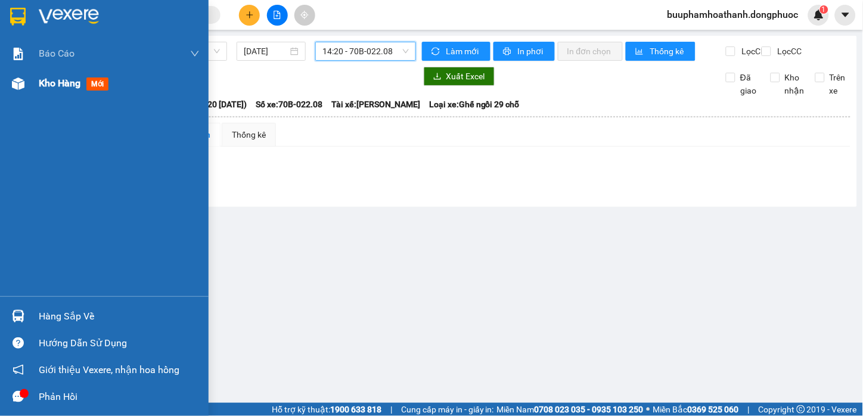
click at [29, 85] on div "Kho hàng mới" at bounding box center [104, 84] width 209 height 30
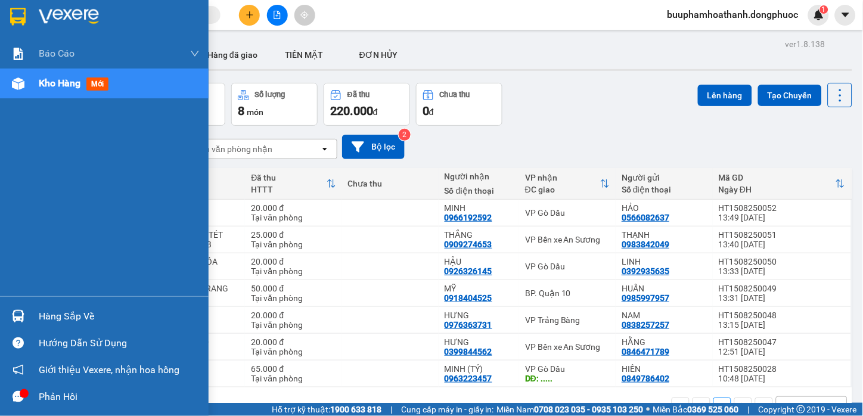
click at [34, 318] on div "Hàng sắp về" at bounding box center [104, 316] width 209 height 27
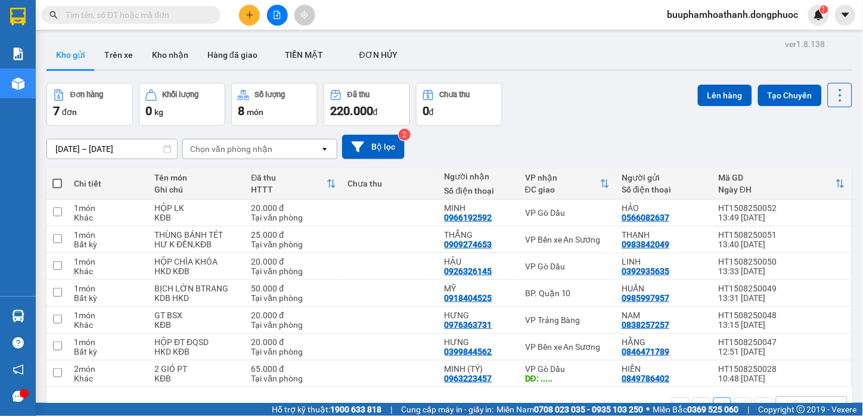
click at [538, 85] on section "Kết quả tìm kiếm ( 0 ) Bộ lọc No Data buuphamhoathanh.dongphuoc 1 Báo cáo Mẫu 1…" at bounding box center [431, 208] width 863 height 416
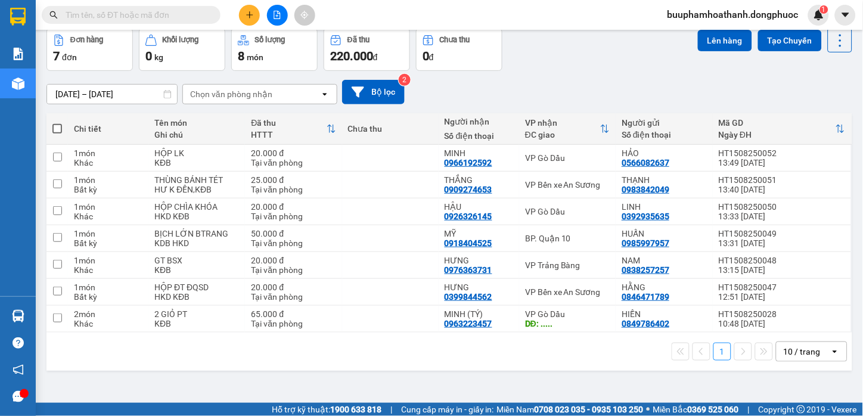
click at [374, 371] on div "1 10 / trang open" at bounding box center [449, 352] width 806 height 38
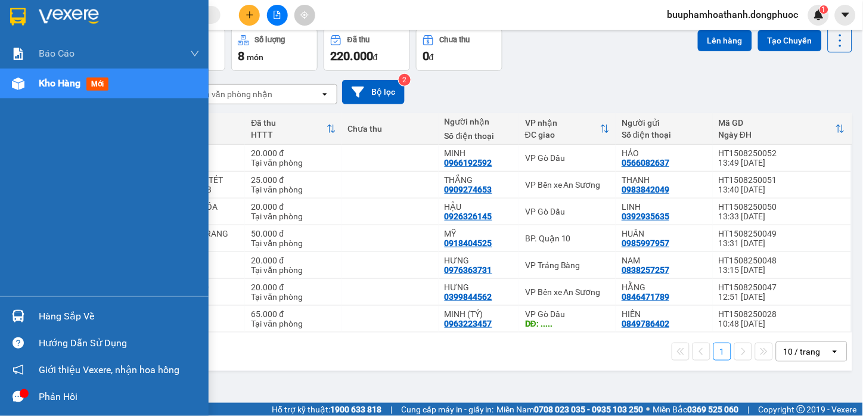
click at [31, 317] on div "Hàng sắp về" at bounding box center [104, 316] width 209 height 27
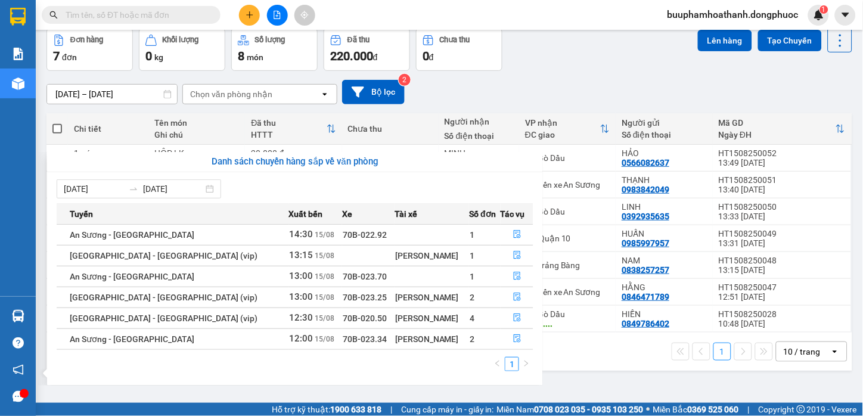
click at [658, 380] on section "Kết quả tìm kiếm ( 0 ) Bộ lọc No Data buuphamhoathanh.dongphuoc 1 Báo cáo Mẫu 1…" at bounding box center [431, 208] width 863 height 416
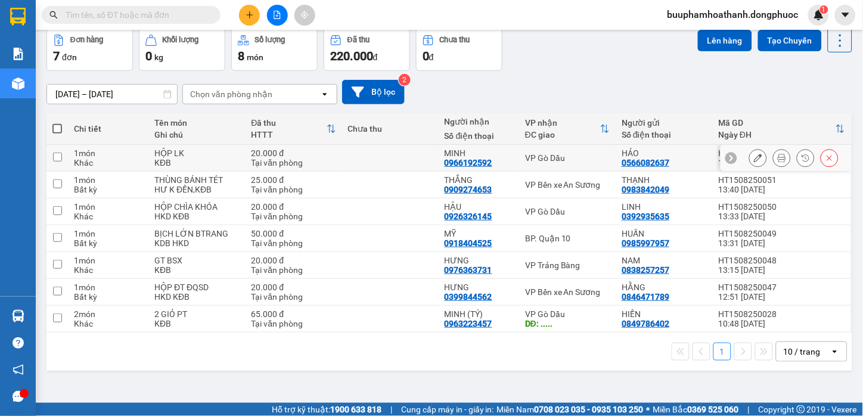
scroll to position [0, 0]
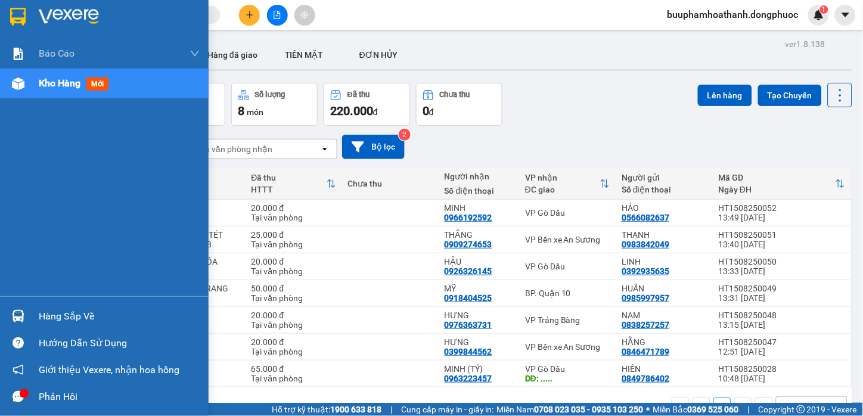
click at [33, 321] on div "Hàng sắp về" at bounding box center [104, 316] width 209 height 27
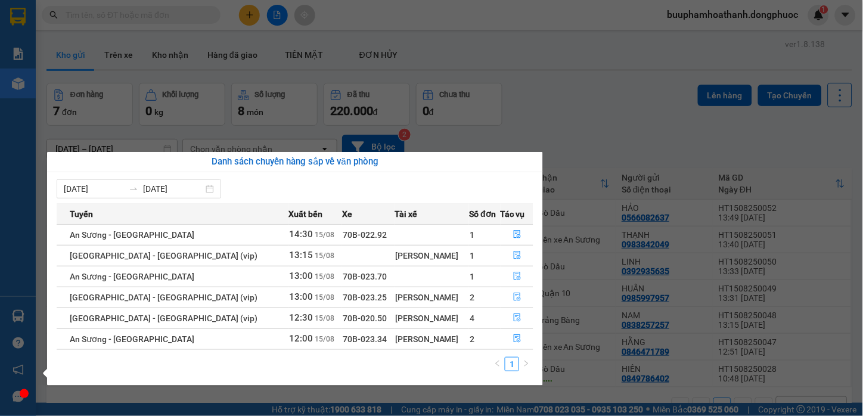
click at [560, 102] on section "Kết quả tìm kiếm ( 0 ) Bộ lọc No Data buuphamhoathanh.dongphuoc 1 Báo cáo Mẫu 1…" at bounding box center [431, 208] width 863 height 416
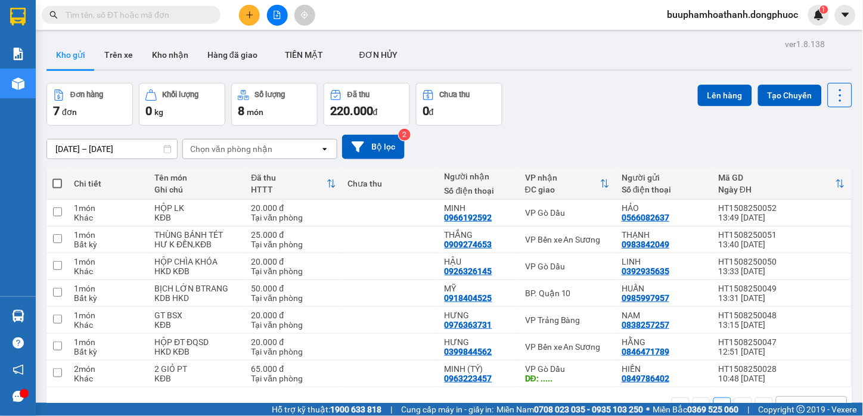
scroll to position [55, 0]
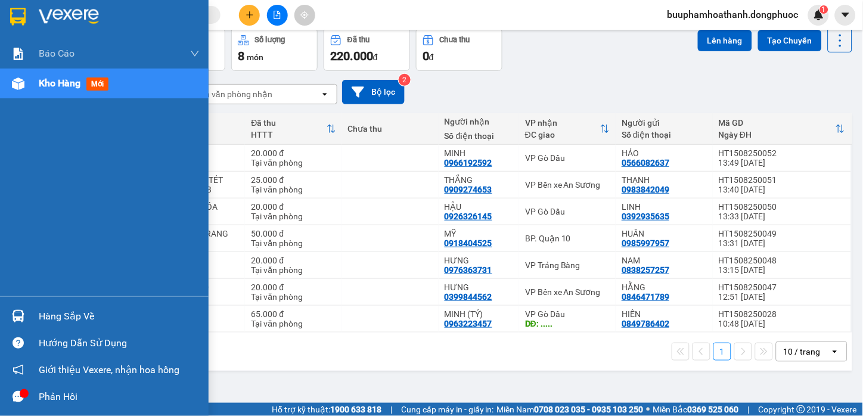
click at [23, 314] on img at bounding box center [18, 316] width 13 height 13
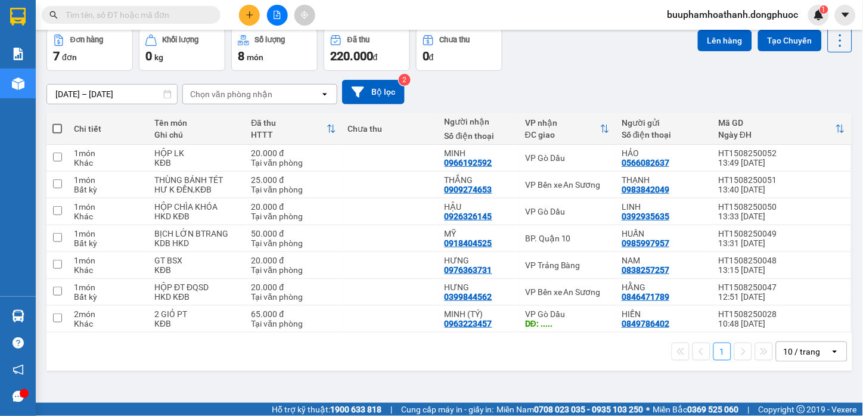
click at [117, 77] on section "Kết quả tìm kiếm ( 0 ) Bộ lọc No Data buuphamhoathanh.dongphuoc 1 Báo cáo Mẫu 1…" at bounding box center [431, 208] width 863 height 416
click at [283, 19] on button at bounding box center [277, 15] width 21 height 21
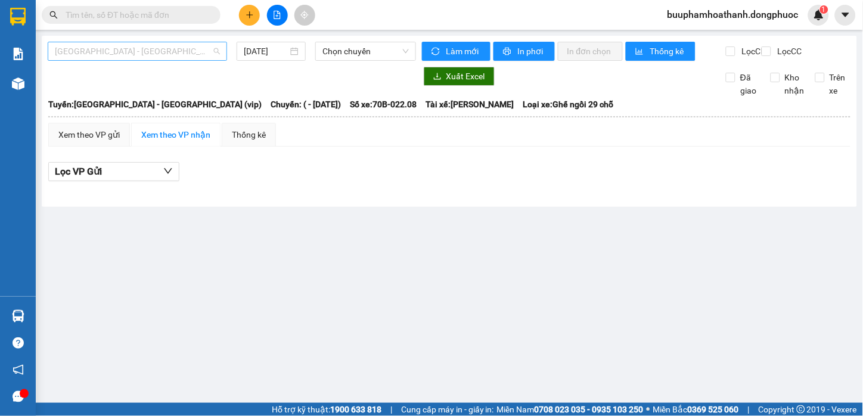
click at [188, 58] on span "[GEOGRAPHIC_DATA][PERSON_NAME][GEOGRAPHIC_DATA] (vip)" at bounding box center [137, 51] width 165 height 18
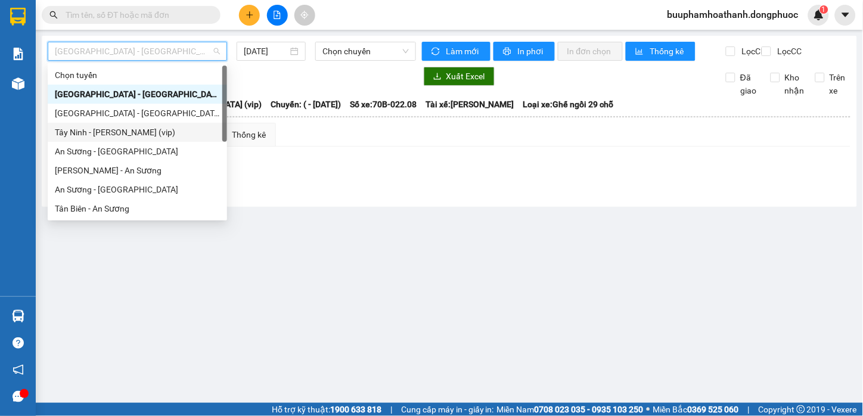
click at [154, 135] on div "Tây Ninh - Hồ Chí Minh (vip)" at bounding box center [137, 132] width 165 height 13
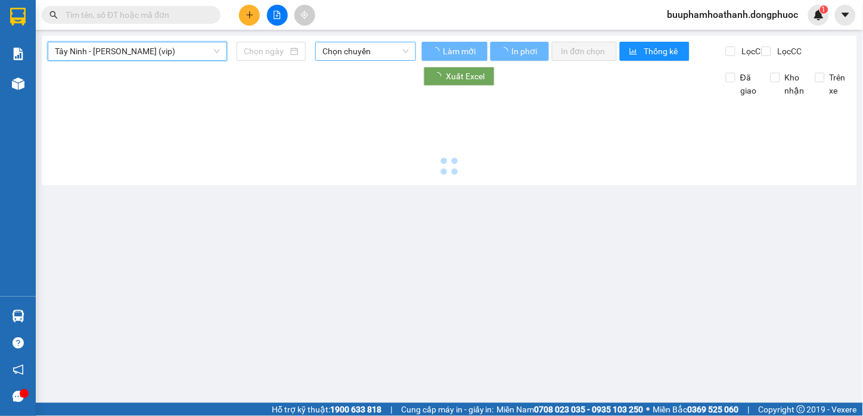
type input "[DATE]"
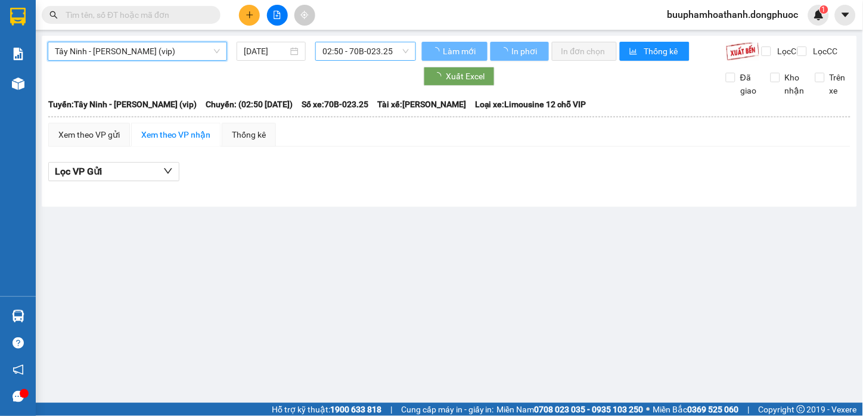
click at [340, 54] on span "02:50 - 70B-023.25" at bounding box center [366, 51] width 86 height 18
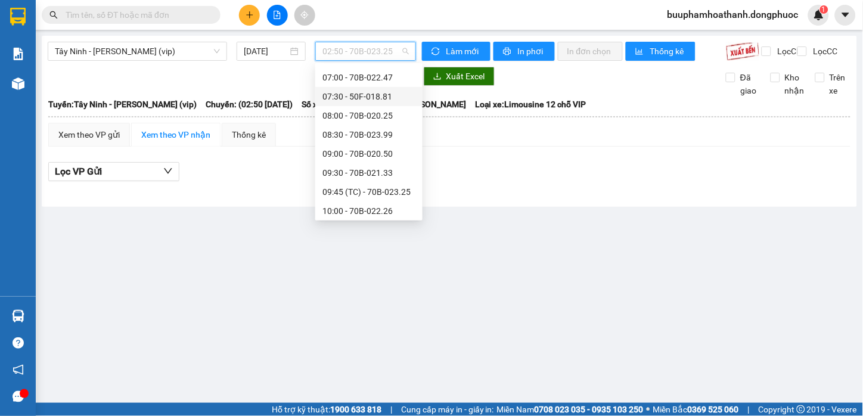
scroll to position [331, 0]
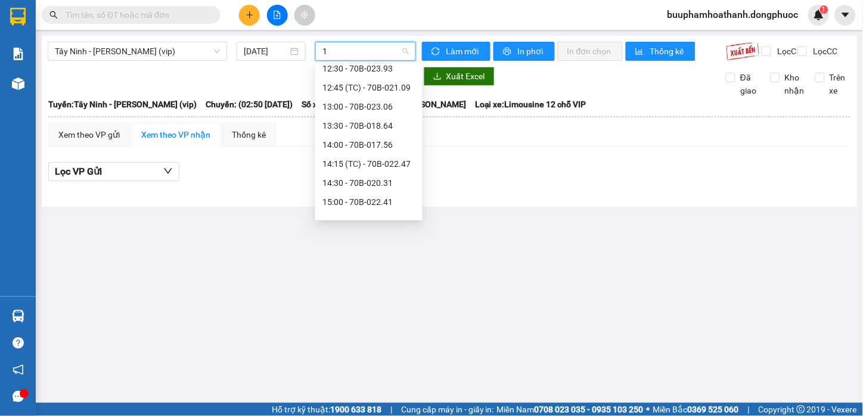
type input "14"
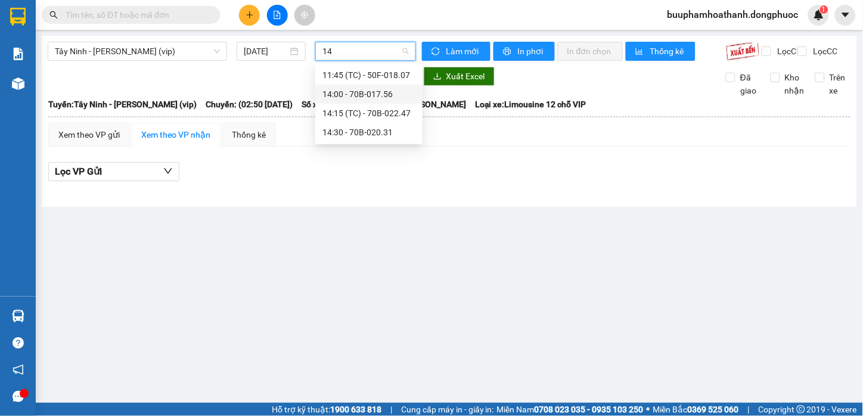
click at [348, 86] on div "14:00 - 70B-017.56" at bounding box center [368, 94] width 107 height 19
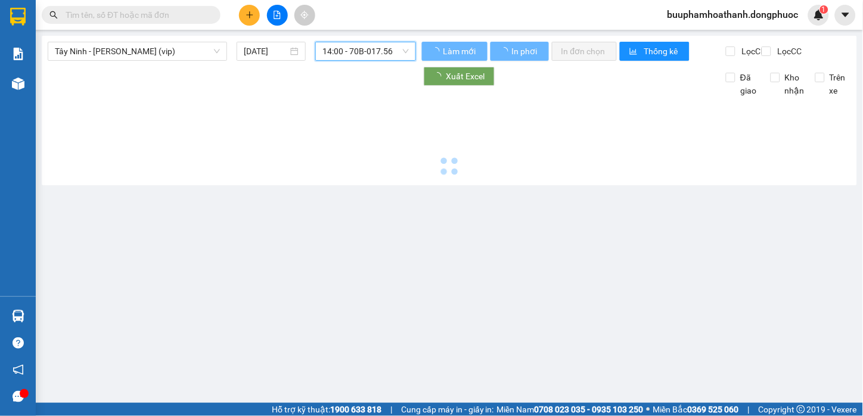
click at [361, 60] on span "14:00 - 70B-017.56" at bounding box center [366, 51] width 86 height 18
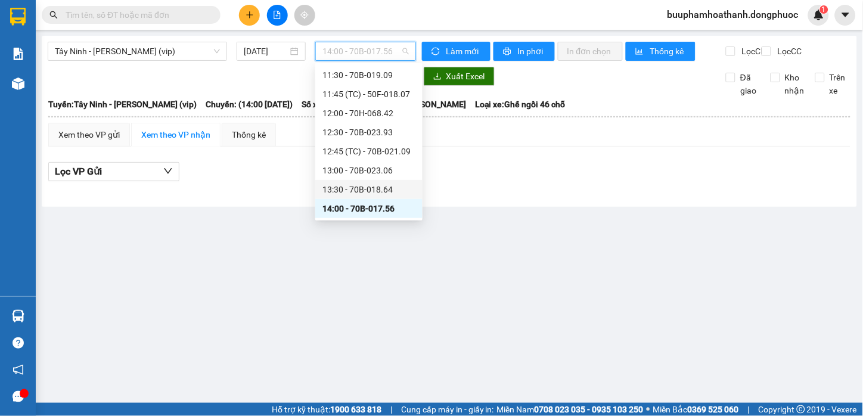
scroll to position [543, 0]
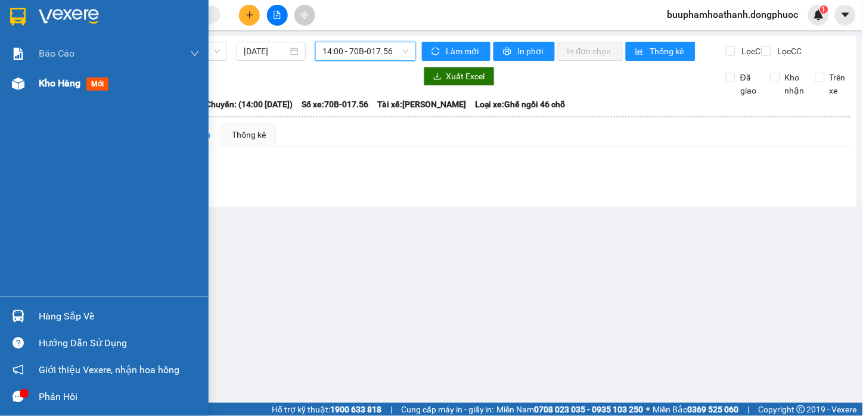
click at [36, 81] on div "Kho hàng mới" at bounding box center [104, 84] width 209 height 30
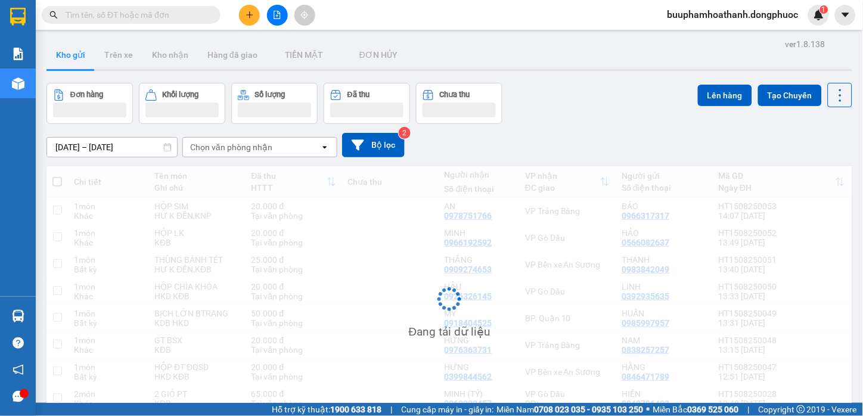
scroll to position [61, 0]
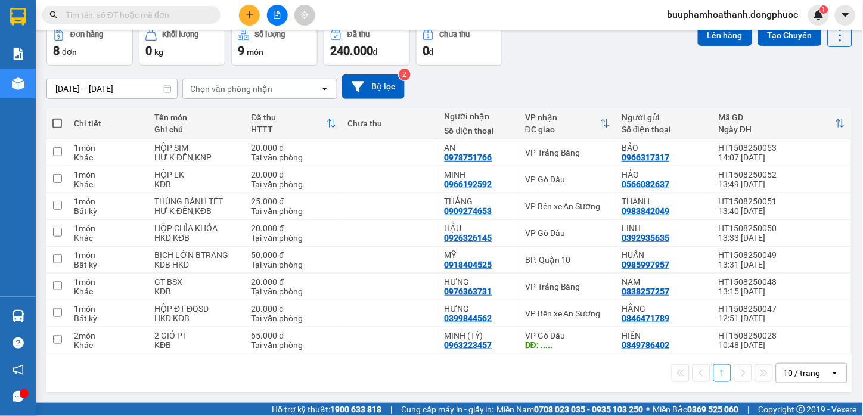
click at [519, 389] on div "1 10 / trang open" at bounding box center [449, 373] width 806 height 38
click at [396, 380] on div "1 10 / trang open" at bounding box center [449, 373] width 796 height 20
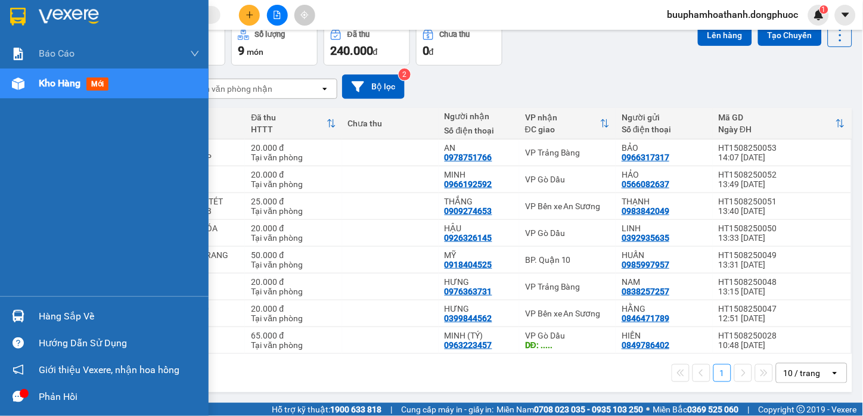
click at [26, 311] on div at bounding box center [18, 316] width 21 height 21
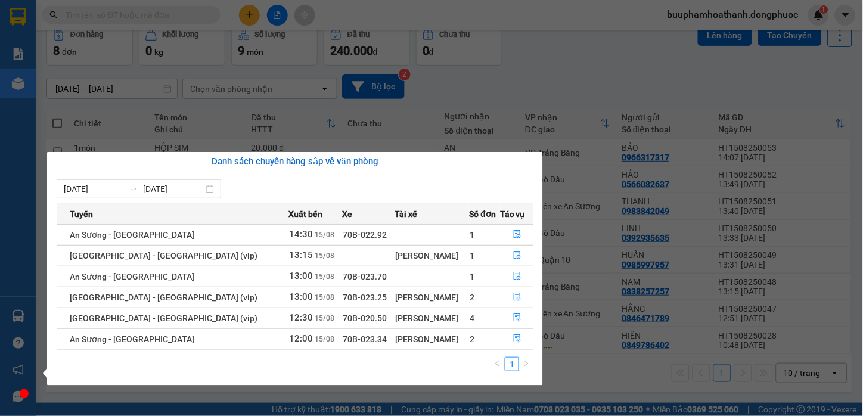
click at [616, 400] on section "Kết quả tìm kiếm ( 0 ) Bộ lọc No Data buuphamhoathanh.dongphuoc 1 Báo cáo Mẫu 1…" at bounding box center [431, 208] width 863 height 416
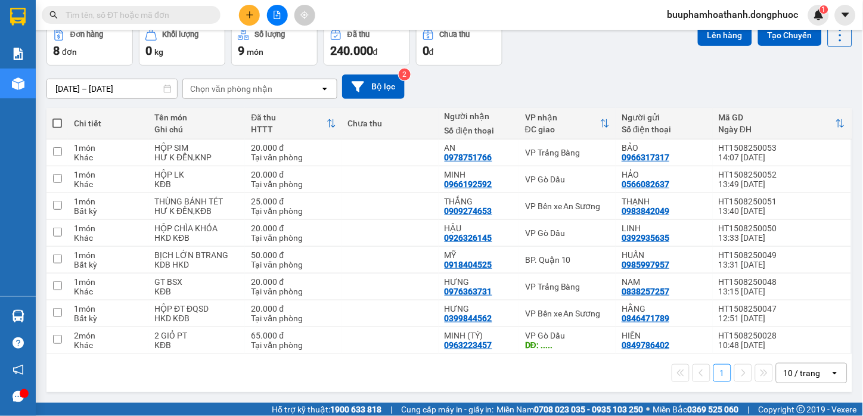
click at [330, 382] on div "1 10 / trang open" at bounding box center [449, 373] width 796 height 20
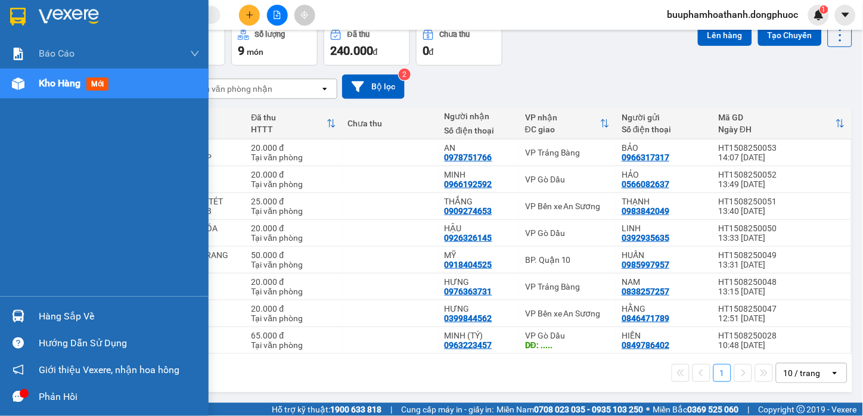
click at [33, 318] on div "Hàng sắp về" at bounding box center [104, 316] width 209 height 27
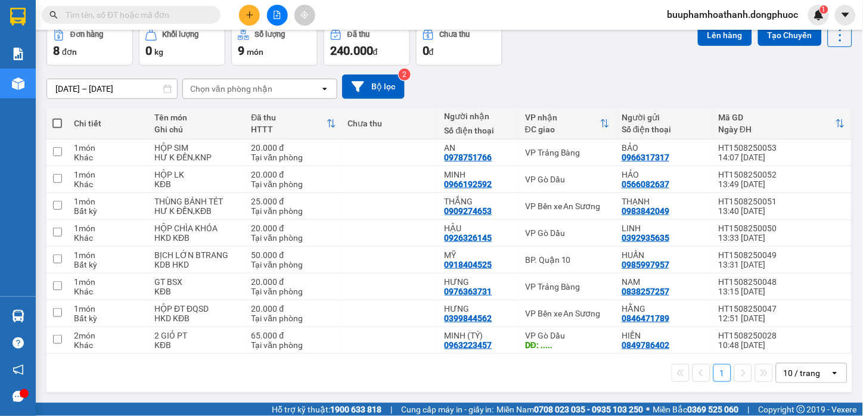
click at [593, 385] on section "Kết quả tìm kiếm ( 0 ) Bộ lọc No Data buuphamhoathanh.dongphuoc 1 Báo cáo Mẫu 1…" at bounding box center [431, 208] width 863 height 416
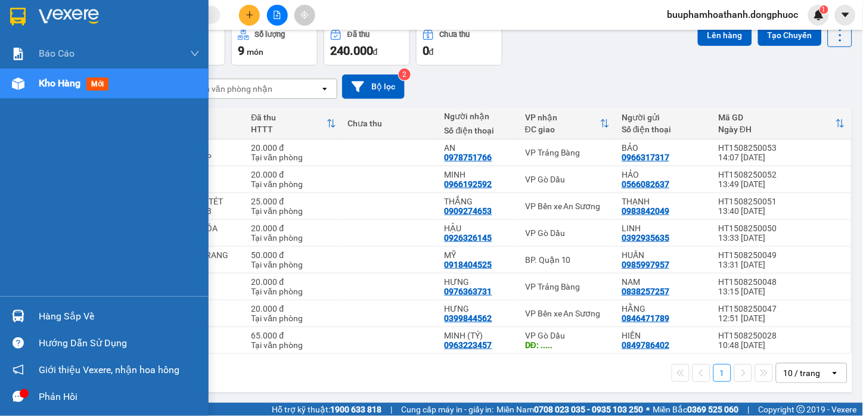
click at [52, 327] on div "Hàng sắp về" at bounding box center [104, 316] width 209 height 27
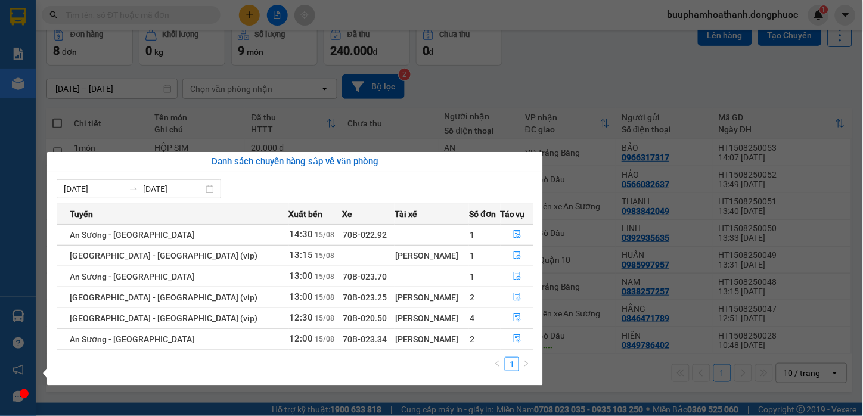
click at [594, 389] on section "Kết quả tìm kiếm ( 0 ) Bộ lọc No Data buuphamhoathanh.dongphuoc 1 Báo cáo Mẫu 1…" at bounding box center [431, 208] width 863 height 416
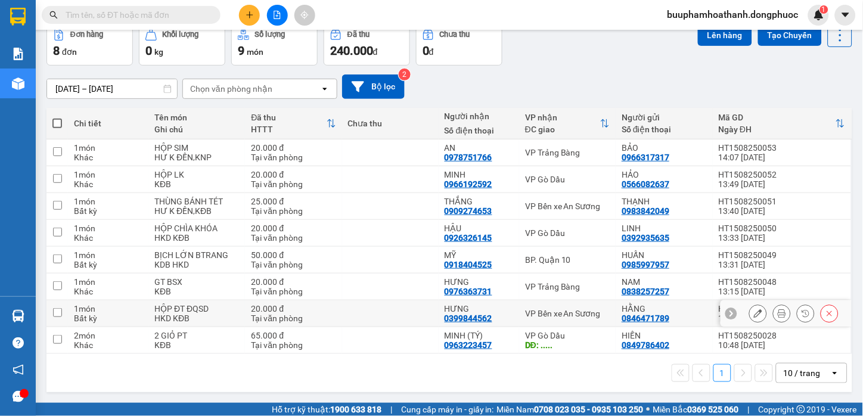
scroll to position [0, 0]
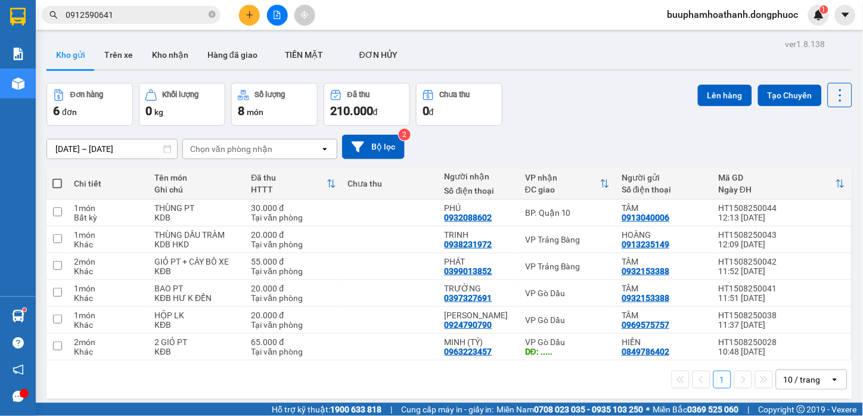
scroll to position [55, 0]
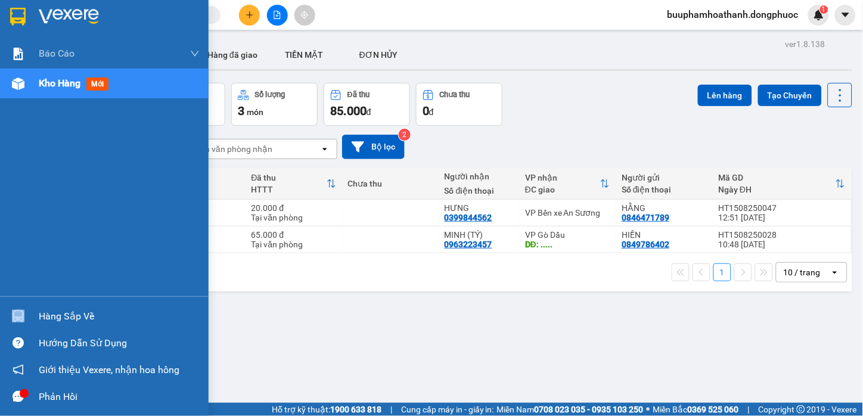
click at [39, 315] on div "Hàng sắp về" at bounding box center [104, 316] width 209 height 27
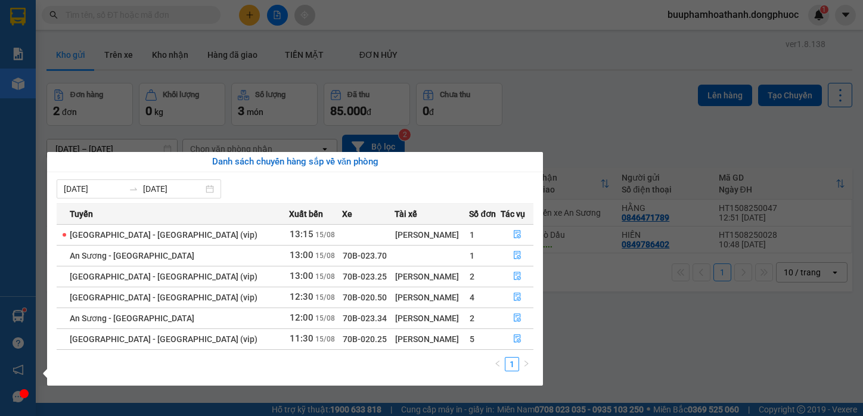
drag, startPoint x: 0, startPoint y: 0, endPoint x: 438, endPoint y: 130, distance: 456.5
click at [501, 115] on section "Kết quả tìm kiếm ( 0 ) Bộ lọc No Data buuphamhoathanh.dongphuoc 1 Báo cáo Mẫu 1…" at bounding box center [431, 208] width 863 height 416
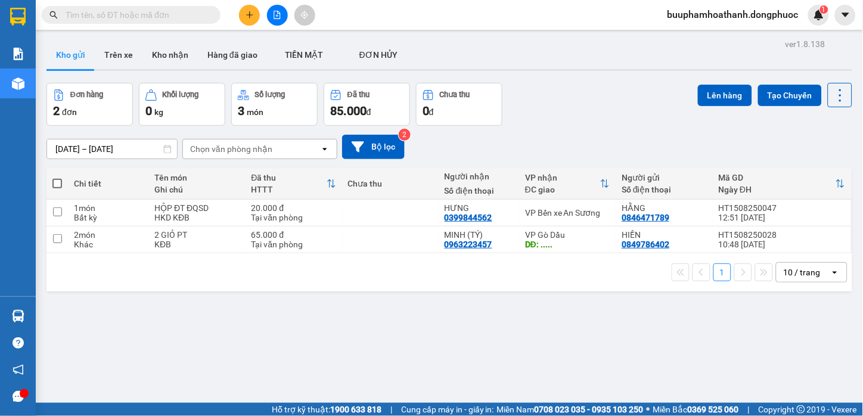
click at [150, 15] on input "text" at bounding box center [136, 14] width 141 height 13
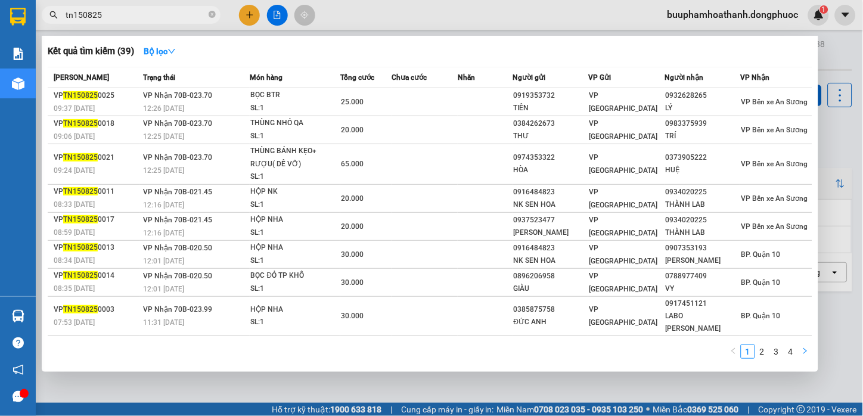
type input "tn150825"
click at [805, 354] on icon "right" at bounding box center [806, 351] width 4 height 6
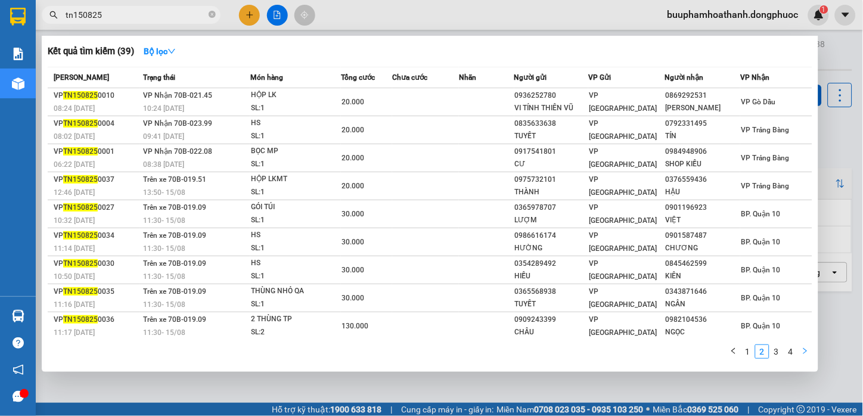
click at [802, 354] on icon "right" at bounding box center [805, 351] width 7 height 7
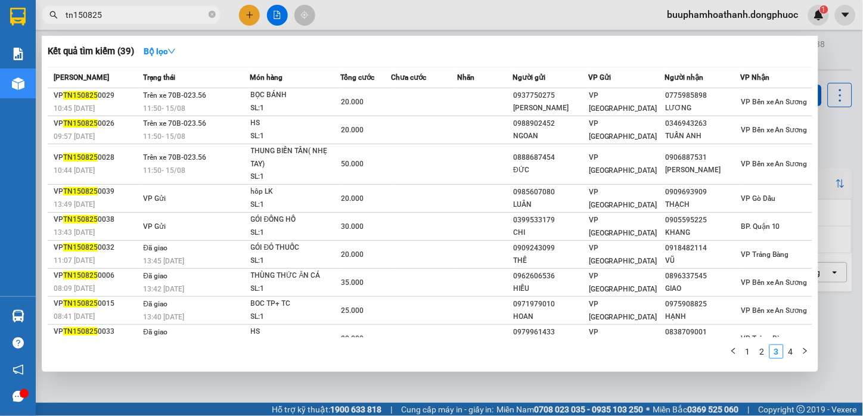
click at [396, 389] on div at bounding box center [431, 208] width 863 height 416
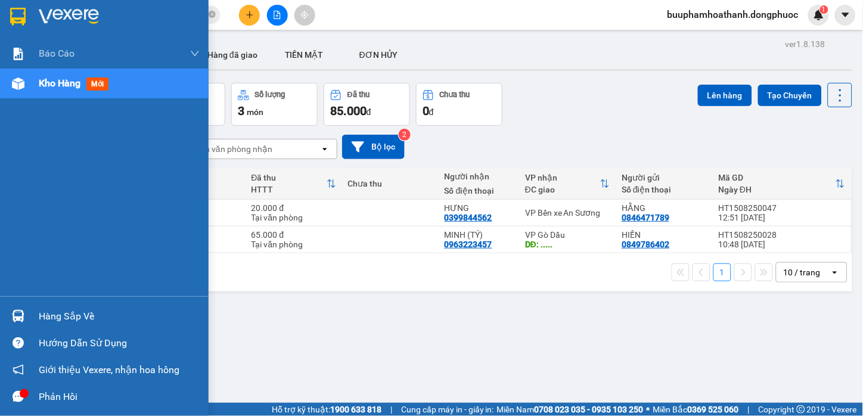
click at [26, 318] on div at bounding box center [18, 316] width 21 height 21
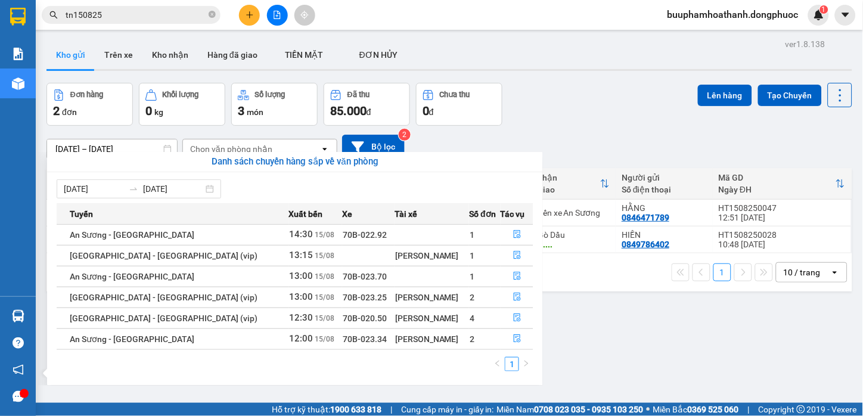
click at [675, 364] on section "Kết quả tìm kiếm ( 39 ) Bộ lọc Mã ĐH Trạng thái Món hàng Tổng cước Chưa cước Nh…" at bounding box center [431, 208] width 863 height 416
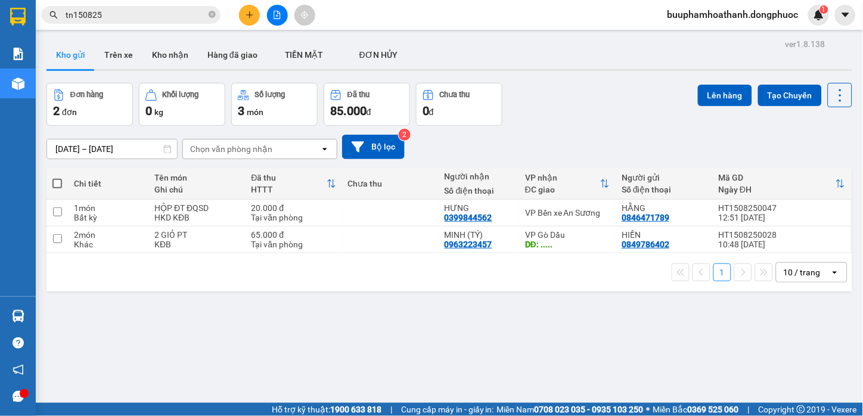
click at [320, 352] on div "ver 1.8.138 Kho gửi Trên xe Kho nhận Hàng đã giao TIỀN MẶT ĐƠN HỦY Đơn hàng 2…" at bounding box center [450, 244] width 816 height 416
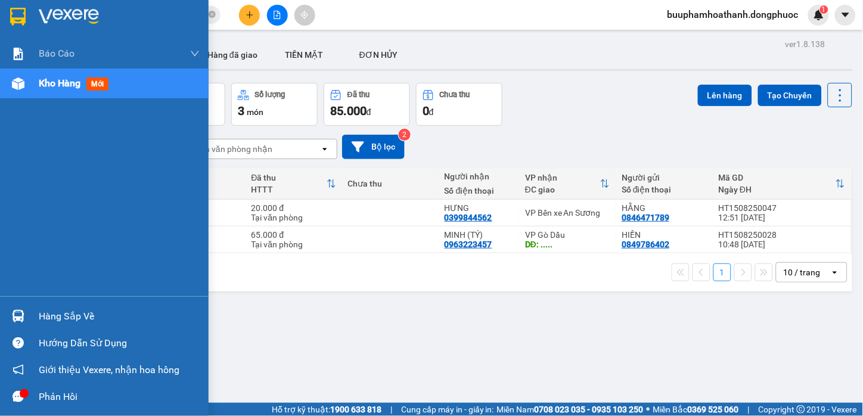
click at [43, 319] on div "Hàng sắp về" at bounding box center [119, 317] width 161 height 18
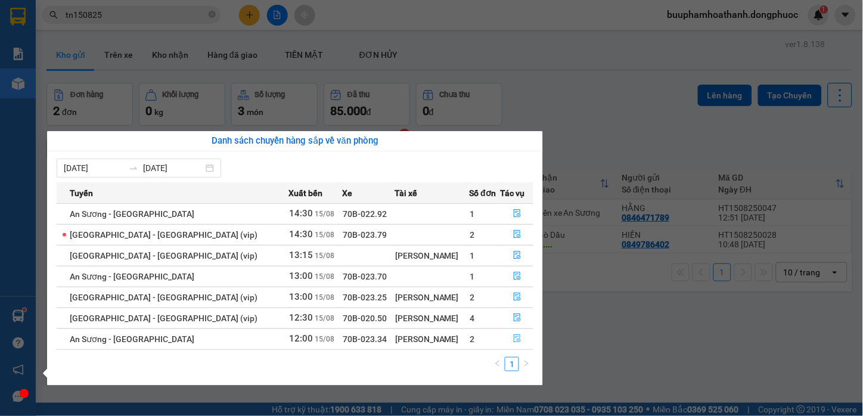
drag, startPoint x: 525, startPoint y: 343, endPoint x: 520, endPoint y: 339, distance: 6.3
click at [523, 343] on button "button" at bounding box center [517, 339] width 32 height 19
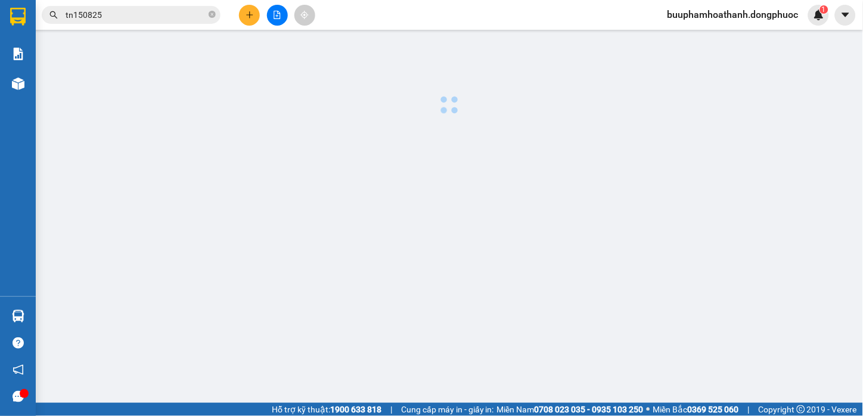
click at [520, 339] on main at bounding box center [431, 201] width 863 height 403
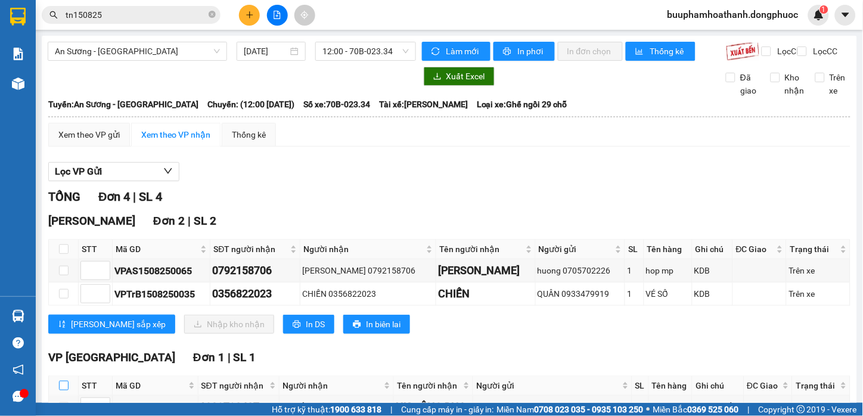
scroll to position [199, 0]
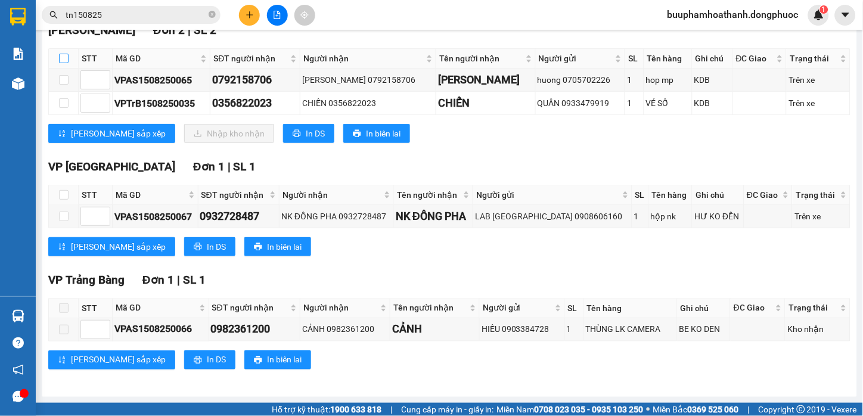
click at [66, 60] on input "checkbox" at bounding box center [64, 59] width 10 height 10
checkbox input "true"
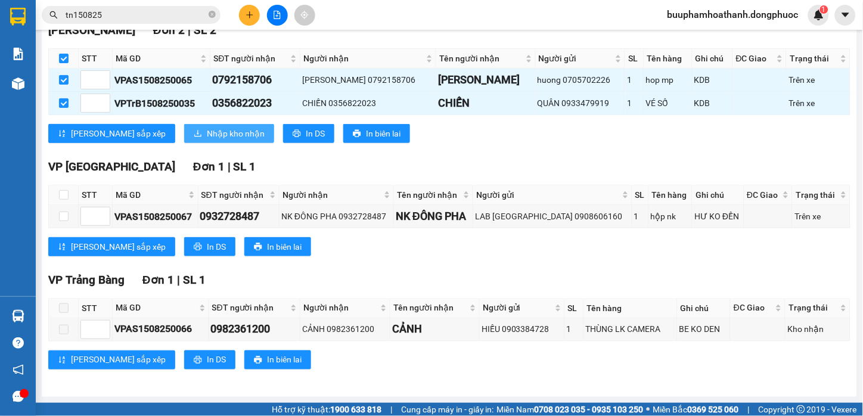
click at [207, 135] on span "Nhập kho nhận" at bounding box center [236, 133] width 58 height 13
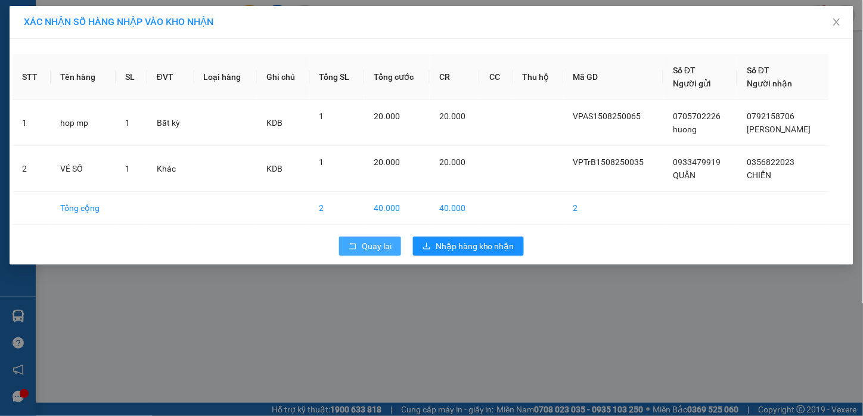
click at [359, 242] on button "Quay lại" at bounding box center [370, 246] width 62 height 19
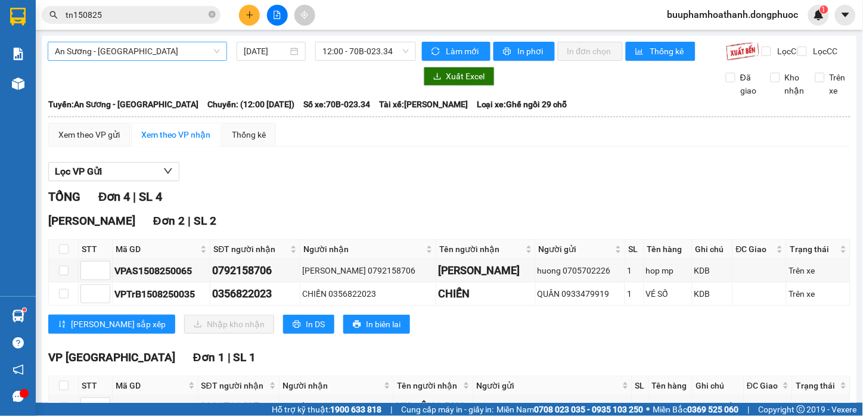
click at [130, 55] on span "An Sương - [GEOGRAPHIC_DATA]" at bounding box center [137, 51] width 165 height 18
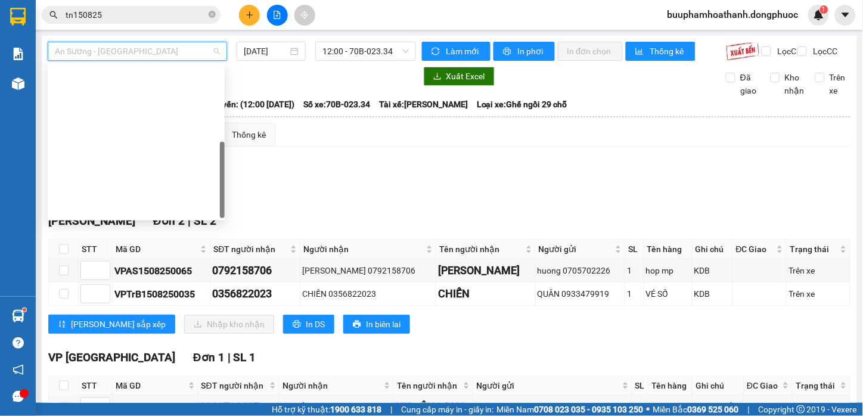
scroll to position [171, 0]
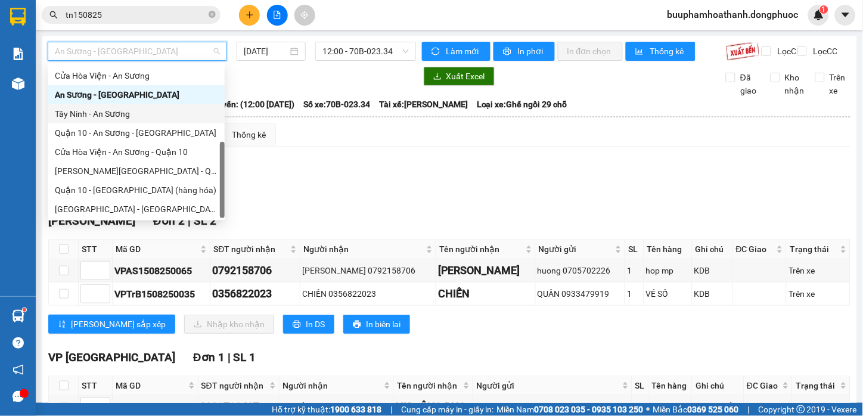
click at [123, 115] on div "Tây Ninh - An Sương" at bounding box center [136, 113] width 163 height 13
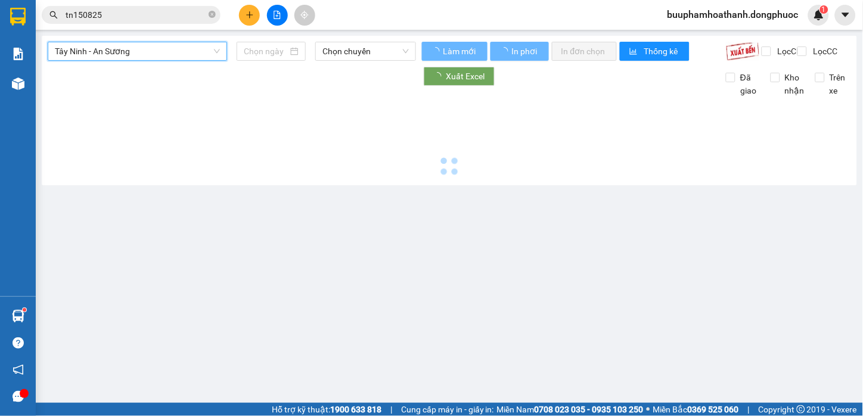
type input "[DATE]"
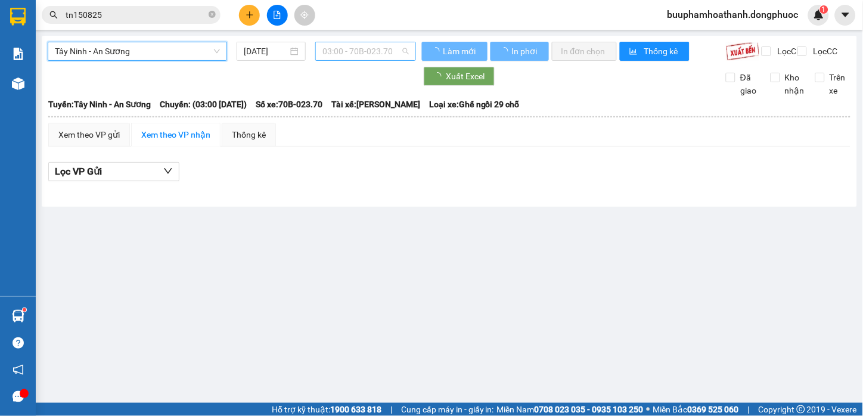
click at [350, 42] on span "03:00 - 70B-023.70" at bounding box center [366, 51] width 86 height 18
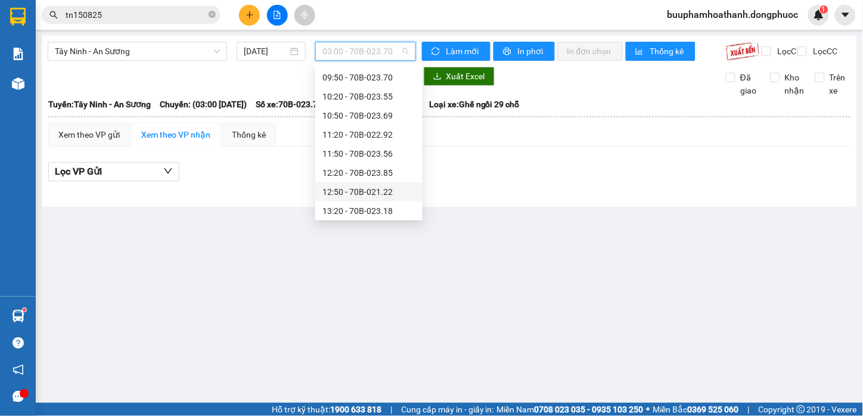
scroll to position [439, 0]
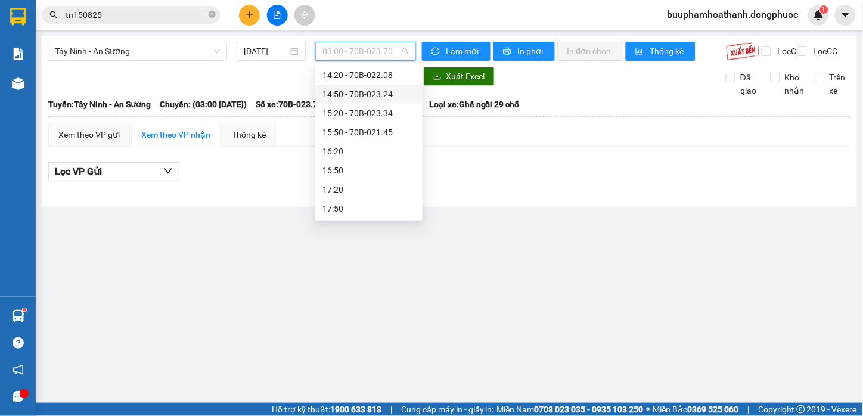
click at [386, 85] on div "14:50 - 70B-023.24" at bounding box center [368, 94] width 107 height 19
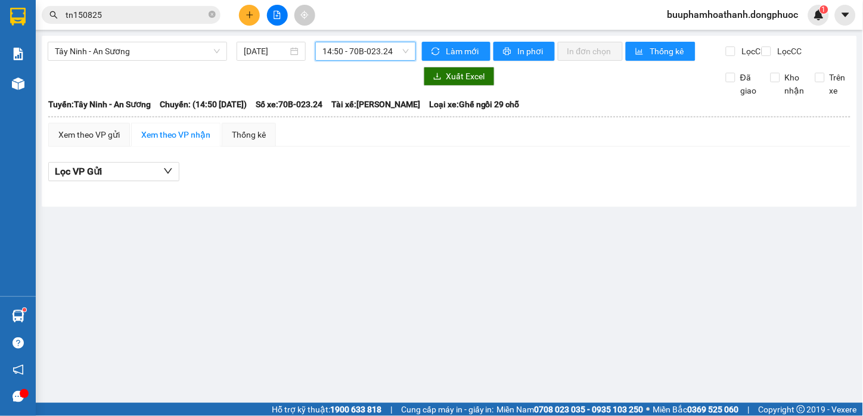
click at [392, 42] on div "14:50 - 70B-023.24" at bounding box center [365, 51] width 101 height 19
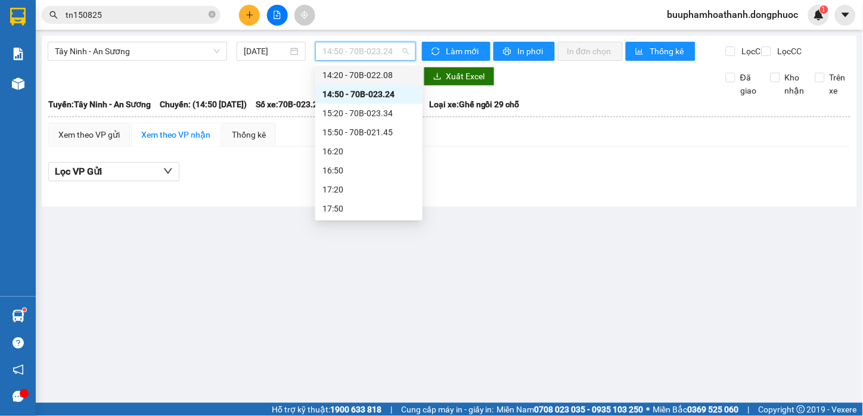
click at [393, 77] on div "14:20 - 70B-022.08" at bounding box center [369, 75] width 93 height 13
click at [390, 57] on span "14:50 - 70B-023.24" at bounding box center [366, 51] width 86 height 18
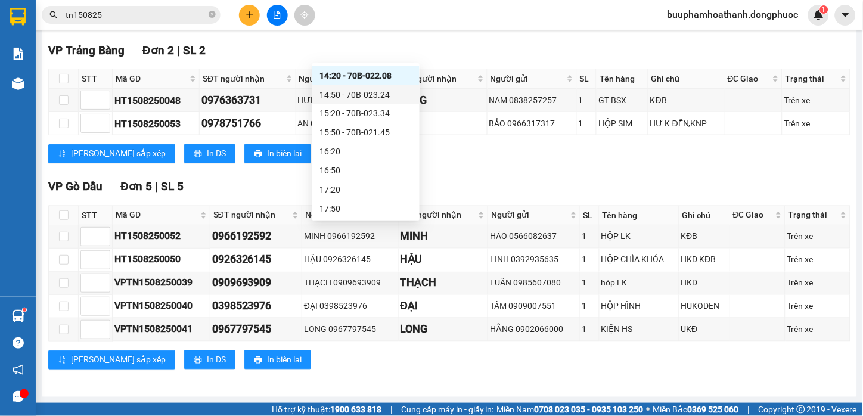
scroll to position [342, 0]
click at [367, 364] on div "[PERSON_NAME] sắp xếp In DS In biên lai" at bounding box center [449, 360] width 802 height 19
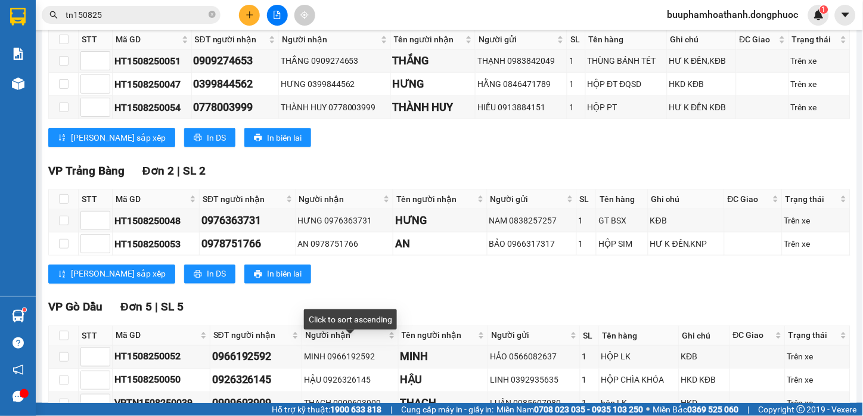
scroll to position [77, 0]
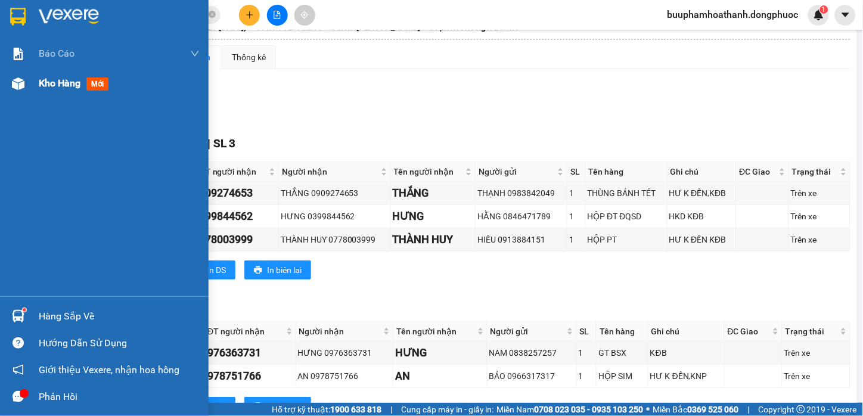
click at [29, 86] on div "Kho hàng mới" at bounding box center [104, 84] width 209 height 30
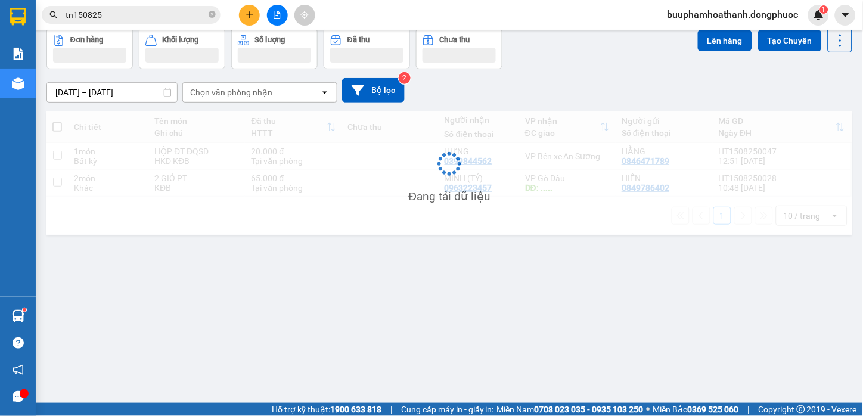
scroll to position [55, 0]
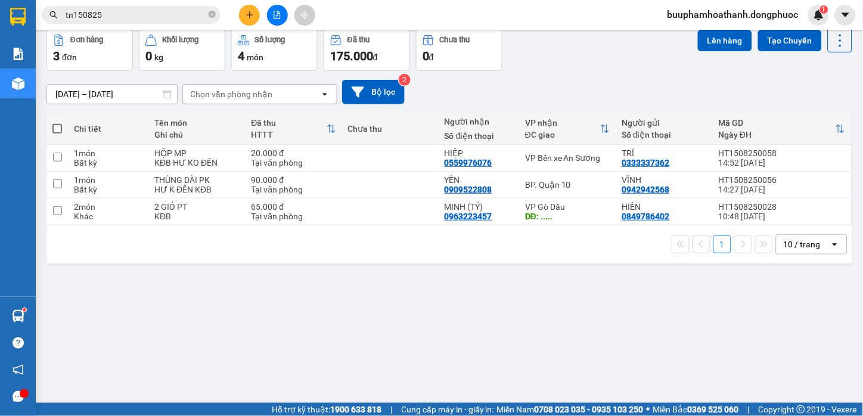
click at [591, 318] on div "ver 1.8.138 Kho gửi Trên xe Kho nhận Hàng đã giao TIỀN MẶT ĐƠN HỦY Đơn hàng 3…" at bounding box center [450, 189] width 816 height 416
click at [750, 216] on button at bounding box center [758, 211] width 17 height 21
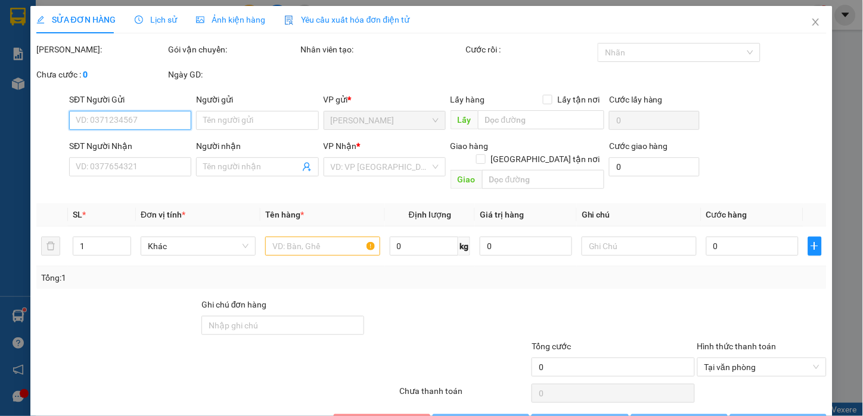
type input "0849786402"
type input "HIỀN"
type input "0963223457"
type input "MINH (TÝ)"
type input "....."
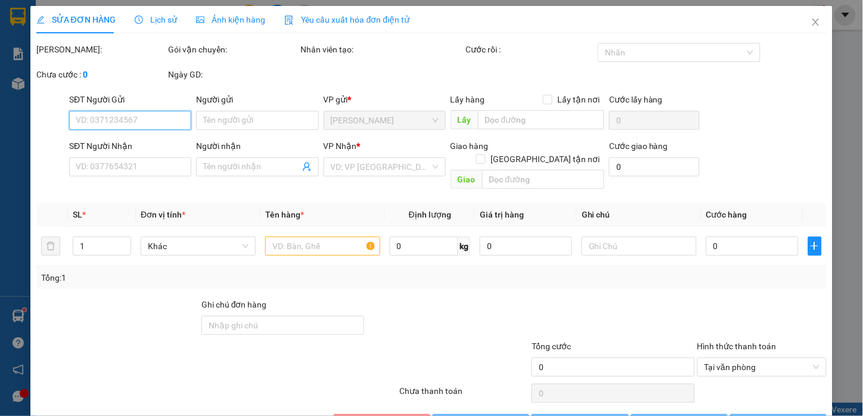
type input "65.000"
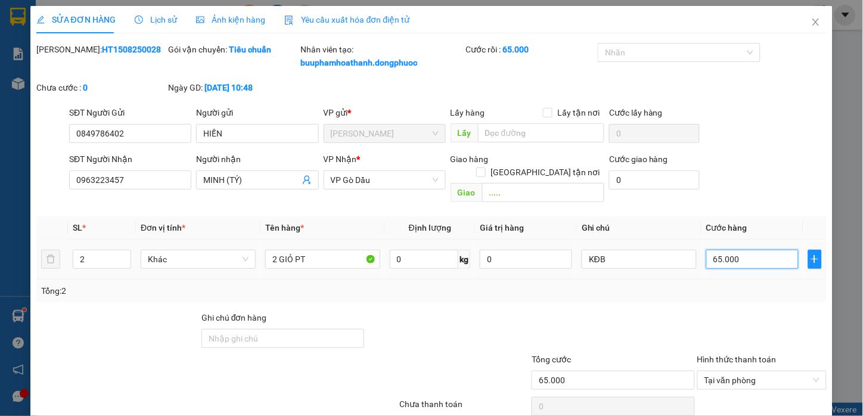
click at [736, 250] on input "65.000" at bounding box center [752, 259] width 92 height 19
click at [813, 21] on icon "close" at bounding box center [816, 21] width 7 height 7
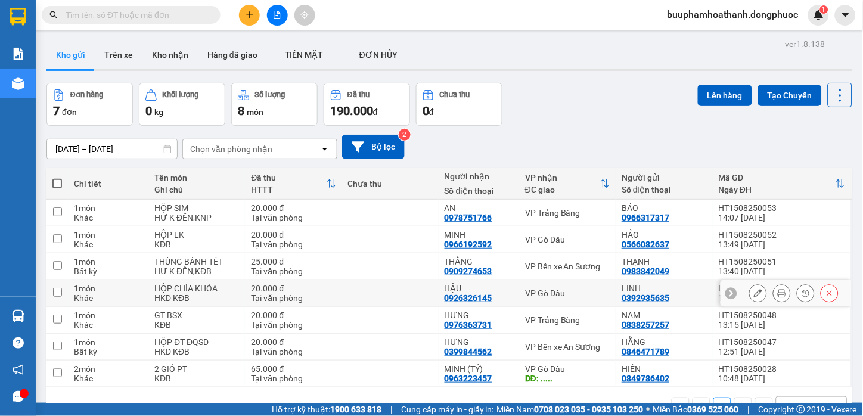
scroll to position [55, 0]
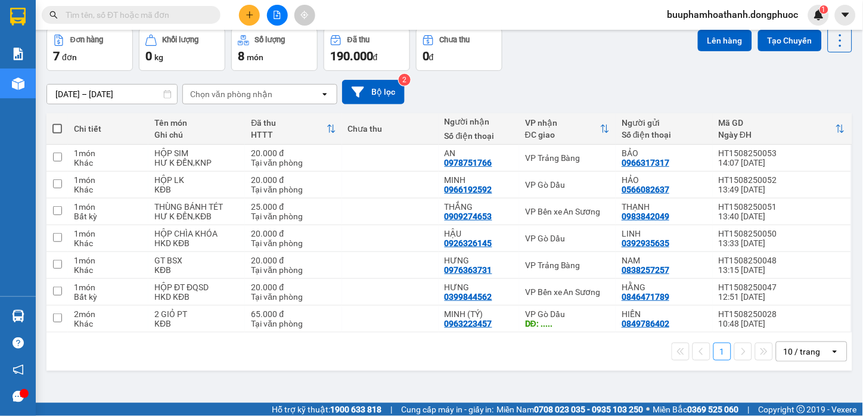
click at [407, 374] on div "ver 1.8.138 Kho gửi Trên xe Kho nhận Hàng đã giao TIỀN MẶT ĐƠN HỦY Đơn hàng 7…" at bounding box center [450, 189] width 816 height 416
click at [151, 14] on input "text" at bounding box center [136, 14] width 141 height 13
click at [116, 18] on input "text" at bounding box center [136, 14] width 141 height 13
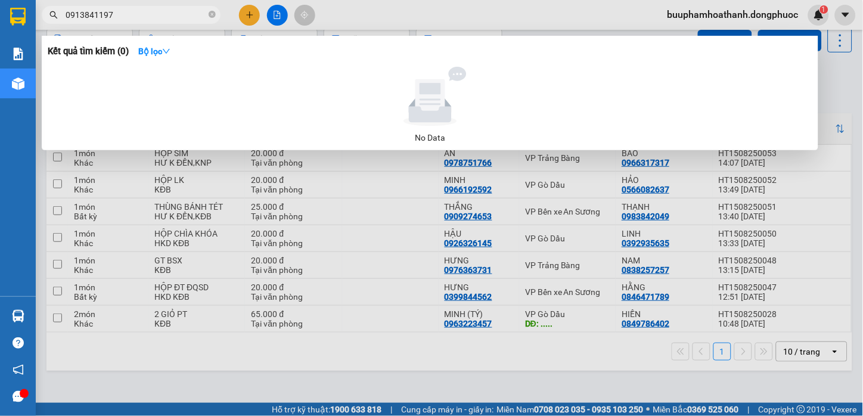
click at [82, 20] on input "0913841197" at bounding box center [136, 14] width 141 height 13
click at [98, 20] on input "0913841197" at bounding box center [136, 14] width 141 height 13
click at [83, 18] on input "0913841197" at bounding box center [136, 14] width 141 height 13
click at [96, 19] on input "0913841197" at bounding box center [136, 14] width 141 height 13
click at [134, 19] on input "0913841197" at bounding box center [136, 14] width 141 height 13
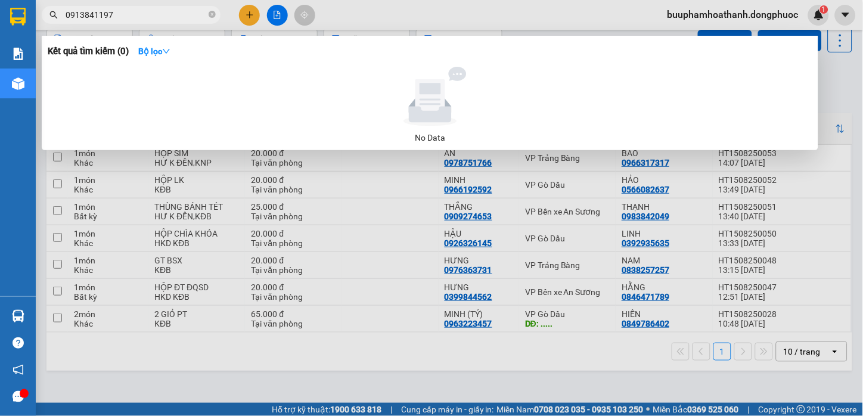
type input "0913841197"
click at [340, 370] on div at bounding box center [431, 208] width 863 height 416
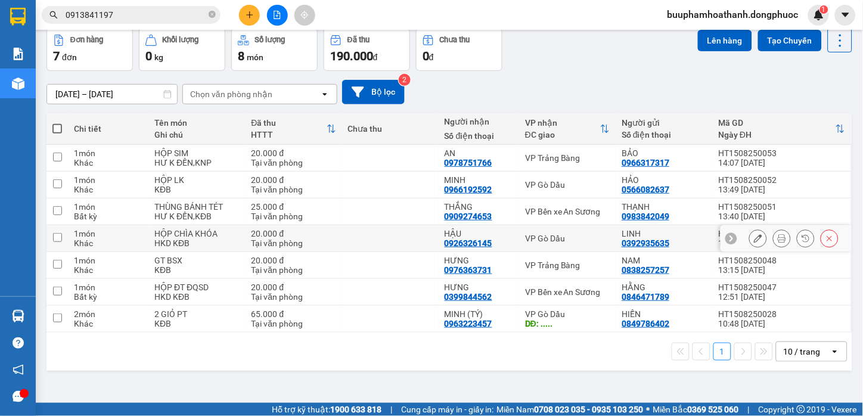
scroll to position [0, 0]
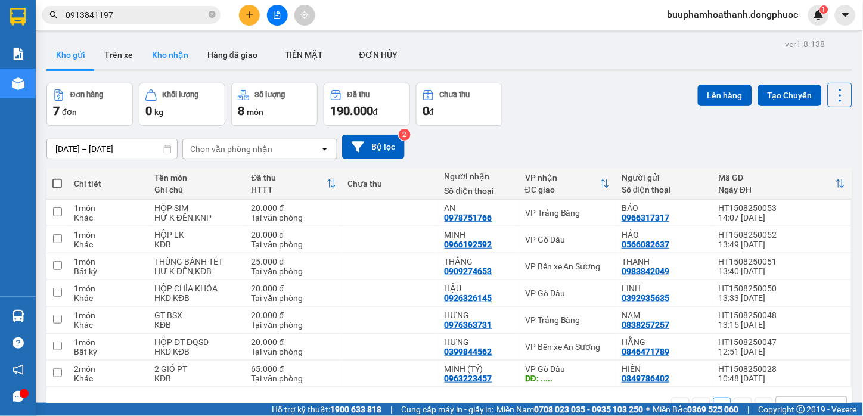
click at [163, 63] on button "Kho nhận" at bounding box center [169, 55] width 55 height 29
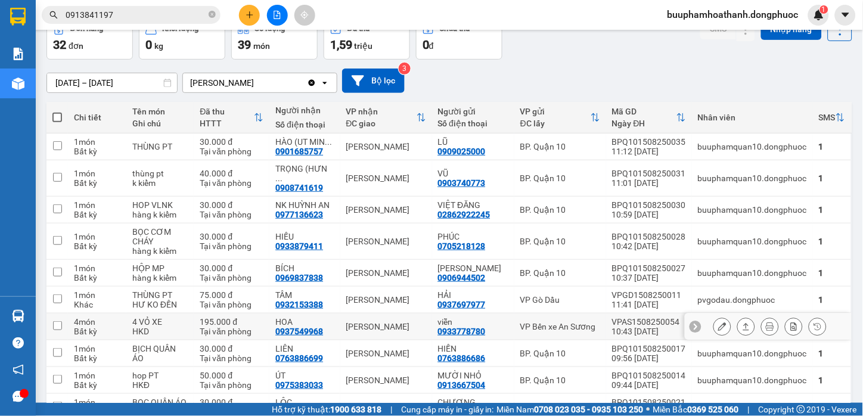
scroll to position [123, 0]
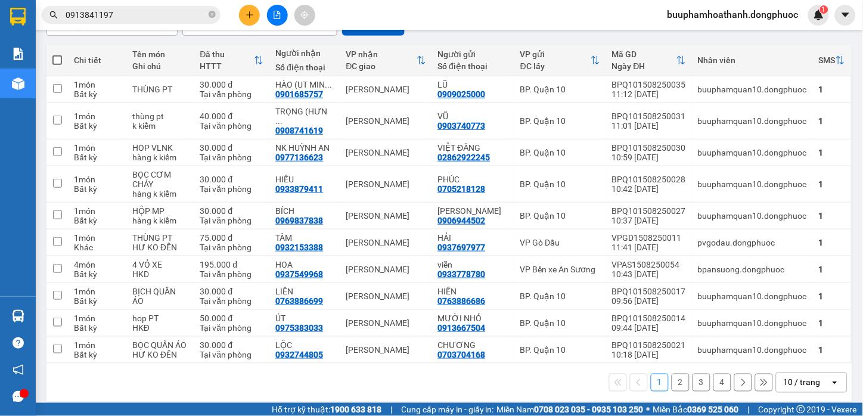
click at [662, 378] on div "1 2 3 4 10 / trang open" at bounding box center [449, 383] width 796 height 20
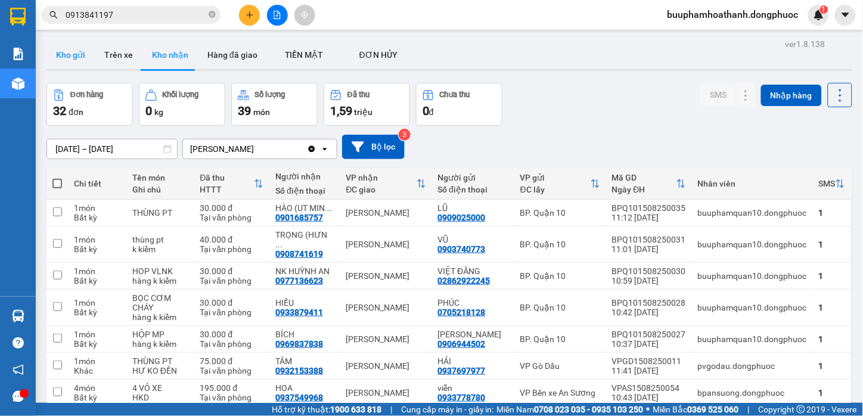
click at [66, 58] on button "Kho gửi" at bounding box center [70, 55] width 48 height 29
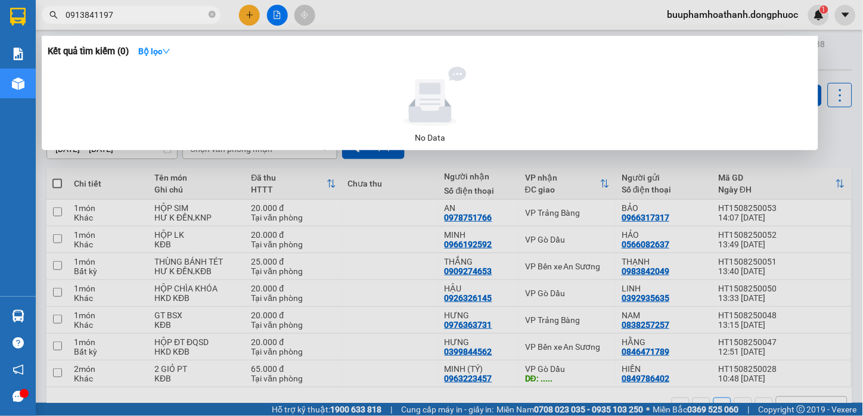
click at [140, 18] on input "0913841197" at bounding box center [136, 14] width 141 height 13
click at [206, 170] on div at bounding box center [431, 208] width 863 height 416
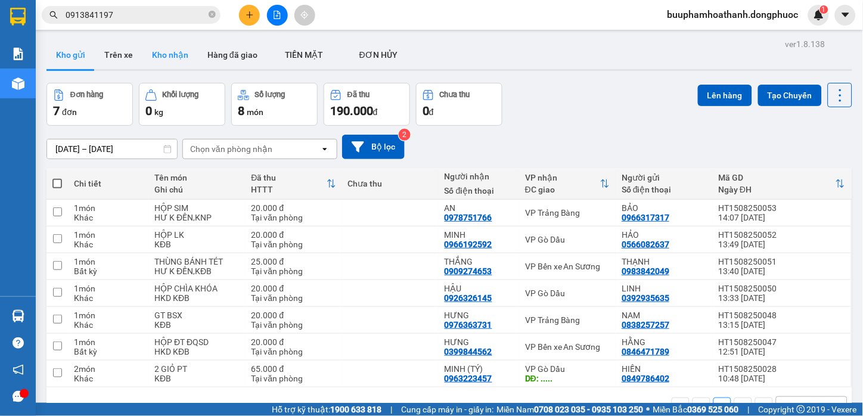
click at [179, 62] on button "Kho nhận" at bounding box center [169, 55] width 55 height 29
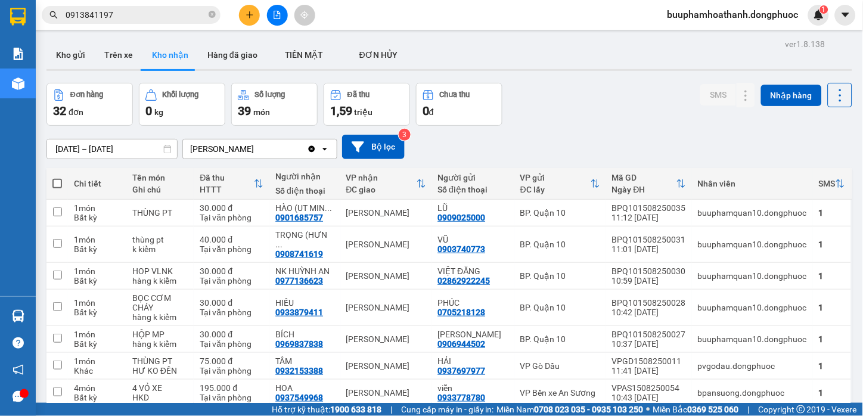
click at [255, 20] on button at bounding box center [249, 15] width 21 height 21
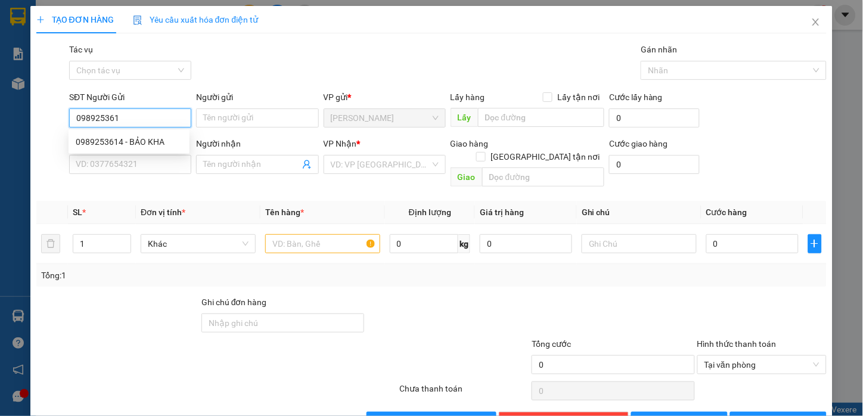
type input "0989253614"
click at [168, 137] on div "0989253614 - BẢO KHA" at bounding box center [129, 141] width 107 height 13
type input "BẢO KHA"
type input "0909299411"
type input "HOA"
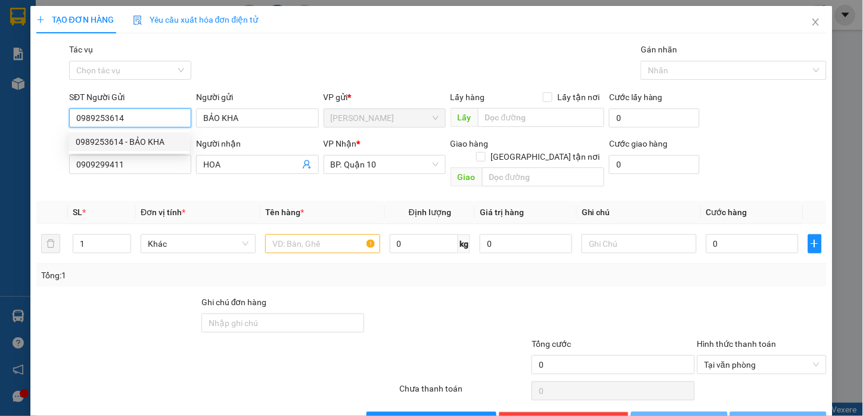
type input "40.000"
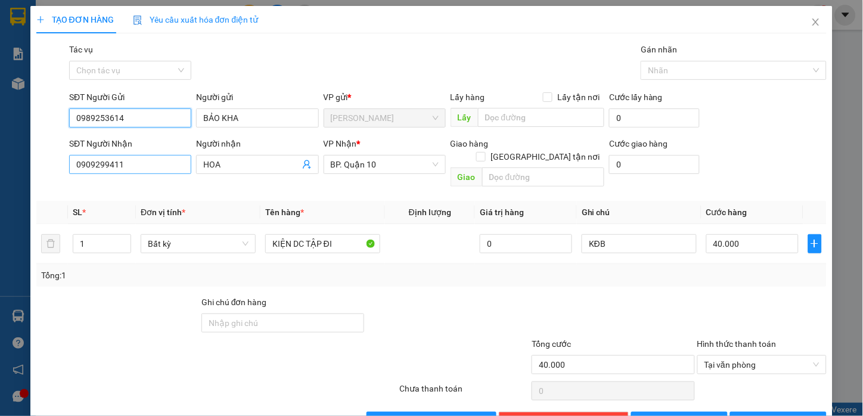
type input "0989253614"
click at [163, 161] on input "0909299411" at bounding box center [130, 164] width 122 height 19
drag, startPoint x: 163, startPoint y: 161, endPoint x: 170, endPoint y: 142, distance: 20.6
click at [163, 162] on input "0909299411" at bounding box center [130, 164] width 122 height 19
type input "0922270686"
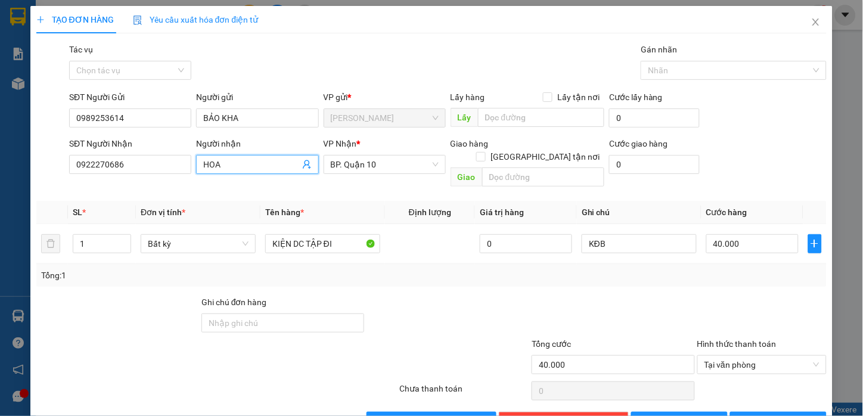
click at [253, 163] on input "HOA" at bounding box center [251, 164] width 96 height 13
click at [252, 163] on input "HOA" at bounding box center [251, 164] width 96 height 13
type input "t"
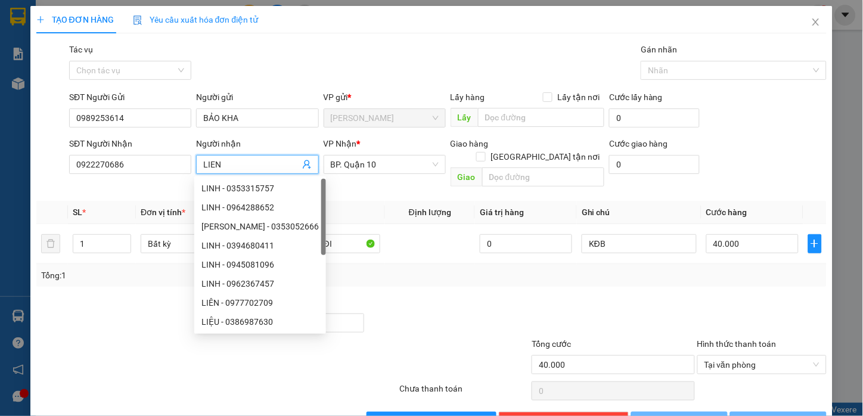
type input "LIEN"
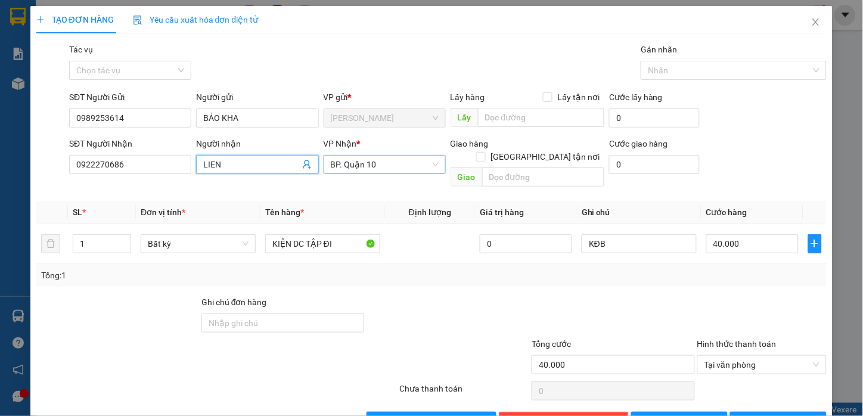
click at [364, 168] on span "BP. Quận 10" at bounding box center [385, 165] width 108 height 18
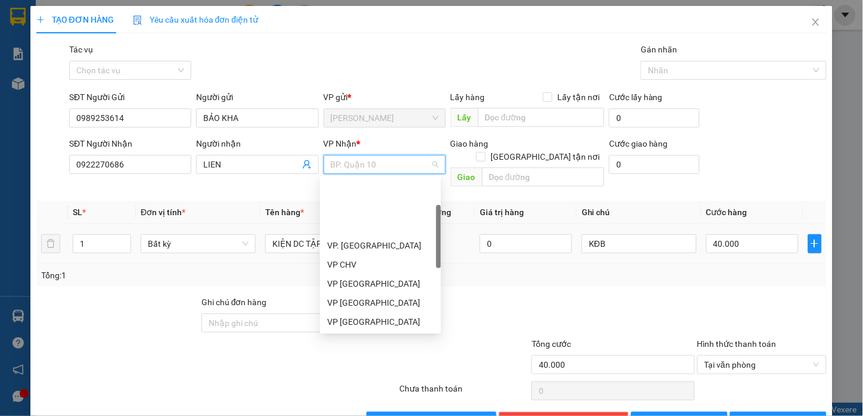
scroll to position [76, 0]
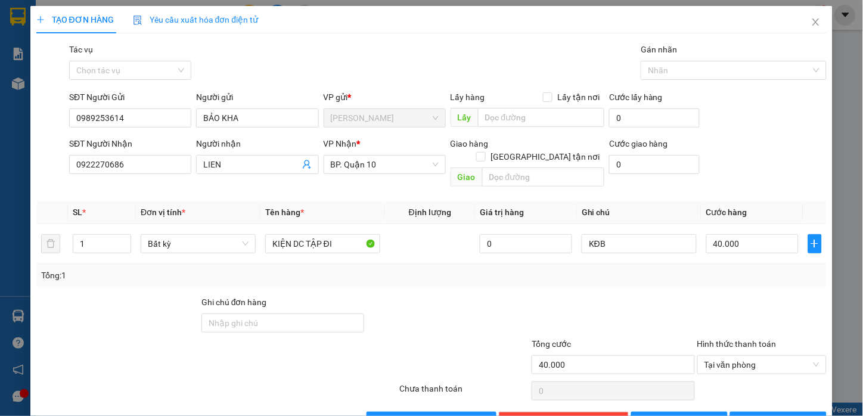
click at [304, 269] on div "Tổng: 1" at bounding box center [187, 275] width 293 height 13
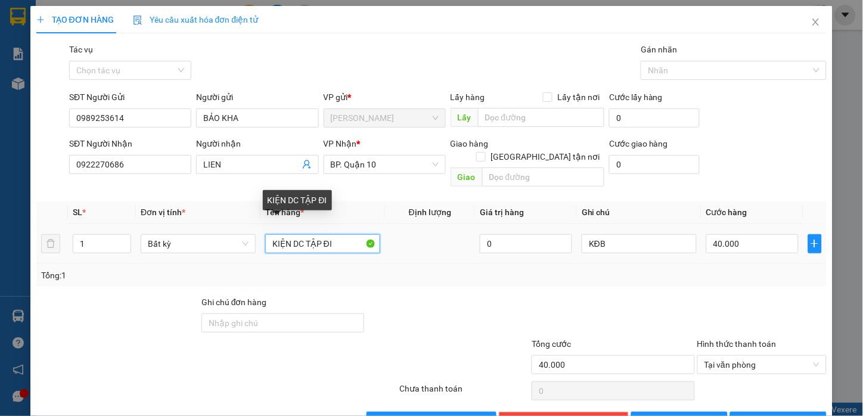
drag, startPoint x: 342, startPoint y: 234, endPoint x: 120, endPoint y: 250, distance: 222.4
click at [120, 250] on tr "1 Bất kỳ KIỆN DC TẬP ĐI 0 KĐB 40.000" at bounding box center [431, 244] width 791 height 40
drag, startPoint x: 293, startPoint y: 237, endPoint x: 414, endPoint y: 240, distance: 121.6
click at [414, 240] on tr "1 Bất kỳ PB THER NGAAN HANGF 0 KĐB 40.000" at bounding box center [431, 244] width 791 height 40
type input "PB THE ATM"
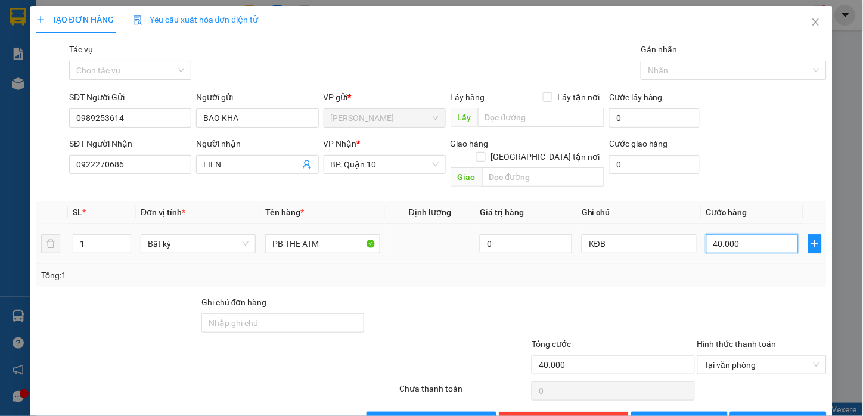
click at [721, 234] on input "40.000" at bounding box center [752, 243] width 92 height 19
type input "3"
type input "30"
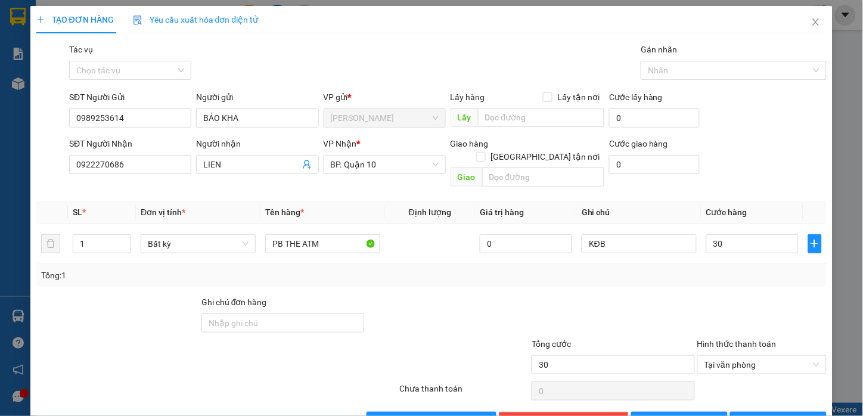
type input "30.000"
click at [703, 296] on div at bounding box center [762, 317] width 132 height 42
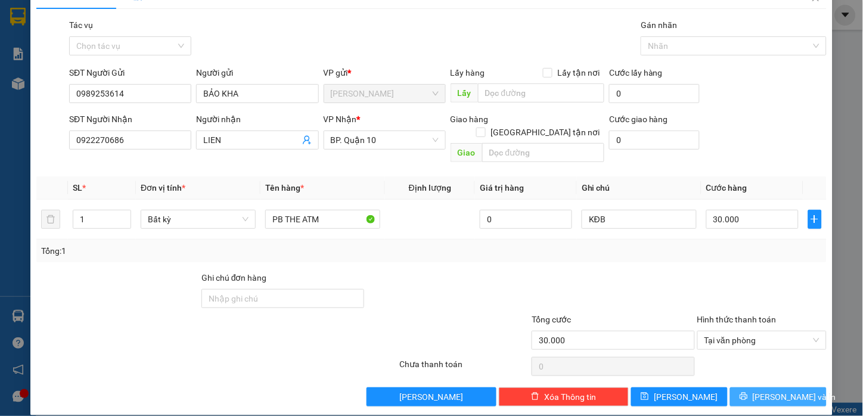
click at [743, 387] on button "[PERSON_NAME] và In" at bounding box center [778, 396] width 97 height 19
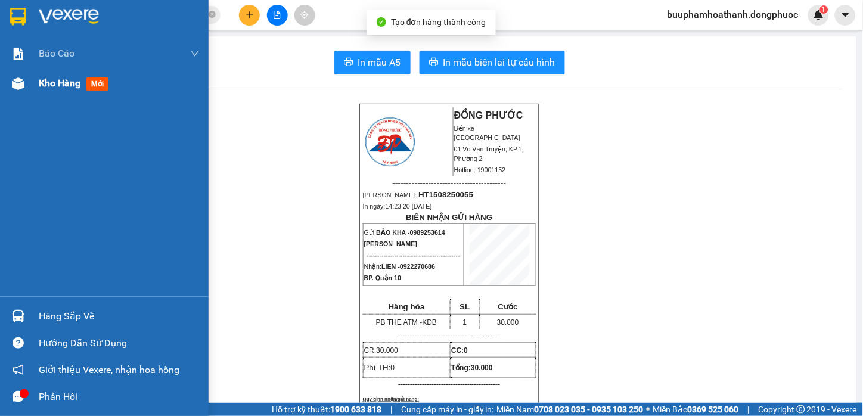
click at [48, 91] on div "Kho hàng mới" at bounding box center [76, 83] width 75 height 15
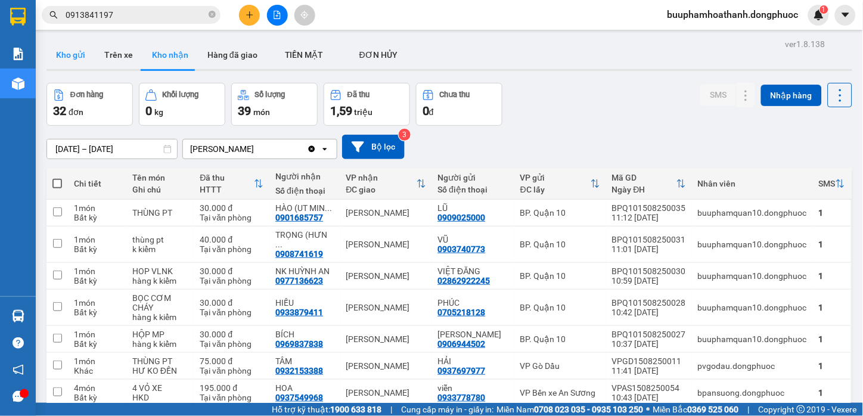
click at [63, 61] on button "Kho gửi" at bounding box center [70, 55] width 48 height 29
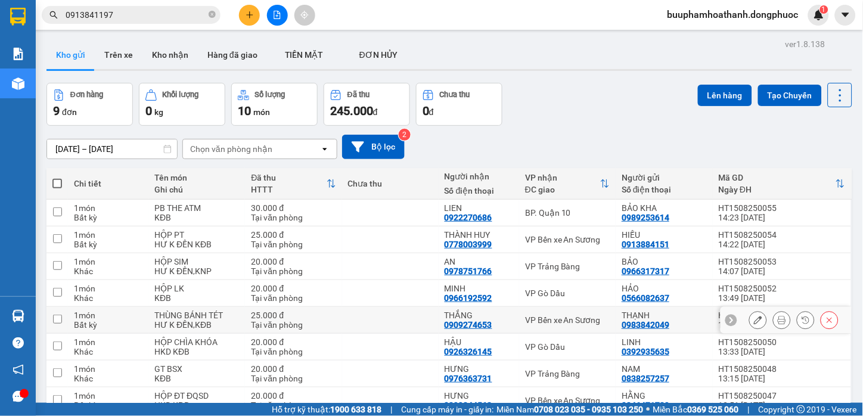
scroll to position [66, 0]
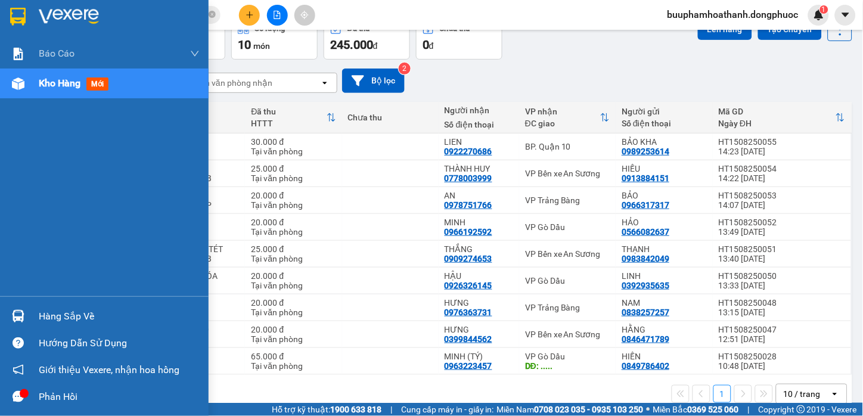
click at [26, 318] on div at bounding box center [18, 316] width 21 height 21
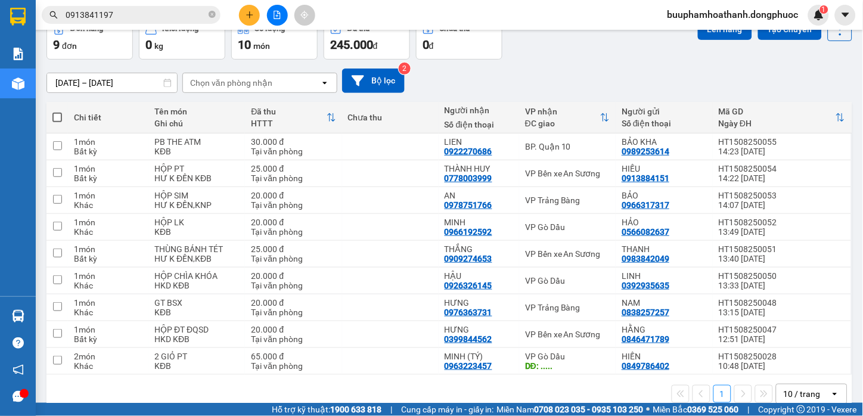
click at [193, 51] on section "Kết quả tìm kiếm ( 0 ) Bộ lọc No Data 0913841197 buuphamhoathanh.dongphuoc 1 Bá…" at bounding box center [431, 208] width 863 height 416
click at [240, 20] on button at bounding box center [249, 15] width 21 height 21
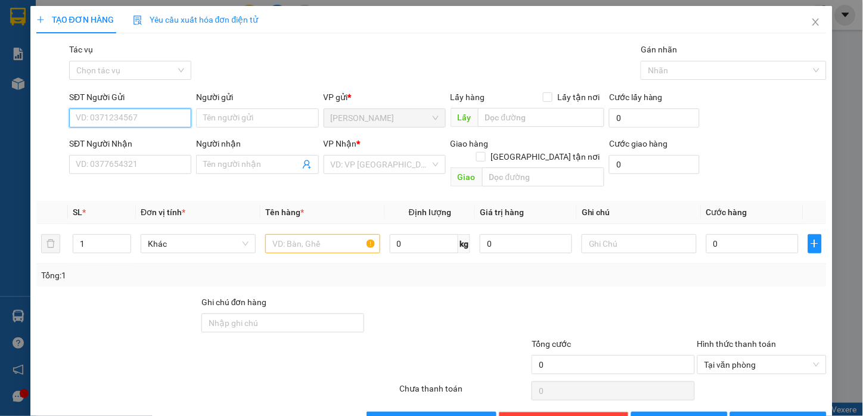
click at [157, 122] on input "SĐT Người Gửi" at bounding box center [130, 117] width 122 height 19
click at [95, 124] on input "0585342687" at bounding box center [130, 117] width 122 height 19
click at [109, 124] on input "0585342687" at bounding box center [130, 117] width 122 height 19
click at [138, 124] on input "0585342687" at bounding box center [130, 117] width 122 height 19
type input "0585342687"
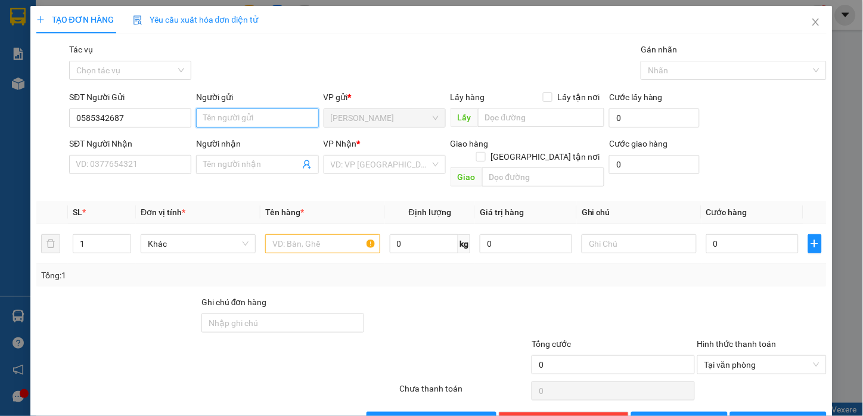
click at [225, 120] on input "Người gửi" at bounding box center [257, 117] width 122 height 19
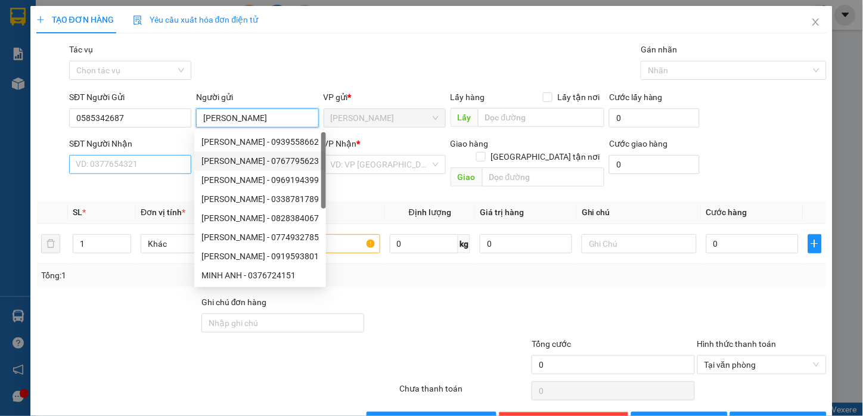
type input "MINH ANH"
click at [143, 167] on input "SĐT Người Nhận" at bounding box center [130, 164] width 122 height 19
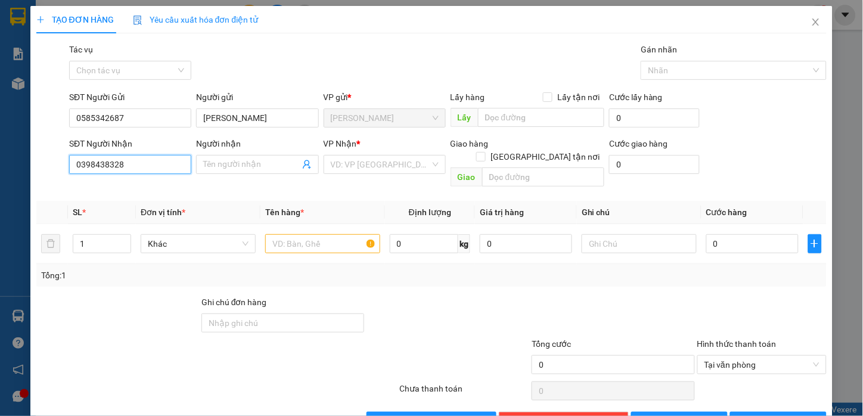
click at [94, 170] on input "0398438328" at bounding box center [130, 164] width 122 height 19
click at [106, 172] on input "0398438328" at bounding box center [130, 164] width 122 height 19
click at [129, 173] on input "0398438328" at bounding box center [130, 164] width 122 height 19
type input "0398438328"
click at [219, 166] on input "Người nhận" at bounding box center [251, 164] width 96 height 13
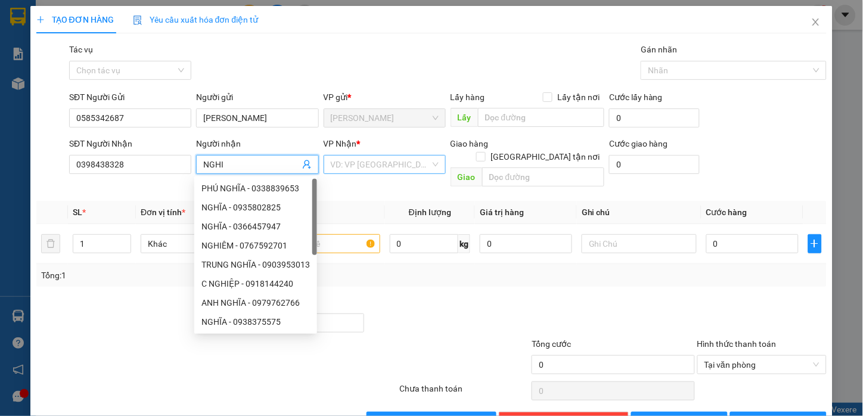
type input "NGHI"
click at [370, 168] on input "search" at bounding box center [381, 165] width 100 height 18
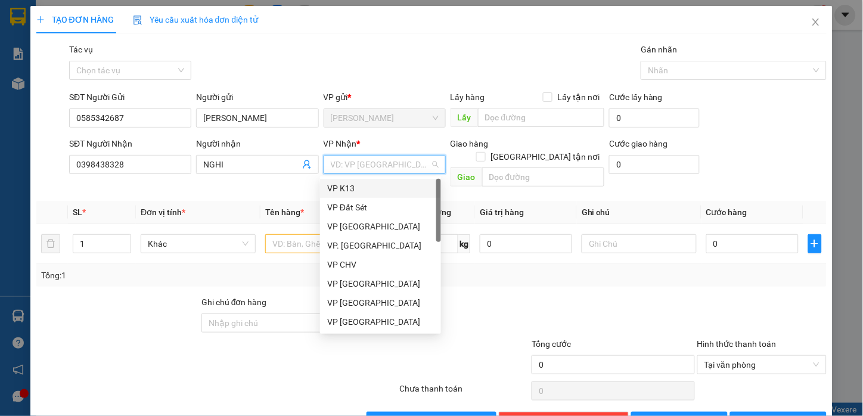
type input "Q"
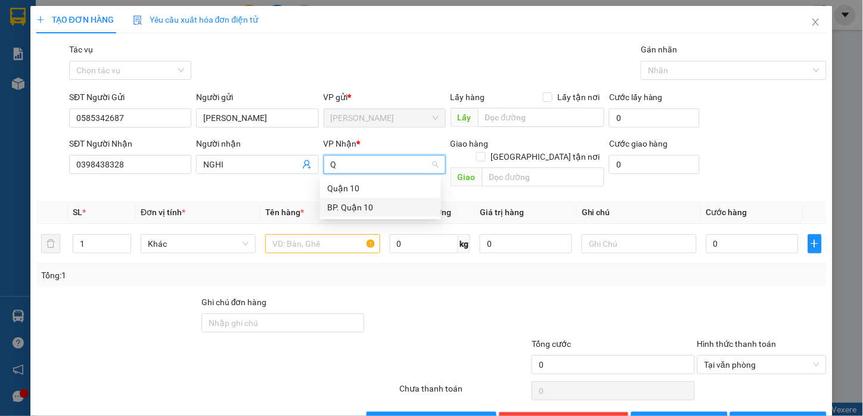
click at [362, 206] on div "BP. Quận 10" at bounding box center [380, 207] width 107 height 13
click at [305, 234] on input "text" at bounding box center [322, 243] width 115 height 19
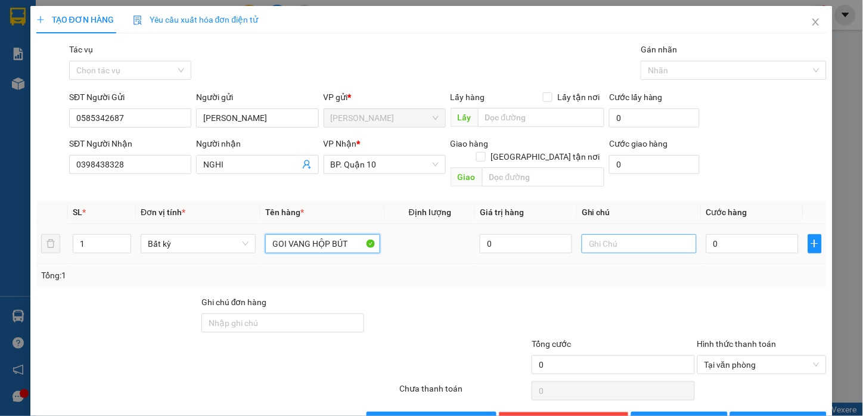
type input "GOI VANG HỘP BÚT"
click at [610, 238] on input "text" at bounding box center [639, 243] width 115 height 19
type input "KDB"
click at [715, 234] on input "0" at bounding box center [752, 243] width 92 height 19
type input "3"
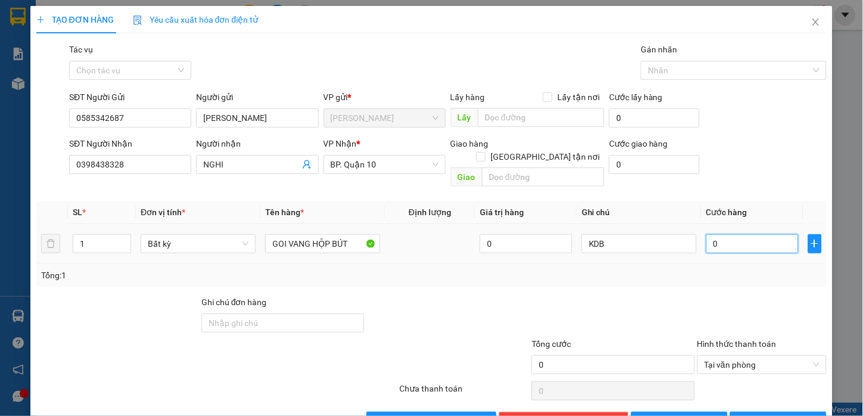
type input "3"
type input "30"
type input "30.000"
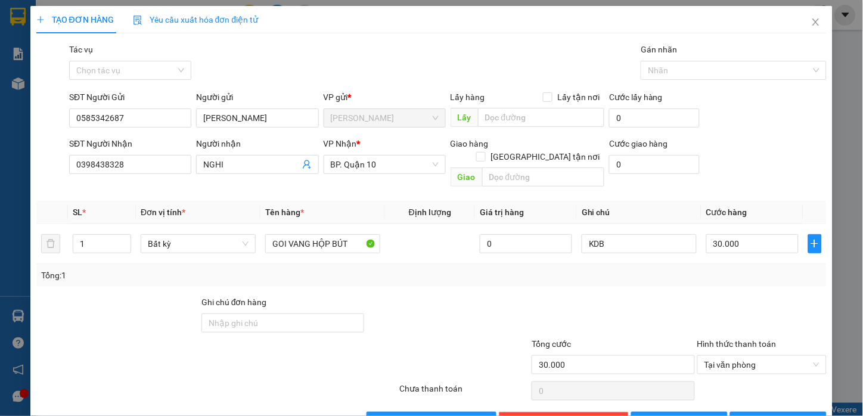
click at [698, 269] on div "Tổng: 1" at bounding box center [432, 275] width 782 height 13
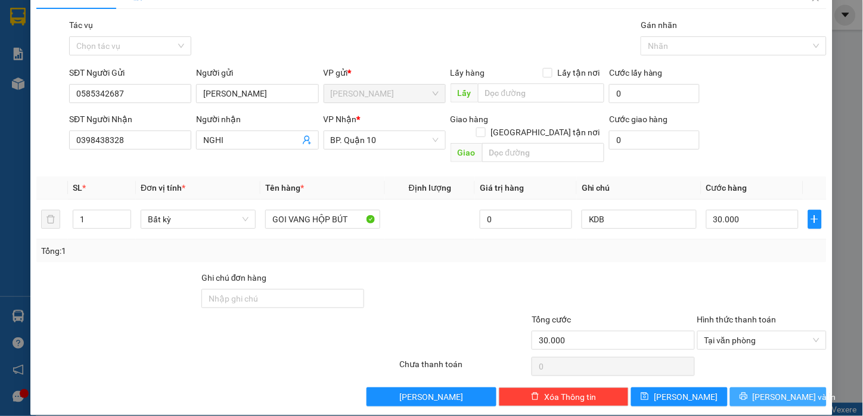
click at [743, 387] on button "[PERSON_NAME] và In" at bounding box center [778, 396] width 97 height 19
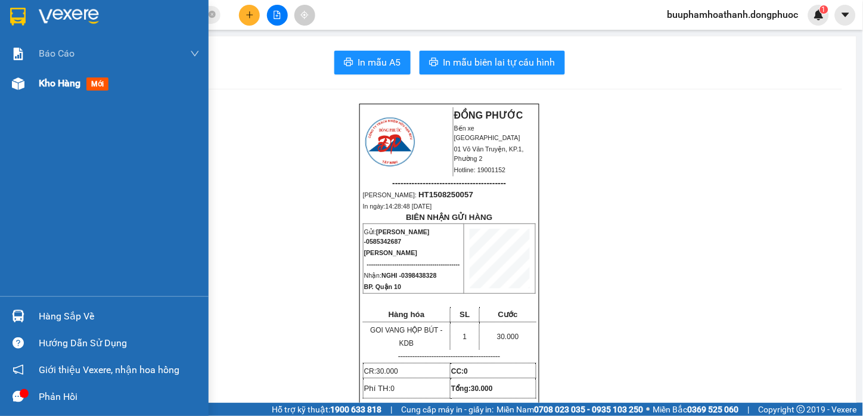
click at [36, 85] on div "Kho hàng mới" at bounding box center [104, 84] width 209 height 30
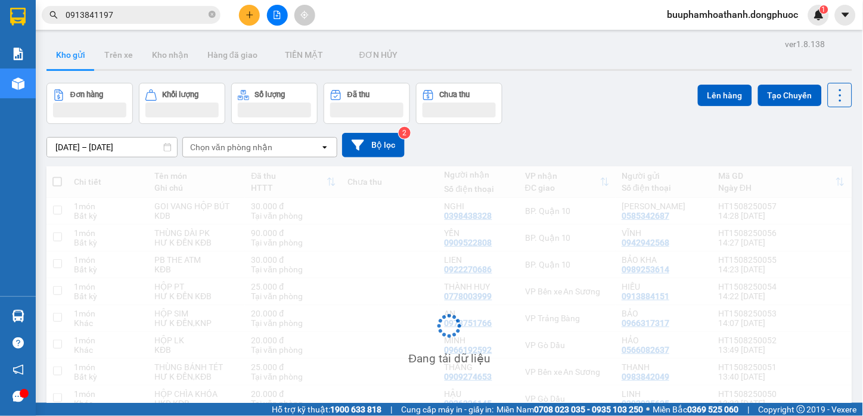
click at [603, 93] on div "Đơn hàng Khối lượng Số lượng Đã thu Chưa thu Lên hàng Tạo Chuyến" at bounding box center [449, 103] width 806 height 41
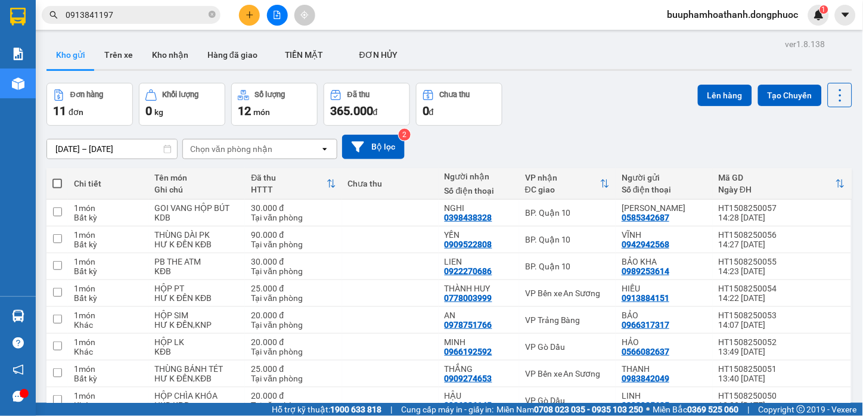
scroll to position [114, 0]
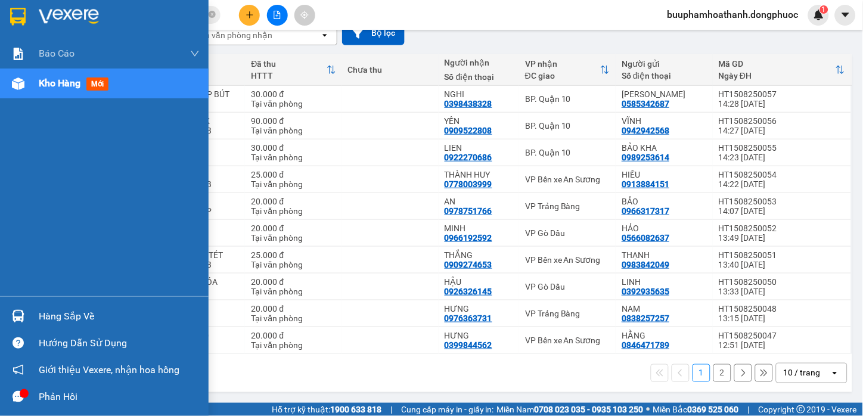
click at [24, 324] on div at bounding box center [18, 316] width 21 height 21
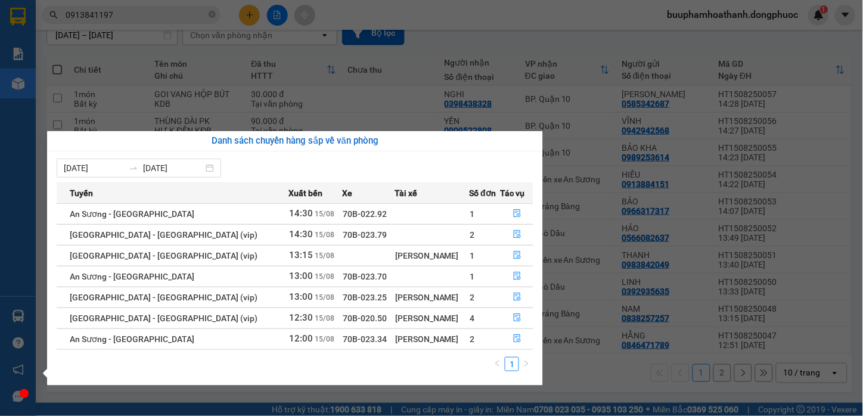
click at [234, 97] on section "Kết quả tìm kiếm ( 0 ) Bộ lọc No Data 0913841197 buuphamhoathanh.dongphuoc 1 Bá…" at bounding box center [431, 208] width 863 height 416
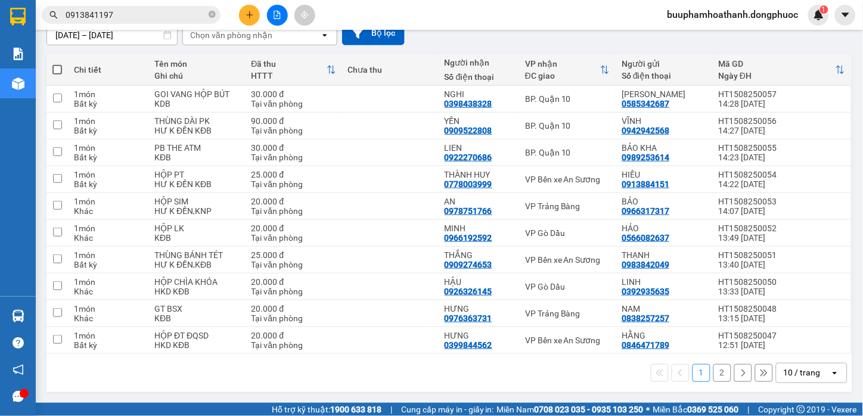
click at [139, 18] on input "0913841197" at bounding box center [136, 14] width 141 height 13
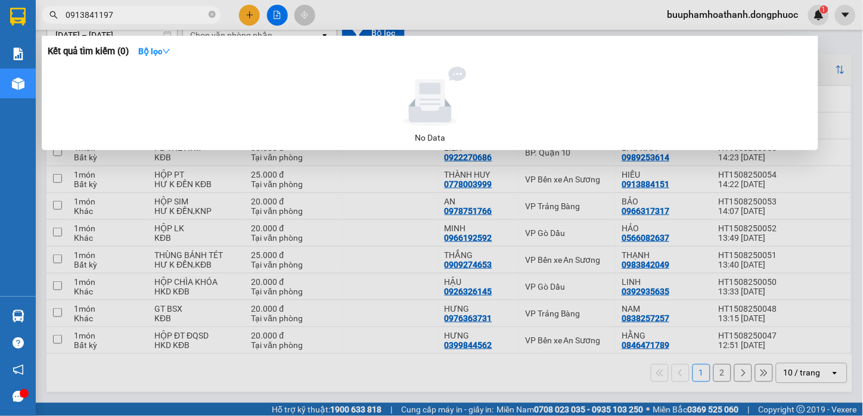
click at [139, 18] on input "0913841197" at bounding box center [136, 14] width 141 height 13
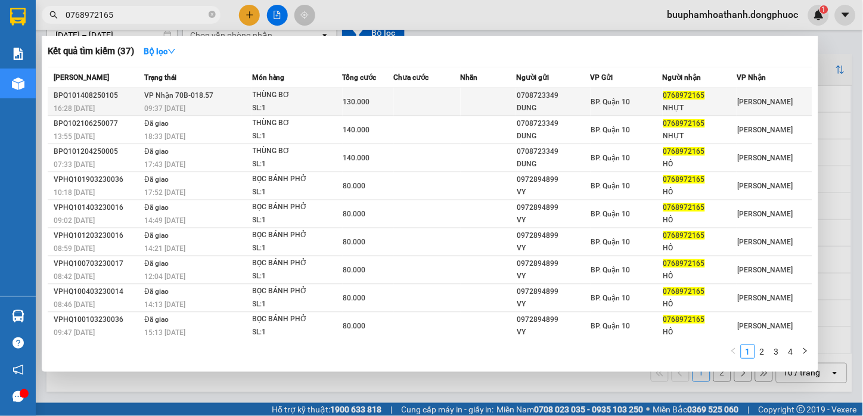
type input "0768972165"
click at [367, 106] on span "130.000" at bounding box center [356, 102] width 27 height 8
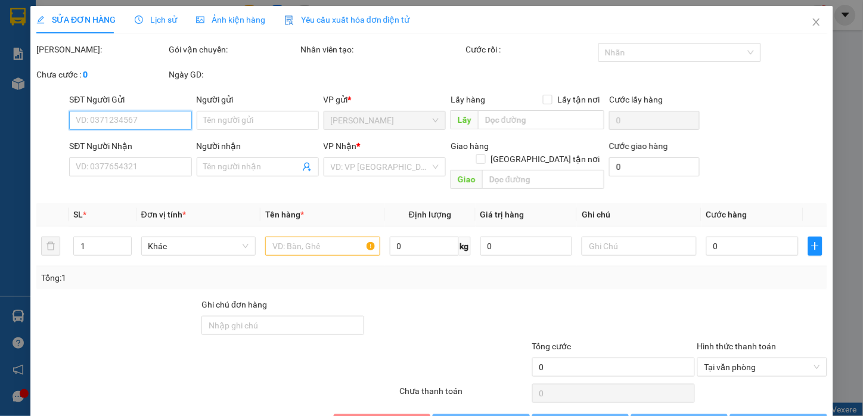
type input "0708723349"
type input "DUNG"
type input "0768972165"
type input "NHỰT"
type input "130.000"
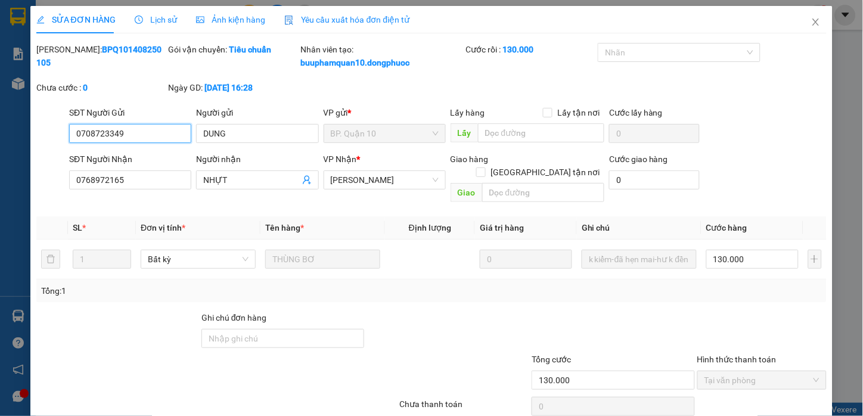
scroll to position [27, 0]
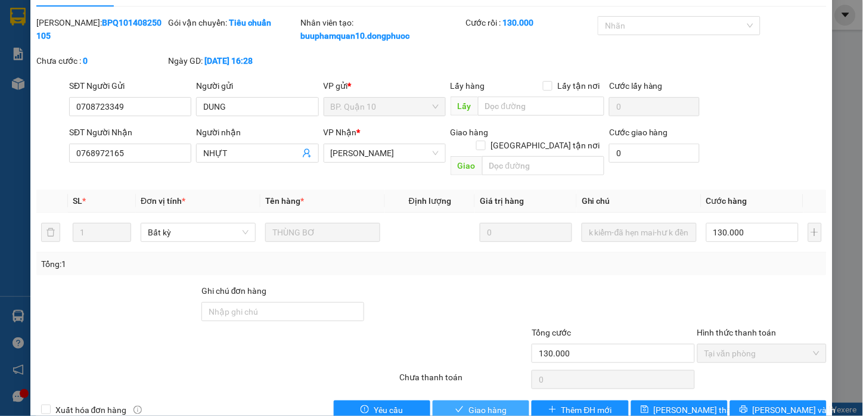
click at [496, 404] on span "Giao hàng" at bounding box center [488, 410] width 38 height 13
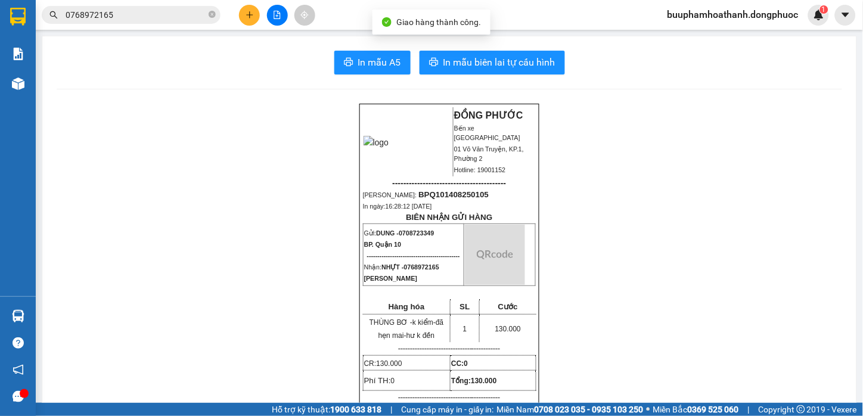
scroll to position [265, 0]
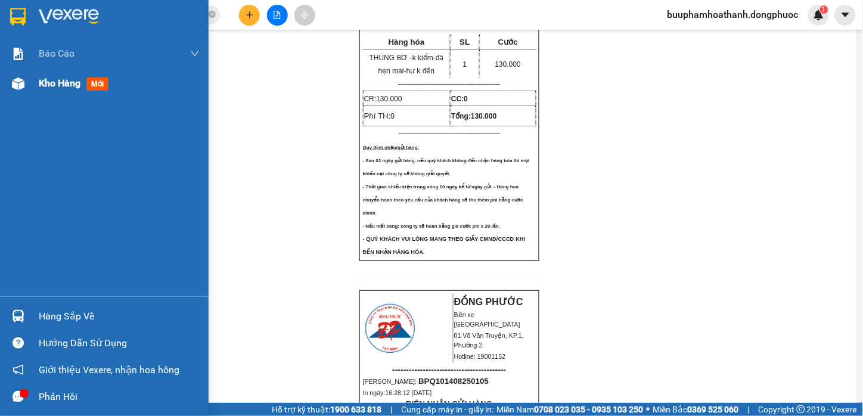
click at [74, 77] on span "Kho hàng" at bounding box center [60, 82] width 42 height 11
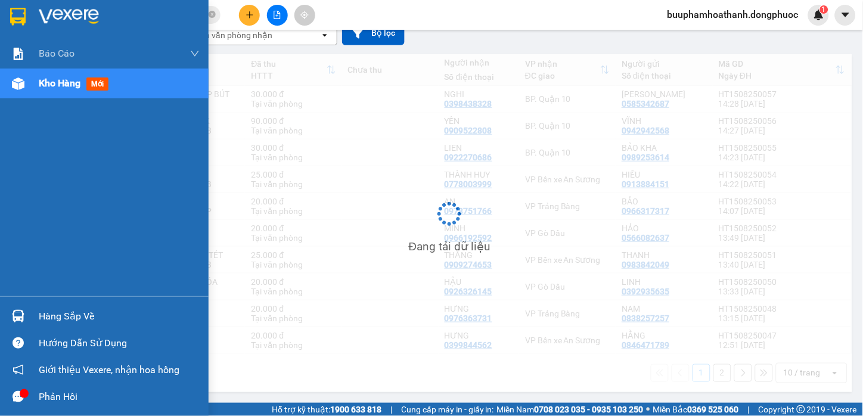
scroll to position [114, 0]
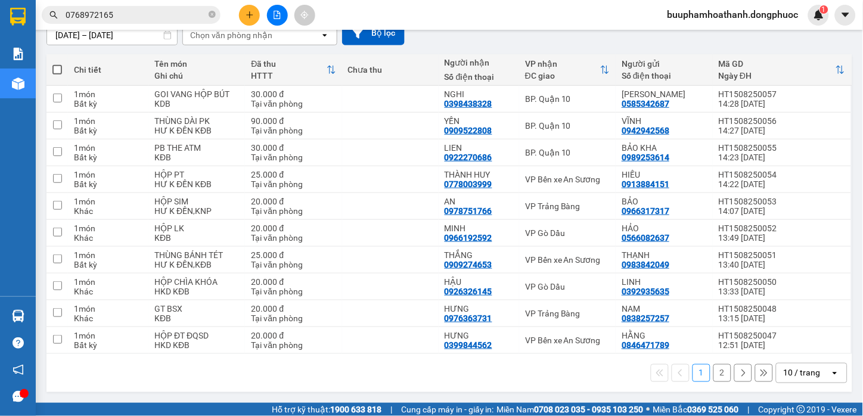
click at [784, 372] on div "10 / trang" at bounding box center [802, 373] width 37 height 12
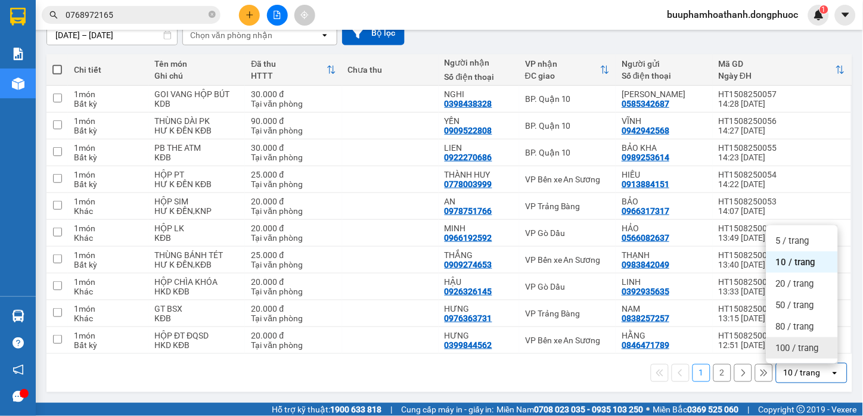
click at [782, 355] on div "100 / trang" at bounding box center [803, 347] width 72 height 21
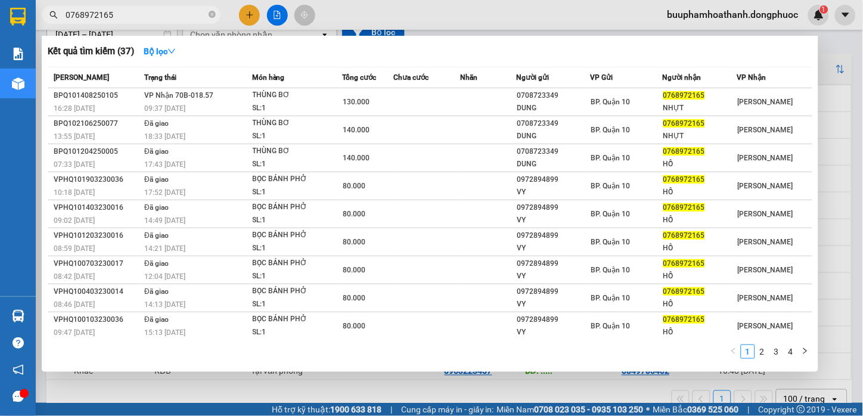
click at [114, 15] on input "0768972165" at bounding box center [136, 14] width 141 height 13
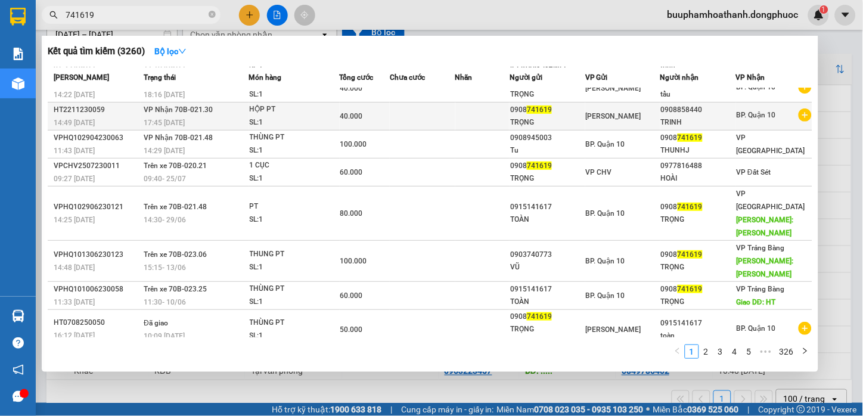
scroll to position [0, 0]
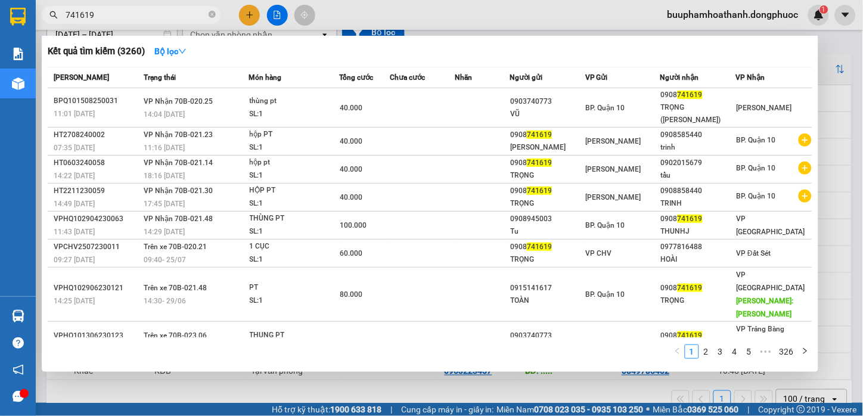
type input "741619"
click at [841, 105] on div at bounding box center [431, 208] width 863 height 416
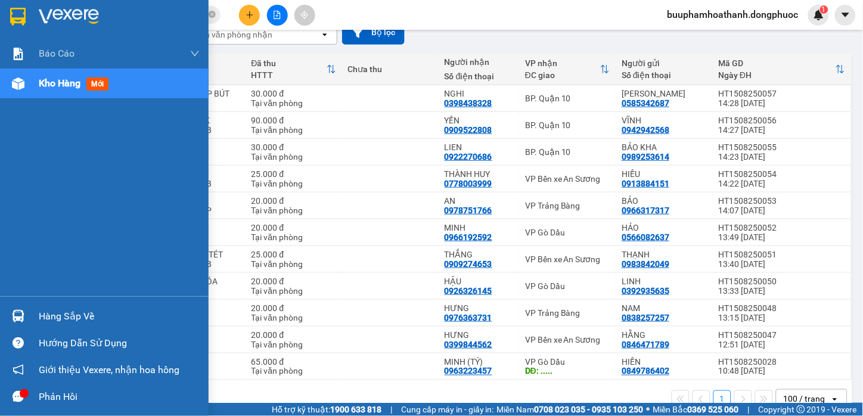
click at [28, 312] on div "Hàng sắp về" at bounding box center [104, 316] width 209 height 27
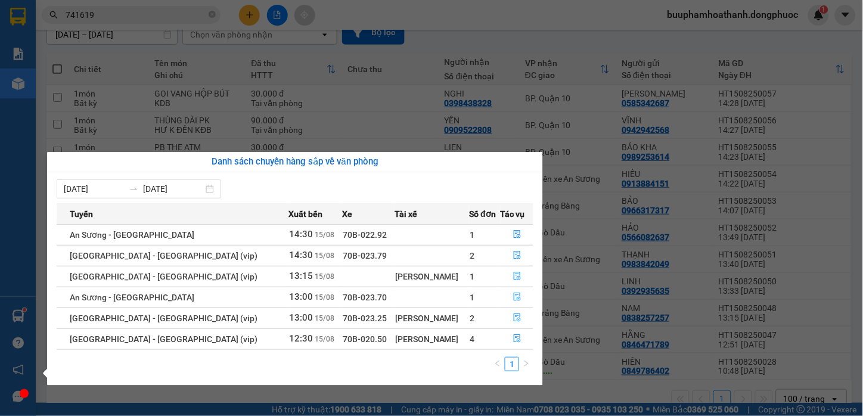
click at [438, 54] on section "Kết quả tìm kiếm ( 3260 ) Bộ lọc Mã ĐH Trạng thái Món hàng Tổng cước Chưa cước …" at bounding box center [431, 208] width 863 height 416
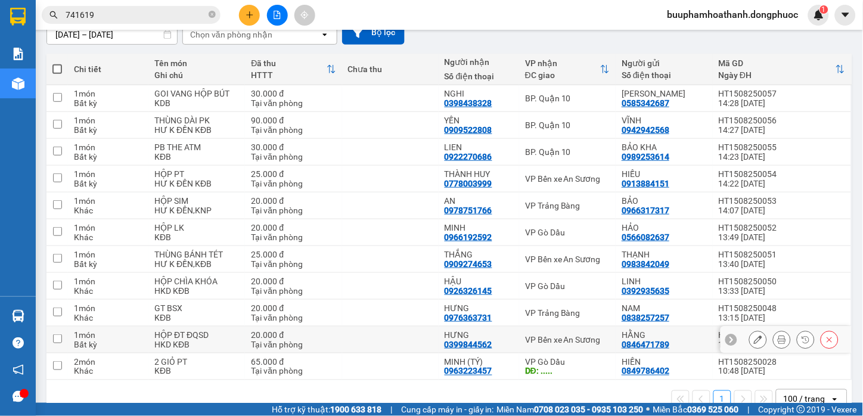
scroll to position [141, 0]
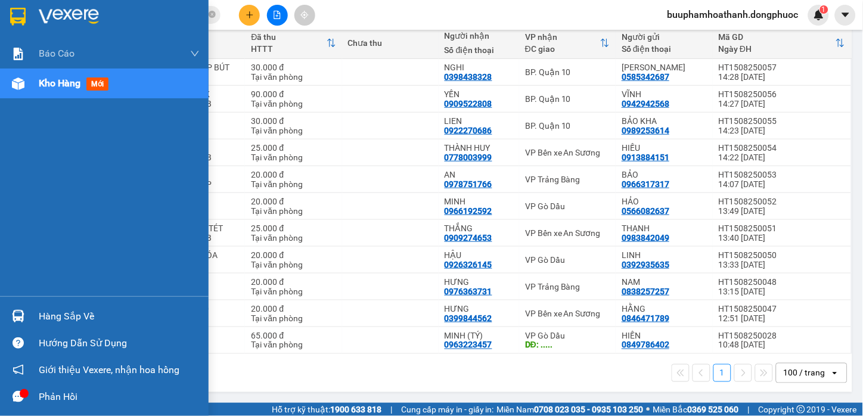
click at [13, 325] on div at bounding box center [18, 316] width 21 height 21
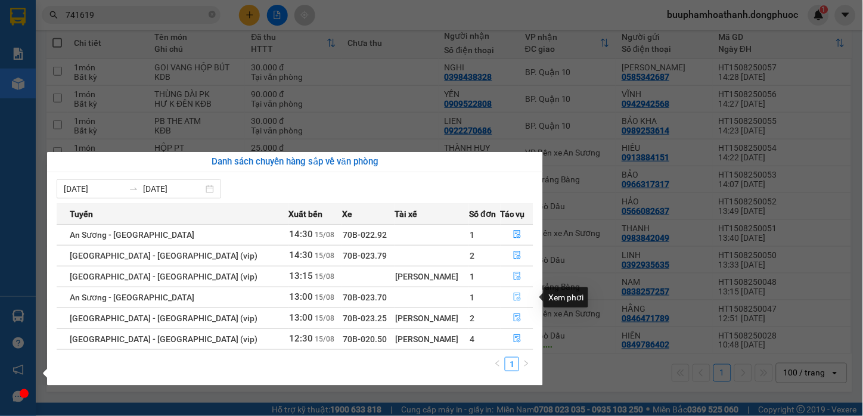
click at [513, 299] on icon "file-done" at bounding box center [517, 297] width 8 height 8
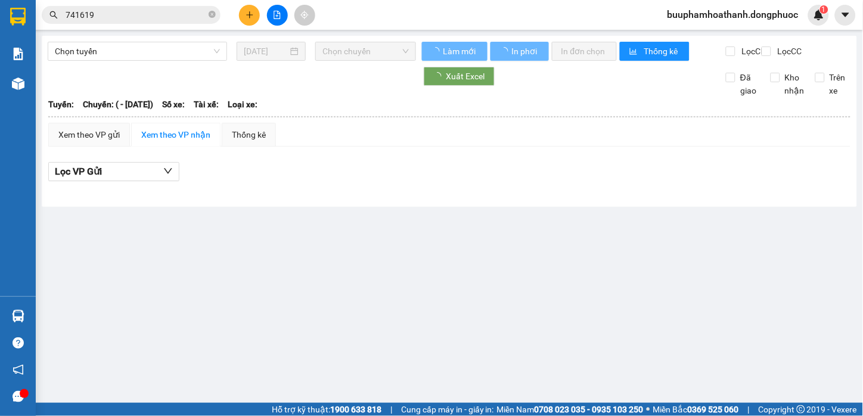
click at [442, 194] on div at bounding box center [449, 191] width 802 height 7
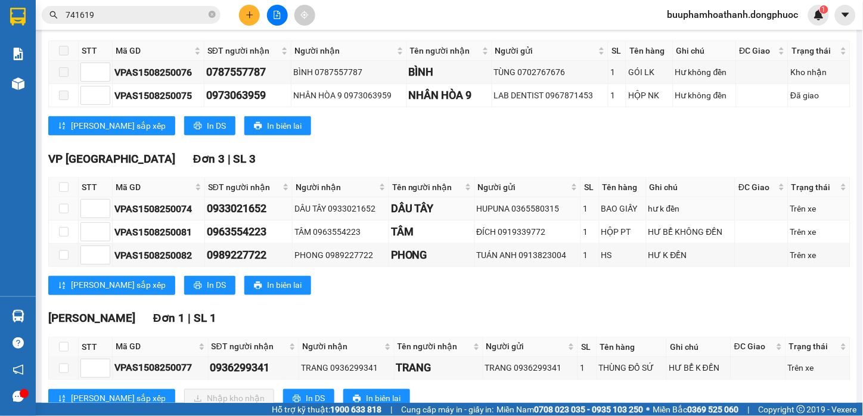
scroll to position [248, 0]
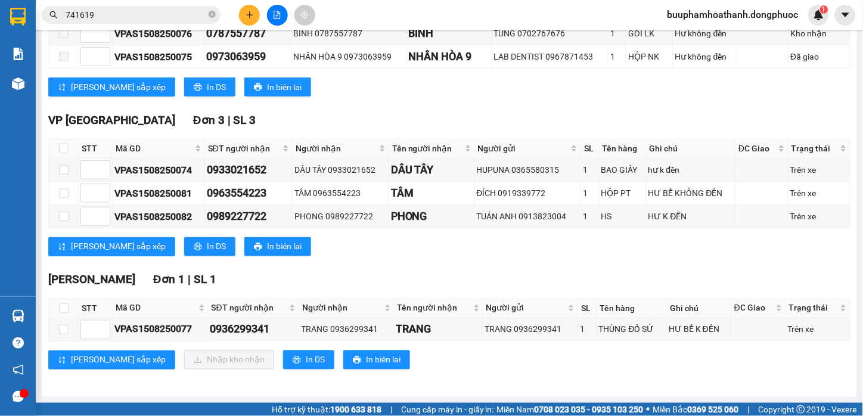
click at [427, 380] on div "TỔNG Đơn 6 | SL 6 VP Trảng Bàng Đơn 2 | SL 2 STT Mã GD SĐT người nhận Người nhậ…" at bounding box center [449, 168] width 802 height 434
click at [66, 306] on input "checkbox" at bounding box center [64, 308] width 10 height 10
checkbox input "true"
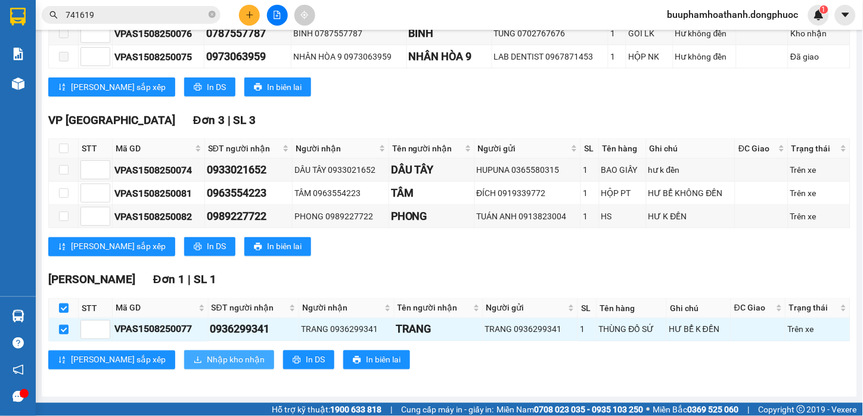
click at [207, 361] on span "Nhập kho nhận" at bounding box center [236, 360] width 58 height 13
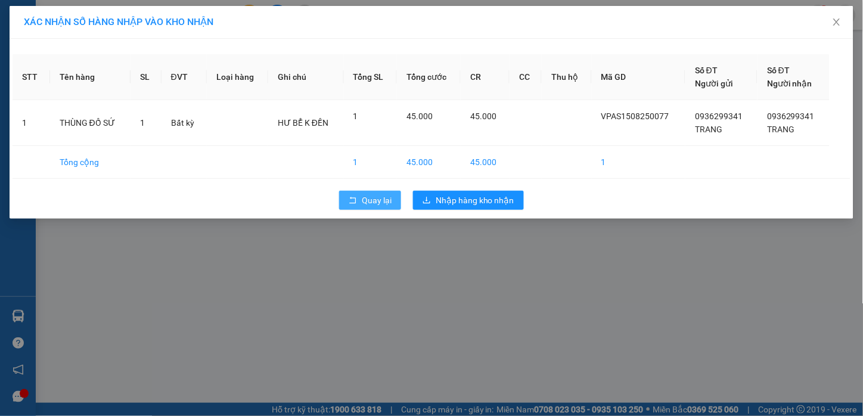
click at [376, 210] on button "Quay lại" at bounding box center [370, 200] width 62 height 19
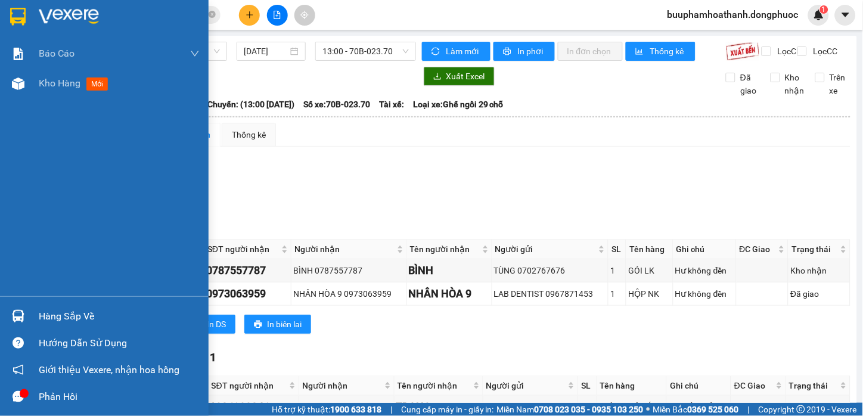
click at [27, 317] on div at bounding box center [18, 316] width 21 height 21
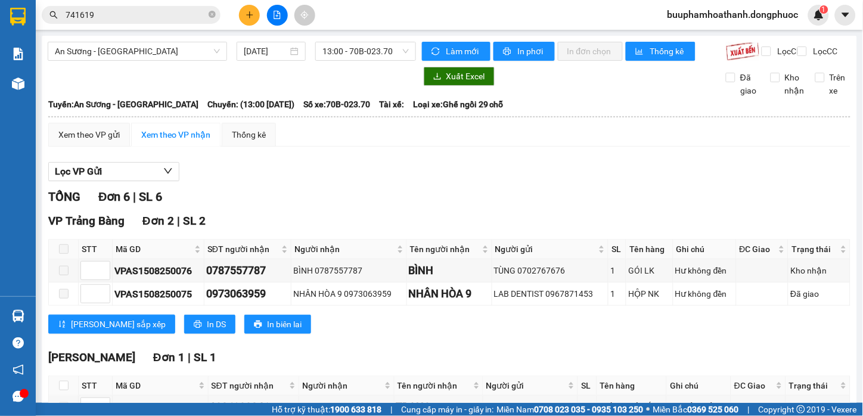
drag, startPoint x: 606, startPoint y: 216, endPoint x: 368, endPoint y: 73, distance: 278.4
click at [603, 219] on section "Kết quả tìm kiếm ( 3260 ) Bộ lọc Mã ĐH Trạng thái Món hàng Tổng cước Chưa cước …" at bounding box center [431, 208] width 863 height 416
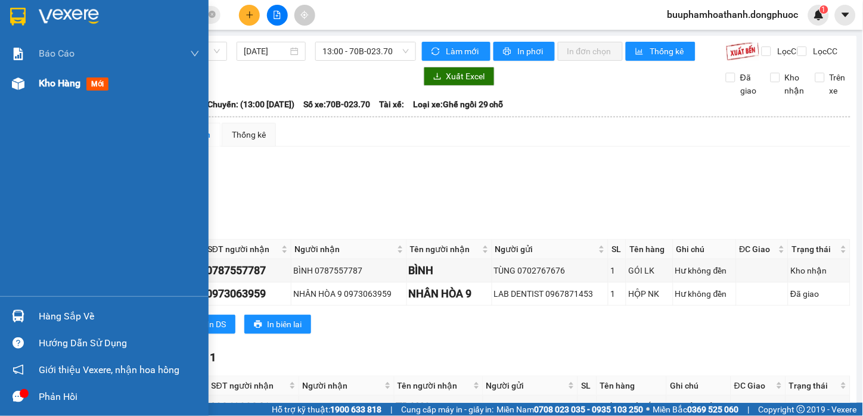
click at [30, 86] on div "Kho hàng mới" at bounding box center [104, 84] width 209 height 30
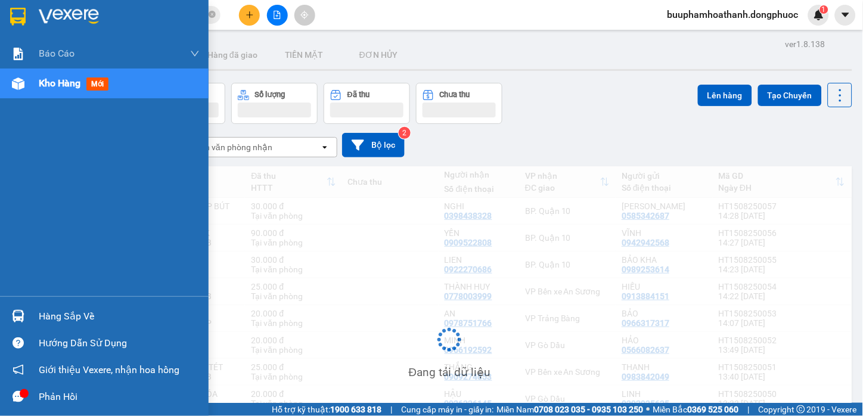
click at [88, 317] on div "Hàng sắp về" at bounding box center [119, 317] width 161 height 18
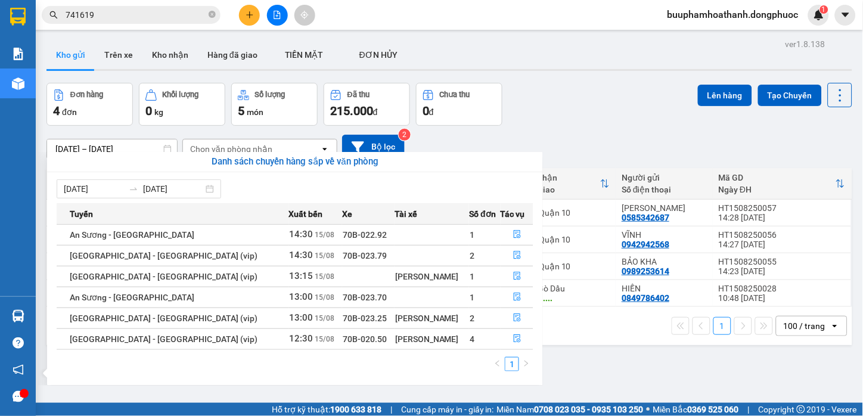
click at [610, 339] on section "Kết quả tìm kiếm ( 3260 ) Bộ lọc Mã ĐH Trạng thái Món hàng Tổng cước Chưa cước …" at bounding box center [431, 208] width 863 height 416
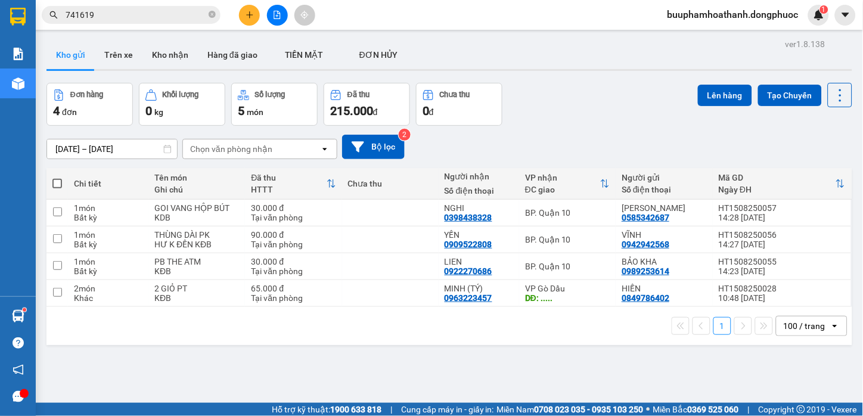
click at [38, 312] on main "ver 1.8.138 Kho gửi Trên xe Kho nhận Hàng đã giao TIỀN MẶT ĐƠN HỦY Đơn hàng 4…" at bounding box center [431, 201] width 863 height 403
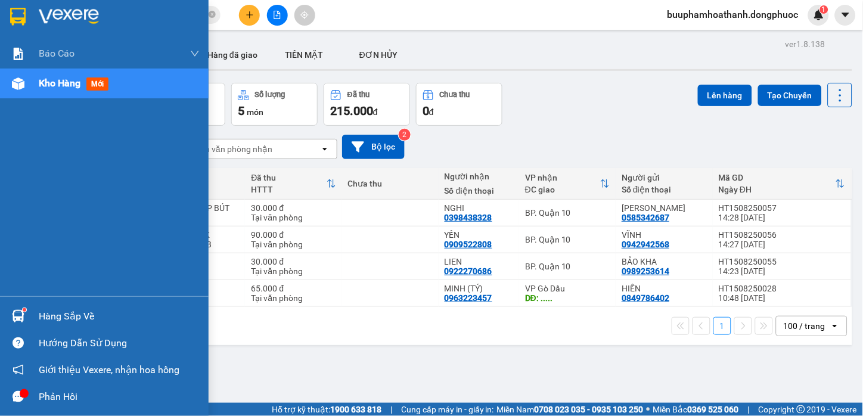
click at [27, 317] on div at bounding box center [18, 316] width 21 height 21
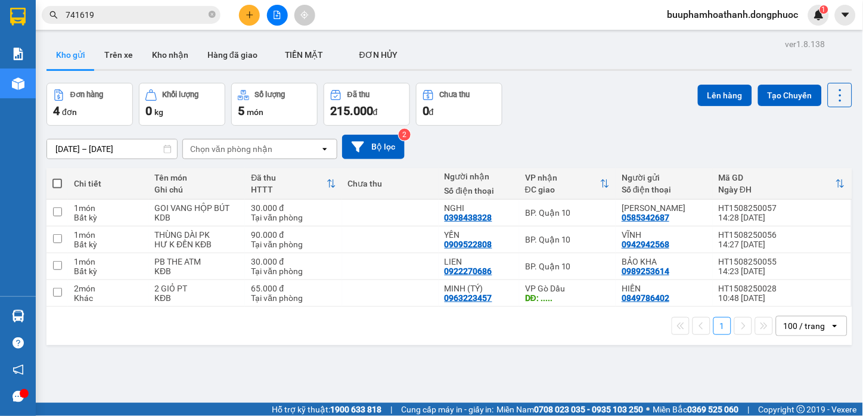
click at [509, 90] on section "Kết quả tìm kiếm ( 3260 ) Bộ lọc Mã ĐH Trạng thái Món hàng Tổng cước Chưa cước …" at bounding box center [431, 208] width 863 height 416
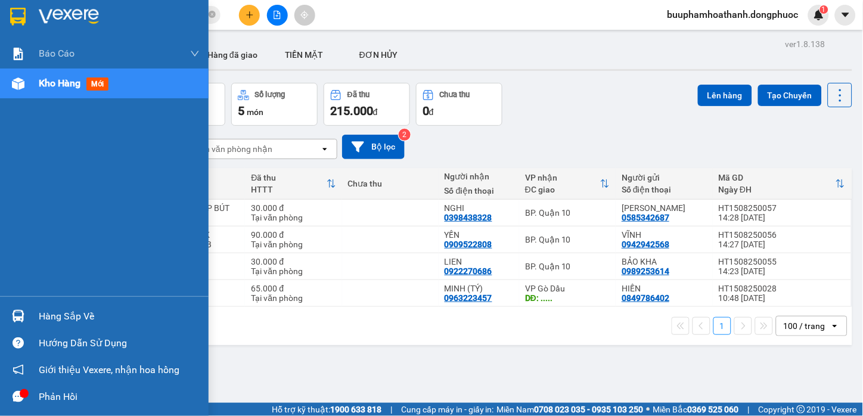
click at [21, 318] on img at bounding box center [18, 316] width 13 height 13
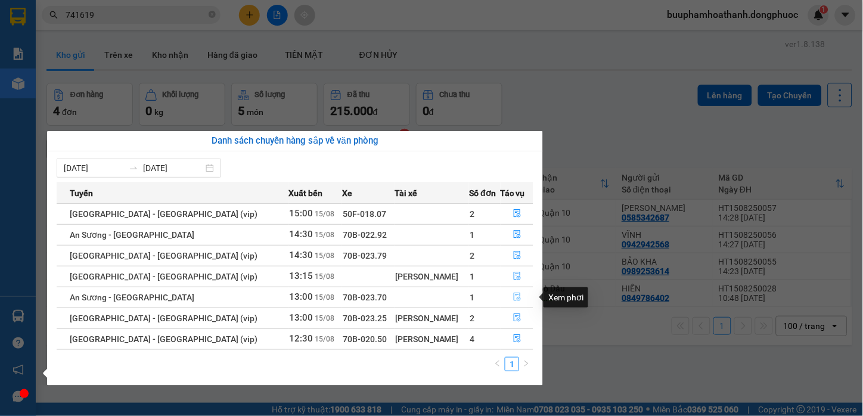
click at [507, 292] on button "button" at bounding box center [517, 297] width 32 height 19
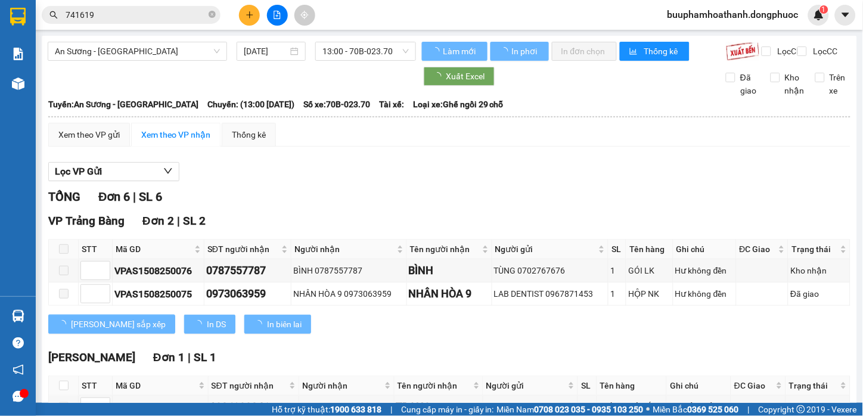
scroll to position [248, 0]
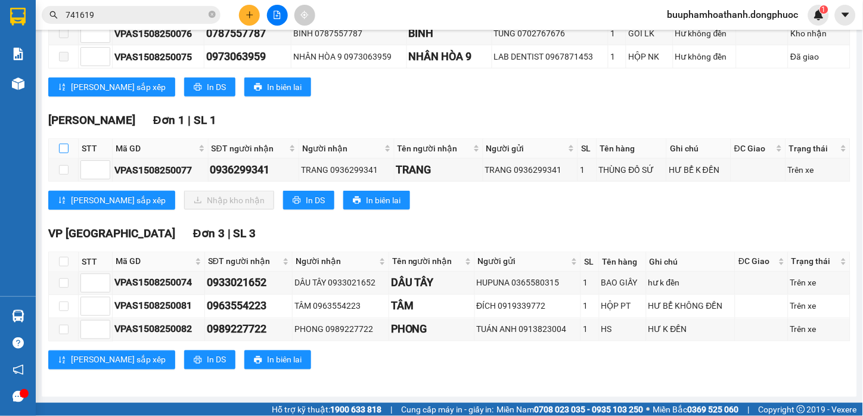
drag, startPoint x: 63, startPoint y: 145, endPoint x: 158, endPoint y: 194, distance: 107.2
click at [63, 147] on input "checkbox" at bounding box center [64, 149] width 10 height 10
checkbox input "true"
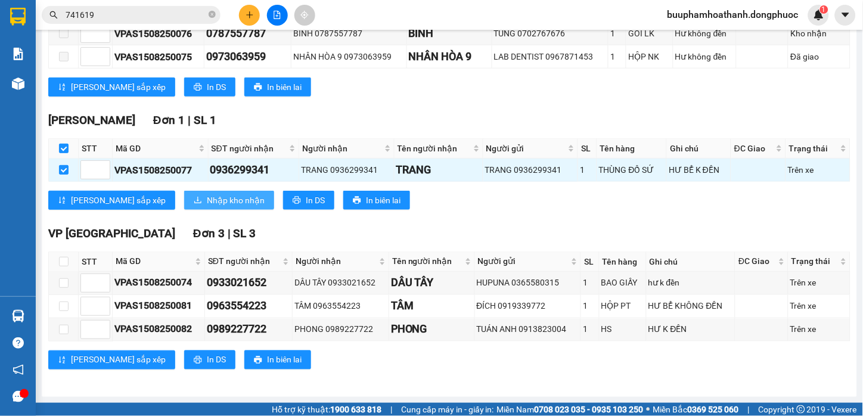
click at [207, 204] on span "Nhập kho nhận" at bounding box center [236, 200] width 58 height 13
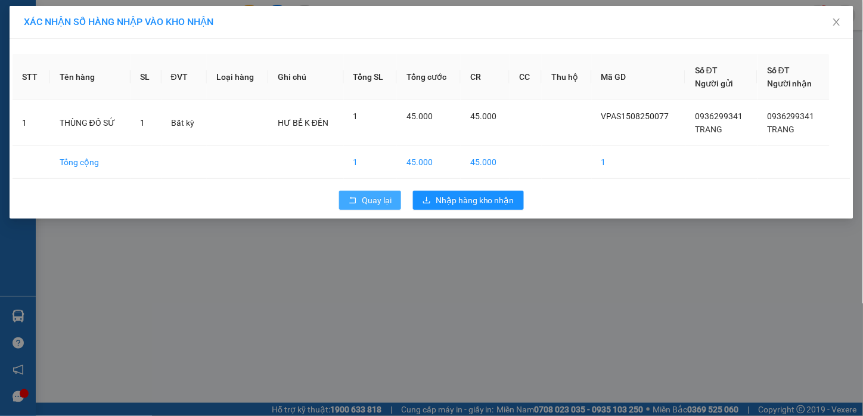
click at [365, 205] on span "Quay lại" at bounding box center [377, 200] width 30 height 13
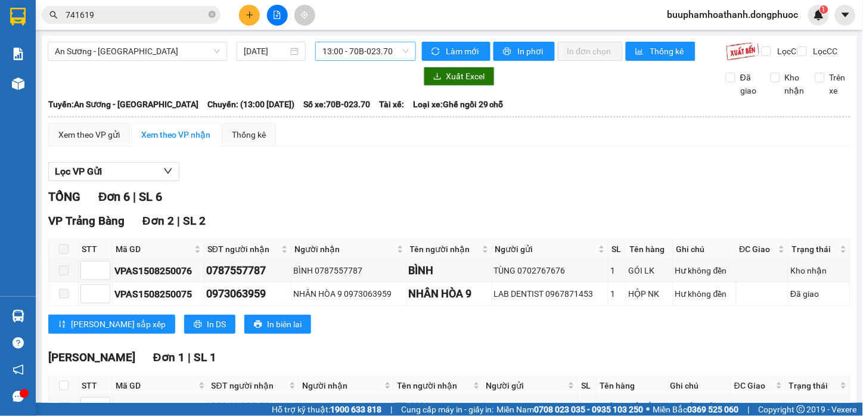
click at [361, 58] on span "13:00 - 70B-023.70" at bounding box center [366, 51] width 86 height 18
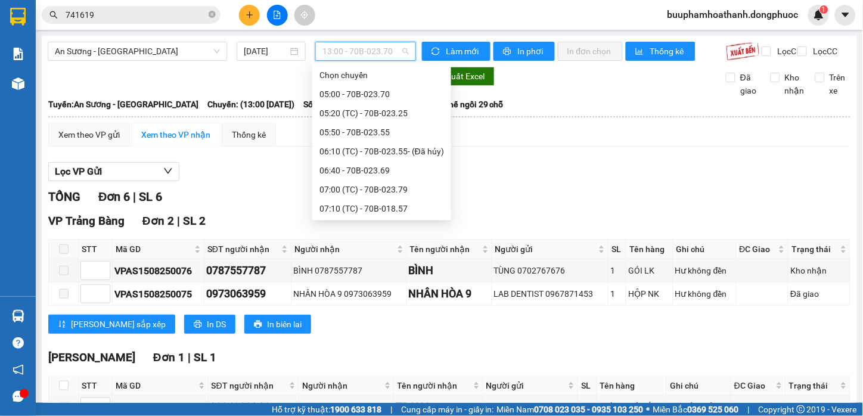
scroll to position [247, 0]
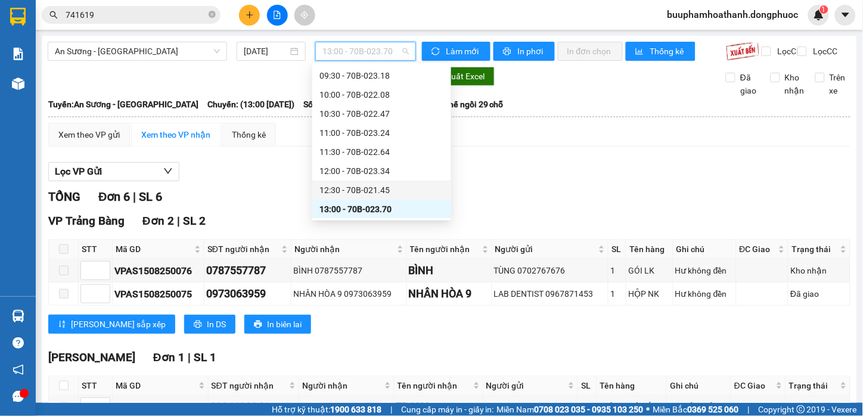
click at [397, 193] on div "12:30 - 70B-021.45" at bounding box center [382, 190] width 125 height 13
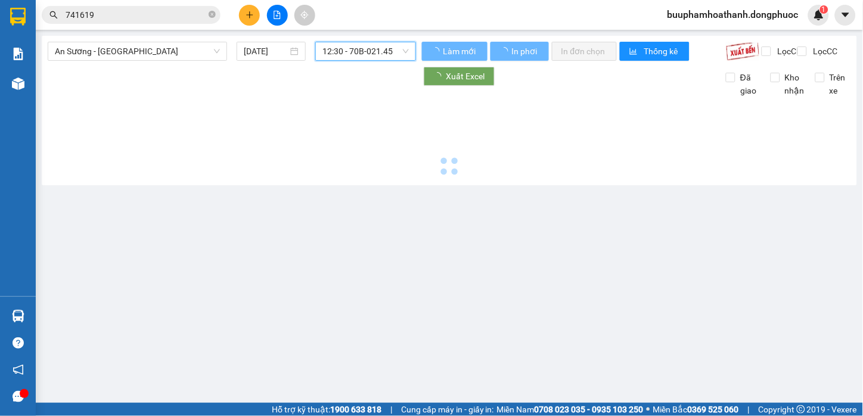
click at [384, 54] on span "12:30 - 70B-021.45" at bounding box center [366, 51] width 86 height 18
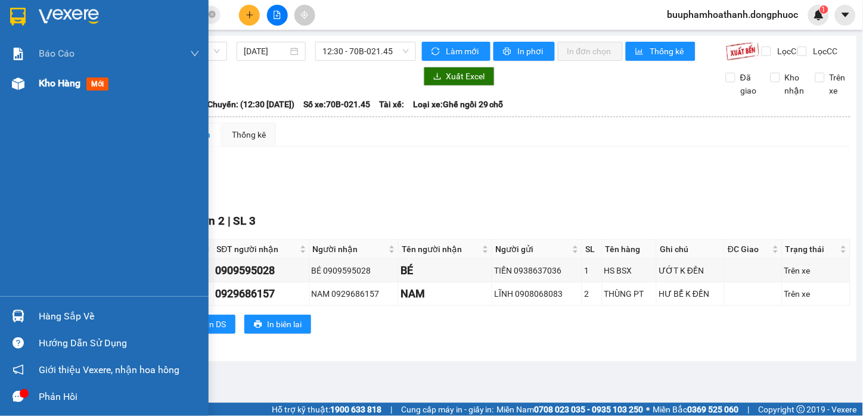
click at [30, 91] on div "Kho hàng mới" at bounding box center [104, 84] width 209 height 30
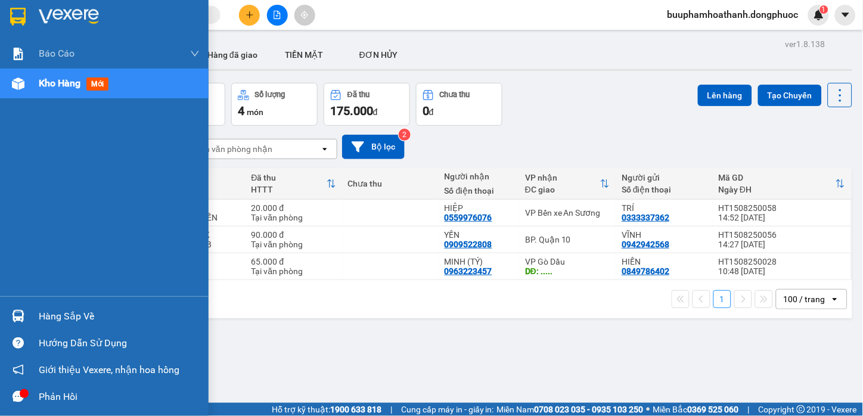
click at [25, 309] on div at bounding box center [18, 316] width 21 height 21
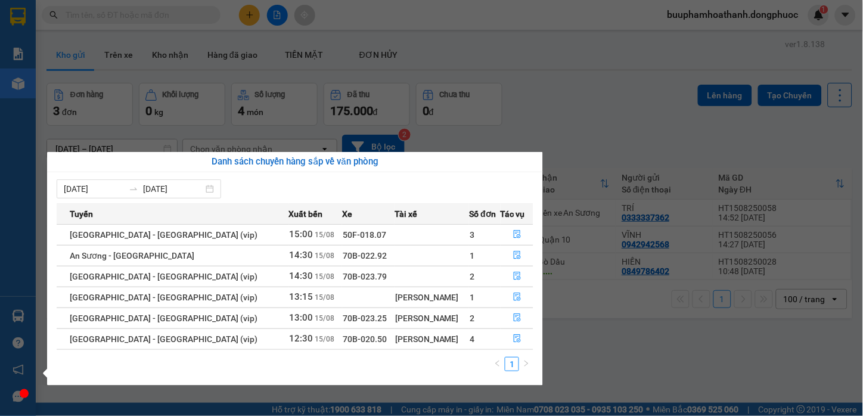
click at [614, 358] on section "Kết quả tìm kiếm ( 0 ) Bộ lọc No Data buuphamhoathanh.dongphuoc 1 Báo cáo Mẫu 1…" at bounding box center [431, 208] width 863 height 416
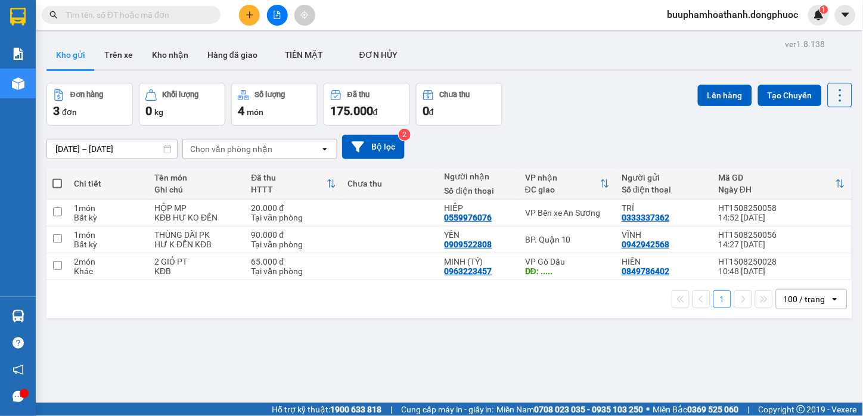
click at [281, 23] on button at bounding box center [277, 15] width 21 height 21
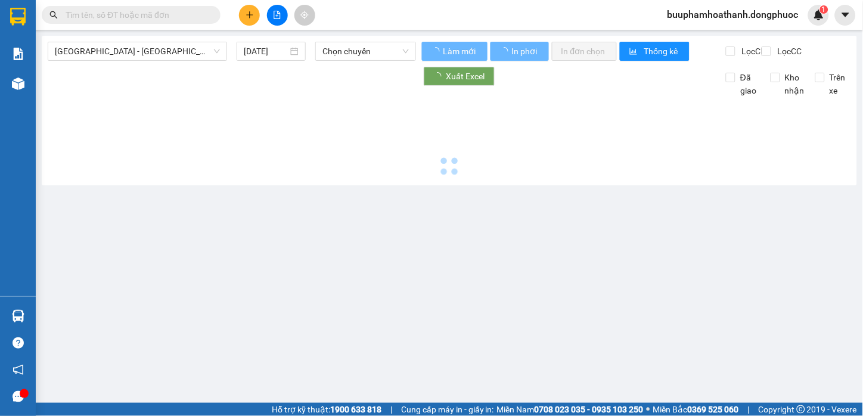
click at [193, 51] on span "[GEOGRAPHIC_DATA] - [GEOGRAPHIC_DATA] (vip)" at bounding box center [137, 51] width 165 height 18
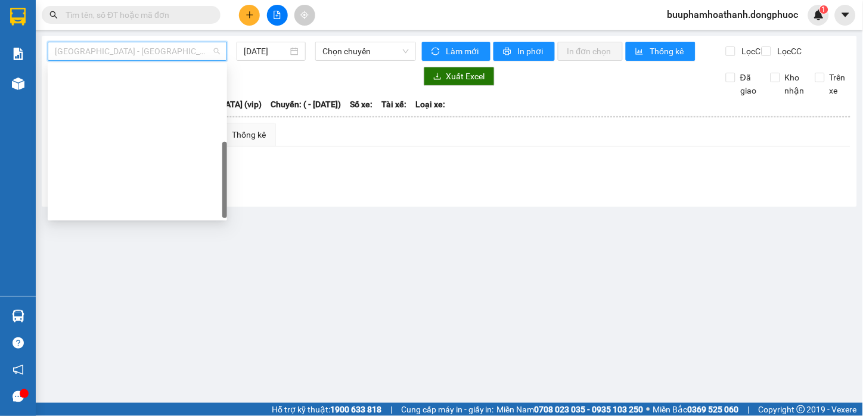
scroll to position [171, 0]
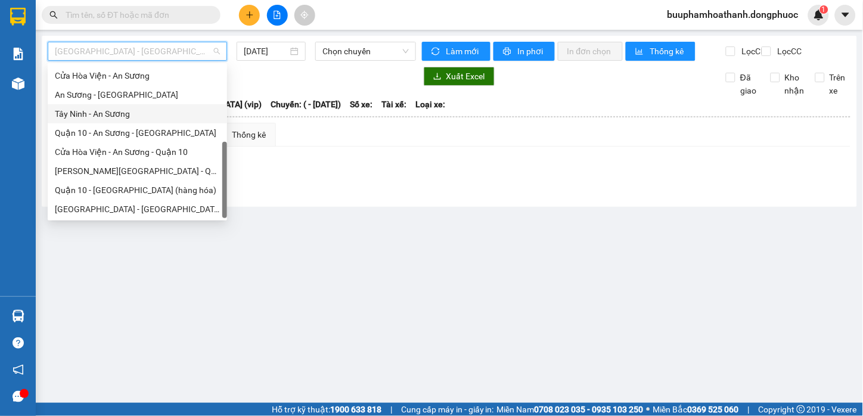
click at [149, 116] on div "Tây Ninh - An Sương" at bounding box center [137, 113] width 165 height 13
type input "[DATE]"
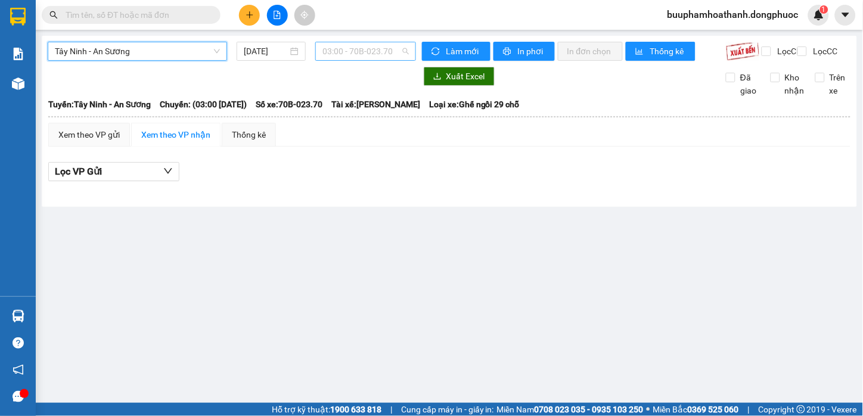
click at [365, 52] on span "03:00 - 70B-023.70" at bounding box center [366, 51] width 86 height 18
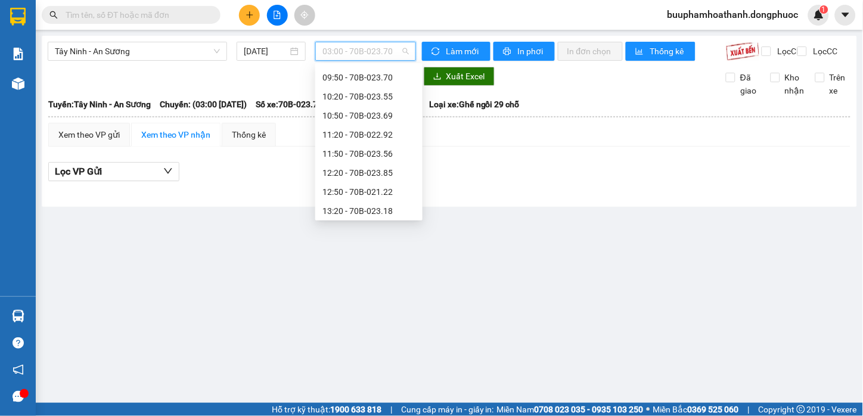
scroll to position [439, 0]
click at [395, 74] on div "14:20 - 70B-022.08" at bounding box center [369, 75] width 93 height 13
click at [396, 56] on span "03:00 - 70B-023.70" at bounding box center [366, 51] width 86 height 18
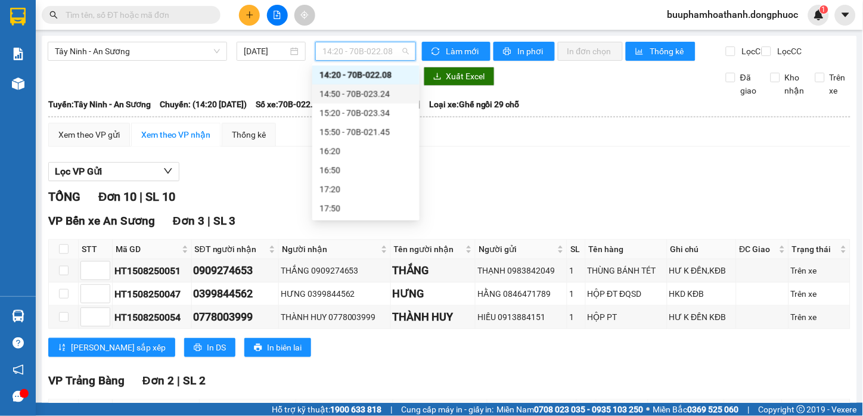
scroll to position [438, 0]
click at [386, 98] on div "14:50 - 70B-023.24" at bounding box center [366, 94] width 93 height 13
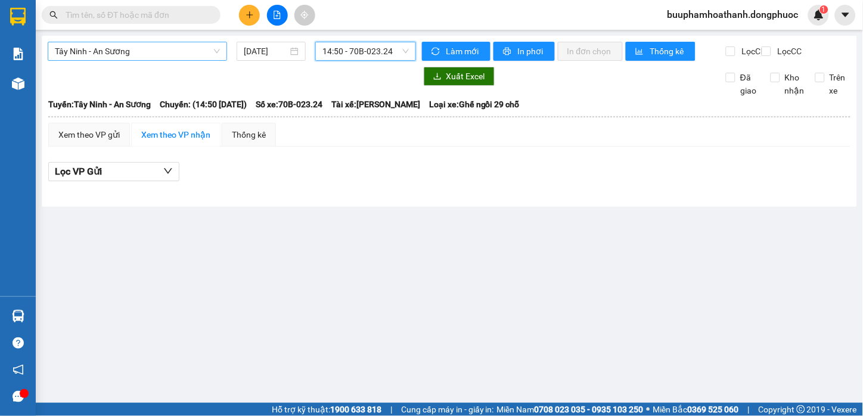
click at [147, 52] on span "Tây Ninh - An Sương" at bounding box center [137, 51] width 165 height 18
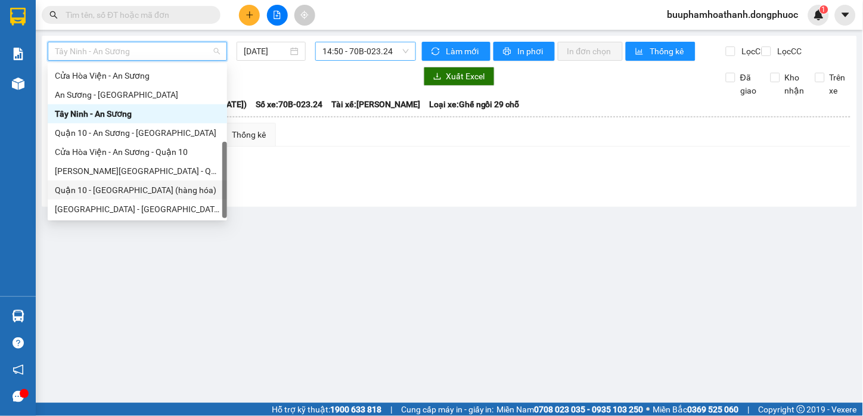
click at [330, 56] on span "14:50 - 70B-023.24" at bounding box center [366, 51] width 86 height 18
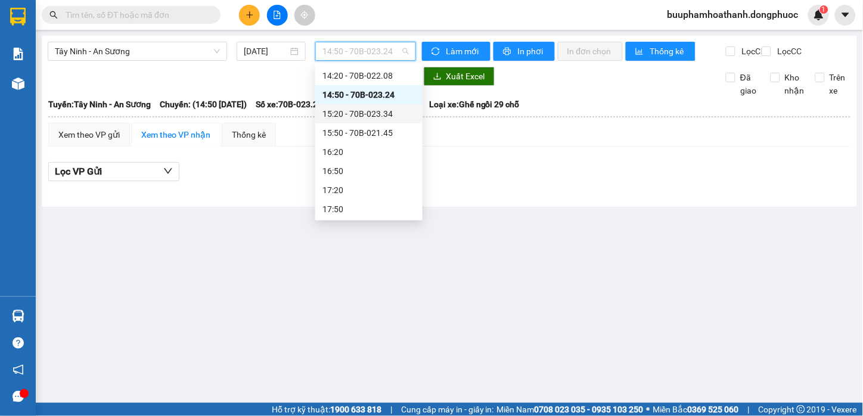
click at [383, 117] on div "15:20 - 70B-023.34" at bounding box center [369, 113] width 93 height 13
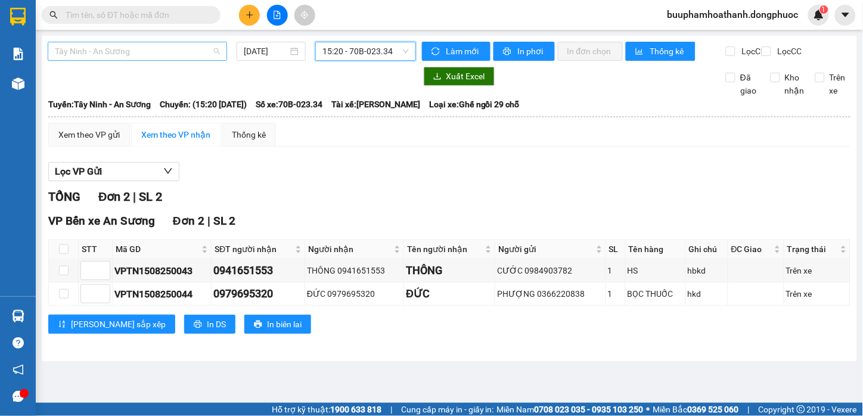
click at [148, 51] on span "Tây Ninh - An Sương" at bounding box center [137, 51] width 165 height 18
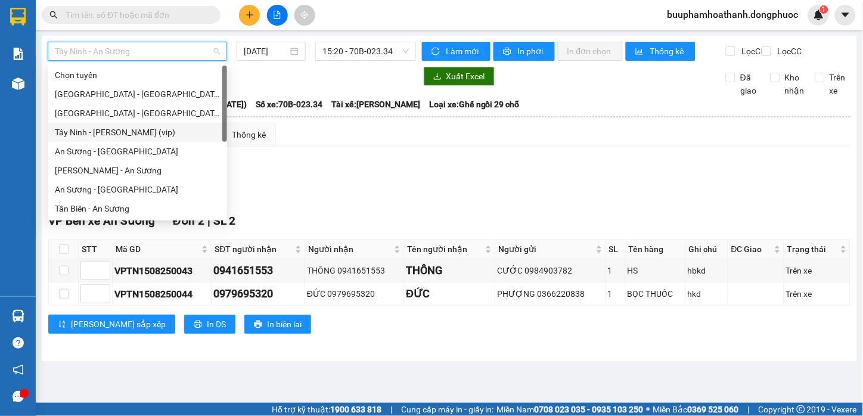
click at [138, 134] on div "Tây Ninh - [PERSON_NAME] (vip)" at bounding box center [137, 132] width 165 height 13
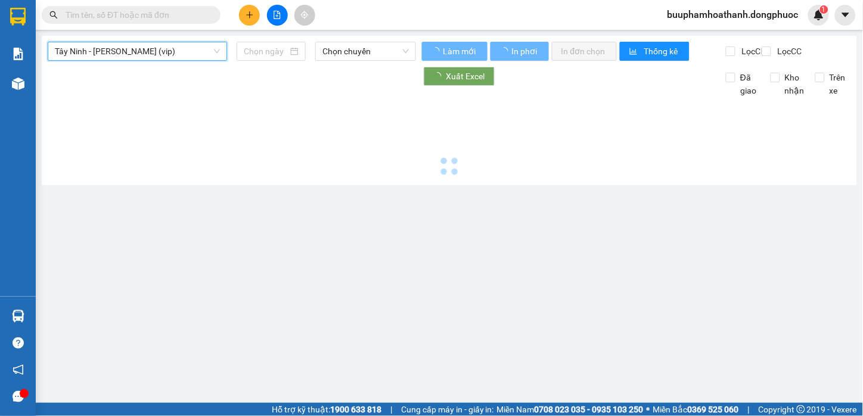
type input "[DATE]"
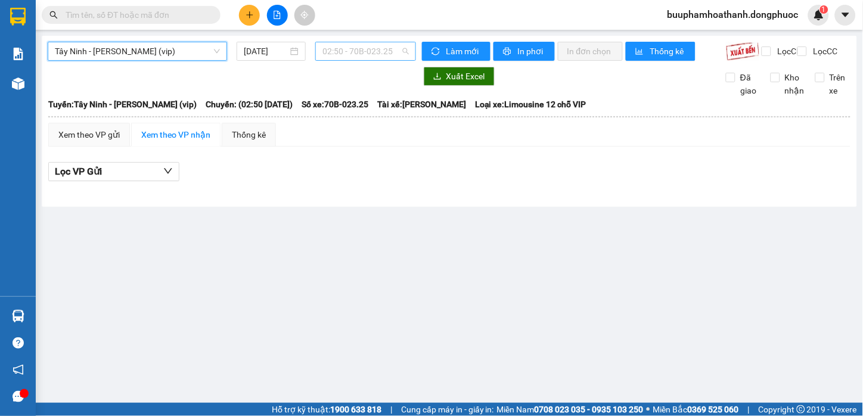
click at [334, 48] on span "02:50 - 70B-023.25" at bounding box center [366, 51] width 86 height 18
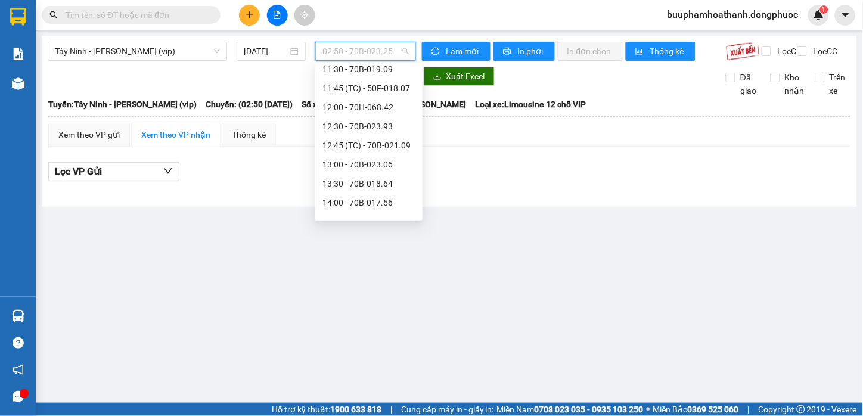
scroll to position [549, 0]
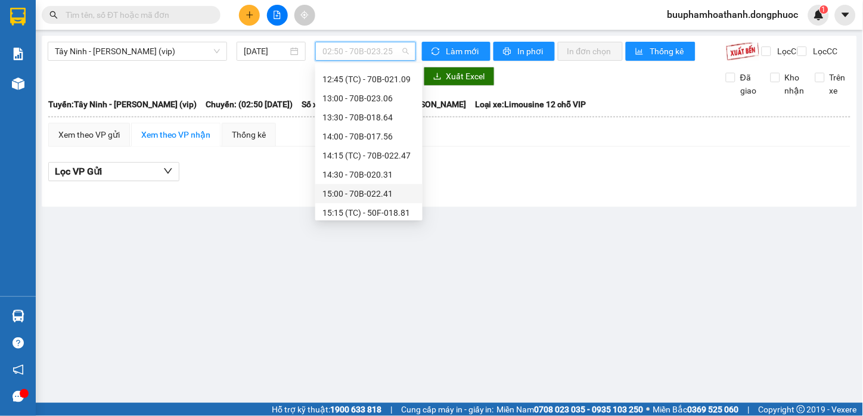
click at [395, 195] on div "15:00 - 70B-022.41" at bounding box center [369, 193] width 93 height 13
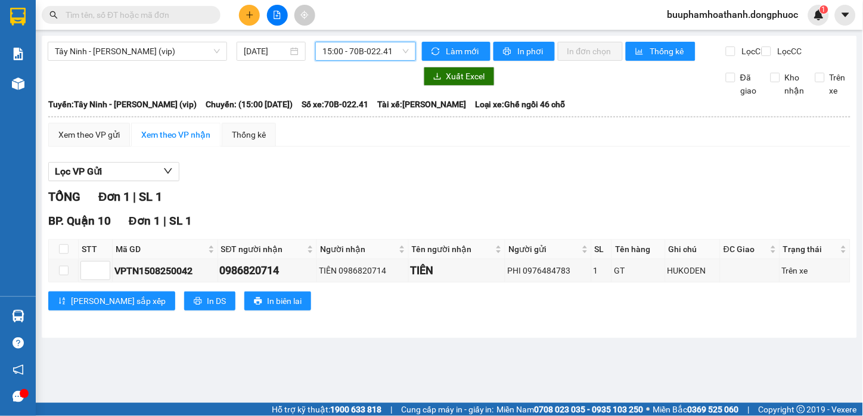
click at [367, 51] on span "15:00 - 70B-022.41" at bounding box center [366, 51] width 86 height 18
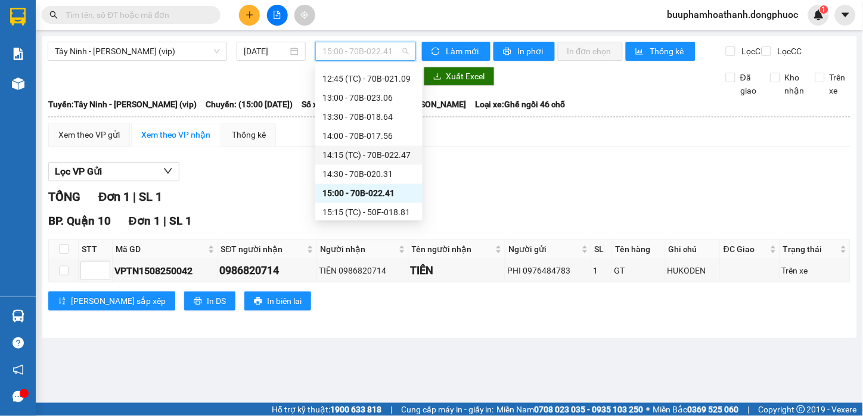
click at [451, 338] on div "Tây Ninh - [PERSON_NAME] (vip) [DATE] 15:00 - 70B-022.41 Làm mới In phơi In đơn…" at bounding box center [450, 187] width 816 height 302
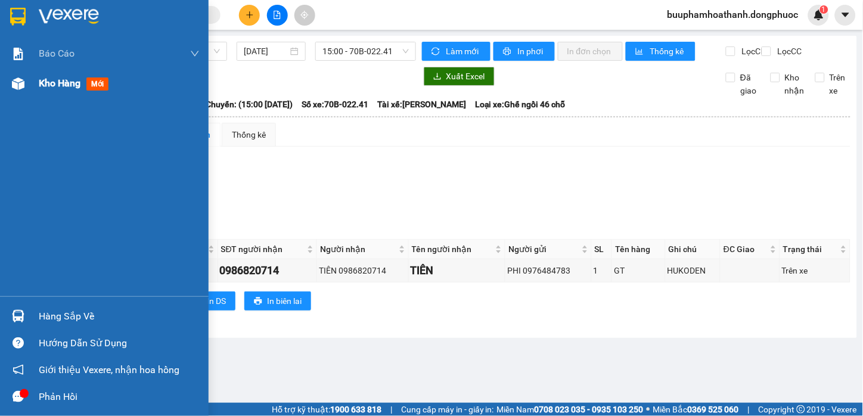
click at [51, 81] on span "Kho hàng" at bounding box center [60, 82] width 42 height 11
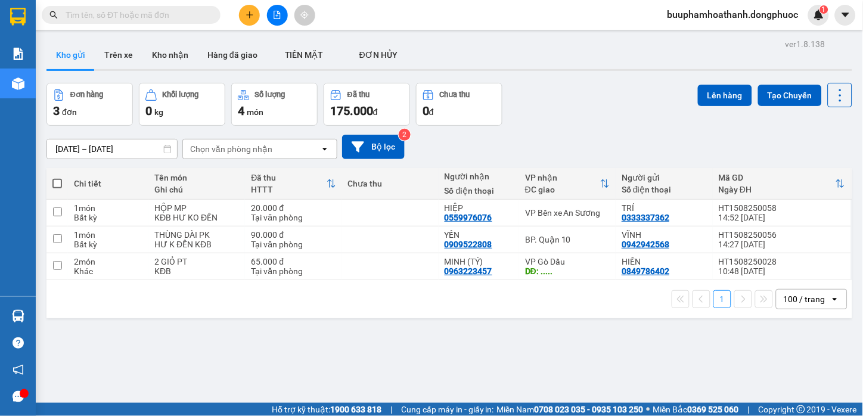
click at [567, 95] on div "Đơn hàng 3 đơn Khối lượng 0 kg Số lượng 4 món Đã thu 175.000 đ Chưa thu 0 đ Lên…" at bounding box center [449, 104] width 806 height 43
click at [270, 16] on button at bounding box center [277, 15] width 21 height 21
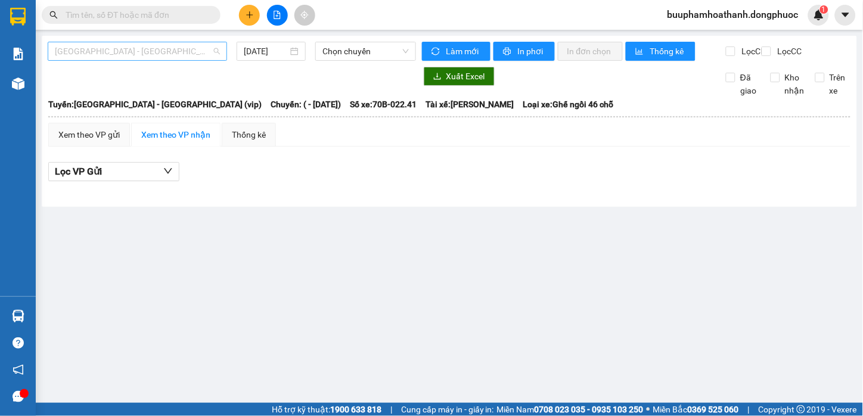
click at [185, 51] on span "[GEOGRAPHIC_DATA] - [GEOGRAPHIC_DATA] (vip)" at bounding box center [137, 51] width 165 height 18
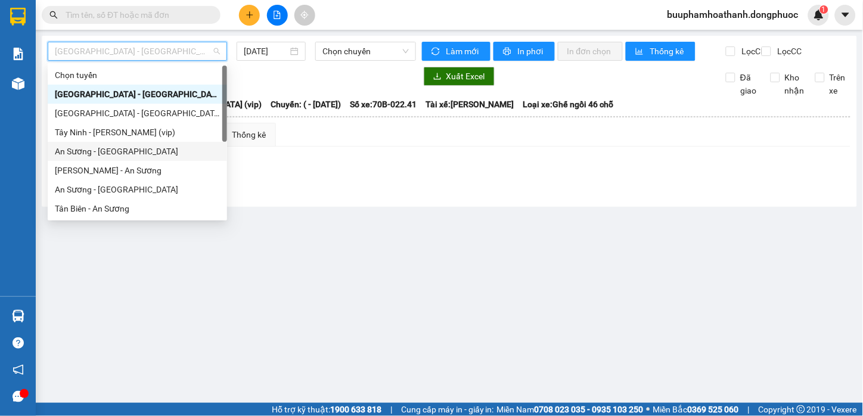
scroll to position [171, 0]
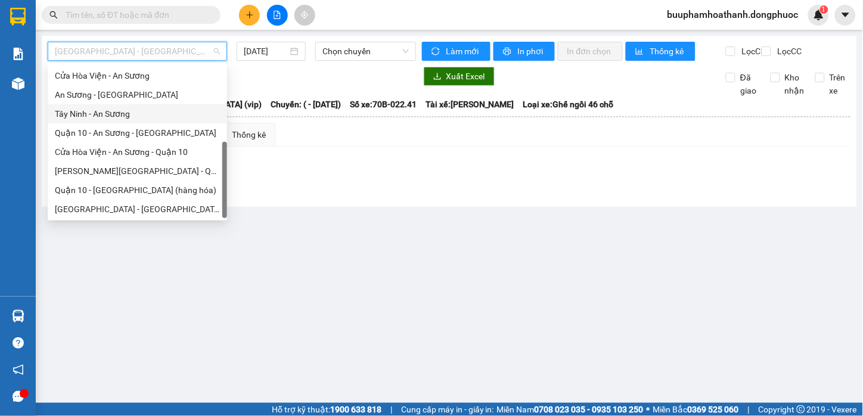
click at [150, 110] on div "Tây Ninh - An Sương" at bounding box center [137, 113] width 165 height 13
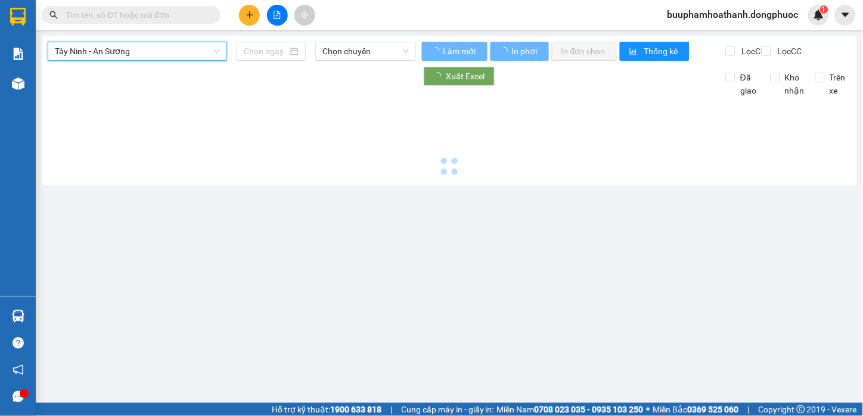
type input "[DATE]"
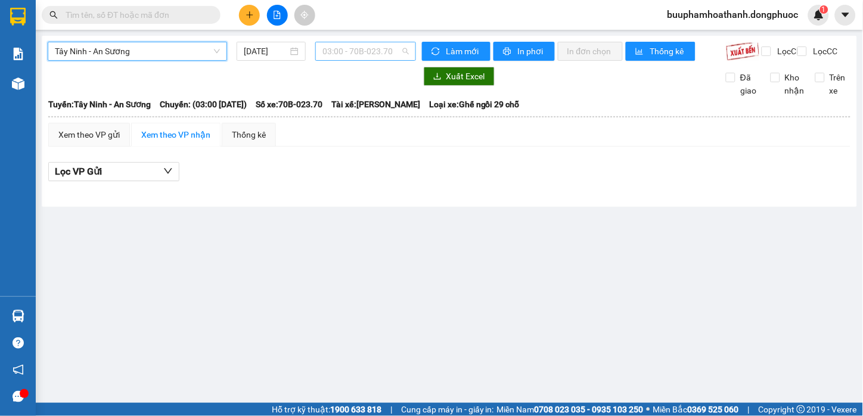
click at [374, 51] on span "03:00 - 70B-023.70" at bounding box center [366, 51] width 86 height 18
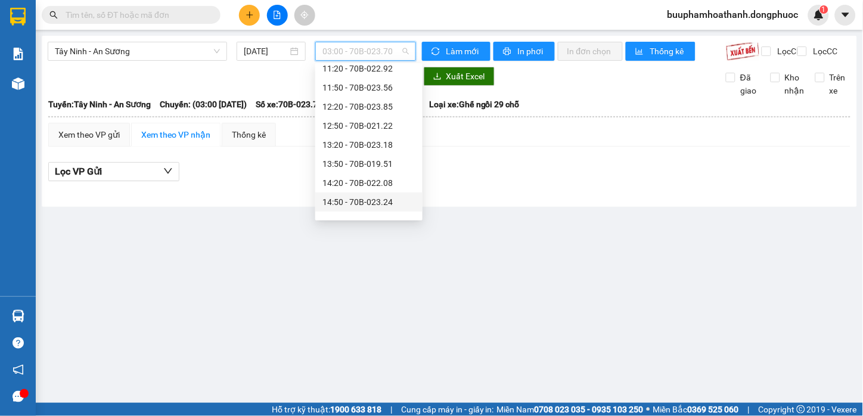
scroll to position [397, 0]
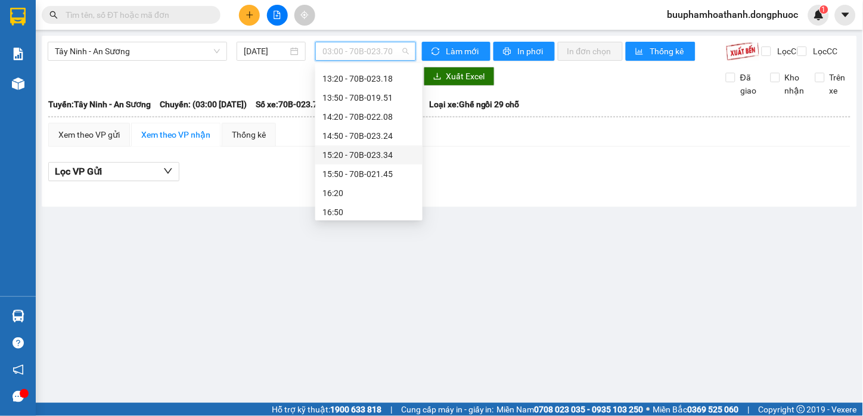
click at [387, 153] on div "15:20 - 70B-023.34" at bounding box center [369, 154] width 93 height 13
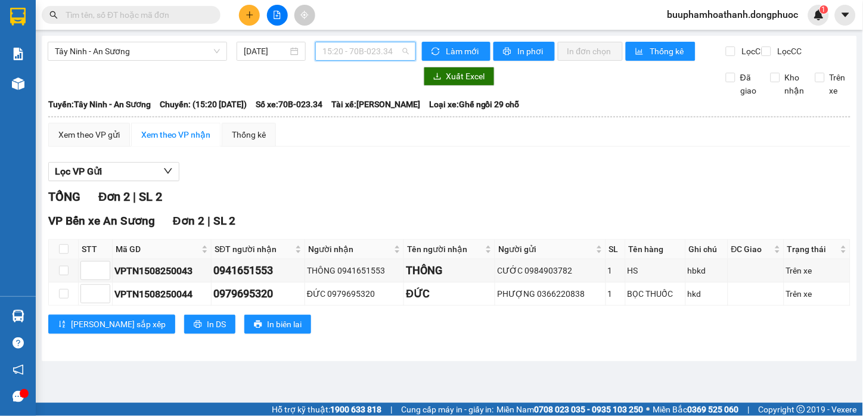
click at [401, 50] on span "15:20 - 70B-023.34" at bounding box center [366, 51] width 86 height 18
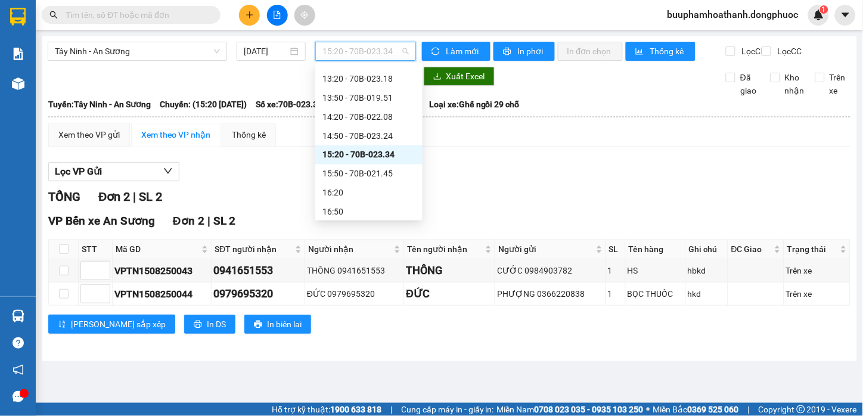
click at [655, 172] on div "Lọc VP Gửi TỔNG Đơn 2 | SL 2 VP Bến xe An Sương Đơn 2 | SL 2 STT Mã GD SĐT ngư…" at bounding box center [449, 252] width 802 height 193
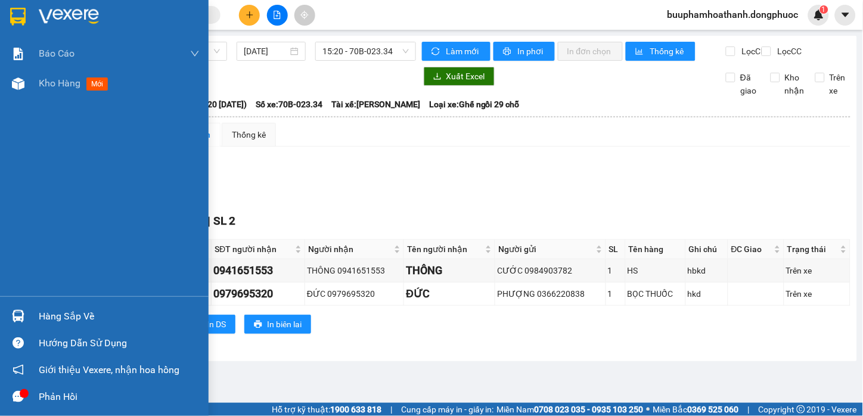
click at [15, 324] on div at bounding box center [18, 316] width 21 height 21
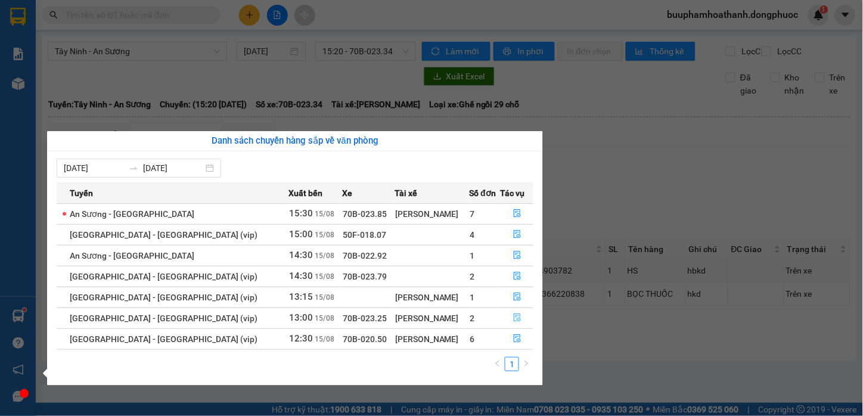
click at [506, 317] on button "button" at bounding box center [517, 318] width 32 height 19
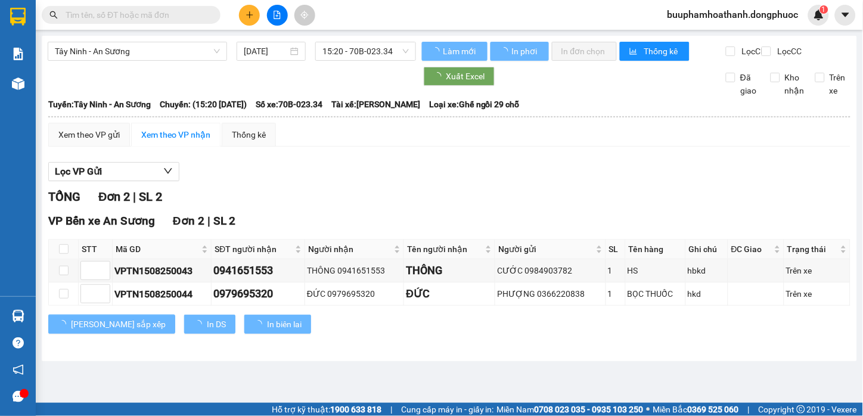
click at [651, 97] on div "Xuất Excel Đã giao Kho nhận Trên xe" at bounding box center [450, 82] width 804 height 30
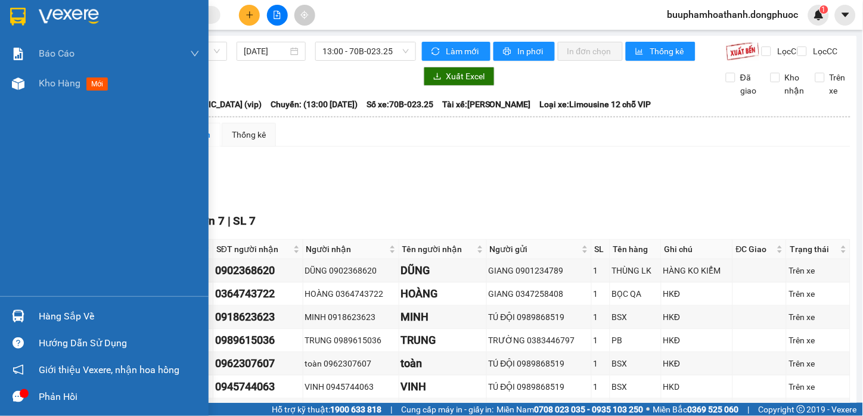
click at [21, 302] on div "Hàng sắp về Hướng dẫn sử dụng Giới thiệu Vexere, nhận hoa hồng Phản hồi" at bounding box center [104, 353] width 209 height 114
click at [16, 316] on img at bounding box center [18, 316] width 13 height 13
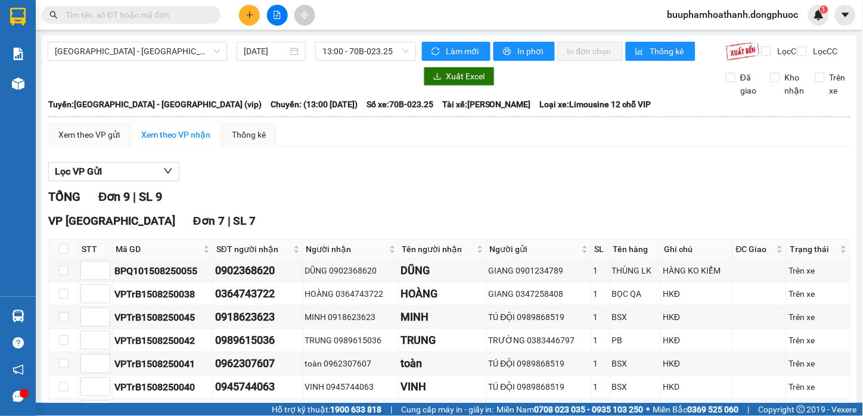
click at [630, 213] on section "Kết quả tìm kiếm ( 0 ) Bộ lọc No Data buuphamhoathanh.dongphuoc 1 Báo cáo Mẫu 1…" at bounding box center [431, 208] width 863 height 416
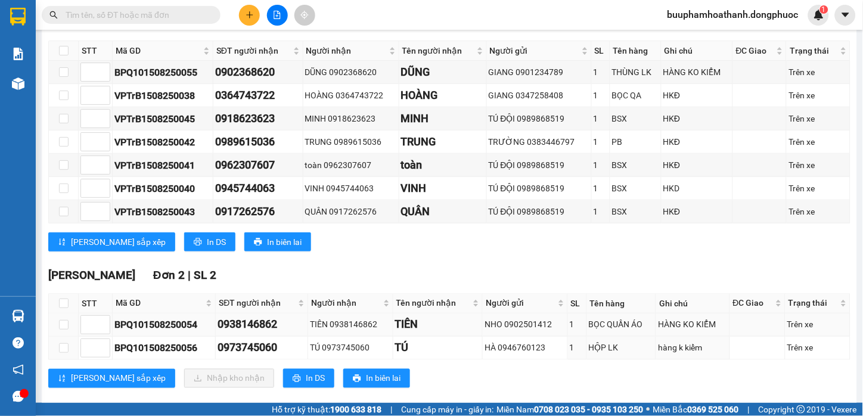
scroll to position [228, 0]
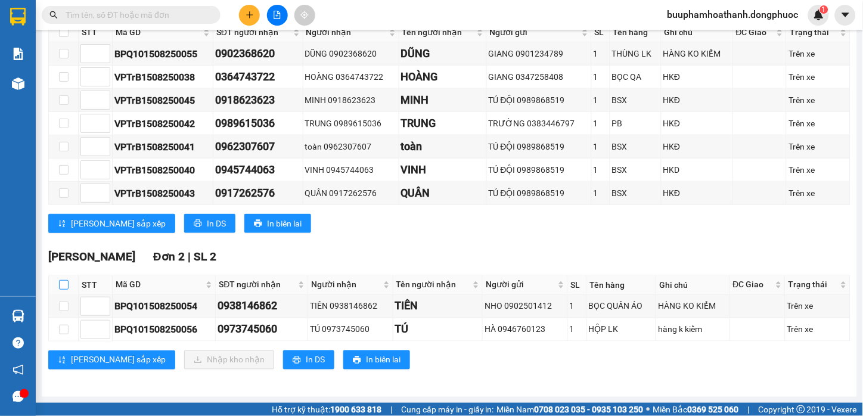
click at [63, 285] on input "checkbox" at bounding box center [64, 285] width 10 height 10
checkbox input "true"
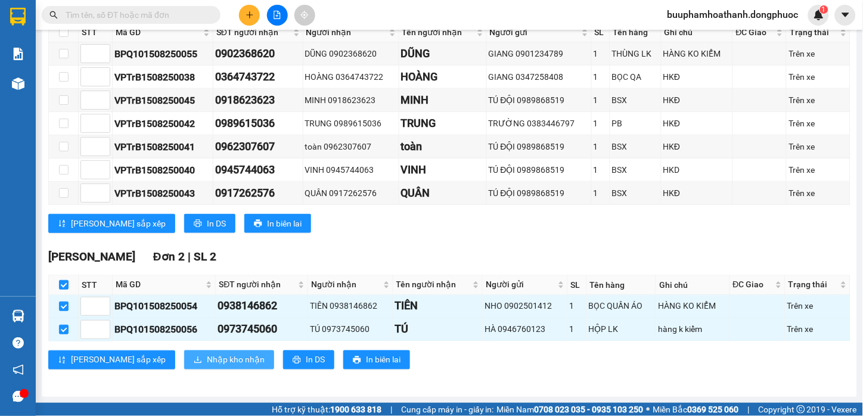
click at [207, 361] on span "Nhập kho nhận" at bounding box center [236, 360] width 58 height 13
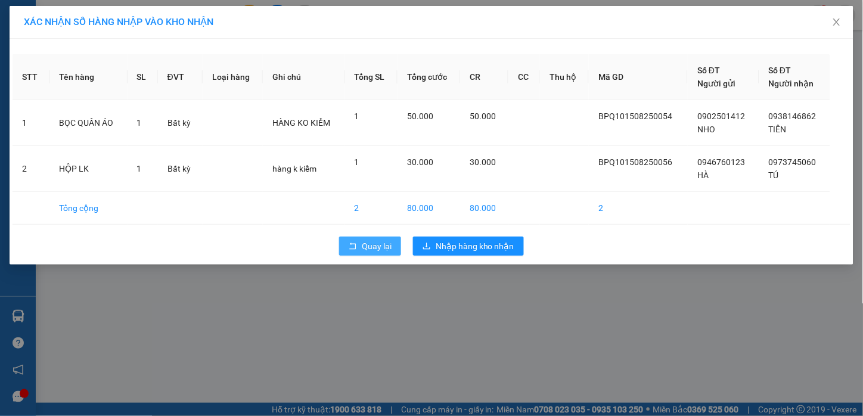
click at [349, 242] on icon "rollback" at bounding box center [353, 246] width 8 height 8
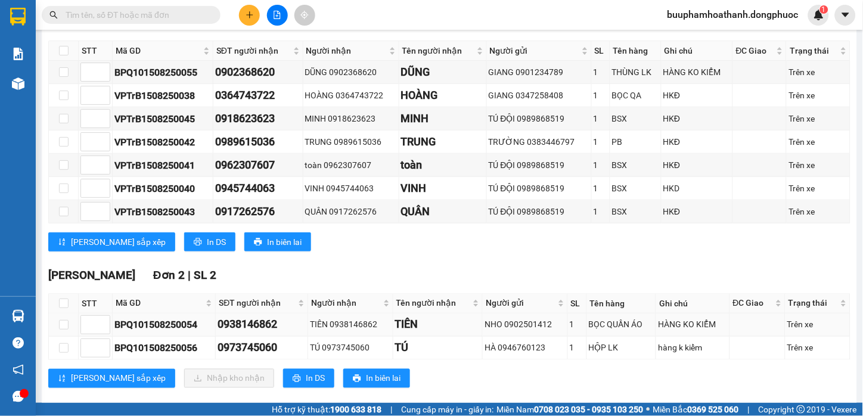
scroll to position [228, 0]
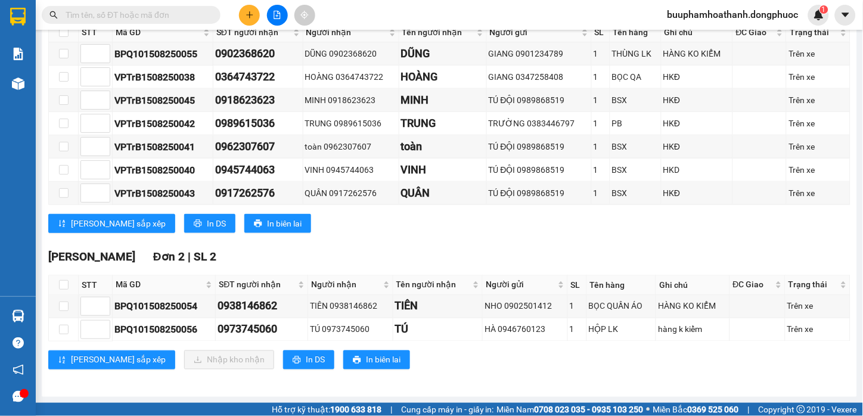
click at [541, 362] on div "[PERSON_NAME] sắp xếp Nhập kho nhận In DS In biên lai" at bounding box center [449, 360] width 802 height 19
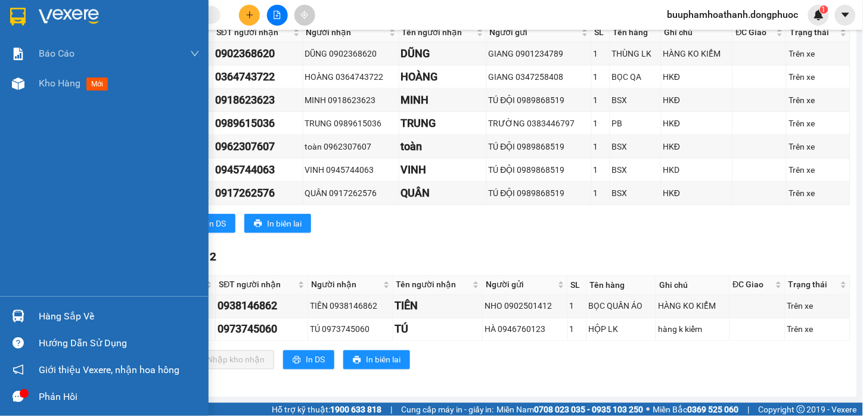
click at [16, 320] on img at bounding box center [18, 316] width 13 height 13
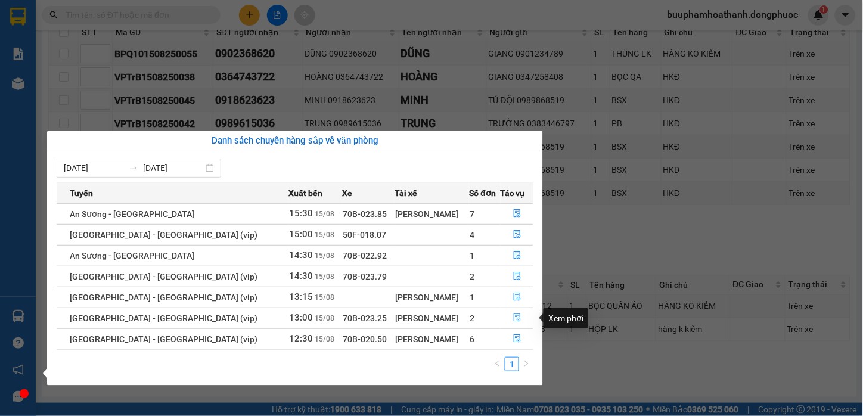
click at [521, 316] on button "button" at bounding box center [517, 318] width 32 height 19
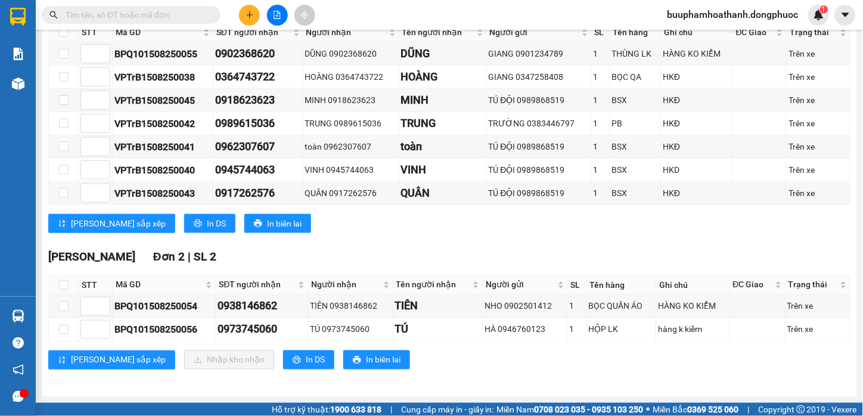
click at [494, 256] on div "Hòa Thành Đơn 2 | SL 2" at bounding box center [449, 257] width 802 height 18
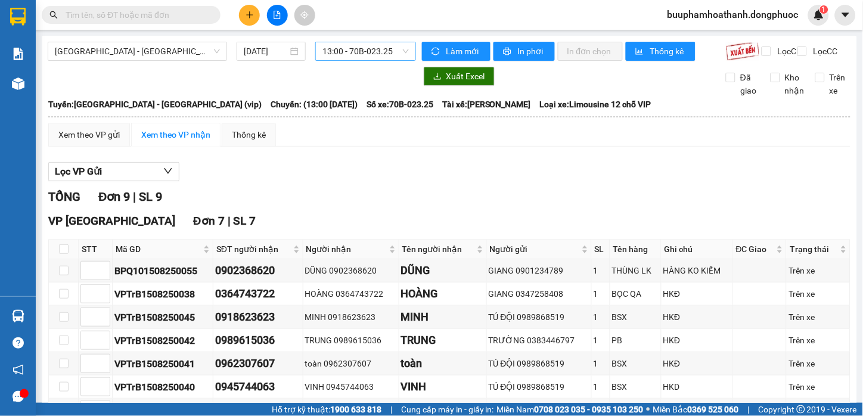
click at [352, 54] on span "13:00 - 70B-023.25" at bounding box center [366, 51] width 86 height 18
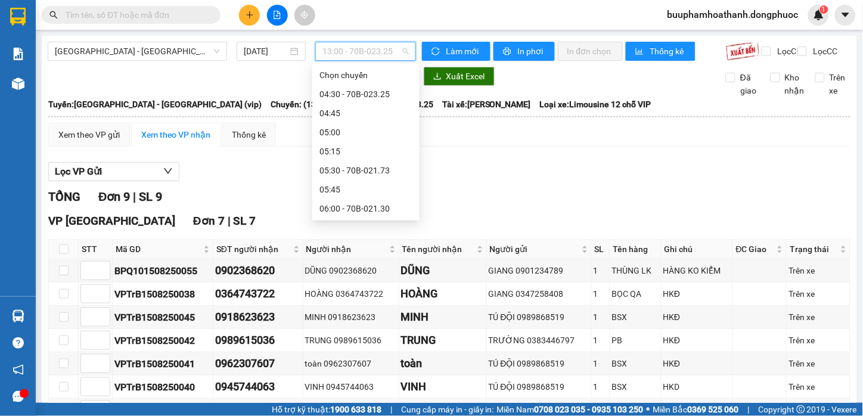
scroll to position [534, 0]
click at [384, 190] on div "12:45 - 70B-021.33" at bounding box center [366, 190] width 93 height 13
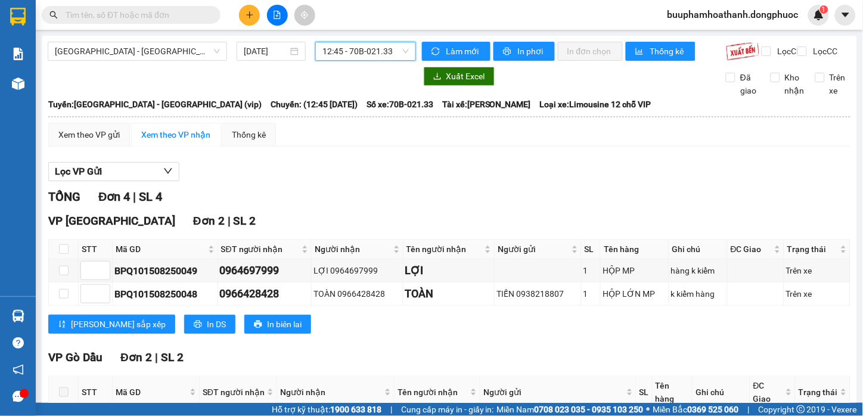
click at [356, 58] on span "12:45 - 70B-021.33" at bounding box center [366, 51] width 86 height 18
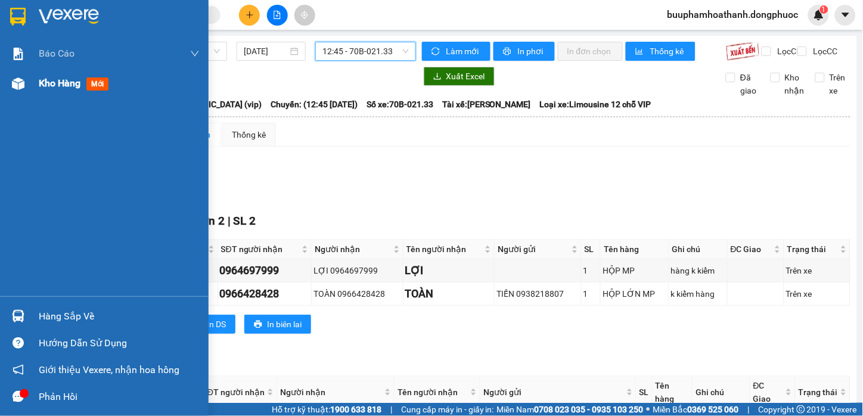
click at [33, 92] on div "Kho hàng mới" at bounding box center [104, 84] width 209 height 30
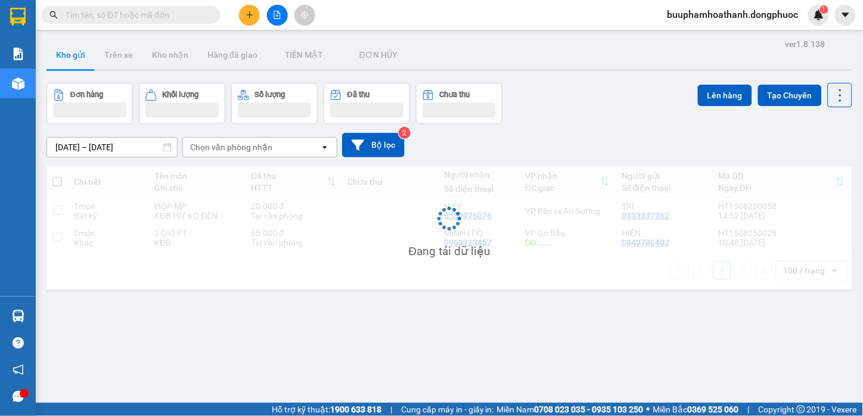
scroll to position [55, 0]
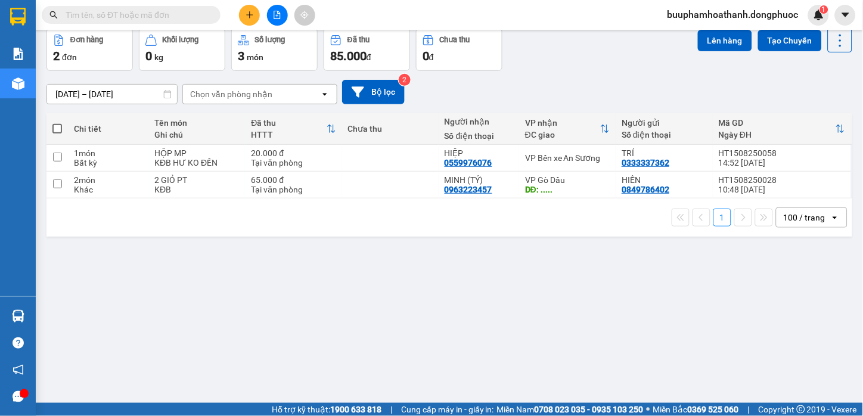
click at [514, 333] on div "ver 1.8.138 Kho gửi Trên xe Kho nhận Hàng đã giao TIỀN MẶT ĐƠN HỦY Đơn hàng 2…" at bounding box center [450, 189] width 816 height 416
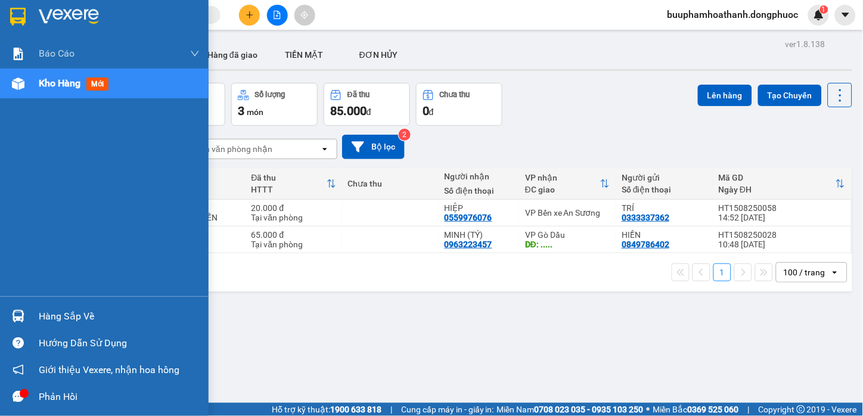
click at [27, 314] on div at bounding box center [18, 316] width 21 height 21
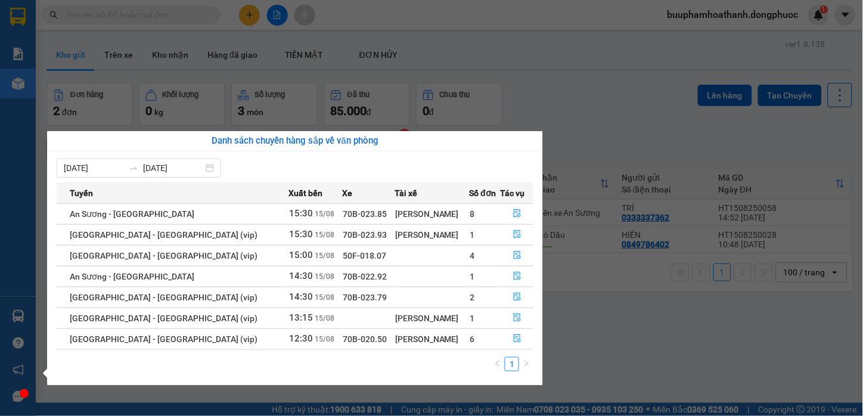
click at [638, 342] on section "Kết quả tìm kiếm ( 0 ) Bộ lọc No Data buuphamhoathanh.dongphuoc 1 Báo cáo Mẫu 1…" at bounding box center [431, 208] width 863 height 416
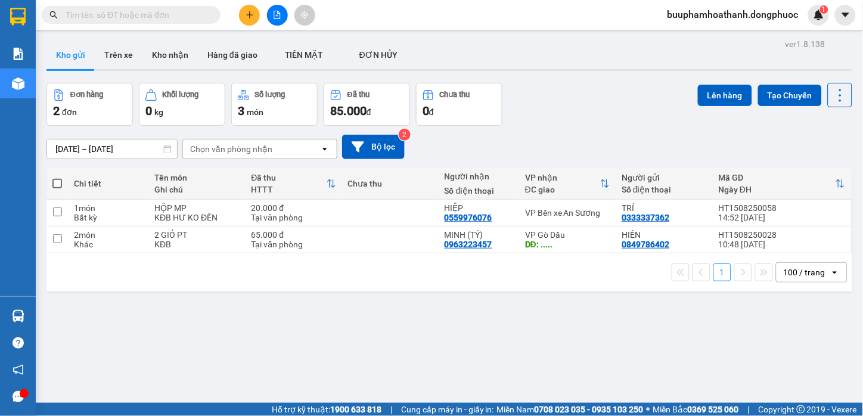
click at [449, 336] on div "ver 1.8.138 Kho gửi Trên xe Kho nhận Hàng đã giao TIỀN MẶT ĐƠN HỦY Đơn hàng 2…" at bounding box center [450, 244] width 816 height 416
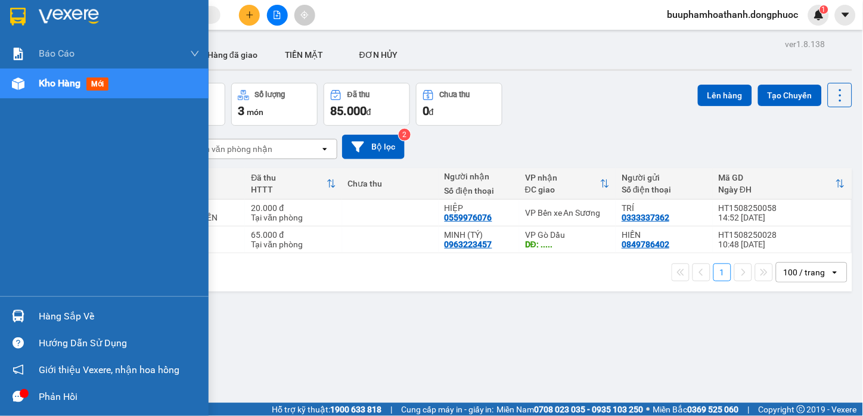
click at [58, 318] on div "Hàng sắp về" at bounding box center [119, 317] width 161 height 18
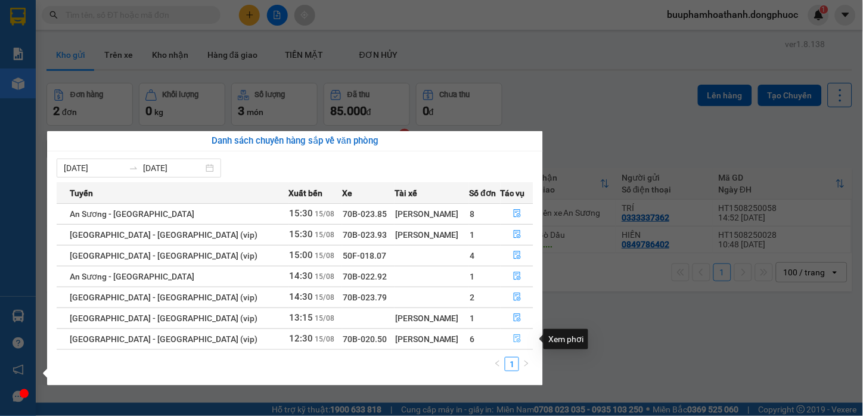
click at [514, 339] on icon "file-done" at bounding box center [517, 338] width 7 height 8
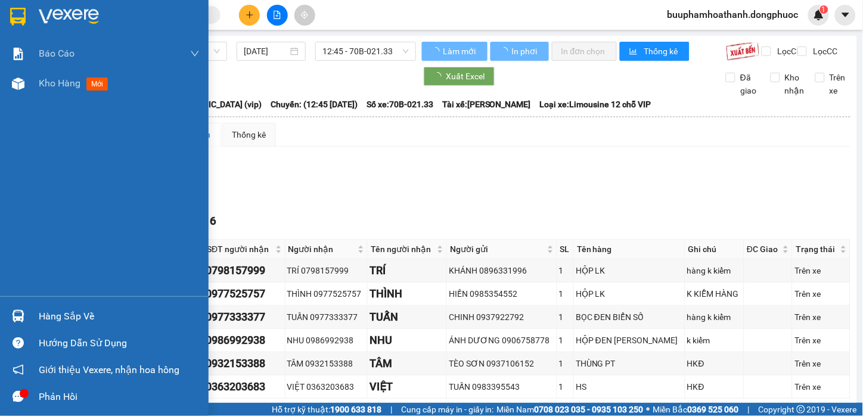
click at [9, 317] on div at bounding box center [18, 316] width 21 height 21
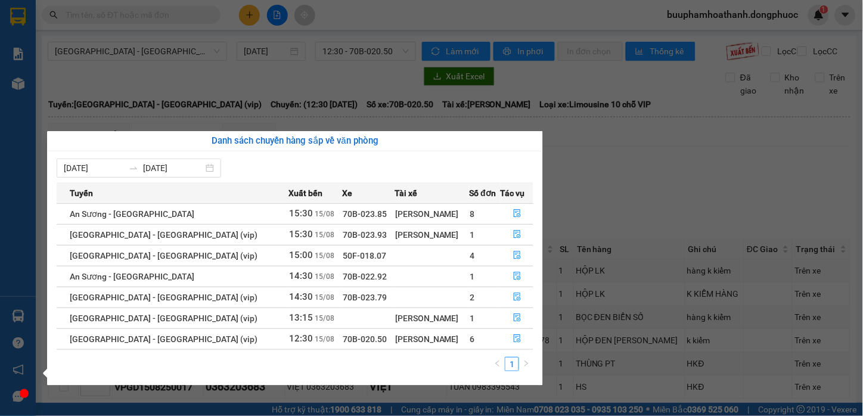
click at [594, 213] on section "Kết quả tìm kiếm ( 0 ) Bộ lọc No Data buuphamhoathanh.dongphuoc 1 Báo cáo Mẫu 1…" at bounding box center [431, 208] width 863 height 416
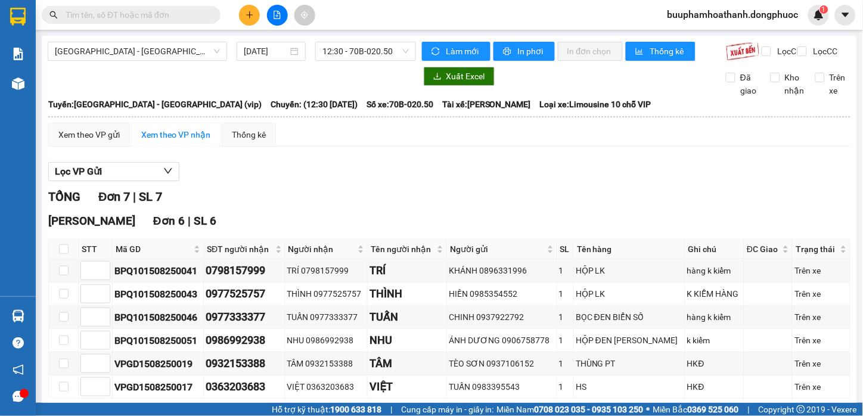
click at [153, 14] on input "text" at bounding box center [136, 14] width 141 height 13
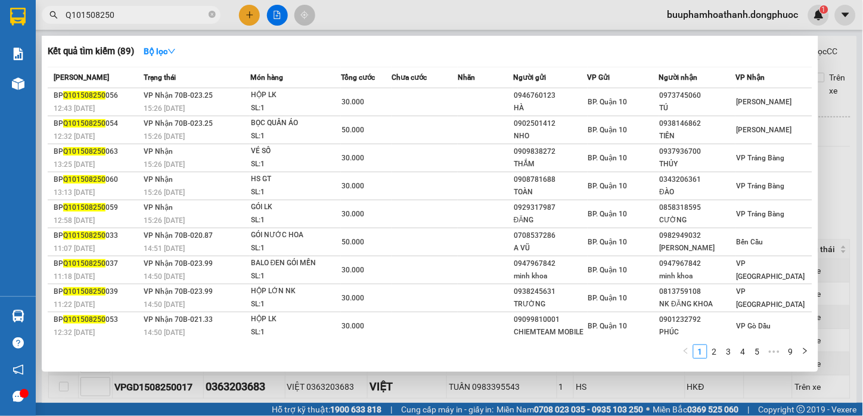
scroll to position [32, 0]
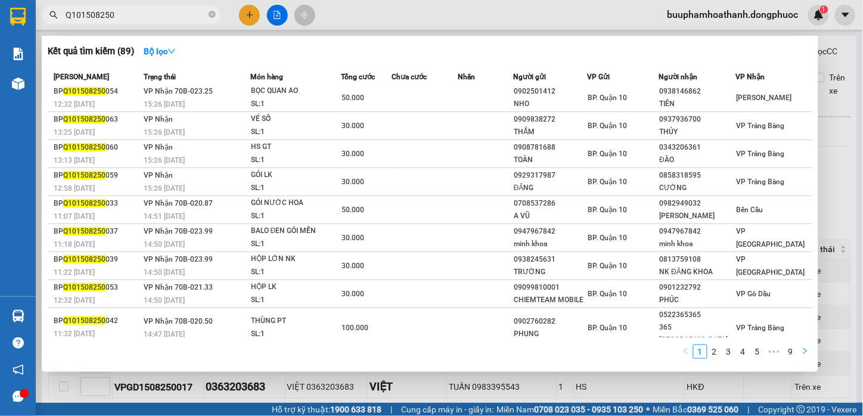
type input "Q101508250"
click at [810, 350] on button "button" at bounding box center [805, 352] width 14 height 14
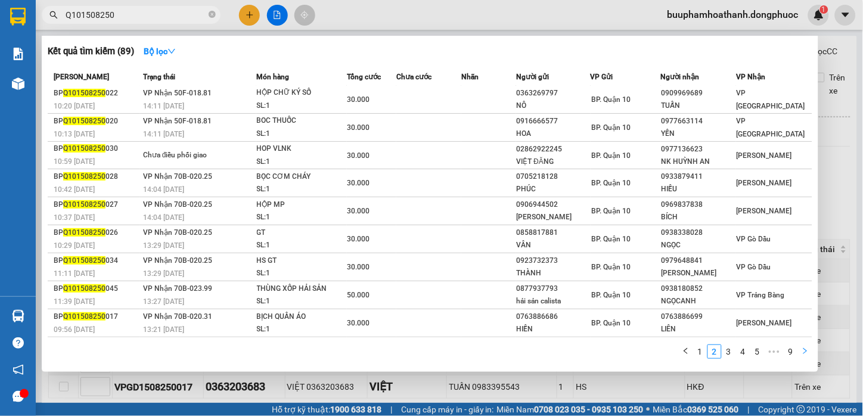
click at [810, 350] on button "button" at bounding box center [805, 352] width 14 height 14
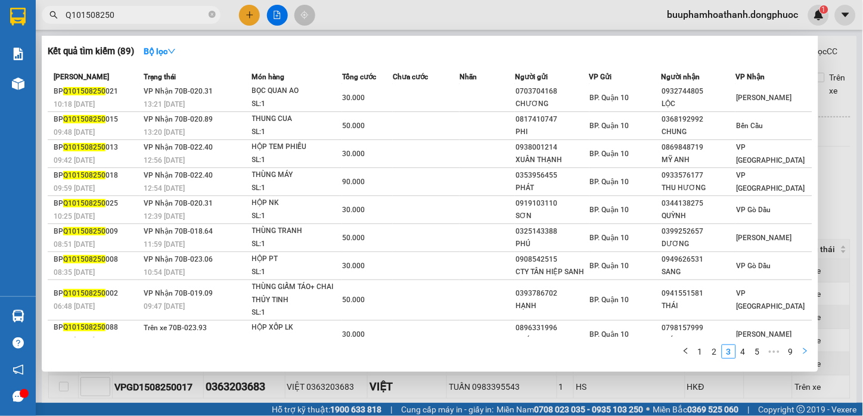
click at [810, 350] on button "button" at bounding box center [805, 352] width 14 height 14
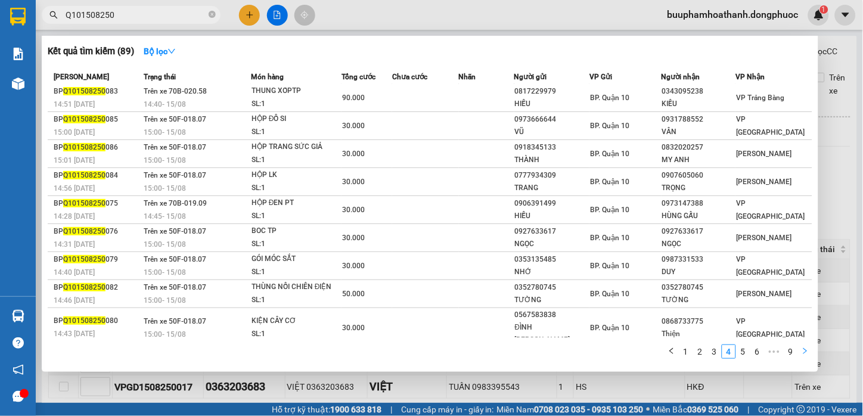
click at [810, 350] on button "button" at bounding box center [805, 352] width 14 height 14
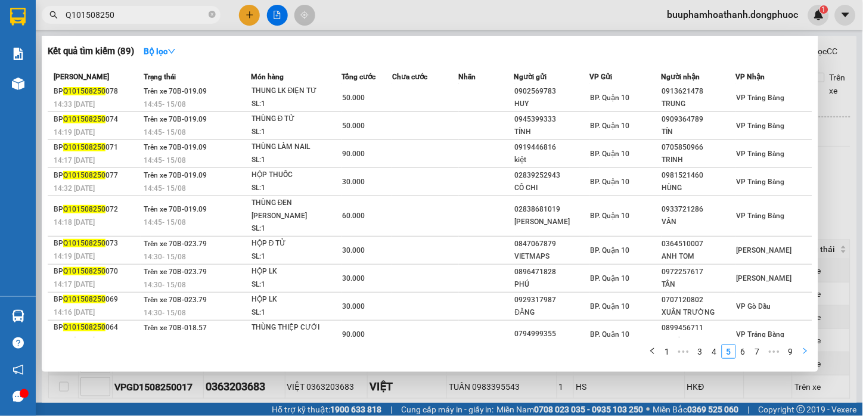
click at [810, 350] on button "button" at bounding box center [805, 352] width 14 height 14
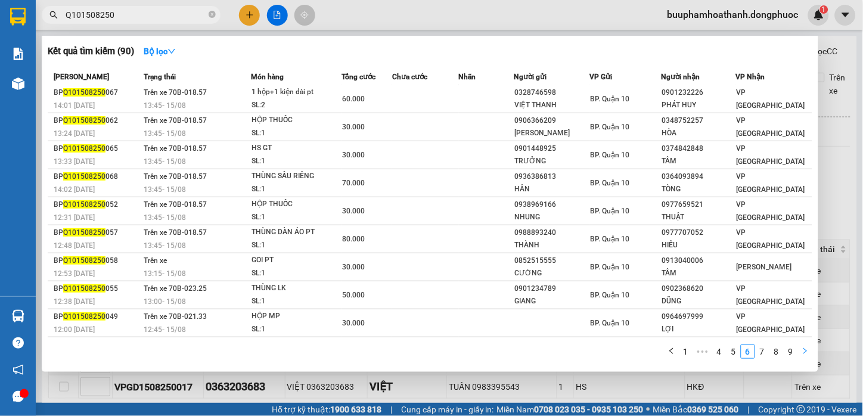
click at [810, 350] on button "button" at bounding box center [805, 352] width 14 height 14
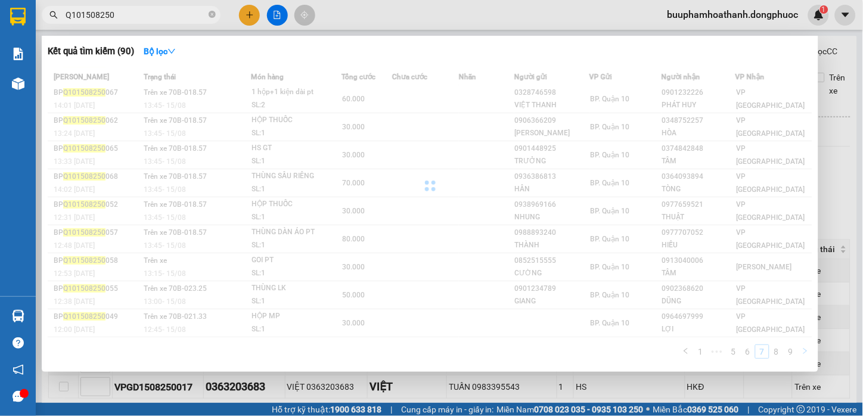
scroll to position [31, 0]
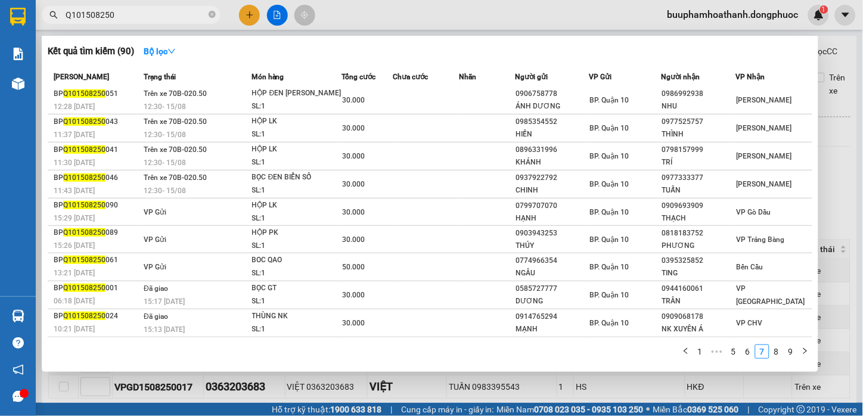
drag, startPoint x: 844, startPoint y: 199, endPoint x: 710, endPoint y: 138, distance: 146.7
click at [844, 199] on div at bounding box center [431, 208] width 863 height 416
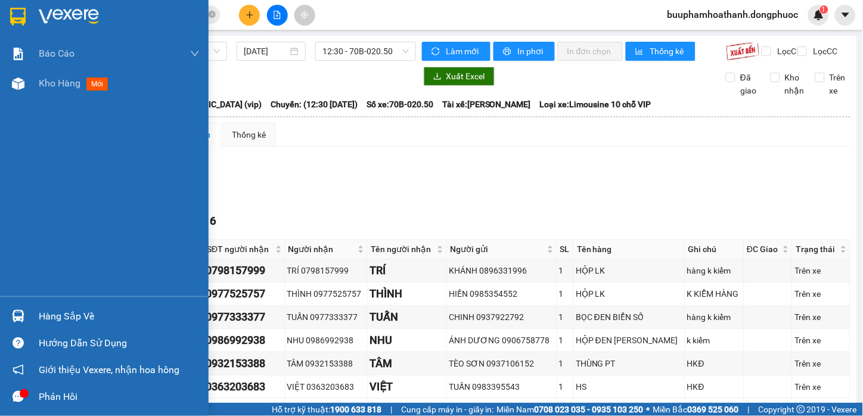
click at [24, 322] on div at bounding box center [18, 316] width 21 height 21
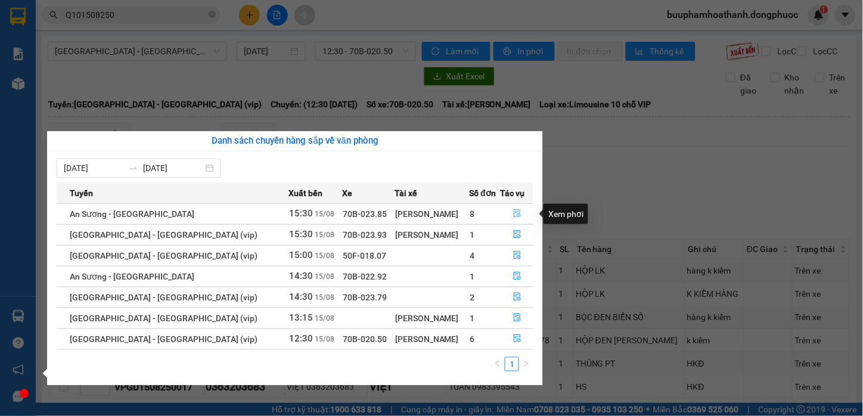
click at [516, 215] on icon "file-done" at bounding box center [517, 213] width 8 height 8
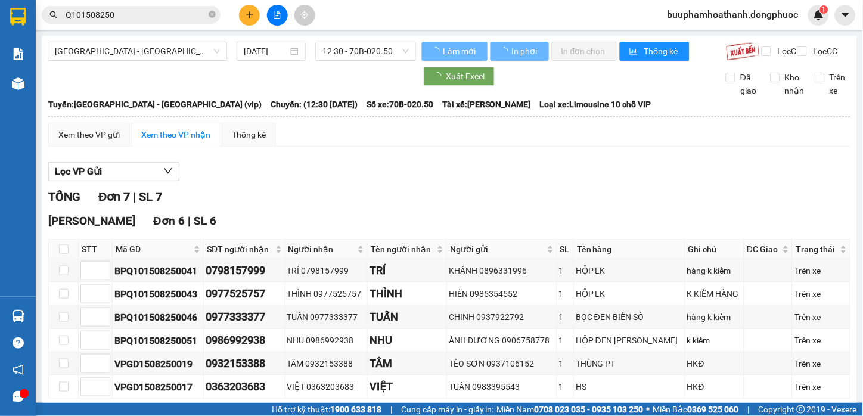
click at [496, 182] on div "Lọc VP Gửi" at bounding box center [449, 172] width 802 height 20
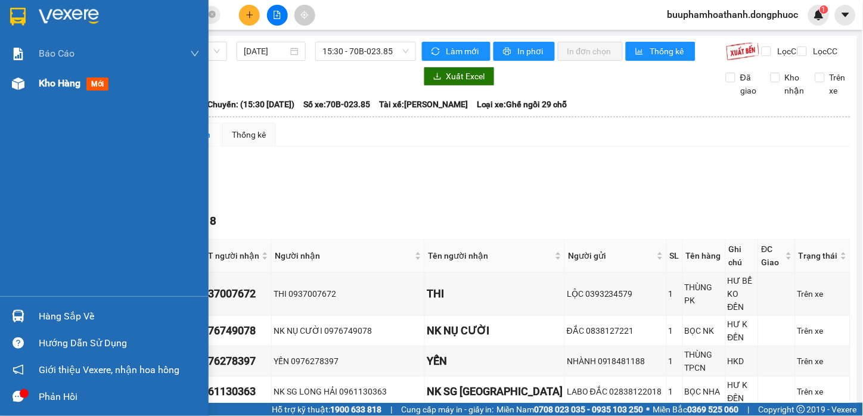
click at [16, 78] on img at bounding box center [18, 83] width 13 height 13
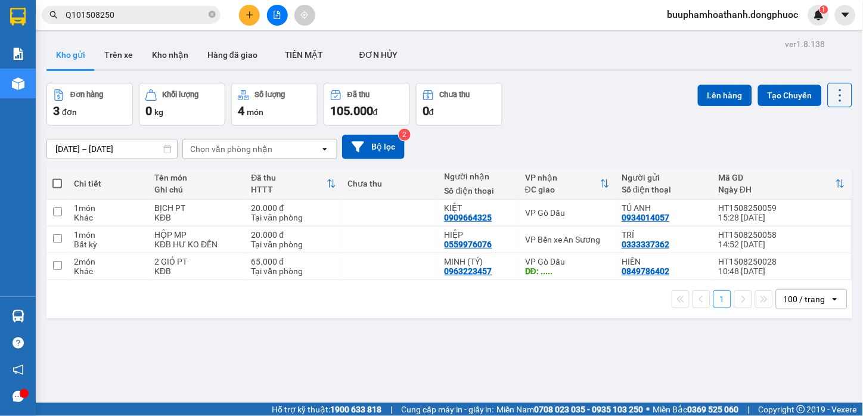
click at [493, 373] on div "ver 1.8.138 Kho gửi Trên xe Kho nhận Hàng đã giao TIỀN MẶT ĐƠN HỦY Đơn hàng 3…" at bounding box center [450, 244] width 816 height 416
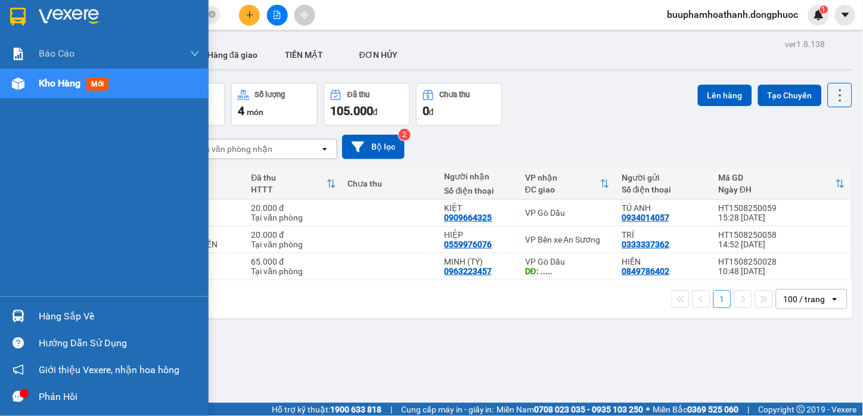
click at [21, 326] on div at bounding box center [18, 316] width 21 height 21
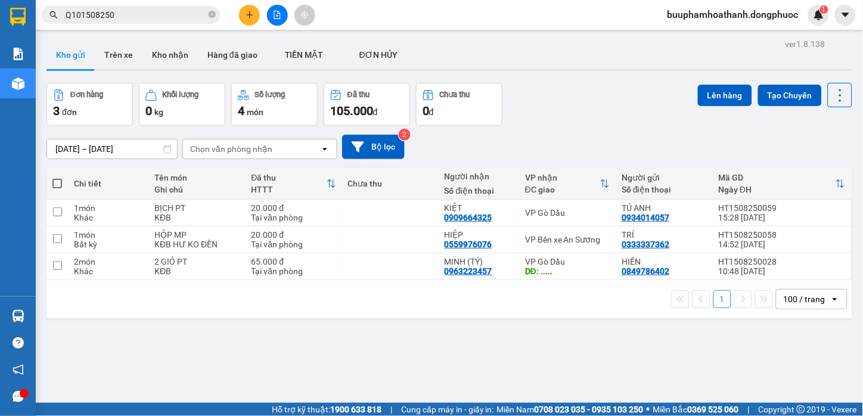
click at [616, 104] on section "Kết quả tìm kiếm ( 90 ) Bộ lọc Mã ĐH Trạng thái Món hàng Tổng cước Chưa cước Nh…" at bounding box center [431, 208] width 863 height 416
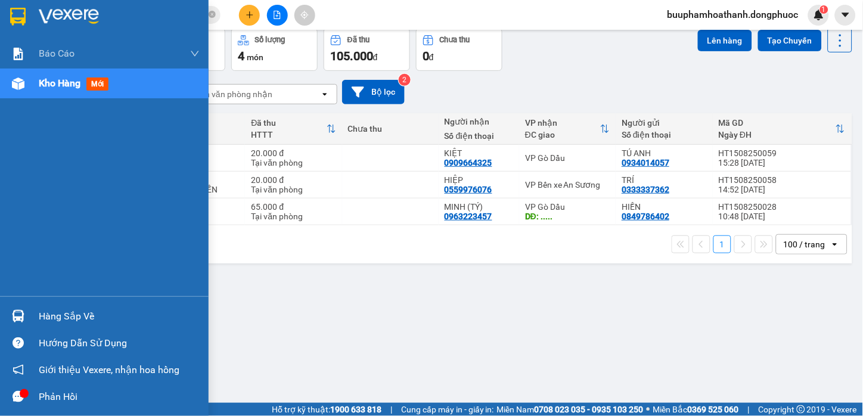
click at [42, 309] on div "Hàng sắp về" at bounding box center [119, 317] width 161 height 18
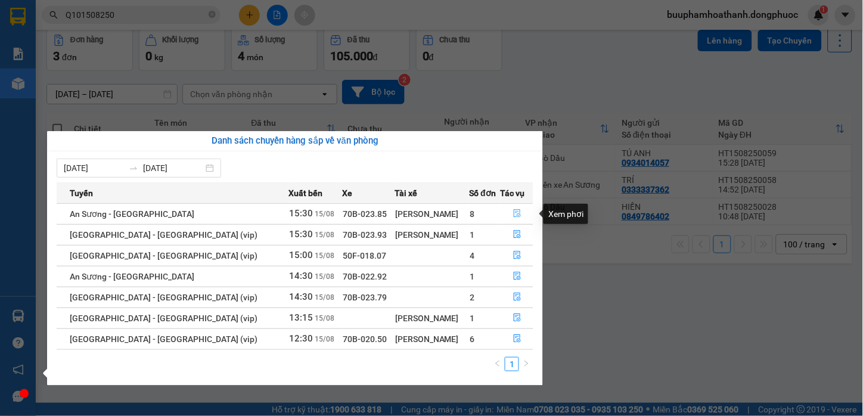
click at [506, 209] on button "button" at bounding box center [517, 213] width 32 height 19
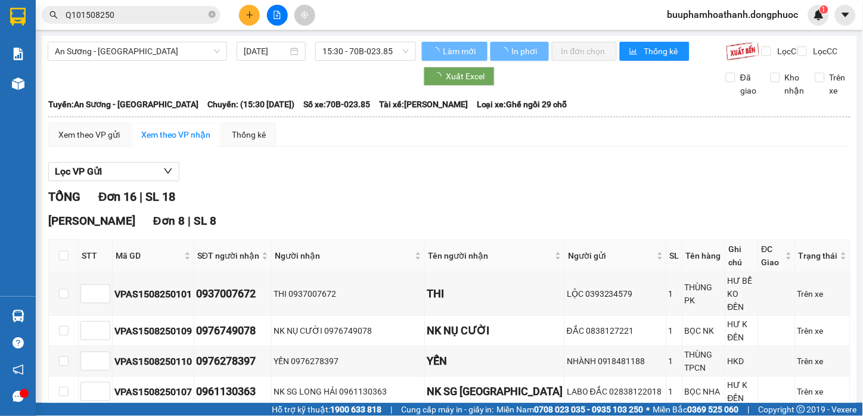
click at [395, 174] on div "Lọc VP Gửi" at bounding box center [449, 172] width 802 height 20
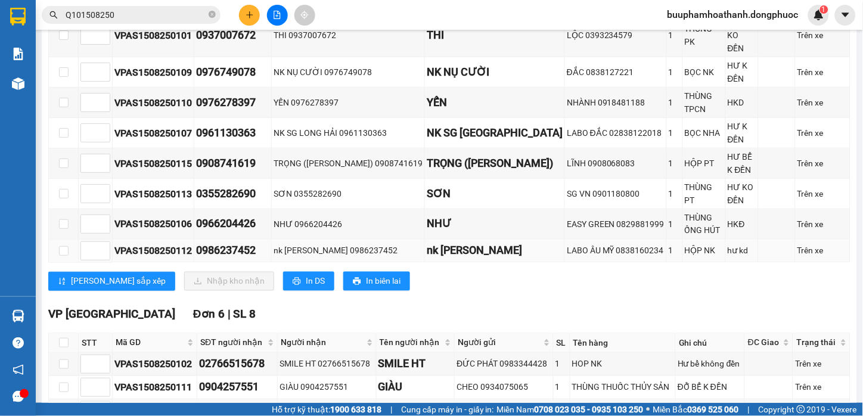
scroll to position [193, 0]
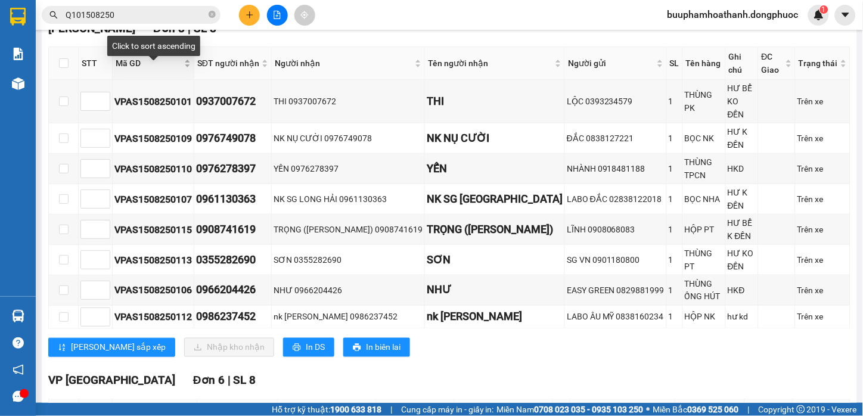
click at [124, 70] on span "Mã GD" at bounding box center [149, 63] width 66 height 13
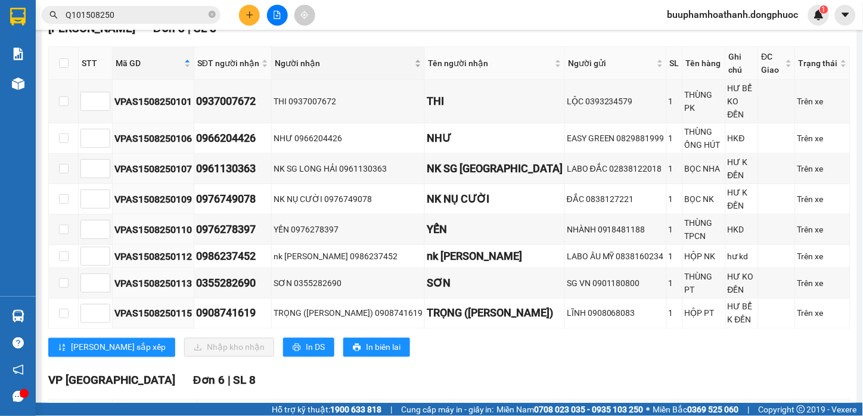
scroll to position [0, 0]
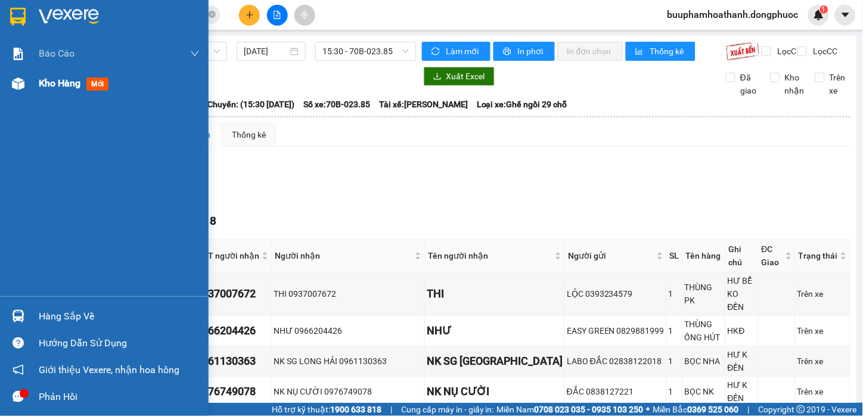
click at [23, 86] on img at bounding box center [18, 83] width 13 height 13
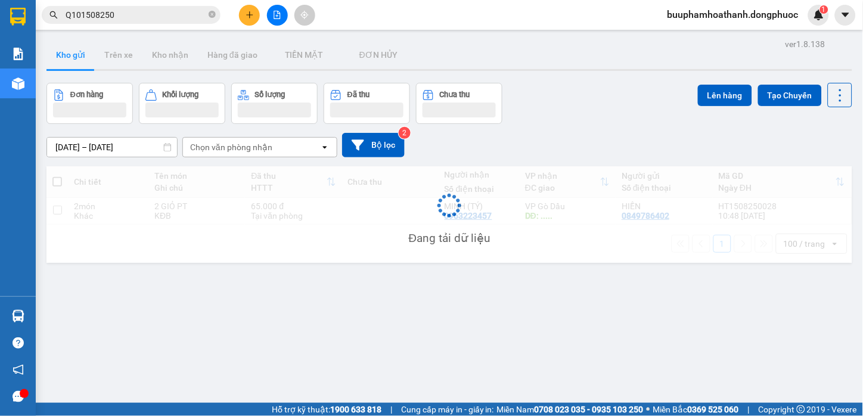
scroll to position [55, 0]
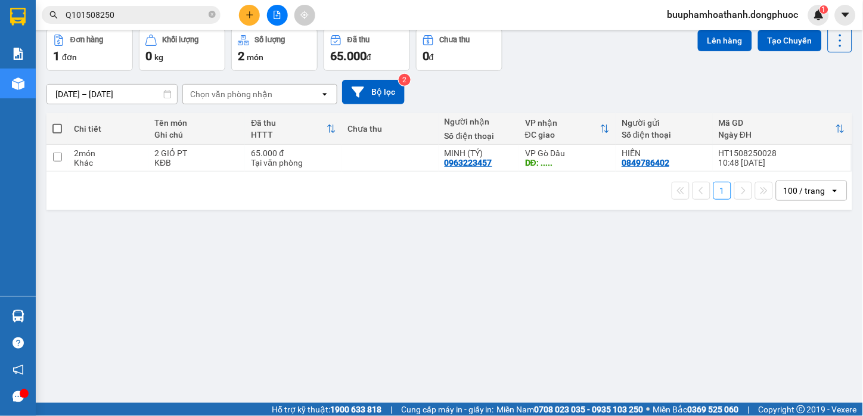
click at [581, 312] on div "ver 1.8.138 Kho gửi Trên xe Kho nhận Hàng đã giao TIỀN MẶT ĐƠN HỦY Đơn hàng 1…" at bounding box center [450, 189] width 816 height 416
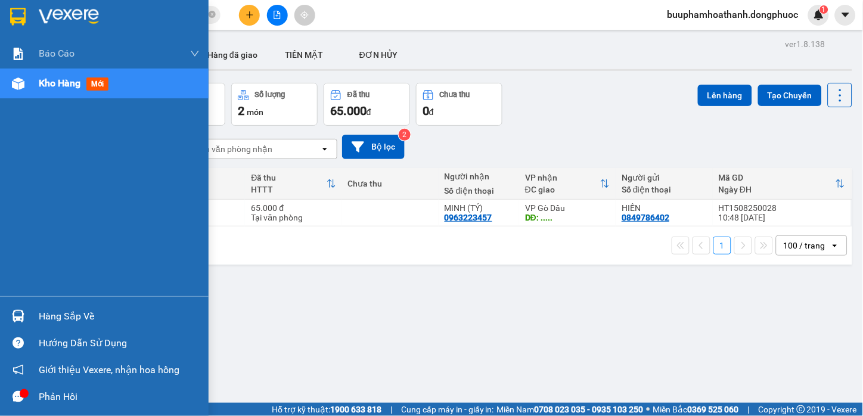
click at [21, 320] on img at bounding box center [18, 316] width 13 height 13
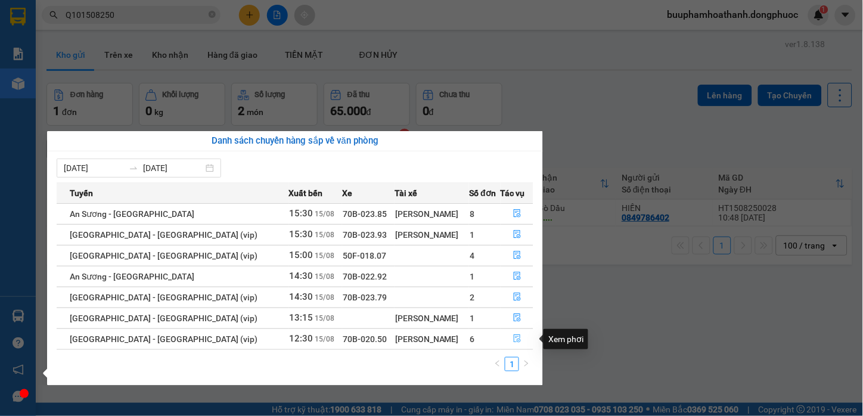
click at [516, 337] on icon "file-done" at bounding box center [517, 338] width 8 height 8
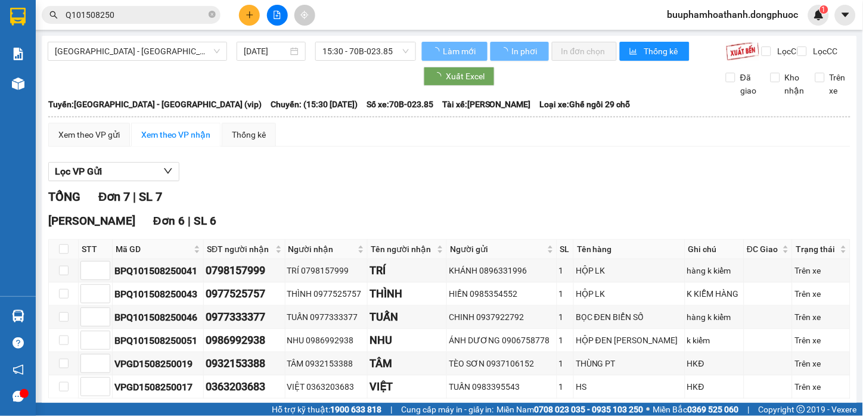
click at [519, 180] on div "Lọc VP Gửi" at bounding box center [449, 172] width 802 height 20
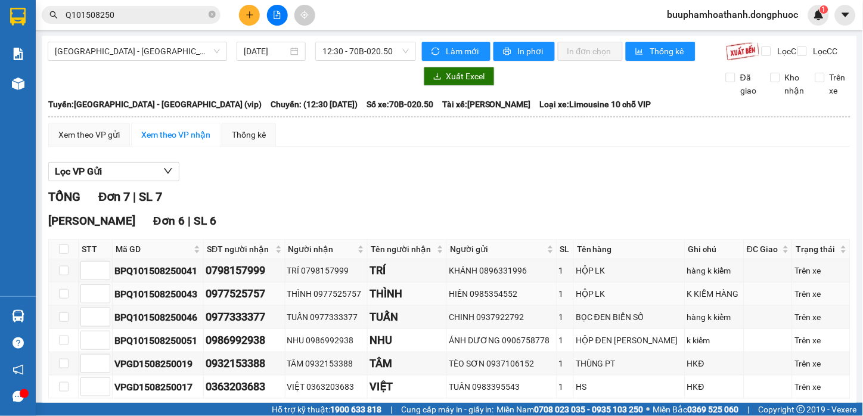
scroll to position [132, 0]
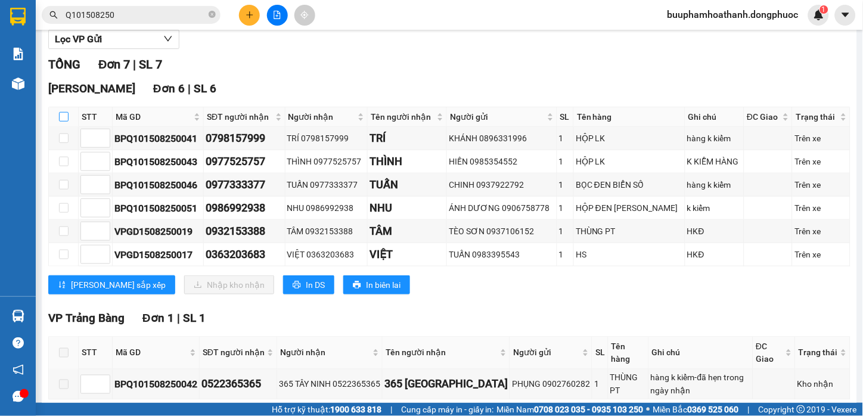
click at [59, 122] on input "checkbox" at bounding box center [64, 117] width 10 height 10
checkbox input "true"
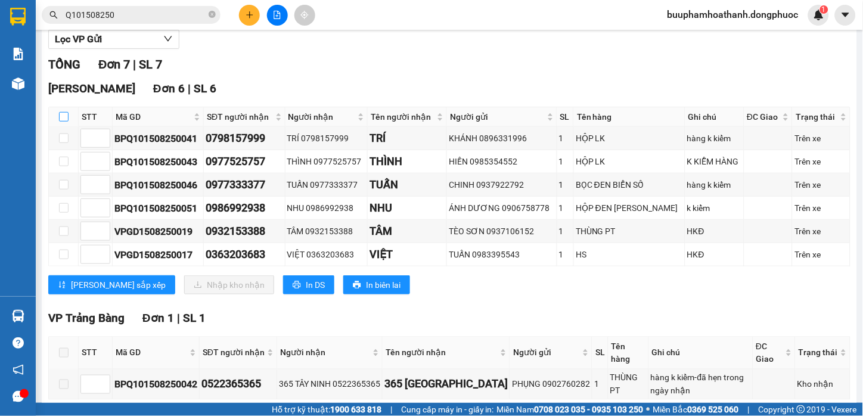
checkbox input "true"
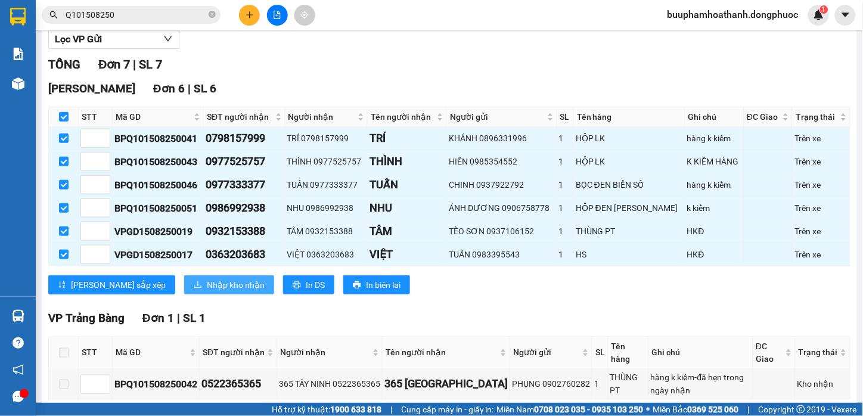
click at [207, 292] on span "Nhập kho nhận" at bounding box center [236, 284] width 58 height 13
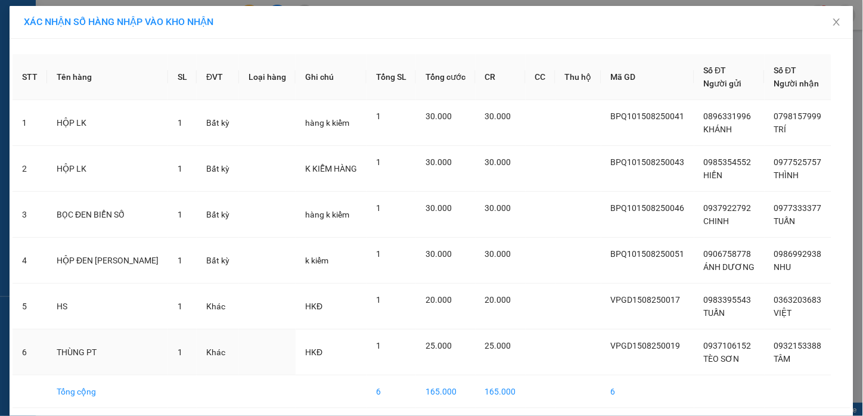
scroll to position [46, 0]
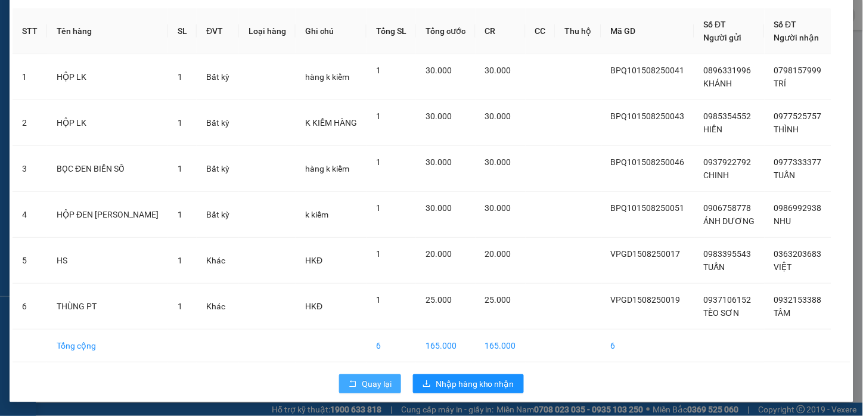
click at [350, 385] on icon "rollback" at bounding box center [353, 384] width 8 height 8
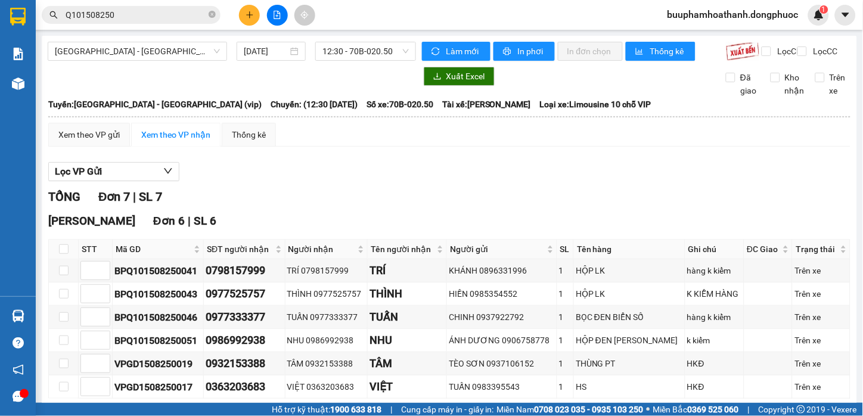
click at [356, 230] on div "Hòa Thành Đơn 6 | SL 6" at bounding box center [449, 221] width 802 height 18
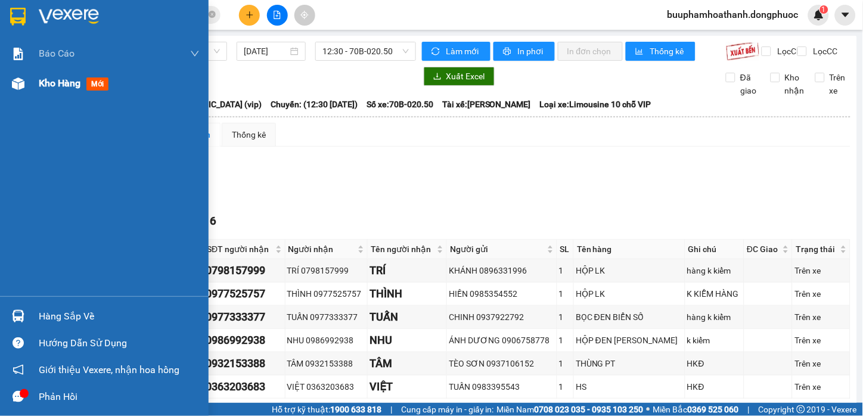
click at [30, 88] on div "Kho hàng mới" at bounding box center [104, 84] width 209 height 30
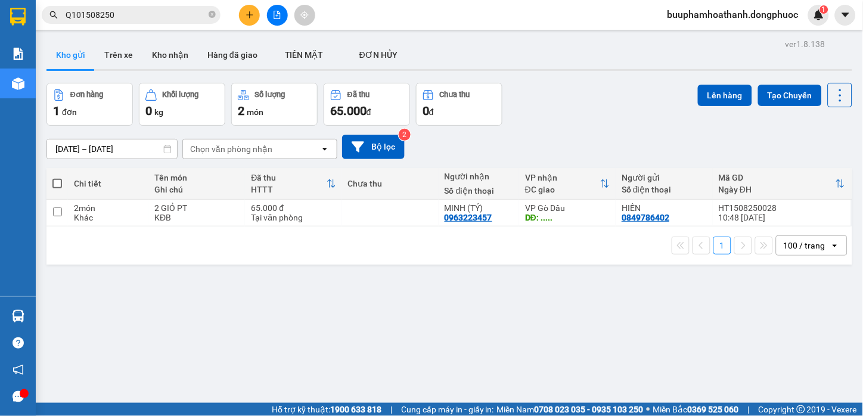
click at [249, 17] on icon "plus" at bounding box center [250, 15] width 8 height 8
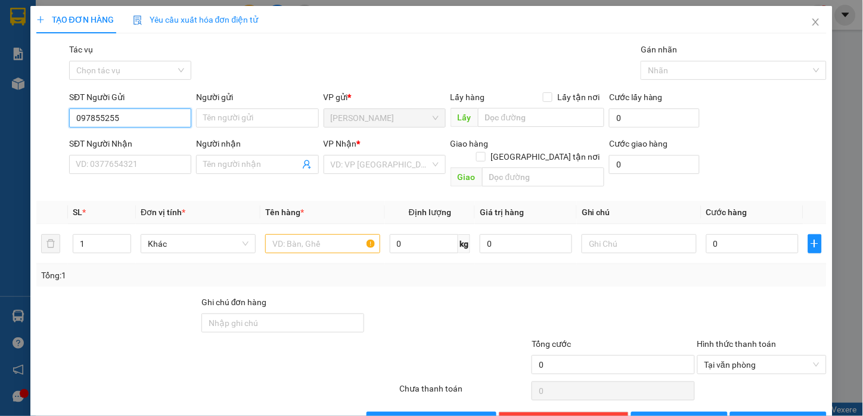
type input "0978552552"
click at [153, 141] on div "0978552552 - DUY HUỲNH" at bounding box center [134, 141] width 117 height 13
type input "DUY HUỲNH"
type input "0933918526"
type input "XUÂN RUBY"
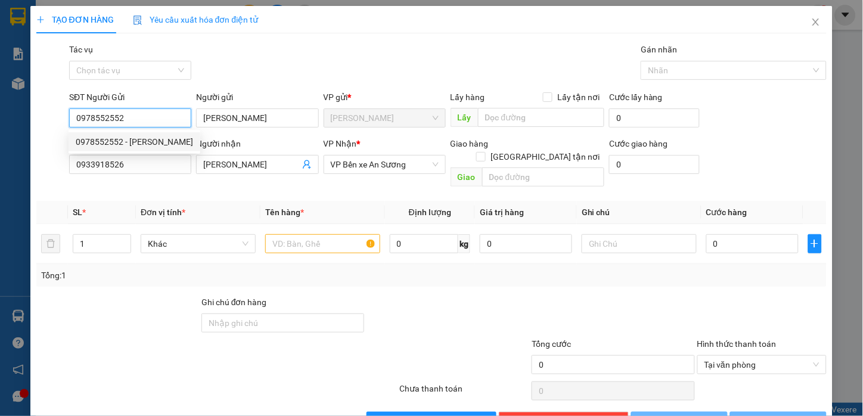
type input "20.000"
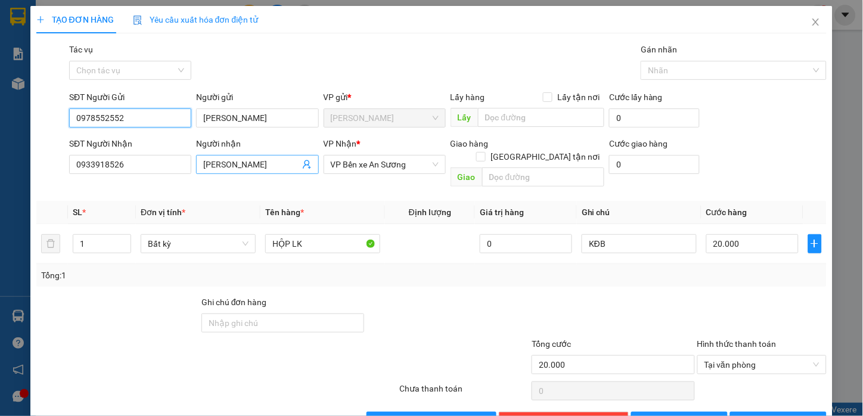
type input "0978552552"
click at [304, 163] on icon "user-add" at bounding box center [307, 165] width 10 height 10
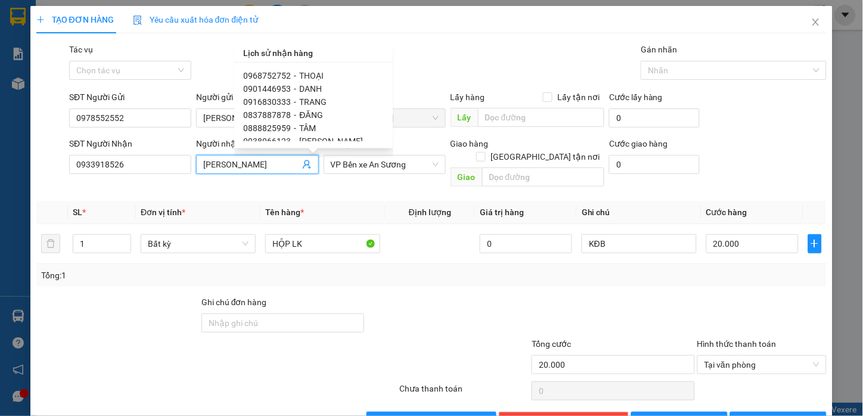
scroll to position [132, 0]
click at [322, 125] on div "0348069591 - KIÊN" at bounding box center [314, 127] width 140 height 13
type input "0348069591"
type input "KIÊN"
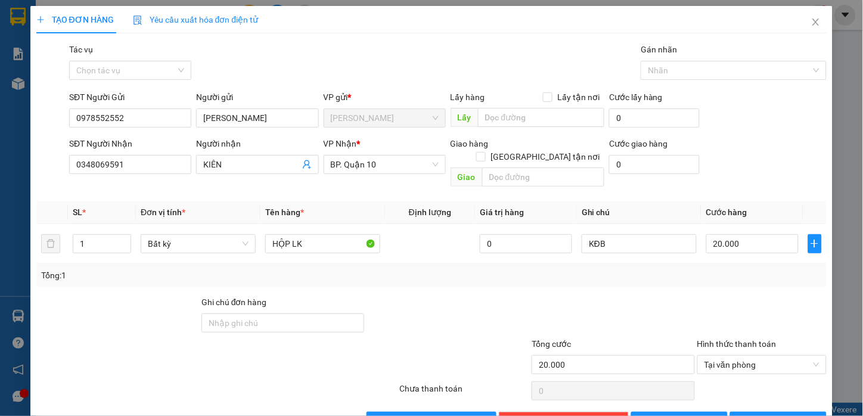
click at [361, 201] on th "Tên hàng *" at bounding box center [323, 212] width 125 height 23
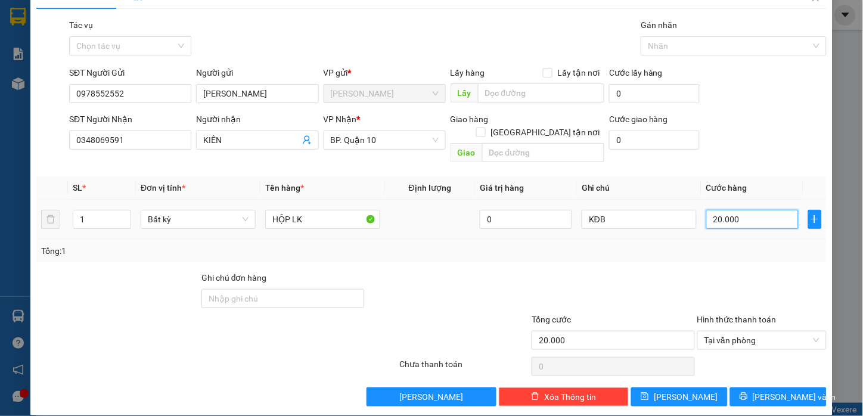
click at [732, 210] on input "20.000" at bounding box center [752, 219] width 92 height 19
type input "3"
type input "30"
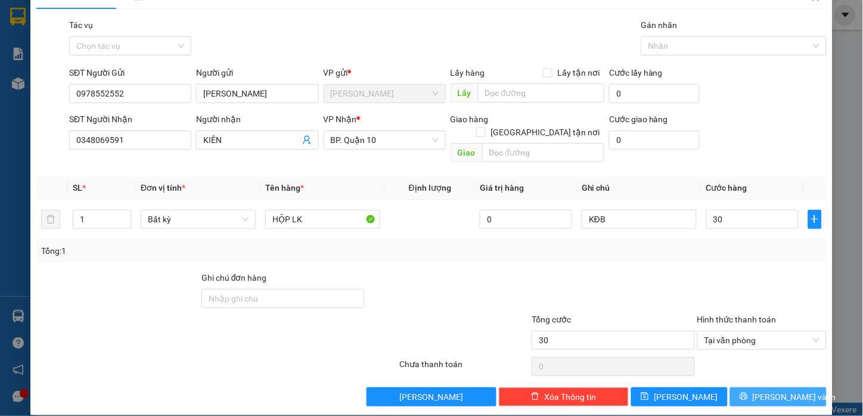
type input "30.000"
click at [807, 389] on button "[PERSON_NAME] và In" at bounding box center [778, 396] width 97 height 19
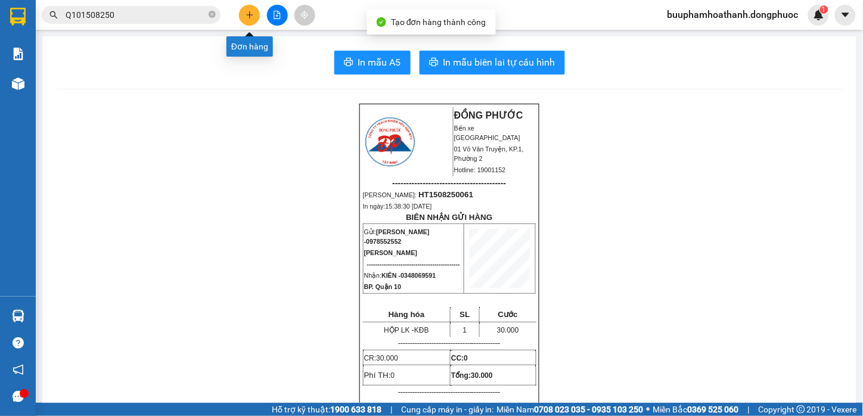
click at [253, 18] on icon "plus" at bounding box center [250, 15] width 8 height 8
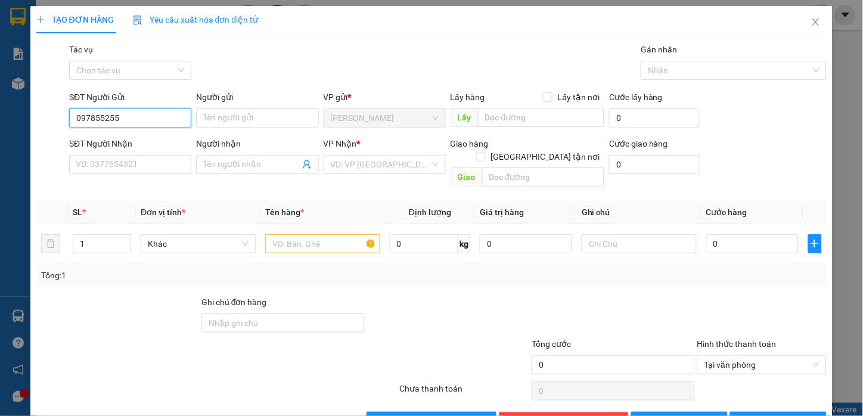
type input "0978552552"
click at [144, 145] on div "0978552552 - DUY HUỲNH" at bounding box center [134, 141] width 117 height 13
type input "DUY HUỲNH"
type input "0348069591"
type input "KIÊN"
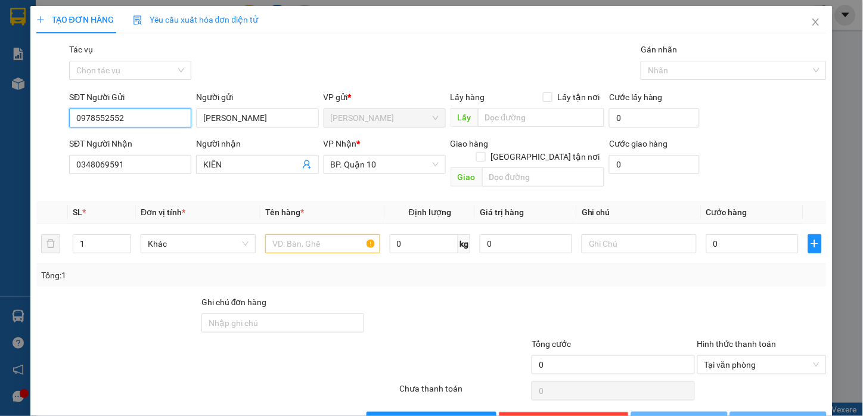
type input "30.000"
type input "0978552552"
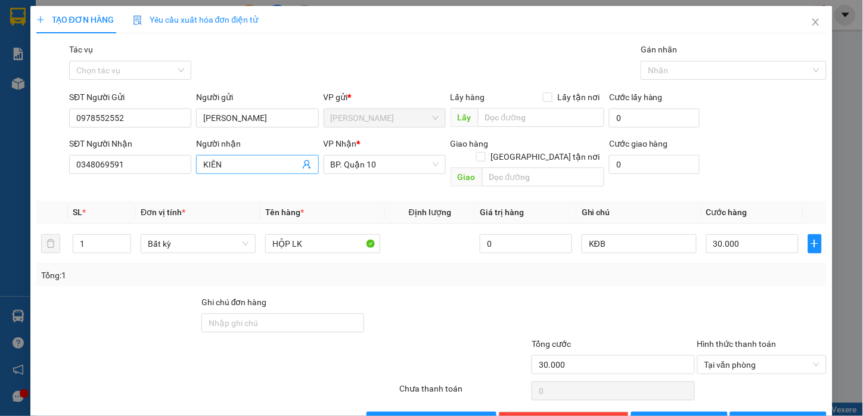
click at [303, 162] on icon "user-add" at bounding box center [307, 164] width 8 height 9
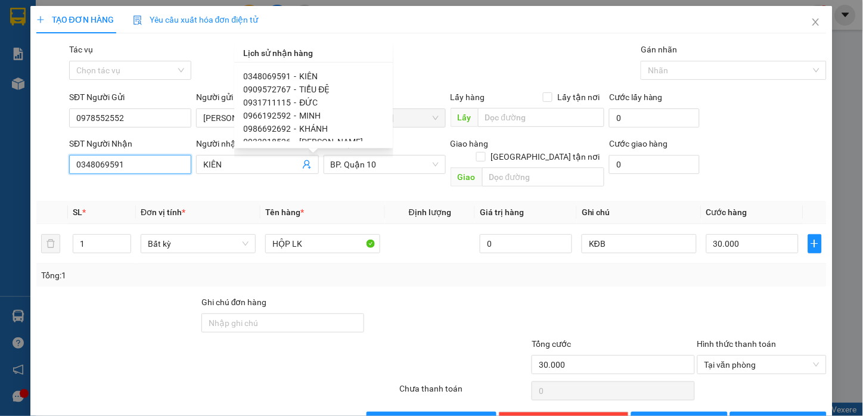
drag, startPoint x: 147, startPoint y: 165, endPoint x: -41, endPoint y: 169, distance: 187.8
click at [0, 169] on html "Kết quả tìm kiếm ( 90 ) Bộ lọc Mã ĐH Trạng thái Món hàng Tổng cước Chưa cước Nh…" at bounding box center [431, 208] width 863 height 416
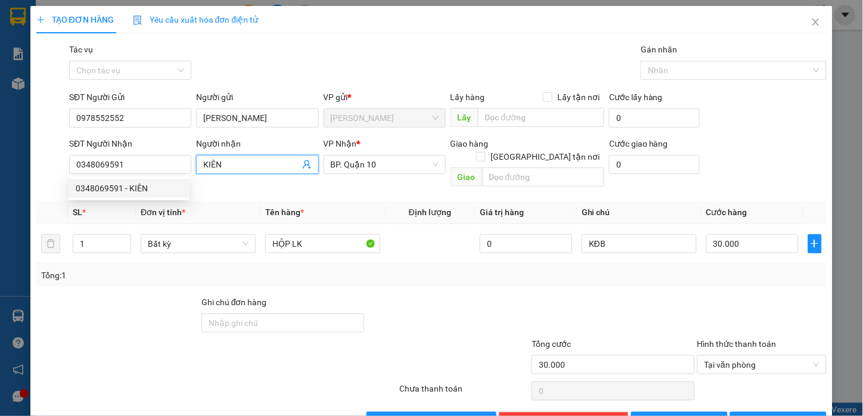
click at [303, 163] on icon "user-add" at bounding box center [307, 164] width 8 height 9
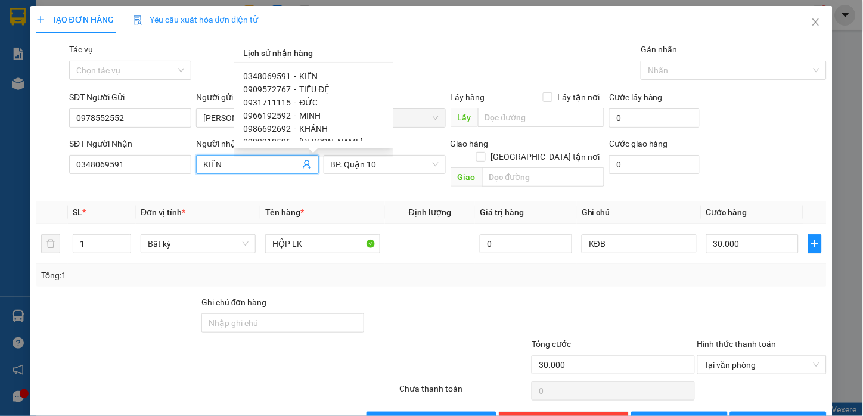
scroll to position [66, 0]
click at [323, 114] on span "TRANG" at bounding box center [313, 115] width 27 height 10
type input "0916830333"
type input "TRANG"
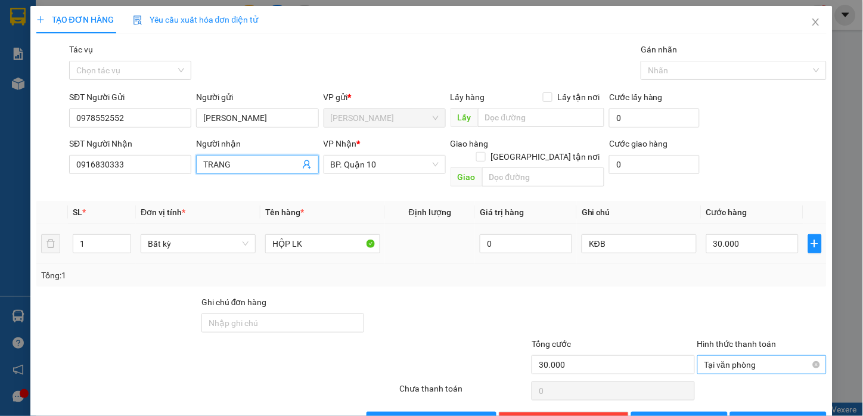
scroll to position [24, 0]
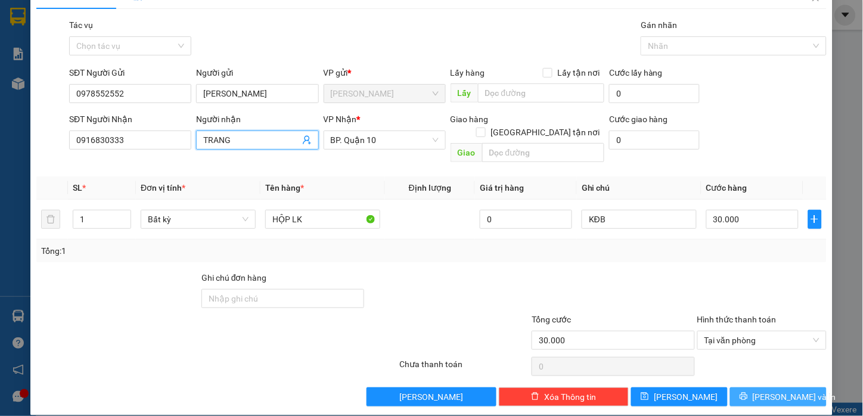
click at [761, 390] on span "[PERSON_NAME] và In" at bounding box center [794, 396] width 83 height 13
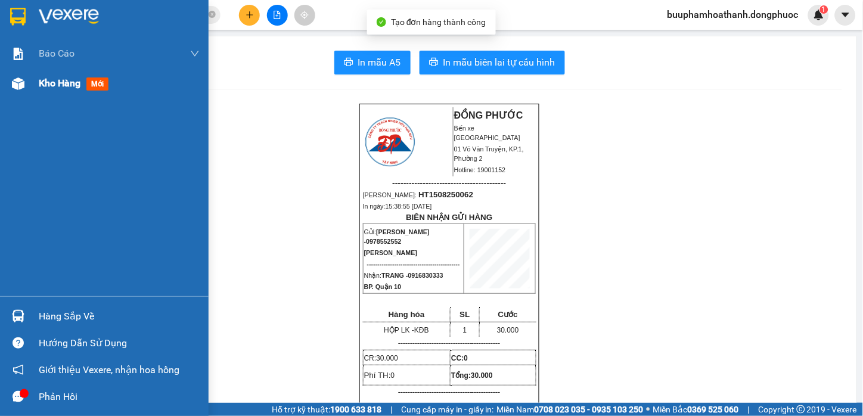
click at [36, 86] on div "Kho hàng mới" at bounding box center [104, 84] width 209 height 30
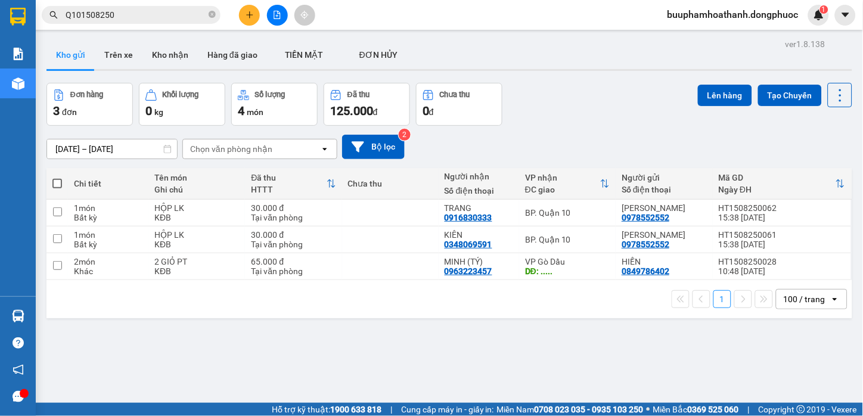
click at [537, 314] on div "1 100 / trang open" at bounding box center [449, 299] width 806 height 38
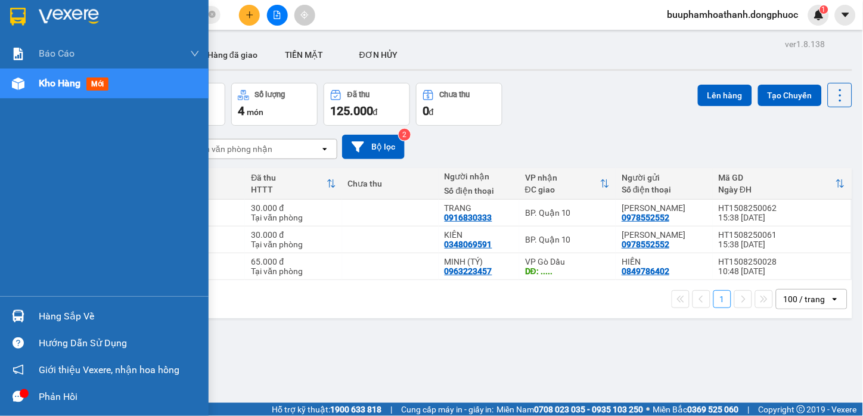
click at [23, 325] on div at bounding box center [18, 316] width 21 height 21
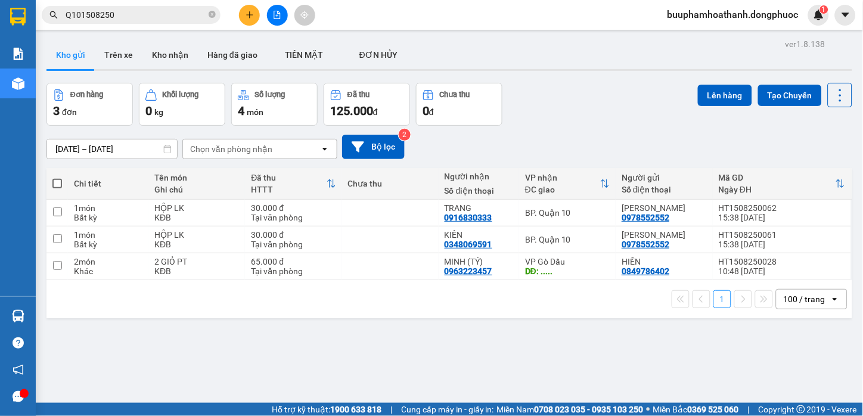
drag, startPoint x: 711, startPoint y: 377, endPoint x: 706, endPoint y: 382, distance: 6.8
click at [711, 379] on section "Kết quả tìm kiếm ( 90 ) Bộ lọc Mã ĐH Trạng thái Món hàng Tổng cước Chưa cước Nh…" at bounding box center [431, 208] width 863 height 416
click at [283, 21] on button at bounding box center [277, 15] width 21 height 21
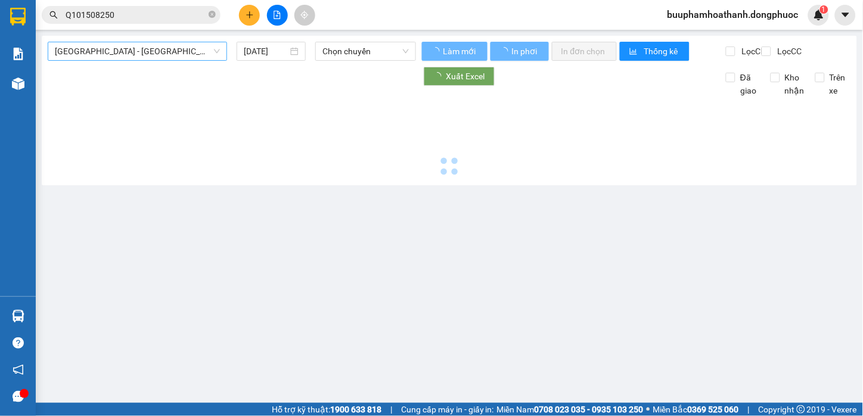
click at [185, 49] on span "[GEOGRAPHIC_DATA][PERSON_NAME][GEOGRAPHIC_DATA] (vip)" at bounding box center [137, 51] width 165 height 18
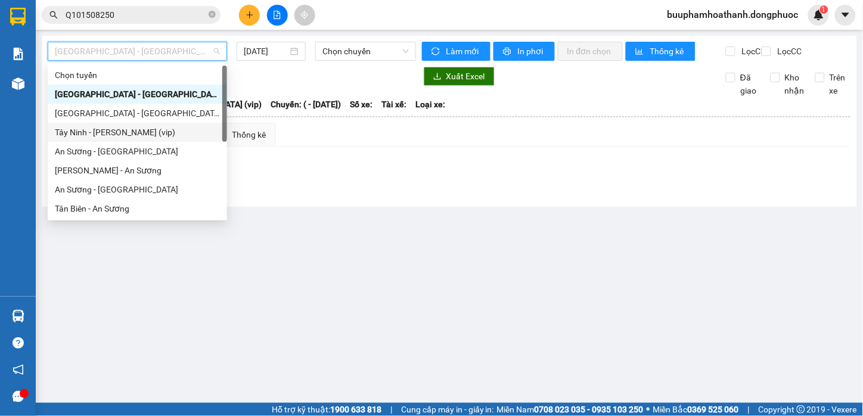
click at [173, 126] on div "Tây Ninh - Hồ Chí Minh (vip)" at bounding box center [137, 132] width 165 height 13
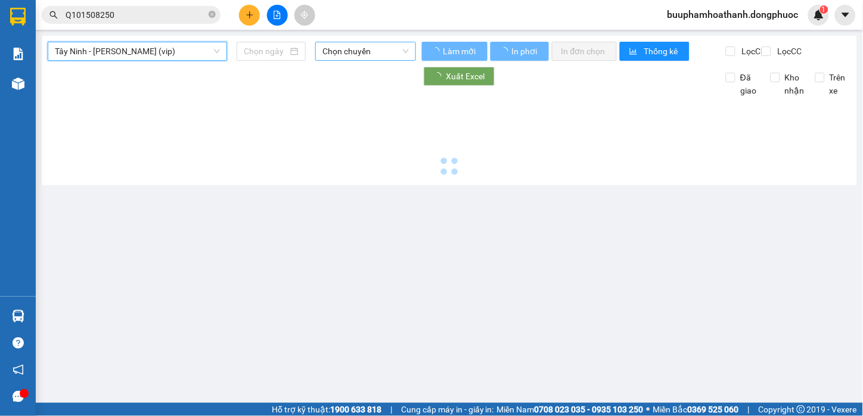
type input "[DATE]"
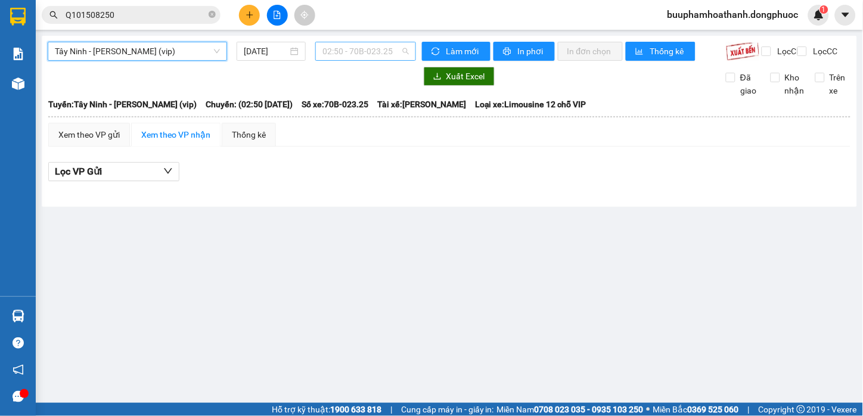
click at [332, 57] on span "02:50 - 70B-023.25" at bounding box center [366, 51] width 86 height 18
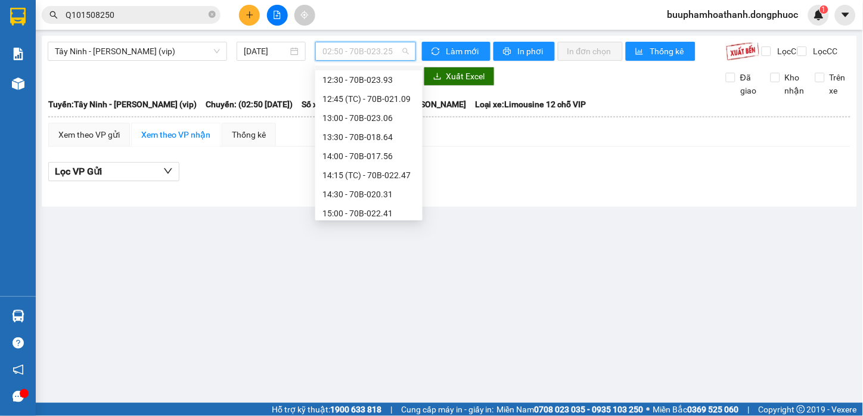
scroll to position [596, 0]
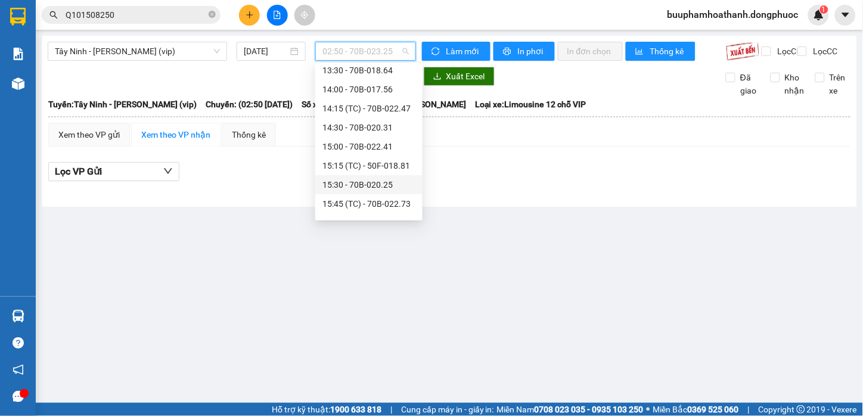
click at [380, 189] on div "15:30 - 70B-020.25" at bounding box center [369, 184] width 93 height 13
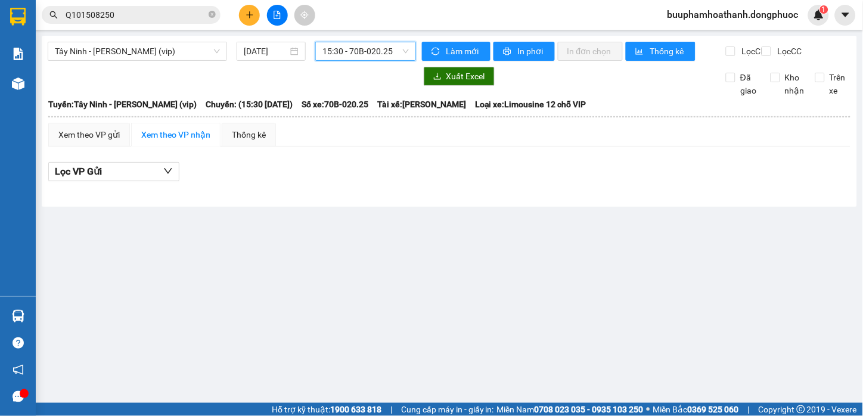
click at [386, 52] on span "15:30 - 70B-020.25" at bounding box center [366, 51] width 86 height 18
click at [547, 175] on div "Lọc VP Gửi" at bounding box center [449, 172] width 802 height 20
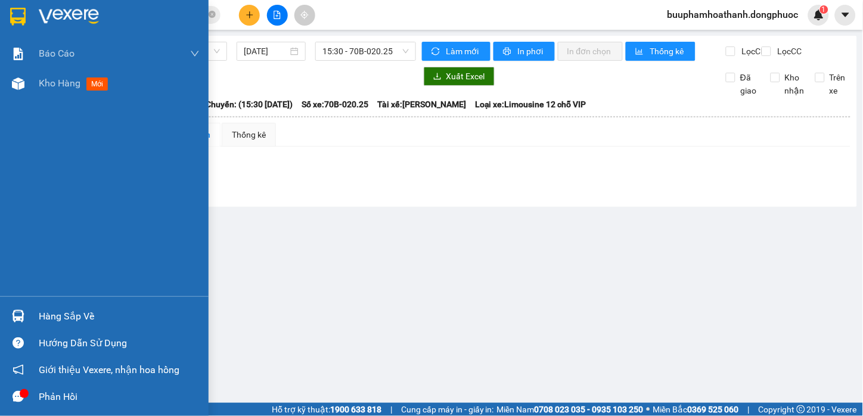
click at [16, 312] on img at bounding box center [18, 316] width 13 height 13
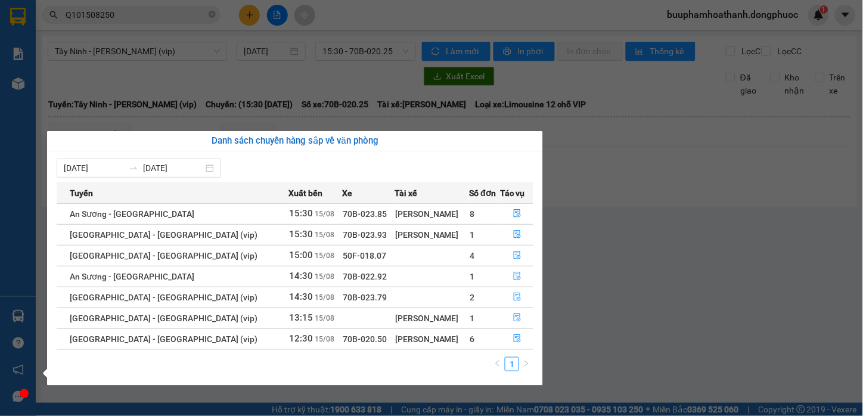
click at [651, 285] on section "Kết quả tìm kiếm ( 90 ) Bộ lọc Mã ĐH Trạng thái Món hàng Tổng cước Chưa cước Nh…" at bounding box center [431, 208] width 863 height 416
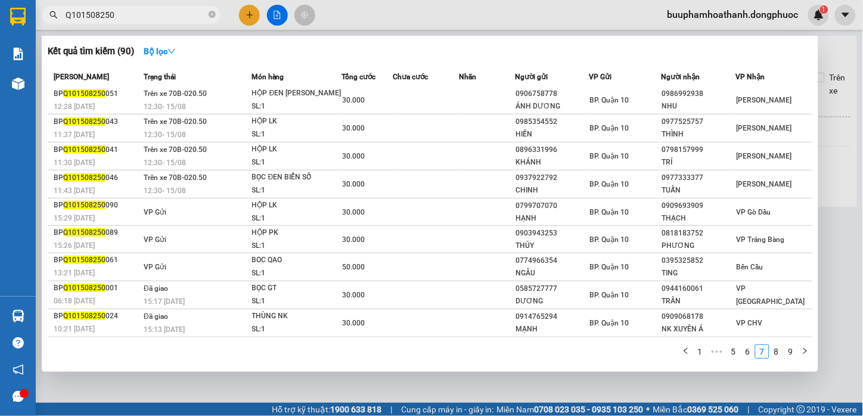
drag, startPoint x: 153, startPoint y: 13, endPoint x: -41, endPoint y: 24, distance: 194.0
click at [0, 24] on html "Kết quả tìm kiếm ( 90 ) Bộ lọc Mã ĐH Trạng thái Món hàng Tổng cước Chưa cước Nh…" at bounding box center [431, 208] width 863 height 416
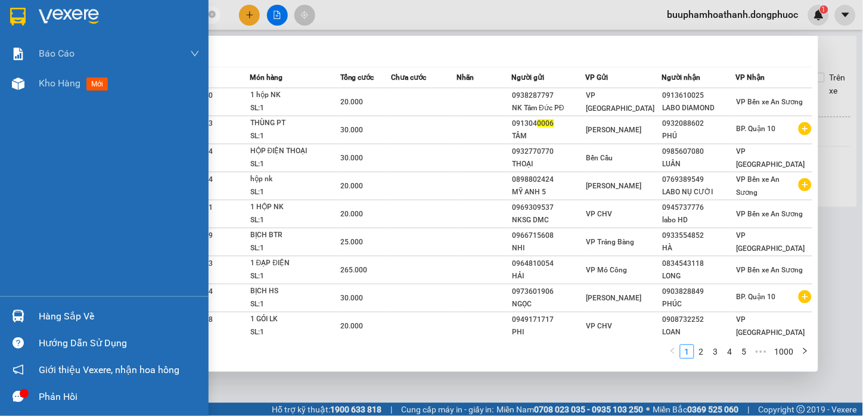
click at [24, 308] on div at bounding box center [18, 316] width 21 height 21
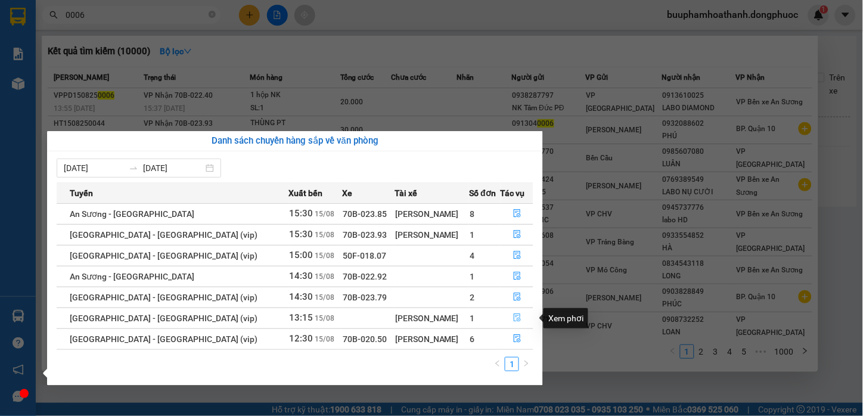
click at [513, 318] on icon "file-done" at bounding box center [517, 318] width 8 height 8
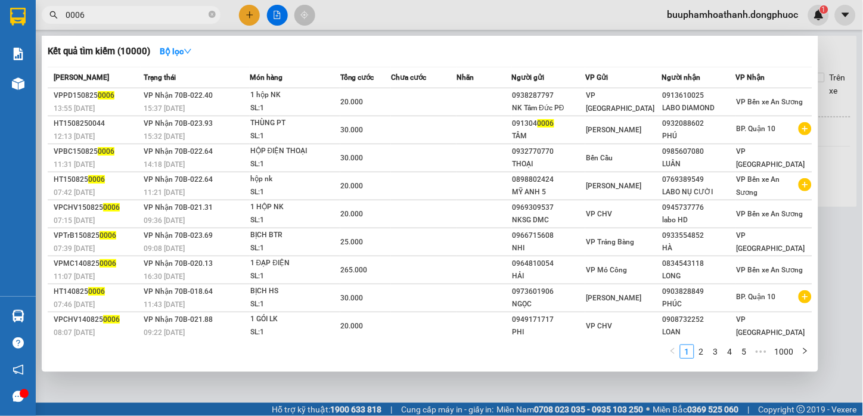
click at [569, 390] on div at bounding box center [431, 208] width 863 height 416
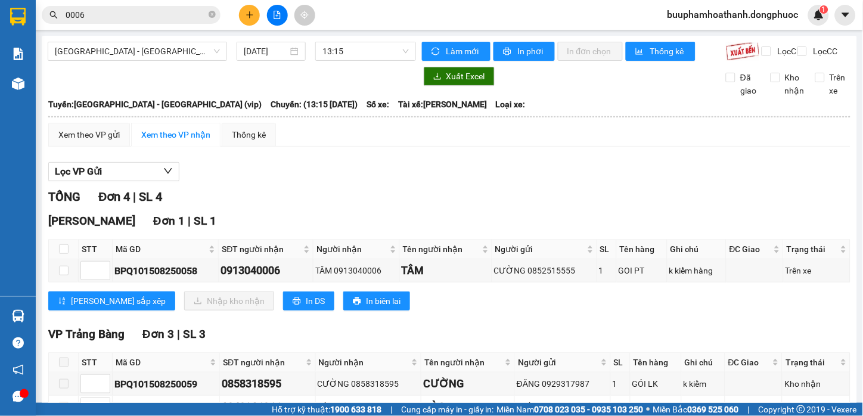
scroll to position [66, 0]
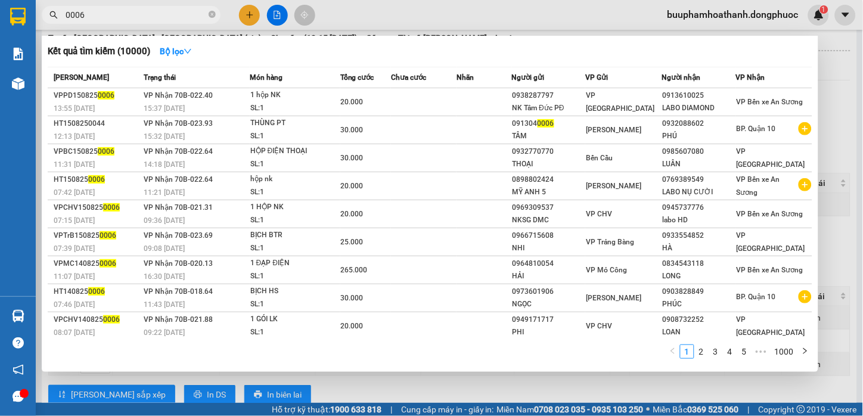
click at [128, 15] on input "0006" at bounding box center [136, 14] width 141 height 13
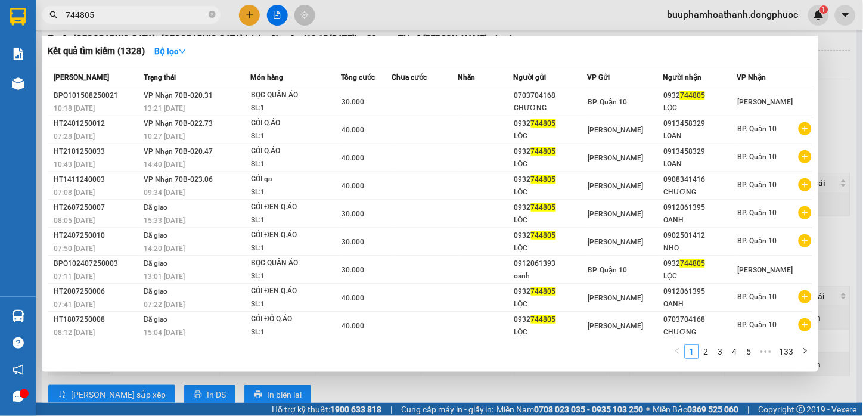
type input "744805"
click at [556, 392] on div at bounding box center [431, 208] width 863 height 416
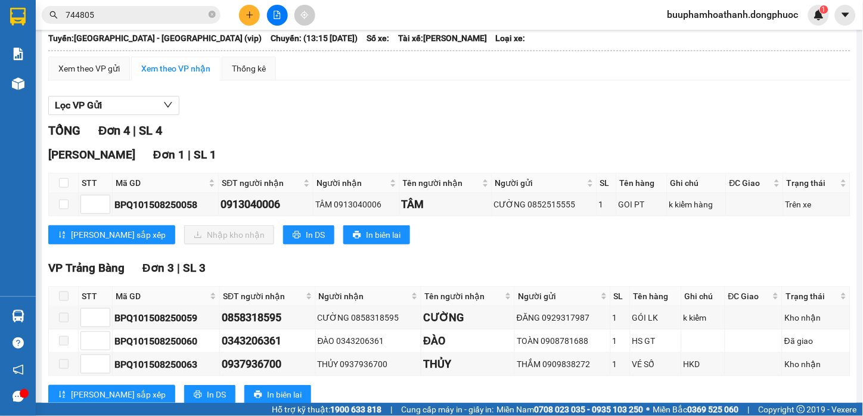
scroll to position [0, 0]
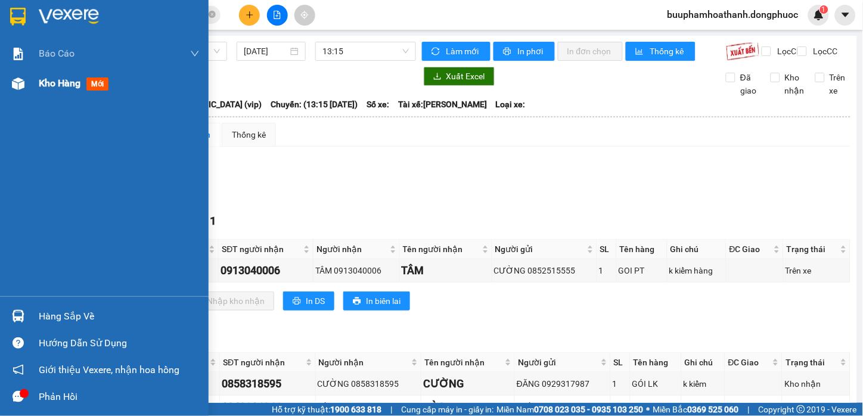
click at [29, 88] on div "Kho hàng mới" at bounding box center [104, 84] width 209 height 30
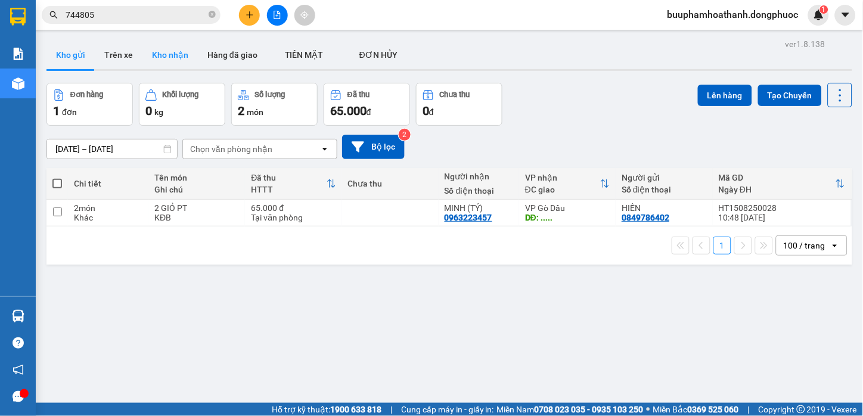
click at [172, 50] on button "Kho nhận" at bounding box center [169, 55] width 55 height 29
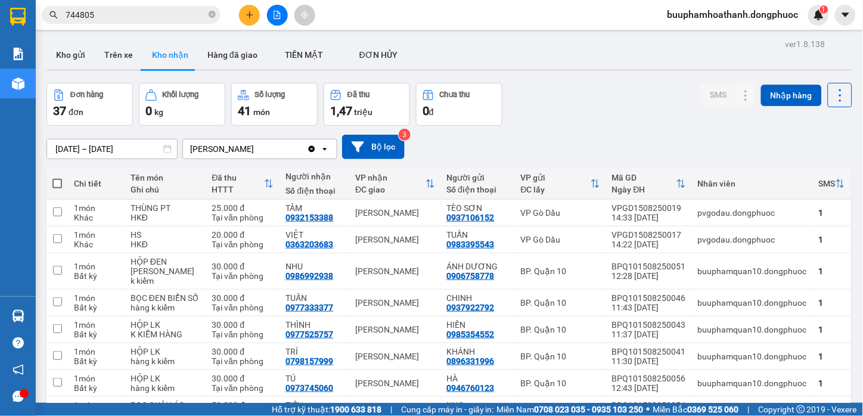
click at [558, 108] on div "Đơn hàng 37 đơn Khối lượng 0 kg Số lượng 41 món Đã thu 1,47 triệu Chưa thu 0 đ …" at bounding box center [449, 104] width 806 height 43
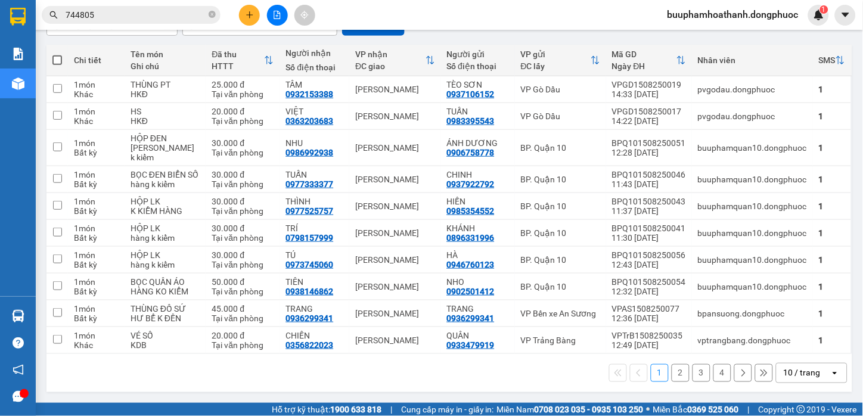
scroll to position [134, 0]
click at [672, 378] on button "2" at bounding box center [681, 373] width 18 height 18
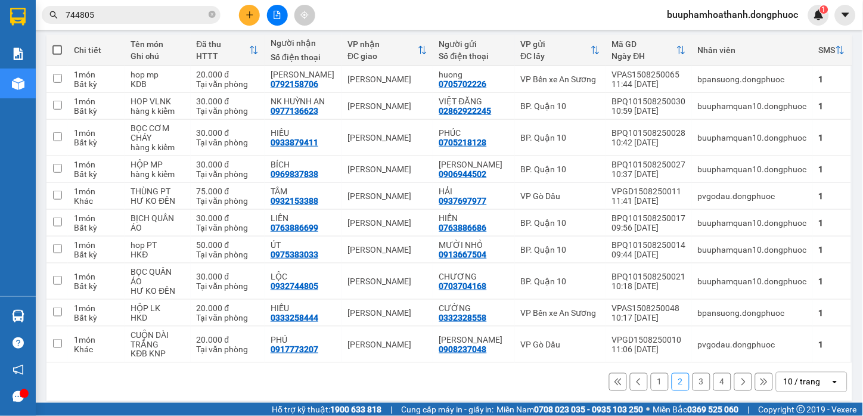
click at [653, 373] on button "1" at bounding box center [660, 382] width 18 height 18
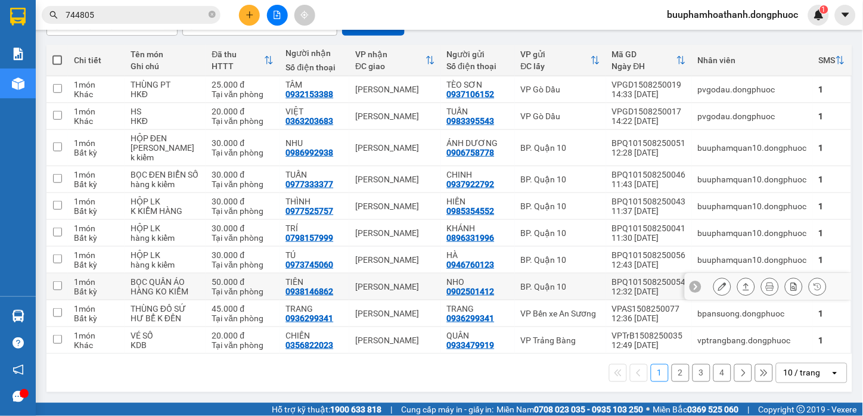
click at [533, 290] on td "BP. Quận 10" at bounding box center [560, 287] width 91 height 27
checkbox input "true"
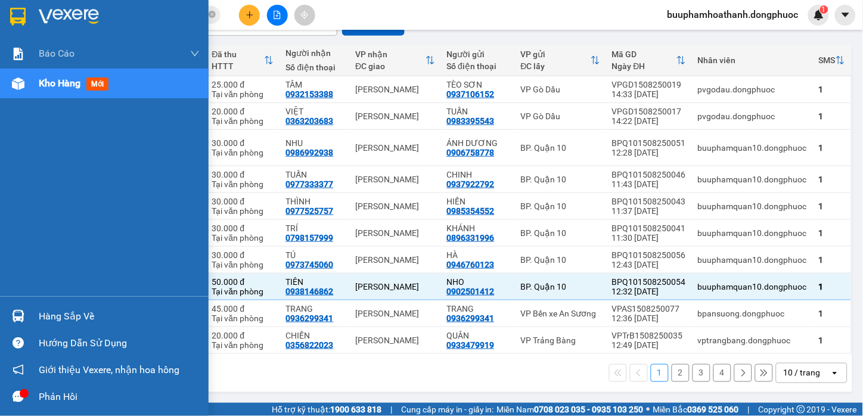
click at [70, 318] on div "Hàng sắp về" at bounding box center [119, 317] width 161 height 18
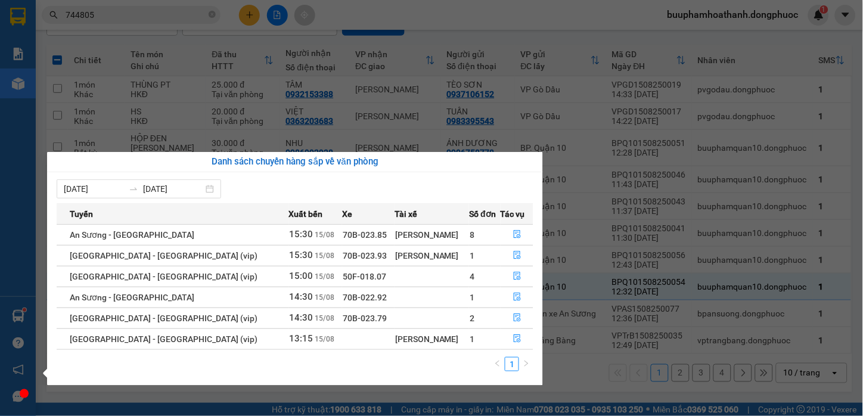
click at [312, 87] on section "Kết quả tìm kiếm ( 1328 ) Bộ lọc Mã ĐH Trạng thái Món hàng Tổng cước Chưa cước …" at bounding box center [431, 208] width 863 height 416
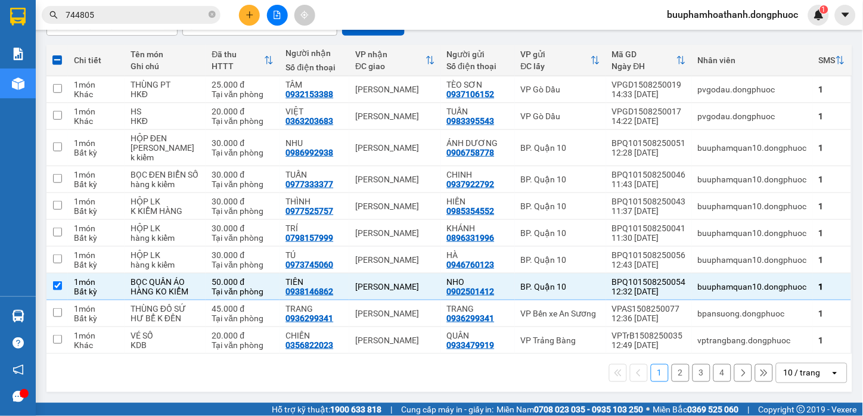
click at [283, 11] on button at bounding box center [277, 15] width 21 height 21
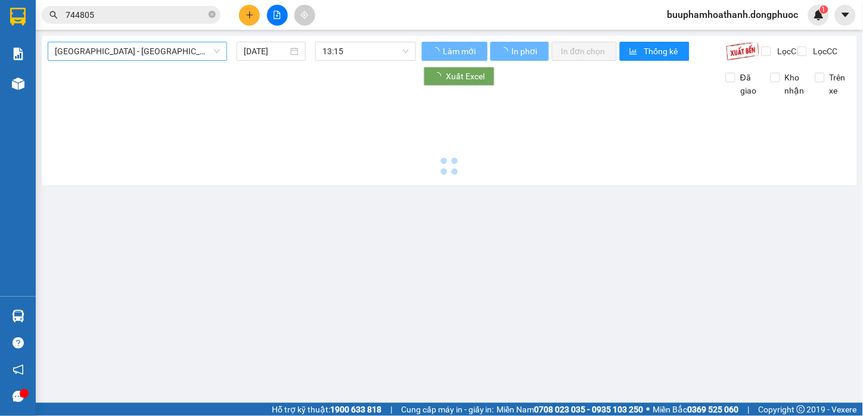
click at [157, 49] on span "[GEOGRAPHIC_DATA][PERSON_NAME][GEOGRAPHIC_DATA] (vip)" at bounding box center [137, 51] width 165 height 18
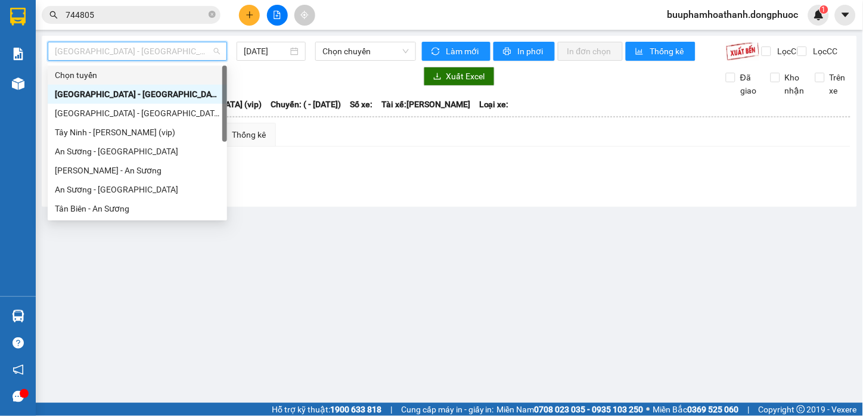
click at [129, 18] on input "744805" at bounding box center [136, 14] width 141 height 13
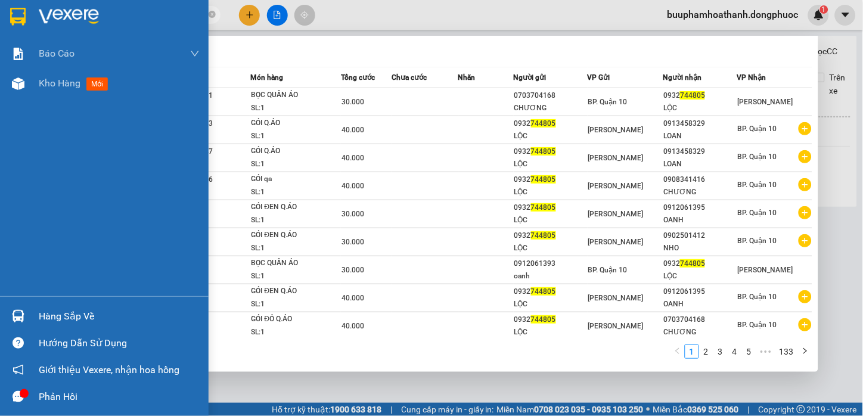
drag, startPoint x: 29, startPoint y: 309, endPoint x: 51, endPoint y: 321, distance: 25.1
click at [30, 309] on div "Hàng sắp về" at bounding box center [104, 316] width 209 height 27
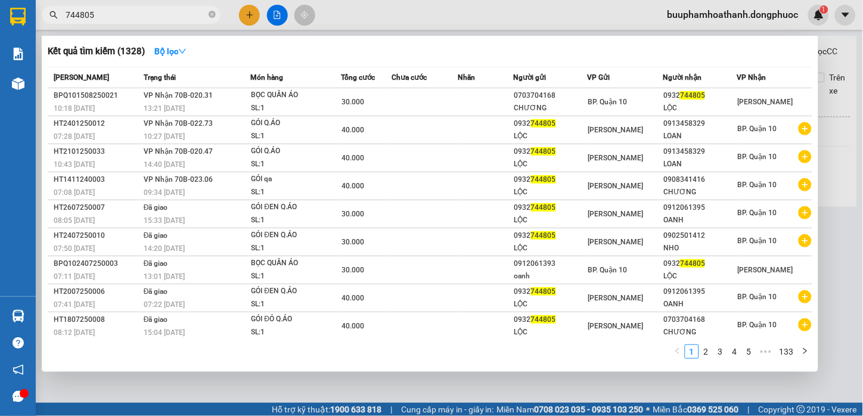
click at [621, 384] on section "Kết quả tìm kiếm ( 1328 ) Bộ lọc Mã ĐH Trạng thái Món hàng Tổng cước Chưa cước …" at bounding box center [431, 208] width 863 height 416
click at [104, 15] on input "744805" at bounding box center [136, 14] width 141 height 13
click at [379, 376] on div at bounding box center [431, 208] width 863 height 416
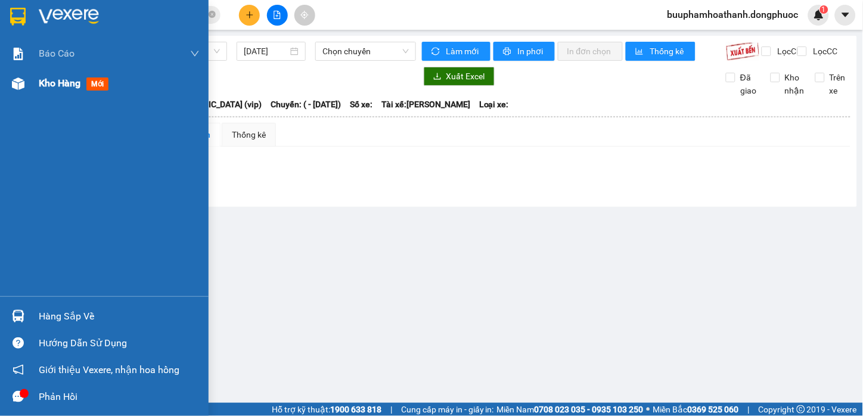
click at [25, 80] on div at bounding box center [18, 83] width 21 height 21
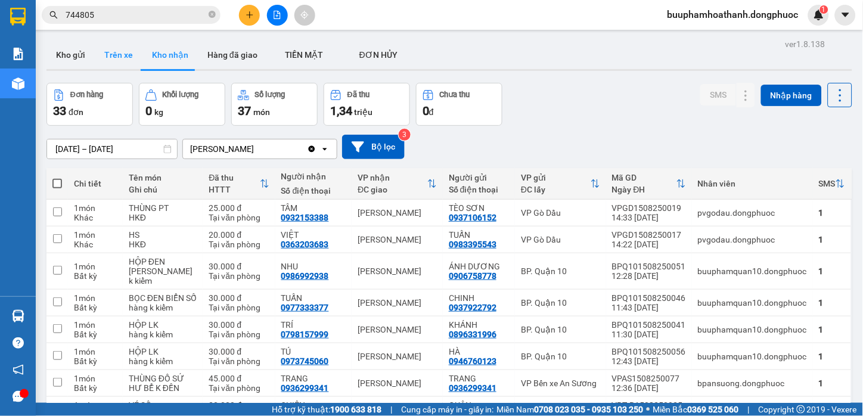
click at [95, 62] on button "Trên xe" at bounding box center [119, 55] width 48 height 29
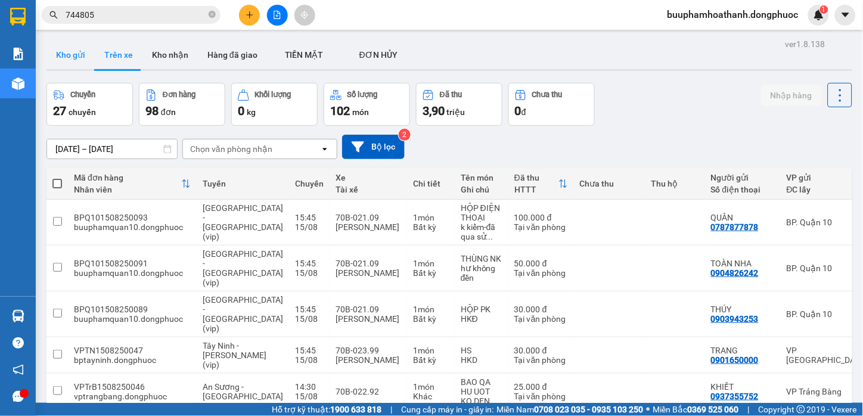
click at [68, 60] on button "Kho gửi" at bounding box center [70, 55] width 48 height 29
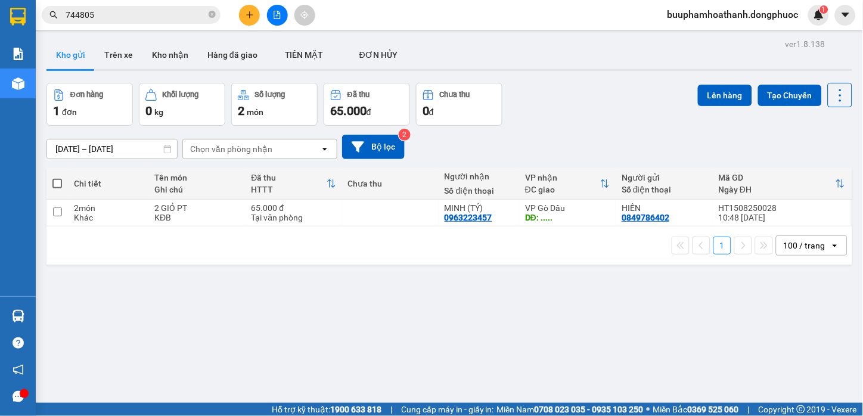
click at [399, 289] on div "ver 1.8.138 Kho gửi Trên xe Kho nhận Hàng đã giao TIỀN MẶT ĐƠN HỦY Đơn hàng 1…" at bounding box center [450, 244] width 816 height 416
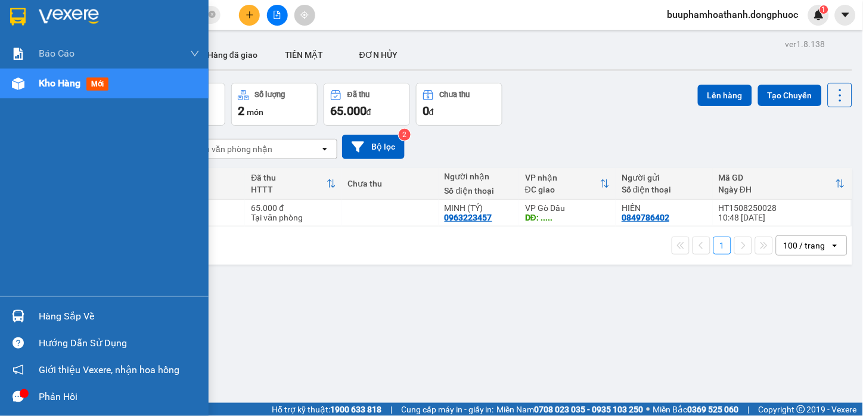
click at [20, 324] on div at bounding box center [18, 316] width 21 height 21
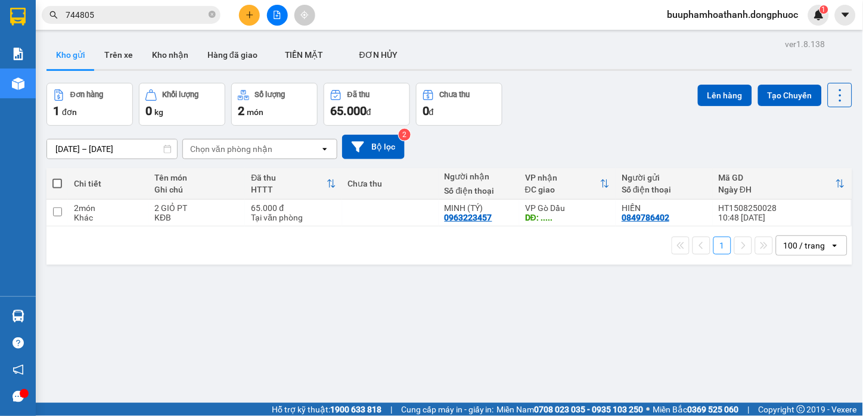
click at [622, 303] on section "Kết quả tìm kiếm ( 1328 ) Bộ lọc Mã ĐH Trạng thái Món hàng Tổng cước Chưa cước …" at bounding box center [431, 208] width 863 height 416
click at [278, 21] on button at bounding box center [277, 15] width 21 height 21
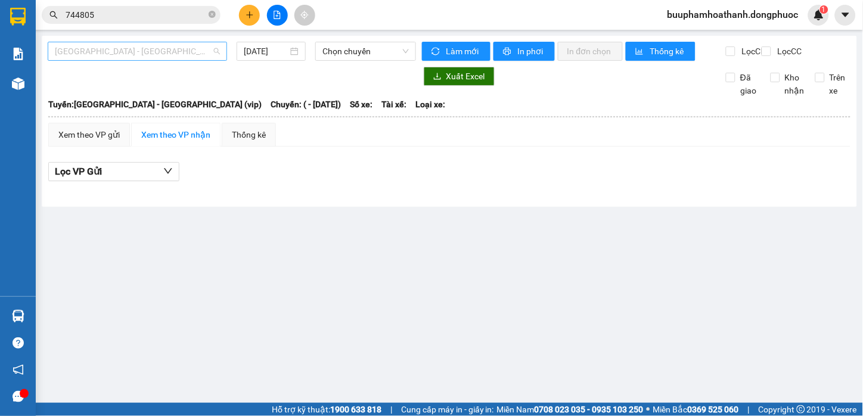
click at [188, 56] on span "[GEOGRAPHIC_DATA][PERSON_NAME][GEOGRAPHIC_DATA] (vip)" at bounding box center [137, 51] width 165 height 18
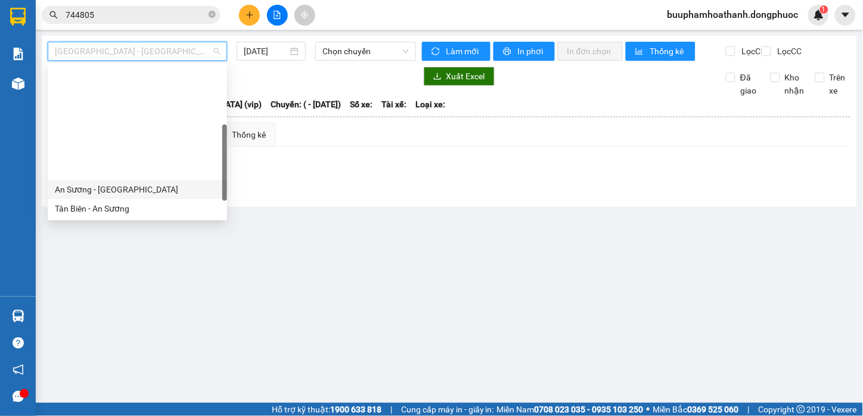
scroll to position [171, 0]
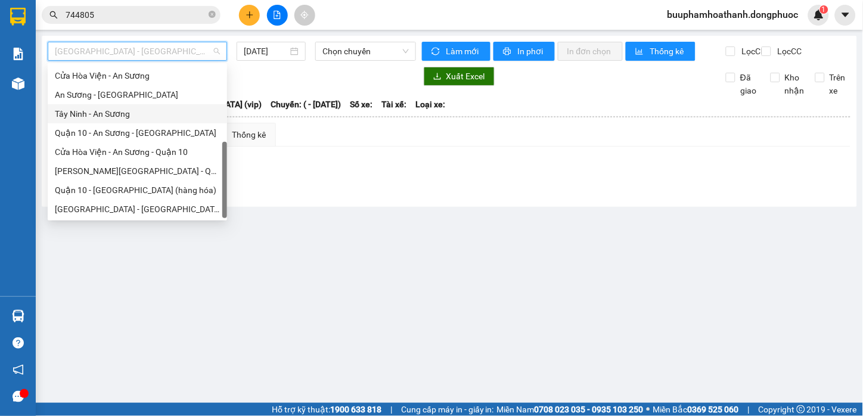
click at [156, 111] on div "Tây Ninh - An Sương" at bounding box center [137, 113] width 165 height 13
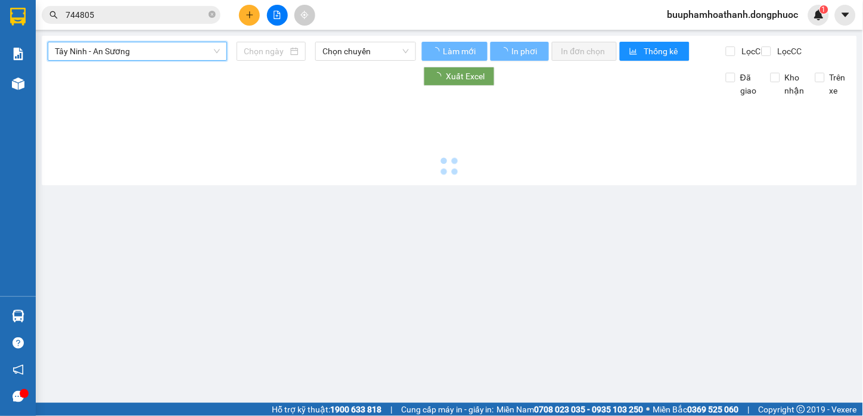
type input "[DATE]"
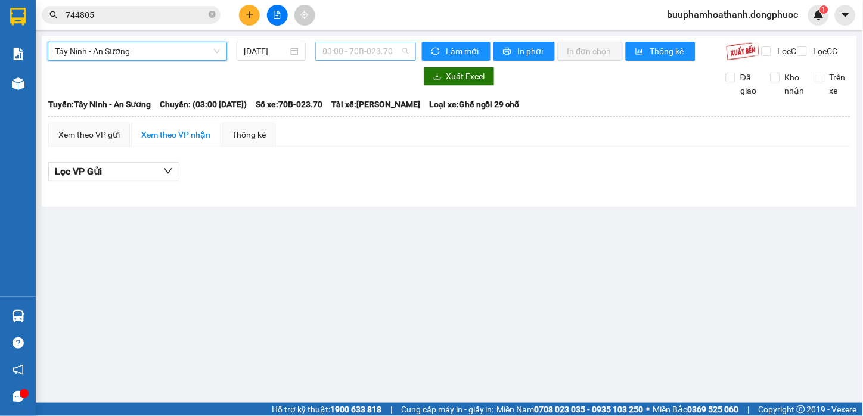
click at [333, 55] on span "03:00 - 70B-023.70" at bounding box center [366, 51] width 86 height 18
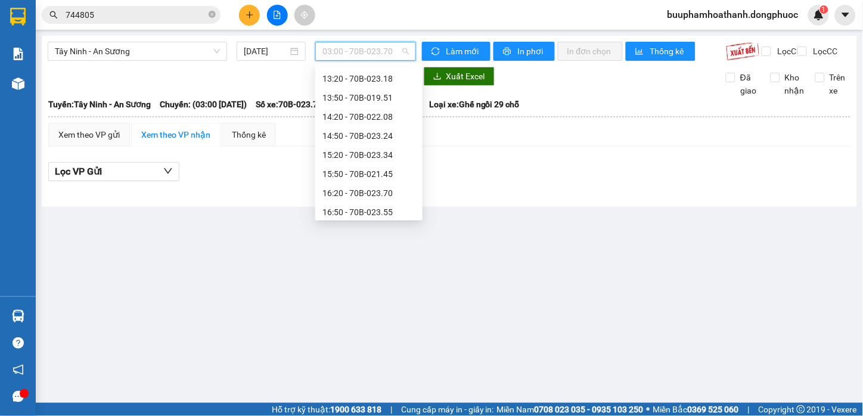
scroll to position [439, 0]
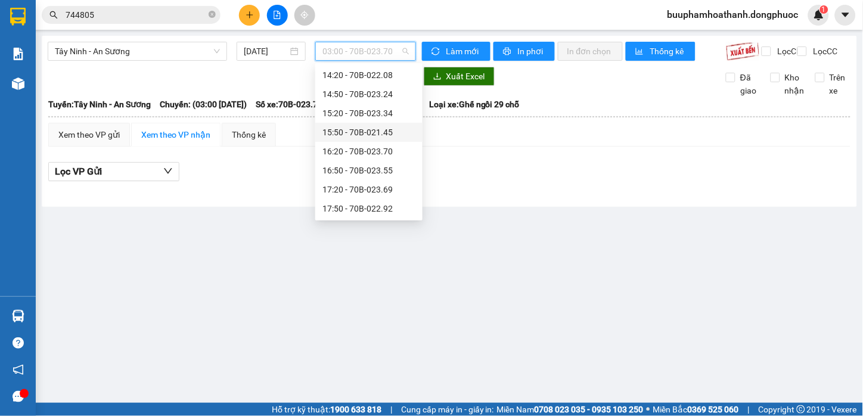
click at [394, 126] on div "15:50 - 70B-021.45" at bounding box center [369, 132] width 93 height 13
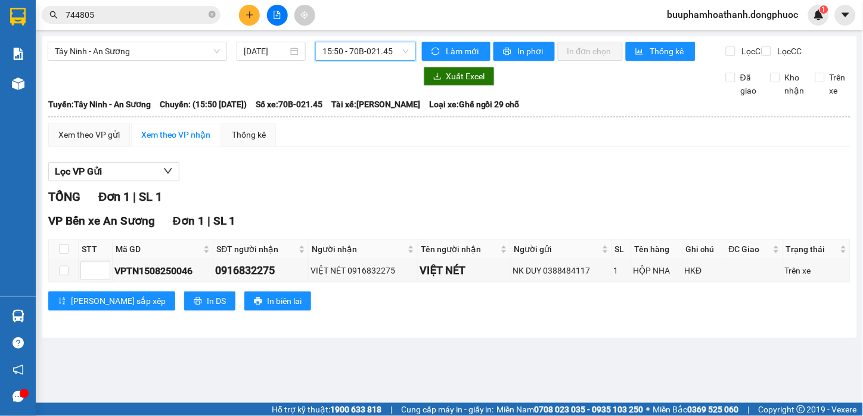
click at [385, 52] on span "15:50 - 70B-021.45" at bounding box center [366, 51] width 86 height 18
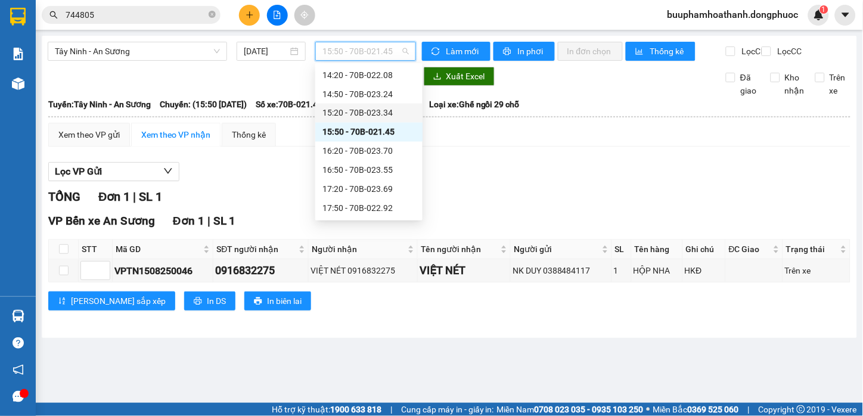
click at [395, 111] on div "15:20 - 70B-023.34" at bounding box center [369, 113] width 93 height 13
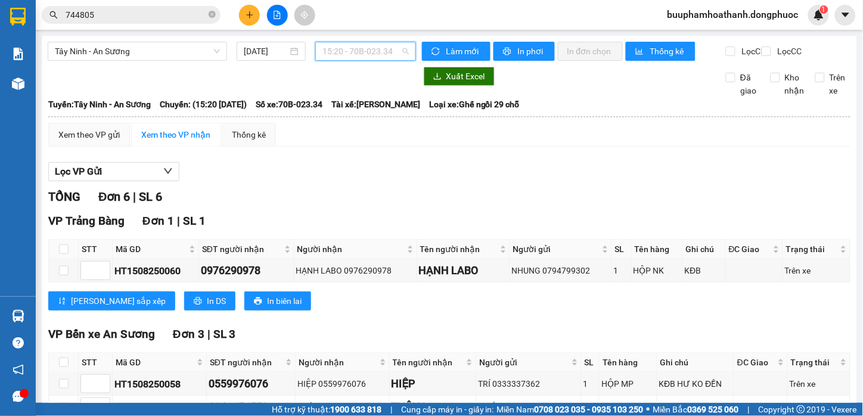
click at [396, 49] on span "15:20 - 70B-023.34" at bounding box center [366, 51] width 86 height 18
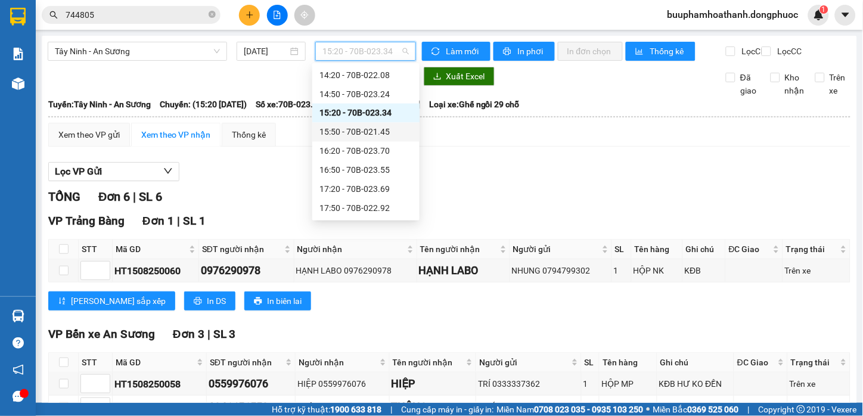
click at [386, 132] on div "15:50 - 70B-021.45" at bounding box center [366, 132] width 93 height 13
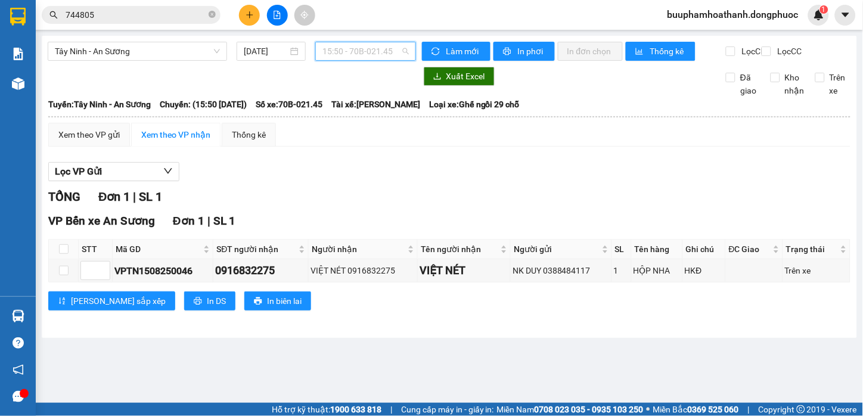
click at [368, 57] on span "15:50 - 70B-021.45" at bounding box center [366, 51] width 86 height 18
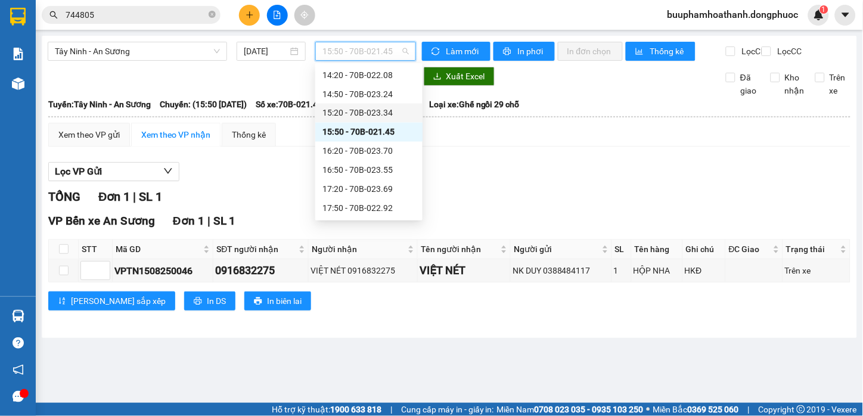
click at [380, 114] on div "15:20 - 70B-023.34" at bounding box center [369, 113] width 93 height 13
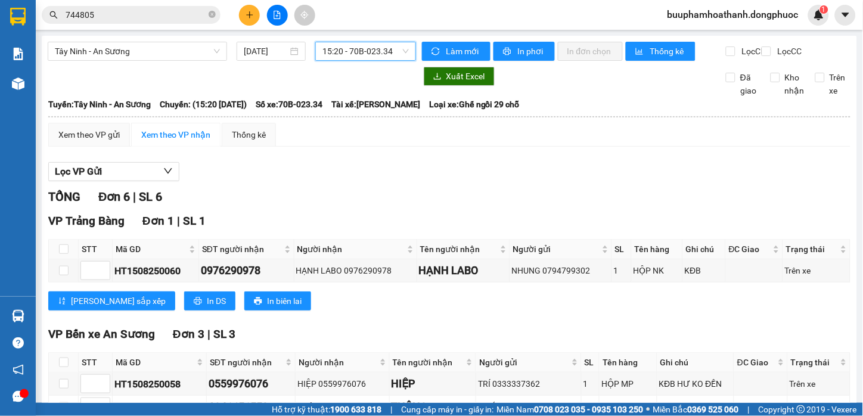
click at [354, 54] on span "15:20 - 70B-023.34" at bounding box center [366, 51] width 86 height 18
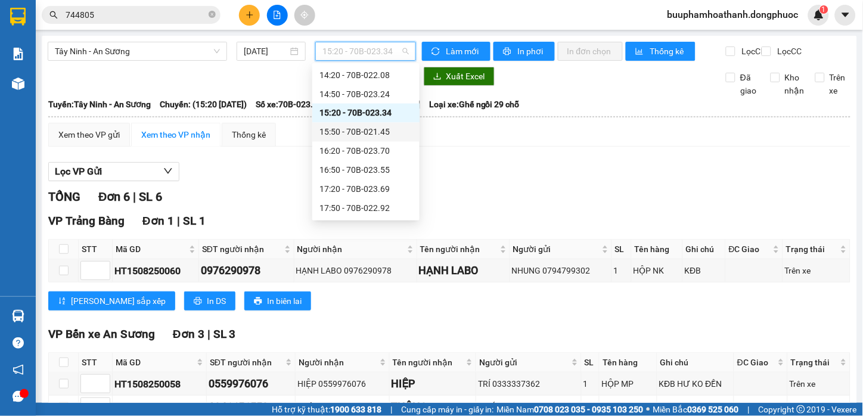
click at [349, 139] on div "15:50 - 70B-021.45" at bounding box center [365, 132] width 107 height 19
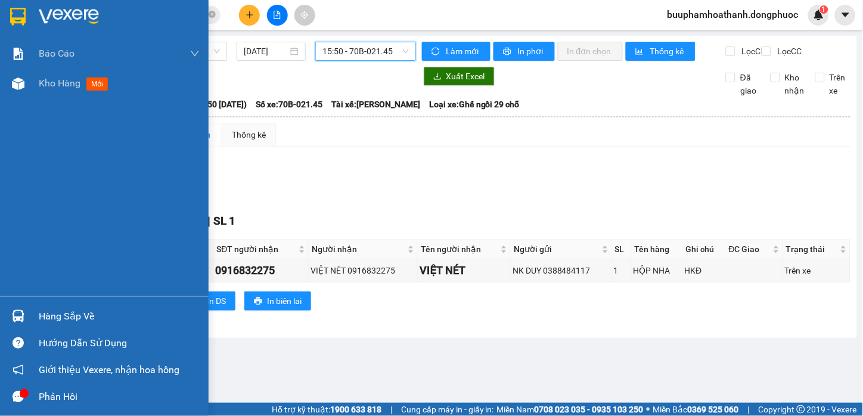
click at [18, 322] on img at bounding box center [18, 316] width 13 height 13
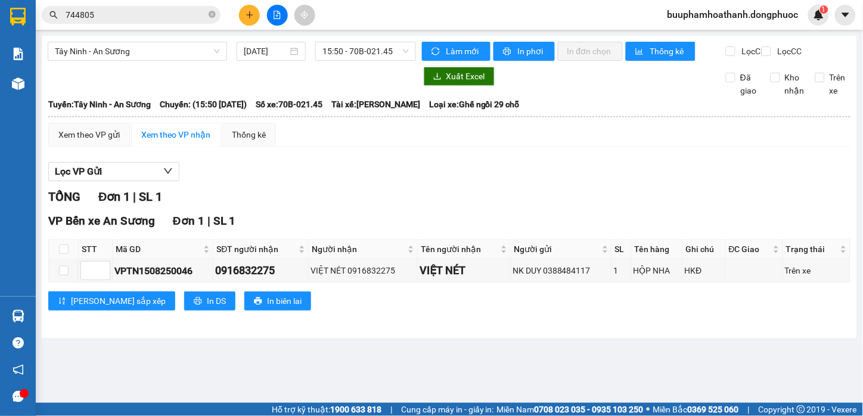
click at [618, 176] on section "Kết quả tìm kiếm ( 1328 ) Bộ lọc Mã ĐH Trạng thái Món hàng Tổng cước Chưa cước …" at bounding box center [431, 208] width 863 height 416
click at [438, 193] on div "Lọc VP Gửi TỔNG Đơn 1 | SL 1 VP Bến xe An Sương Đơn 1 | SL 1 STT Mã GD SĐT ngư…" at bounding box center [449, 240] width 802 height 169
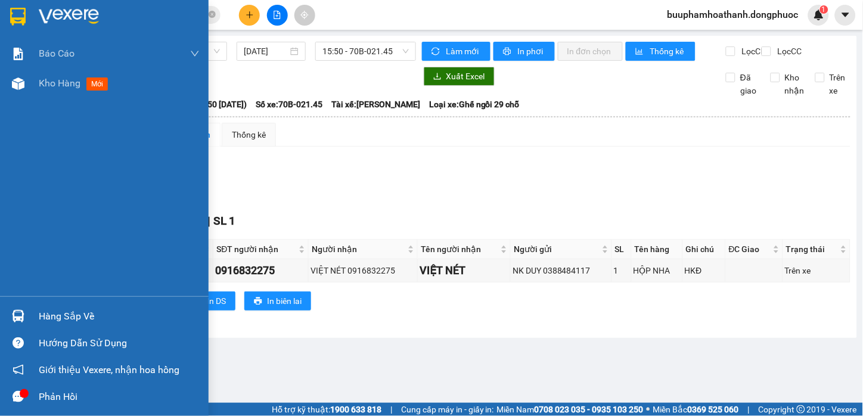
click at [28, 309] on div "Hàng sắp về" at bounding box center [104, 316] width 209 height 27
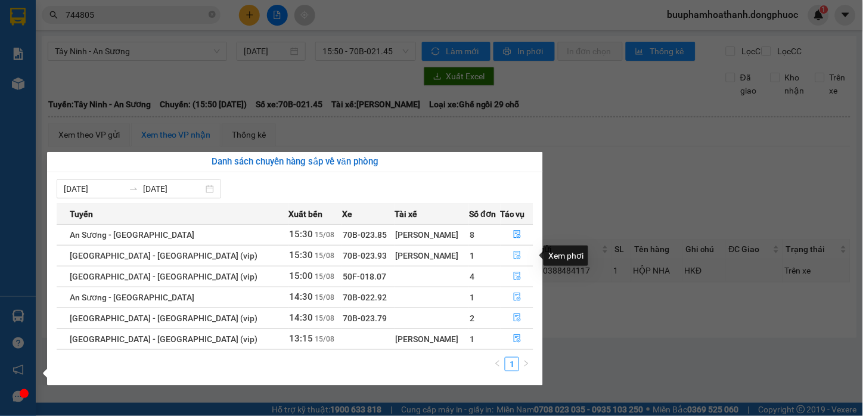
click at [514, 252] on icon "file-done" at bounding box center [517, 255] width 7 height 8
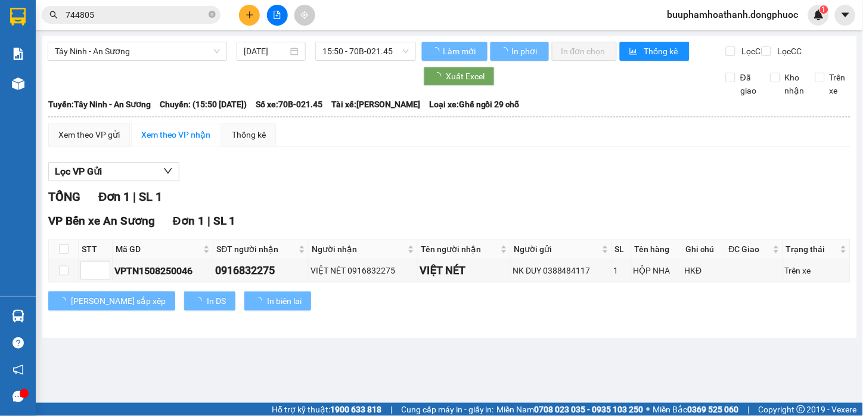
click at [503, 218] on div "TỔNG Đơn 1 | SL 1 VP Bến xe An Sương Đơn 1 | SL 1 STT Mã GD SĐT người nhận Ngườ…" at bounding box center [449, 257] width 802 height 138
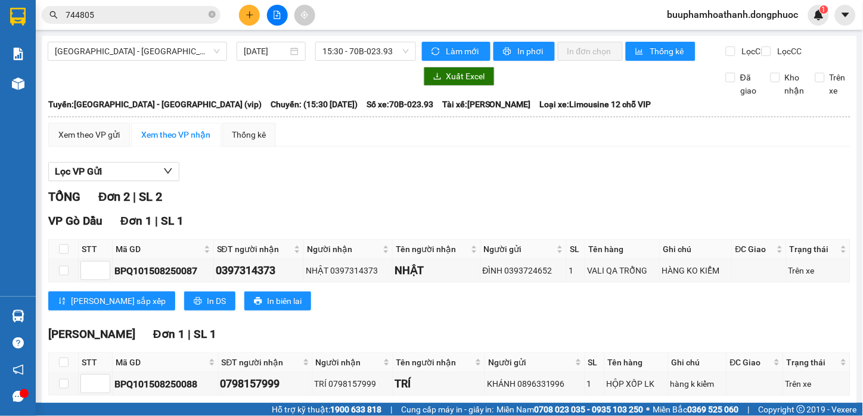
scroll to position [64, 0]
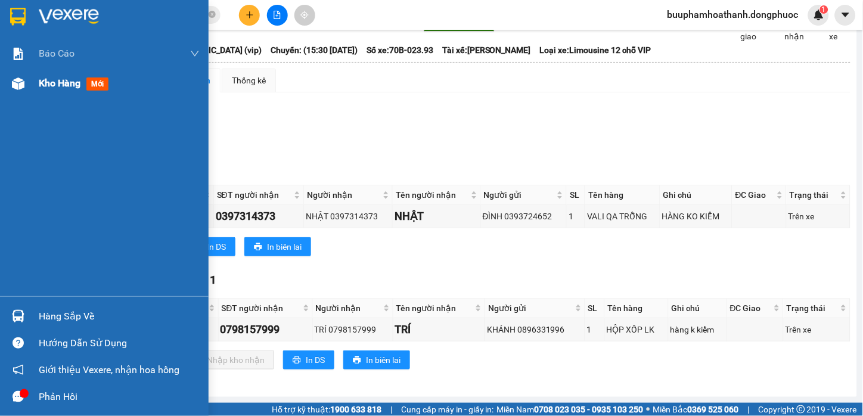
click at [14, 82] on img at bounding box center [18, 83] width 13 height 13
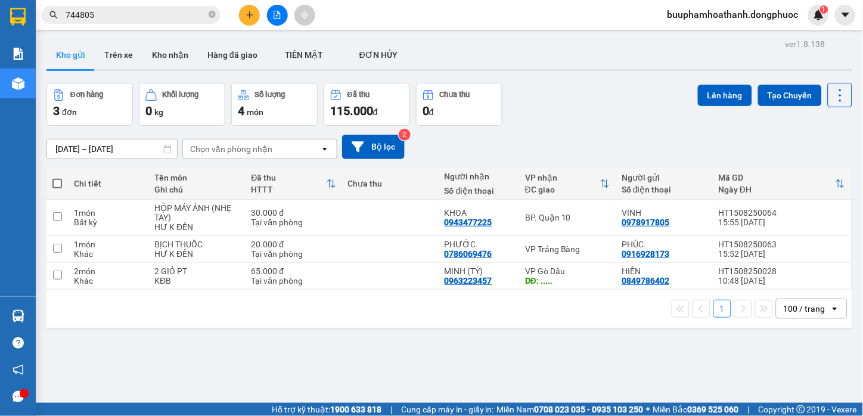
click at [515, 352] on div "ver 1.8.138 Kho gửi Trên xe Kho nhận Hàng đã giao TIỀN MẶT ĐƠN HỦY Đơn hàng 3…" at bounding box center [450, 244] width 816 height 416
click at [247, 15] on icon "plus" at bounding box center [249, 14] width 7 height 1
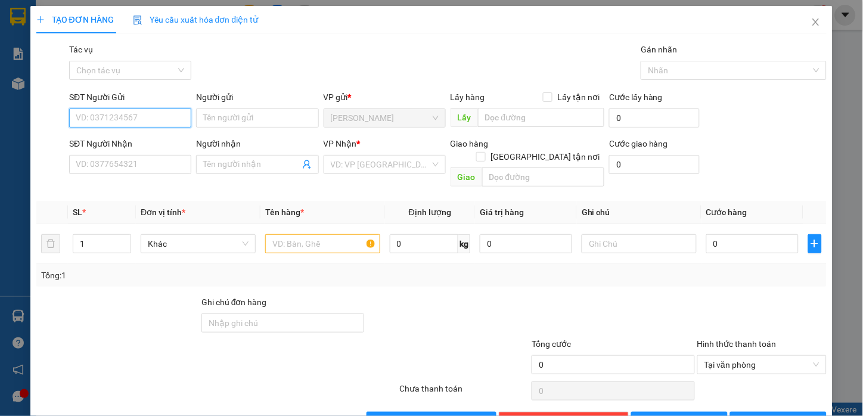
click at [137, 118] on input "SĐT Người Gửi" at bounding box center [130, 117] width 122 height 19
click at [135, 138] on div "0919158768 - DŨNG" at bounding box center [129, 141] width 107 height 13
type input "0919158768"
type input "DŨNG"
type input "0938163060"
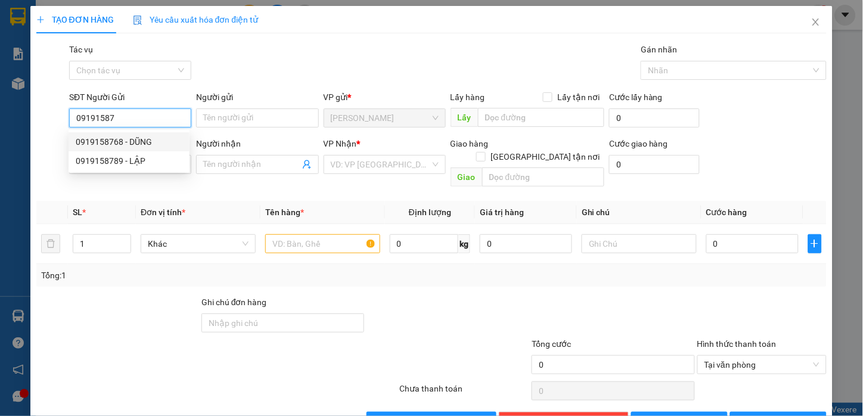
type input "HUY"
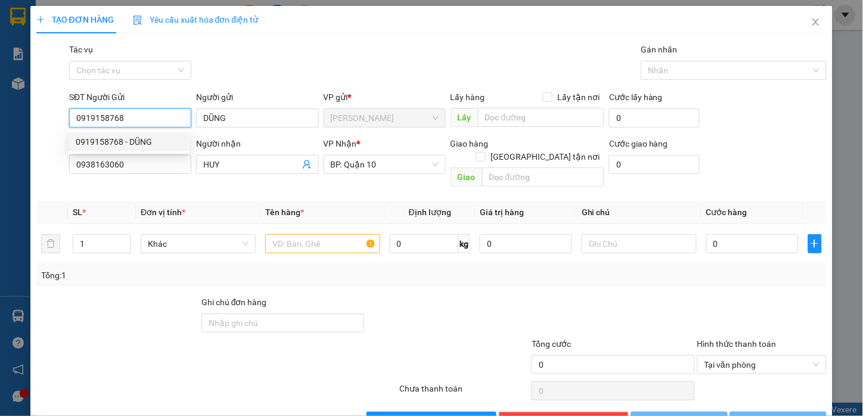
type input "50.000"
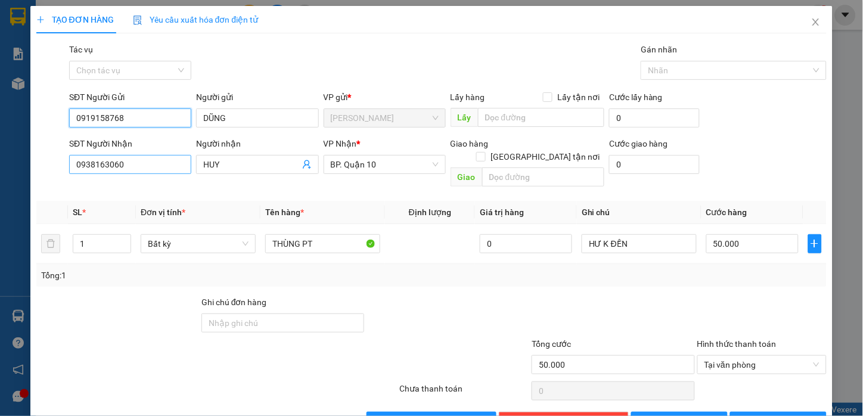
type input "0919158768"
click at [151, 164] on input "0938163060" at bounding box center [130, 164] width 122 height 19
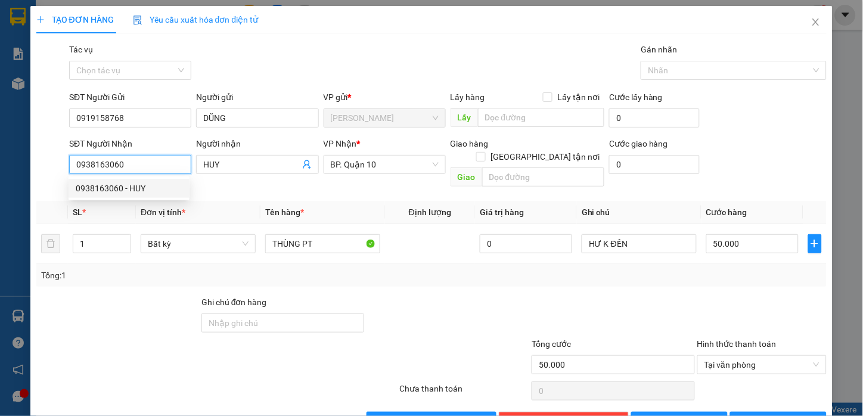
click at [153, 162] on input "0938163060" at bounding box center [130, 164] width 122 height 19
drag, startPoint x: 339, startPoint y: 200, endPoint x: 318, endPoint y: 223, distance: 31.2
click at [339, 201] on th "Tên hàng *" at bounding box center [323, 212] width 125 height 23
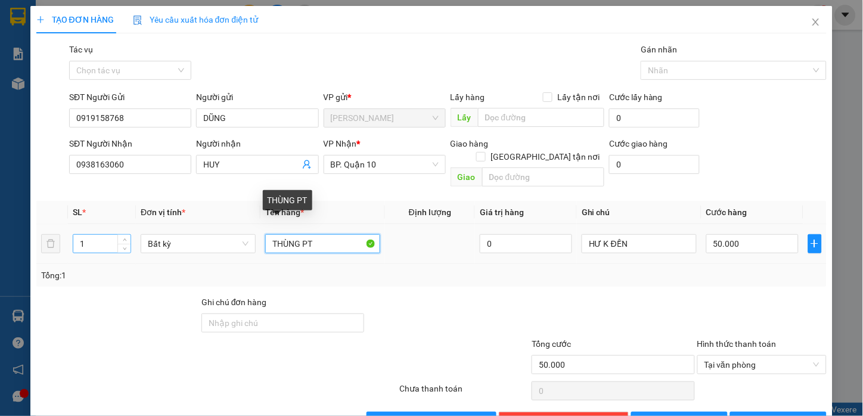
drag, startPoint x: 295, startPoint y: 231, endPoint x: 82, endPoint y: 233, distance: 212.8
click at [82, 233] on tr "1 Bất kỳ THÙNG PT 0 HƯ K ĐỀN 50.000" at bounding box center [431, 244] width 791 height 40
type input "CỤC PT"
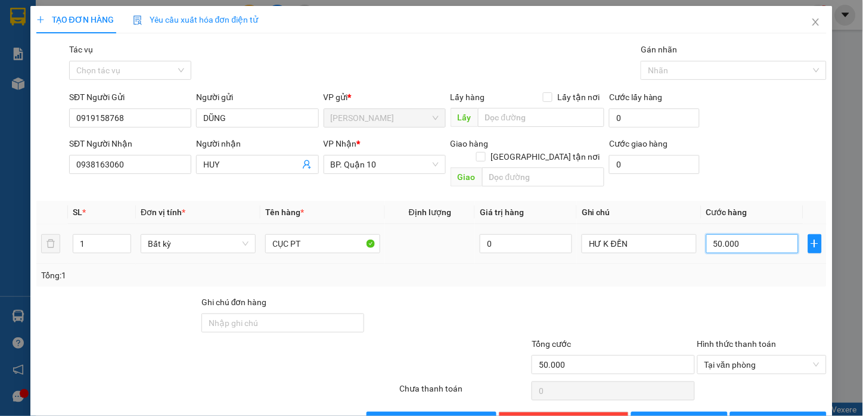
click at [730, 236] on input "50.000" at bounding box center [752, 243] width 92 height 19
type input "3"
type input "30"
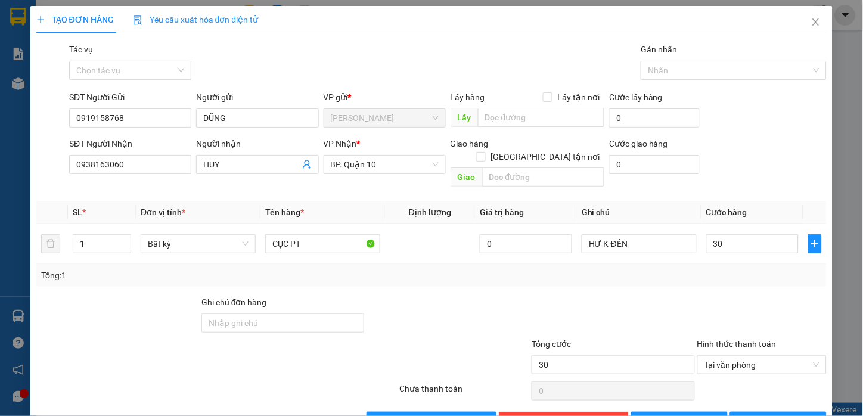
type input "30.000"
drag, startPoint x: 696, startPoint y: 273, endPoint x: 712, endPoint y: 328, distance: 57.0
click at [696, 276] on div "Transit Pickup Surcharge Ids Transit Deliver Surcharge Ids Transit Deliver Surc…" at bounding box center [431, 237] width 791 height 388
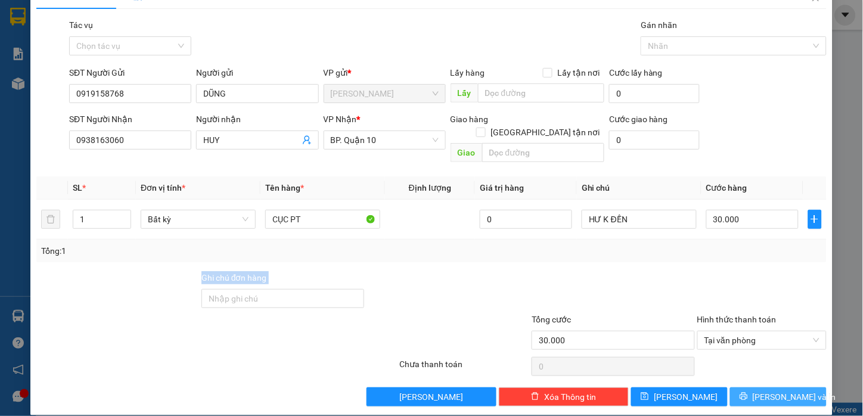
click at [748, 387] on button "[PERSON_NAME] và In" at bounding box center [778, 396] width 97 height 19
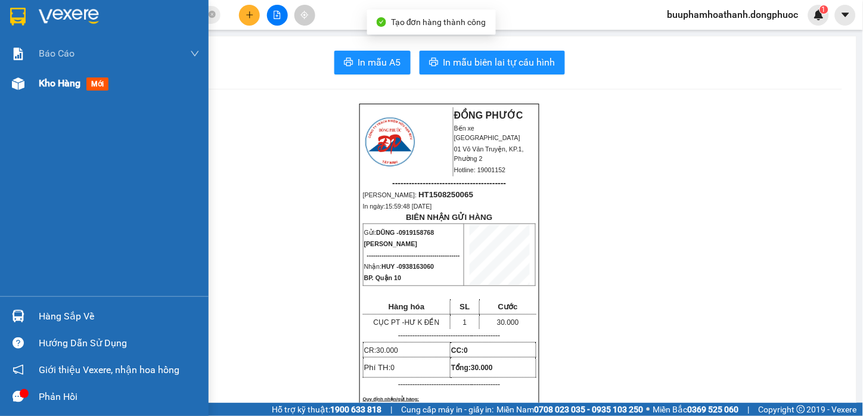
click at [6, 90] on div "Kho hàng mới" at bounding box center [104, 84] width 209 height 30
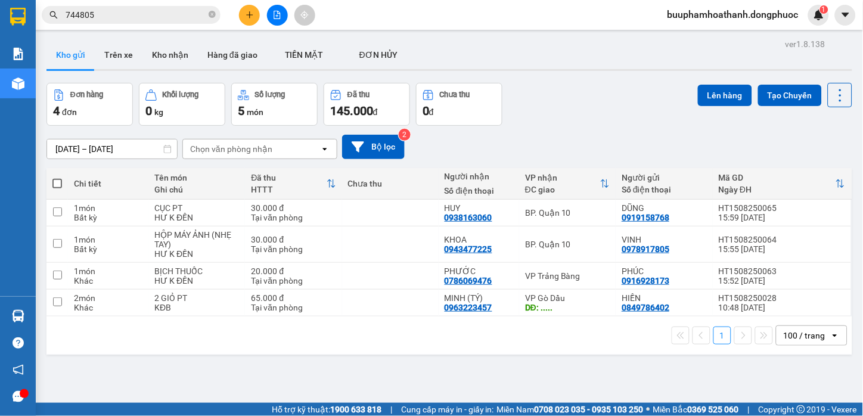
scroll to position [55, 0]
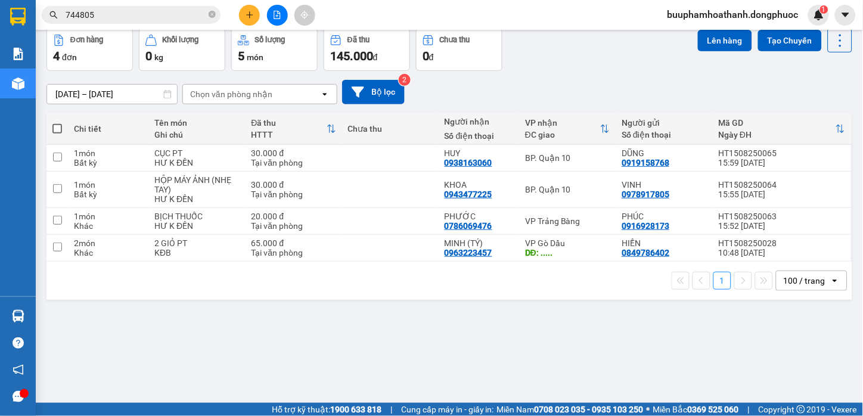
click at [130, 17] on input "744805" at bounding box center [136, 14] width 141 height 13
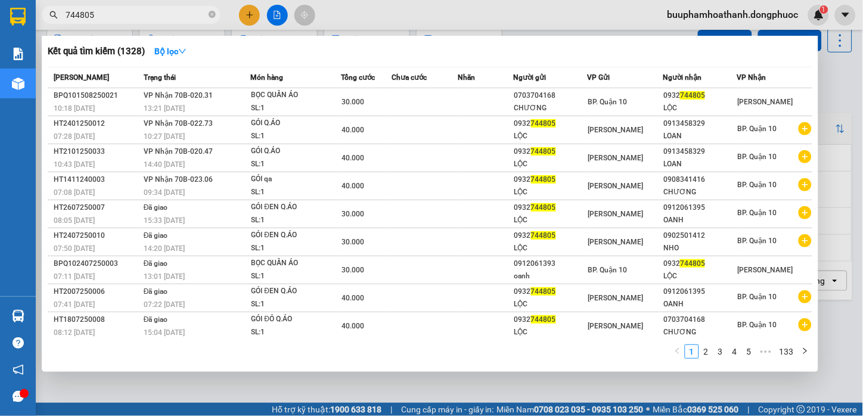
click at [130, 17] on input "744805" at bounding box center [136, 14] width 141 height 13
type input "0"
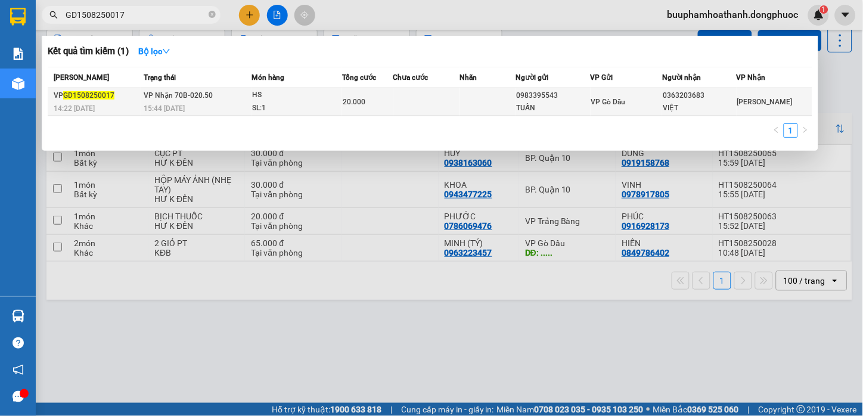
type input "GD1508250017"
click at [331, 110] on div "SL: 1" at bounding box center [296, 108] width 89 height 13
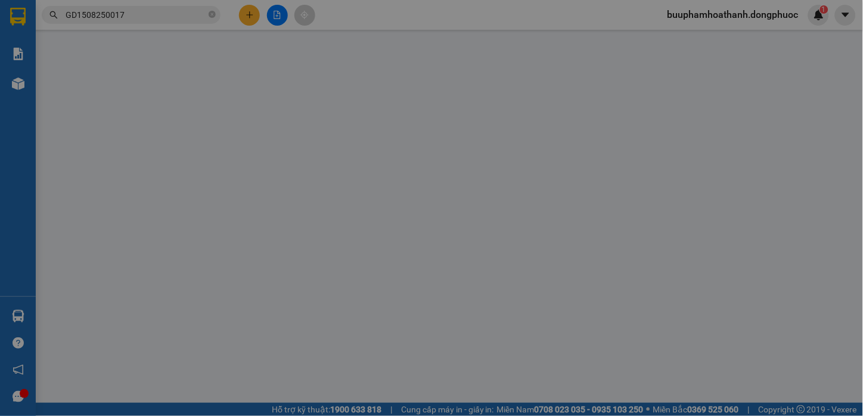
type input "0983395543"
type input "TUẤN"
type input "0363203683"
type input "VIỆT"
type input "20.000"
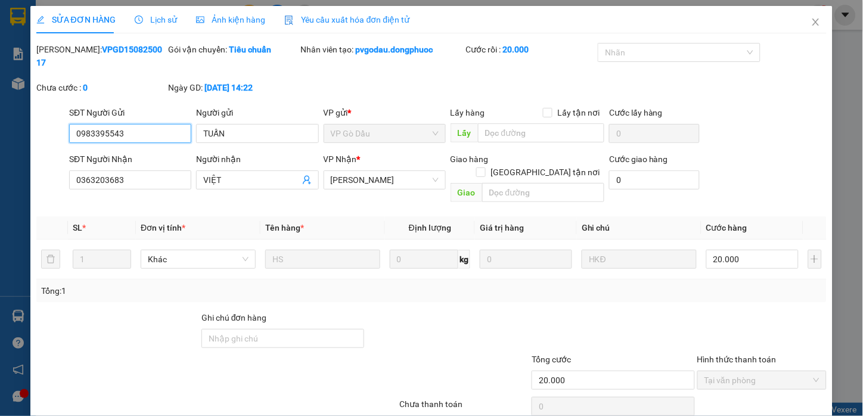
scroll to position [27, 0]
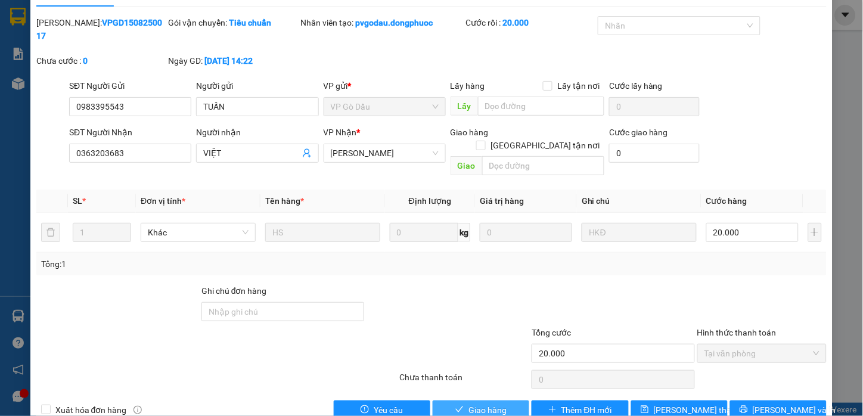
click at [471, 404] on span "Giao hàng" at bounding box center [488, 410] width 38 height 13
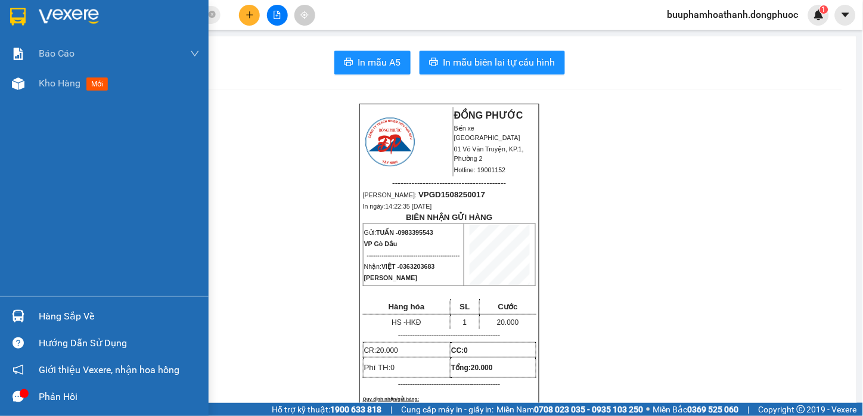
click at [24, 318] on img at bounding box center [18, 316] width 13 height 13
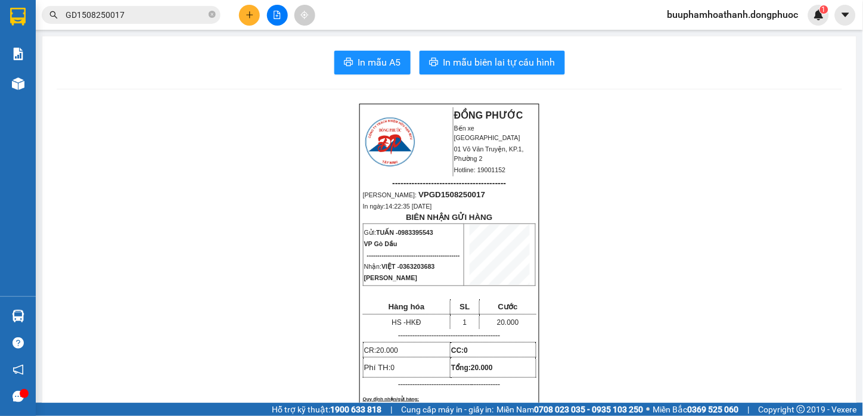
click at [622, 320] on section "Kết quả tìm kiếm ( 1 ) Bộ lọc Mã ĐH Trạng thái Món hàng Tổng cước Chưa cước Nhã…" at bounding box center [431, 208] width 863 height 416
click at [279, 21] on button at bounding box center [277, 15] width 21 height 21
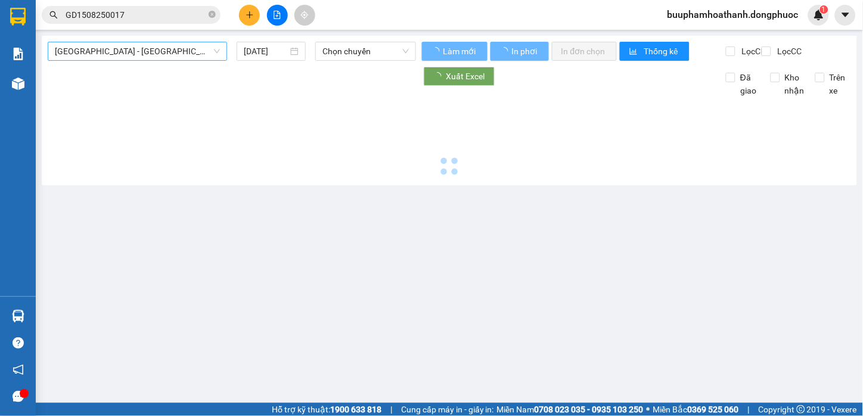
click at [189, 54] on span "[GEOGRAPHIC_DATA][PERSON_NAME][GEOGRAPHIC_DATA] (vip)" at bounding box center [137, 51] width 165 height 18
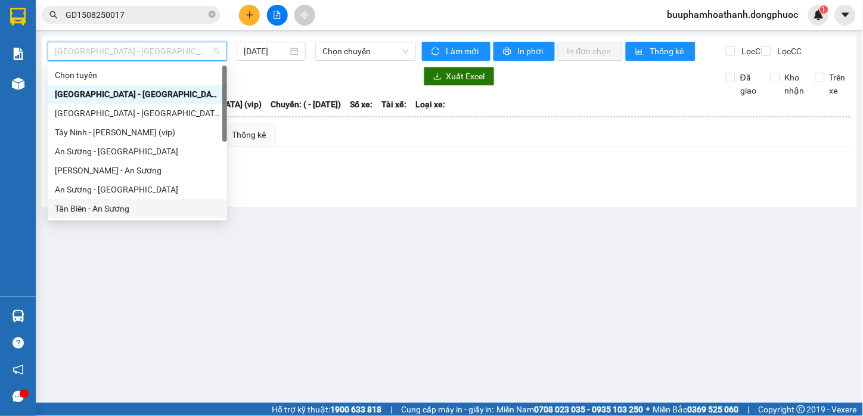
scroll to position [171, 0]
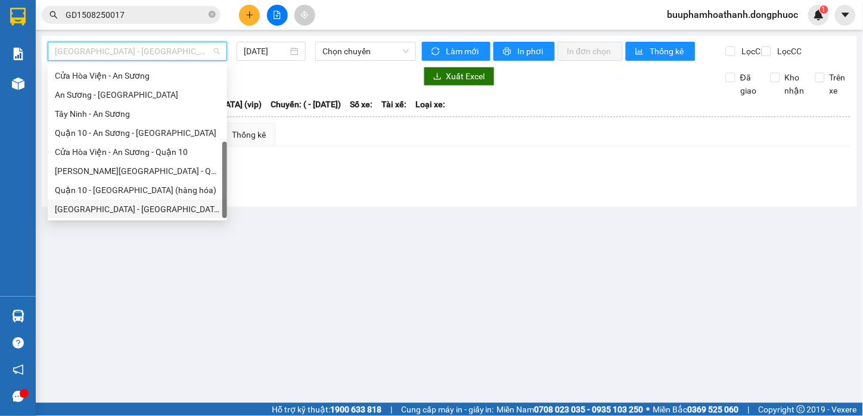
click at [151, 209] on div "[GEOGRAPHIC_DATA][PERSON_NAME][GEOGRAPHIC_DATA] (vip)" at bounding box center [137, 209] width 165 height 13
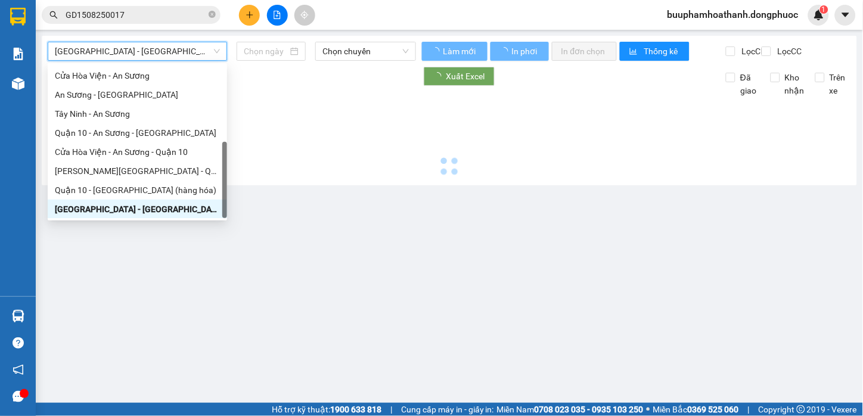
type input "[DATE]"
click at [359, 60] on span "Chọn chuyến" at bounding box center [366, 51] width 86 height 18
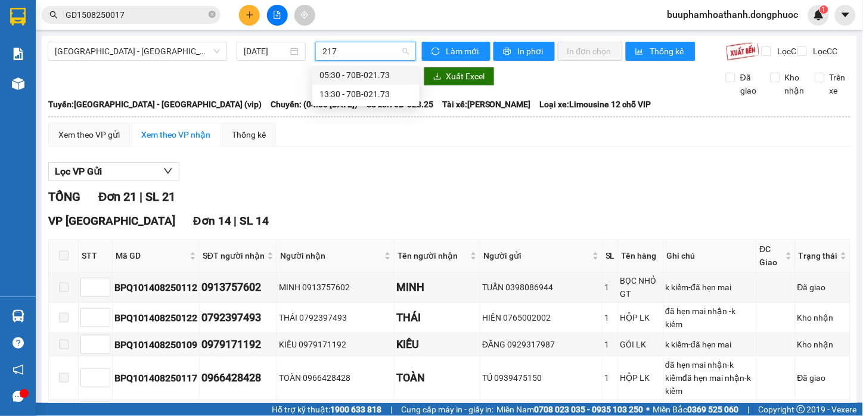
type input "2173"
click at [362, 94] on div "13:30 - 70B-021.73" at bounding box center [366, 94] width 93 height 13
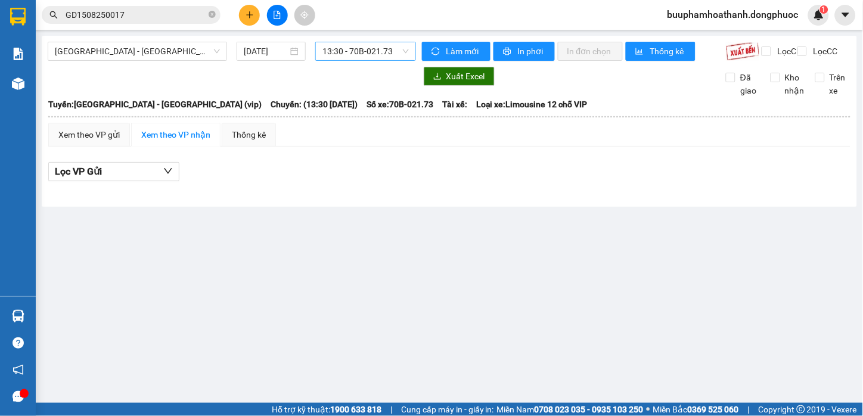
click at [365, 299] on main "Hồ Chí Minh - Tây Ninh (vip) 15/08/2025 13:30 - 70B-021.73 Làm mới In phơi In đ…" at bounding box center [431, 201] width 863 height 403
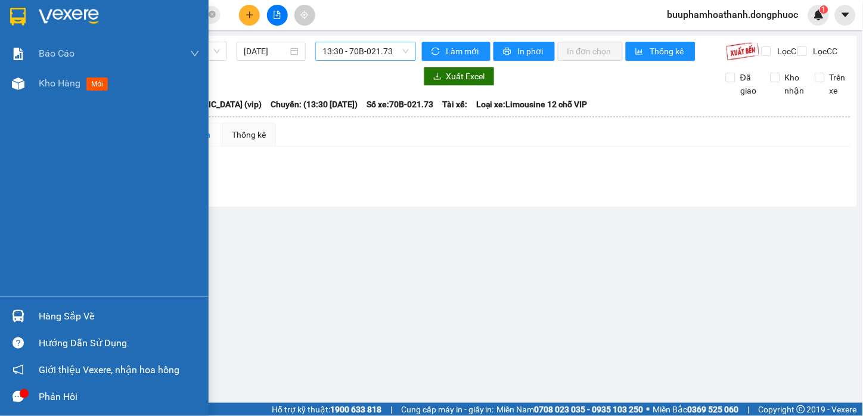
click at [32, 318] on div "Hàng sắp về" at bounding box center [104, 316] width 209 height 27
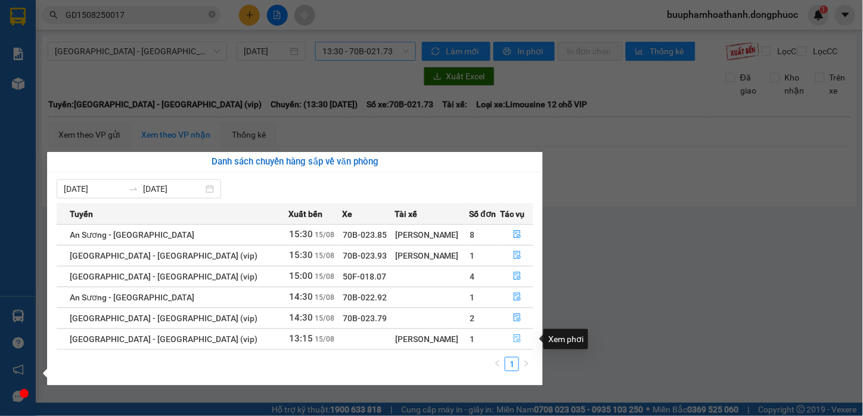
click at [514, 337] on icon "file-done" at bounding box center [517, 338] width 7 height 8
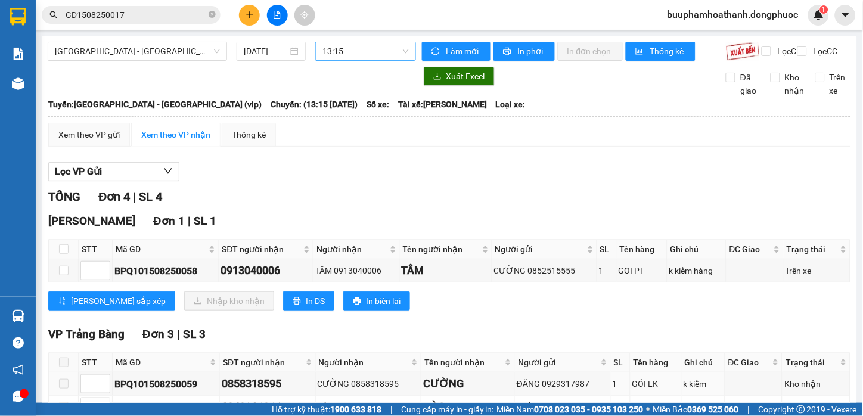
scroll to position [111, 0]
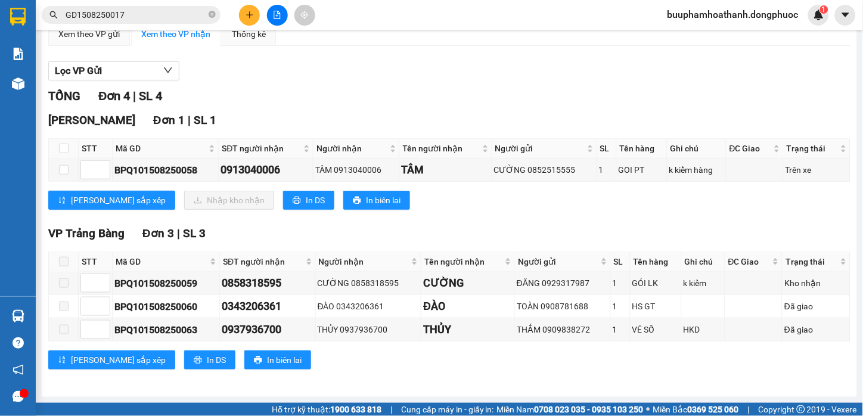
drag, startPoint x: 463, startPoint y: 382, endPoint x: 439, endPoint y: 389, distance: 24.2
click at [463, 383] on div "TỔNG Đơn 4 | SL 4 Hòa Thành Đơn 1 | SL 1 STT Mã GD SĐT người nhận Người nhận Tê…" at bounding box center [449, 235] width 802 height 297
click at [330, 359] on div "Lưu sắp xếp In DS In biên lai" at bounding box center [449, 360] width 802 height 19
drag, startPoint x: 235, startPoint y: 104, endPoint x: 244, endPoint y: 129, distance: 26.8
click at [235, 109] on div "TỔNG Đơn 4 | SL 4 Hòa Thành Đơn 1 | SL 1 STT Mã GD SĐT người nhận Người nhận Tê…" at bounding box center [449, 235] width 802 height 297
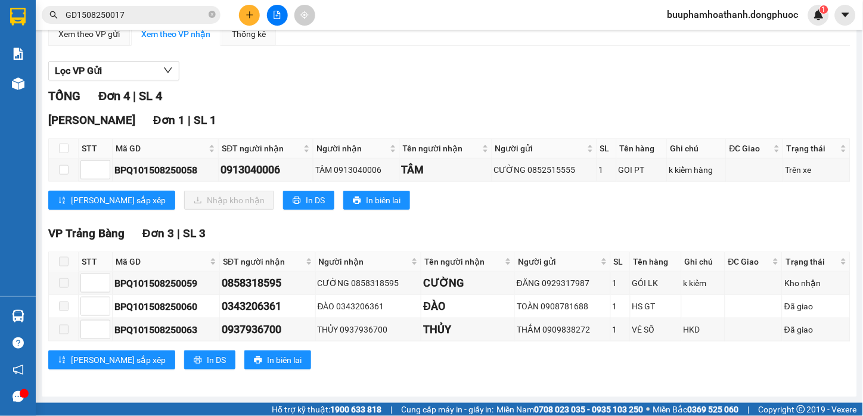
click at [339, 70] on div "Lọc VP Gửi" at bounding box center [449, 71] width 802 height 20
click at [67, 145] on input "checkbox" at bounding box center [64, 149] width 10 height 10
checkbox input "true"
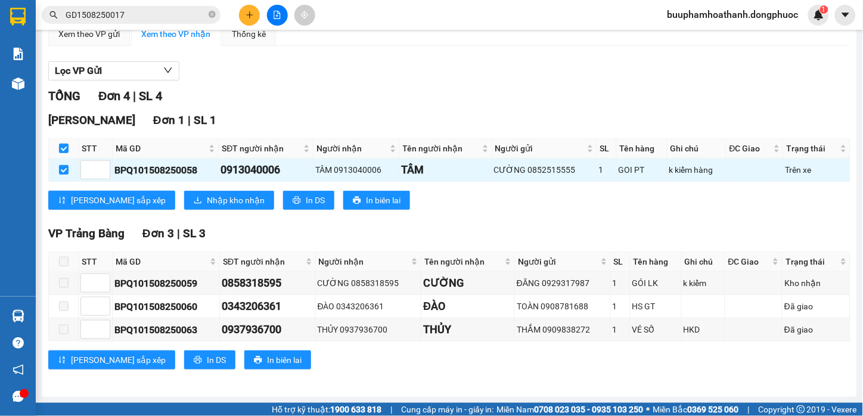
click at [175, 189] on div "Hòa Thành Đơn 1 | SL 1 STT Mã GD SĐT người nhận Người nhận Tên người nhận Người…" at bounding box center [449, 164] width 802 height 107
click at [207, 194] on span "Nhập kho nhận" at bounding box center [236, 200] width 58 height 13
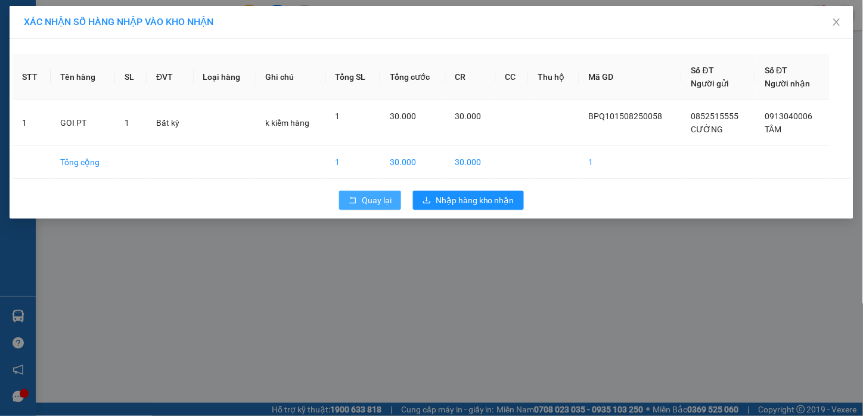
click at [373, 200] on span "Quay lại" at bounding box center [377, 200] width 30 height 13
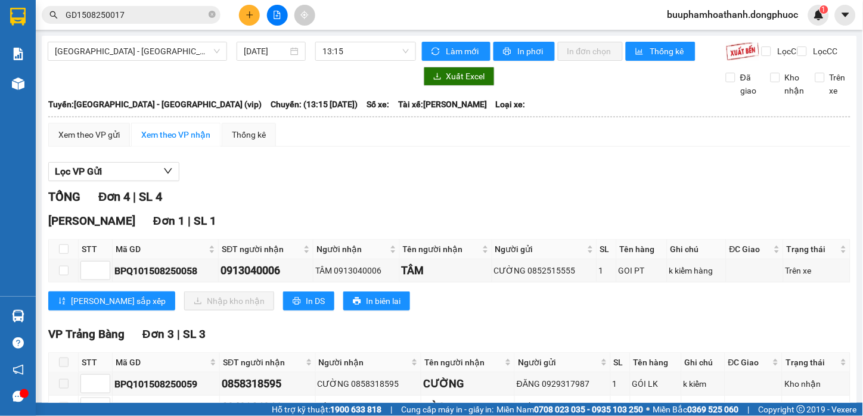
click at [499, 132] on td "Xem theo VP gửi Xem theo VP nhận Thống kê Lọc VP Gửi TỔNG Đơn 4 | SL 4 Hòa Thà…" at bounding box center [450, 304] width 804 height 364
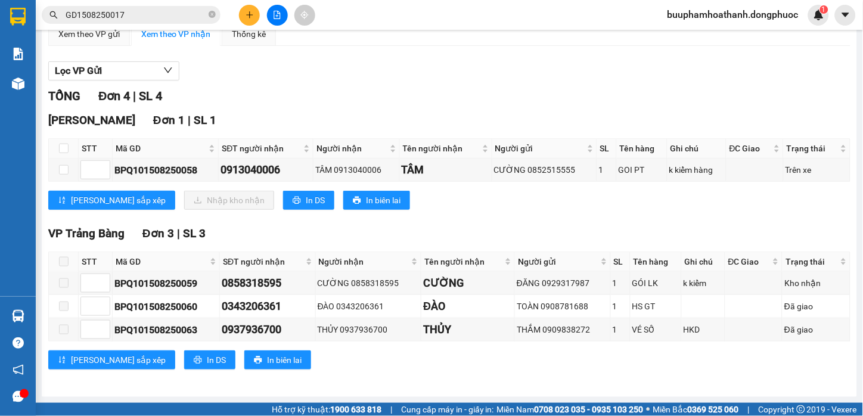
drag, startPoint x: 585, startPoint y: 233, endPoint x: 594, endPoint y: 224, distance: 13.1
click at [593, 230] on div "VP Trảng Bàng Đơn 3 | SL 3" at bounding box center [449, 234] width 802 height 18
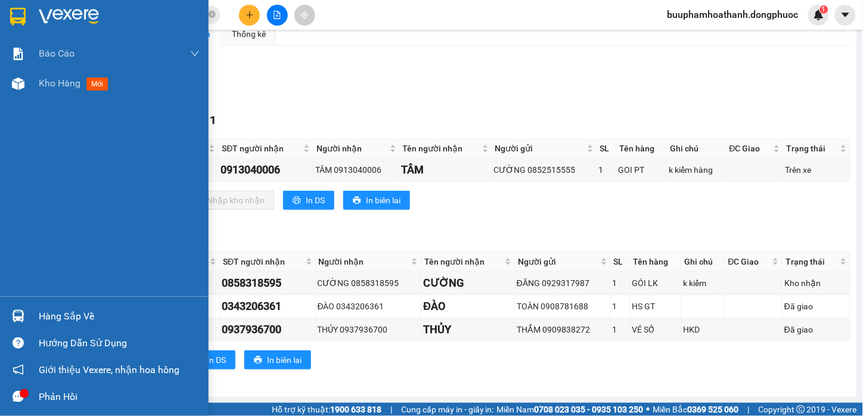
click at [31, 320] on div "Hàng sắp về" at bounding box center [104, 316] width 209 height 27
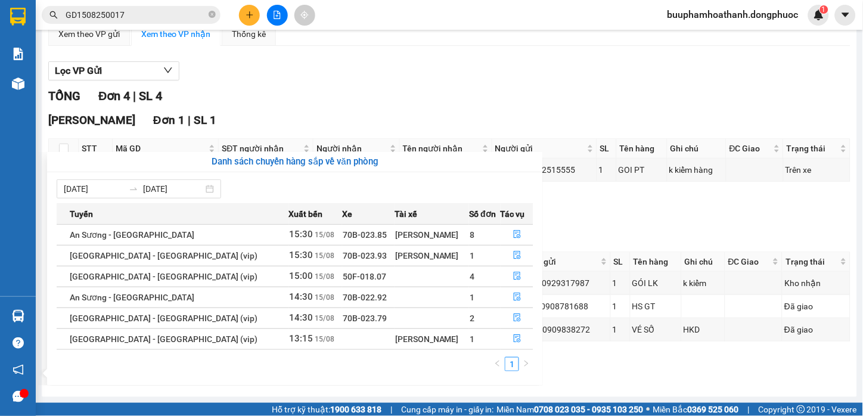
click at [665, 385] on section "Kết quả tìm kiếm ( 1 ) Bộ lọc Mã ĐH Trạng thái Món hàng Tổng cước Chưa cước Nhã…" at bounding box center [431, 208] width 863 height 416
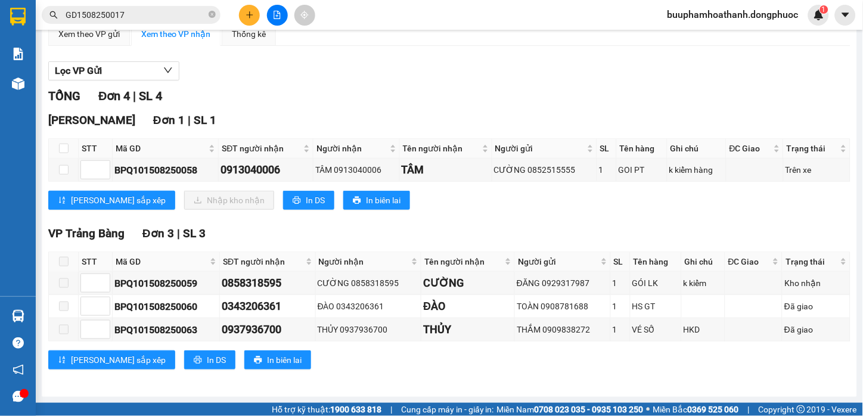
click at [665, 385] on div "Hồ Chí Minh - Tây Ninh (vip) 15/08/2025 13:15 Làm mới In phơi In đơn chọn Thống…" at bounding box center [450, 166] width 816 height 462
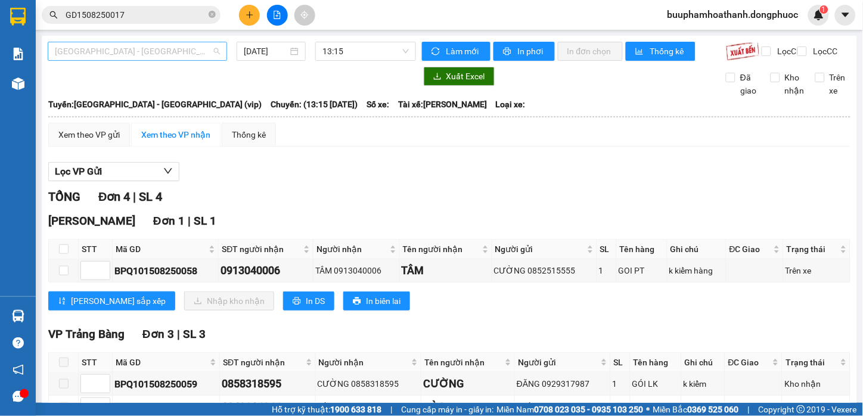
click at [162, 55] on span "[GEOGRAPHIC_DATA][PERSON_NAME][GEOGRAPHIC_DATA] (vip)" at bounding box center [137, 51] width 165 height 18
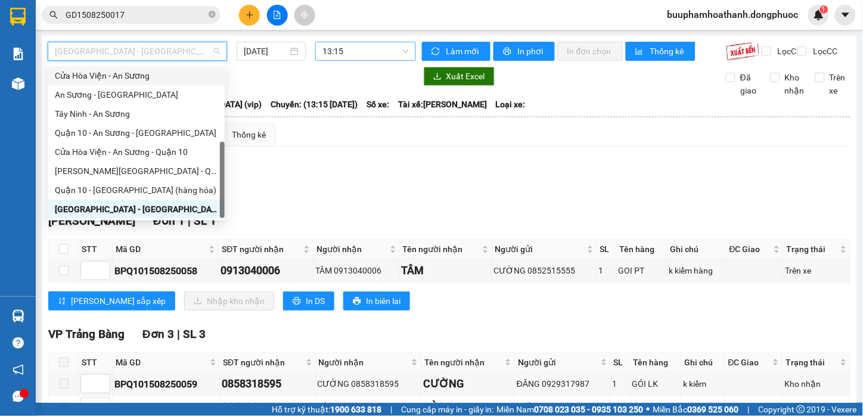
click at [336, 60] on span "13:15" at bounding box center [366, 51] width 86 height 18
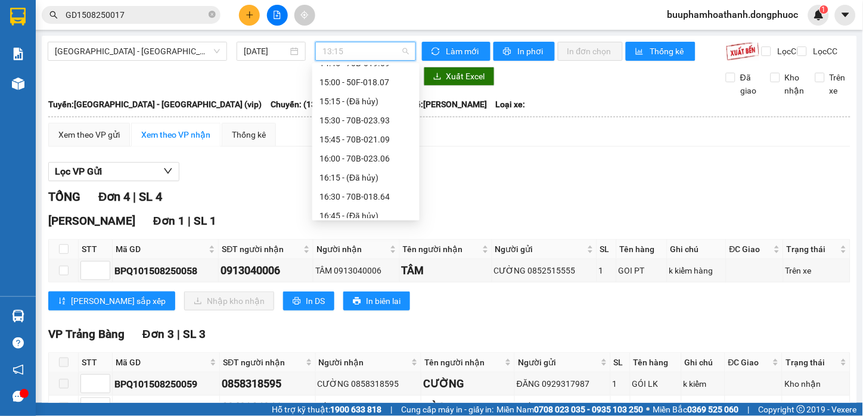
scroll to position [1012, 0]
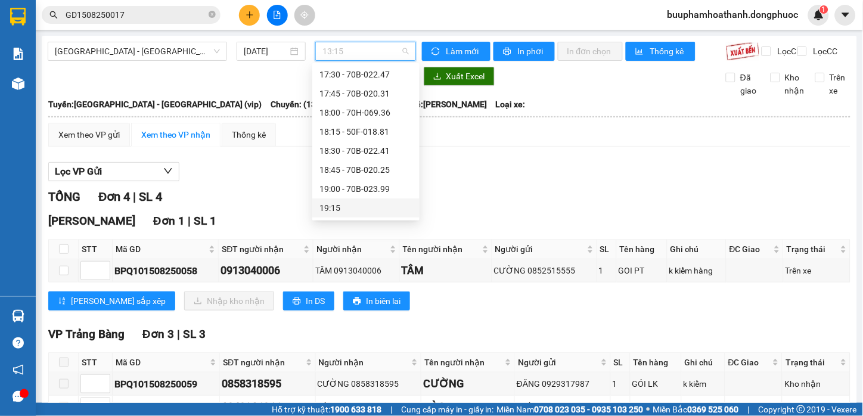
click at [370, 209] on div "19:15" at bounding box center [366, 207] width 93 height 13
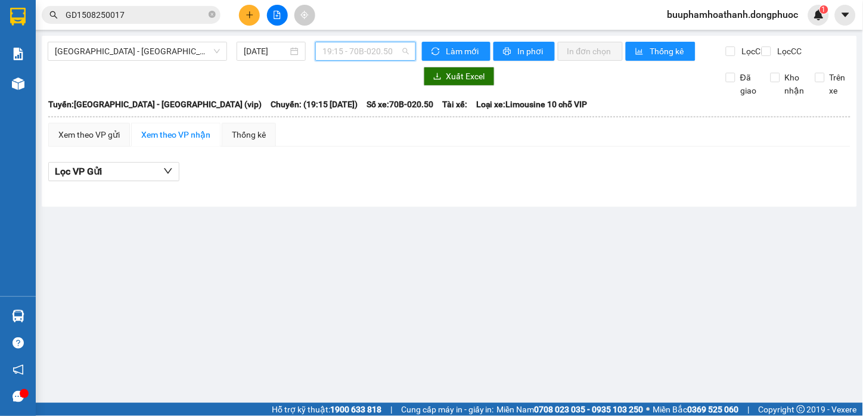
click at [376, 54] on span "19:15 - 70B-020.50" at bounding box center [366, 51] width 86 height 18
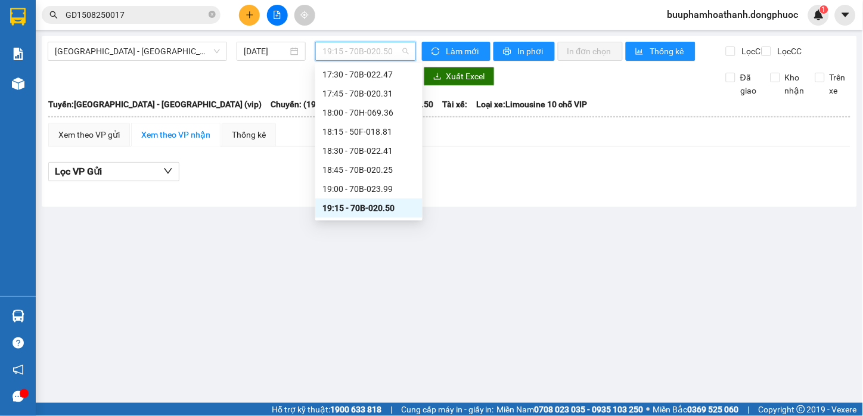
scroll to position [1145, 0]
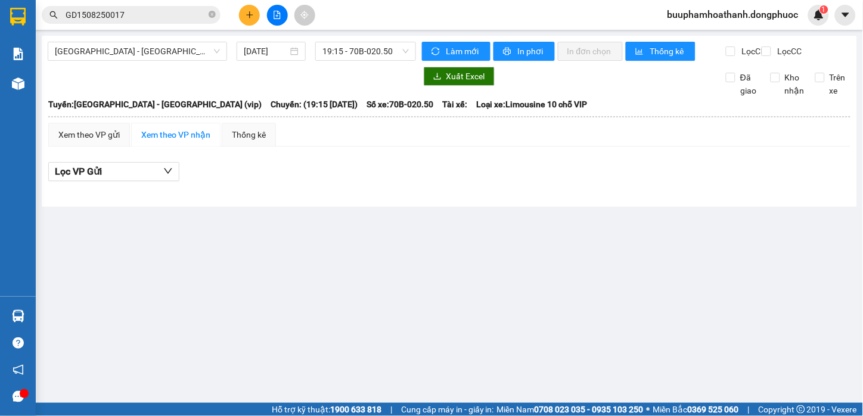
click at [511, 188] on div at bounding box center [449, 188] width 802 height 1
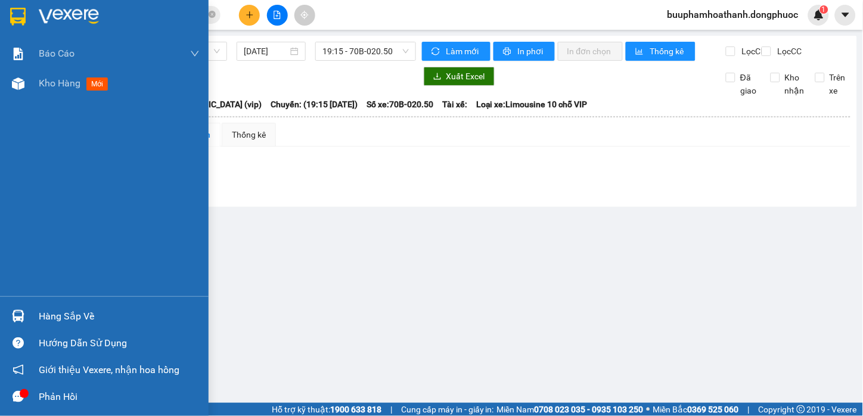
click at [28, 314] on div "Hàng sắp về" at bounding box center [104, 316] width 209 height 27
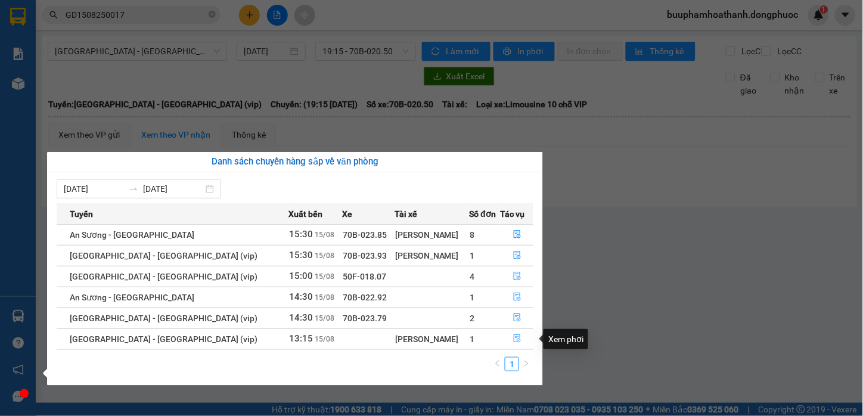
click at [514, 336] on icon "file-done" at bounding box center [517, 338] width 7 height 8
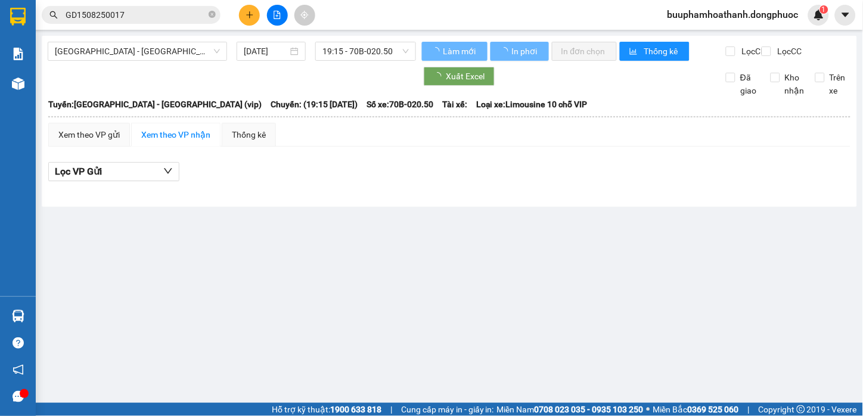
click at [725, 193] on div "Lọc VP Gửi" at bounding box center [449, 175] width 802 height 38
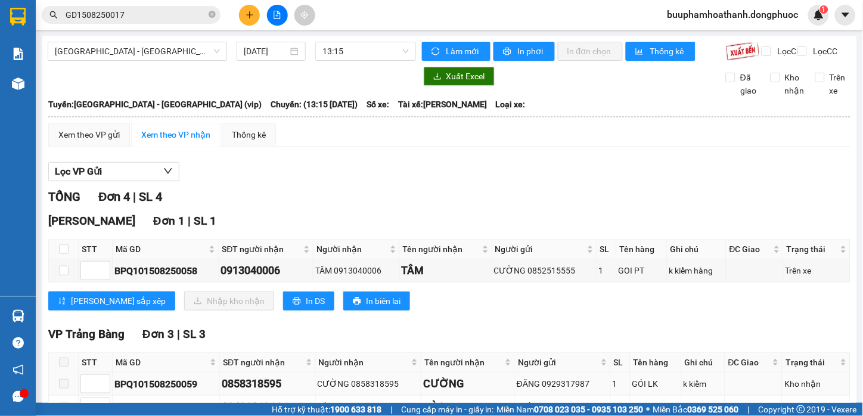
scroll to position [111, 0]
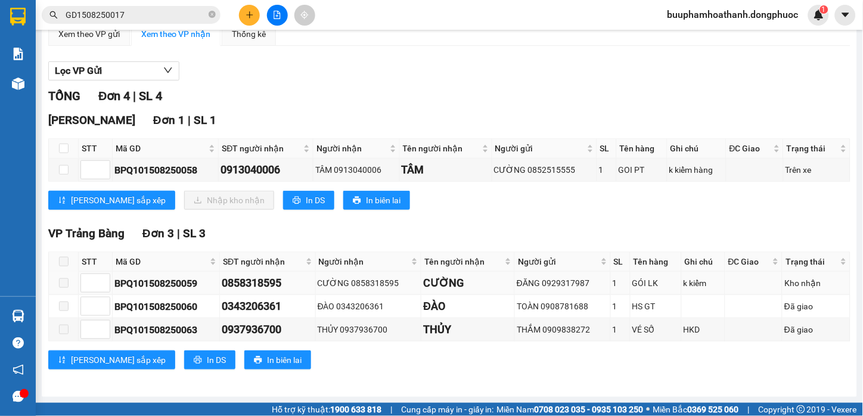
click at [443, 290] on div "CƯỜNG" at bounding box center [467, 283] width 89 height 17
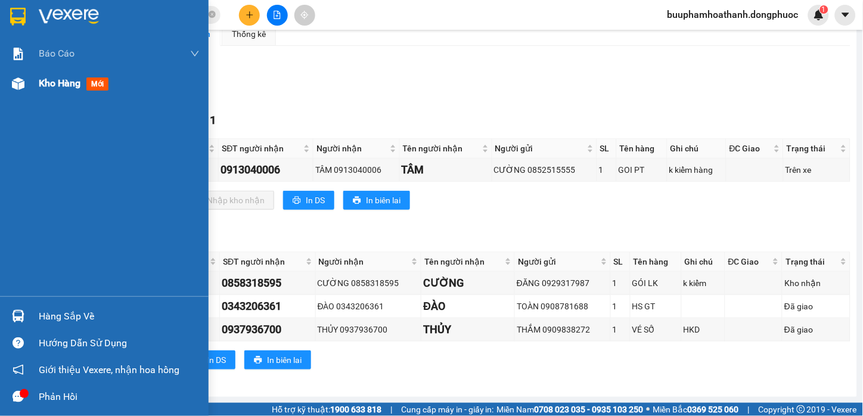
click at [32, 80] on div "Kho hàng mới" at bounding box center [104, 84] width 209 height 30
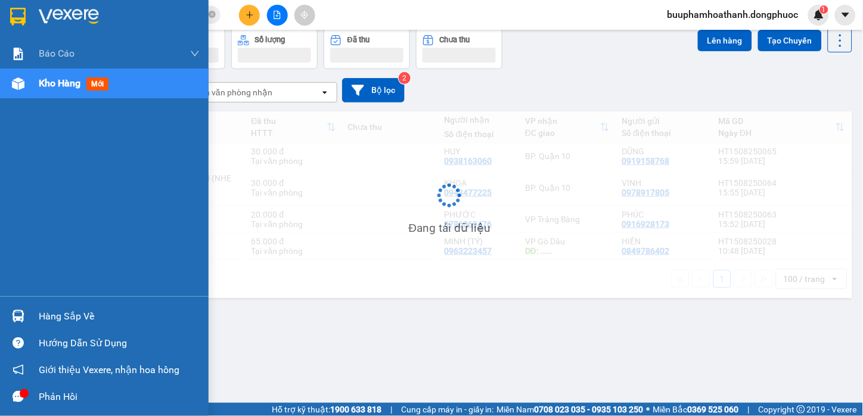
scroll to position [55, 0]
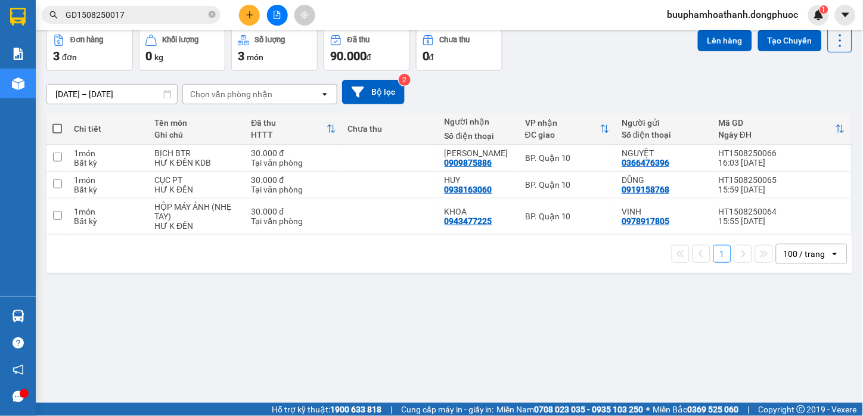
click at [520, 351] on div "ver 1.8.138 Kho gửi Trên xe Kho nhận Hàng đã giao TIỀN MẶT ĐƠN HỦY Đơn hàng 3…" at bounding box center [450, 189] width 816 height 416
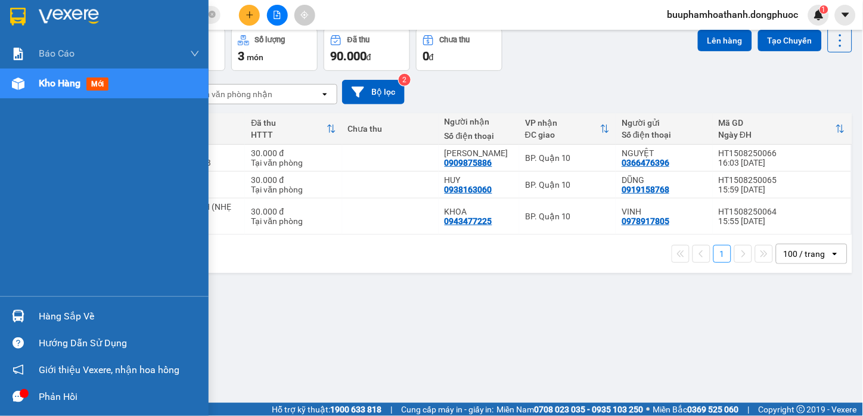
click at [33, 314] on div "Hàng sắp về" at bounding box center [104, 316] width 209 height 27
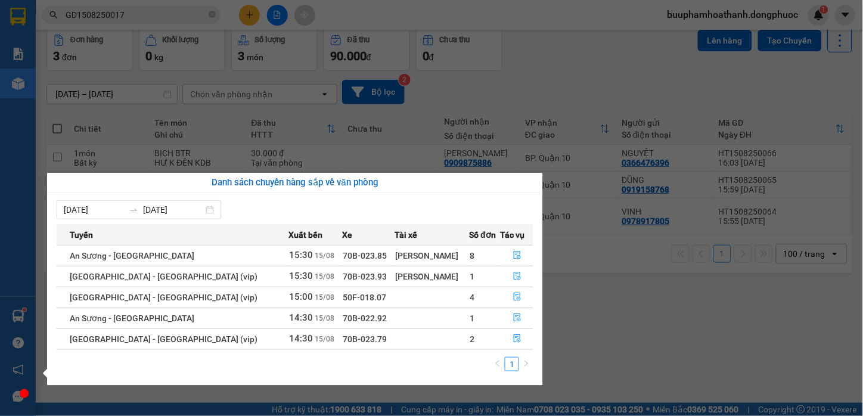
click at [634, 338] on section "Kết quả tìm kiếm ( 1 ) Bộ lọc Mã ĐH Trạng thái Món hàng Tổng cước Chưa cước Nhã…" at bounding box center [431, 208] width 863 height 416
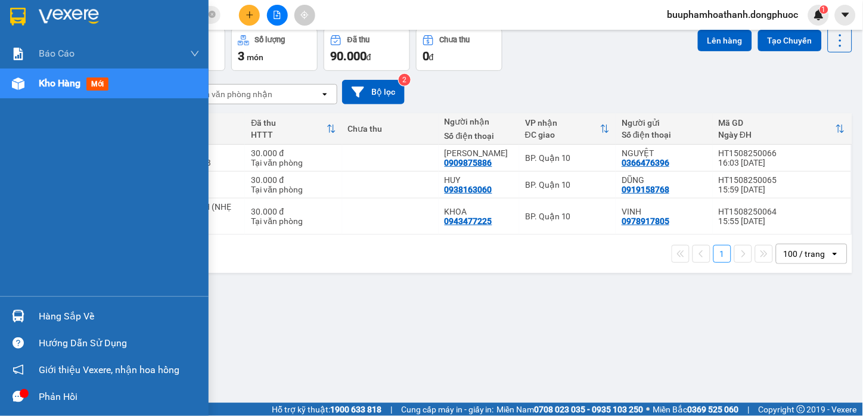
click at [17, 314] on img at bounding box center [18, 316] width 13 height 13
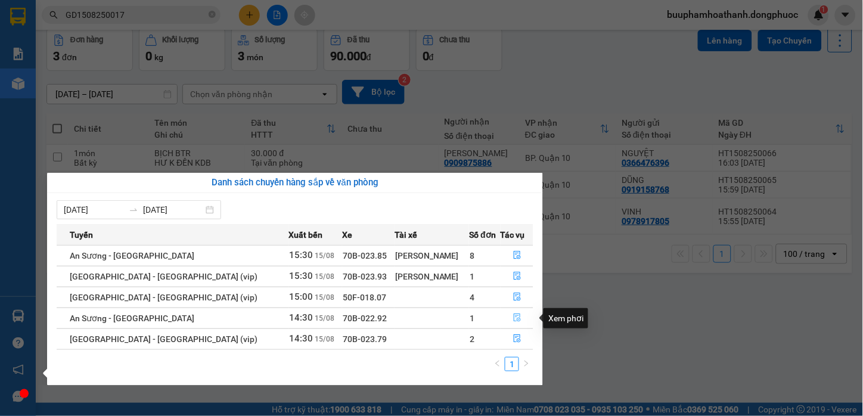
click at [513, 314] on icon "file-done" at bounding box center [517, 318] width 8 height 8
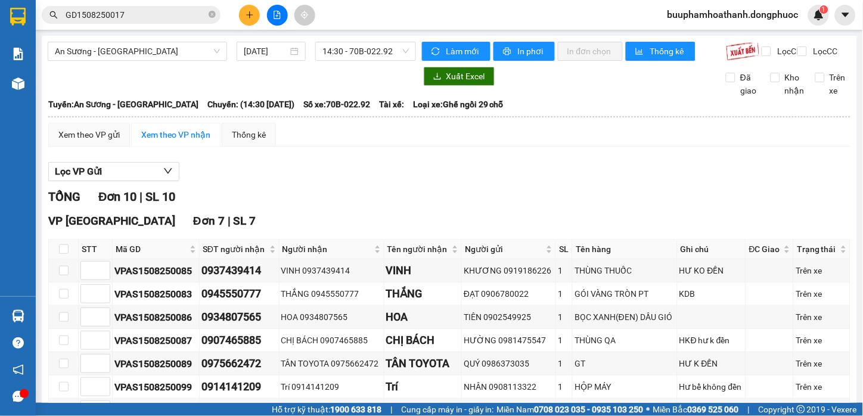
click at [534, 206] on div "TỔNG Đơn 10 | SL 10" at bounding box center [449, 197] width 802 height 18
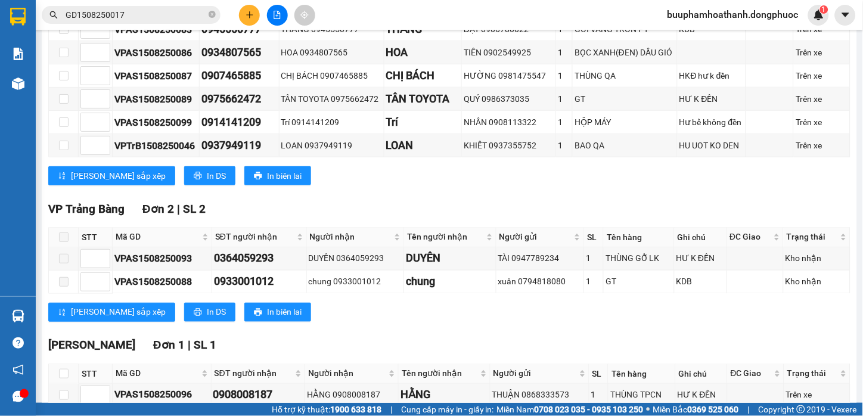
scroll to position [342, 0]
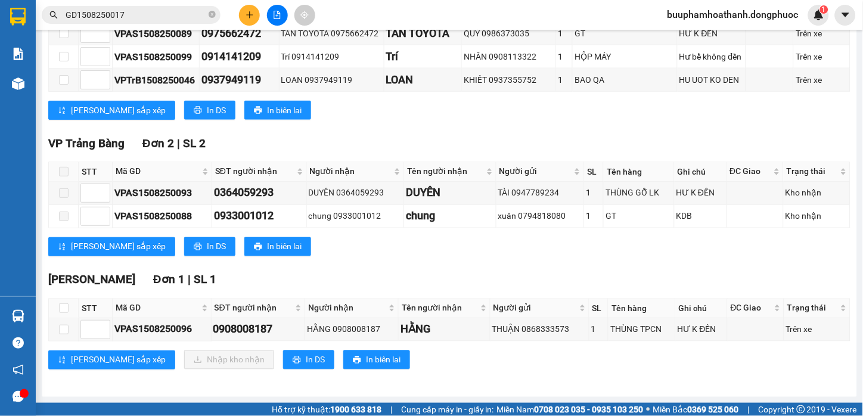
click at [553, 366] on div "Lưu sắp xếp Nhập kho nhận In DS In biên lai" at bounding box center [449, 360] width 802 height 19
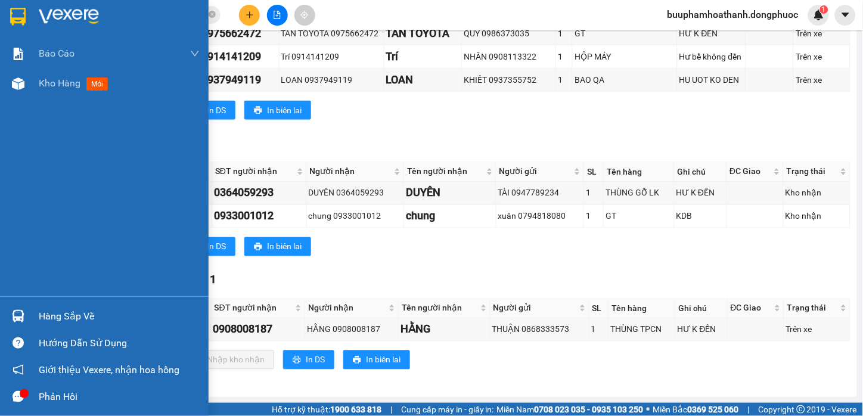
click at [20, 318] on img at bounding box center [18, 316] width 13 height 13
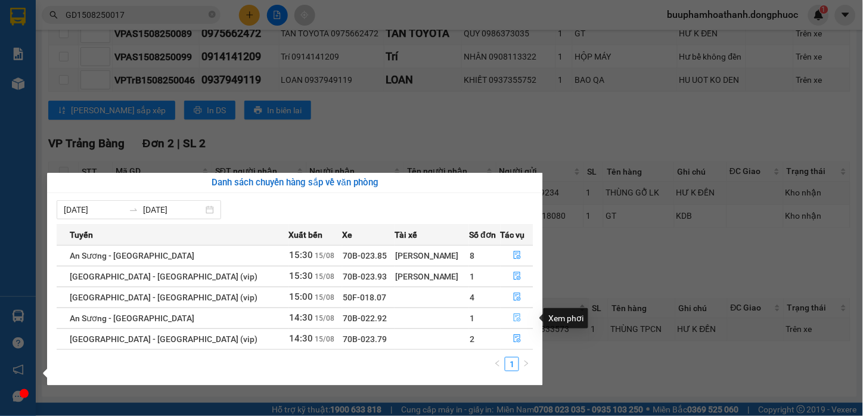
click at [520, 313] on button "button" at bounding box center [517, 318] width 32 height 19
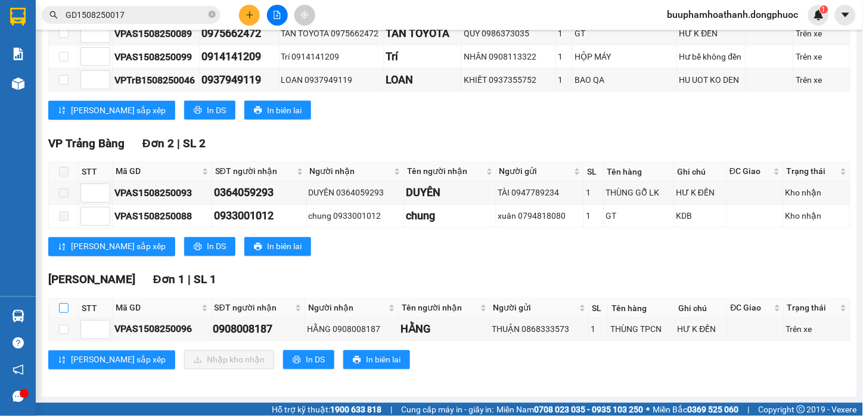
click at [60, 307] on input "checkbox" at bounding box center [64, 308] width 10 height 10
checkbox input "true"
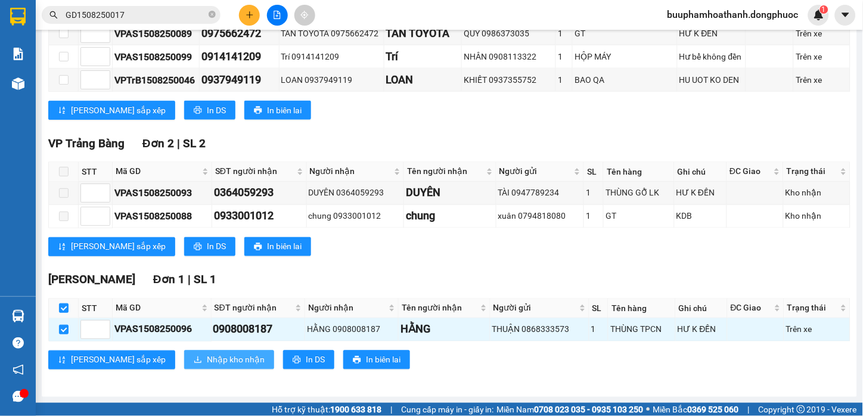
click at [184, 361] on button "Nhập kho nhận" at bounding box center [229, 360] width 90 height 19
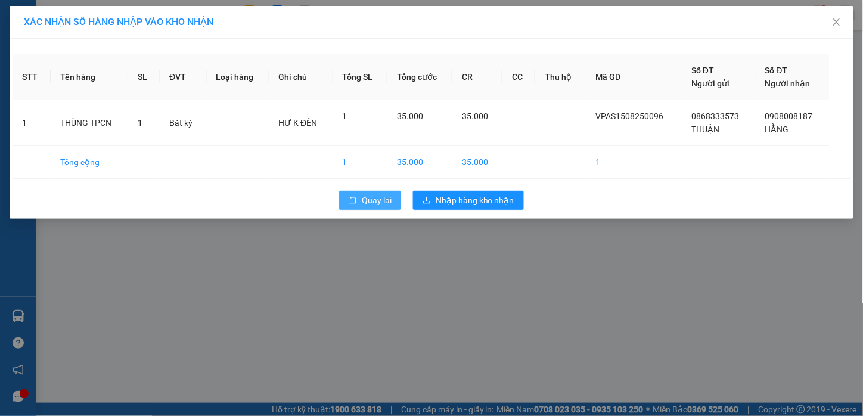
click at [376, 210] on button "Quay lại" at bounding box center [370, 200] width 62 height 19
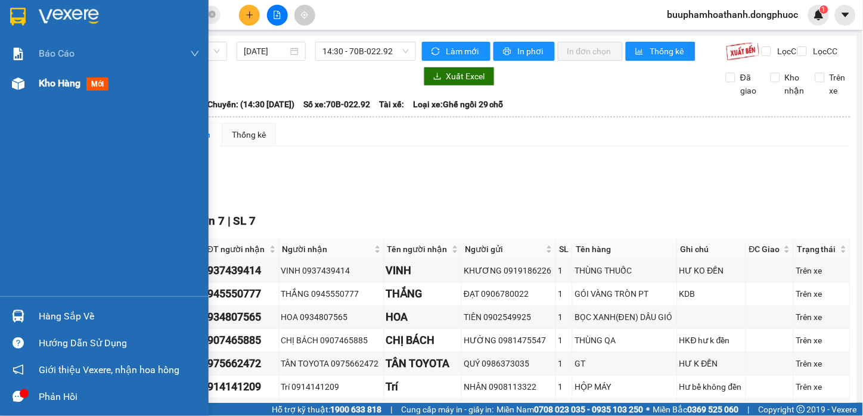
click at [28, 88] on div "Kho hàng mới" at bounding box center [104, 84] width 209 height 30
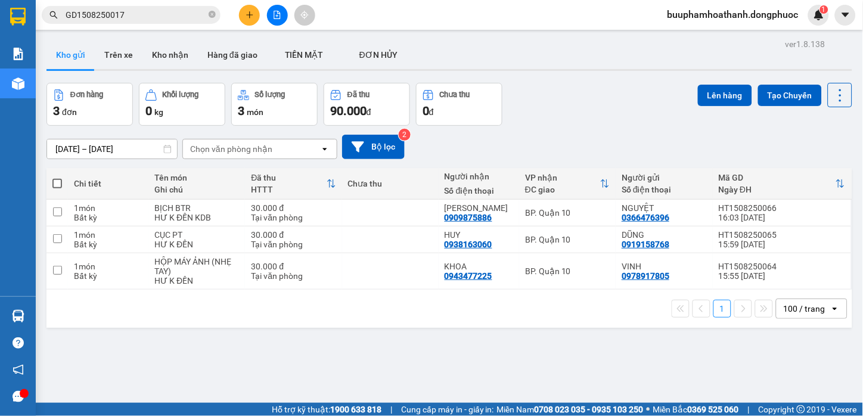
click at [520, 359] on div "ver 1.8.138 Kho gửi Trên xe Kho nhận Hàng đã giao TIỀN MẶT ĐƠN HỦY Đơn hàng 3…" at bounding box center [450, 244] width 816 height 416
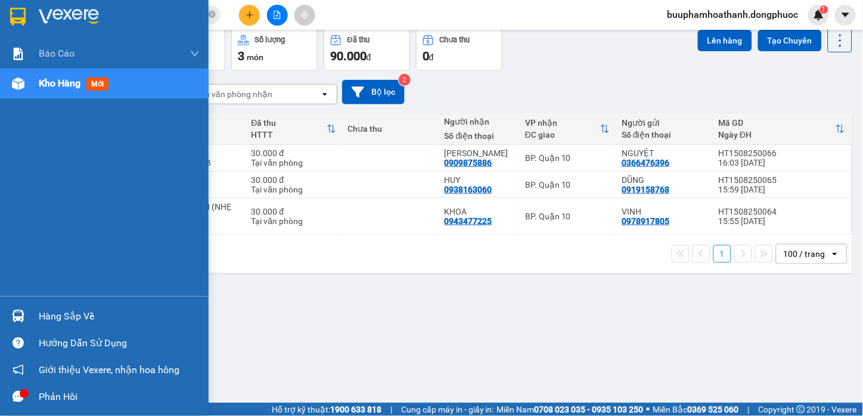
click at [39, 317] on div "Hàng sắp về" at bounding box center [119, 317] width 161 height 18
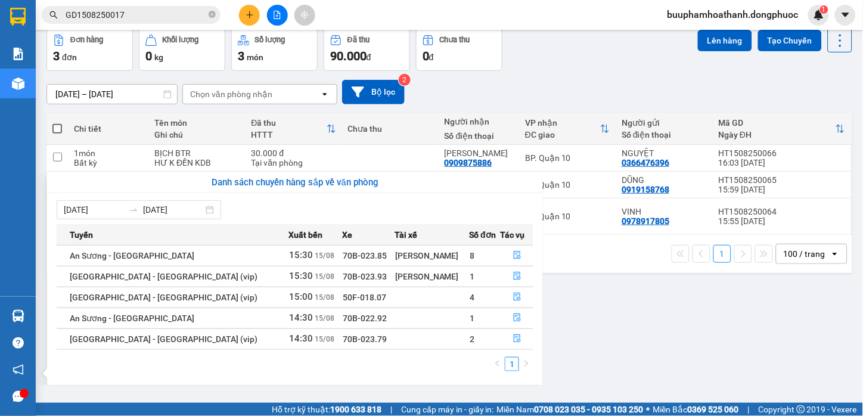
drag, startPoint x: 605, startPoint y: 302, endPoint x: 406, endPoint y: 9, distance: 354.5
click at [605, 304] on section "Kết quả tìm kiếm ( 1 ) Bộ lọc Mã ĐH Trạng thái Món hàng Tổng cước Chưa cước Nhã…" at bounding box center [431, 208] width 863 height 416
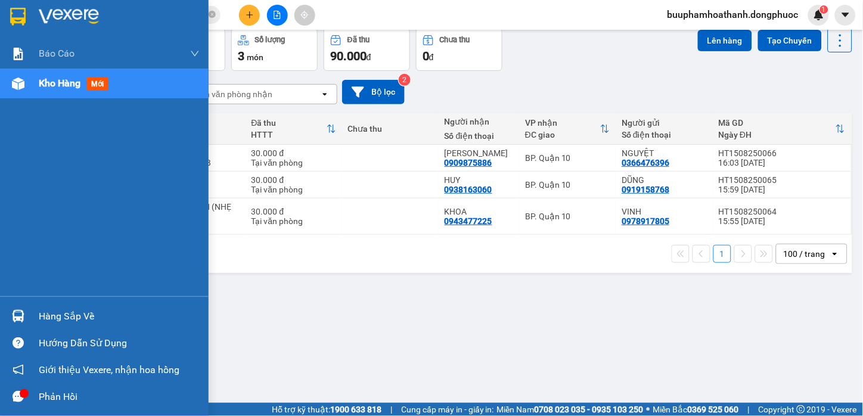
click at [45, 308] on div "Hàng sắp về" at bounding box center [119, 317] width 161 height 18
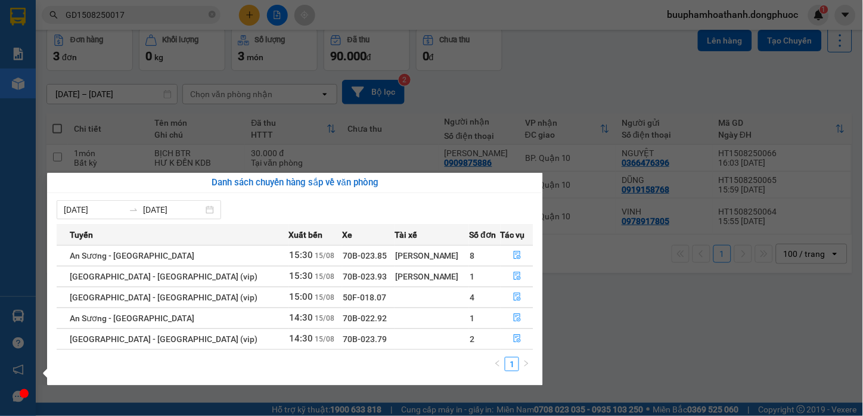
click at [634, 309] on section "Kết quả tìm kiếm ( 1 ) Bộ lọc Mã ĐH Trạng thái Món hàng Tổng cước Chưa cước Nhã…" at bounding box center [431, 208] width 863 height 416
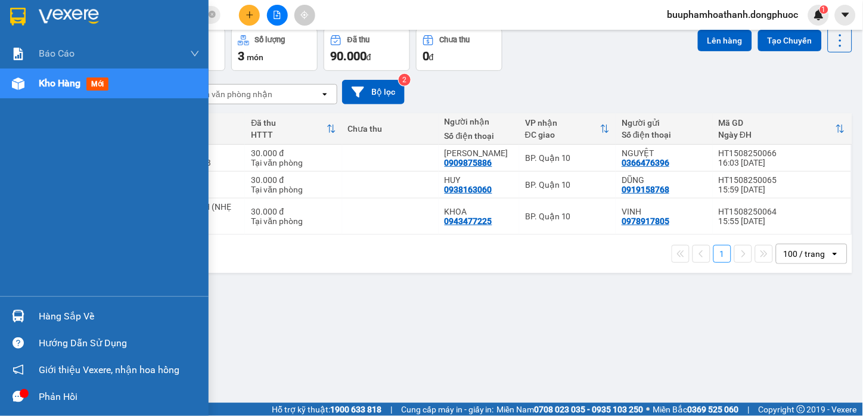
drag, startPoint x: 25, startPoint y: 316, endPoint x: 144, endPoint y: 272, distance: 126.4
click at [25, 315] on div at bounding box center [18, 316] width 21 height 21
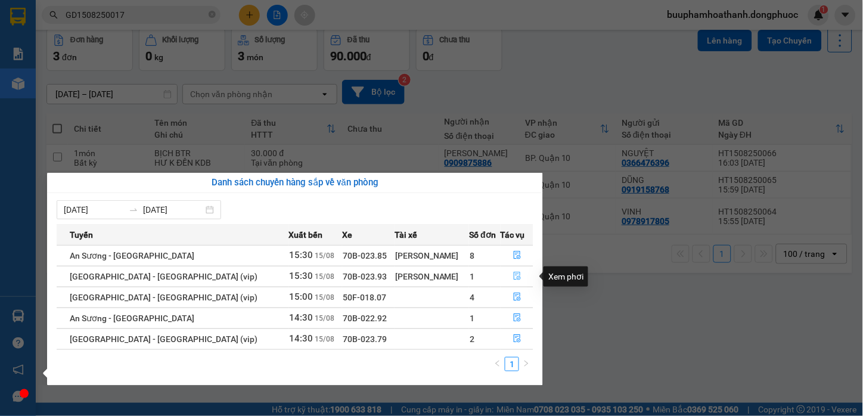
click at [517, 276] on button "button" at bounding box center [517, 276] width 32 height 19
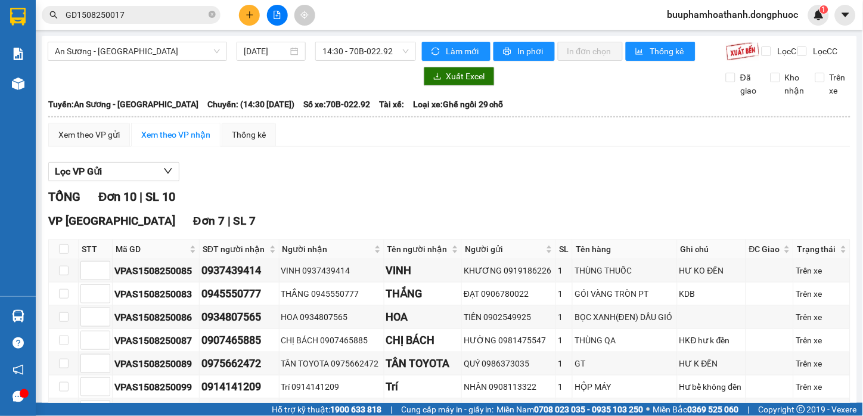
click at [480, 117] on hr at bounding box center [449, 116] width 802 height 1
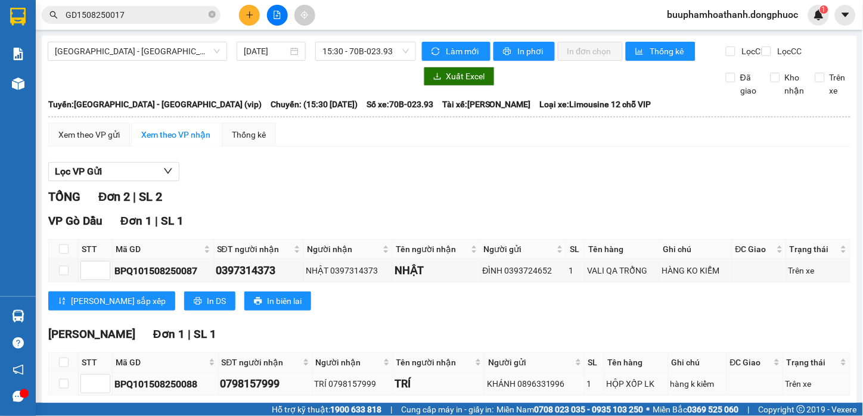
scroll to position [64, 0]
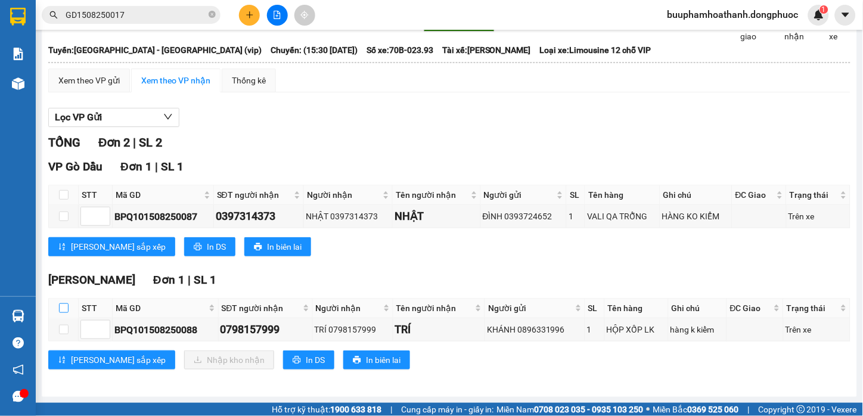
click at [63, 305] on input "checkbox" at bounding box center [64, 308] width 10 height 10
checkbox input "true"
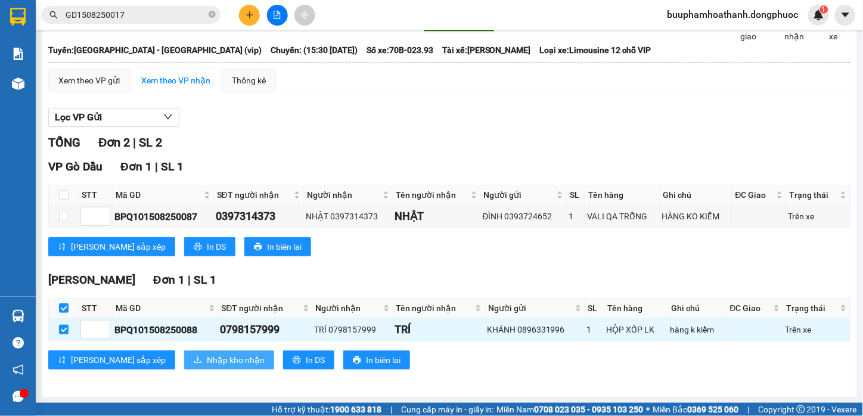
click at [207, 362] on span "Nhập kho nhận" at bounding box center [236, 360] width 58 height 13
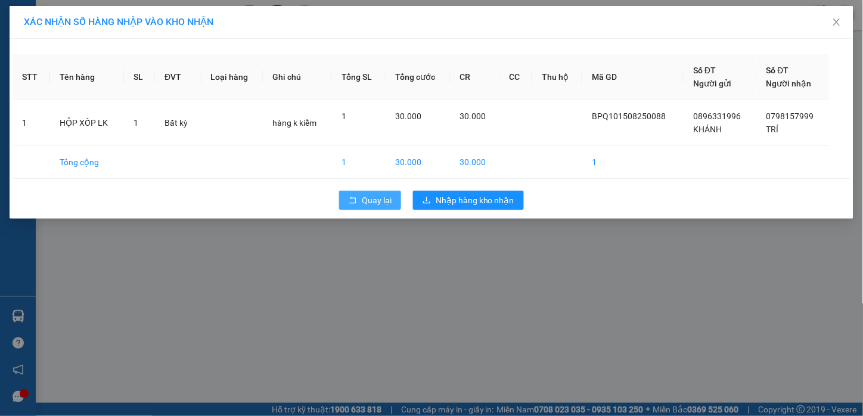
click at [389, 200] on span "Quay lại" at bounding box center [377, 200] width 30 height 13
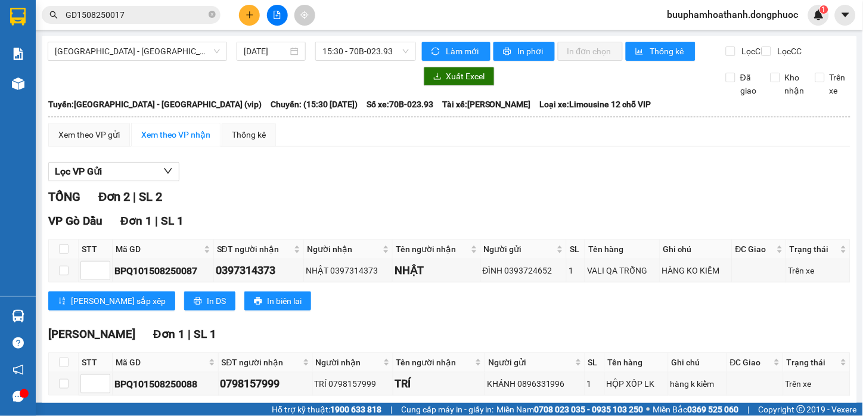
scroll to position [64, 0]
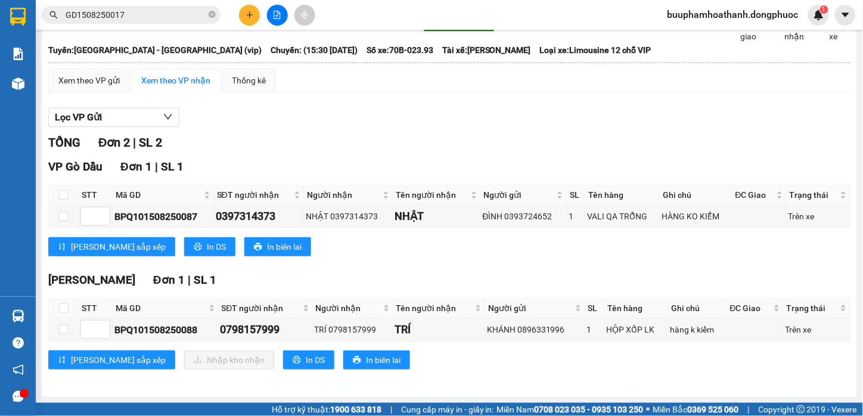
click at [421, 252] on div "Lưu sắp xếp In DS In biên lai" at bounding box center [449, 246] width 802 height 19
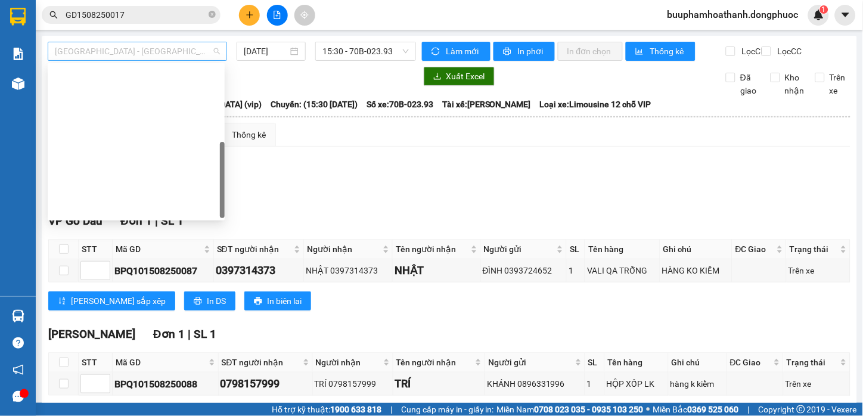
click at [156, 51] on span "[GEOGRAPHIC_DATA][PERSON_NAME][GEOGRAPHIC_DATA] (vip)" at bounding box center [137, 51] width 165 height 18
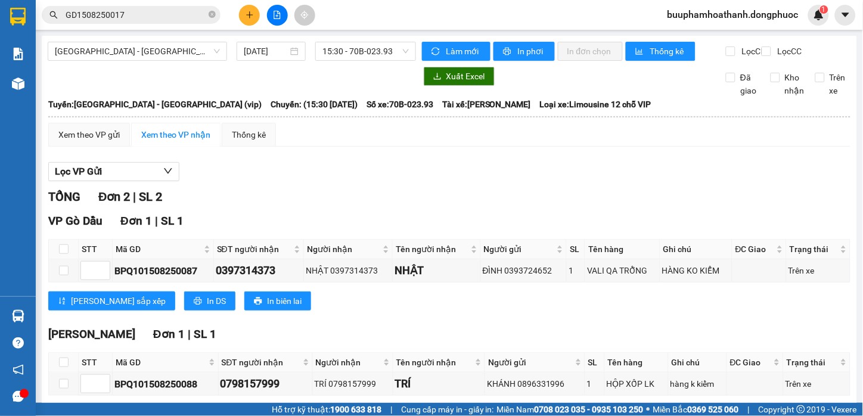
click at [394, 218] on div "TỔNG Đơn 2 | SL 2 VP Gò Dầu Đơn 1 | SL 1 STT Mã GD SĐT người nhận Người nhận Tê…" at bounding box center [449, 313] width 802 height 251
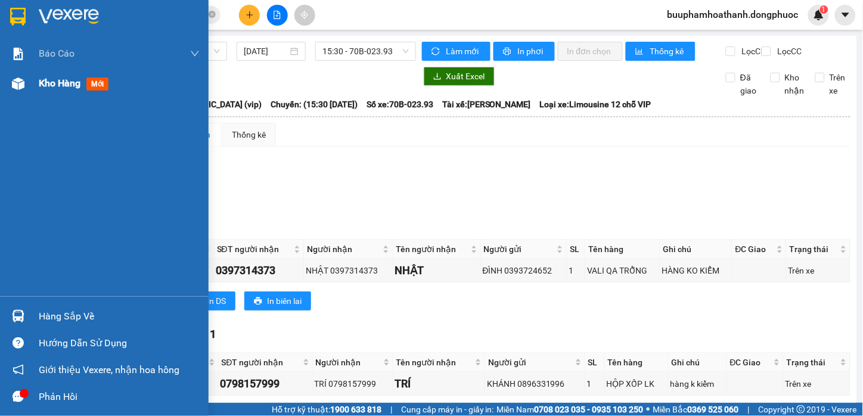
click at [34, 86] on div "Kho hàng mới" at bounding box center [104, 84] width 209 height 30
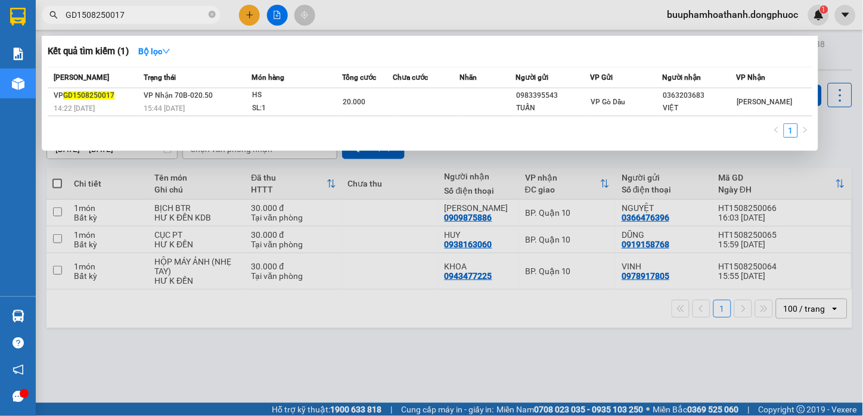
click at [128, 9] on input "GD1508250017" at bounding box center [136, 14] width 141 height 13
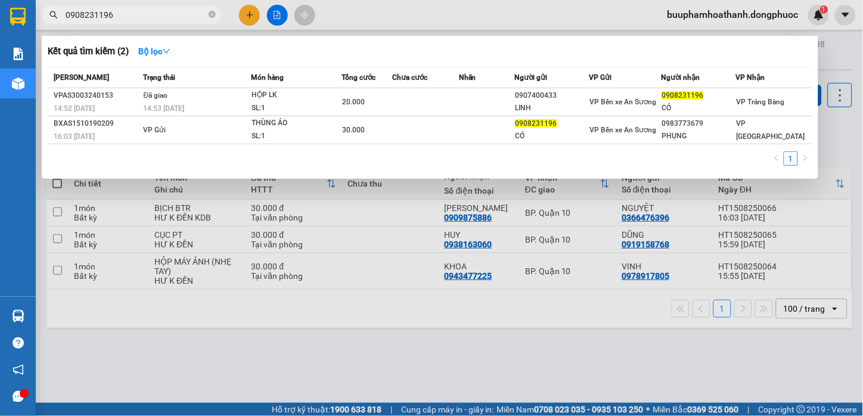
type input "0908231196"
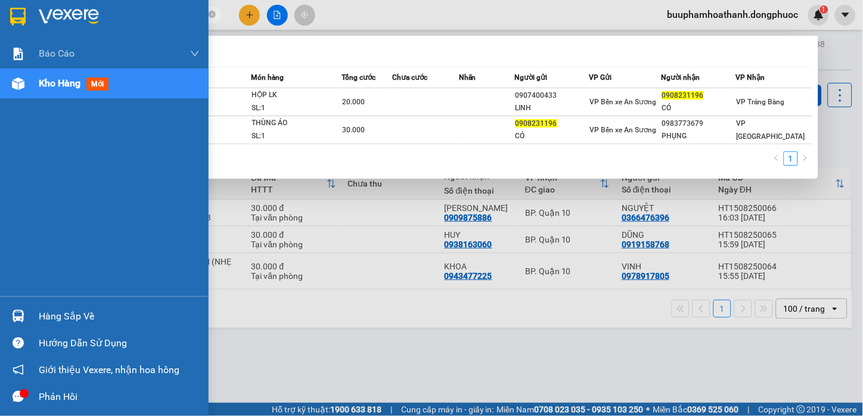
click at [41, 321] on div "Hàng sắp về" at bounding box center [119, 317] width 161 height 18
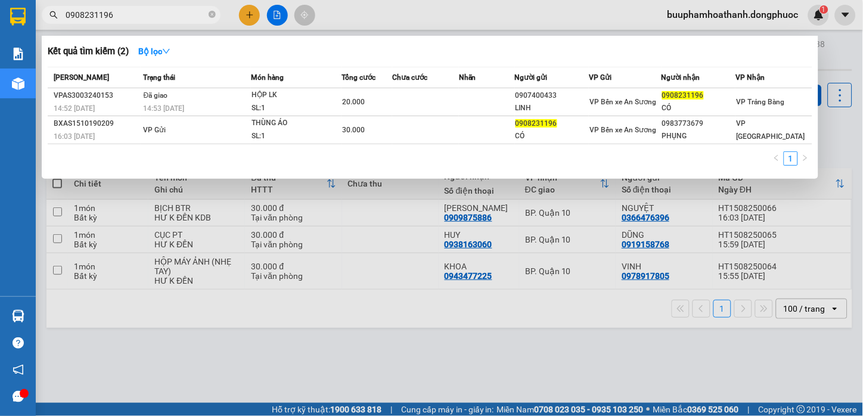
click at [653, 349] on section "Kết quả tìm kiếm ( 2 ) Bộ lọc Mã ĐH Trạng thái Món hàng Tổng cước Chưa cước Nhã…" at bounding box center [431, 208] width 863 height 416
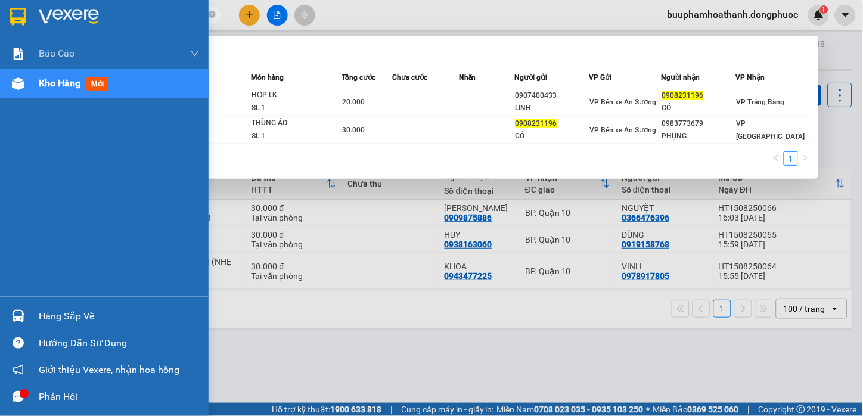
click at [20, 314] on img at bounding box center [18, 316] width 13 height 13
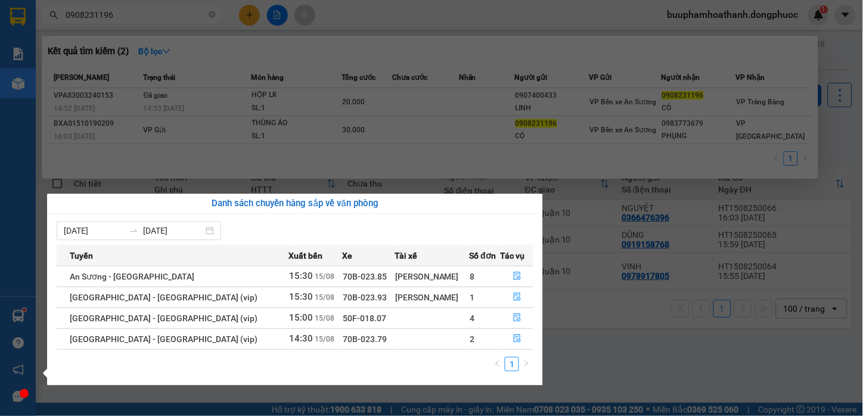
click at [609, 354] on section "Kết quả tìm kiếm ( 2 ) Bộ lọc Mã ĐH Trạng thái Món hàng Tổng cước Chưa cước Nhã…" at bounding box center [431, 208] width 863 height 416
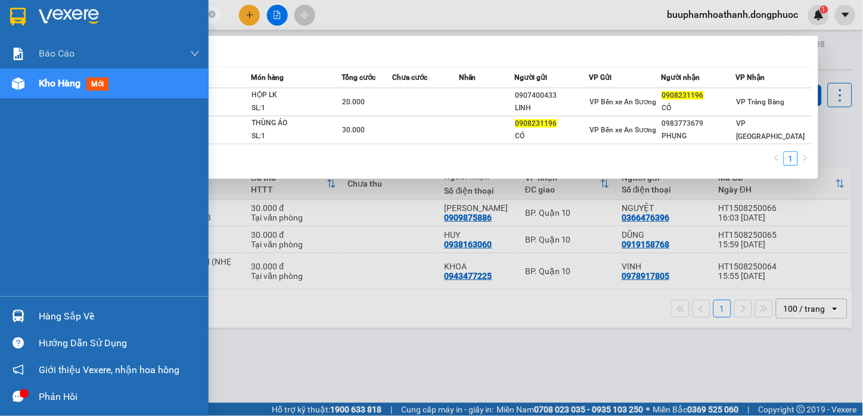
click at [29, 324] on div "Hàng sắp về" at bounding box center [104, 316] width 209 height 27
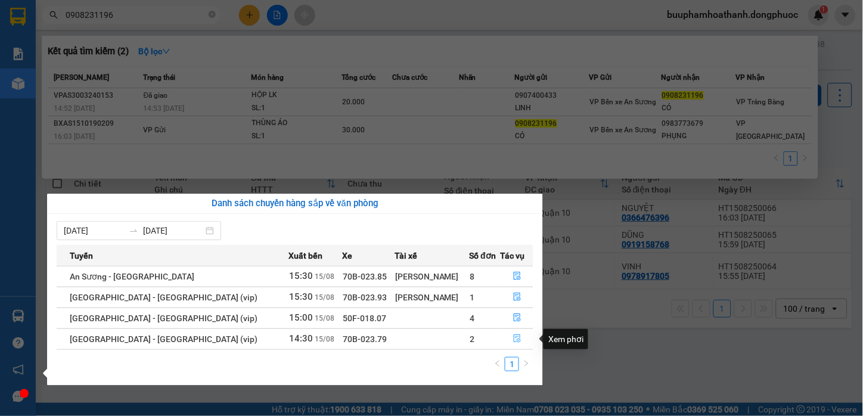
click at [514, 337] on icon "file-done" at bounding box center [517, 338] width 7 height 8
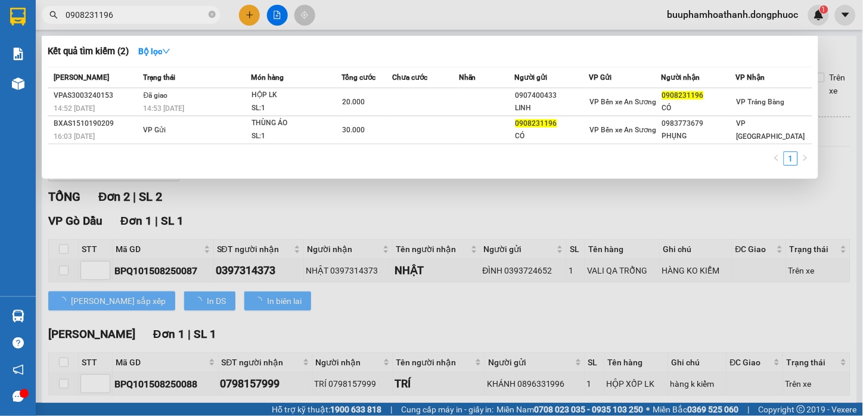
click at [432, 216] on div at bounding box center [431, 208] width 863 height 416
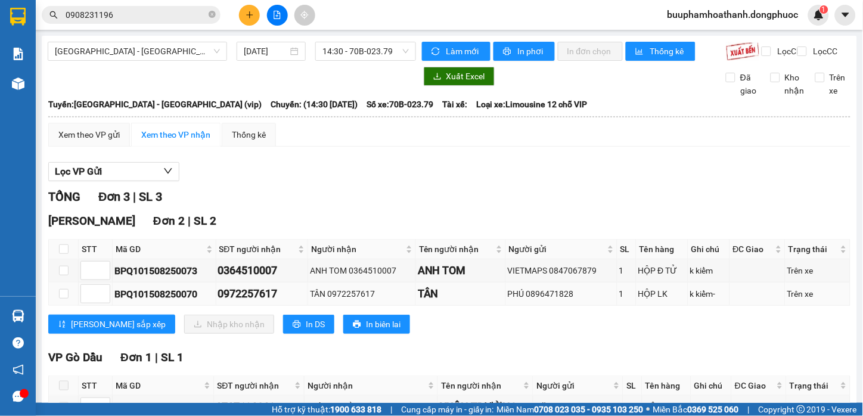
scroll to position [66, 0]
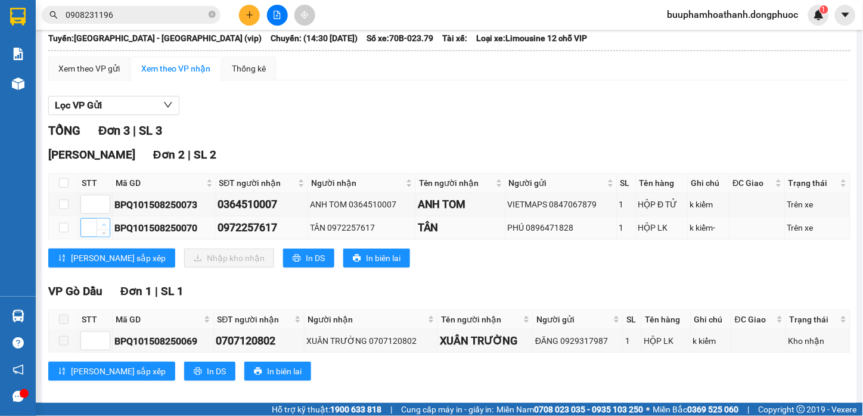
drag, startPoint x: 135, startPoint y: 196, endPoint x: 103, endPoint y: 206, distance: 33.4
click at [135, 190] on span "Mã GD" at bounding box center [160, 182] width 88 height 13
click at [62, 188] on input "checkbox" at bounding box center [64, 183] width 10 height 10
checkbox input "true"
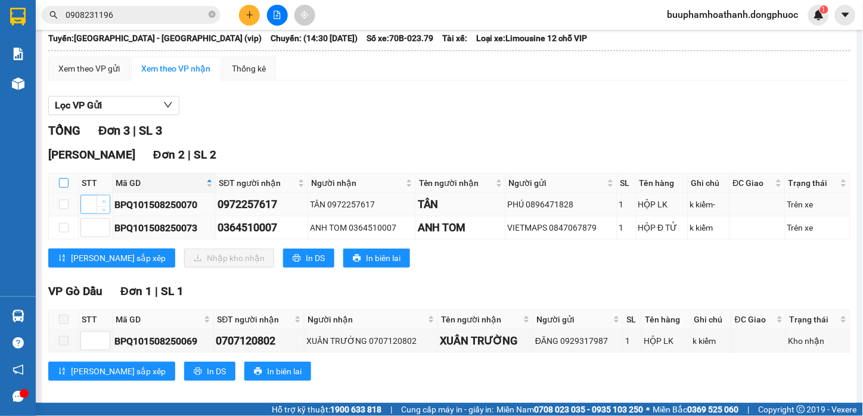
checkbox input "true"
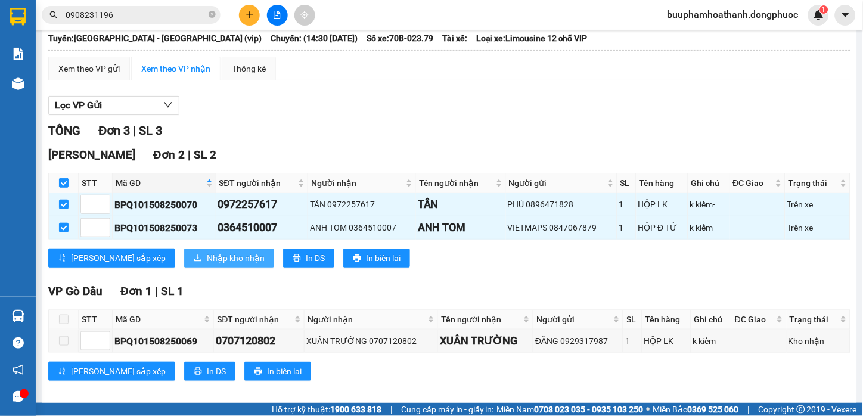
click at [207, 265] on span "Nhập kho nhận" at bounding box center [236, 258] width 58 height 13
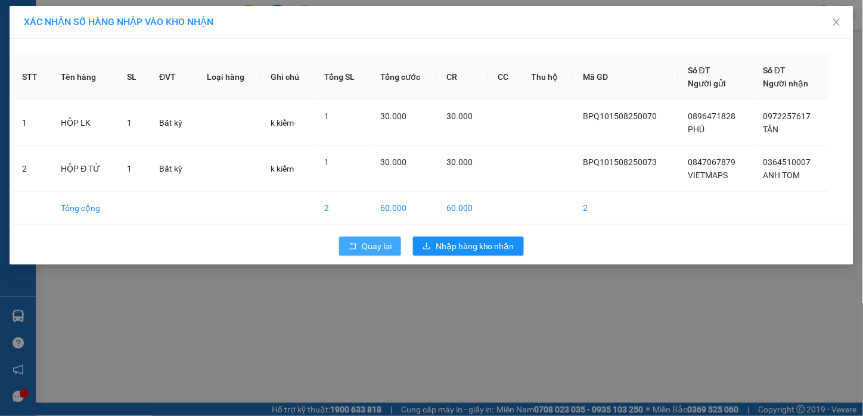
click at [367, 255] on button "Quay lại" at bounding box center [370, 246] width 62 height 19
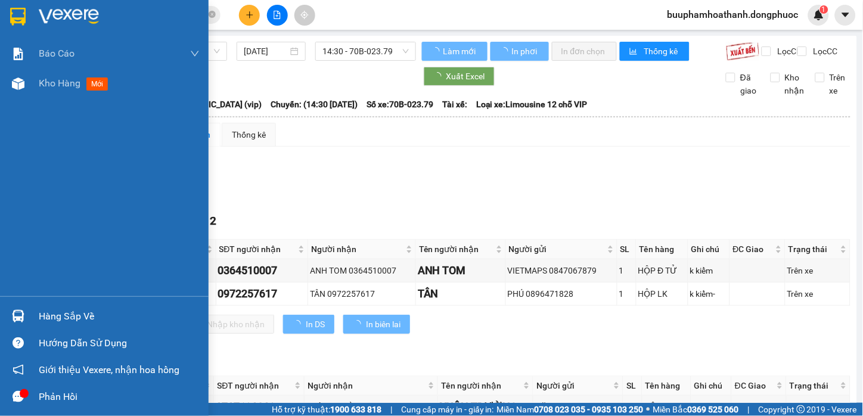
click at [7, 312] on div "Hàng sắp về" at bounding box center [104, 316] width 209 height 27
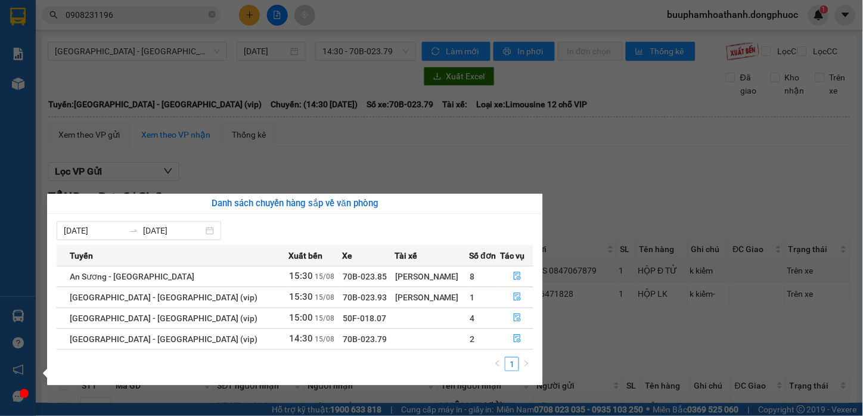
click at [668, 207] on section "Kết quả tìm kiếm ( 2 ) Bộ lọc Mã ĐH Trạng thái Món hàng Tổng cước Chưa cước Nhã…" at bounding box center [431, 208] width 863 height 416
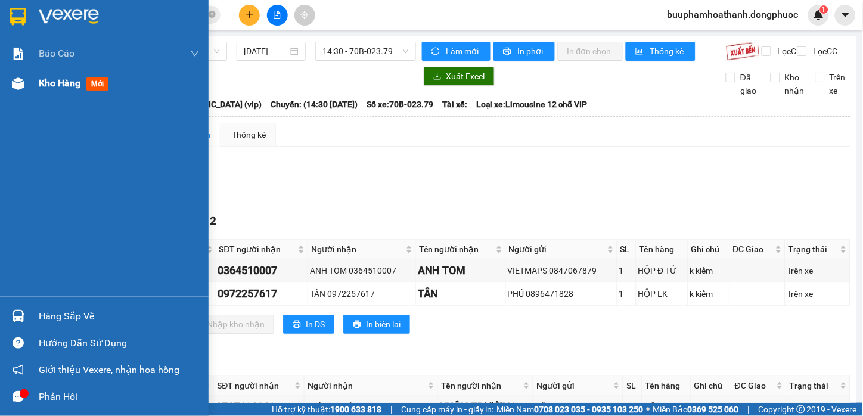
click at [29, 88] on div "Kho hàng mới" at bounding box center [104, 84] width 209 height 30
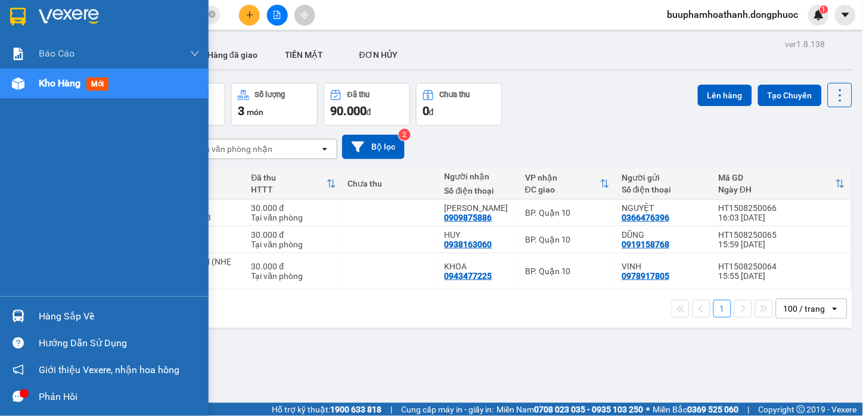
click at [62, 326] on div "Hàng sắp về" at bounding box center [104, 316] width 209 height 27
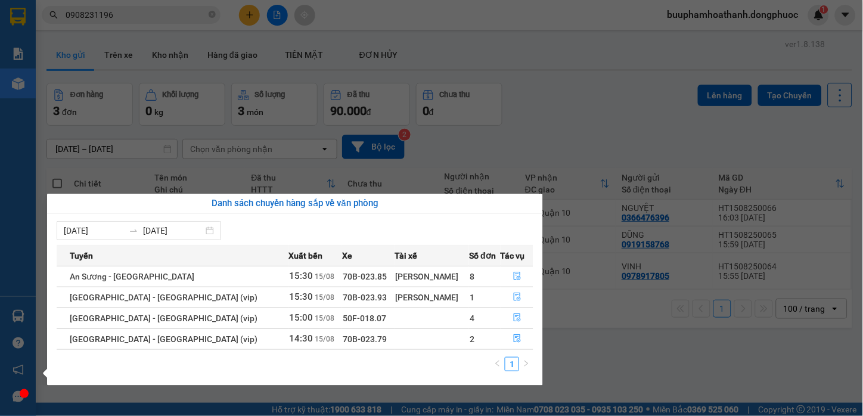
click at [596, 316] on section "Kết quả tìm kiếm ( 2 ) Bộ lọc Mã ĐH Trạng thái Món hàng Tổng cước Chưa cước Nhã…" at bounding box center [431, 208] width 863 height 416
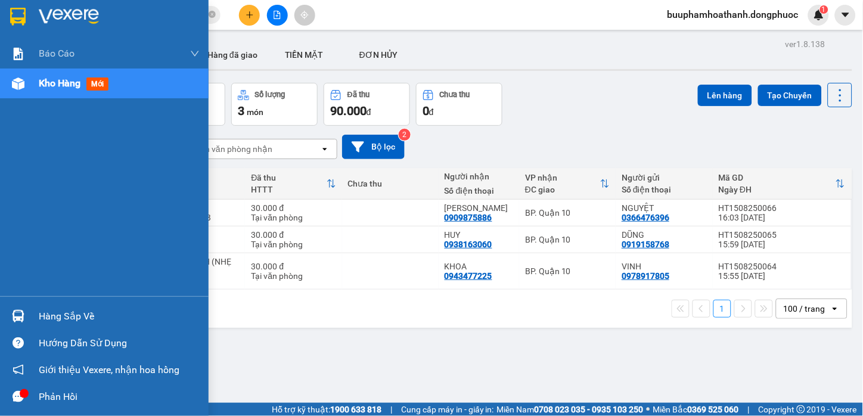
click at [48, 316] on div "Hàng sắp về" at bounding box center [119, 317] width 161 height 18
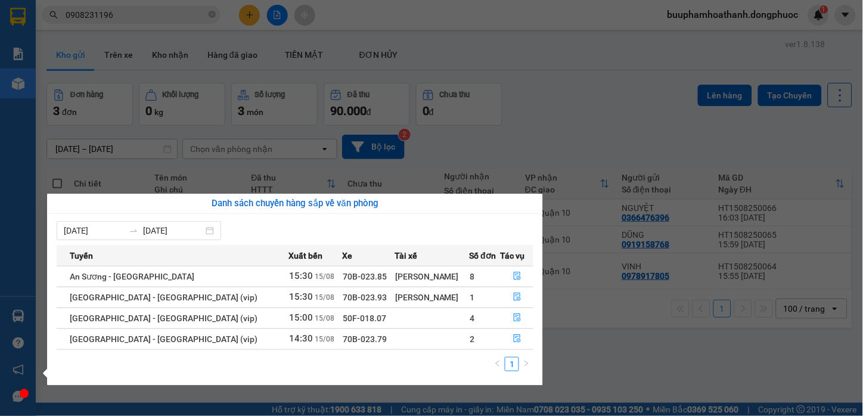
click at [249, 76] on section "Kết quả tìm kiếm ( 2 ) Bộ lọc Mã ĐH Trạng thái Món hàng Tổng cước Chưa cước Nhã…" at bounding box center [431, 208] width 863 height 416
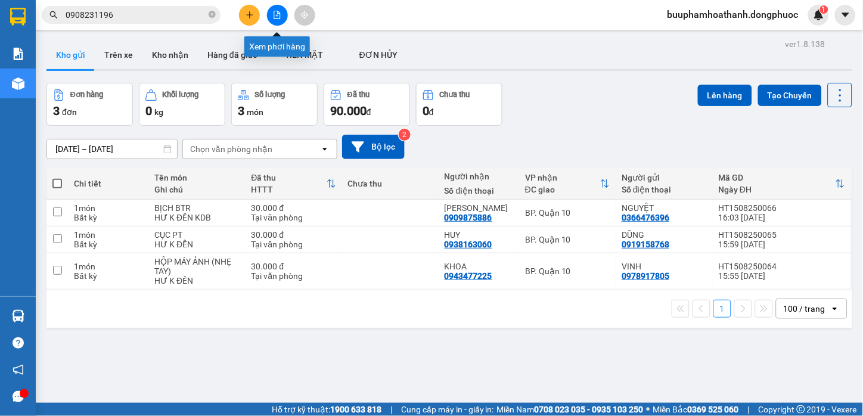
click at [271, 16] on button at bounding box center [277, 15] width 21 height 21
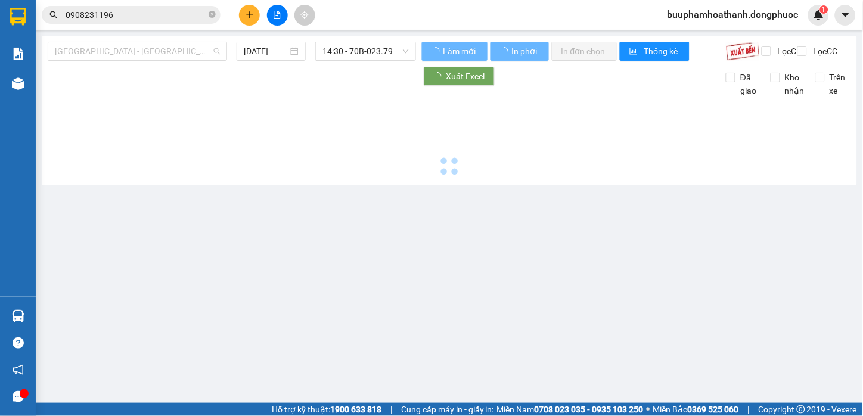
click at [176, 49] on span "[GEOGRAPHIC_DATA][PERSON_NAME][GEOGRAPHIC_DATA] (vip)" at bounding box center [137, 51] width 165 height 18
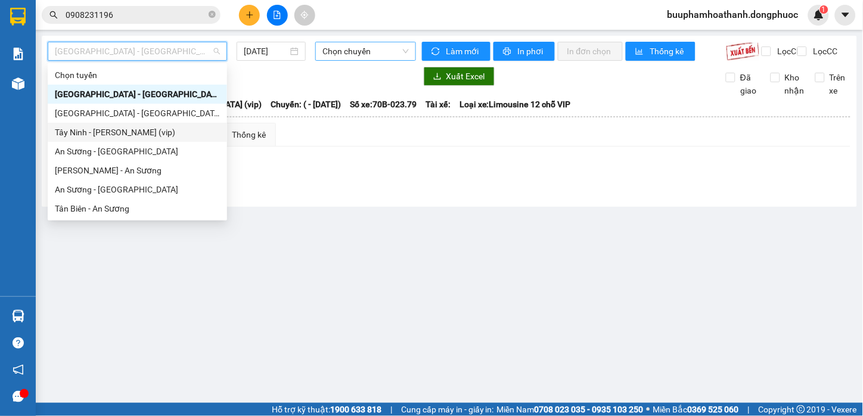
click at [382, 45] on span "Chọn chuyến" at bounding box center [366, 51] width 86 height 18
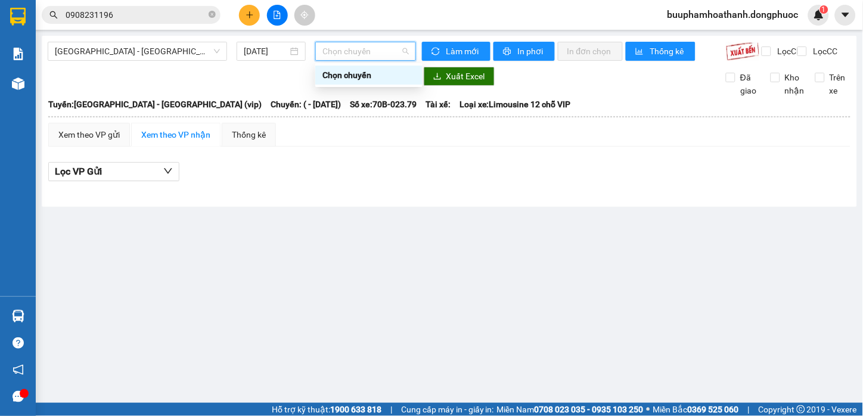
click at [201, 61] on div "Hồ Chí Minh - Tây Ninh (vip) 15/08/2025 Chọn chuyến" at bounding box center [232, 51] width 368 height 19
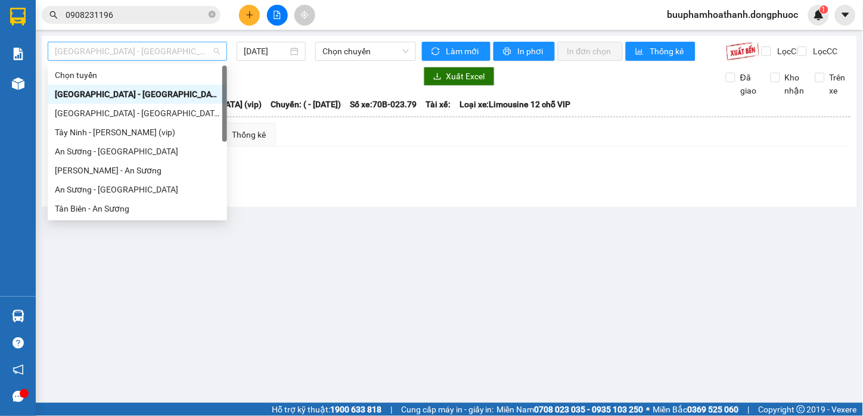
click at [194, 60] on span "[GEOGRAPHIC_DATA][PERSON_NAME][GEOGRAPHIC_DATA] (vip)" at bounding box center [137, 51] width 165 height 18
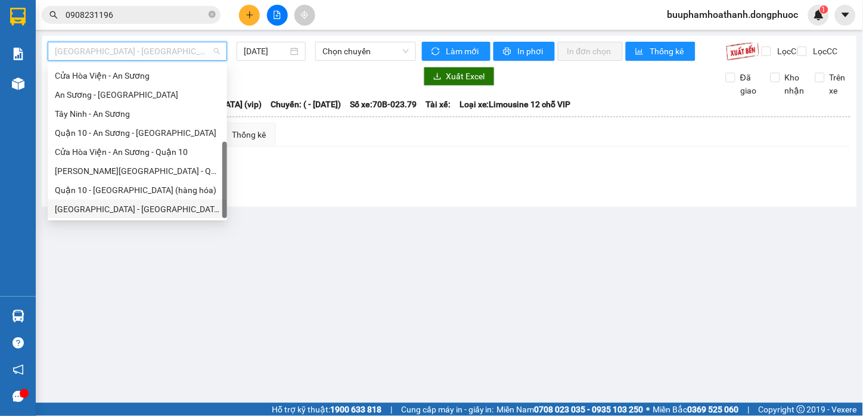
click at [157, 200] on div "[GEOGRAPHIC_DATA][PERSON_NAME][GEOGRAPHIC_DATA] (vip)" at bounding box center [137, 209] width 179 height 19
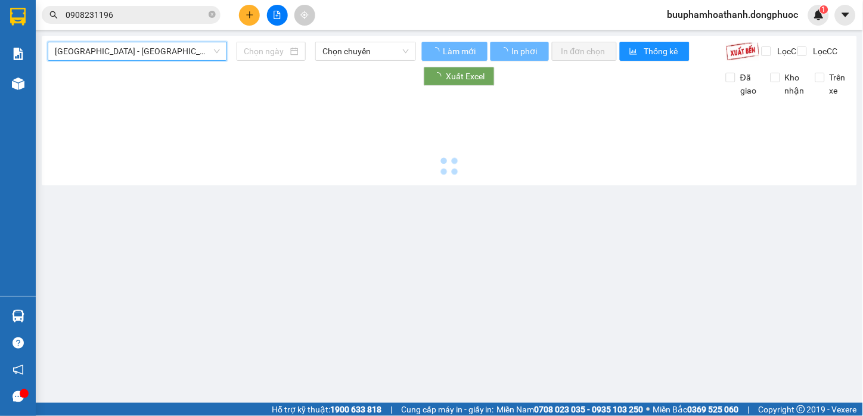
type input "[DATE]"
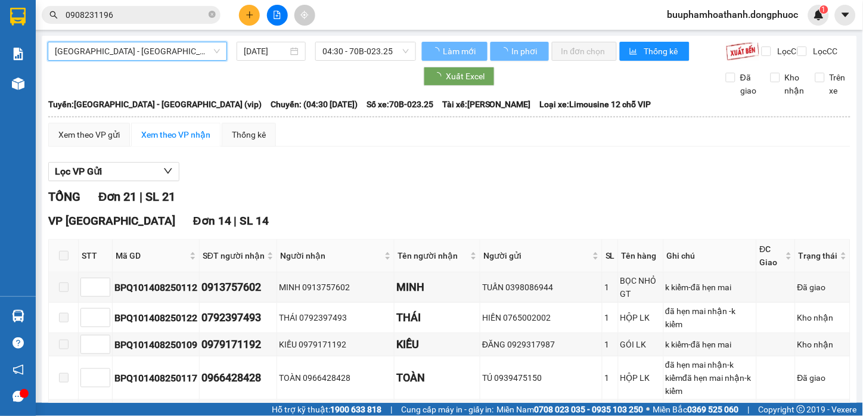
click at [366, 48] on span "04:30 - 70B-023.25" at bounding box center [366, 51] width 86 height 18
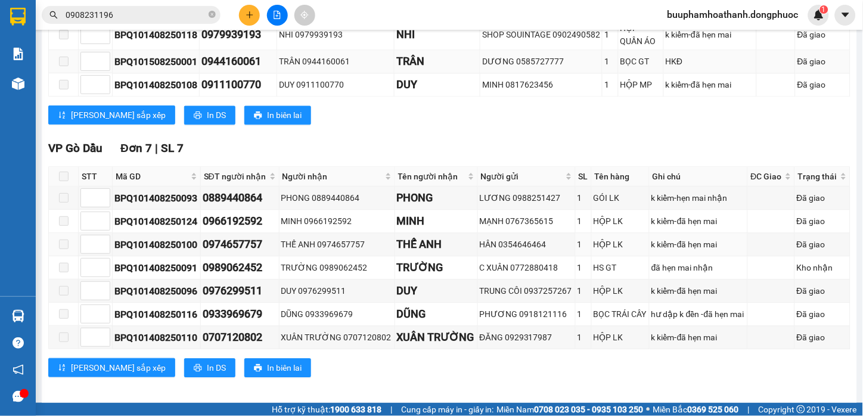
scroll to position [300, 0]
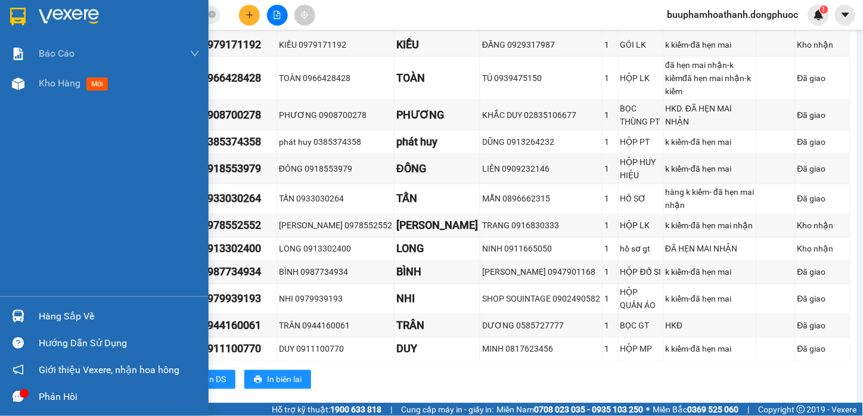
click at [38, 308] on main "Hồ Chí Minh - Tây Ninh (vip) 15/08/2025 04:30 - 70B-023.25 Làm mới In phơi In đ…" at bounding box center [431, 201] width 863 height 403
click at [39, 313] on div "Hàng sắp về" at bounding box center [119, 317] width 161 height 18
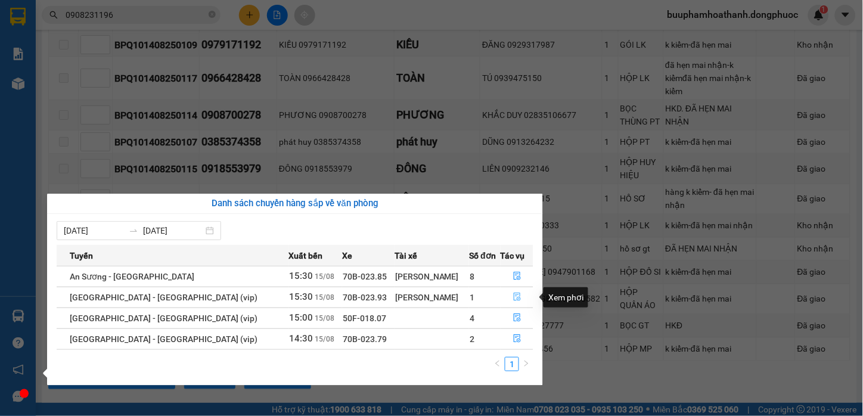
click at [513, 295] on icon "file-done" at bounding box center [517, 297] width 8 height 8
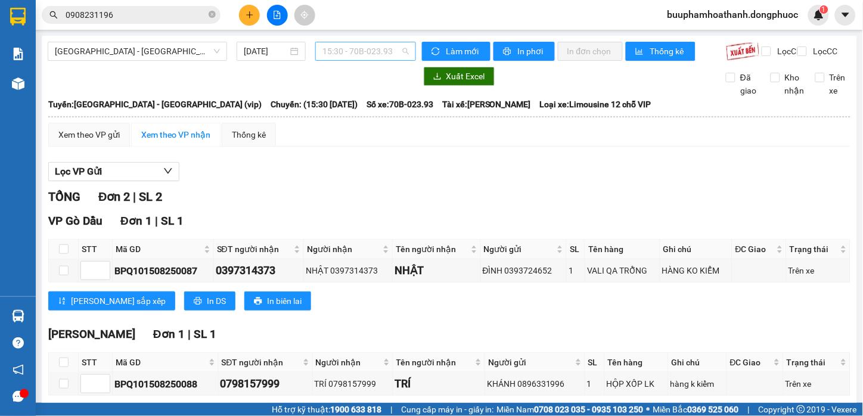
click at [384, 55] on span "15:30 - 70B-023.93" at bounding box center [366, 51] width 86 height 18
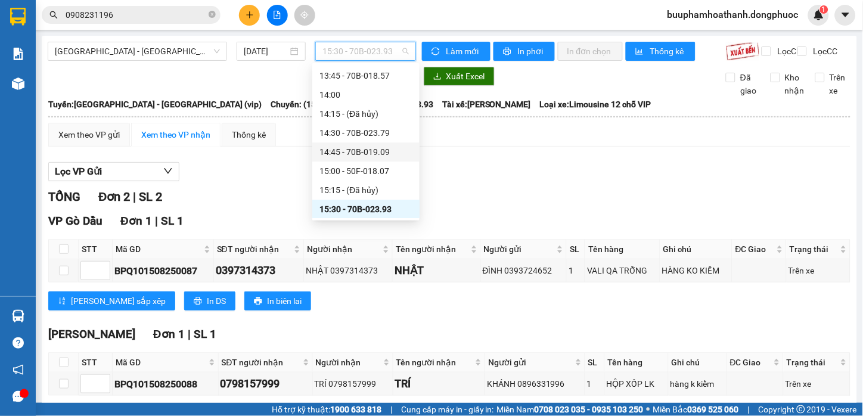
scroll to position [790, 0]
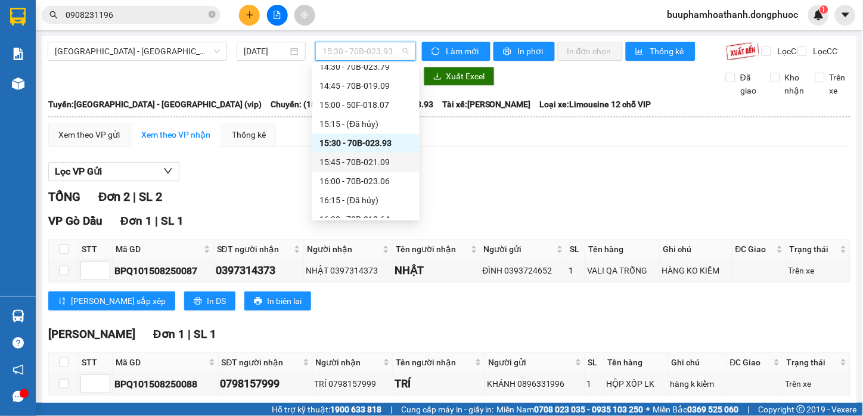
click at [388, 165] on div "15:45 - 70B-021.09" at bounding box center [366, 162] width 93 height 13
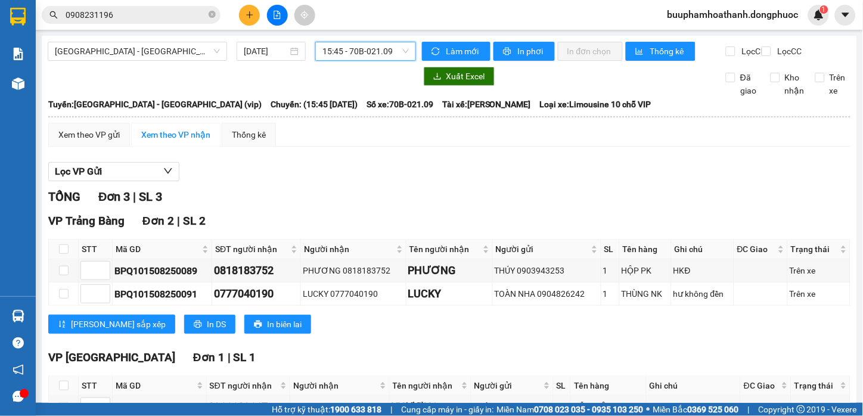
click at [348, 55] on span "15:45 - 70B-021.09" at bounding box center [366, 51] width 86 height 18
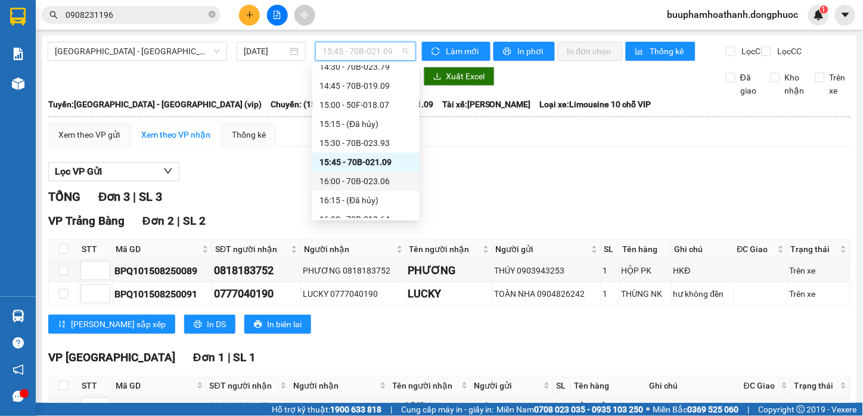
click at [389, 181] on div "16:00 - 70B-023.06" at bounding box center [366, 181] width 93 height 13
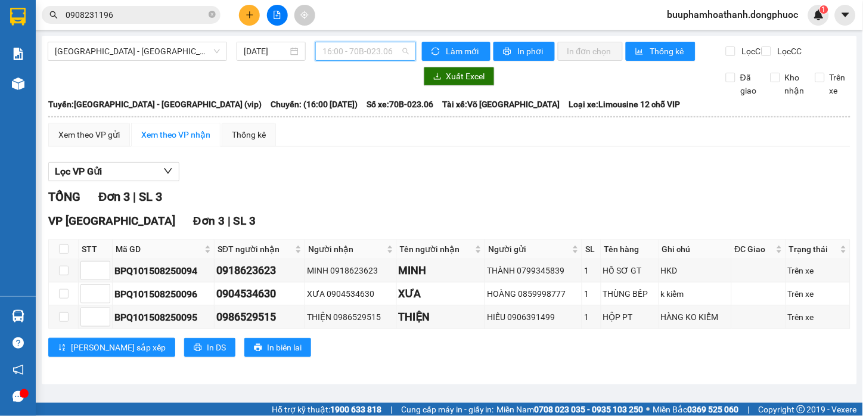
click at [333, 54] on span "16:00 - 70B-023.06" at bounding box center [366, 51] width 86 height 18
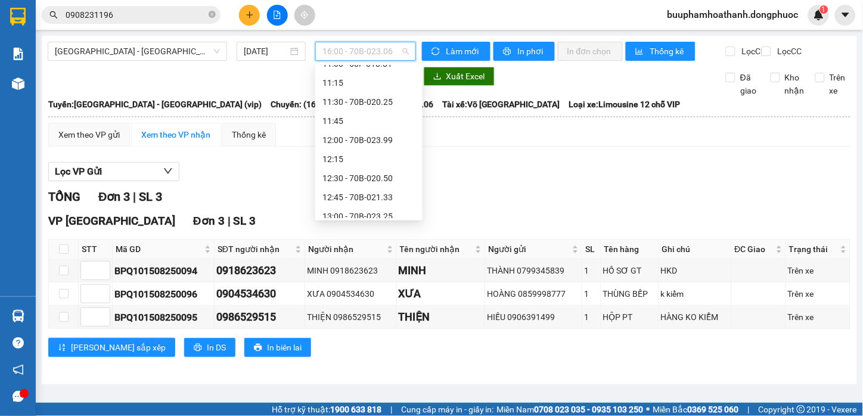
scroll to position [592, 0]
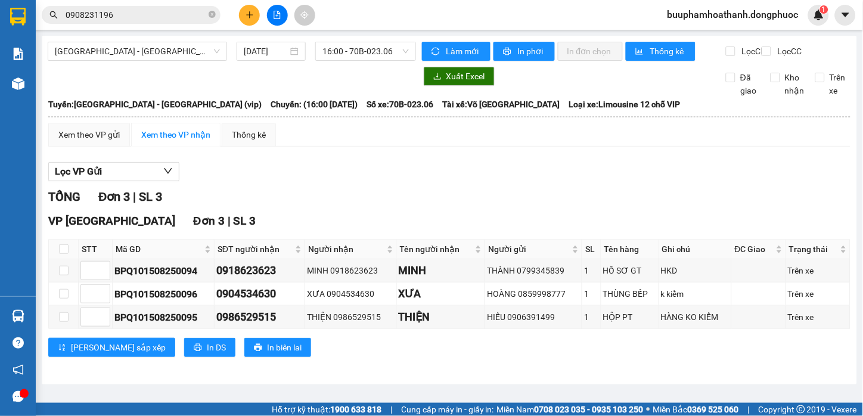
click at [670, 180] on div "Lọc VP Gửi" at bounding box center [449, 172] width 802 height 20
click at [34, 80] on div "Kho hàng mới" at bounding box center [18, 84] width 36 height 30
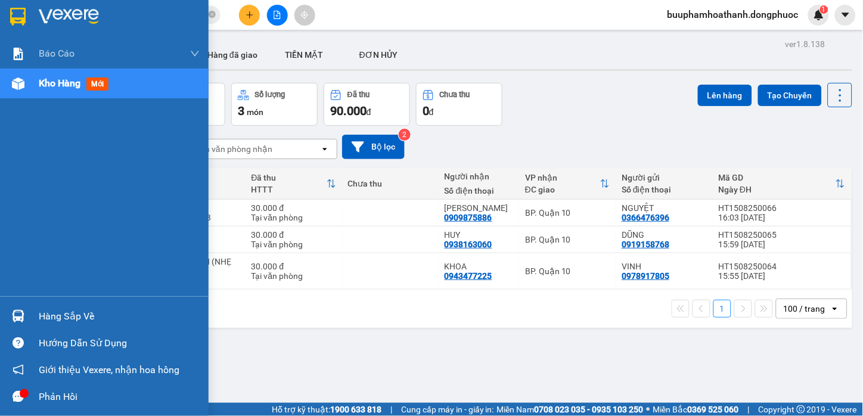
drag, startPoint x: 24, startPoint y: 325, endPoint x: 37, endPoint y: 320, distance: 14.0
click at [26, 323] on div at bounding box center [18, 316] width 21 height 21
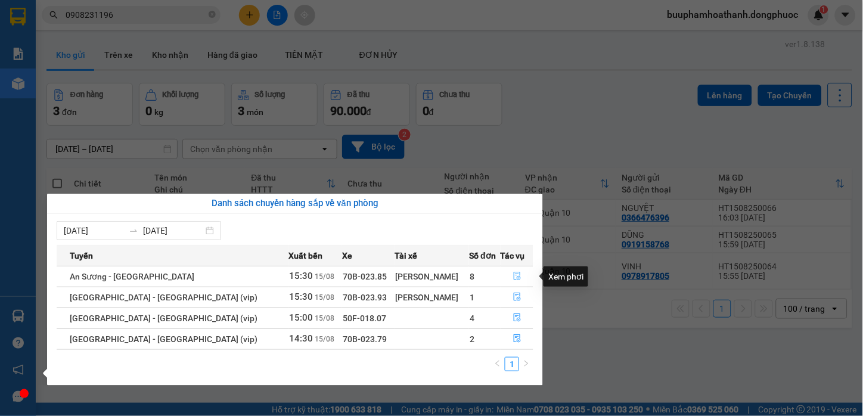
click at [514, 277] on icon "file-done" at bounding box center [517, 276] width 7 height 8
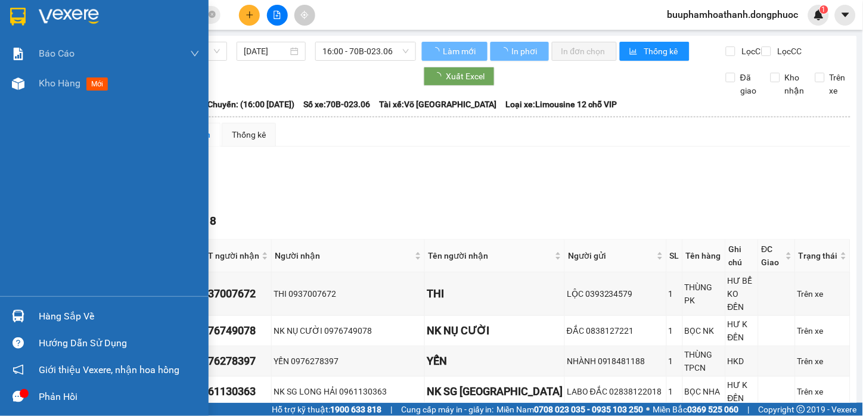
click at [29, 315] on div "Hàng sắp về" at bounding box center [104, 316] width 209 height 27
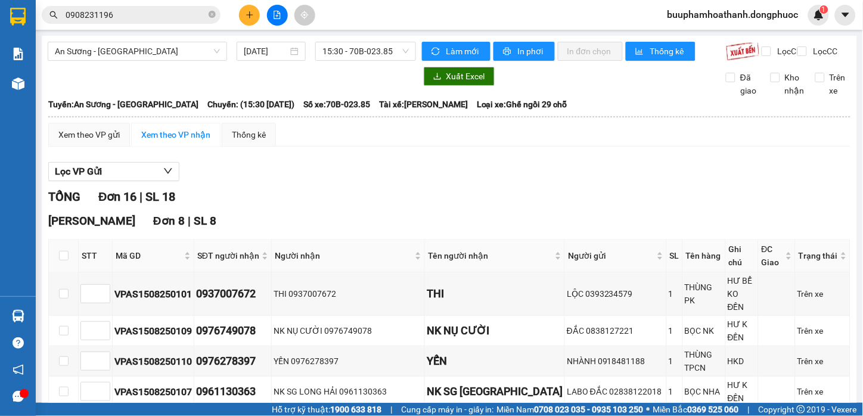
click at [628, 193] on section "Kết quả tìm kiếm ( 2 ) Bộ lọc Mã ĐH Trạng thái Món hàng Tổng cước Chưa cước Nhã…" at bounding box center [431, 208] width 863 height 416
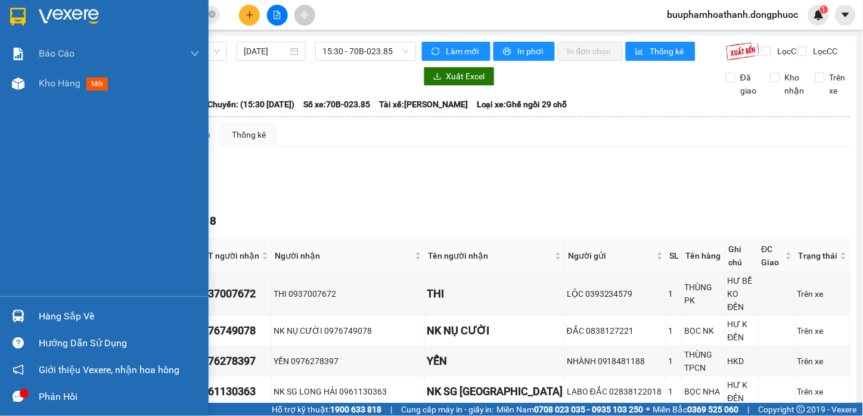
click at [22, 321] on img at bounding box center [18, 316] width 13 height 13
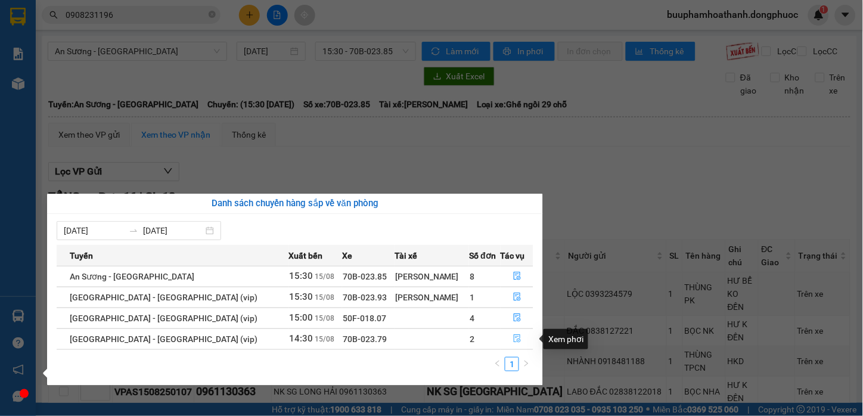
click at [516, 340] on icon "file-done" at bounding box center [517, 338] width 8 height 8
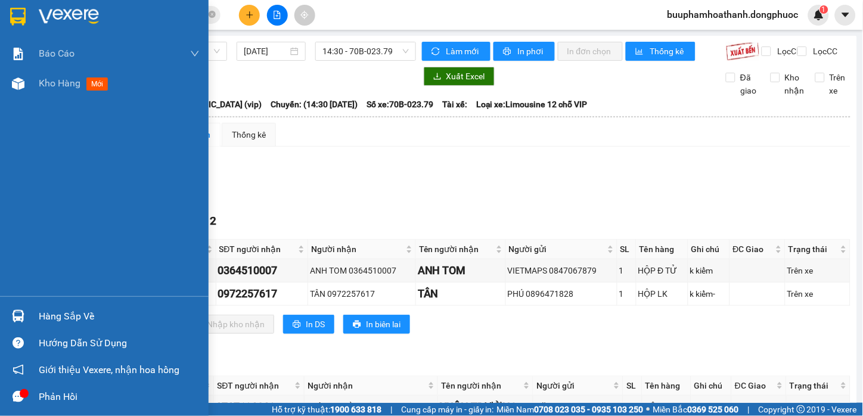
click at [38, 305] on div "Hàng sắp về" at bounding box center [104, 316] width 209 height 27
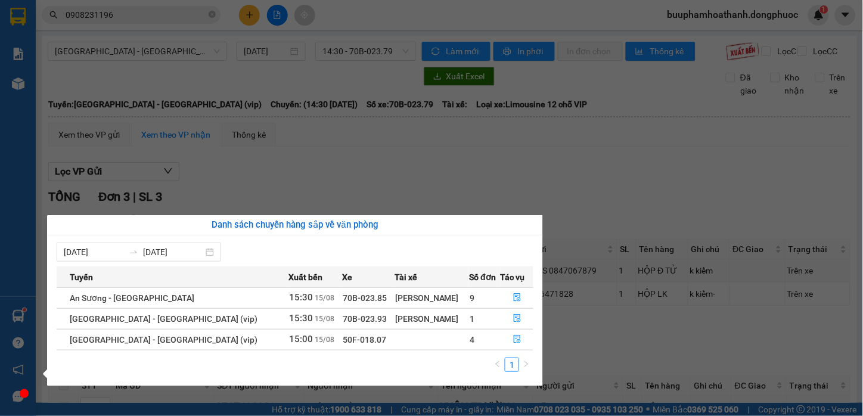
click at [615, 183] on section "Kết quả tìm kiếm ( 2 ) Bộ lọc Mã ĐH Trạng thái Món hàng Tổng cước Chưa cước Nhã…" at bounding box center [431, 208] width 863 height 416
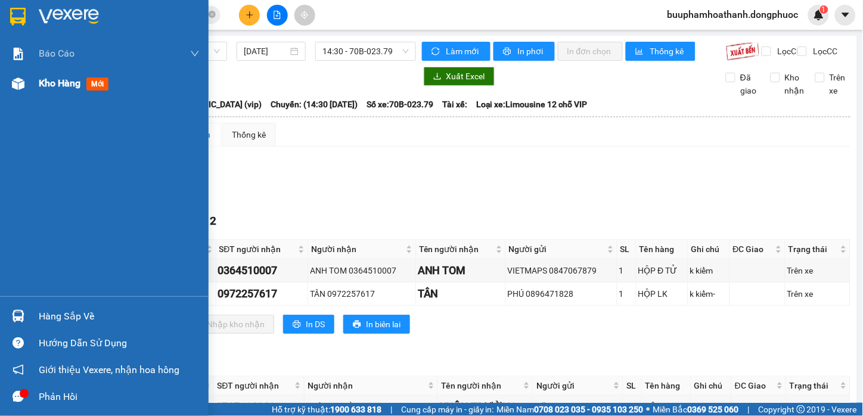
click at [33, 85] on div "Kho hàng mới" at bounding box center [104, 84] width 209 height 30
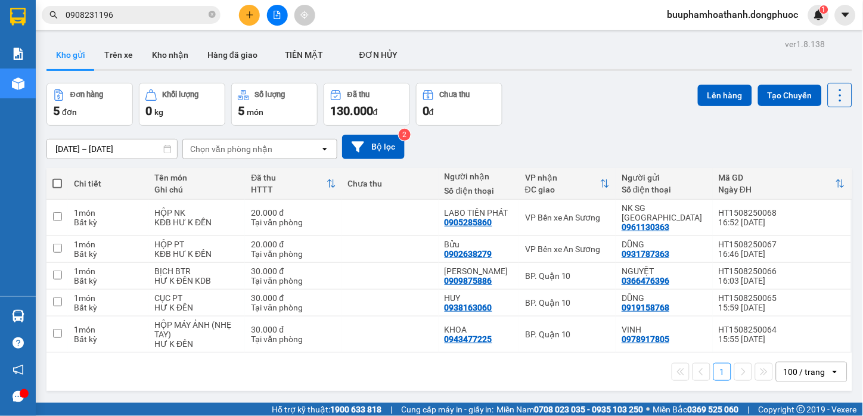
scroll to position [55, 0]
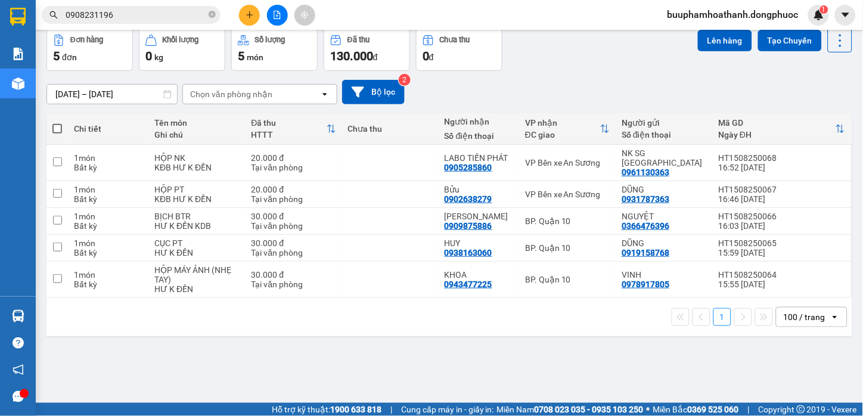
click at [522, 374] on div "ver 1.8.138 Kho gửi Trên xe Kho nhận Hàng đã giao TIỀN MẶT ĐƠN HỦY Đơn hàng 5…" at bounding box center [450, 189] width 816 height 416
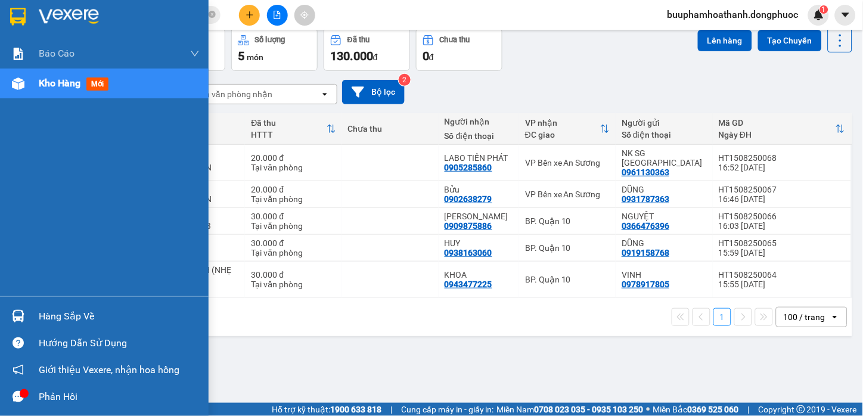
click at [45, 308] on div "Hàng sắp về" at bounding box center [119, 317] width 161 height 18
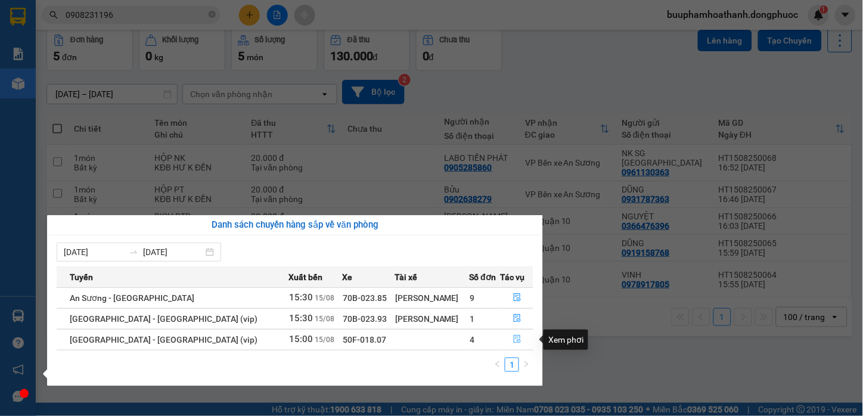
click at [504, 335] on button "button" at bounding box center [517, 339] width 32 height 19
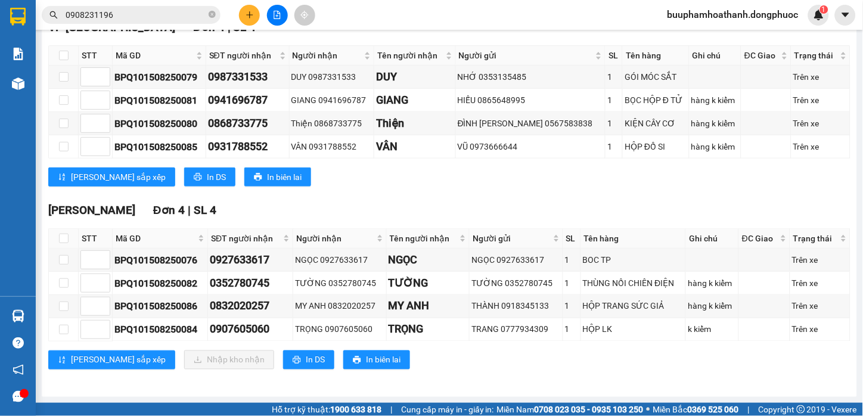
scroll to position [205, 0]
click at [132, 233] on span "Mã GD" at bounding box center [156, 238] width 80 height 13
click at [61, 235] on input "checkbox" at bounding box center [64, 239] width 10 height 10
checkbox input "true"
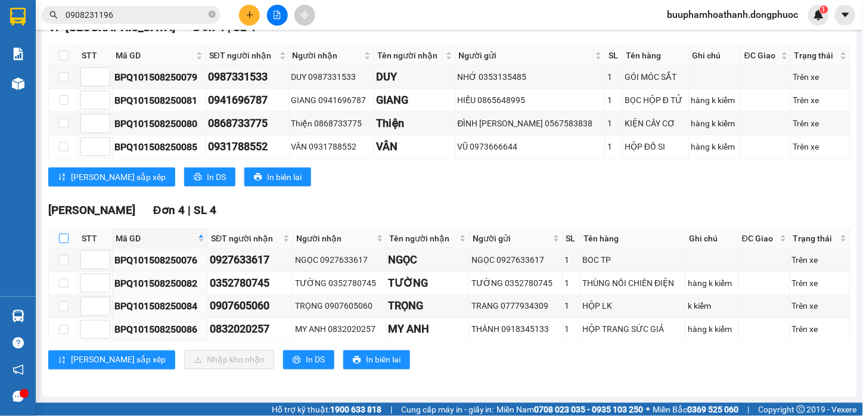
checkbox input "true"
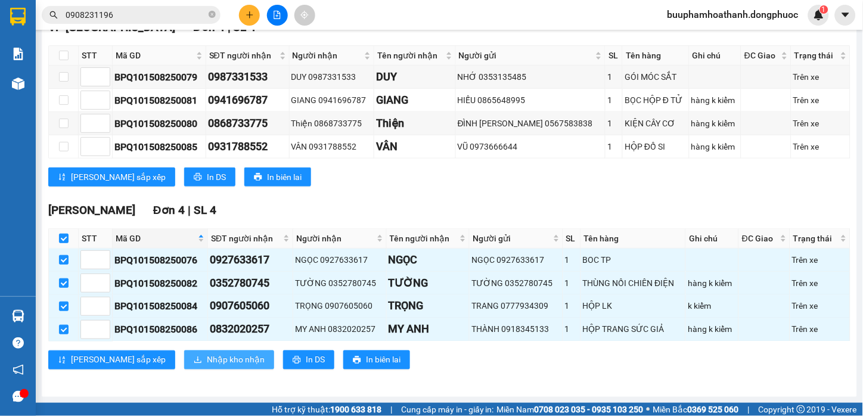
click at [207, 361] on span "Nhập kho nhận" at bounding box center [236, 360] width 58 height 13
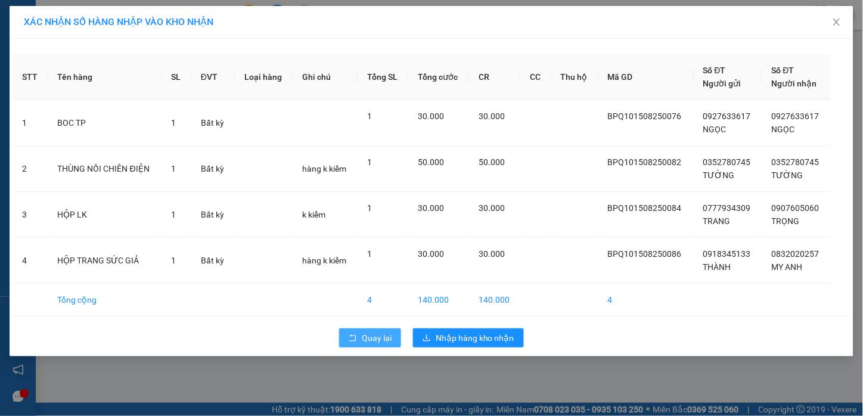
click at [382, 344] on span "Quay lại" at bounding box center [377, 337] width 30 height 13
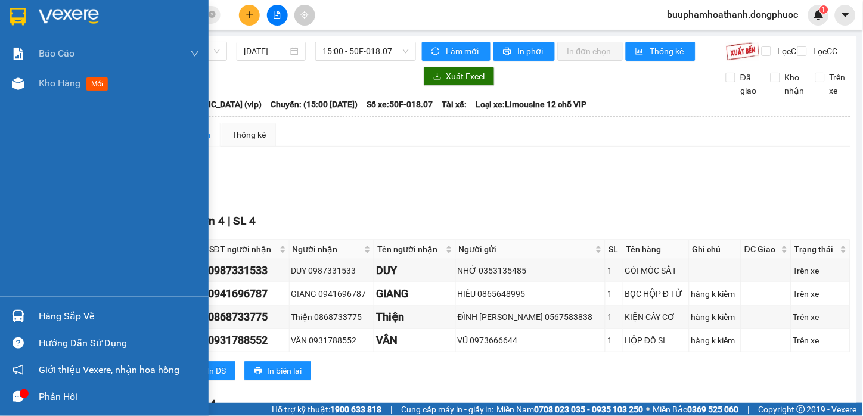
click at [6, 314] on div "Hàng sắp về" at bounding box center [104, 316] width 209 height 27
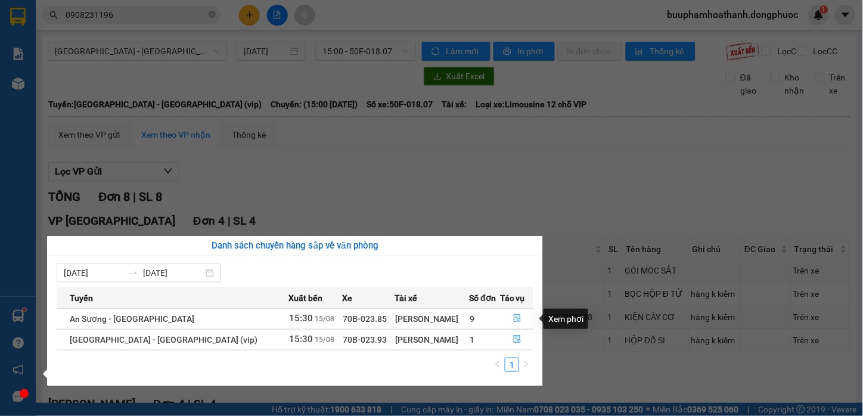
click at [516, 314] on button "button" at bounding box center [517, 318] width 32 height 19
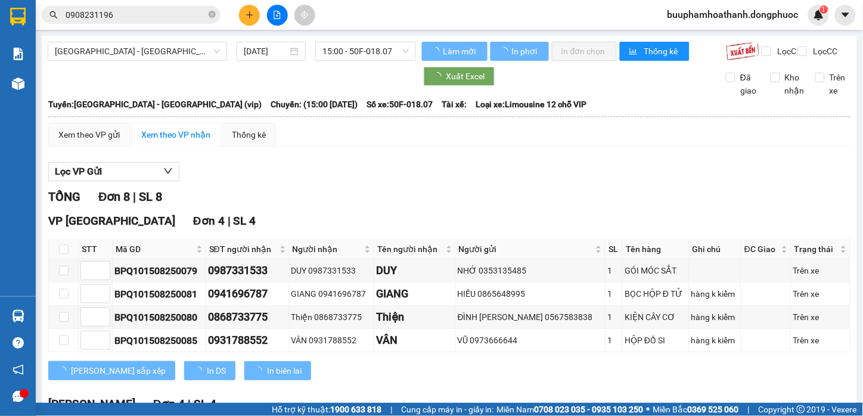
click at [568, 182] on div "Lọc VP Gửi" at bounding box center [449, 172] width 802 height 20
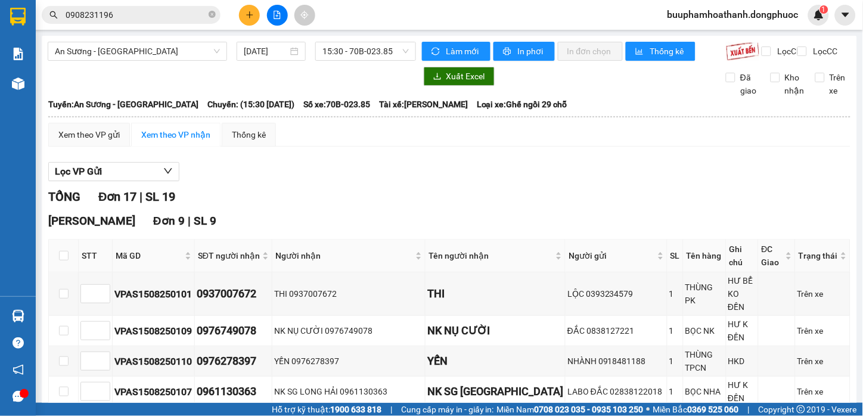
scroll to position [199, 0]
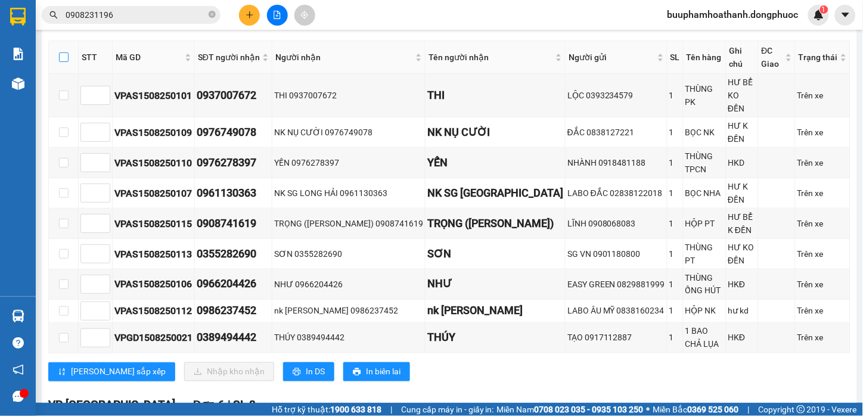
click at [60, 62] on input "checkbox" at bounding box center [64, 57] width 10 height 10
checkbox input "true"
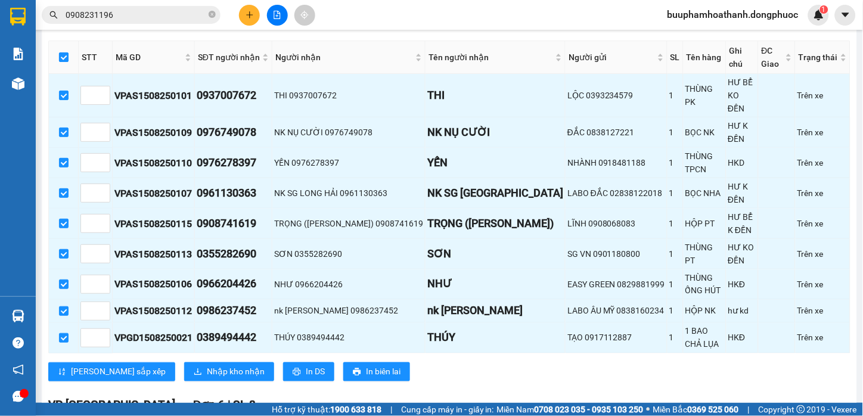
checkbox input "true"
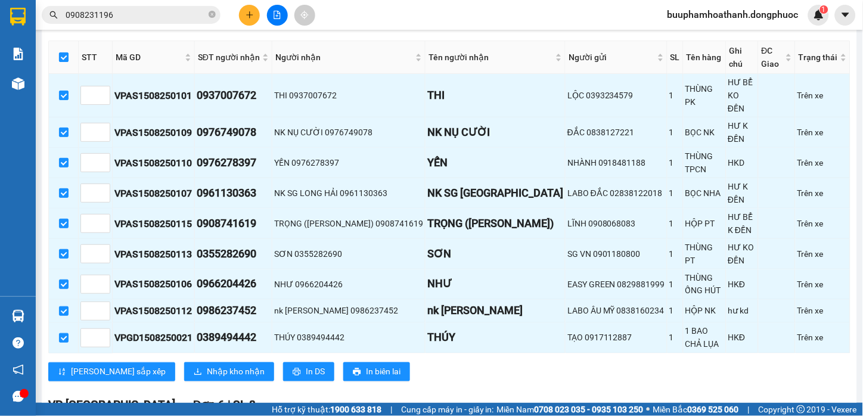
checkbox input "true"
click at [207, 365] on span "Nhập kho nhận" at bounding box center [236, 371] width 58 height 13
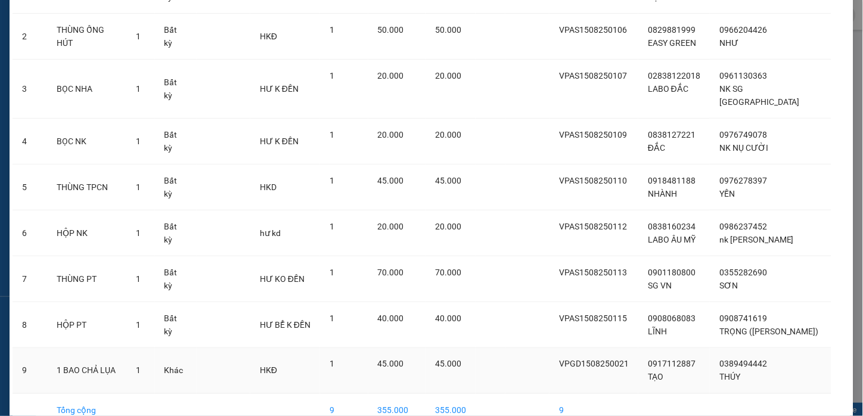
scroll to position [184, 0]
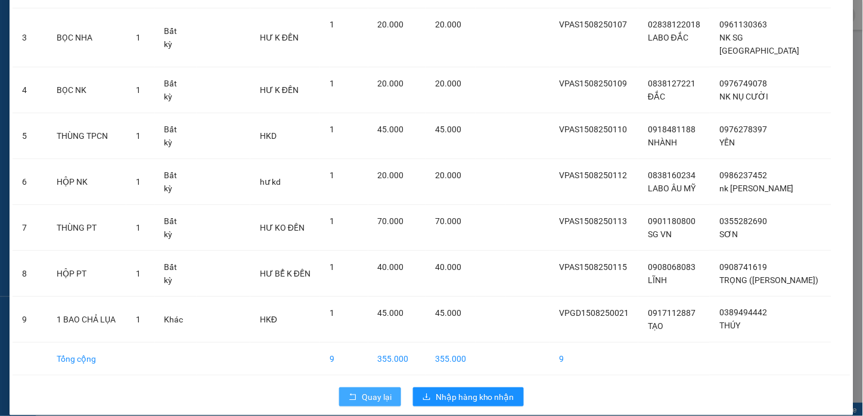
click at [354, 387] on button "Quay lại" at bounding box center [370, 396] width 62 height 19
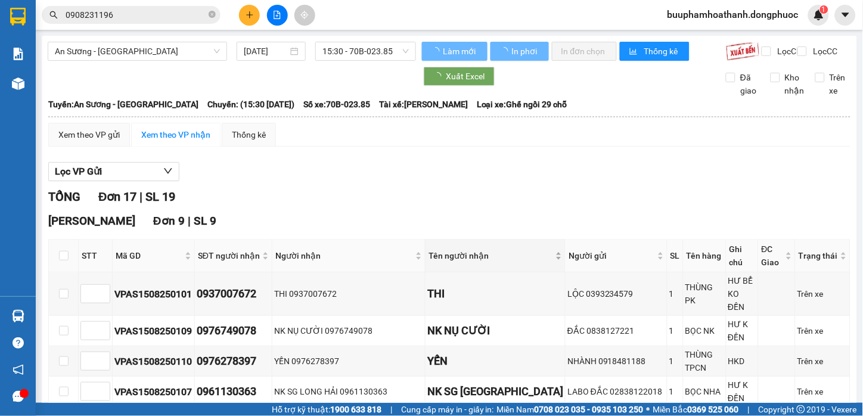
drag, startPoint x: 428, startPoint y: 207, endPoint x: 460, endPoint y: 263, distance: 64.9
click at [429, 206] on div "TỔNG Đơn 17 | SL 19" at bounding box center [449, 197] width 802 height 18
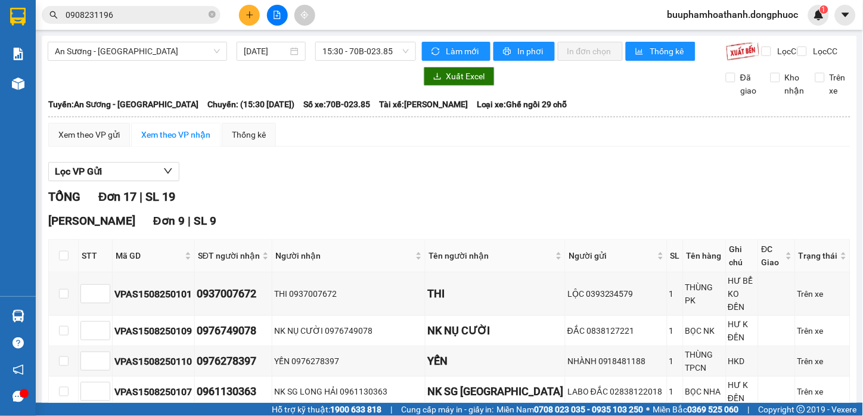
scroll to position [199, 0]
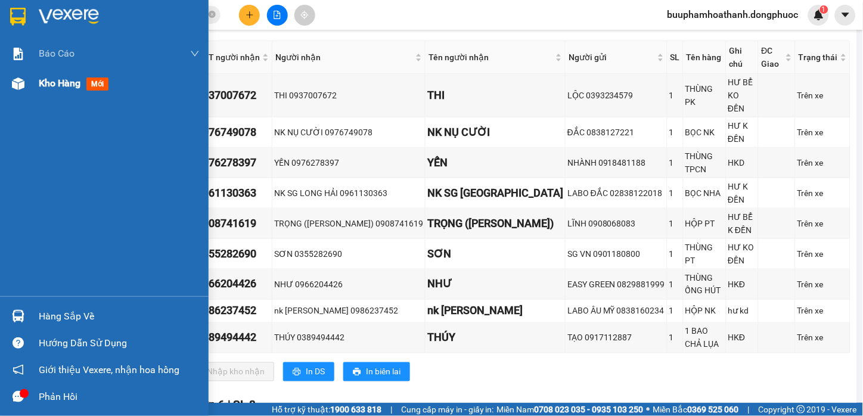
click at [19, 85] on img at bounding box center [18, 83] width 13 height 13
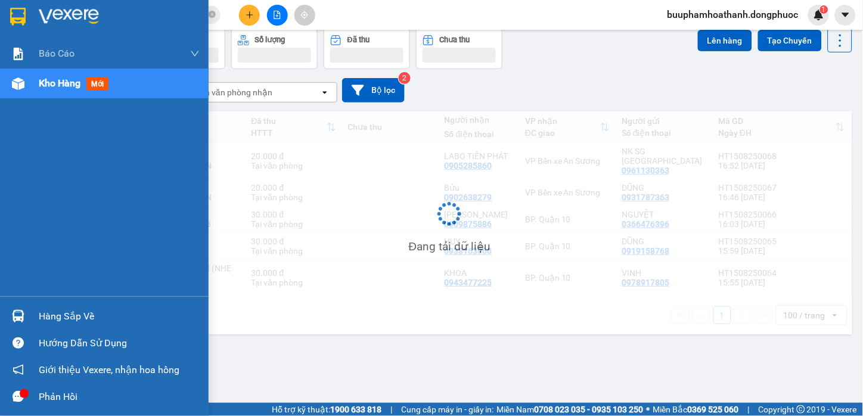
scroll to position [55, 0]
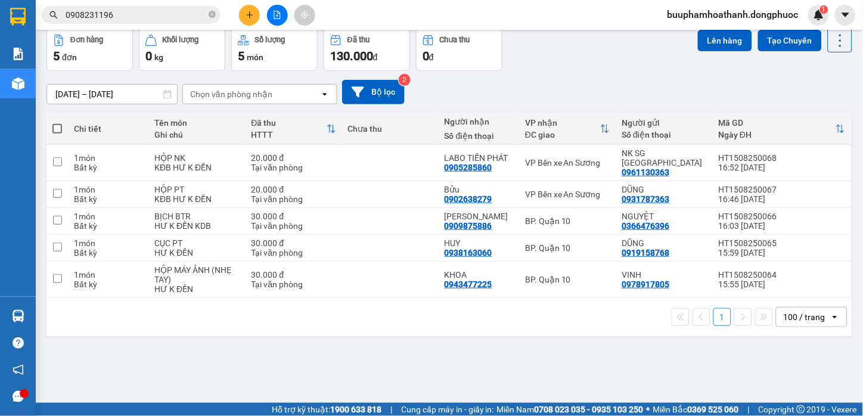
click at [523, 368] on div "ver 1.8.138 Kho gửi Trên xe Kho nhận Hàng đã giao TIỀN MẶT ĐƠN HỦY Đơn hàng 5…" at bounding box center [450, 189] width 816 height 416
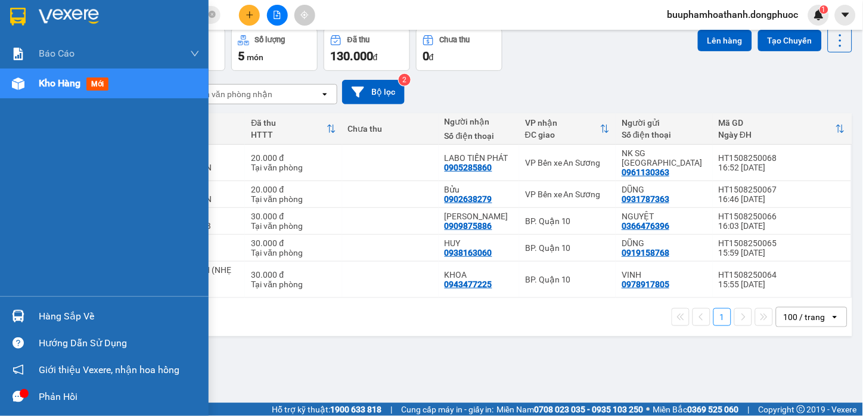
click at [32, 311] on div "Hàng sắp về" at bounding box center [104, 316] width 209 height 27
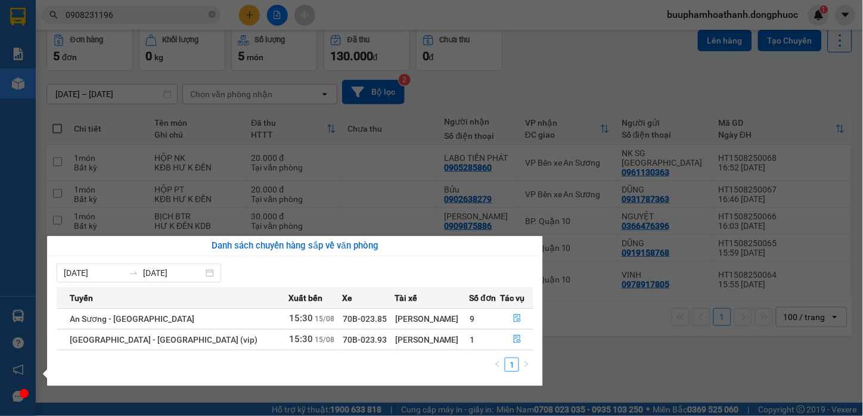
click at [608, 359] on section "Kết quả tìm kiếm ( 2 ) Bộ lọc Mã ĐH Trạng thái Món hàng Tổng cước Chưa cước Nhã…" at bounding box center [431, 208] width 863 height 416
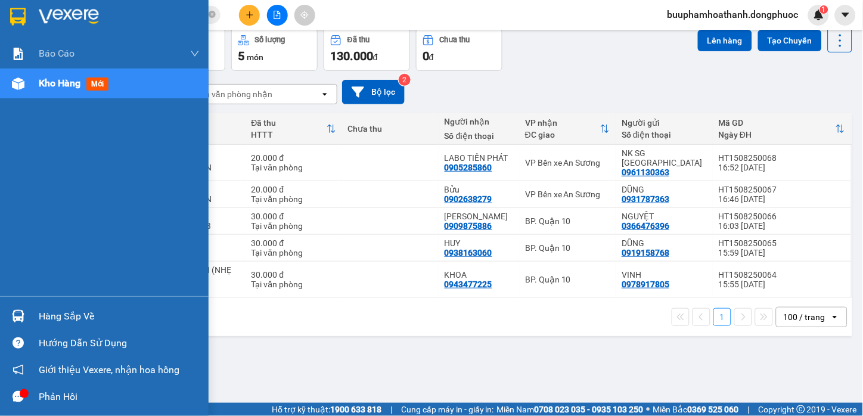
click at [35, 312] on div "Hàng sắp về" at bounding box center [104, 316] width 209 height 27
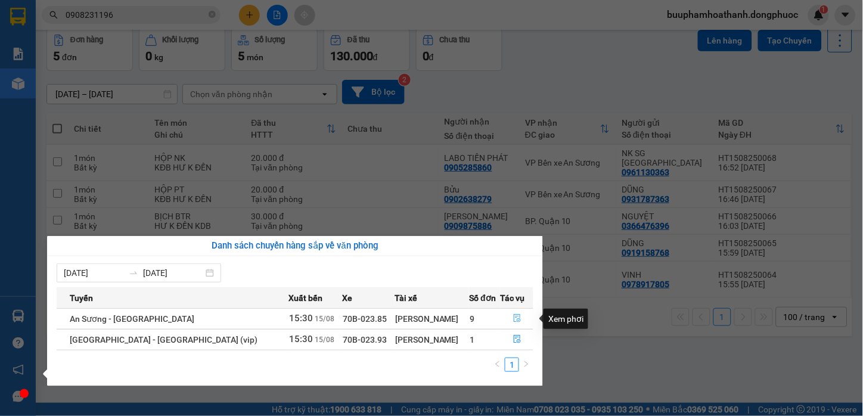
click at [513, 317] on icon "file-done" at bounding box center [517, 318] width 8 height 8
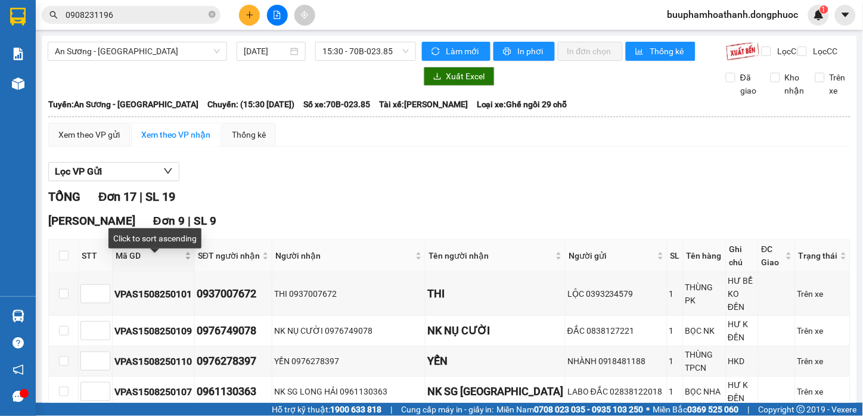
click at [132, 262] on span "Mã GD" at bounding box center [149, 255] width 67 height 13
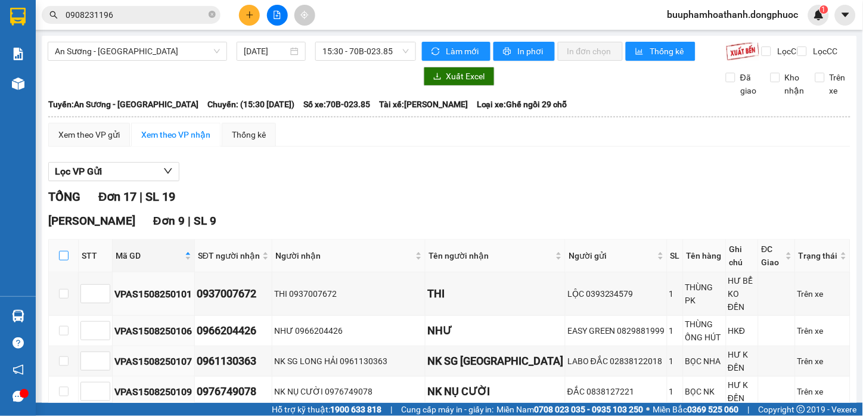
click at [67, 261] on input "checkbox" at bounding box center [64, 256] width 10 height 10
checkbox input "true"
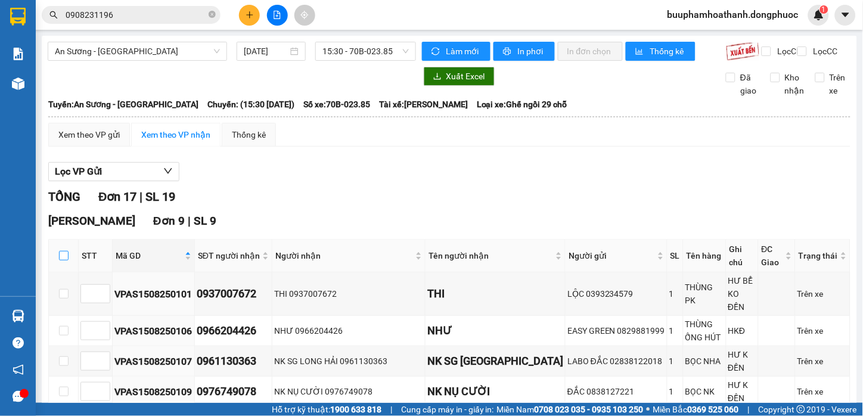
checkbox input "true"
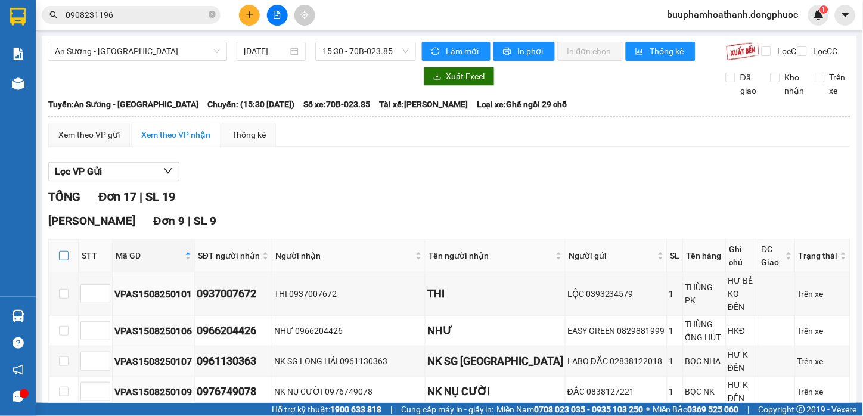
checkbox input "true"
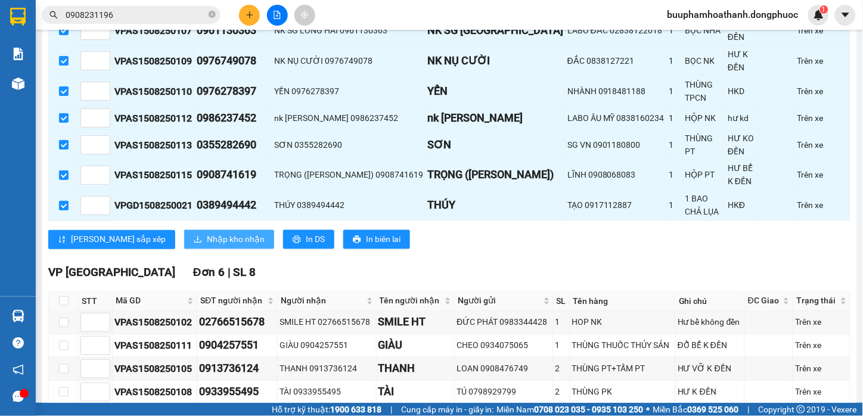
scroll to position [397, 0]
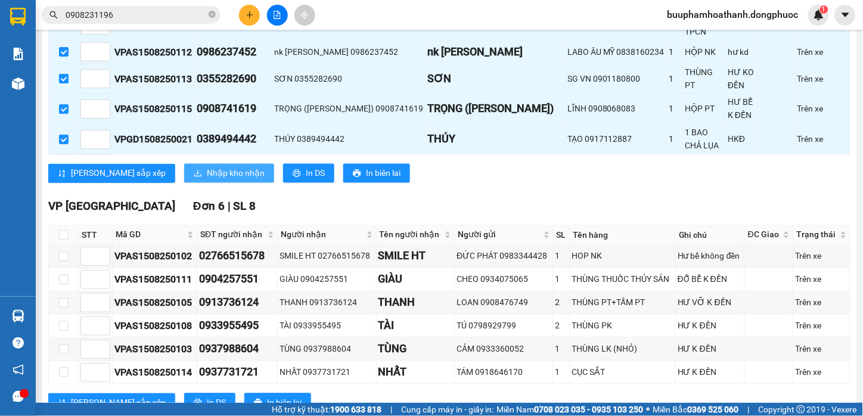
click at [207, 167] on span "Nhập kho nhận" at bounding box center [236, 173] width 58 height 13
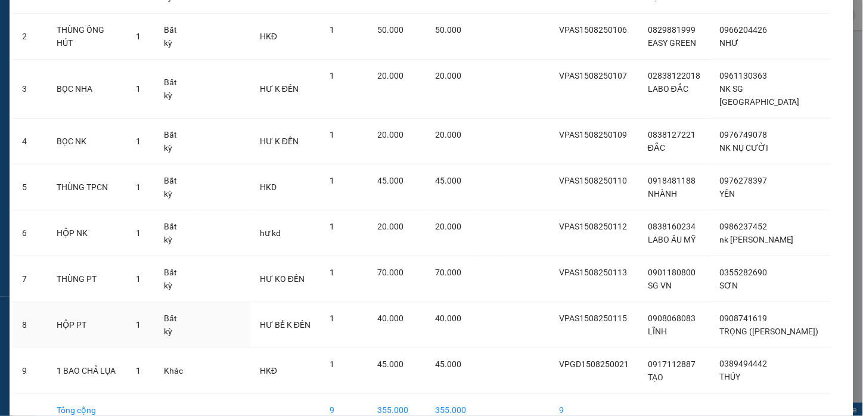
scroll to position [184, 0]
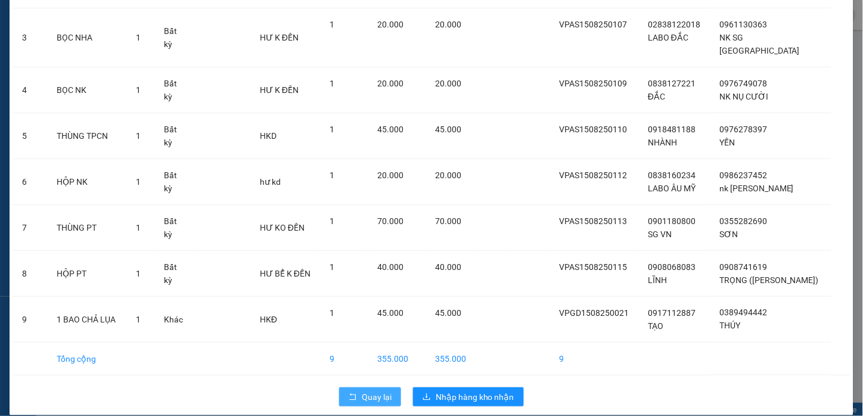
click at [346, 387] on button "Quay lại" at bounding box center [370, 396] width 62 height 19
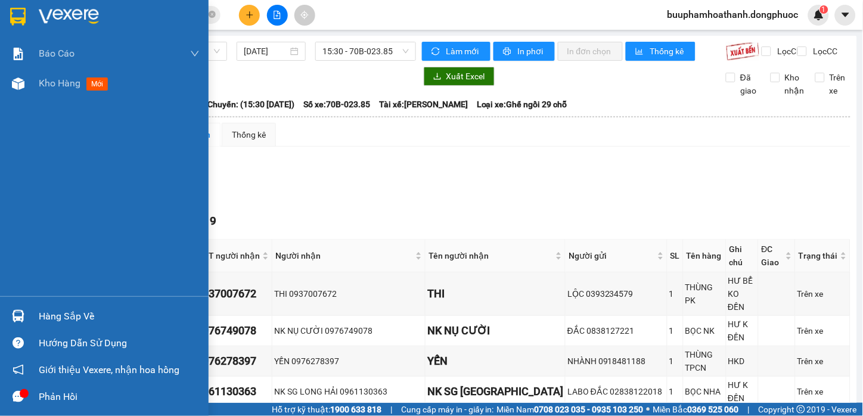
click at [29, 305] on div "Hàng sắp về" at bounding box center [104, 316] width 209 height 27
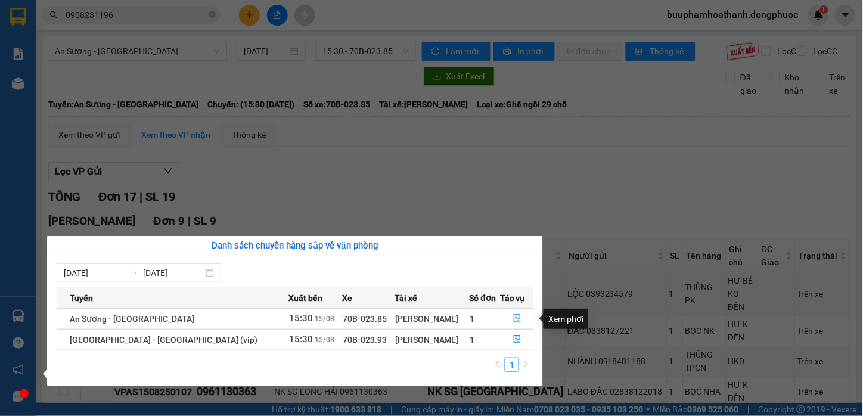
click at [513, 317] on icon "file-done" at bounding box center [517, 318] width 8 height 8
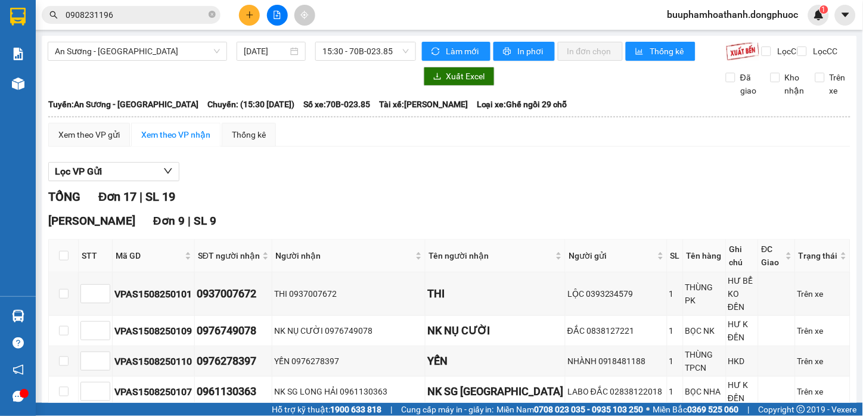
click at [557, 179] on div "Lọc VP Gửi" at bounding box center [449, 172] width 802 height 20
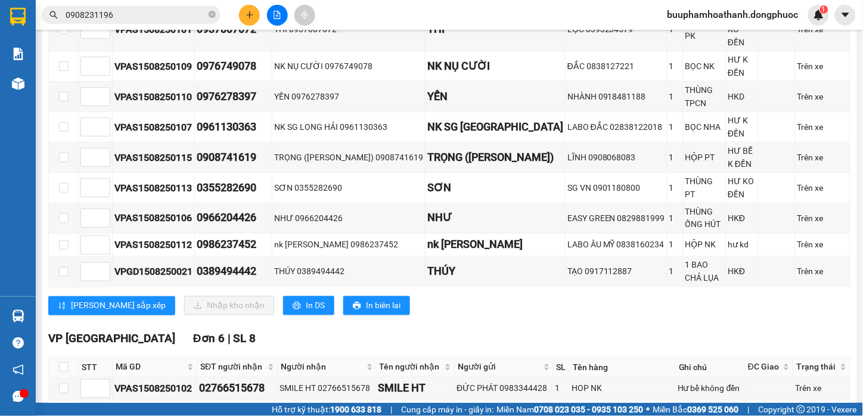
scroll to position [132, 0]
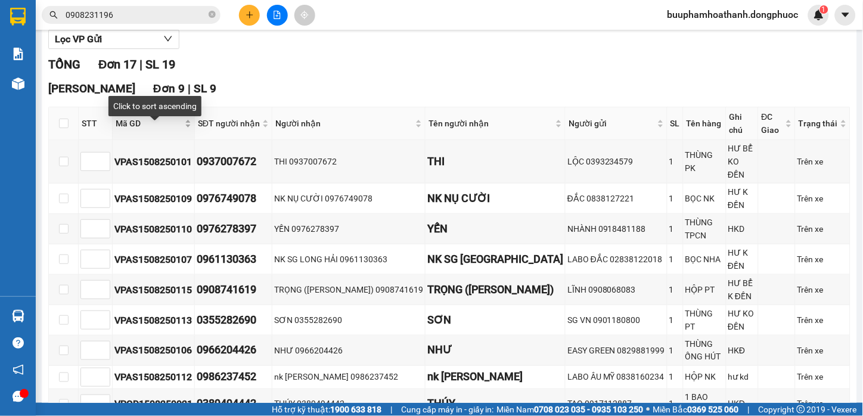
click at [137, 130] on span "Mã GD" at bounding box center [149, 123] width 67 height 13
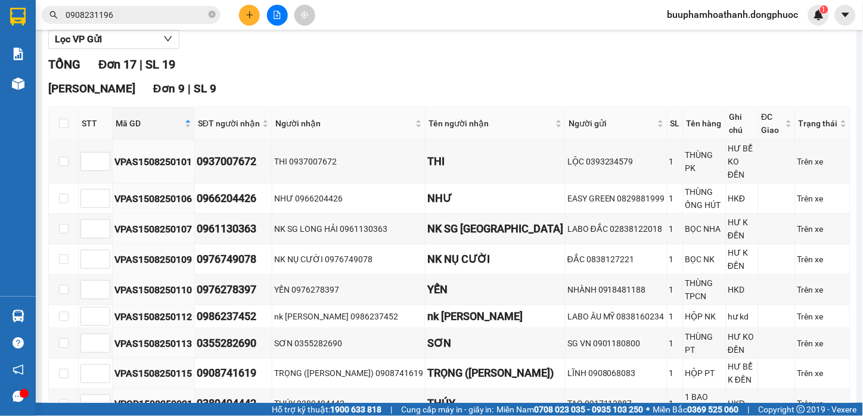
click at [69, 135] on th at bounding box center [64, 123] width 30 height 33
click at [63, 128] on input "checkbox" at bounding box center [64, 124] width 10 height 10
checkbox input "true"
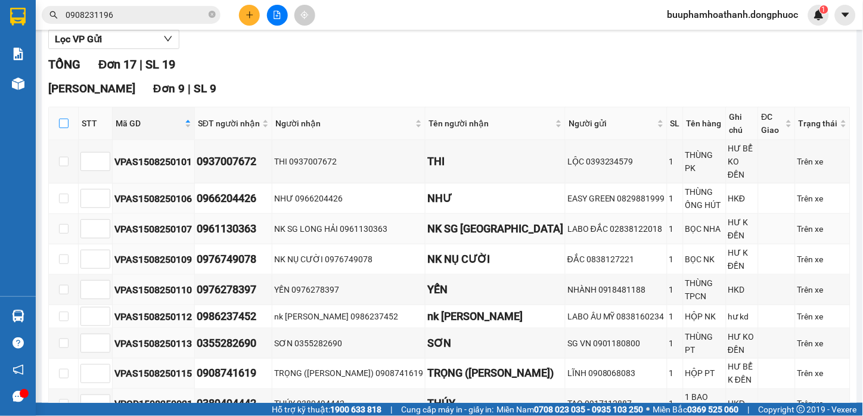
checkbox input "true"
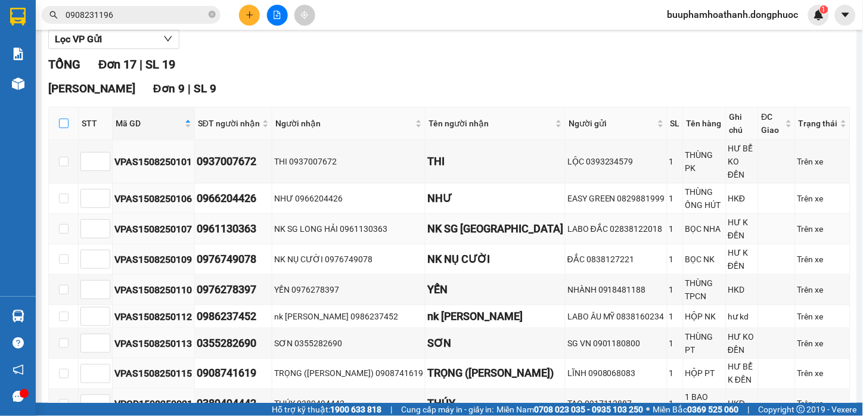
checkbox input "true"
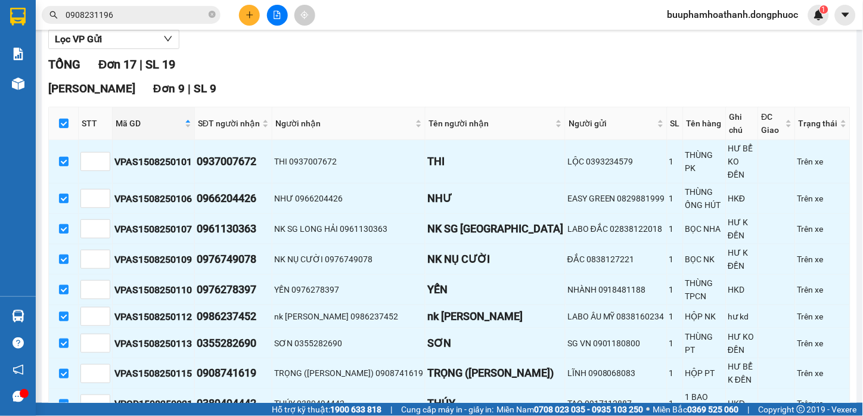
scroll to position [331, 0]
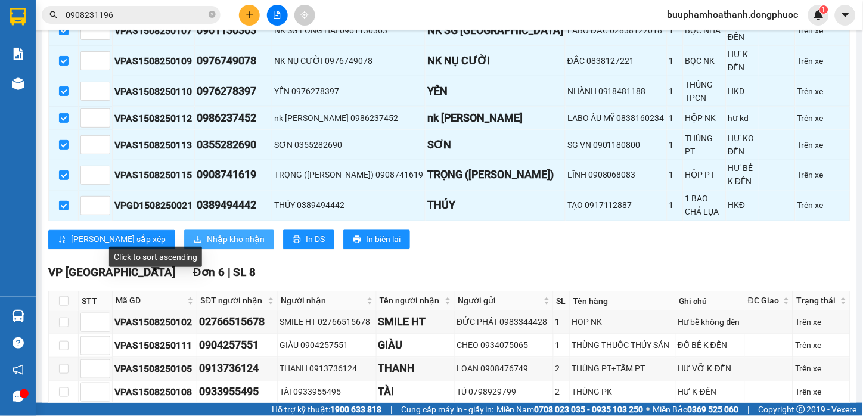
click at [207, 233] on span "Nhập kho nhận" at bounding box center [236, 239] width 58 height 13
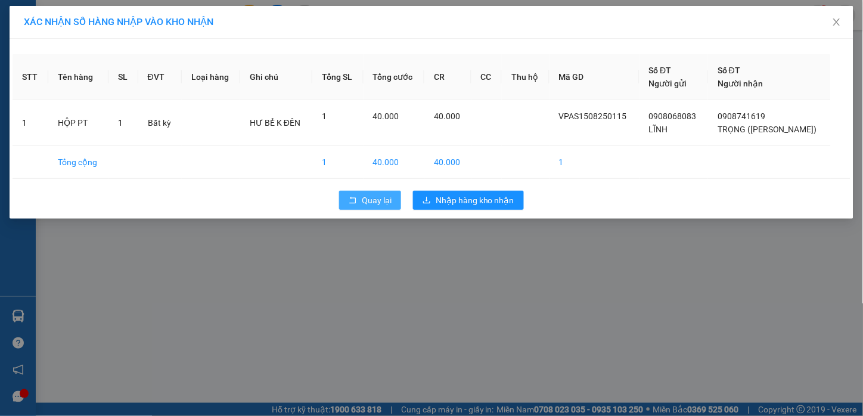
click at [355, 204] on icon "rollback" at bounding box center [353, 200] width 8 height 8
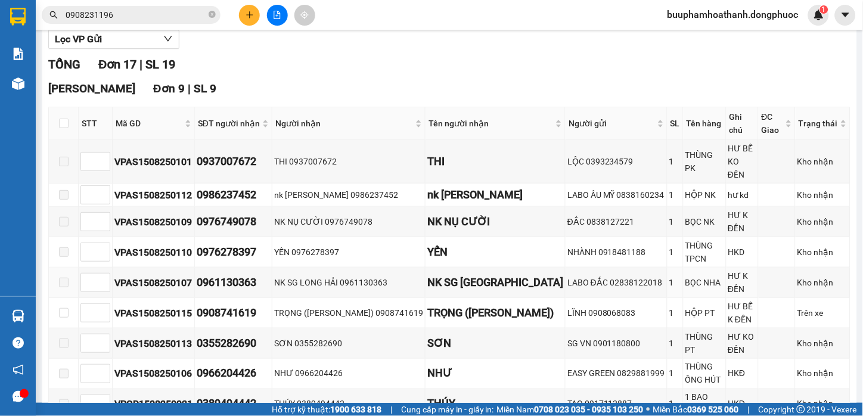
scroll to position [199, 0]
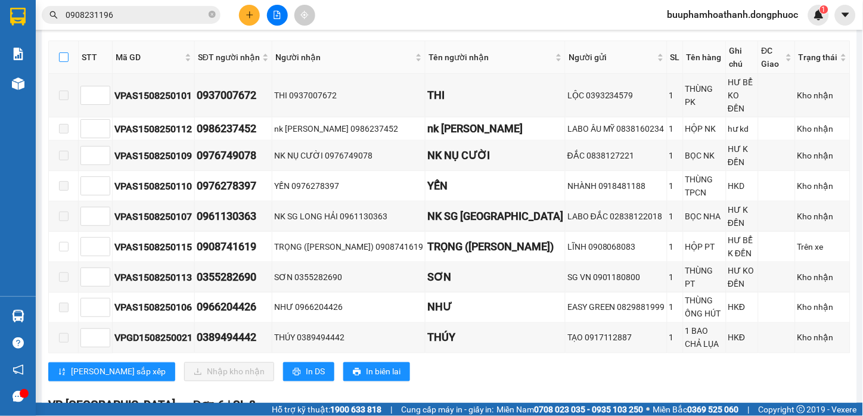
click at [63, 62] on input "checkbox" at bounding box center [64, 57] width 10 height 10
checkbox input "true"
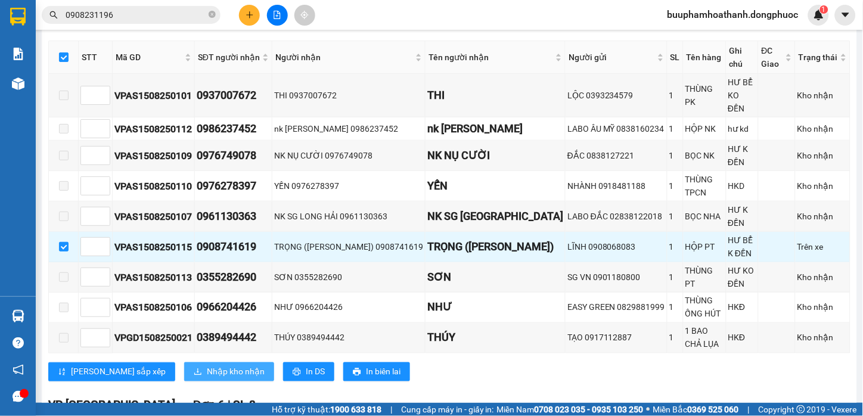
click at [207, 365] on span "Nhập kho nhận" at bounding box center [236, 371] width 58 height 13
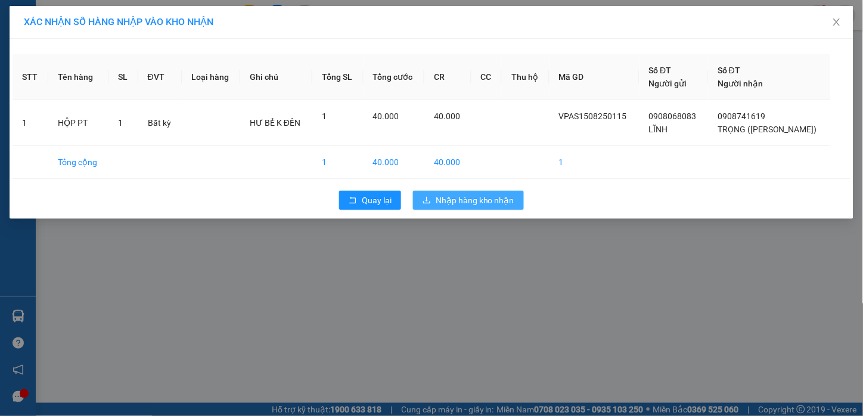
click at [466, 198] on span "Nhập hàng kho nhận" at bounding box center [475, 200] width 79 height 13
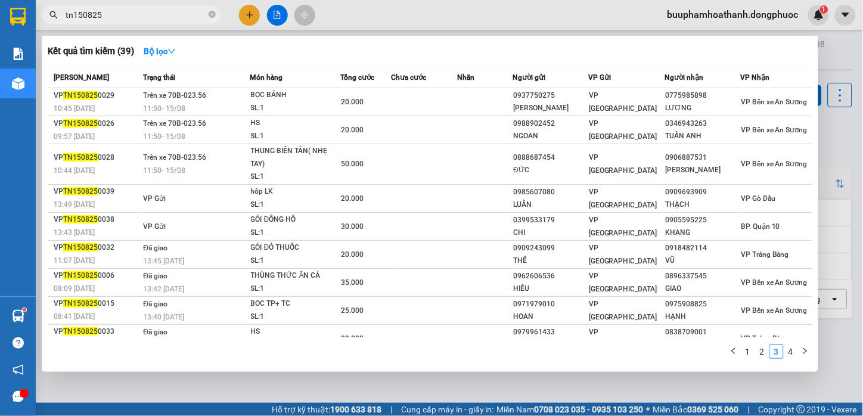
drag, startPoint x: 113, startPoint y: 14, endPoint x: 67, endPoint y: 16, distance: 46.5
click at [113, 15] on input "tn150825" at bounding box center [136, 14] width 141 height 13
drag, startPoint x: 73, startPoint y: 11, endPoint x: 73, endPoint y: 39, distance: 28.0
click at [0, 8] on html "Kết quả [PERSON_NAME] ( 39 ) Bộ lọc Mã ĐH Trạng thái Món hàng Tổng [PERSON_NAME…" at bounding box center [431, 208] width 863 height 416
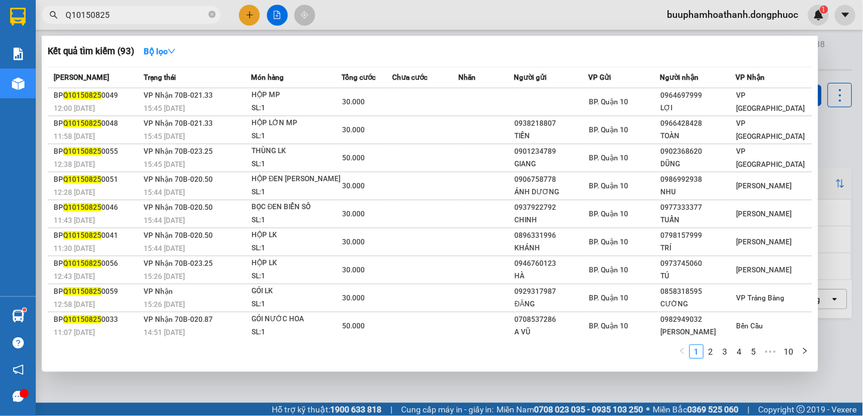
click at [185, 13] on input "Q10150825" at bounding box center [136, 14] width 141 height 13
click at [119, 14] on input "Q10150825" at bounding box center [136, 14] width 141 height 13
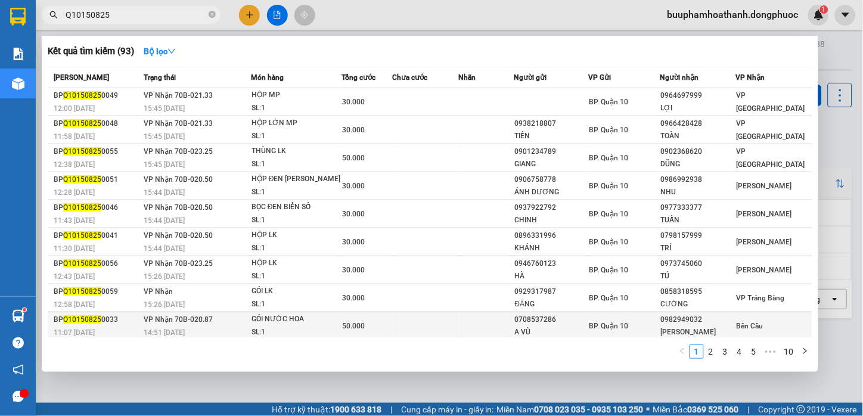
scroll to position [32, 0]
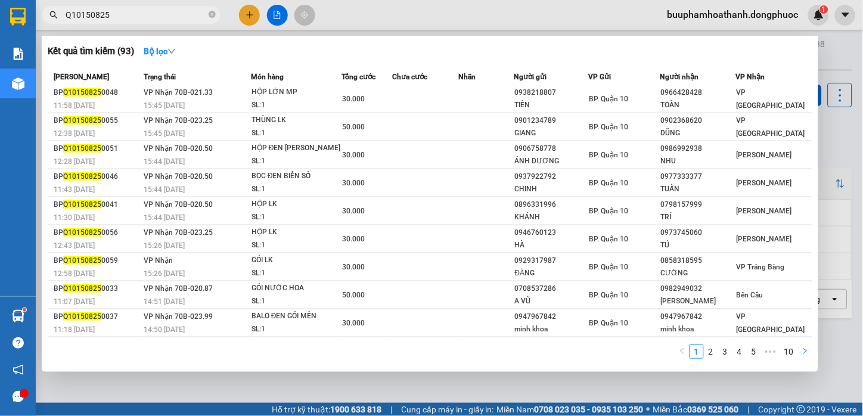
type input "Q10150825"
click at [803, 351] on icon "right" at bounding box center [805, 351] width 7 height 7
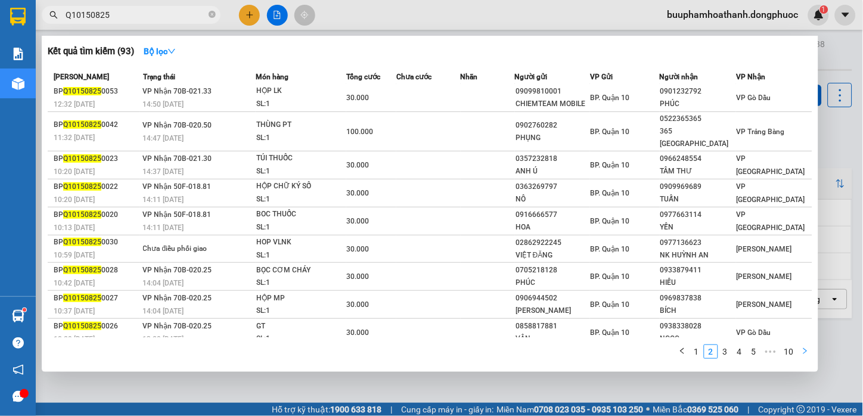
click at [803, 351] on icon "right" at bounding box center [805, 351] width 7 height 7
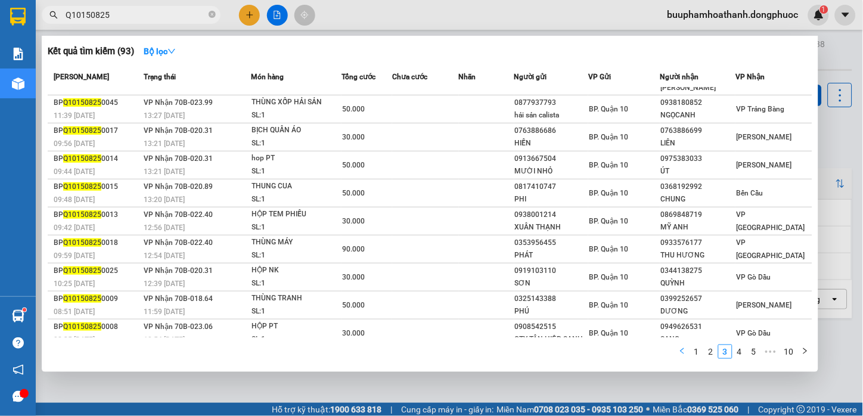
click at [686, 354] on icon "left" at bounding box center [682, 351] width 7 height 7
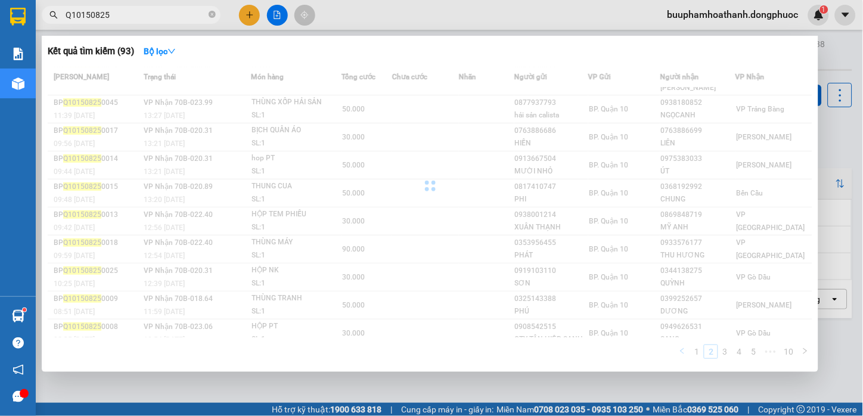
click at [686, 354] on icon "left" at bounding box center [682, 351] width 7 height 7
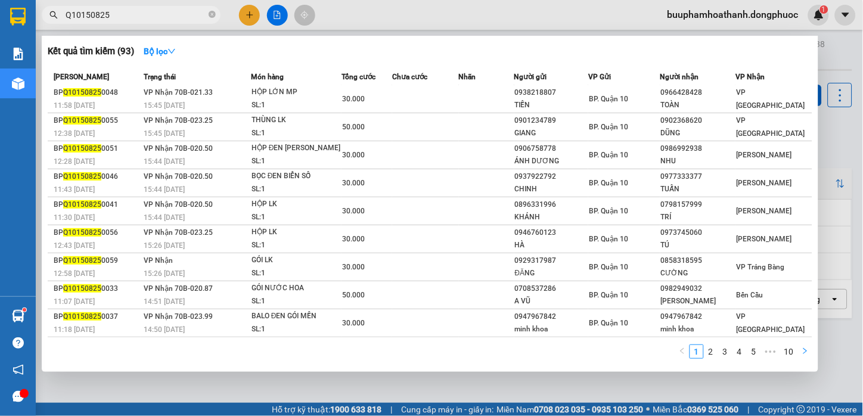
click at [804, 354] on icon "right" at bounding box center [805, 351] width 7 height 7
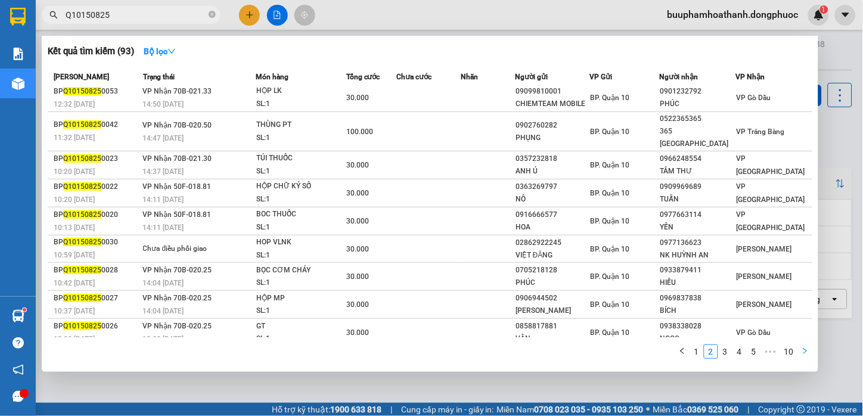
click at [804, 354] on icon "right" at bounding box center [805, 351] width 7 height 7
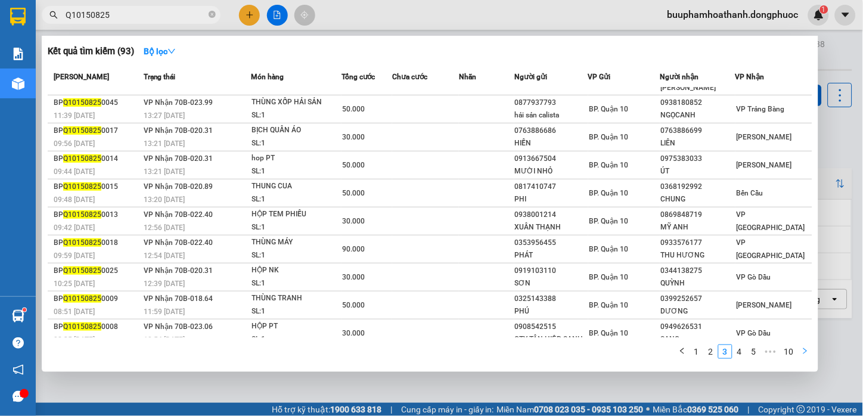
click at [804, 354] on icon "right" at bounding box center [805, 351] width 7 height 7
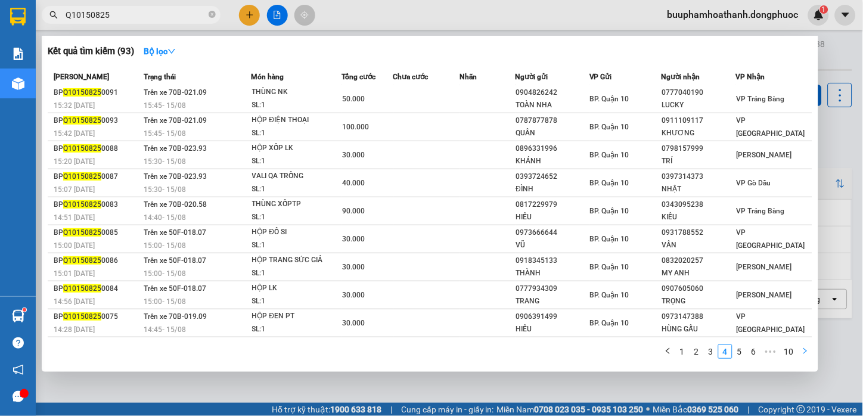
click at [804, 354] on icon "right" at bounding box center [805, 351] width 7 height 7
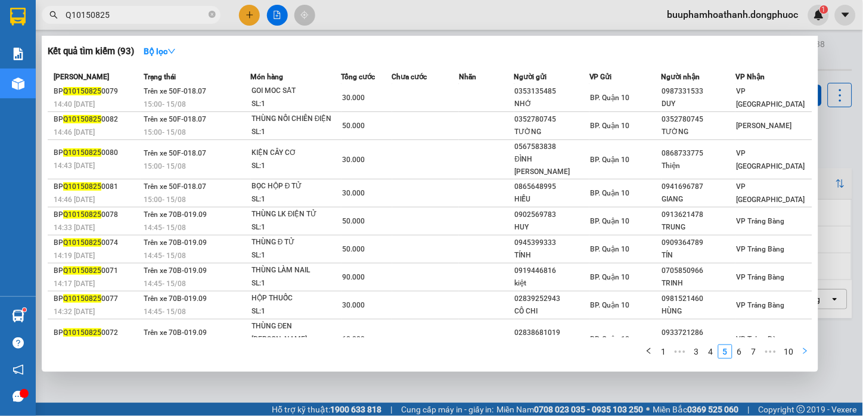
click at [804, 354] on icon "right" at bounding box center [805, 351] width 7 height 7
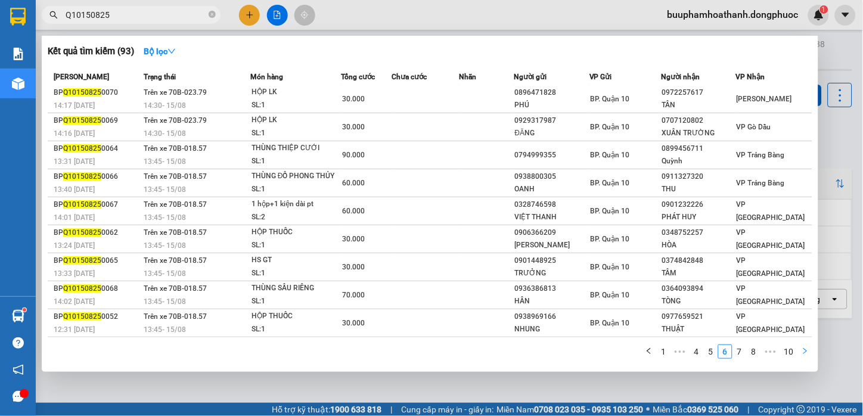
click at [804, 354] on icon "right" at bounding box center [805, 351] width 7 height 7
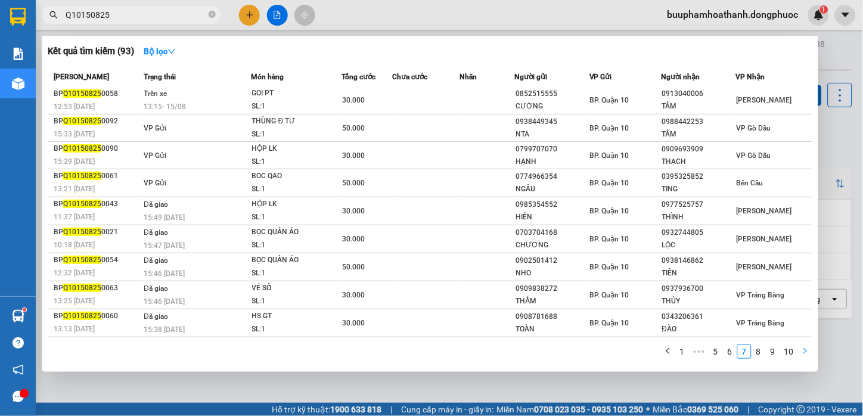
scroll to position [31, 0]
click at [176, 51] on icon "down" at bounding box center [172, 51] width 8 height 8
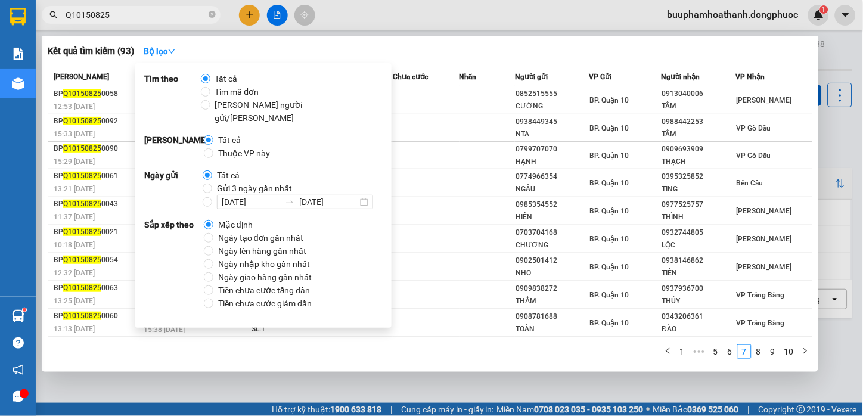
click at [259, 147] on span "Thuộc VP này" at bounding box center [243, 153] width 61 height 13
click at [213, 148] on input "Thuộc VP này" at bounding box center [209, 153] width 10 height 10
radio input "true"
radio input "false"
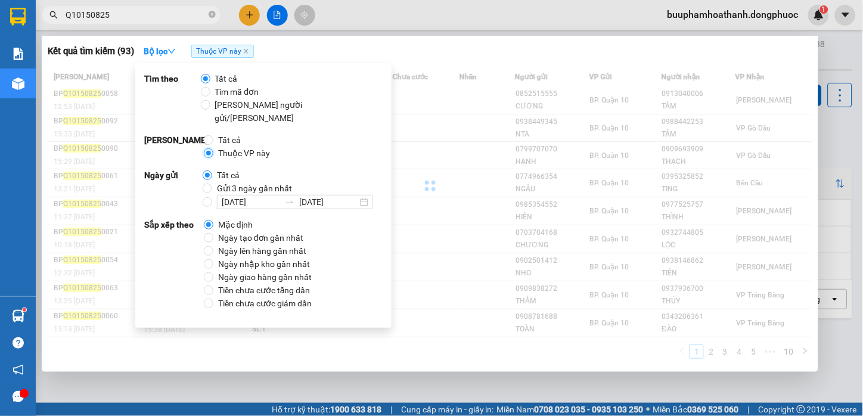
scroll to position [32, 0]
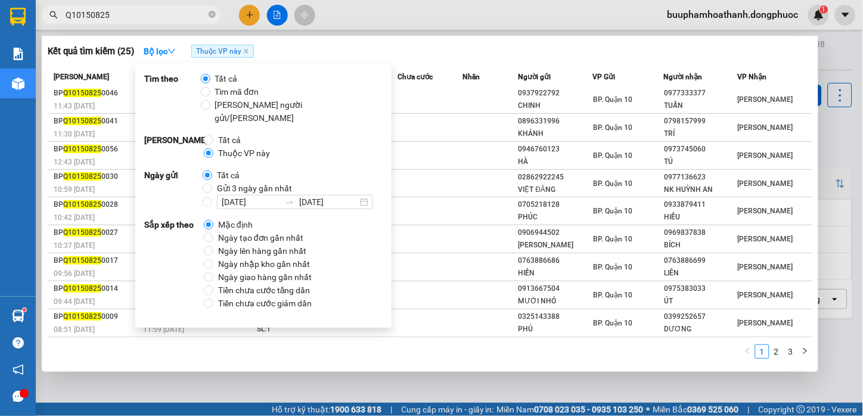
click at [277, 182] on span "Gửi 3 ngày gần nhất" at bounding box center [254, 188] width 85 height 13
click at [212, 184] on input "Gửi 3 ngày gần nhất" at bounding box center [208, 189] width 10 height 10
radio input "true"
radio input "false"
click at [569, 56] on div "Kết quả [PERSON_NAME] ( 25 ) Bộ lọc Thuộc VP này Gửi 3 ngày gần nhất" at bounding box center [430, 51] width 765 height 19
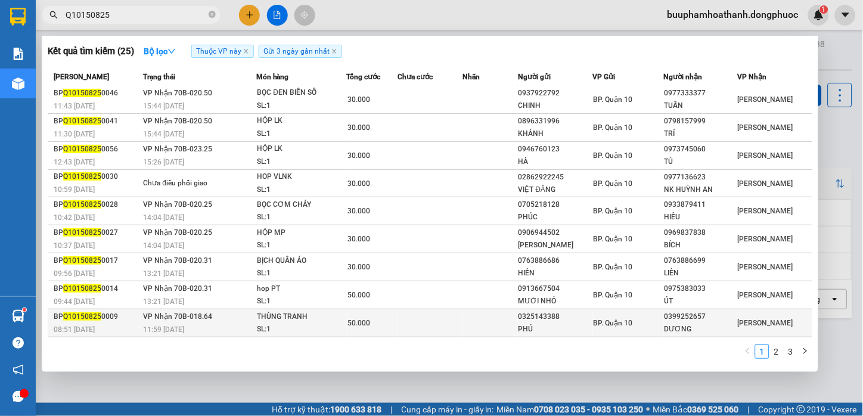
scroll to position [32, 0]
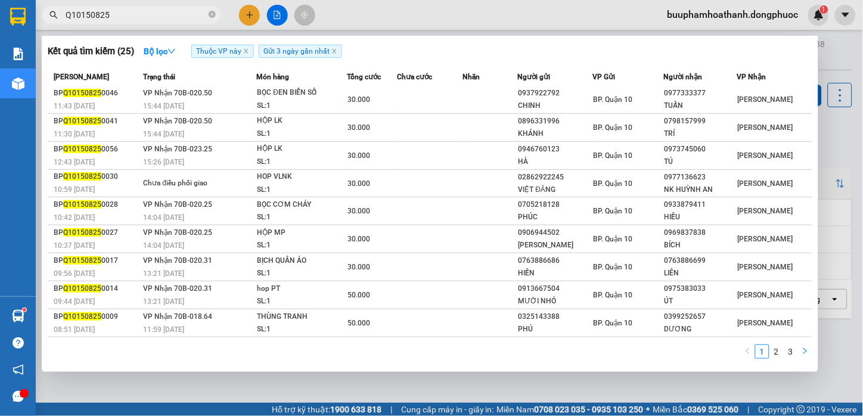
click at [801, 355] on button "button" at bounding box center [805, 352] width 14 height 14
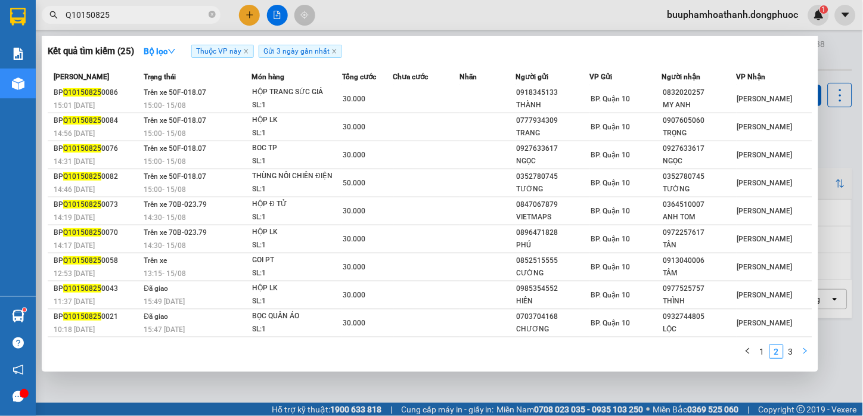
click at [801, 355] on button "button" at bounding box center [805, 352] width 14 height 14
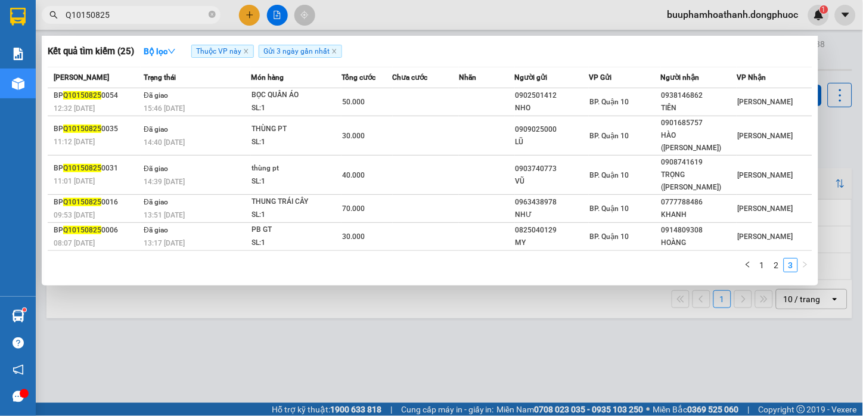
scroll to position [0, 0]
click at [338, 377] on div at bounding box center [431, 208] width 863 height 416
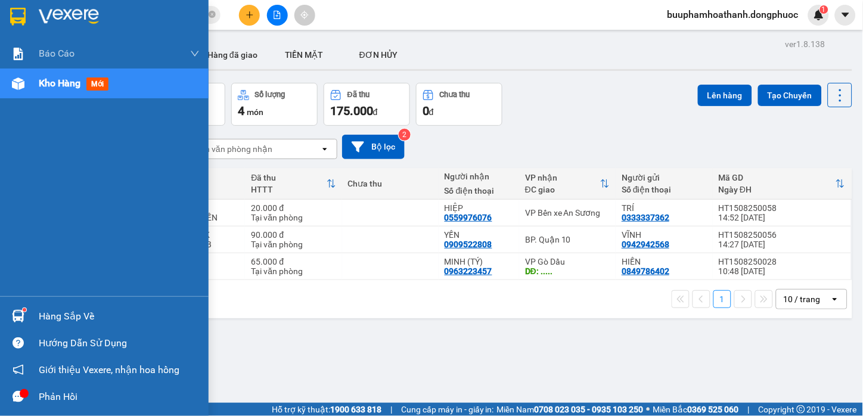
click at [13, 313] on img at bounding box center [18, 316] width 13 height 13
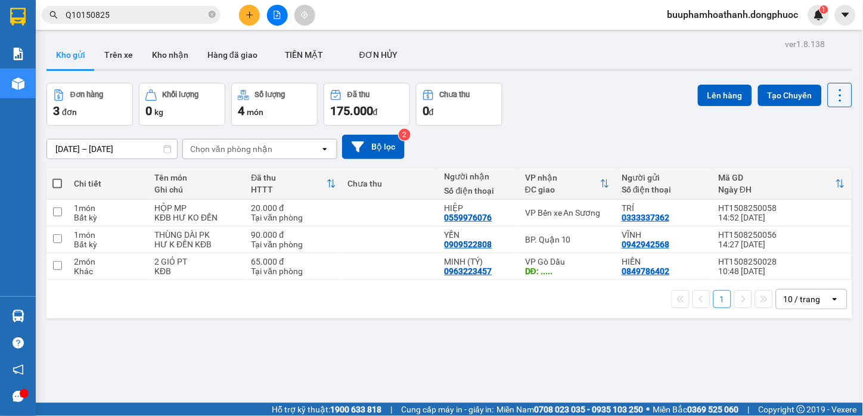
click at [643, 364] on section "Kết quả [PERSON_NAME] ( 25 ) Bộ lọc Thuộc VP này Gửi 3 ngày gần nhất Mã ĐH Trạn…" at bounding box center [431, 208] width 863 height 416
click at [147, 7] on span "Q10150825" at bounding box center [131, 15] width 179 height 18
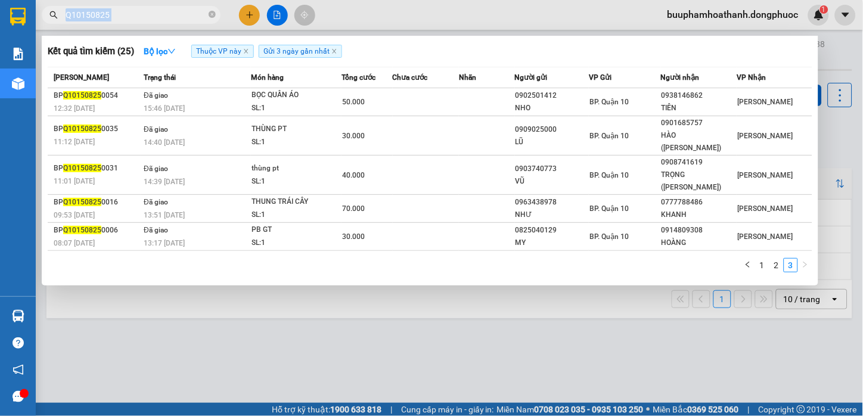
click at [147, 7] on span "Q10150825" at bounding box center [131, 15] width 179 height 18
click at [148, 8] on input "Q10150825" at bounding box center [136, 14] width 141 height 13
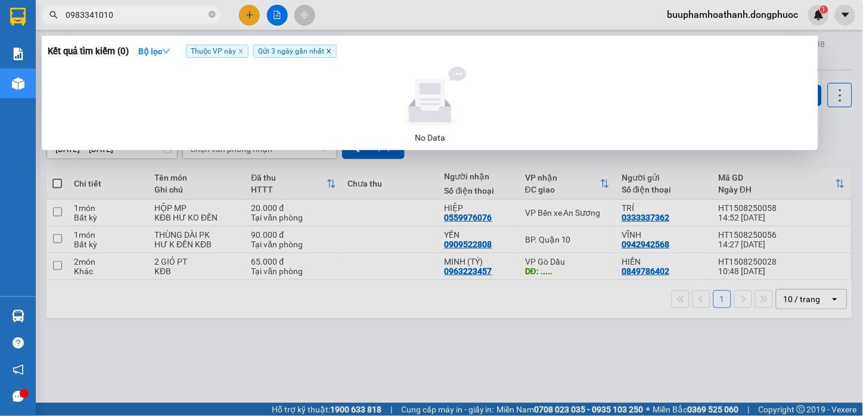
click at [331, 51] on icon "close" at bounding box center [329, 51] width 6 height 6
click at [244, 51] on icon "close" at bounding box center [241, 51] width 6 height 6
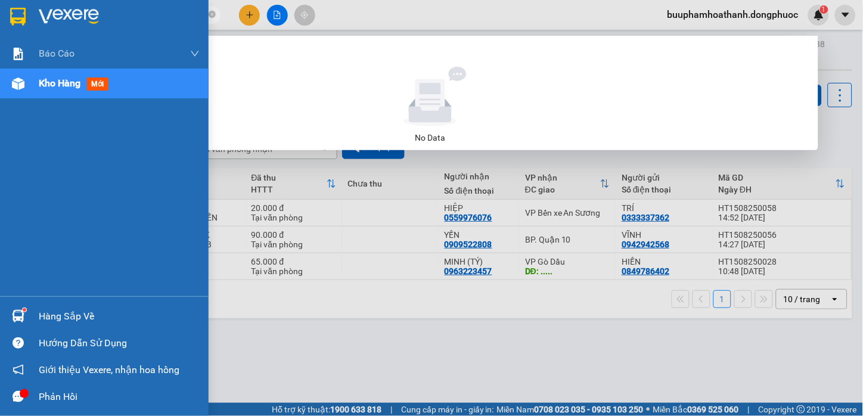
click at [31, 310] on div "Hàng sắp về" at bounding box center [104, 316] width 209 height 27
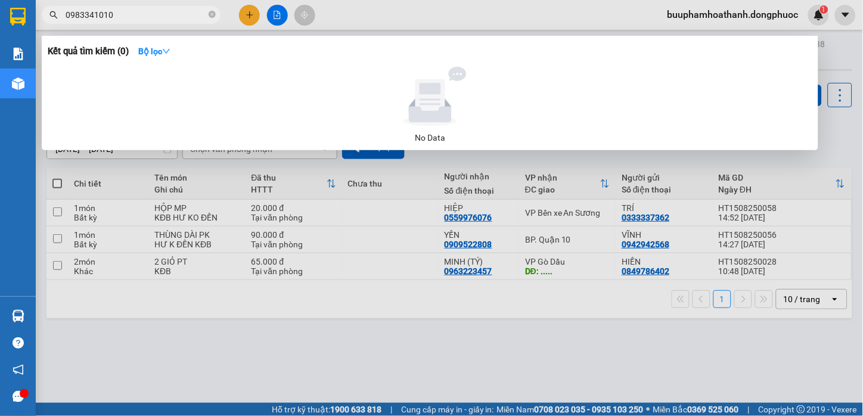
click at [644, 353] on section "Kết quả [PERSON_NAME] ( 0 ) Bộ lọc No Data 0983341010 buuphamhoathanh.dongphuoc…" at bounding box center [431, 208] width 863 height 416
click at [290, 317] on div at bounding box center [431, 208] width 863 height 416
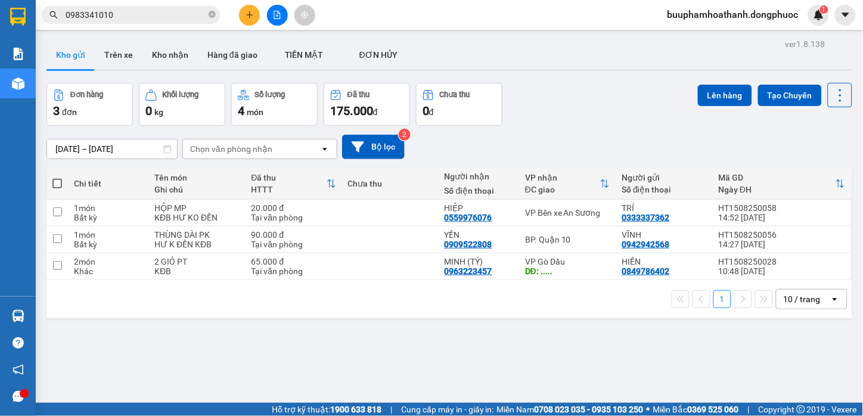
click at [156, 13] on input "0983341010" at bounding box center [136, 14] width 141 height 13
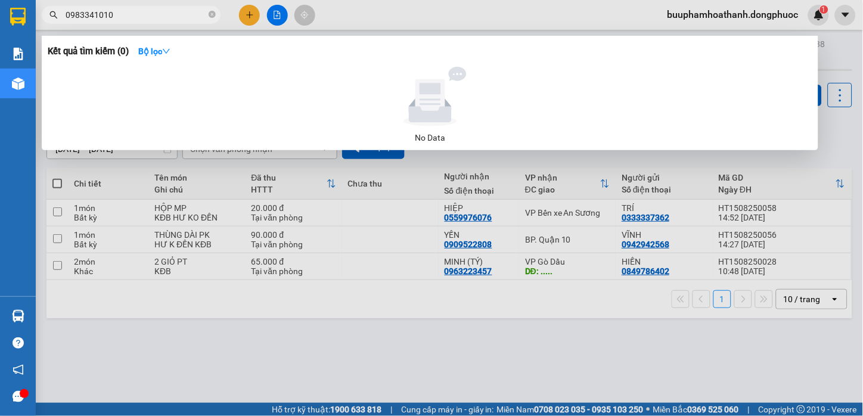
click at [156, 13] on input "0983341010" at bounding box center [136, 14] width 141 height 13
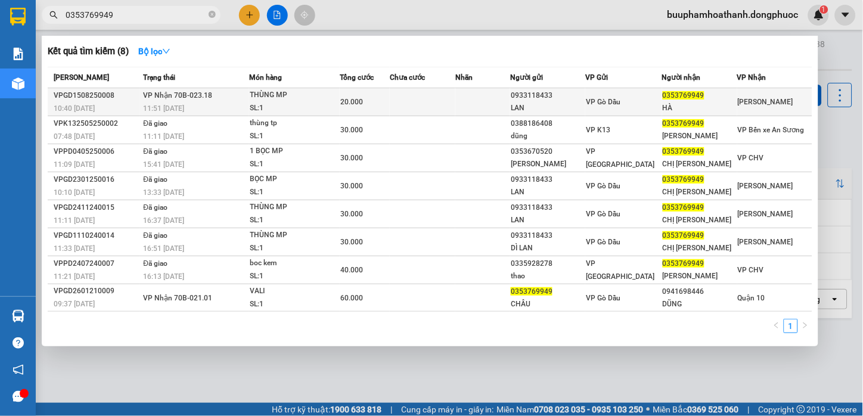
type input "0353769949"
click at [407, 104] on td at bounding box center [423, 102] width 66 height 28
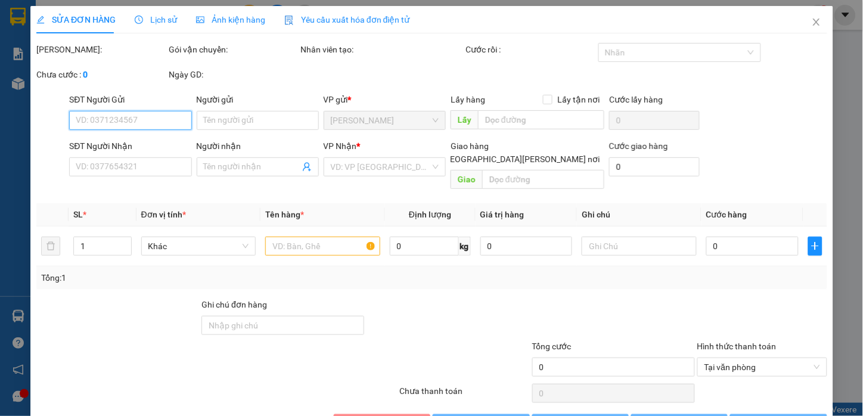
type input "0933118433"
type input "LAN"
type input "0353769949"
type input "HÀ"
type input "20.000"
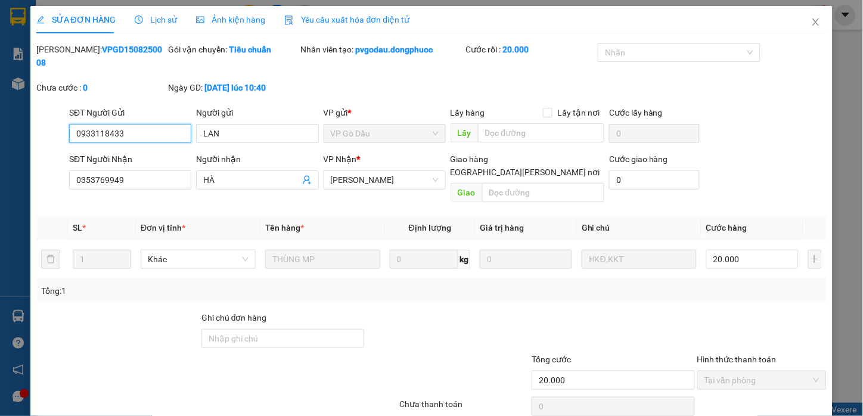
scroll to position [27, 0]
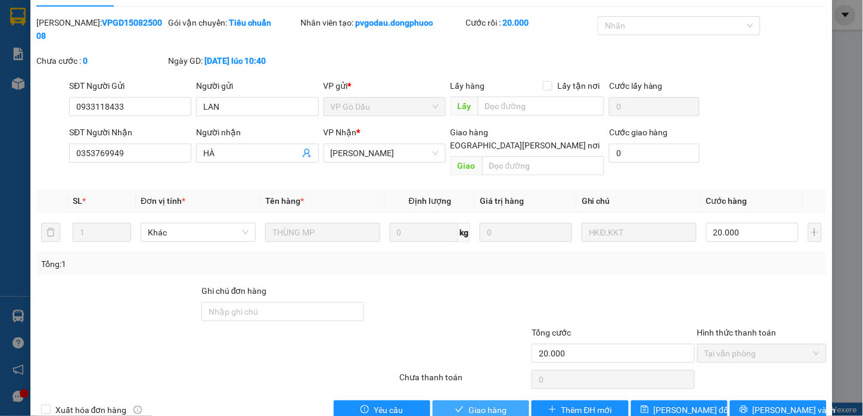
click at [475, 404] on span "Giao hàng" at bounding box center [488, 410] width 38 height 13
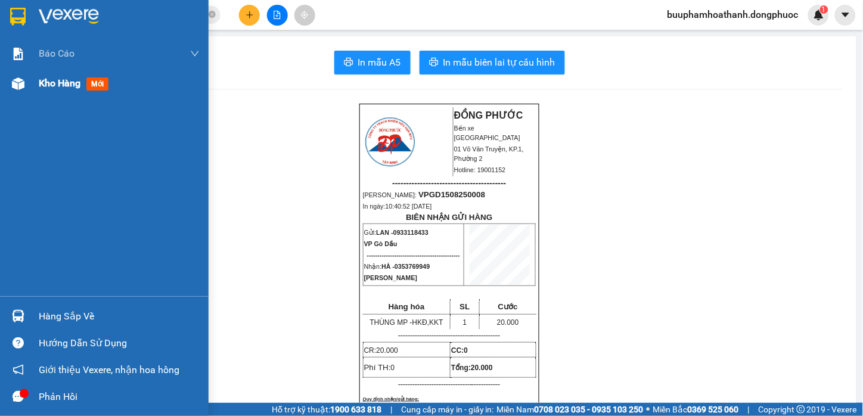
click at [39, 94] on div "Kho hàng mới" at bounding box center [119, 84] width 161 height 30
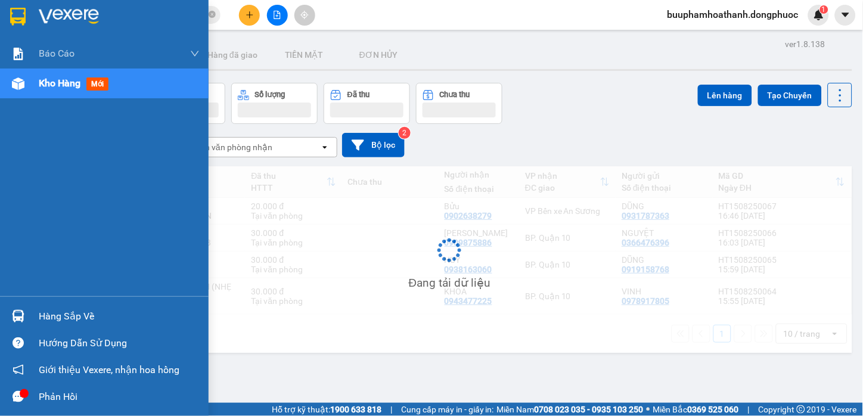
click at [95, 318] on div "Hàng sắp về" at bounding box center [119, 317] width 161 height 18
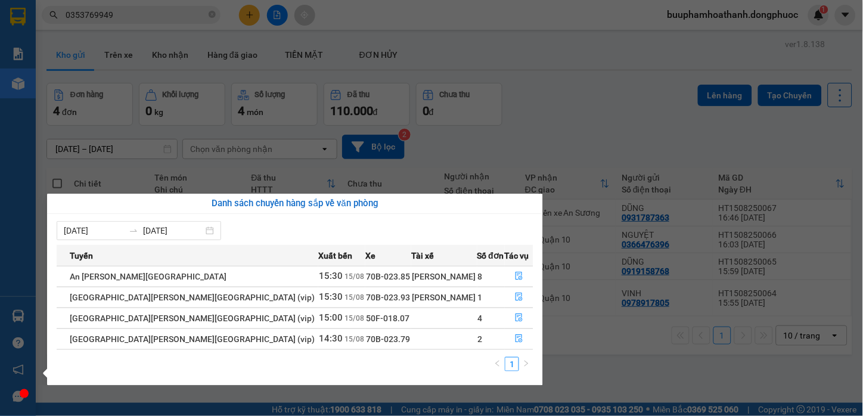
click at [714, 383] on section "Kết quả [PERSON_NAME] ( 8 ) Bộ lọc Mã ĐH Trạng thái Món hàng Tổng [PERSON_NAME]…" at bounding box center [431, 208] width 863 height 416
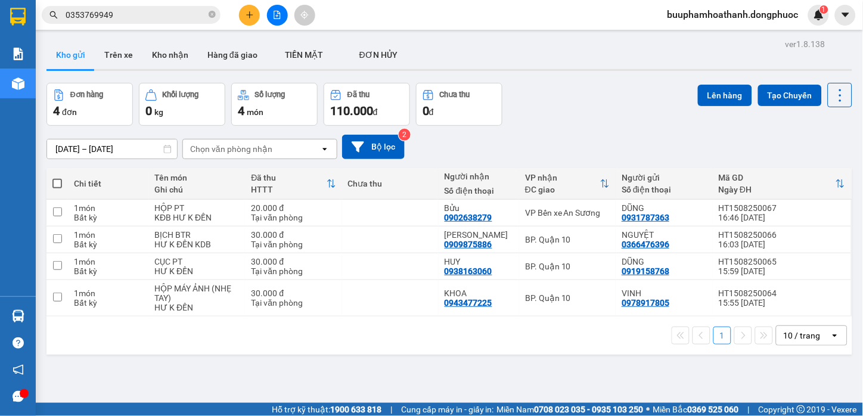
click at [36, 313] on main "ver 1.8.138 Kho gửi Trên xe [PERSON_NAME] Hàng đã [PERSON_NAME] MẶT ĐƠN [PERSO…" at bounding box center [431, 201] width 863 height 403
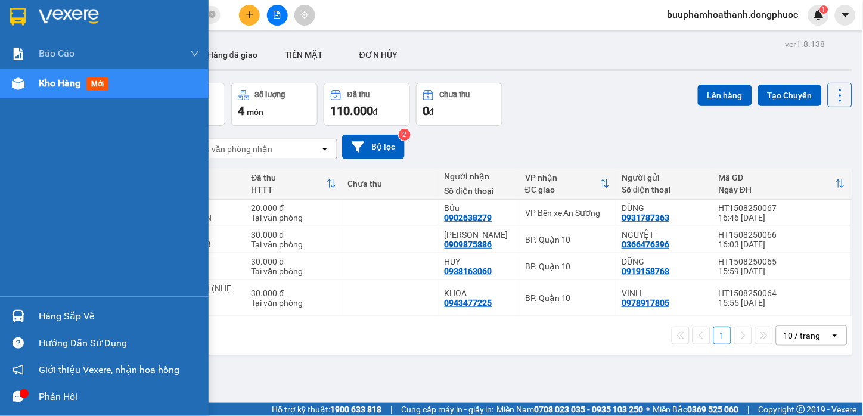
click at [10, 318] on div at bounding box center [18, 316] width 21 height 21
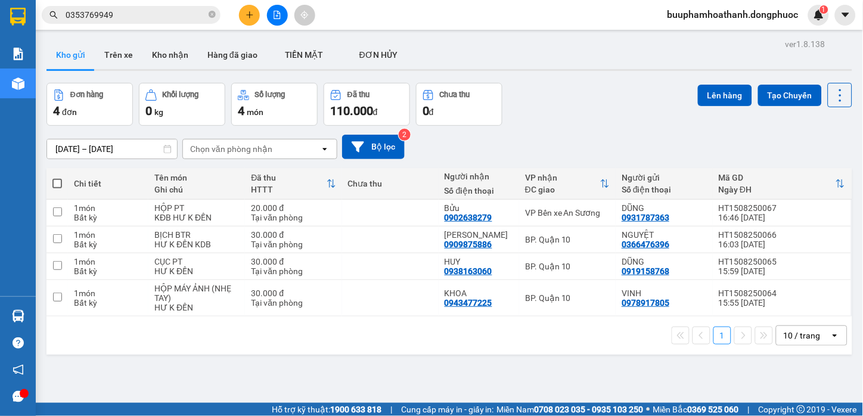
click at [599, 368] on section "Kết quả [PERSON_NAME] ( 8 ) Bộ lọc Mã ĐH Trạng thái Món hàng Tổng [PERSON_NAME]…" at bounding box center [431, 208] width 863 height 416
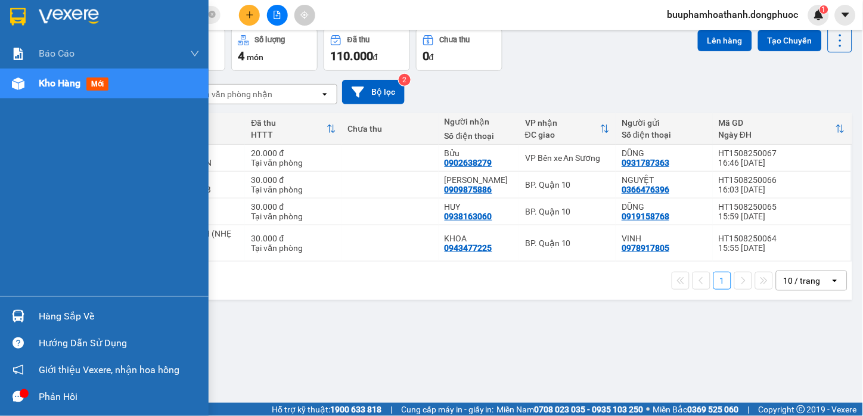
click at [36, 312] on div "Hàng sắp về" at bounding box center [104, 316] width 209 height 27
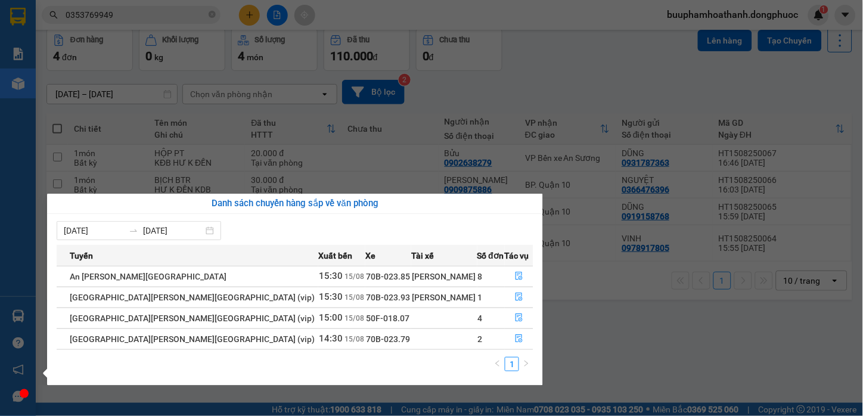
click at [641, 344] on section "Kết quả [PERSON_NAME] ( 8 ) Bộ lọc Mã ĐH Trạng thái Món hàng Tổng [PERSON_NAME]…" at bounding box center [431, 208] width 863 height 416
